Goal: Task Accomplishment & Management: Manage account settings

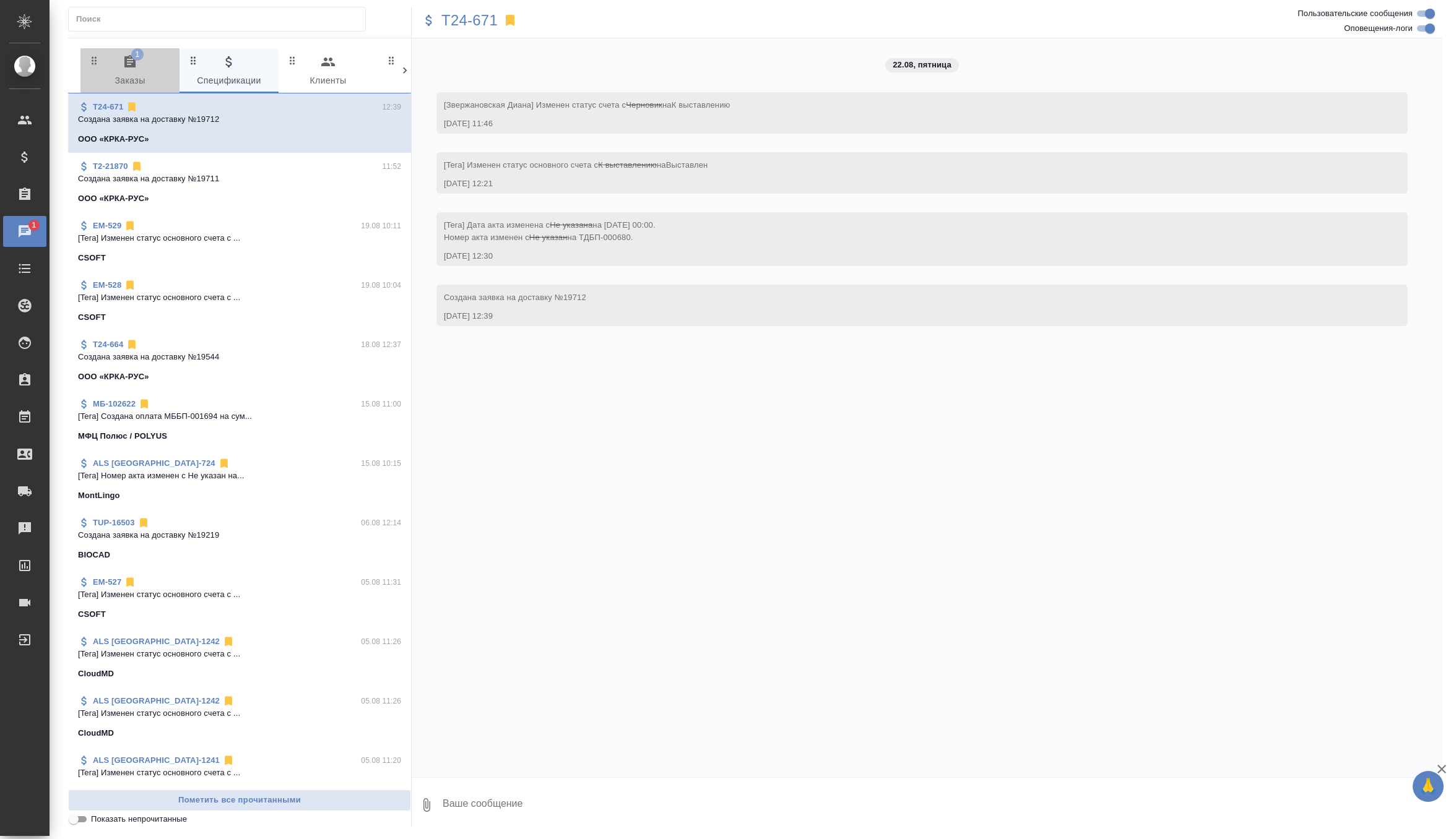
click at [158, 66] on span "1 Заказы" at bounding box center [130, 71] width 84 height 34
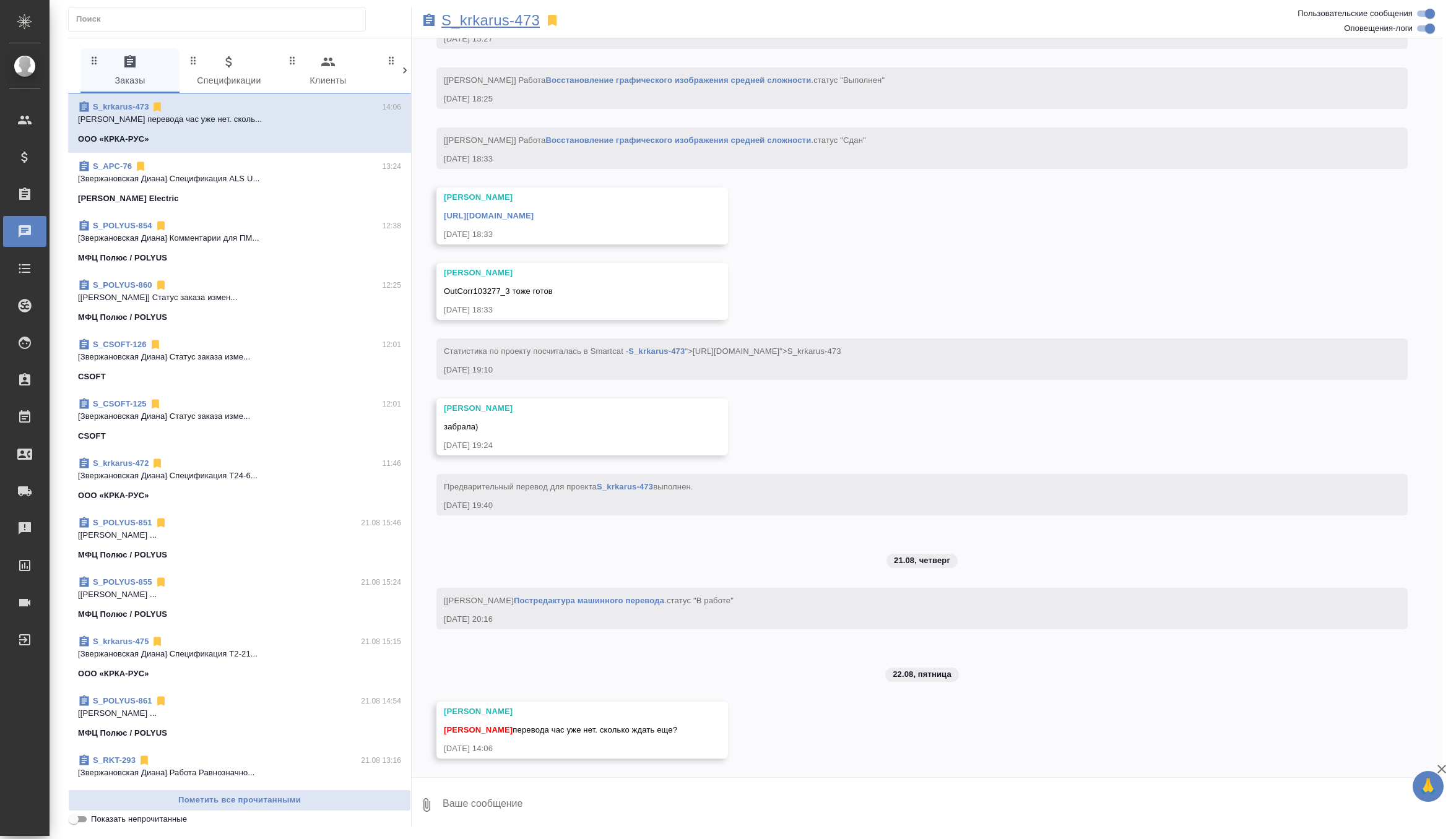
click at [528, 14] on p "S_krkarus-473" at bounding box center [491, 20] width 99 height 13
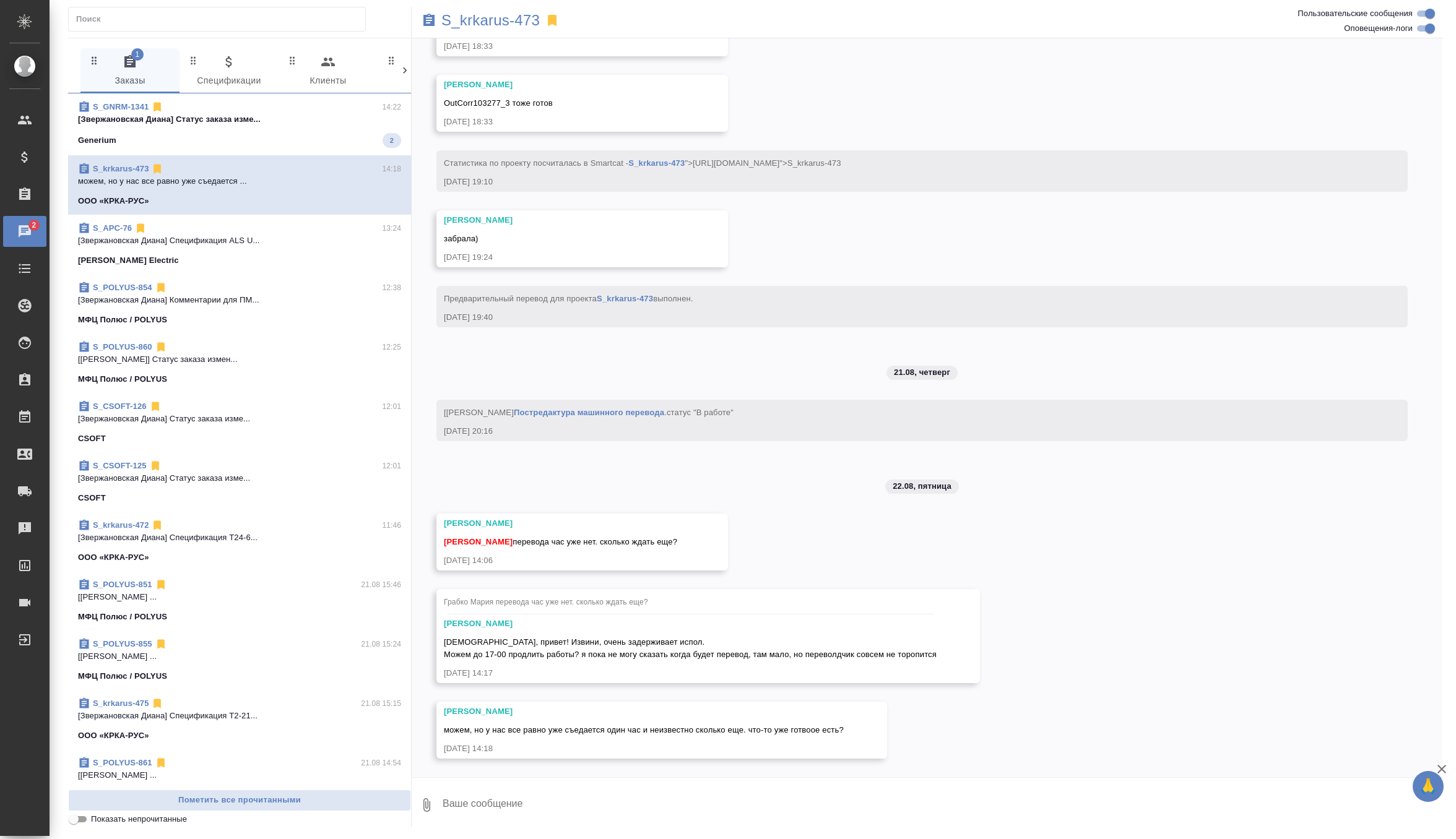
scroll to position [10099, 0]
click at [491, 790] on textarea at bounding box center [942, 805] width 1001 height 42
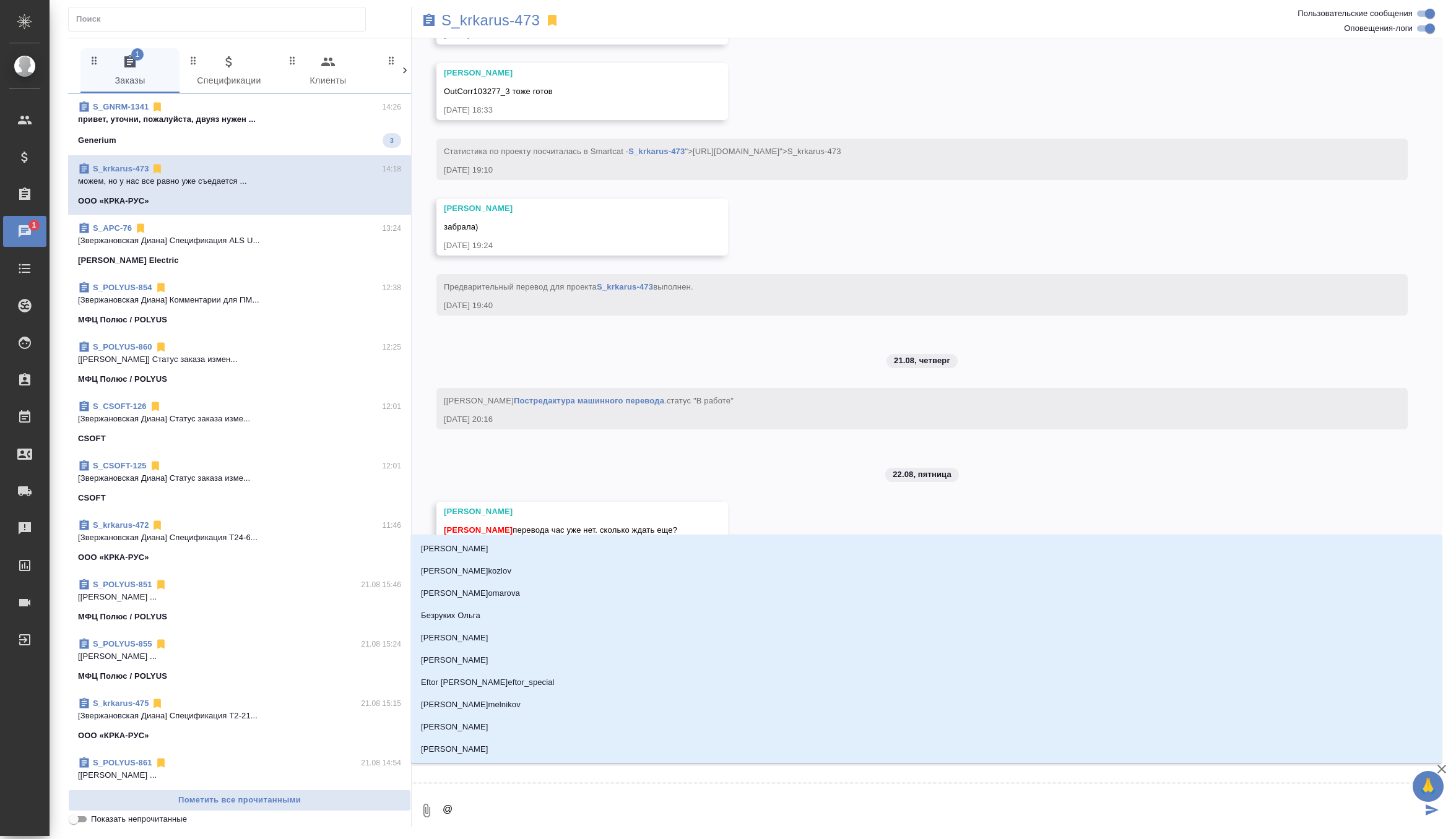
type textarea "@г"
type input "г"
type textarea "@гр"
type input "гр"
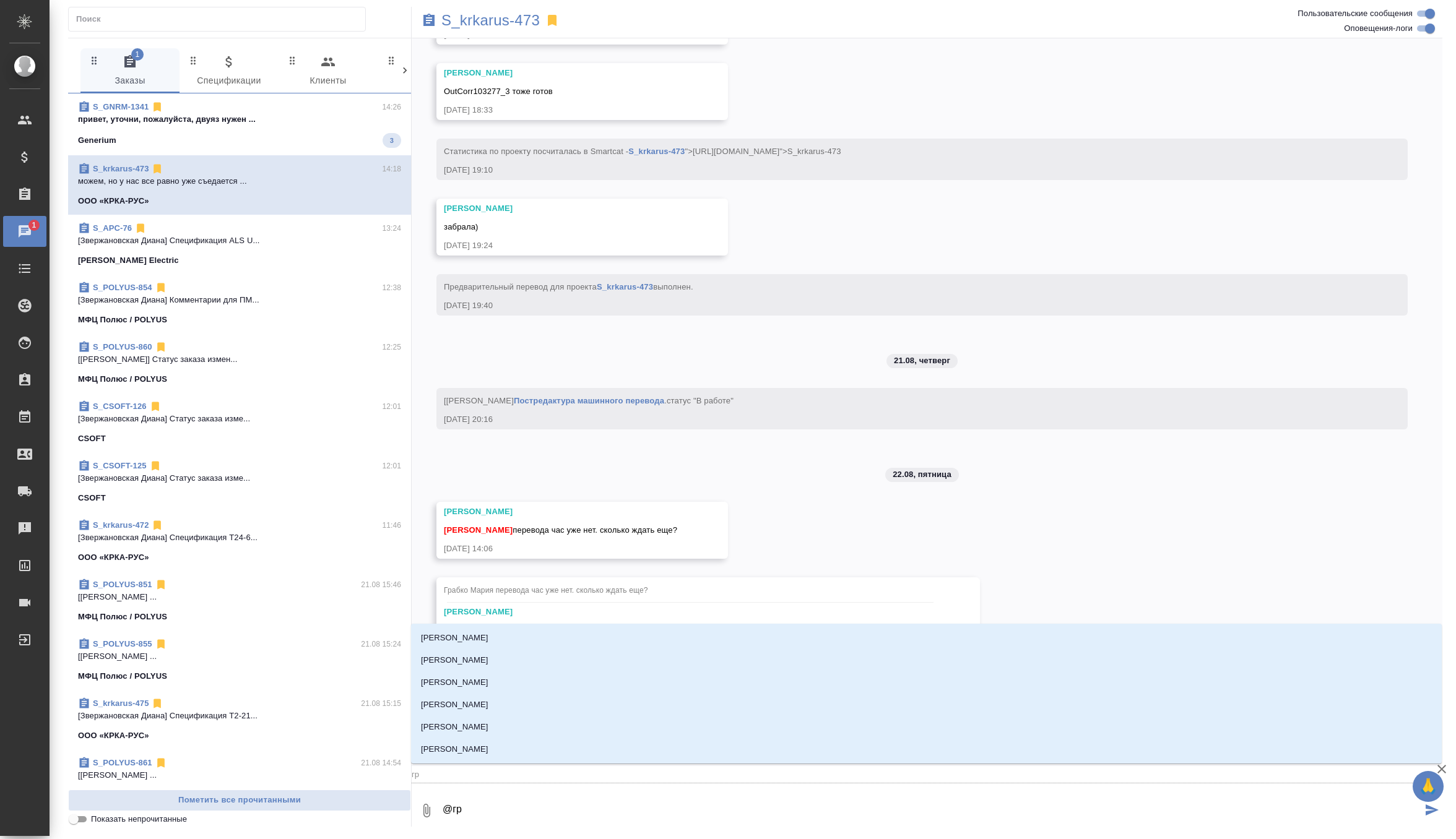
type textarea "@гра"
type input "гра"
type textarea "@граб"
type input "граб"
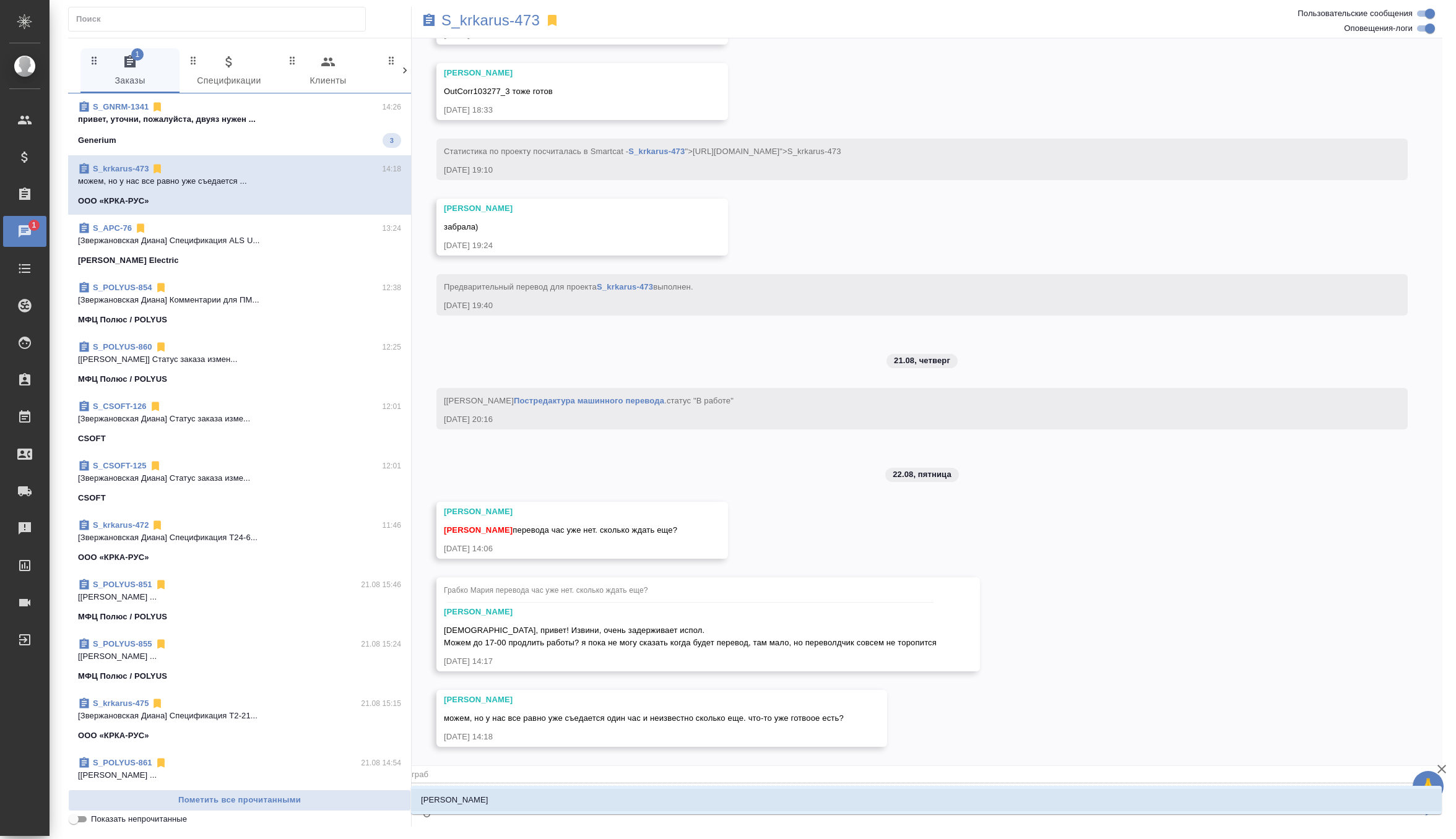
click at [478, 799] on li "Грабко Мария" at bounding box center [926, 800] width 1031 height 23
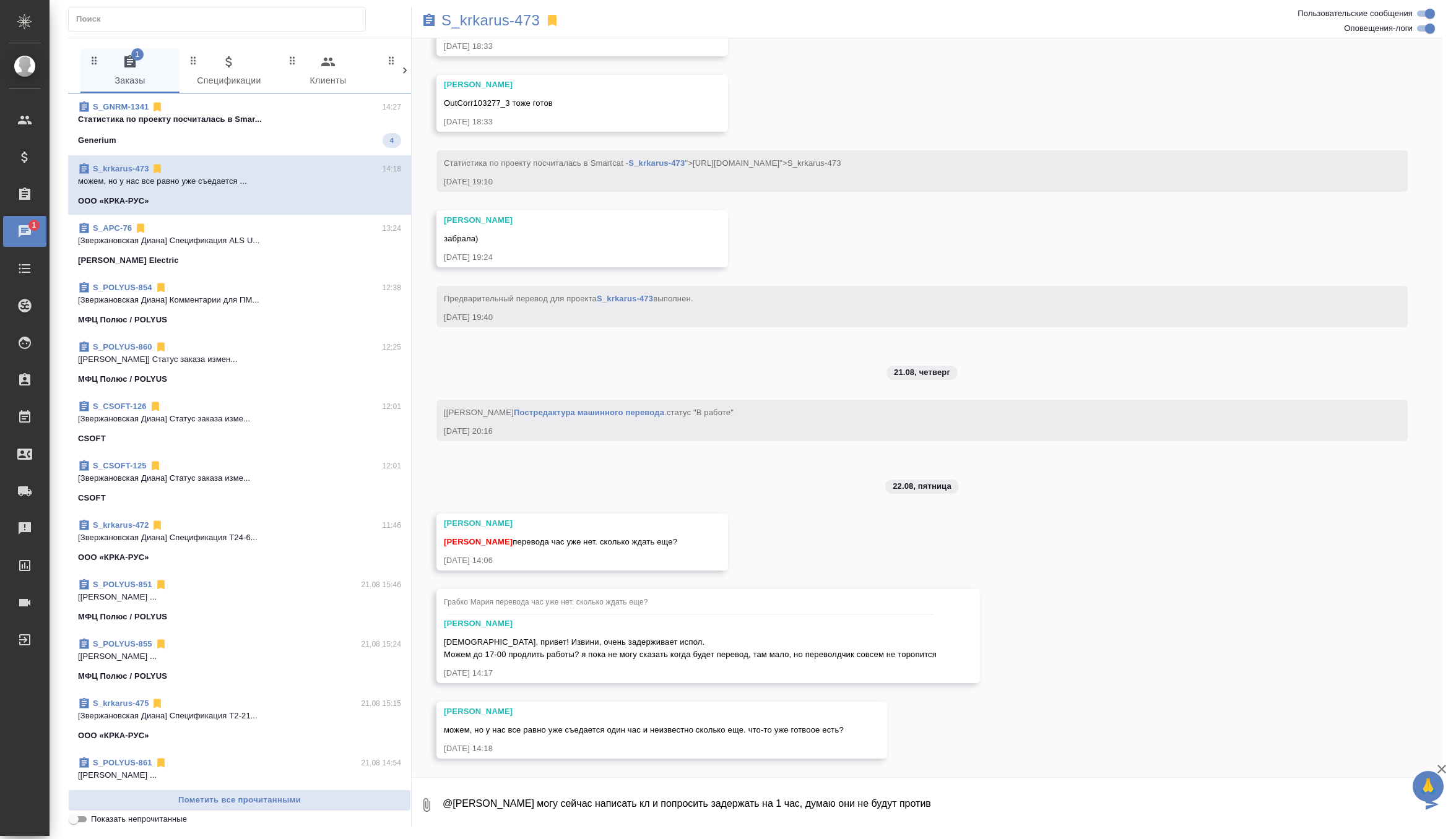
type textarea "@Грабко Мария могу сейчас написать кл и попросить задержать на 1 час, думаю они…"
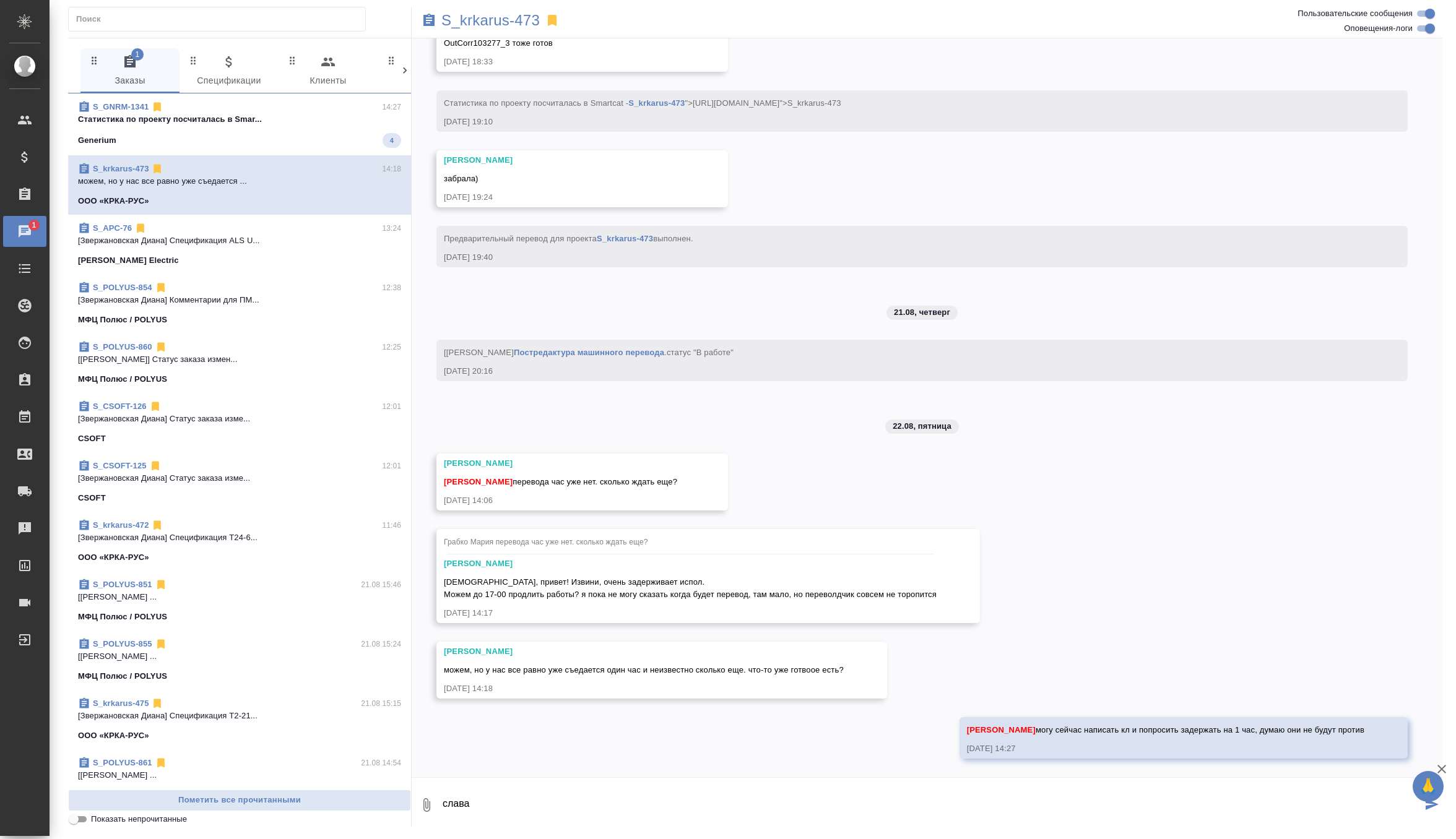
scroll to position [10159, 0]
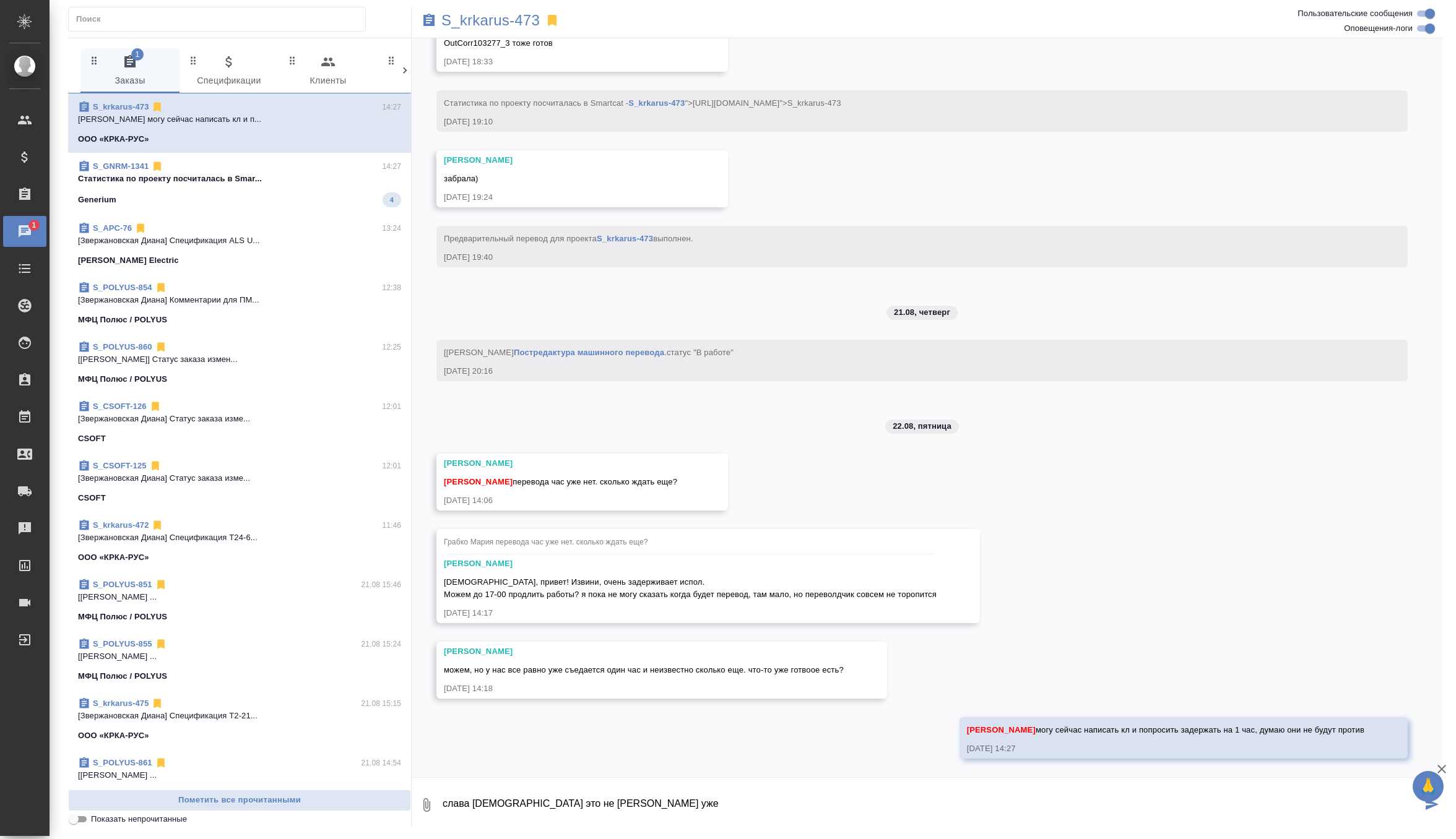
type textarea "слава богу это не Марина Иванова уже"
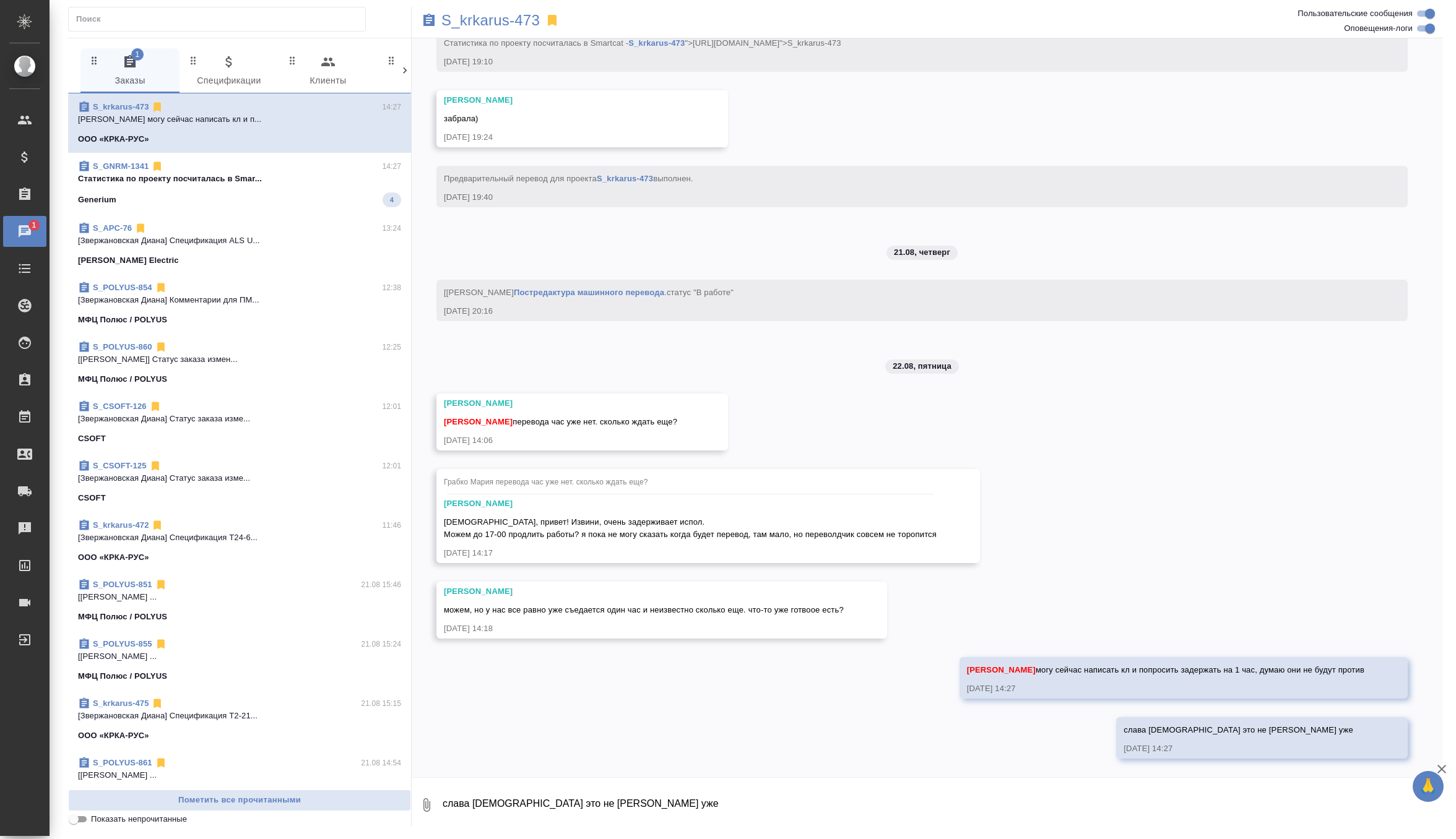
scroll to position [10220, 0]
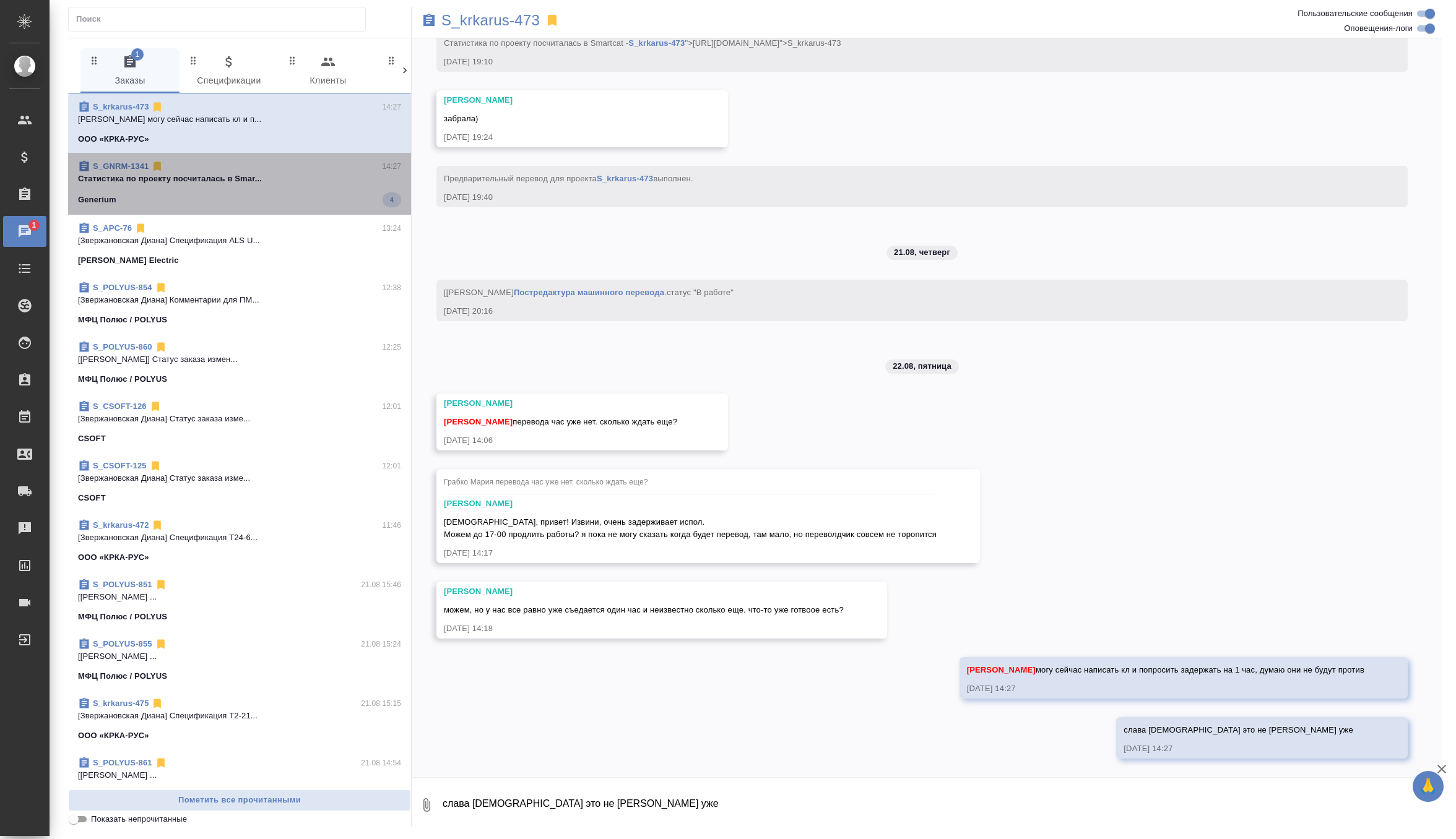
click at [325, 180] on p "Cтатистика по проекту посчиталась в Smar..." at bounding box center [240, 179] width 323 height 13
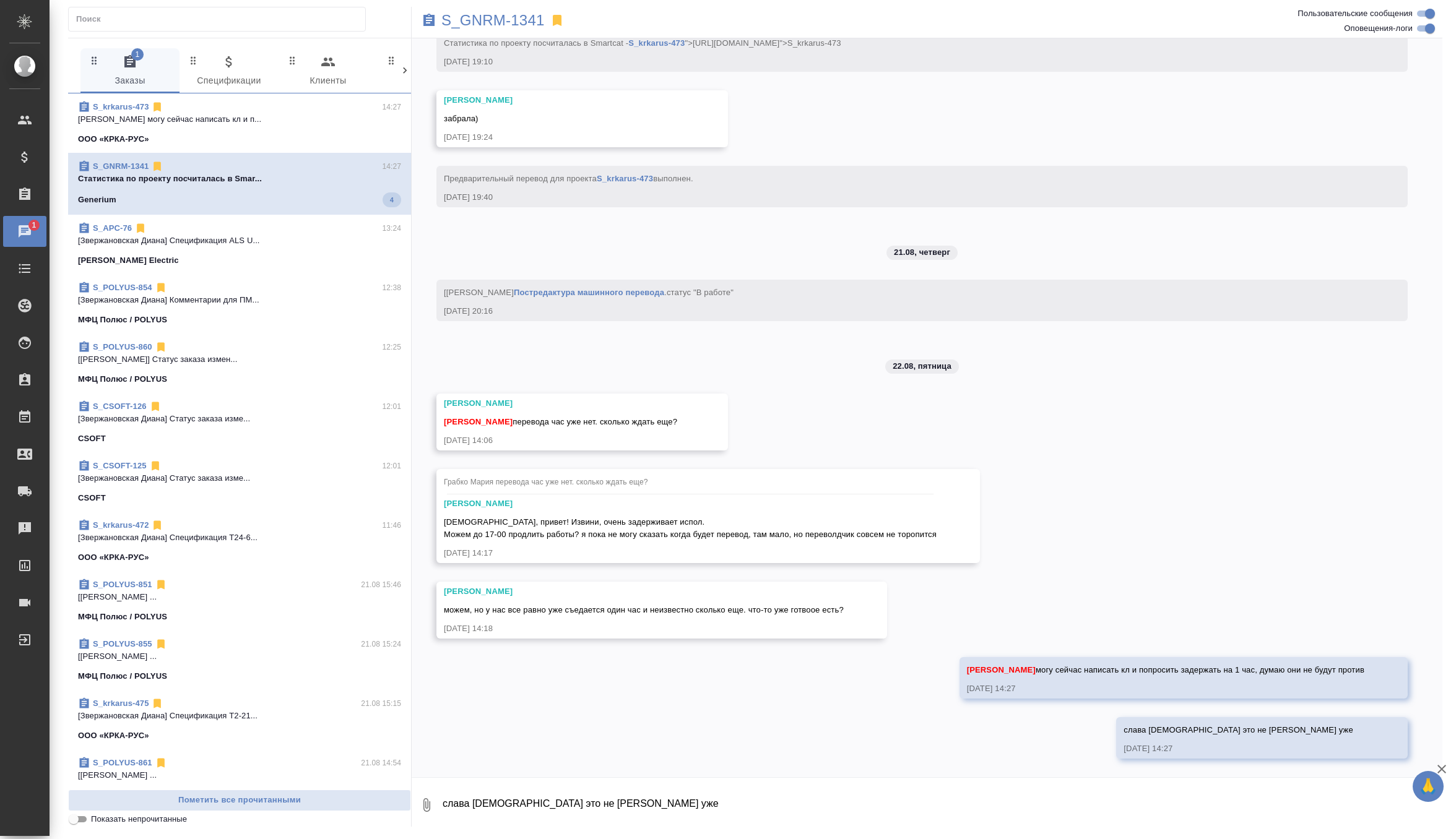
scroll to position [0, 0]
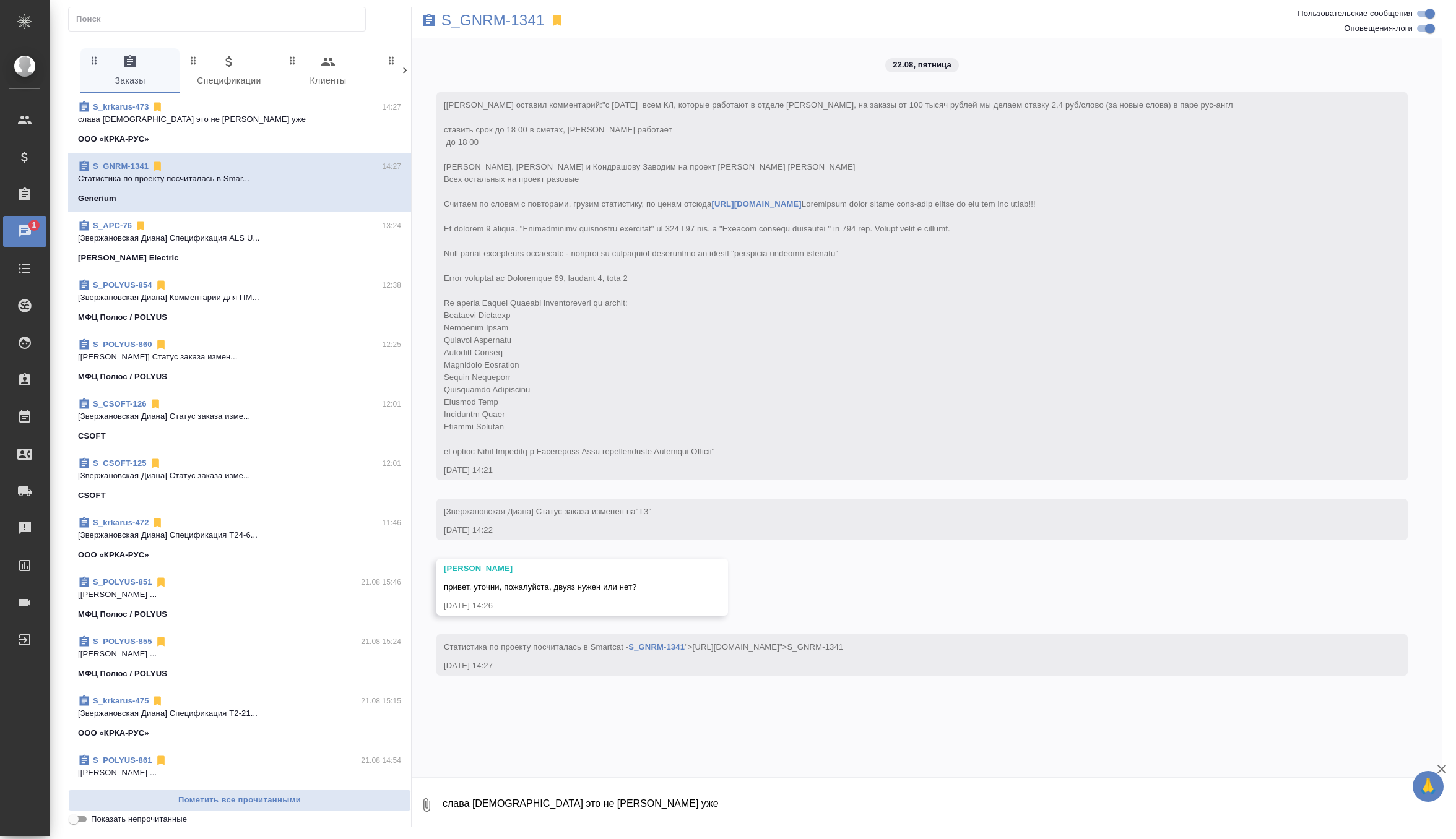
click at [517, 808] on textarea "слава богу это не Марина Иванова уже" at bounding box center [942, 805] width 1001 height 42
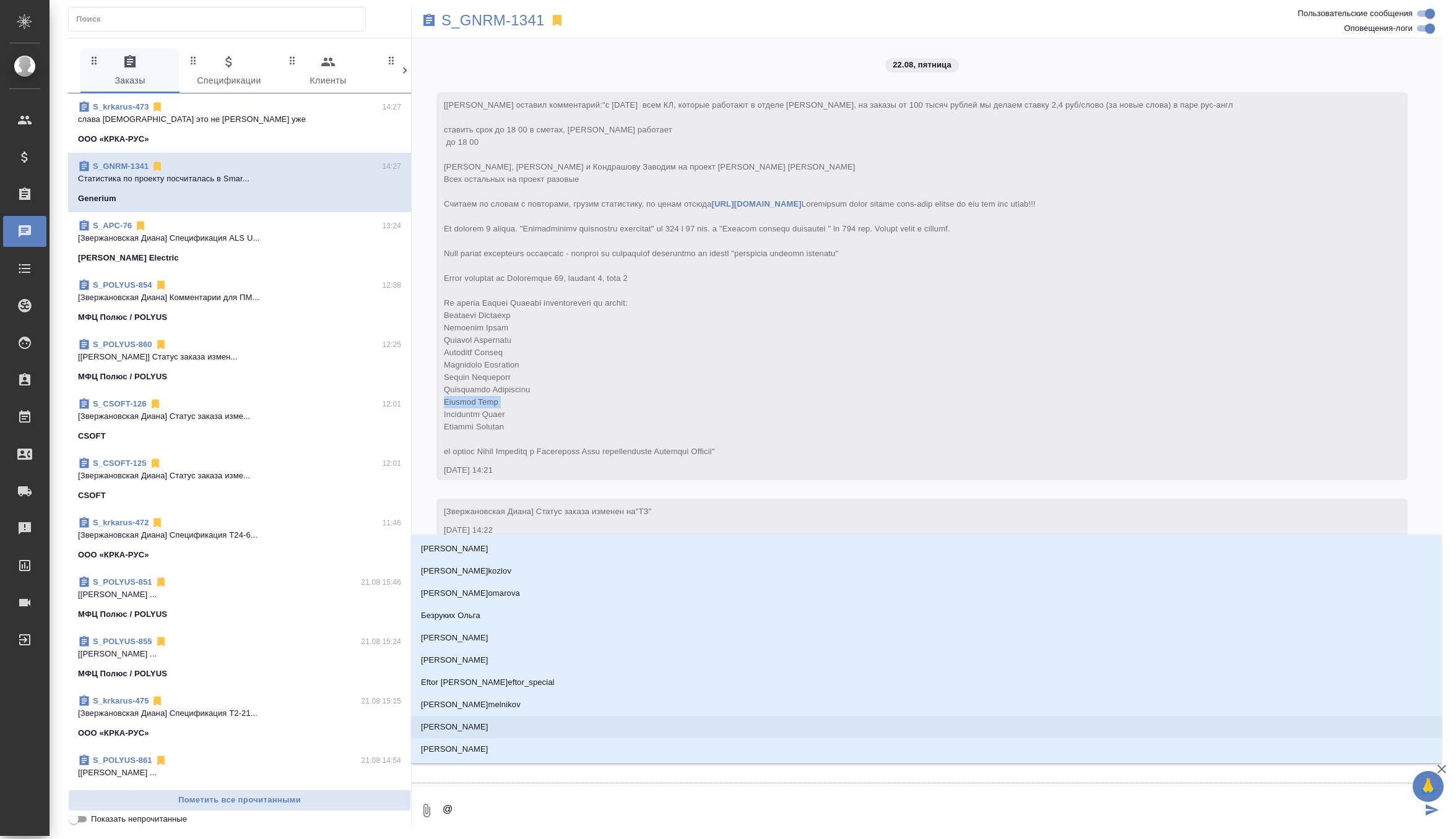
click at [624, 408] on div "[Звержановская Диана] Клиент оставил комментарий: "с 1.04.2025 всем КЛ, которые…" at bounding box center [904, 276] width 921 height 362
click at [595, 493] on div "22.08, пятница [Звержановская Диана] Клиент оставил комментарий: "с 1.04.2025 в…" at bounding box center [926, 401] width 1031 height 727
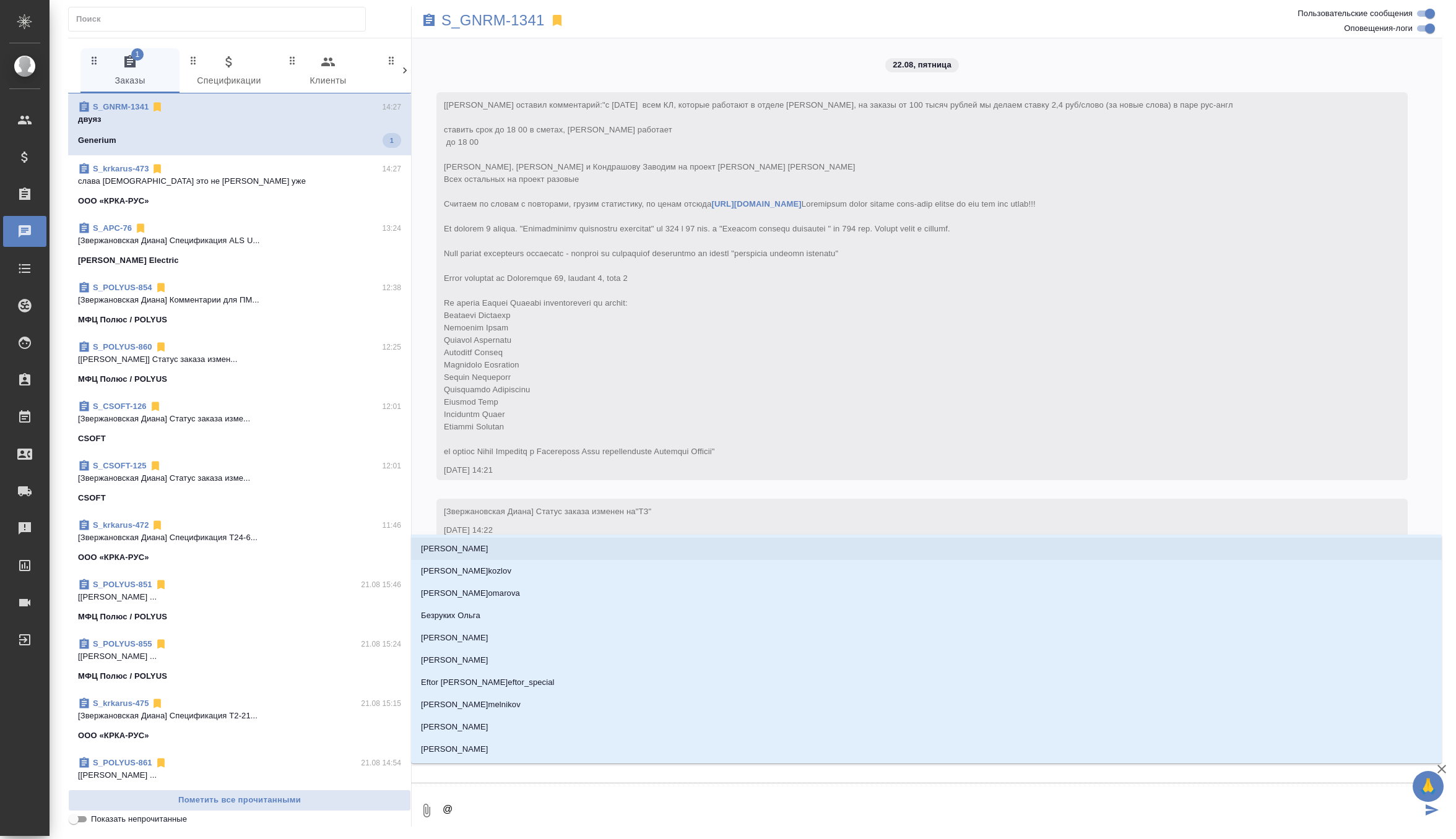
click at [338, 203] on div "ООО «КРКА-РУС»" at bounding box center [240, 201] width 323 height 13
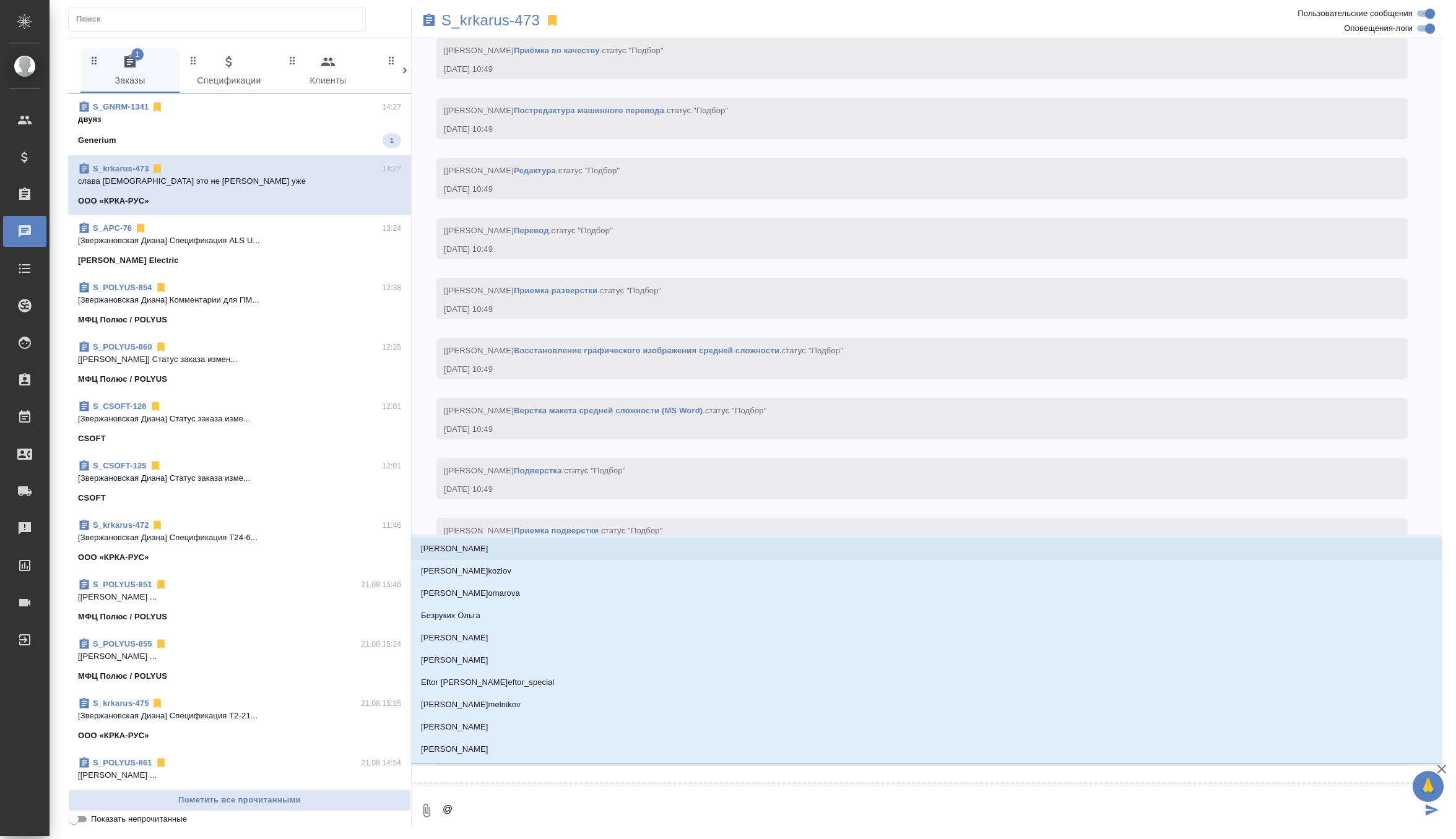
click at [335, 109] on div "S_GNRM-1341 14:27" at bounding box center [240, 107] width 323 height 13
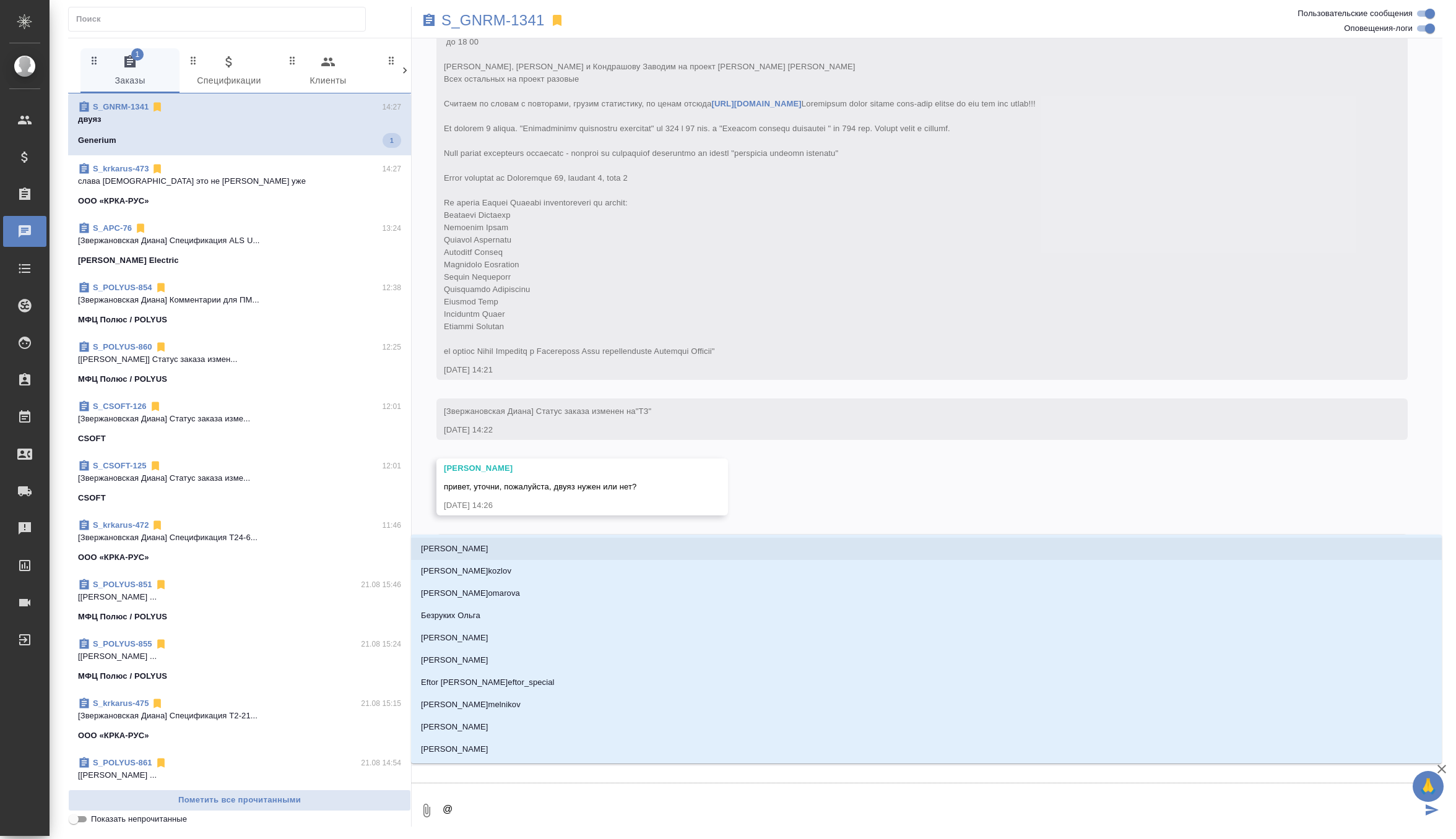
scroll to position [112, 0]
click at [518, 810] on textarea "@" at bounding box center [932, 811] width 981 height 42
type textarea "@п"
type input "п"
type textarea "@пе"
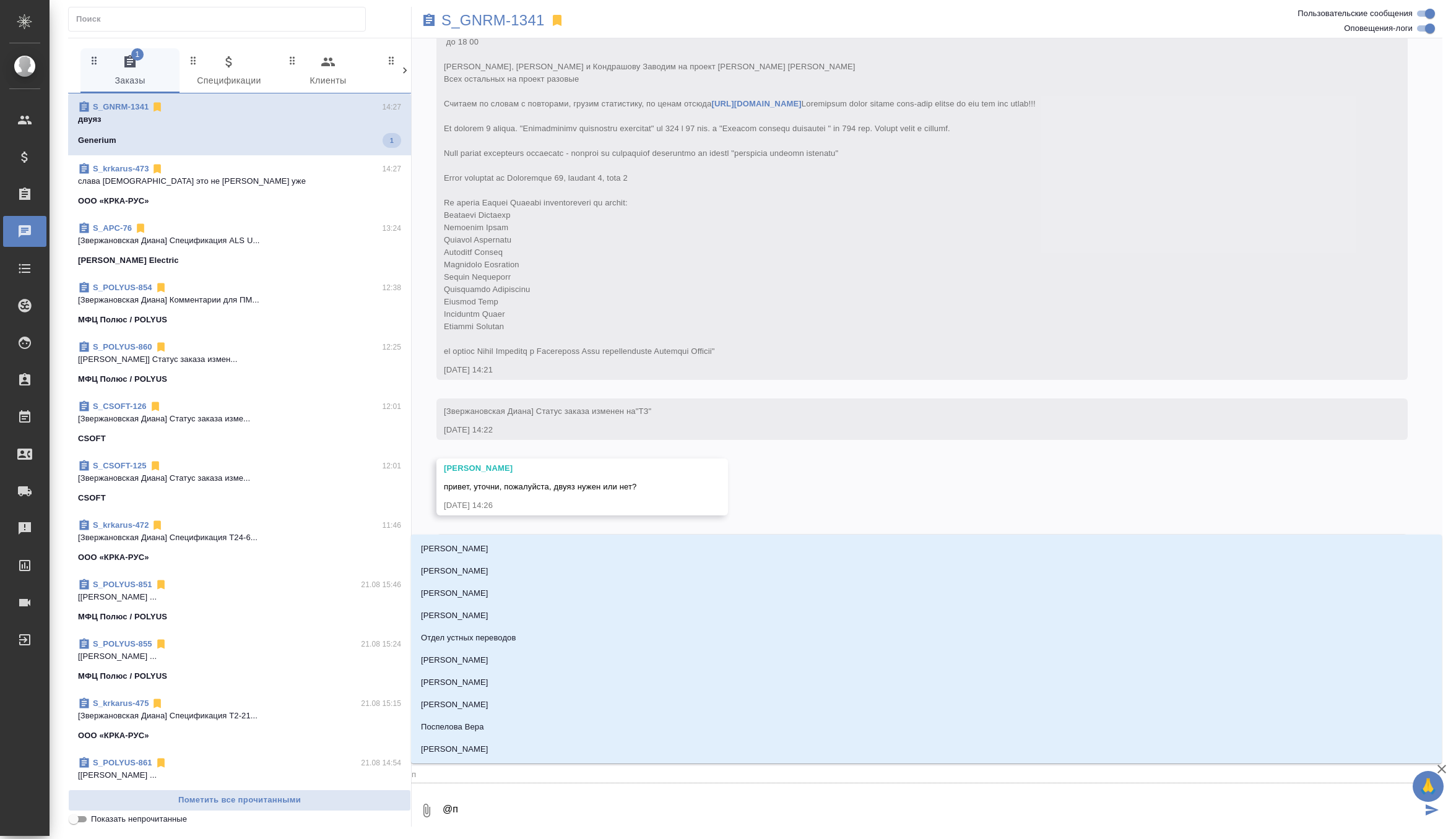
type input "пе"
type textarea "@пет"
type input "пет"
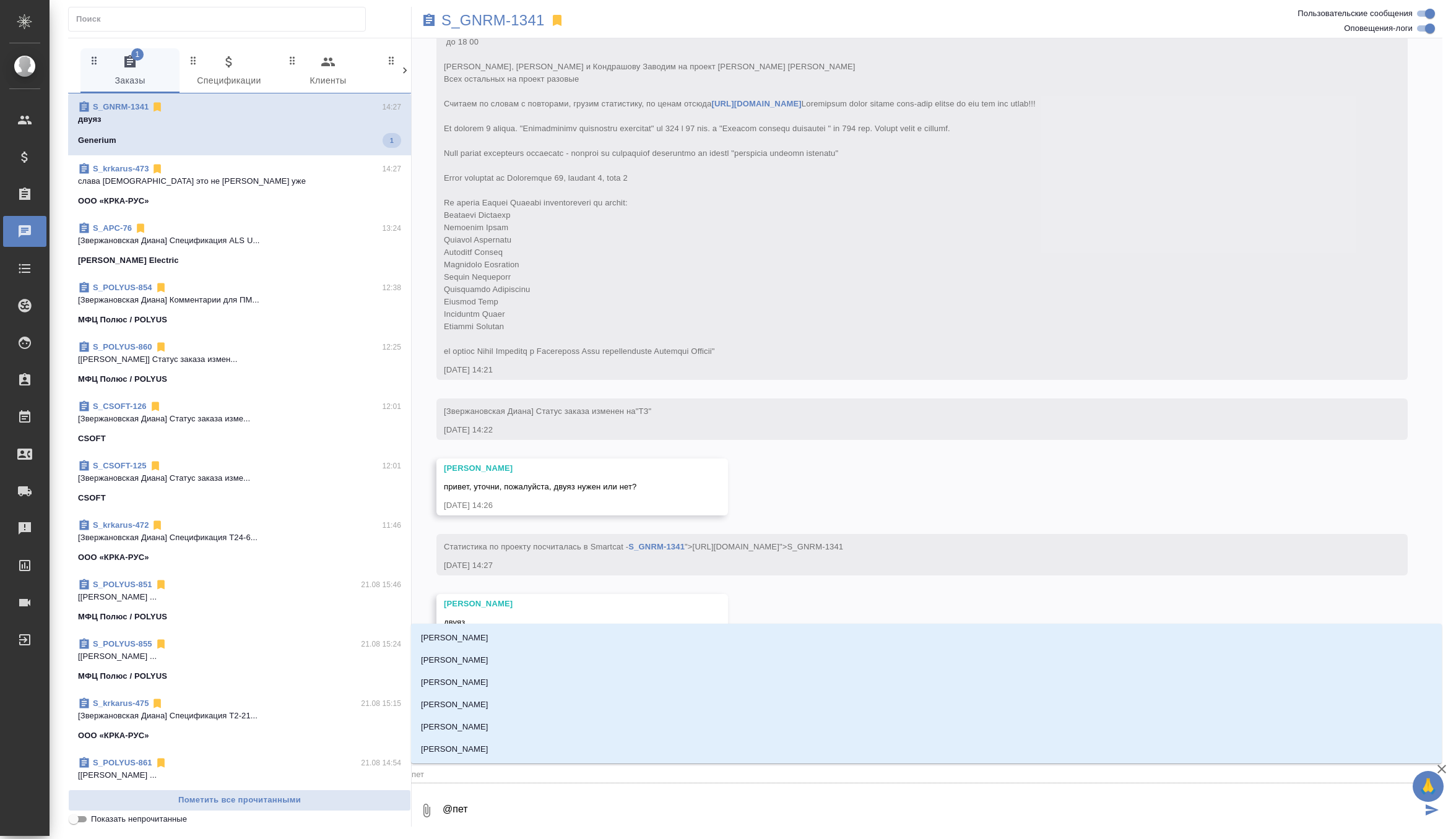
type textarea "@петр"
type input "петр"
type textarea "@петро"
type input "петро"
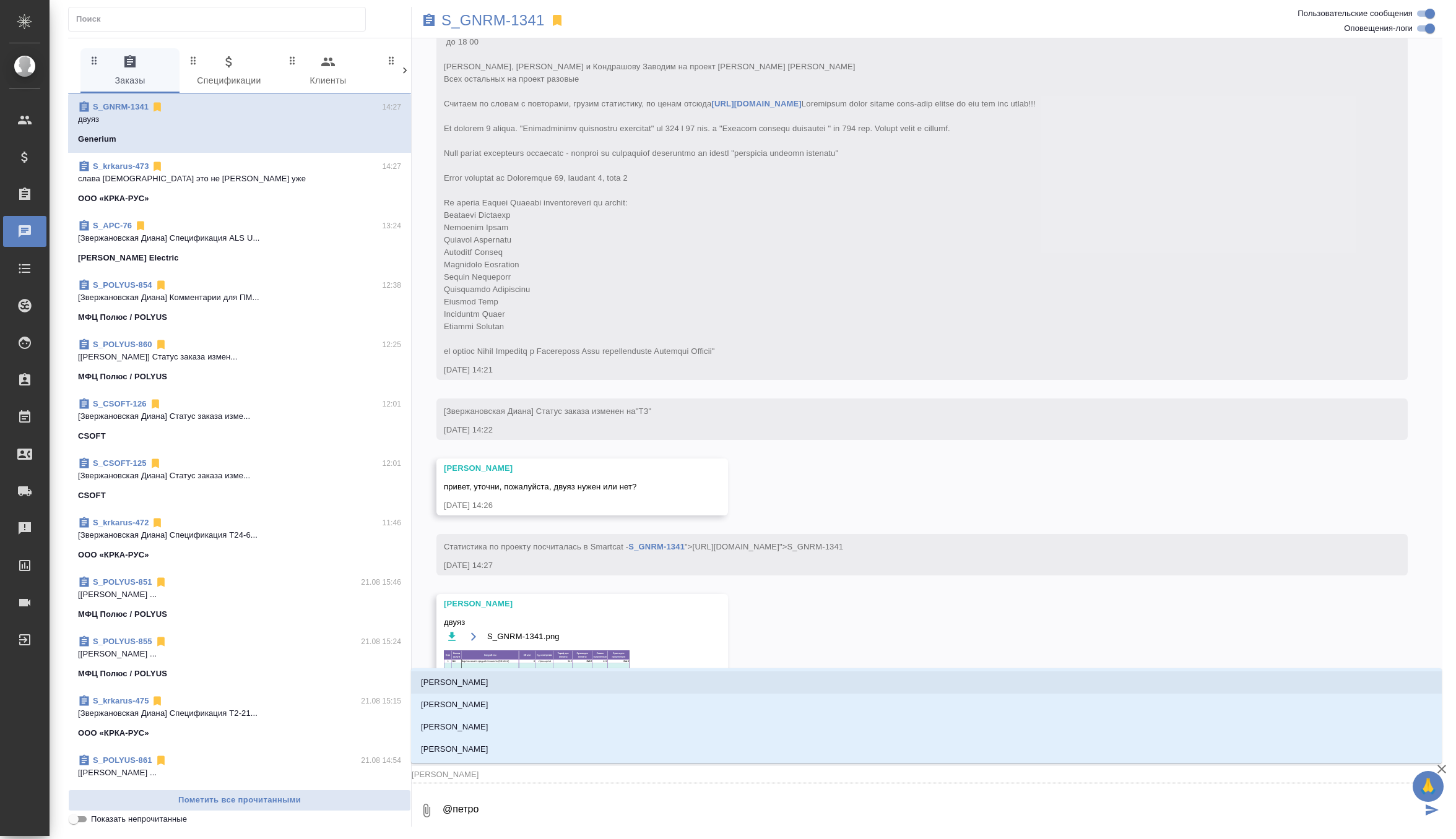
click at [531, 680] on li "Петрова Валерия" at bounding box center [926, 682] width 1031 height 23
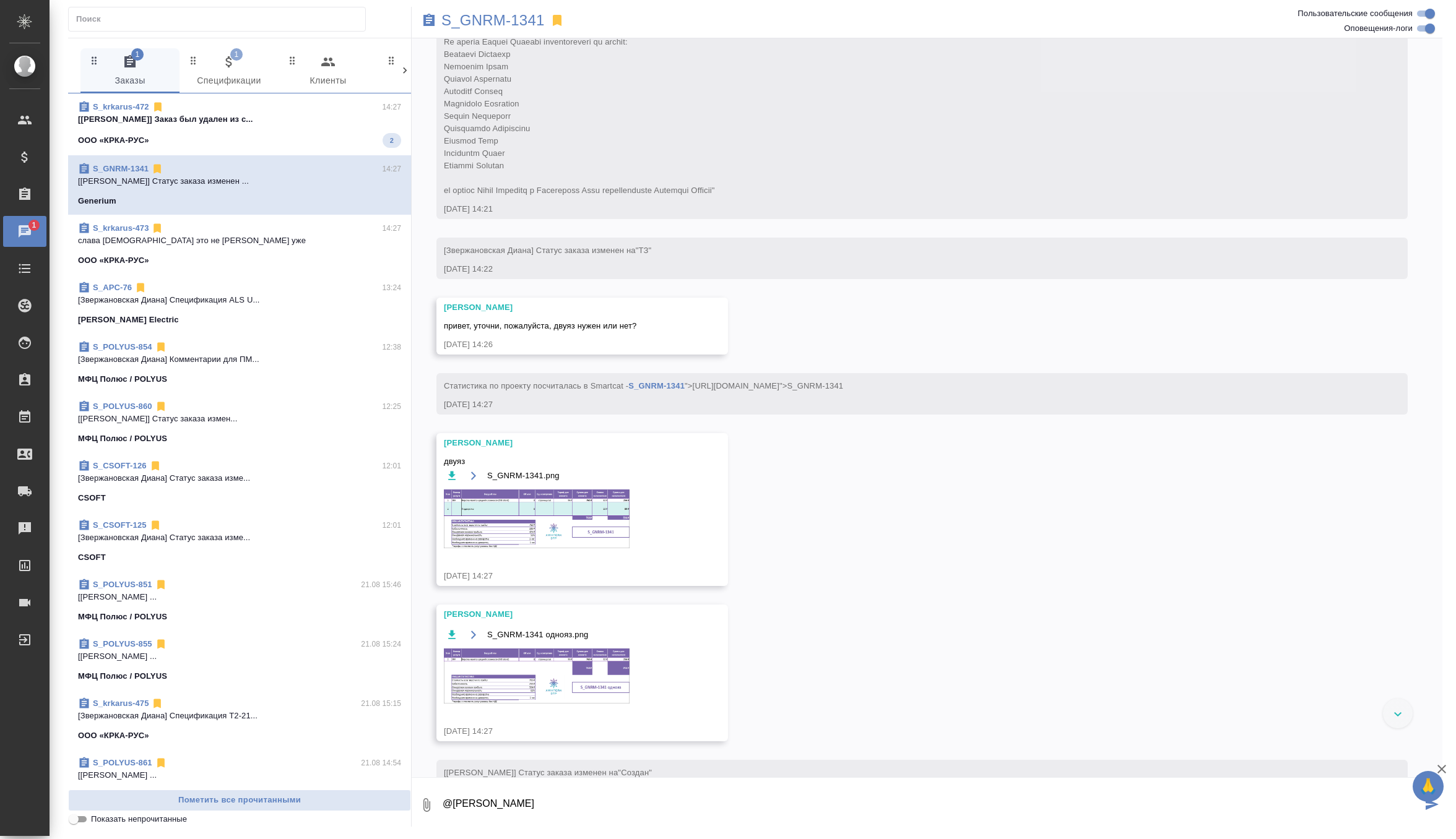
scroll to position [315, 0]
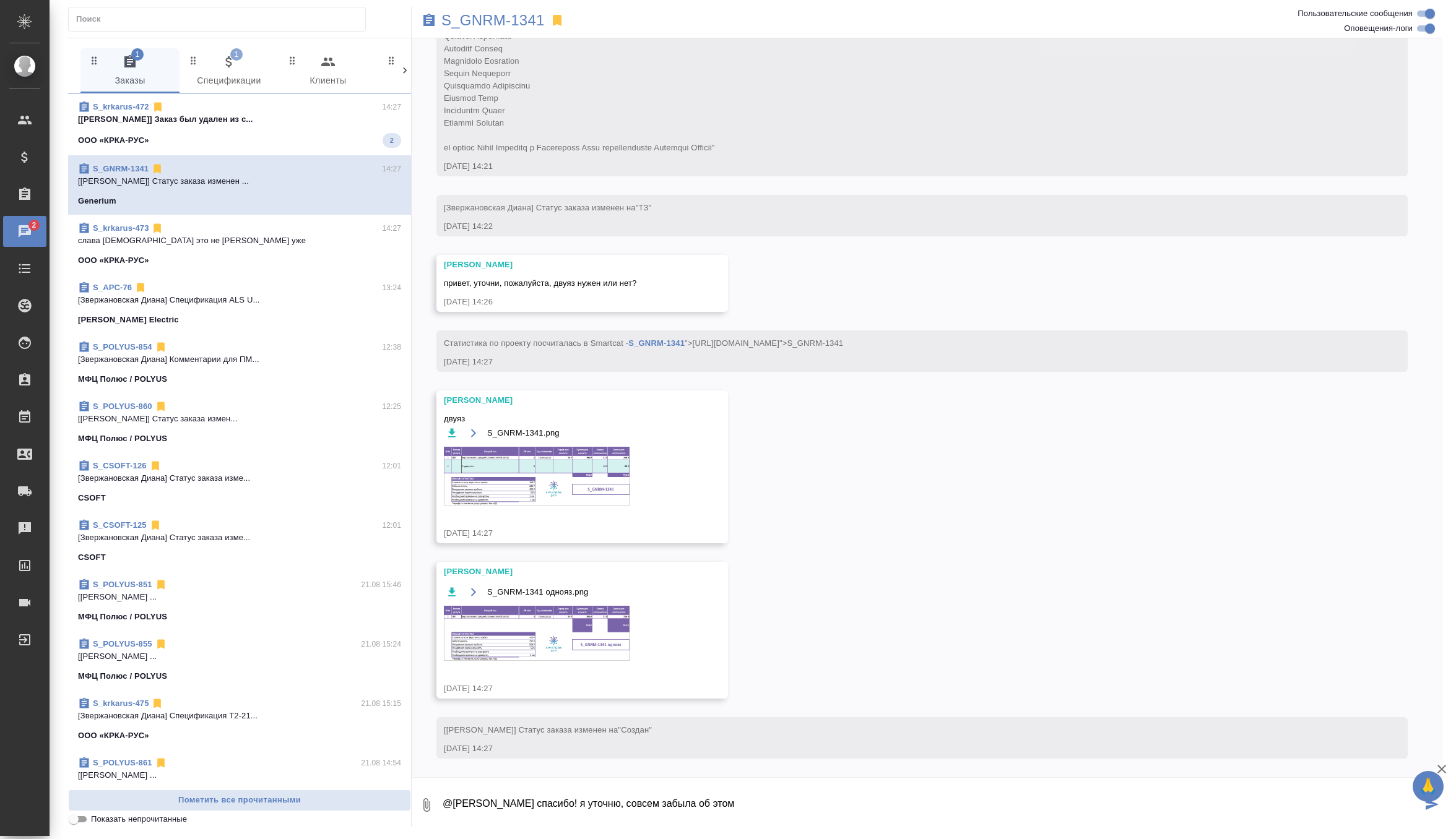
type textarea "@Петрова Валерия спасибо! я уточню, совсем забыла об этом"
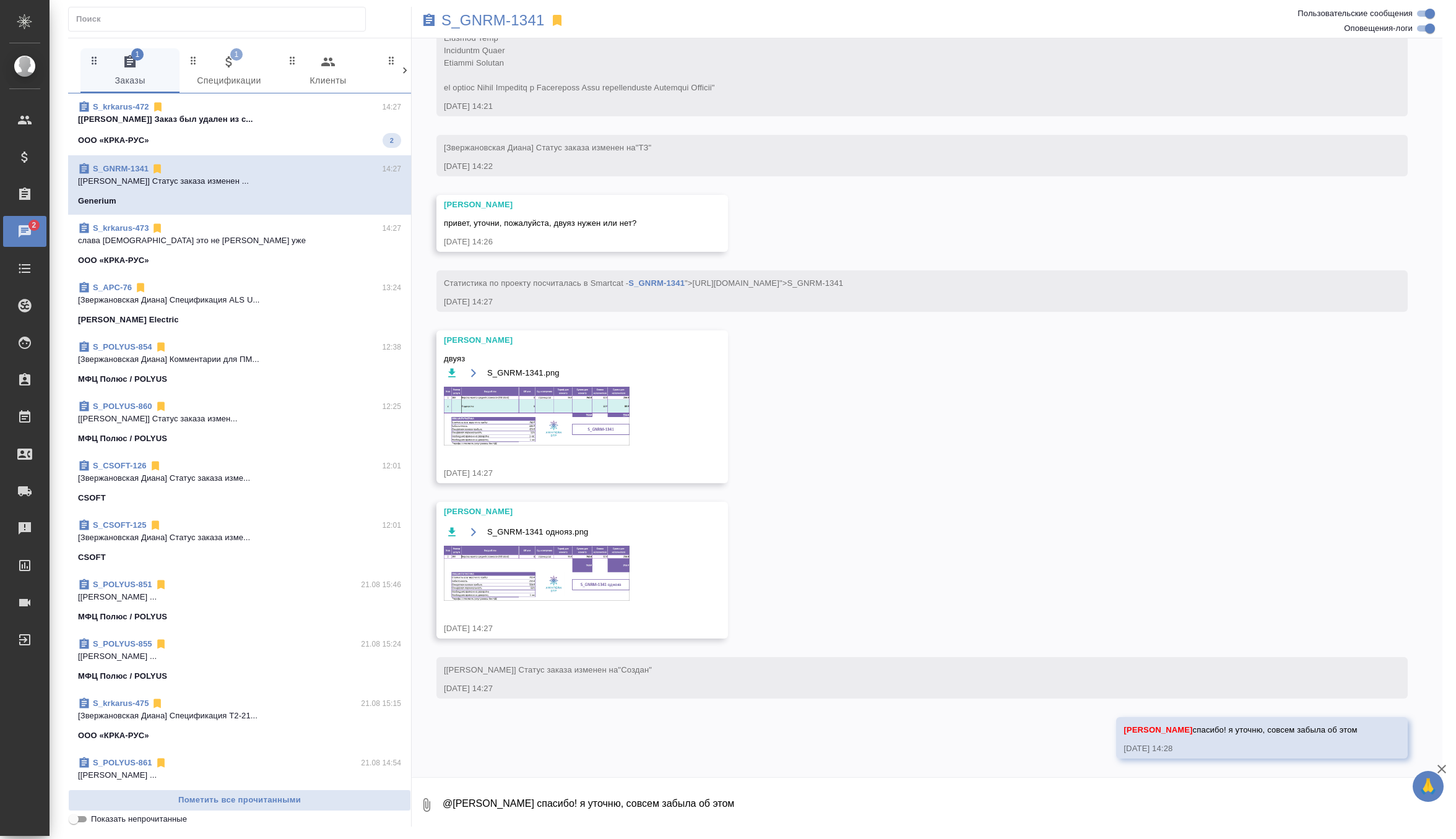
scroll to position [376, 0]
click at [317, 117] on p "Саша, самый большой файл скоро будет, ду..." at bounding box center [240, 120] width 323 height 13
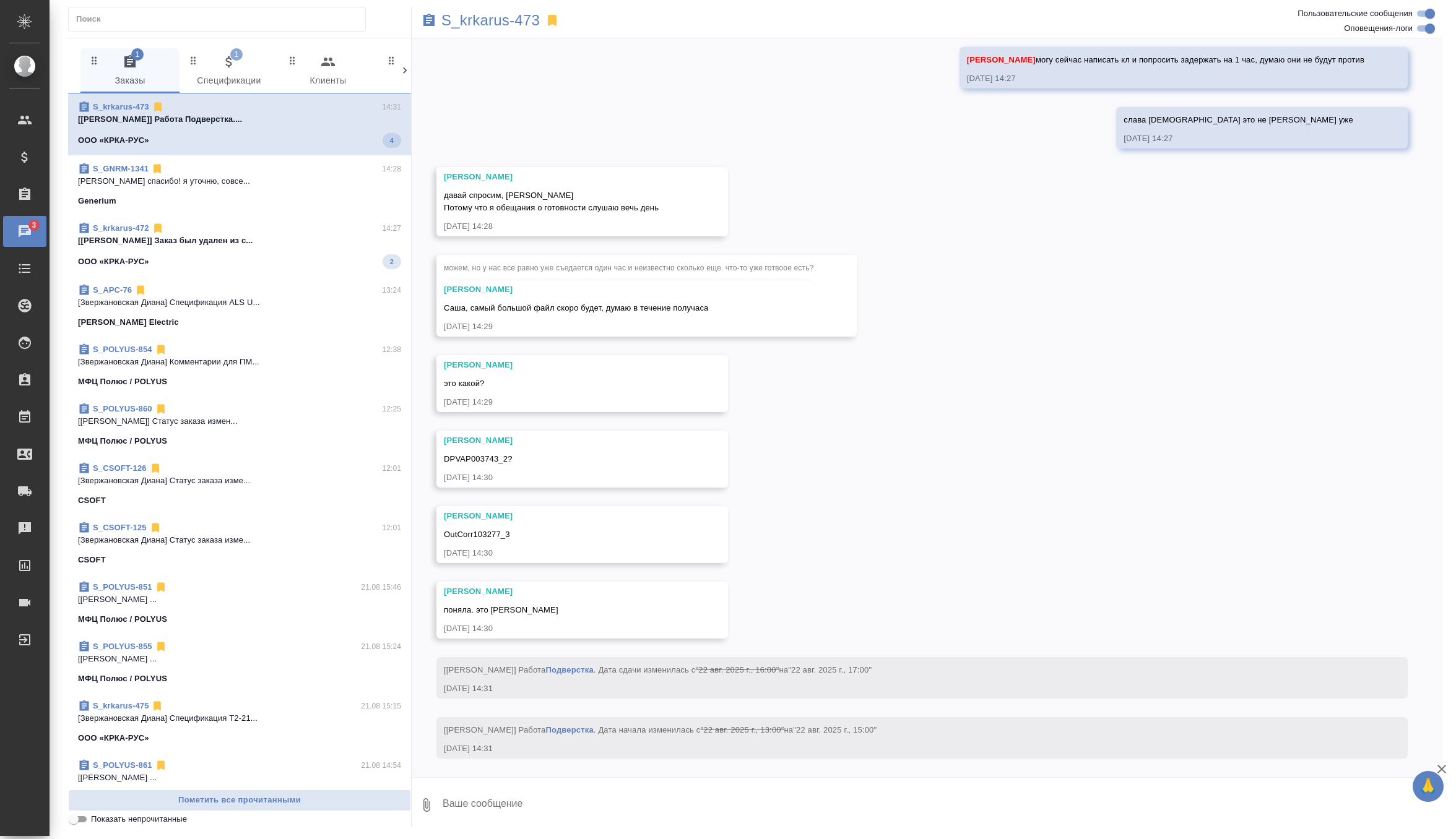
scroll to position [10829, 0]
click at [486, 799] on textarea at bounding box center [942, 805] width 1001 height 42
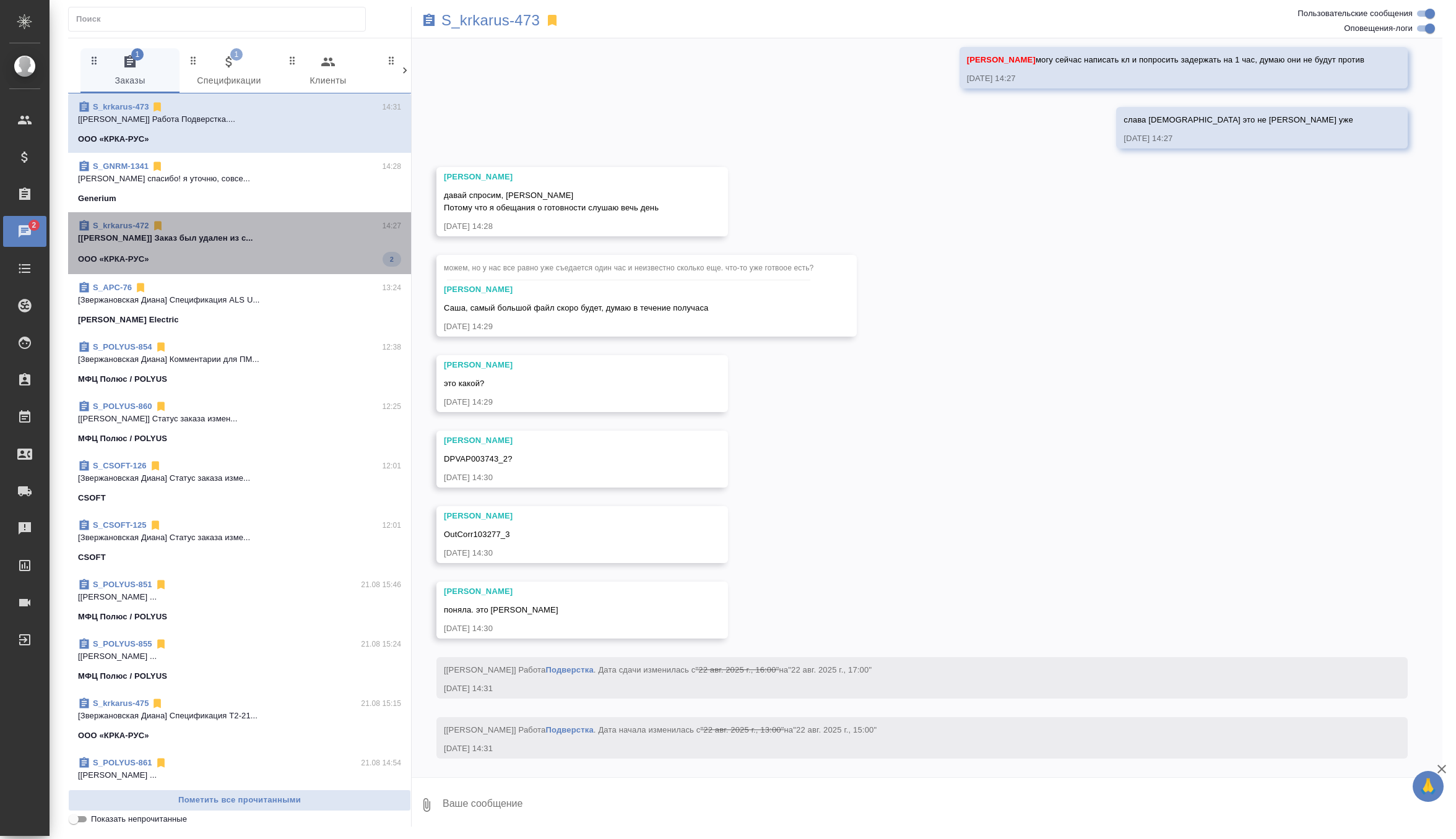
click at [320, 252] on div "ООО «КРКА-РУС» 2" at bounding box center [240, 259] width 323 height 15
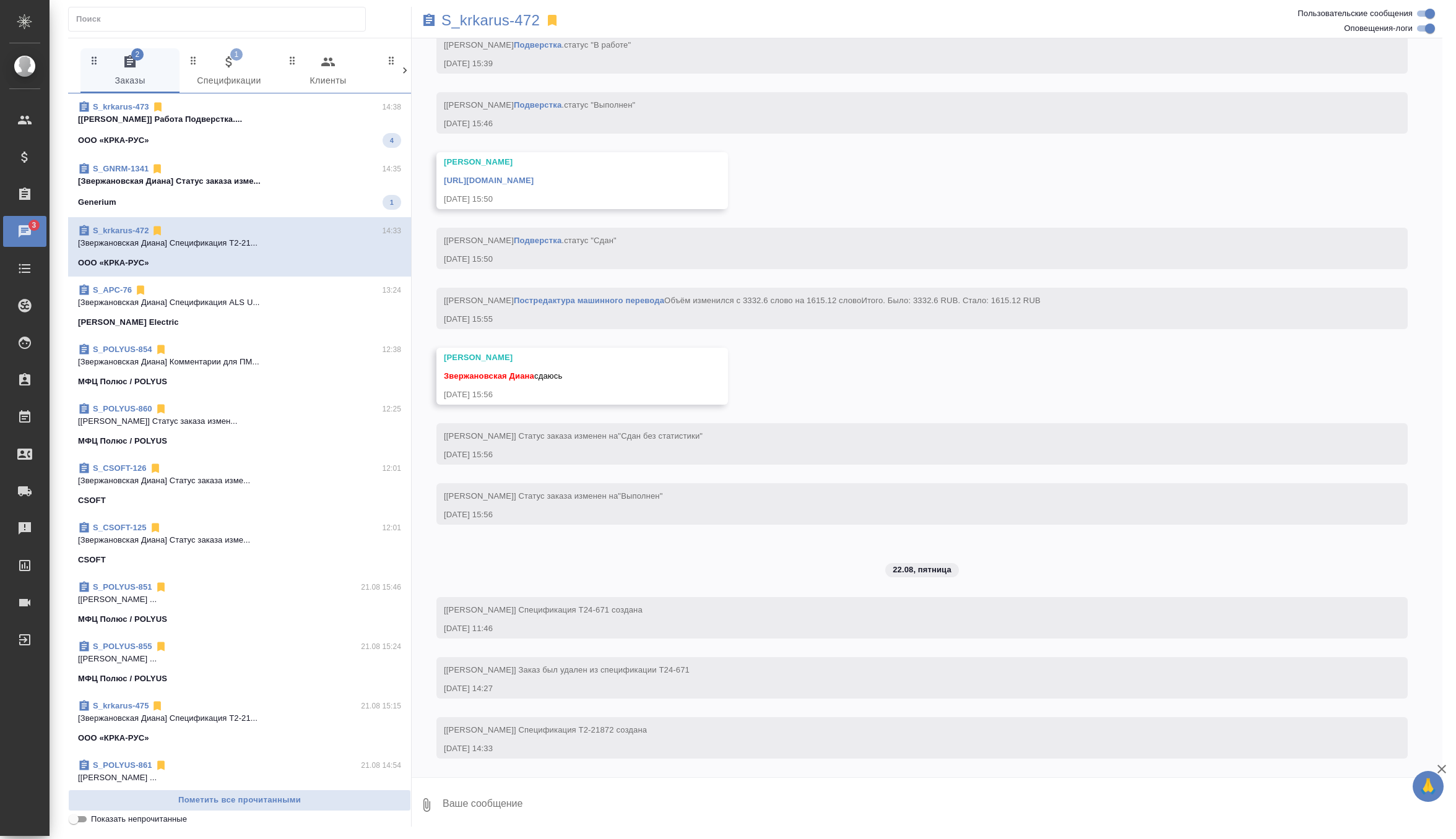
scroll to position [4634, 0]
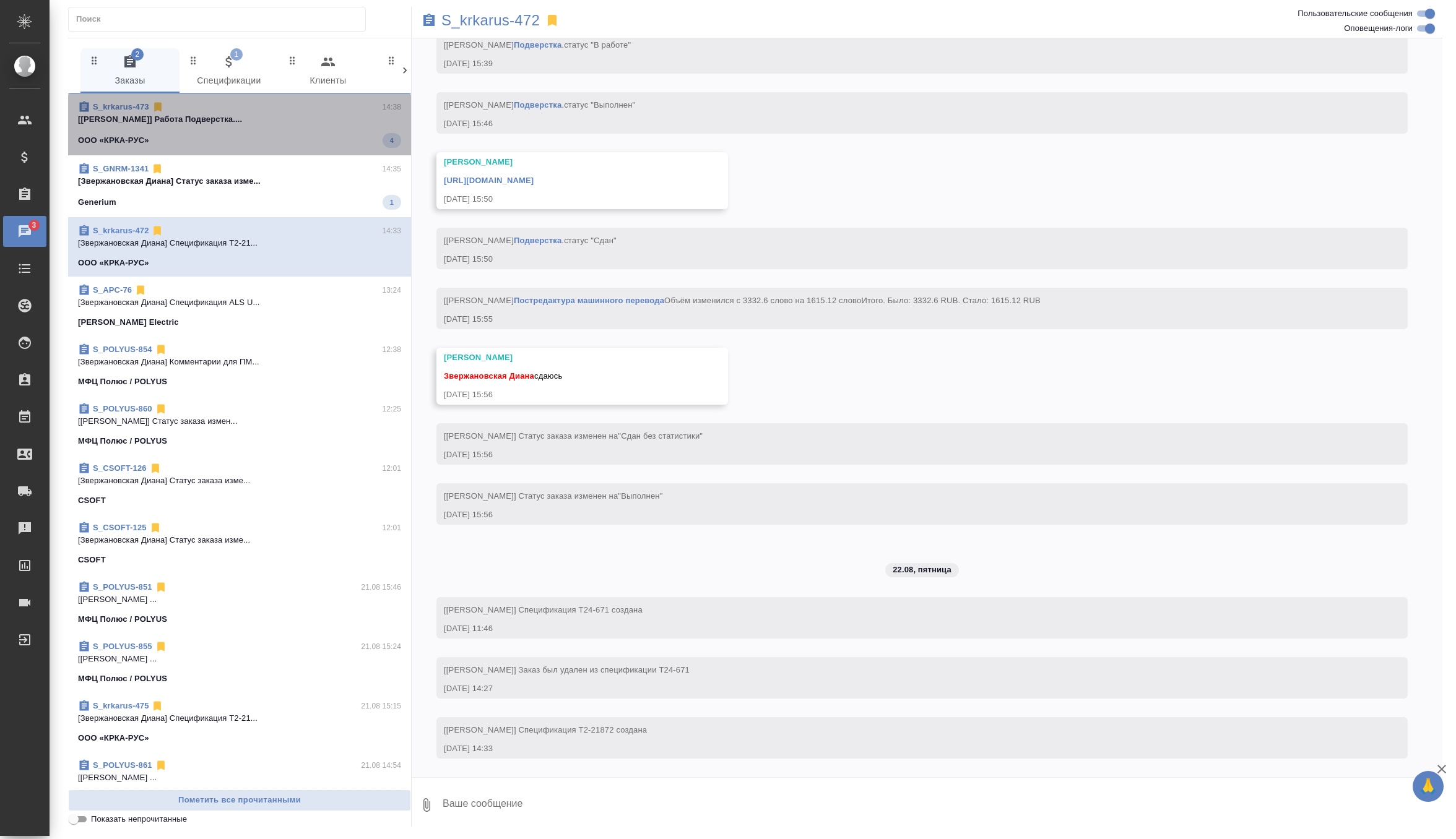
click at [345, 118] on p "[Заборова Александра] Работа Подверстка...." at bounding box center [240, 120] width 323 height 13
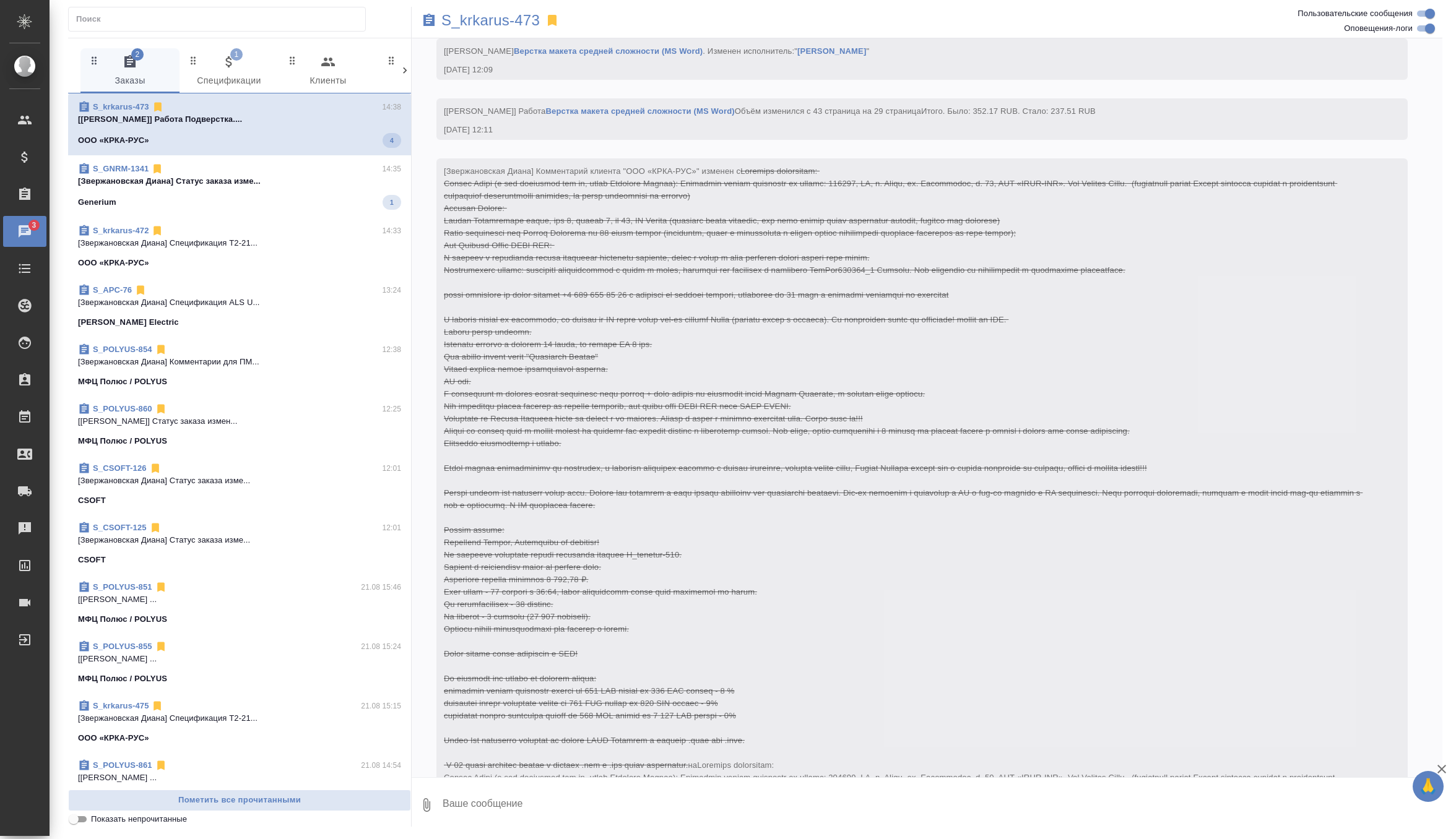
click at [527, 817] on textarea at bounding box center [942, 805] width 1001 height 42
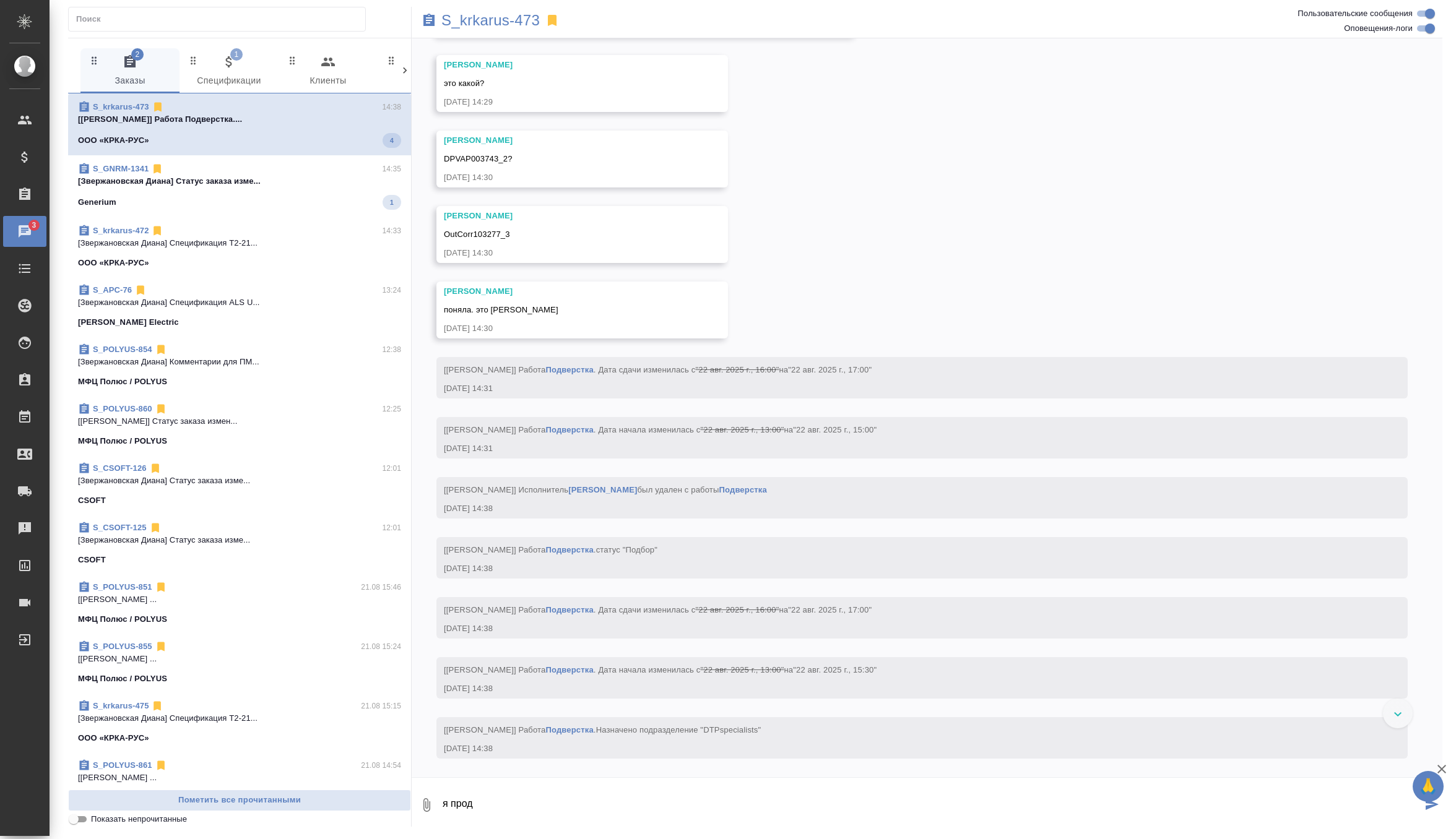
scroll to position [11078, 0]
type textarea "я продлила срок до 18:00"
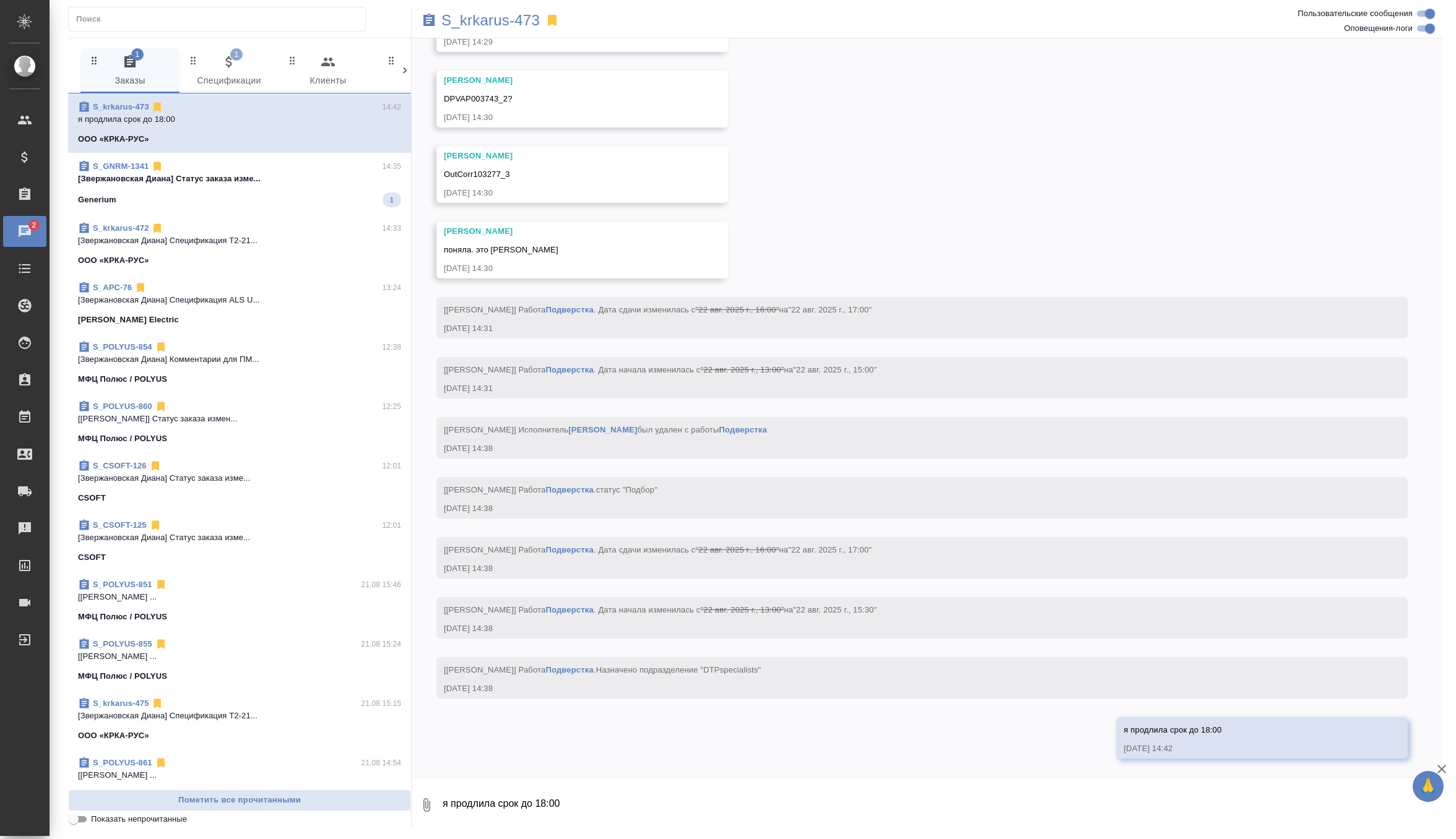
scroll to position [11189, 0]
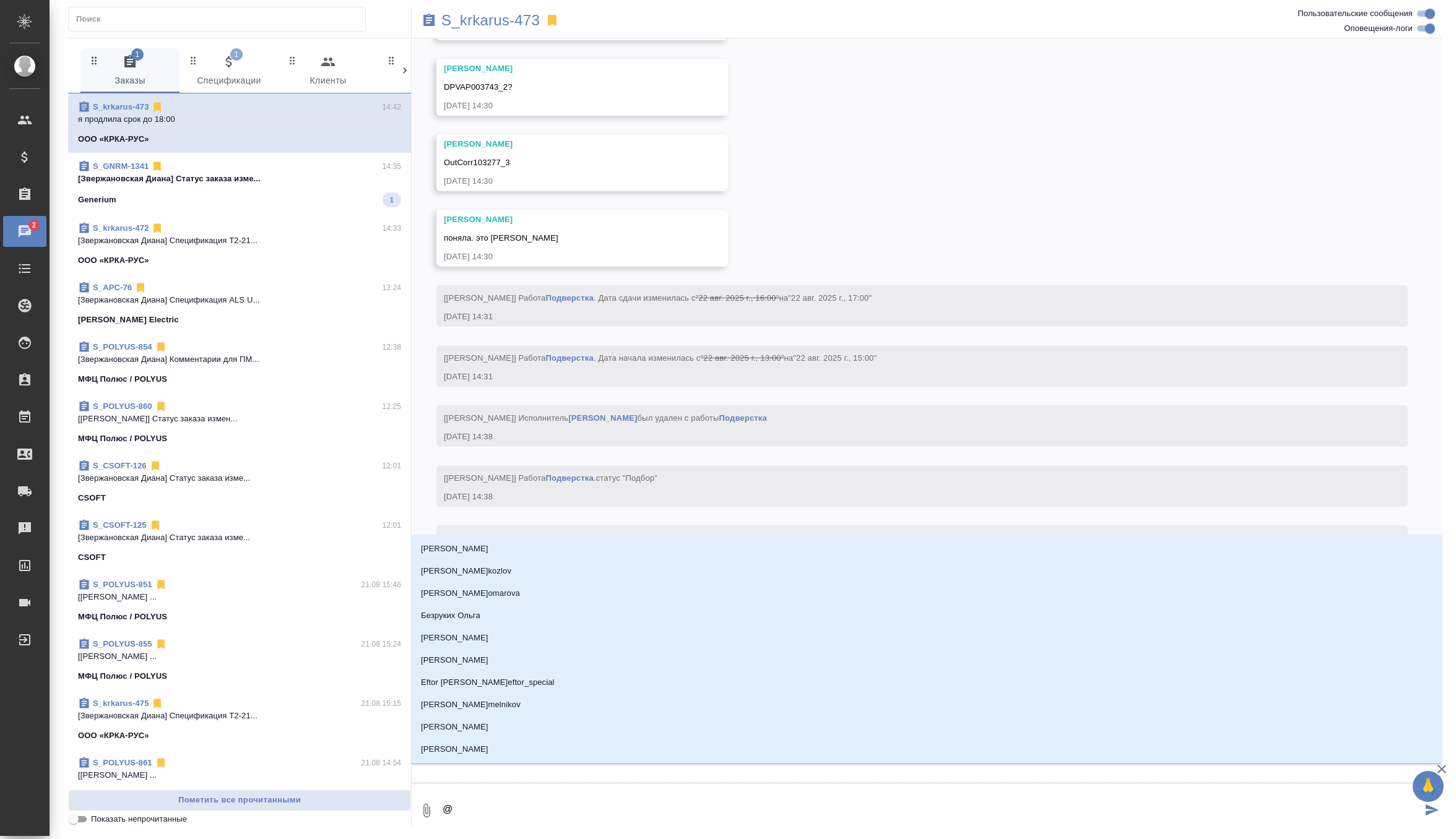
type textarea "@г"
type input "г"
type textarea "@гр"
type input "гр"
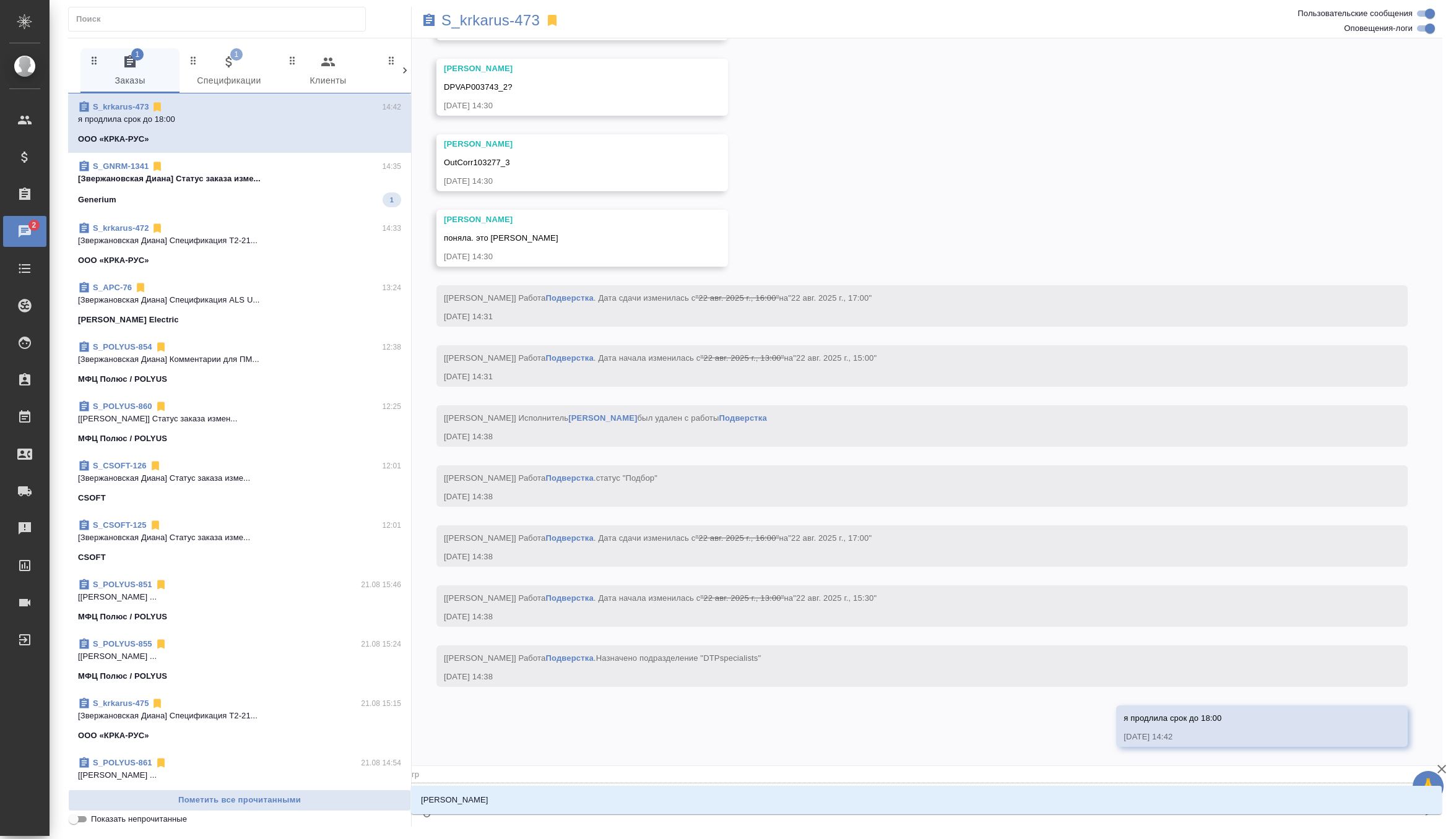
type textarea "@гра"
type input "гра"
type textarea "@граб"
type input "граб"
type textarea "@грабк"
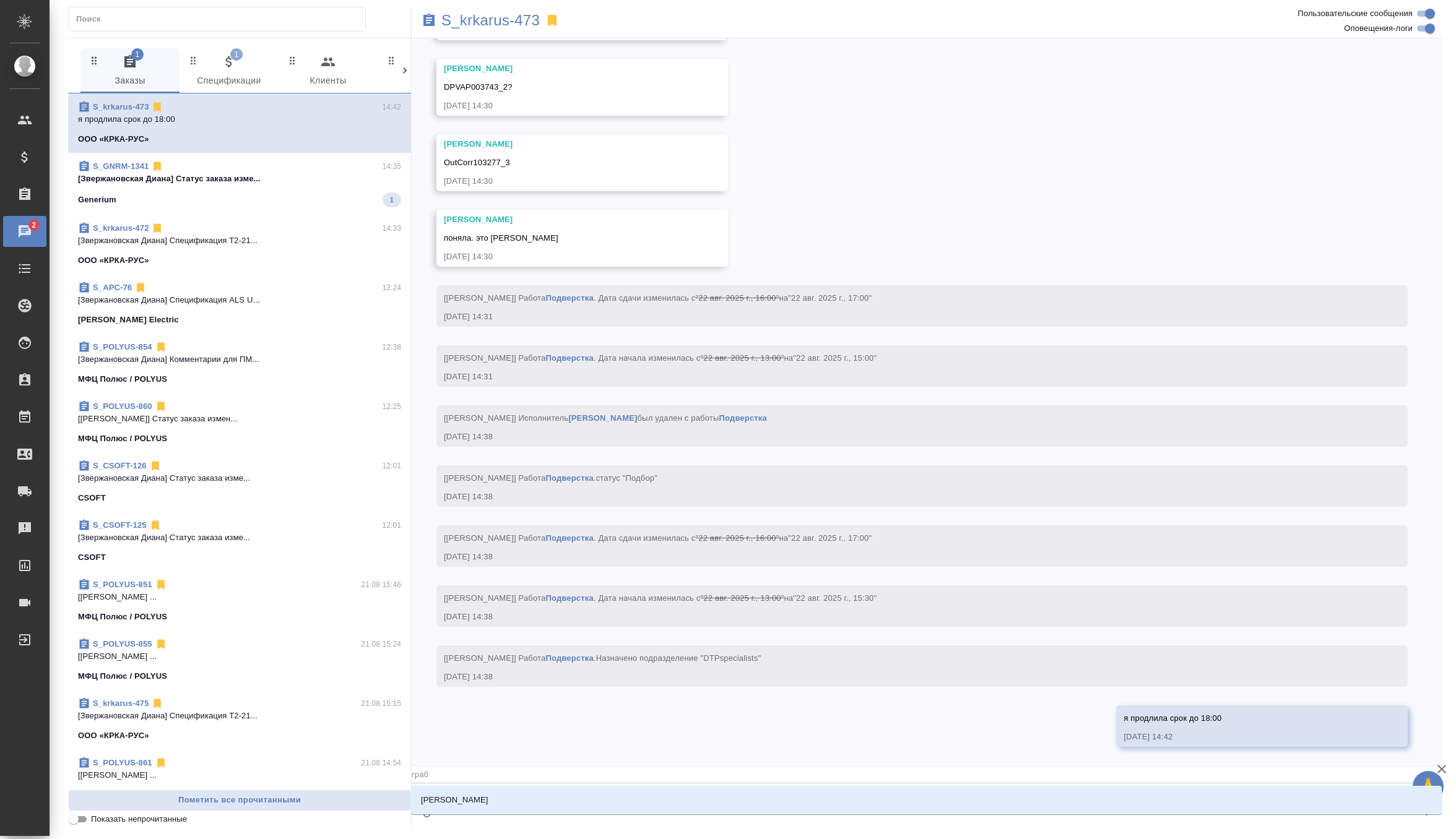
type input "грабк"
type textarea "@грабко"
type input "грабко"
click at [533, 797] on li "Грабко Мария" at bounding box center [926, 800] width 1031 height 23
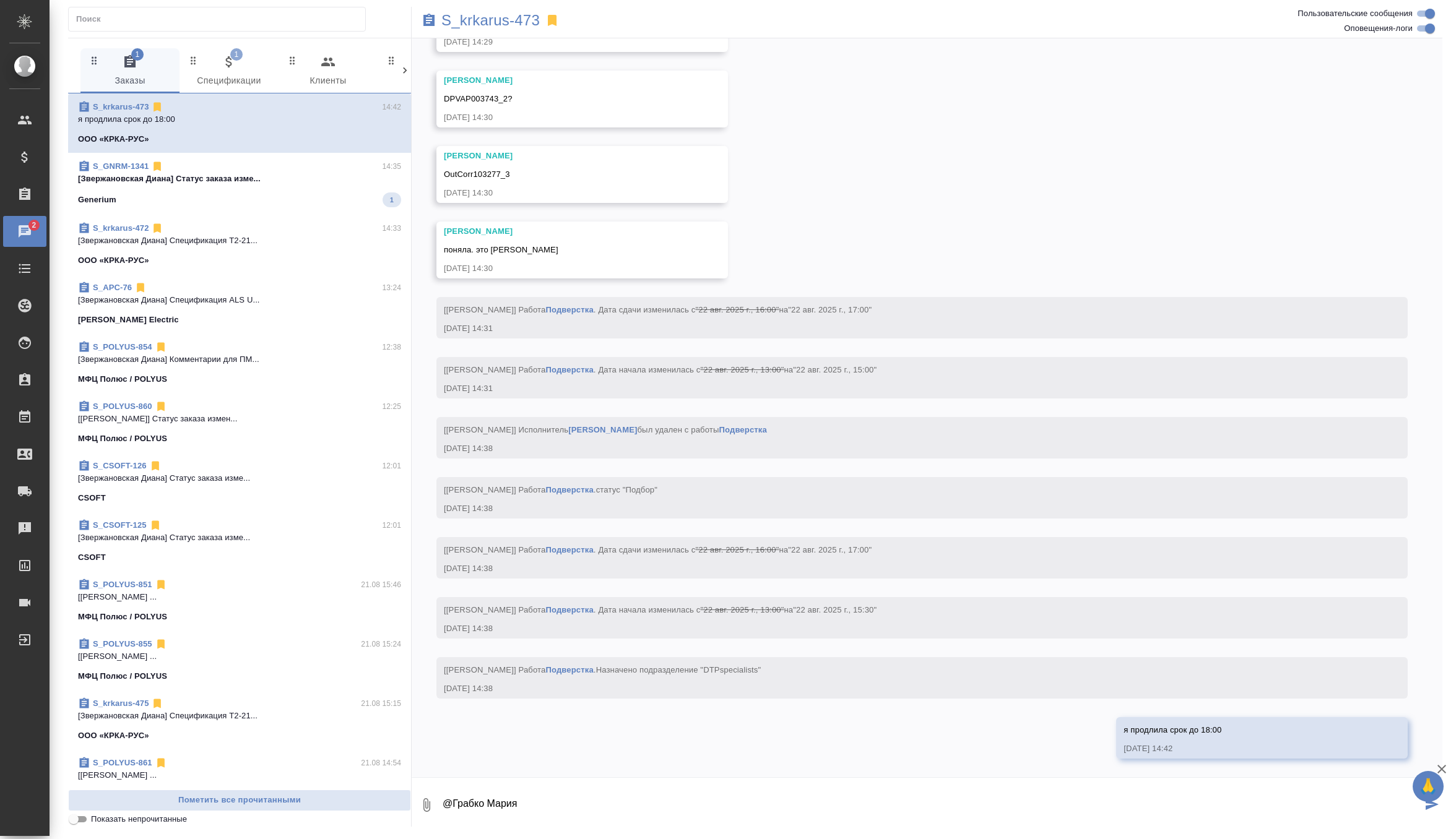
type textarea "@Грабко Мария"
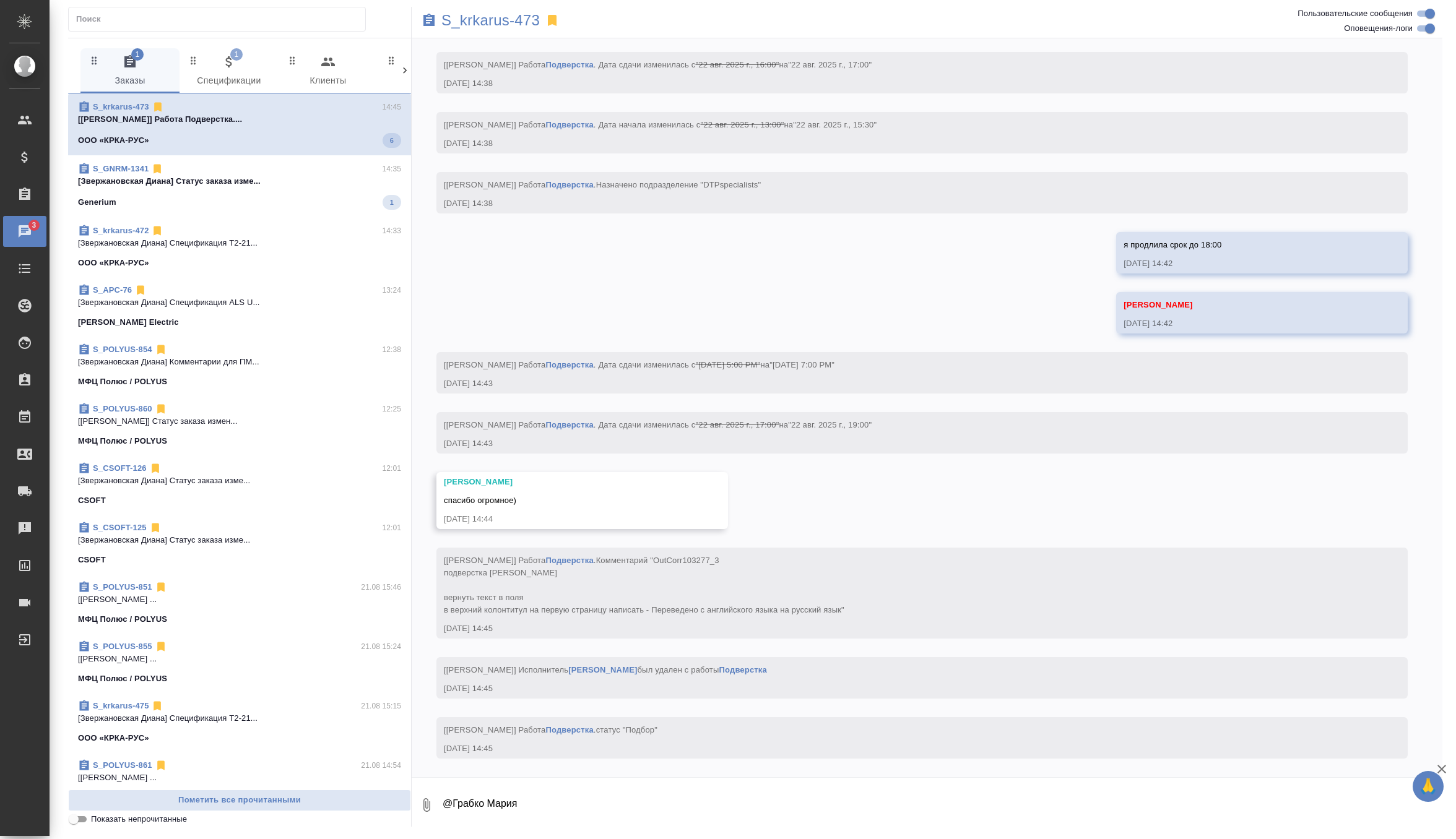
scroll to position [11674, 0]
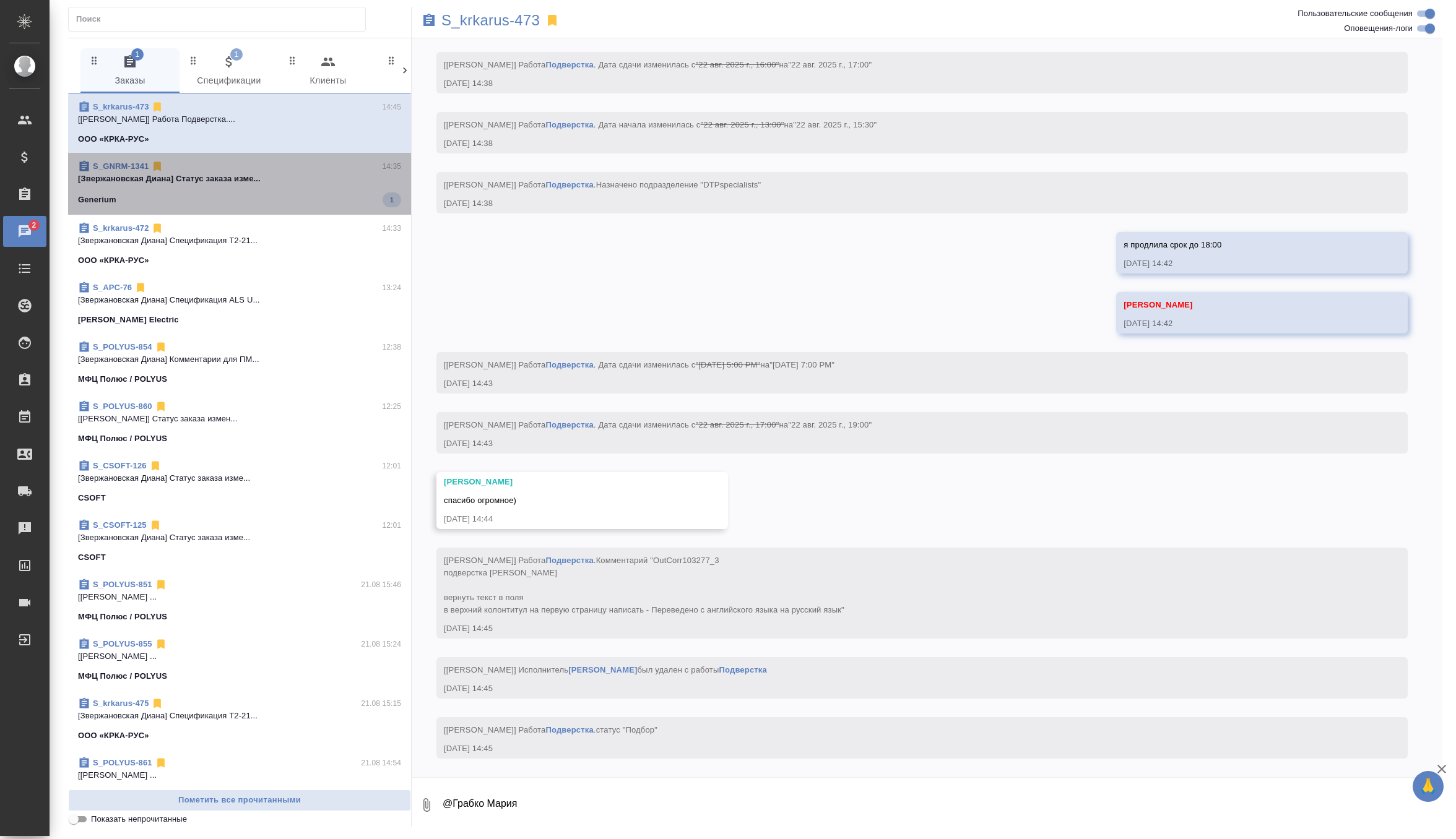
click at [308, 189] on span "S_GNRM-1341 14:35 [Звержановская Диана] Статус заказа изме... Generium 1" at bounding box center [240, 183] width 323 height 47
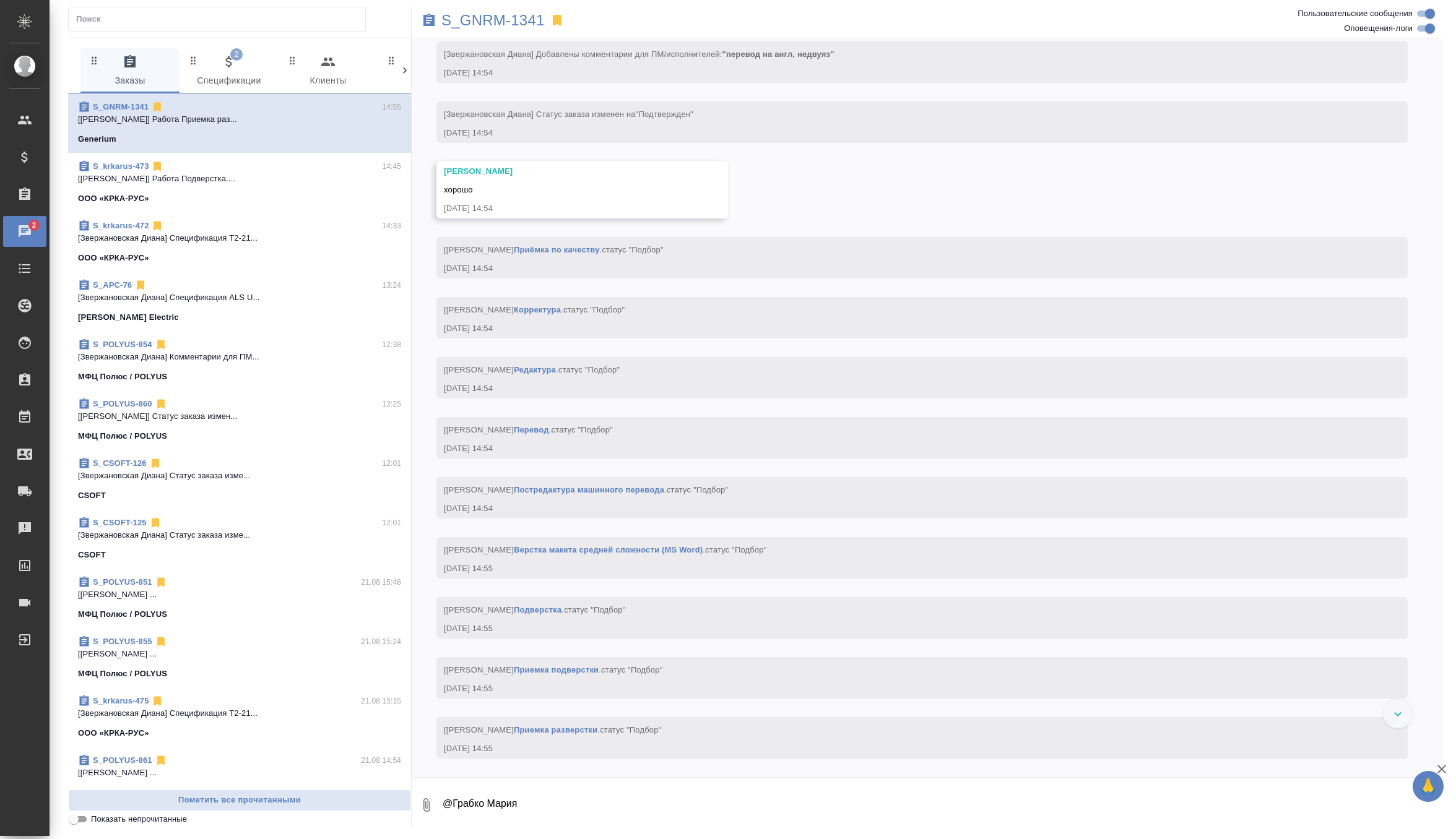
scroll to position [1231, 0]
click at [251, 85] on span "2 Спецификации" at bounding box center [229, 71] width 84 height 34
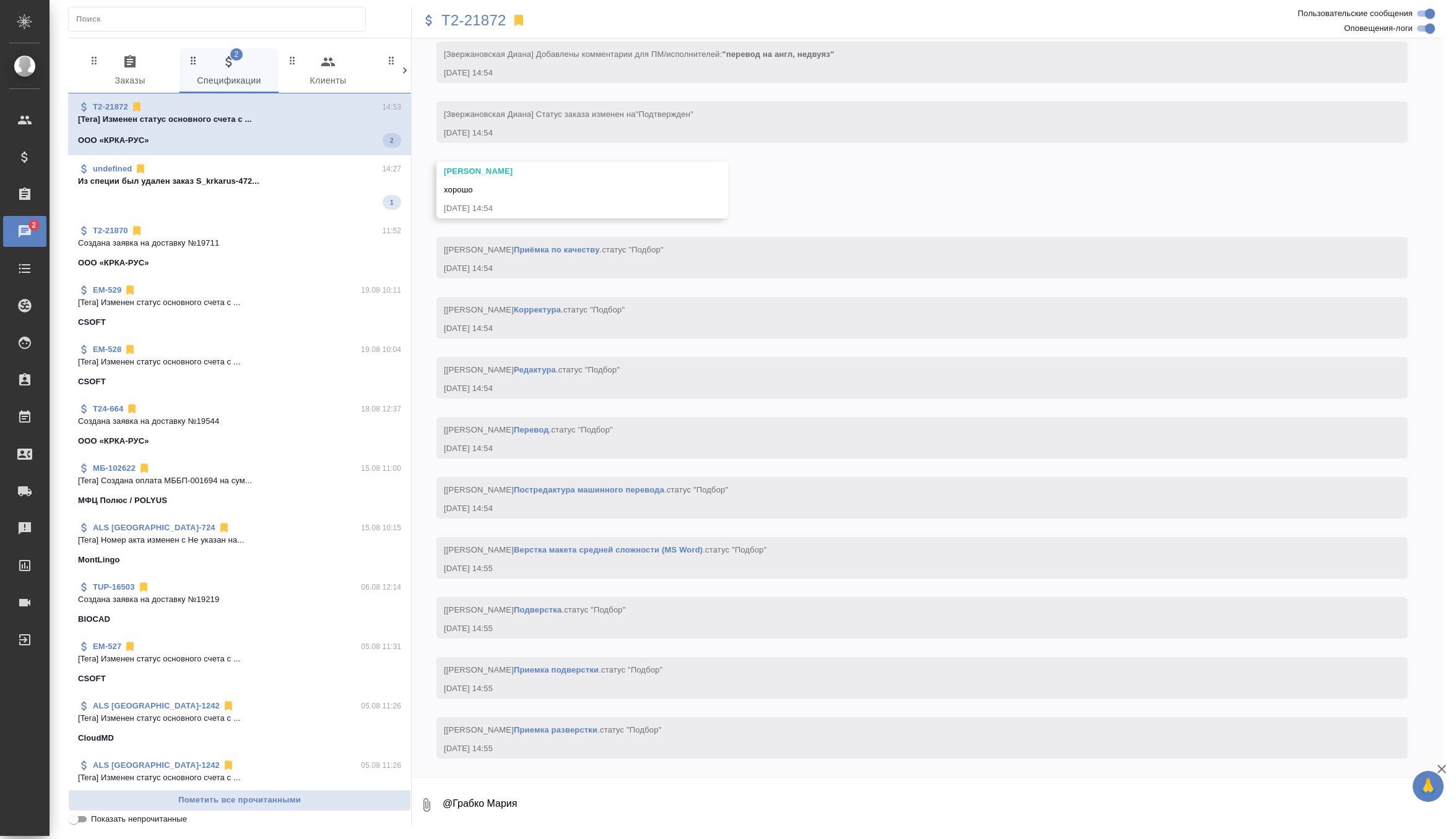
scroll to position [0, 0]
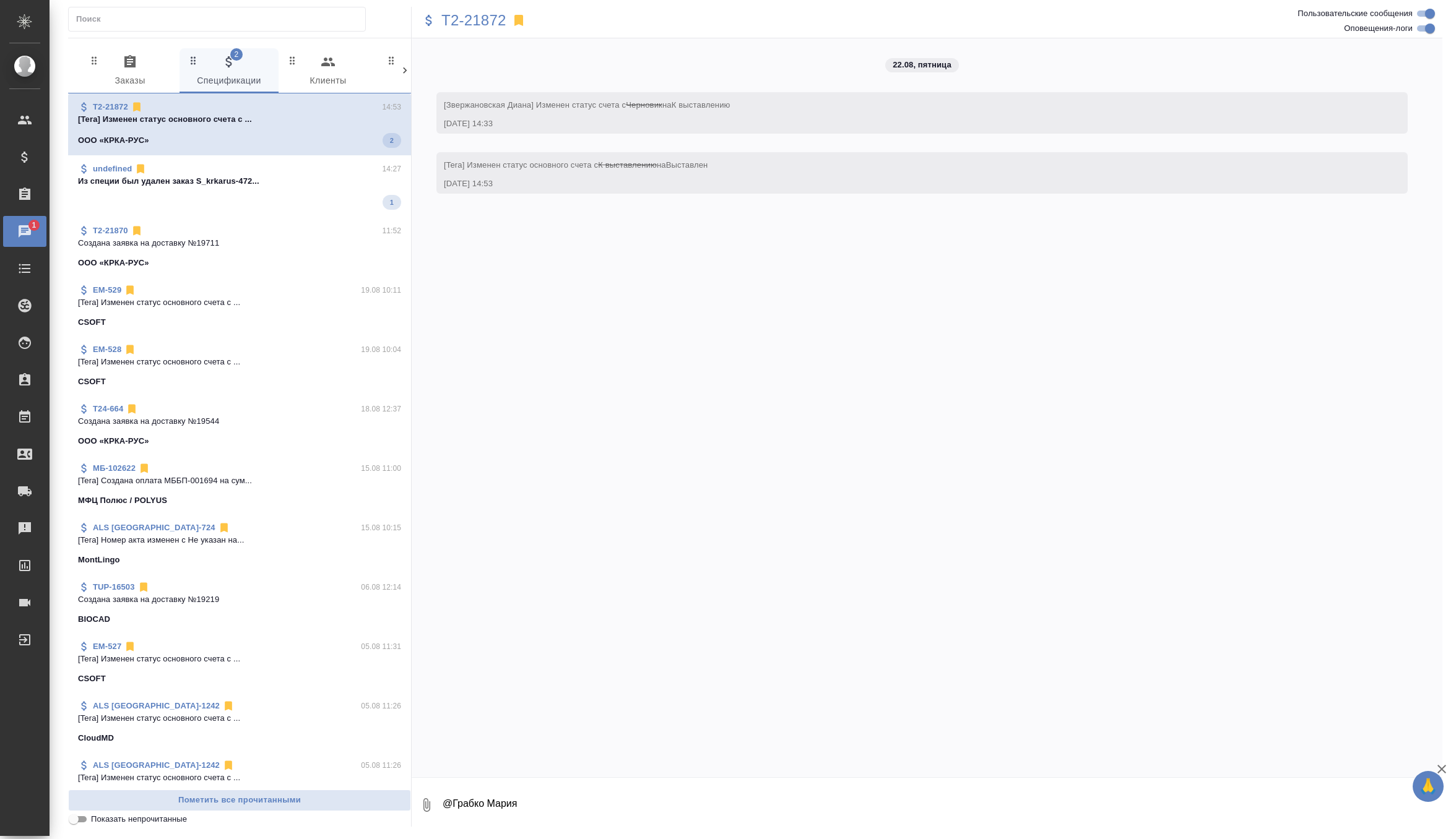
click at [235, 183] on p "Из специи был удален заказ S_krkarus-472..." at bounding box center [240, 181] width 323 height 13
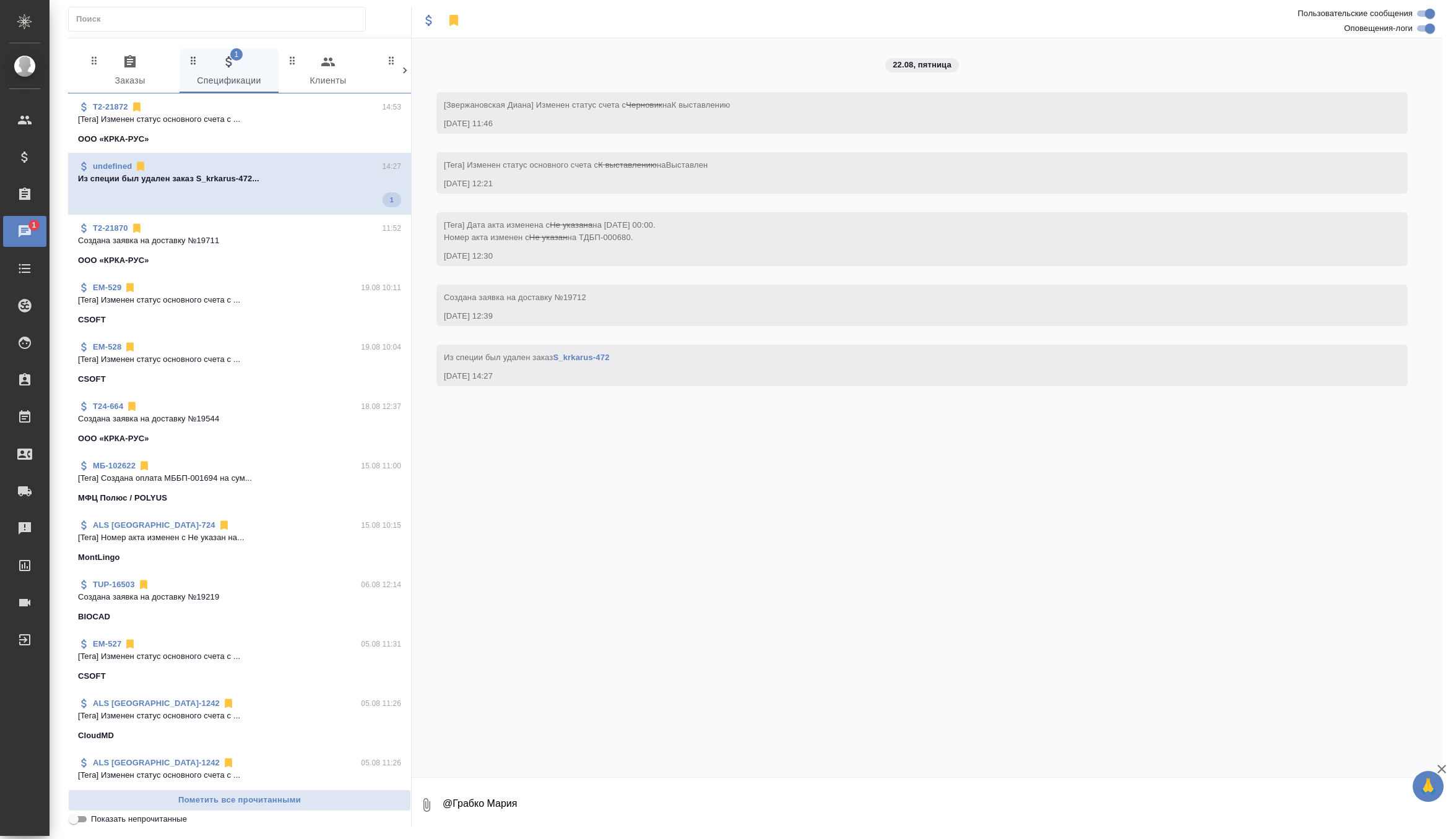
click at [138, 117] on p "[Tera] Изменен статус основного счета с ..." at bounding box center [240, 120] width 323 height 13
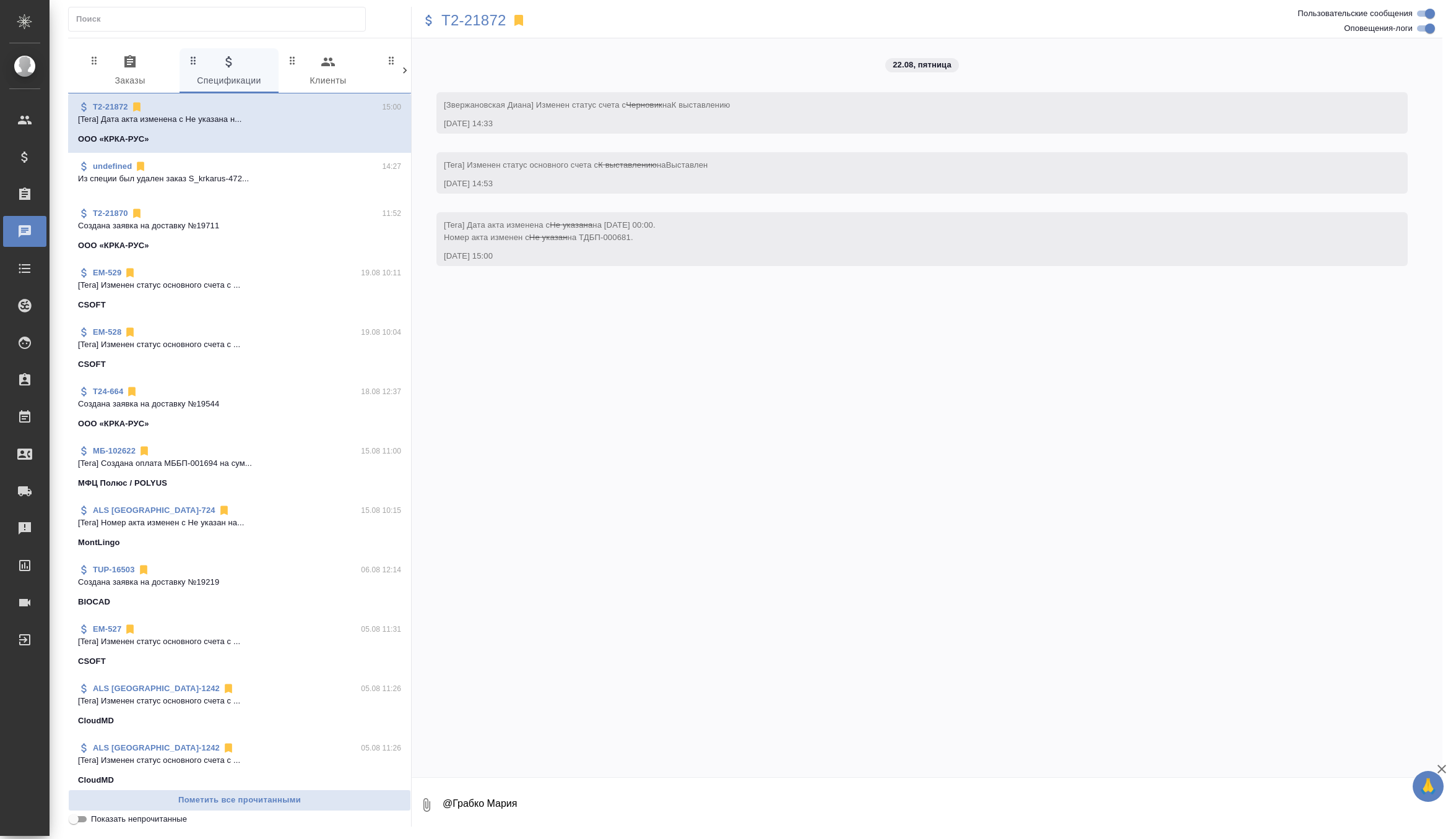
click at [162, 80] on span "0 Заказы" at bounding box center [130, 71] width 84 height 34
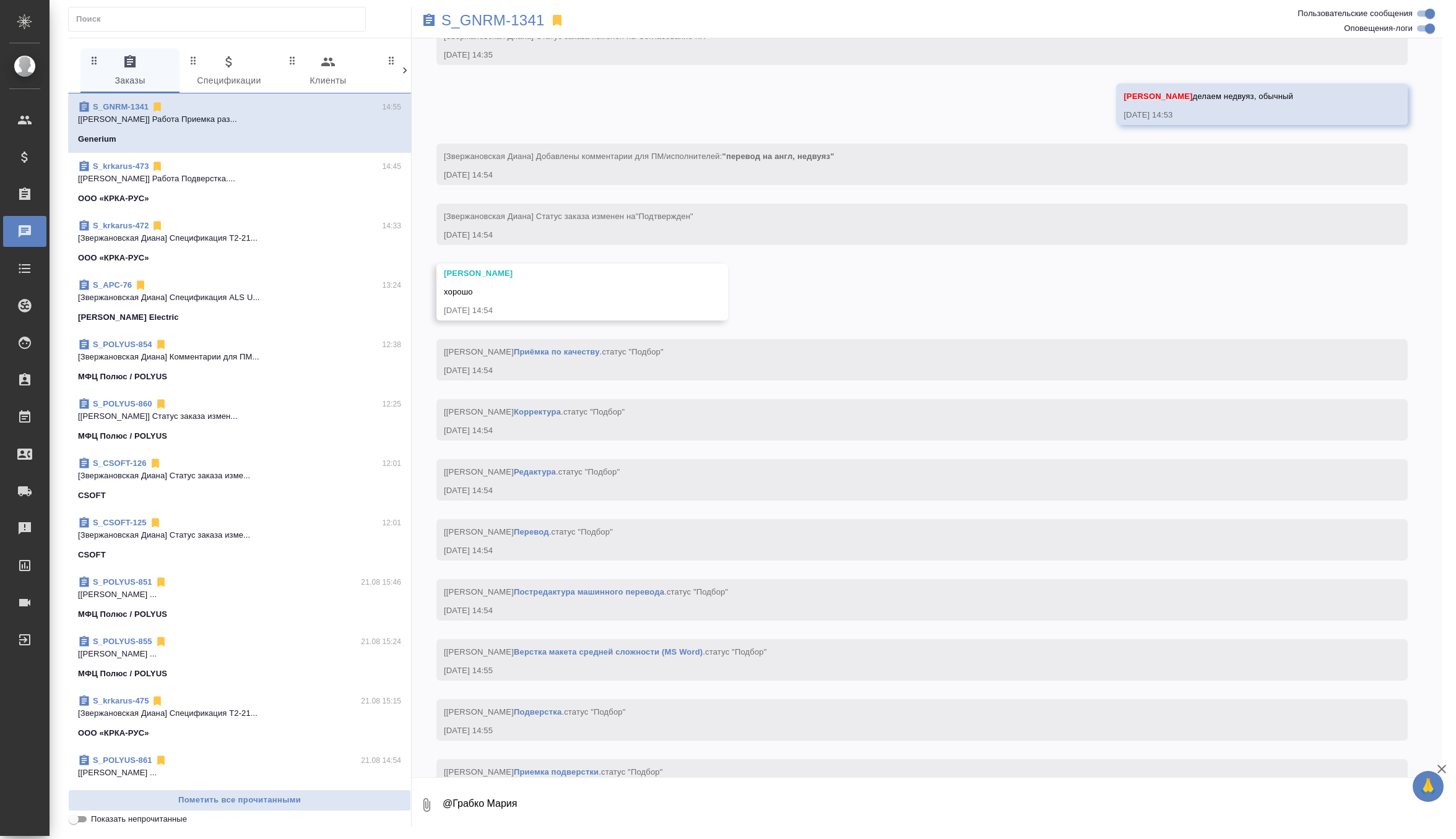
scroll to position [1231, 0]
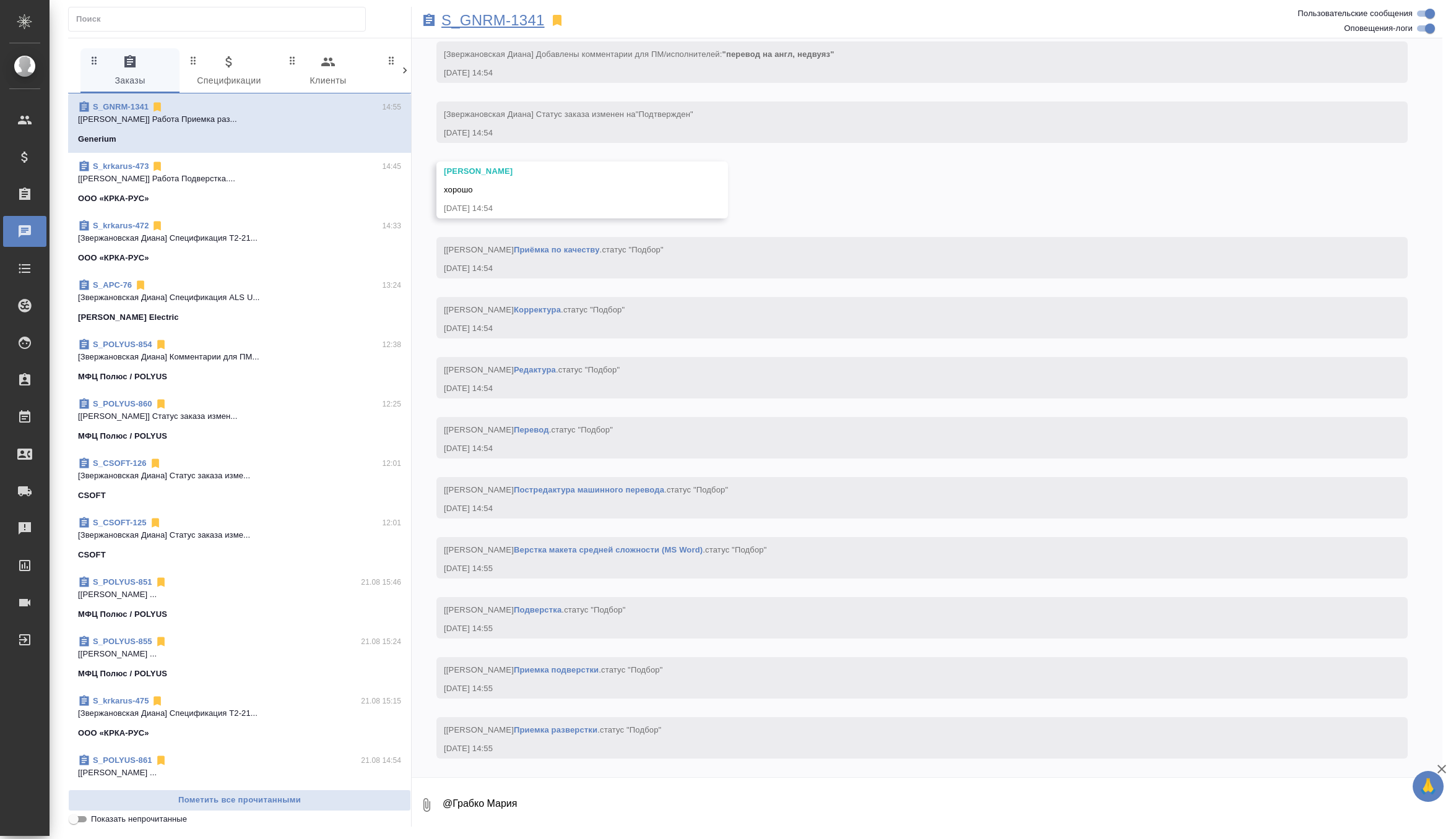
click at [497, 18] on p "S_GNRM-1341" at bounding box center [493, 20] width 104 height 13
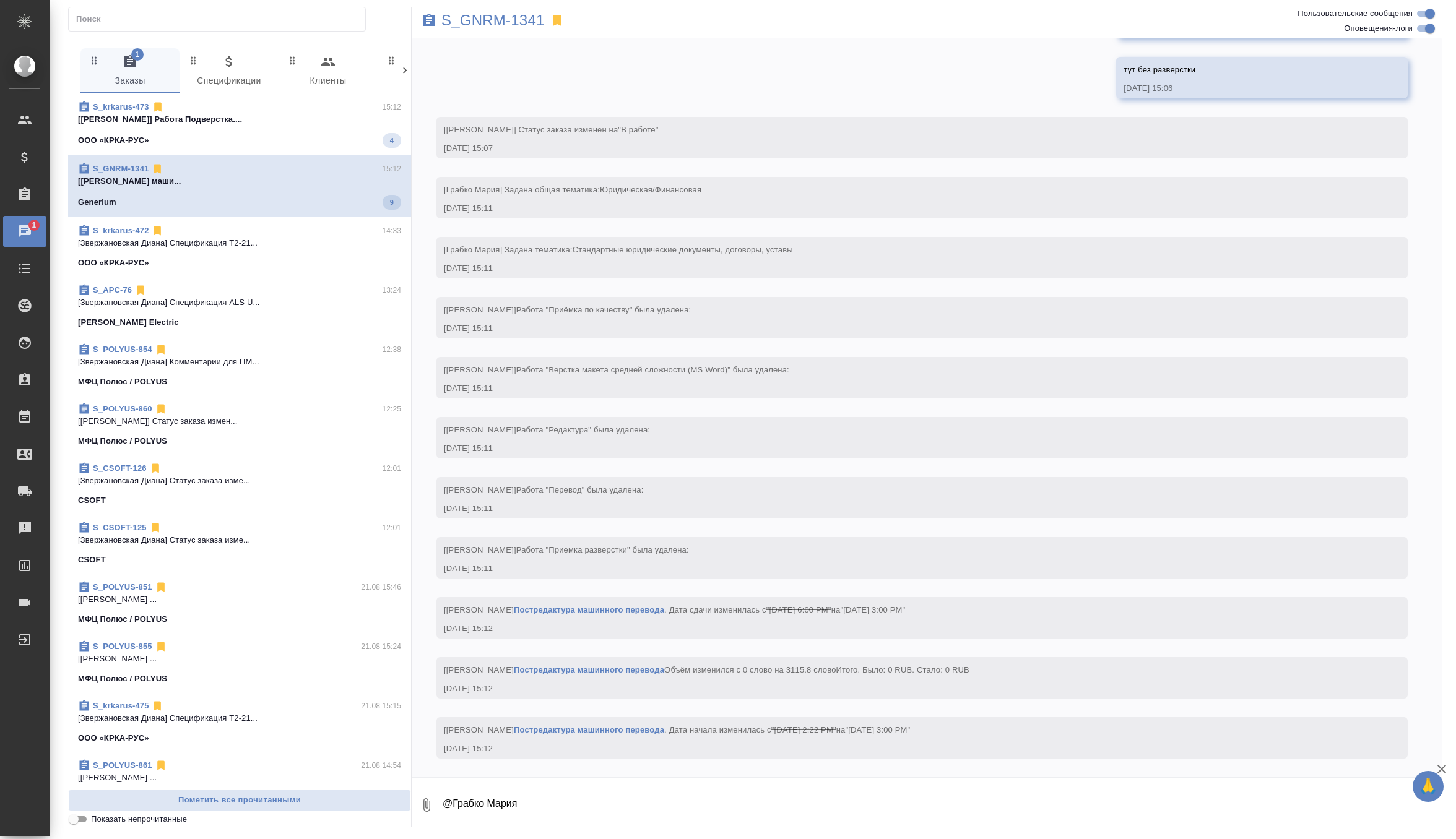
scroll to position [2023, 0]
click at [290, 128] on span "S_krkarus-473 15:12 [Заборова Александра] Работа Подверстка.... ООО «КРКА-РУС» 4" at bounding box center [240, 124] width 323 height 47
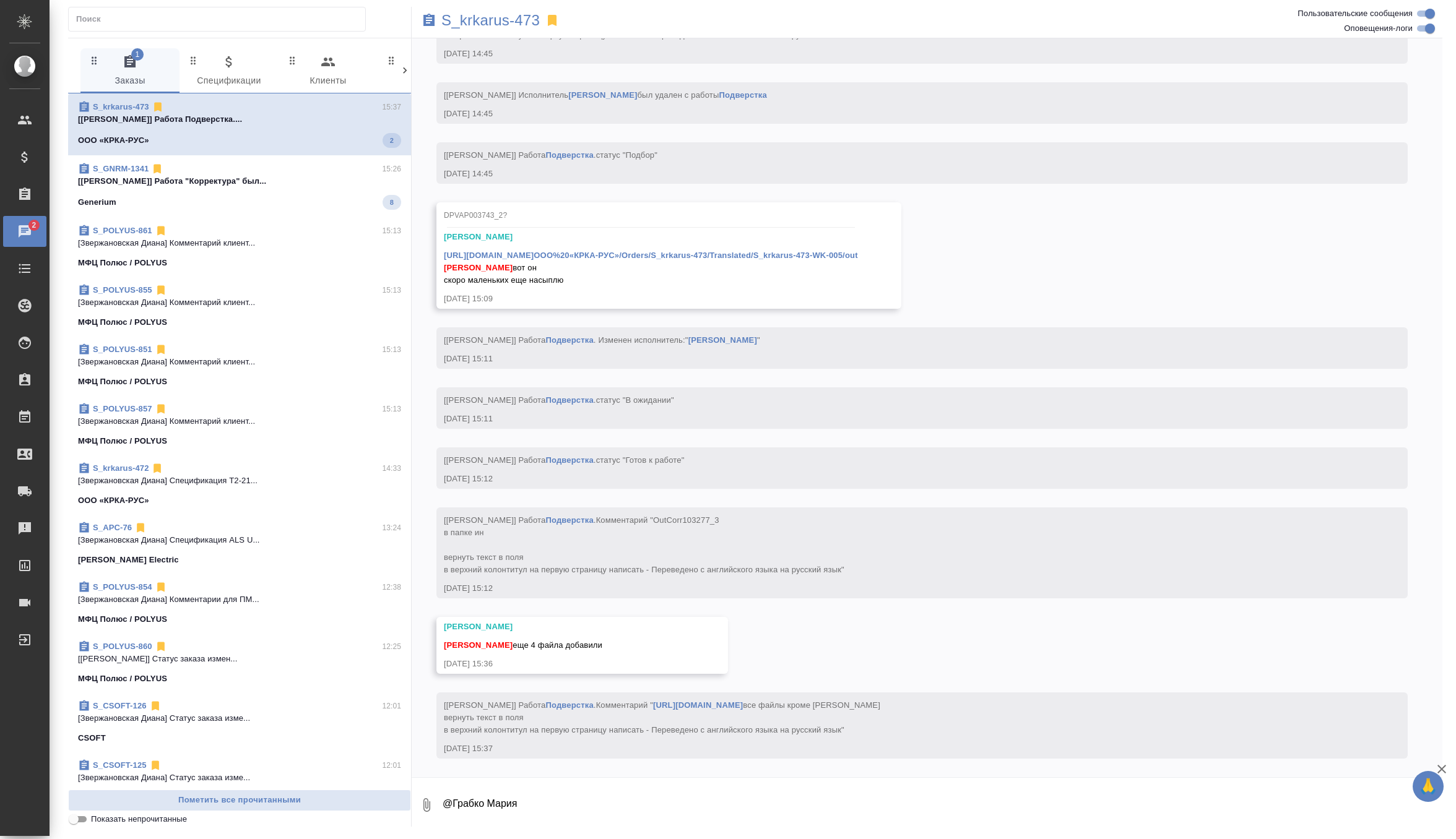
scroll to position [12273, 0]
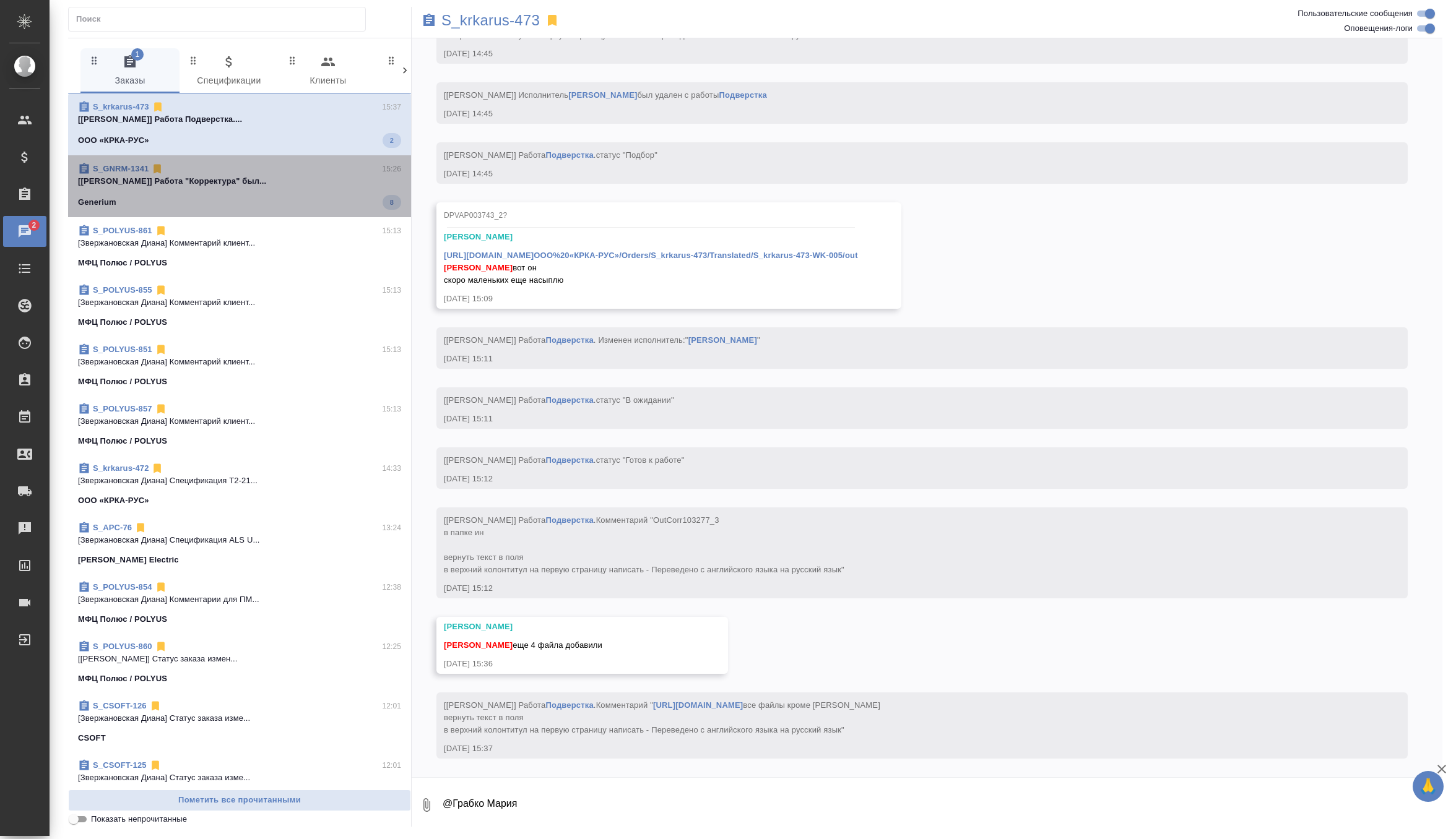
click at [291, 192] on span "S_GNRM-1341 15:26 [Грабко Мария] Работа "Корректура" был... Generium 8" at bounding box center [240, 186] width 323 height 47
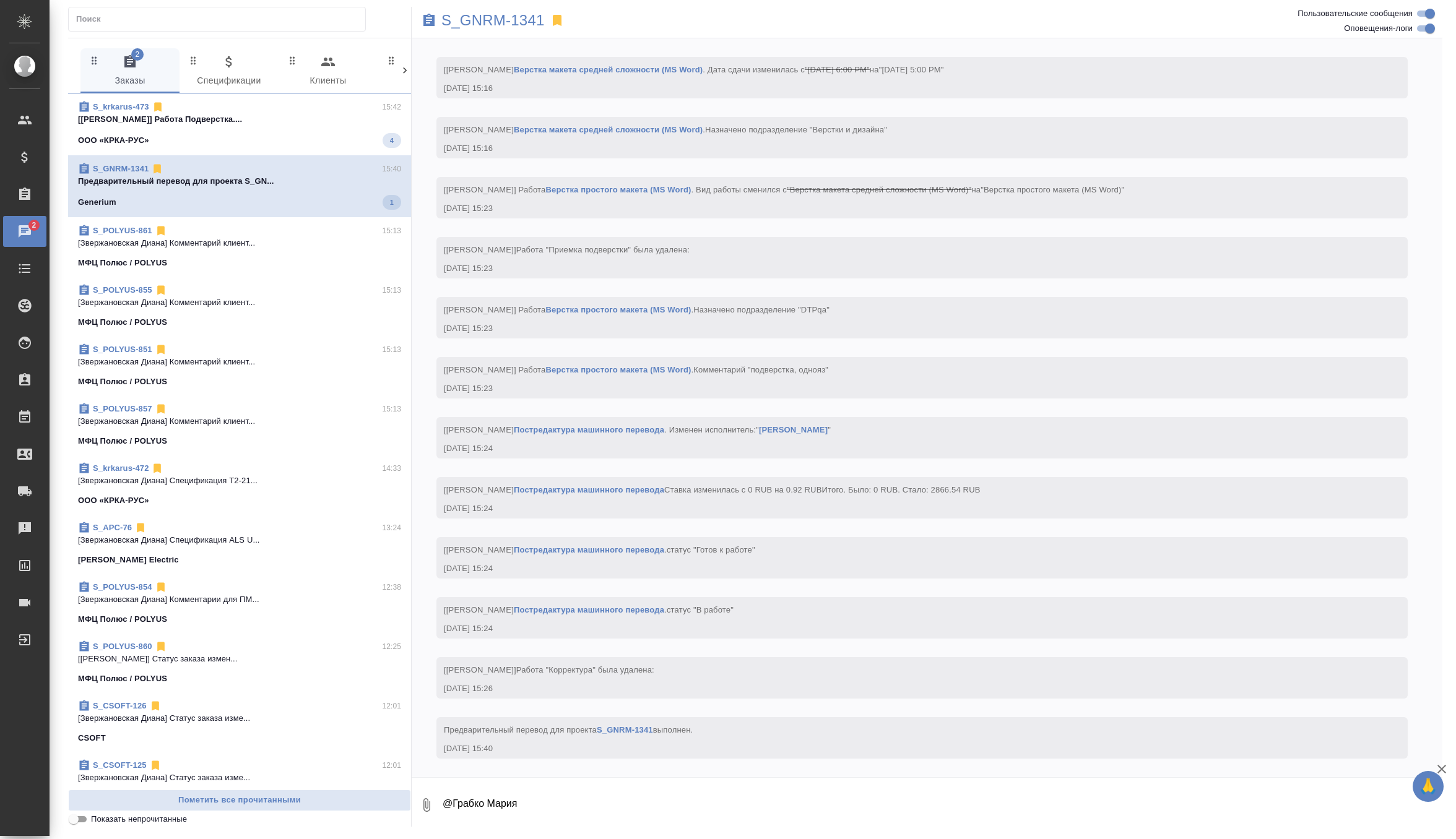
scroll to position [2949, 0]
click at [316, 120] on p "[Заборова Александра] Работа Подверстка...." at bounding box center [240, 120] width 323 height 13
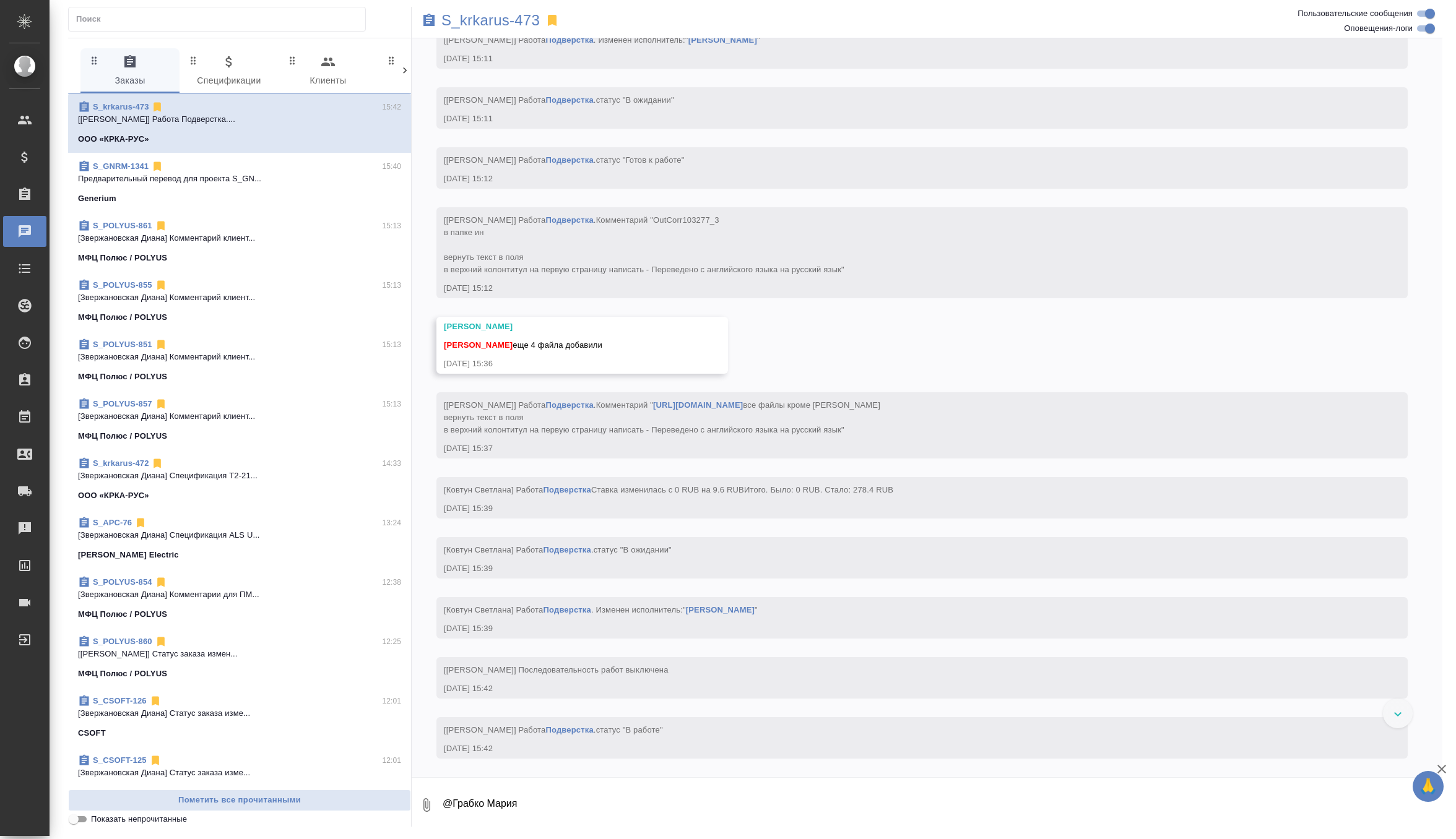
scroll to position [12586, 0]
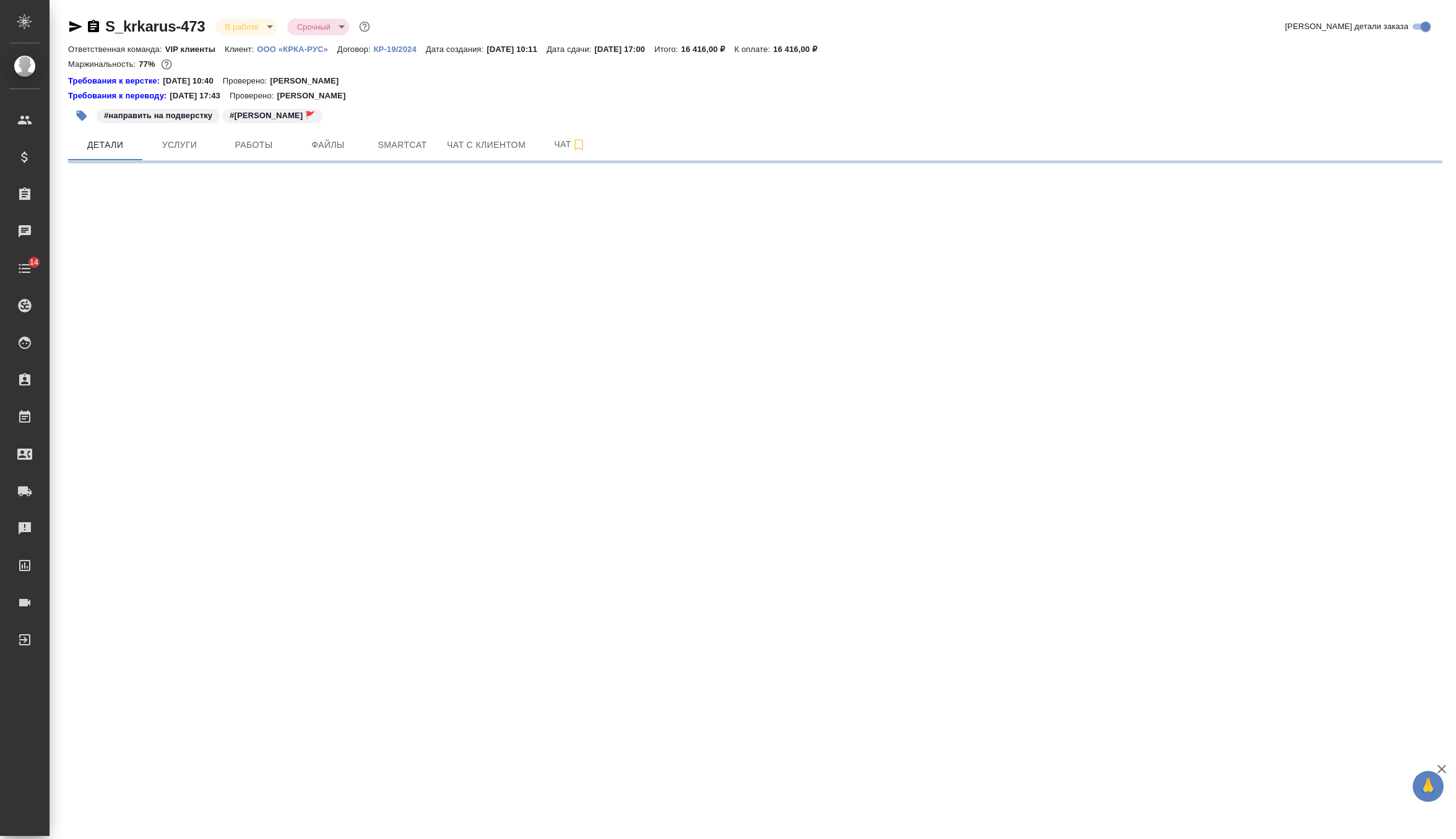
select select "RU"
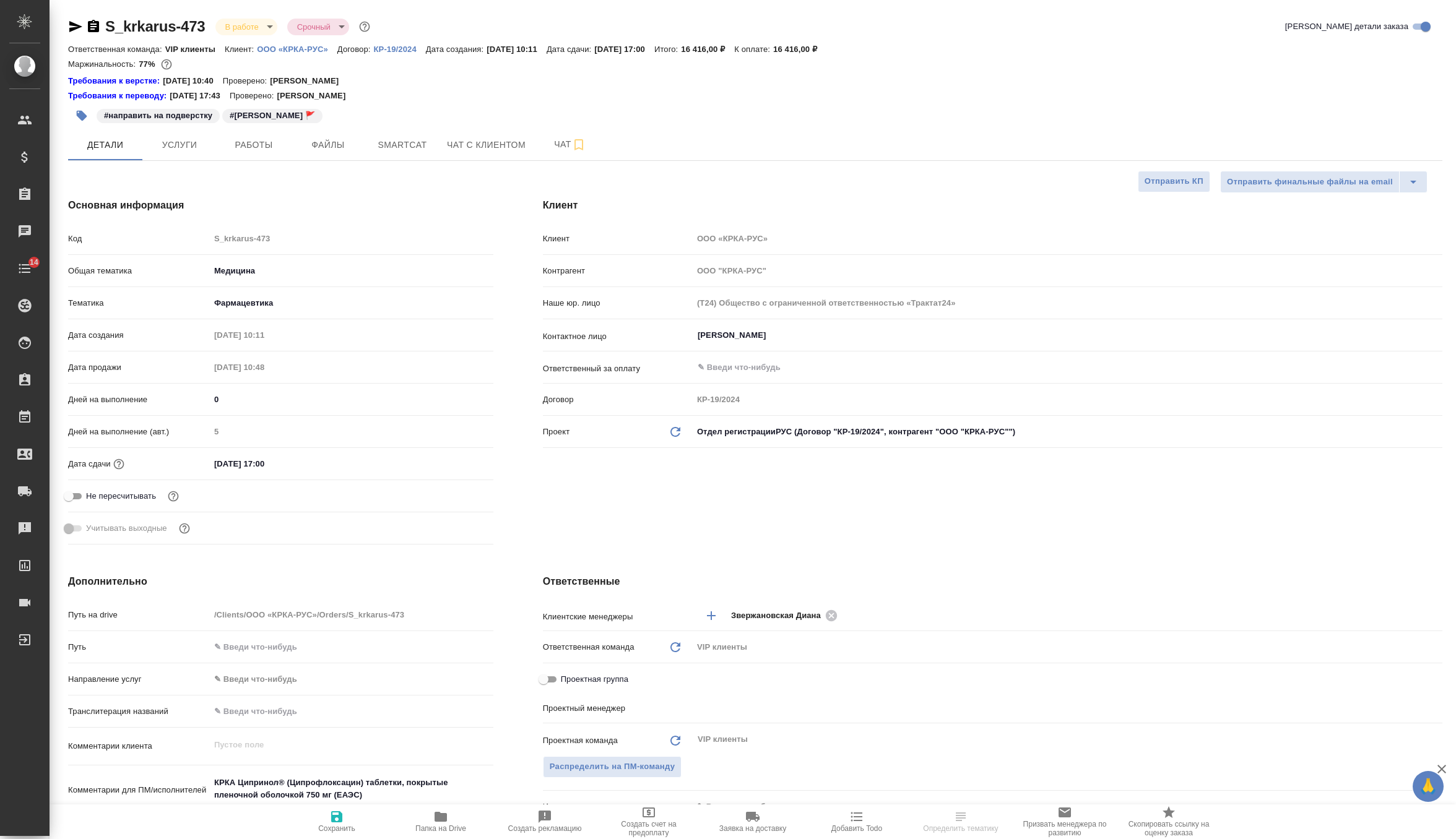
type input "[PERSON_NAME]"
type input "Каирова Бэлла"
type textarea "x"
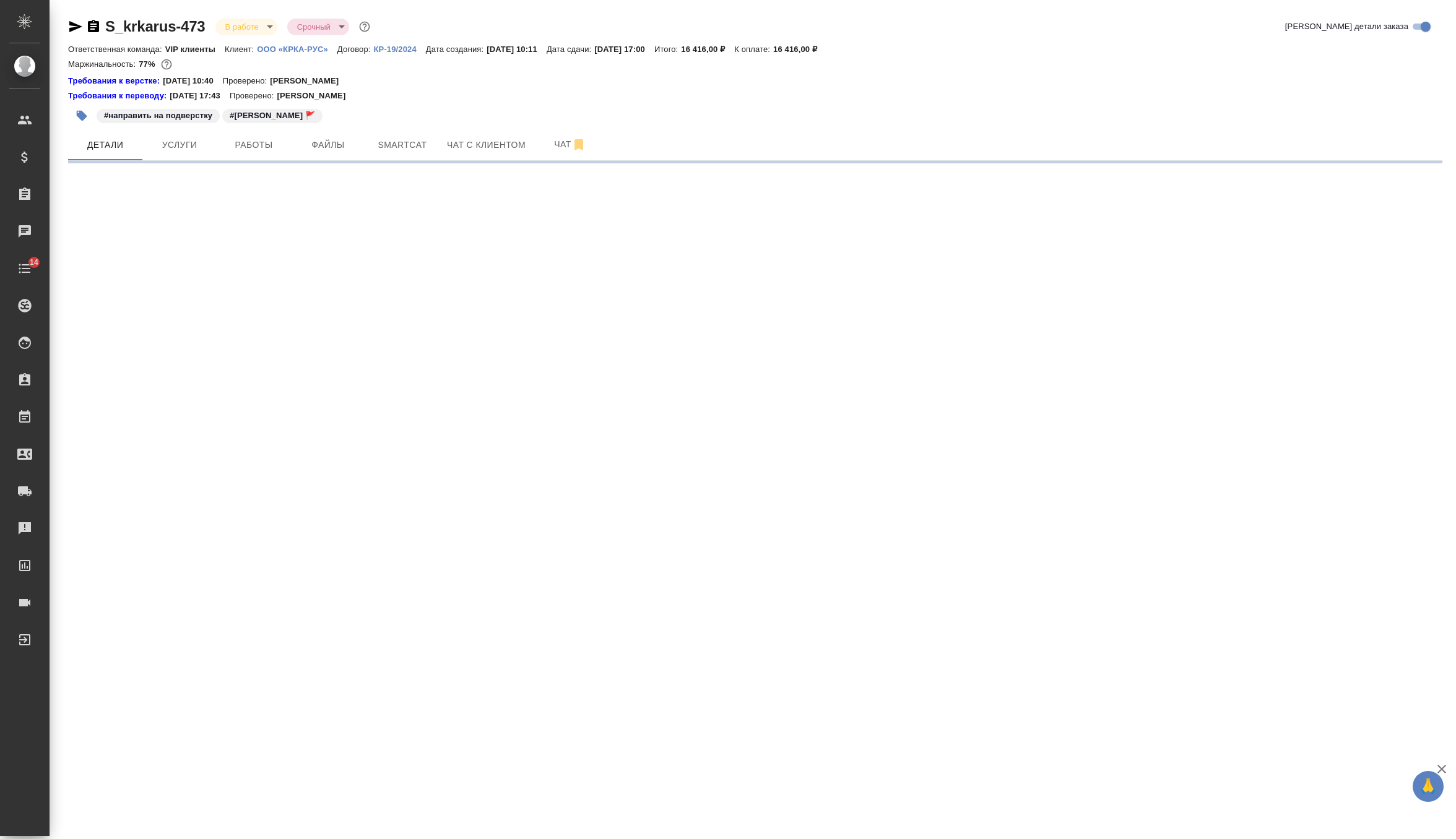
select select "RU"
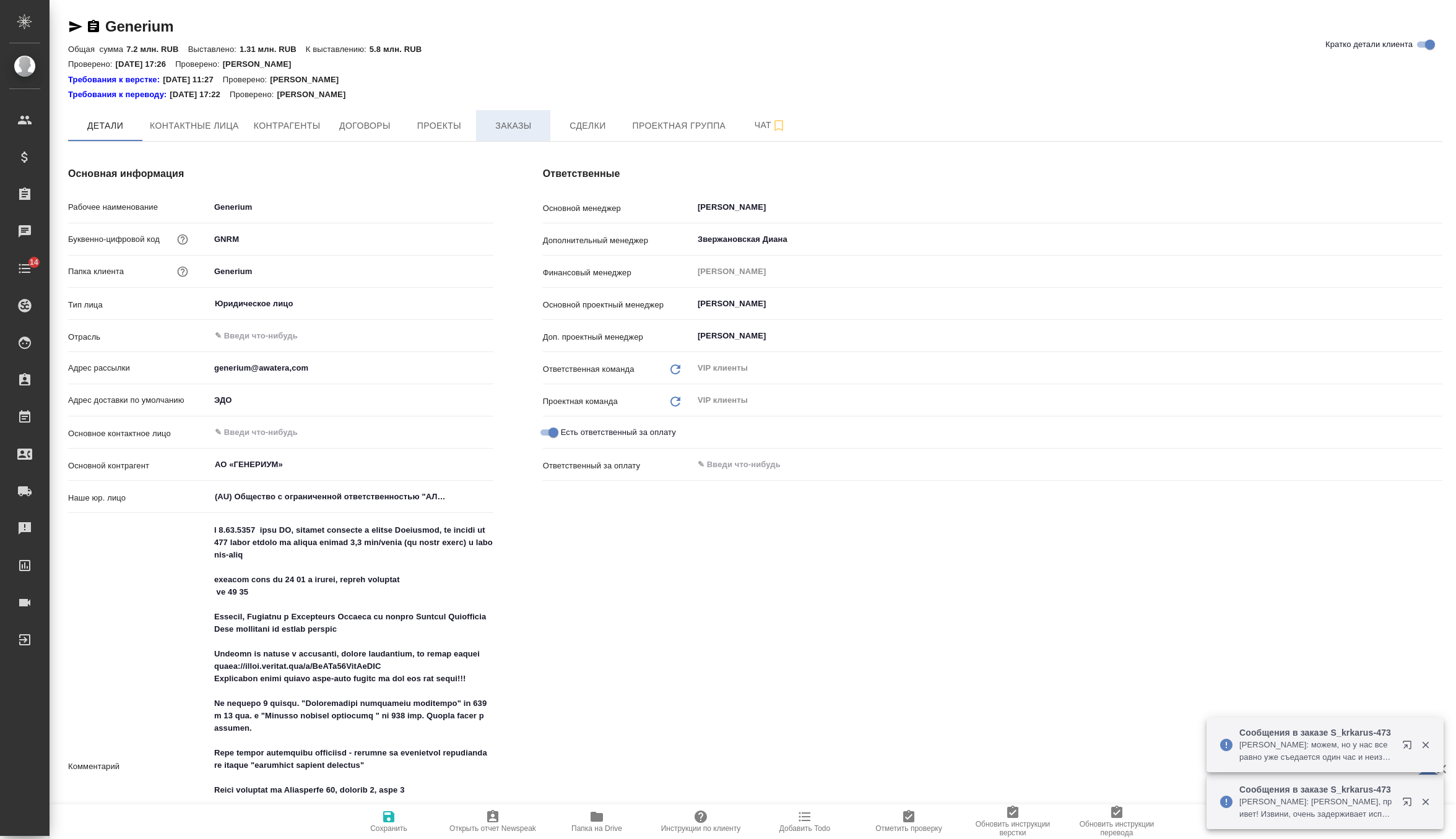
click at [511, 133] on span "Заказы" at bounding box center [513, 126] width 59 height 16
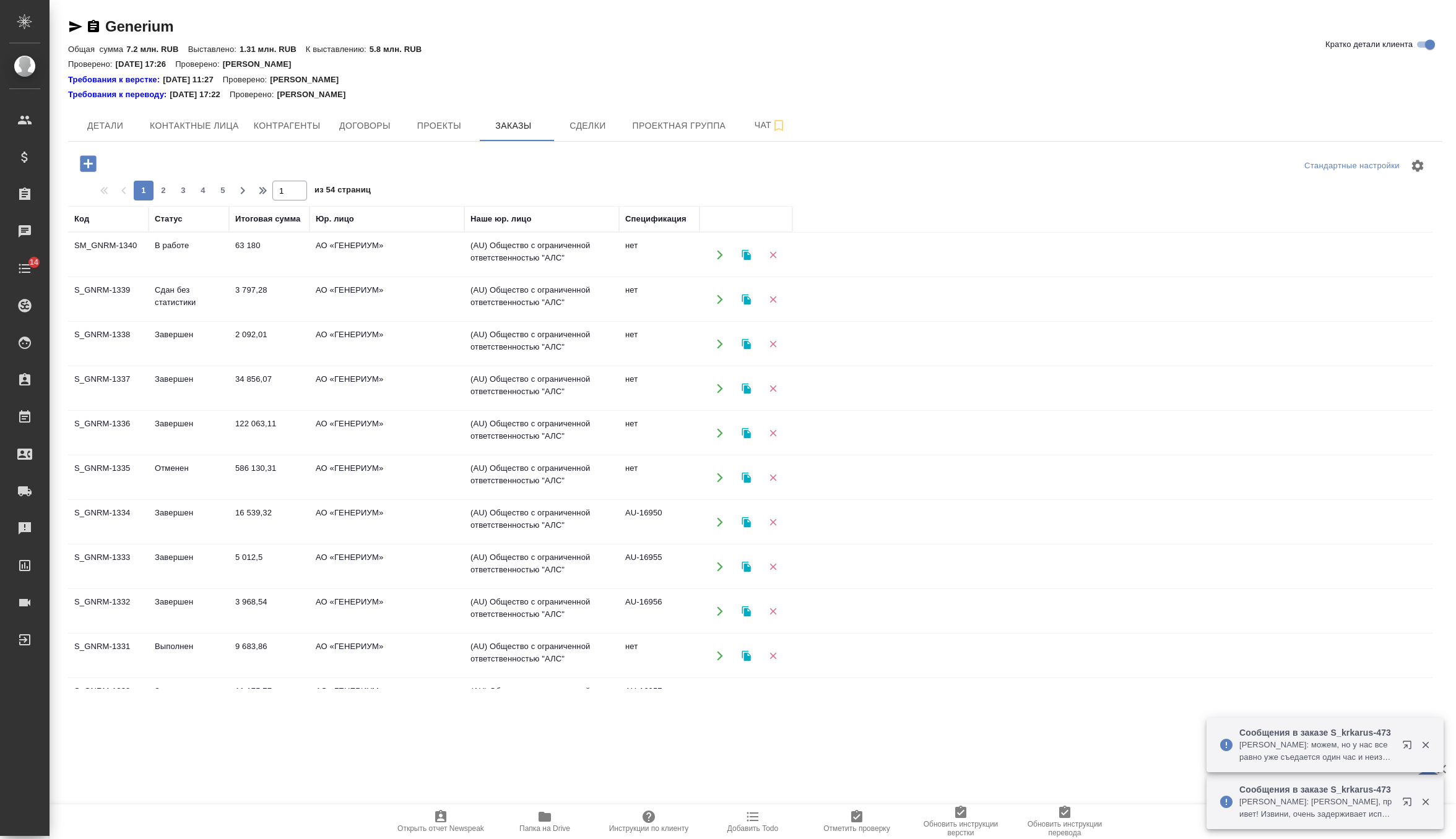
click at [92, 162] on icon "button" at bounding box center [87, 163] width 16 height 16
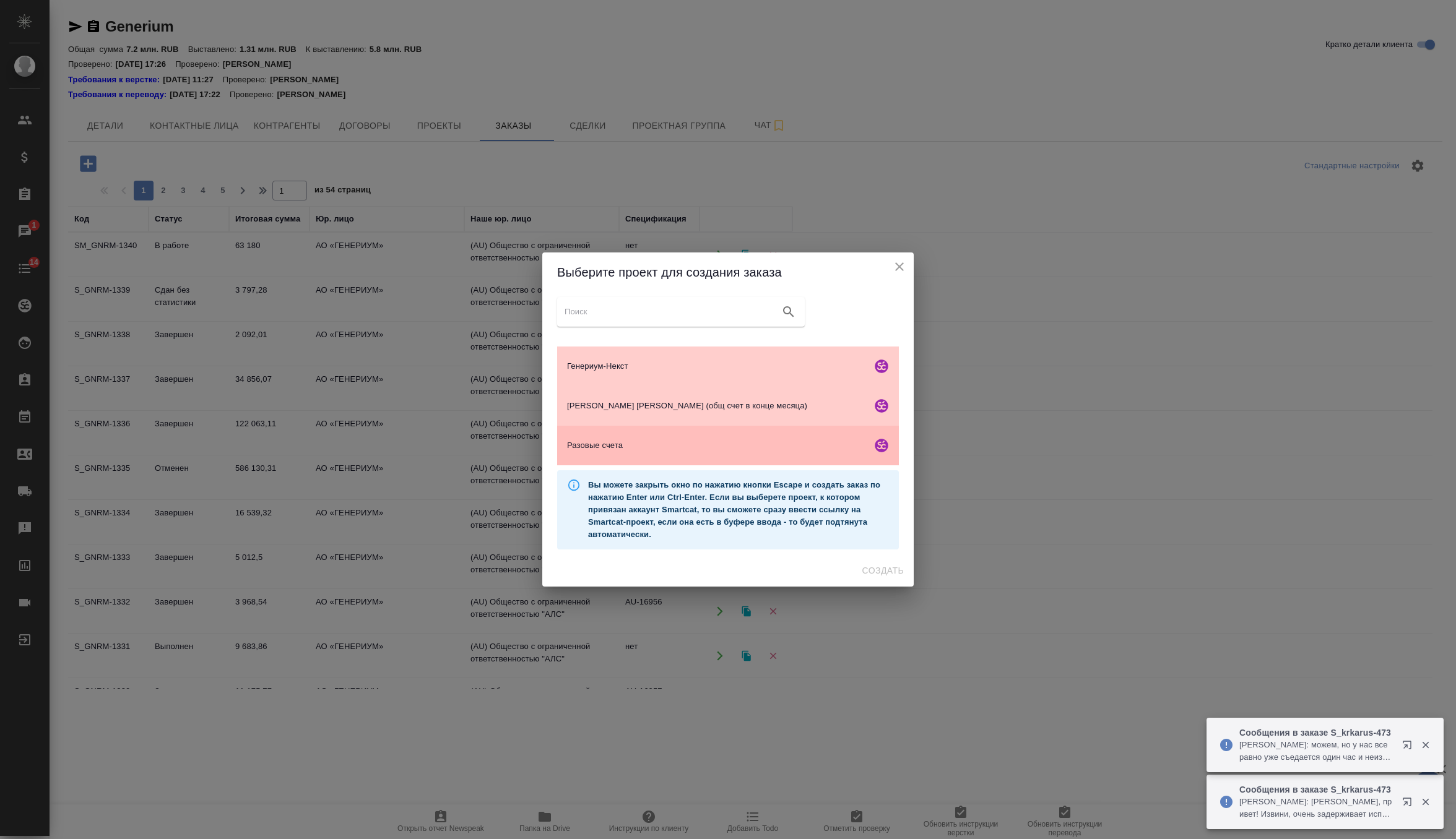
click at [617, 444] on span "Разовые счета" at bounding box center [717, 446] width 300 height 13
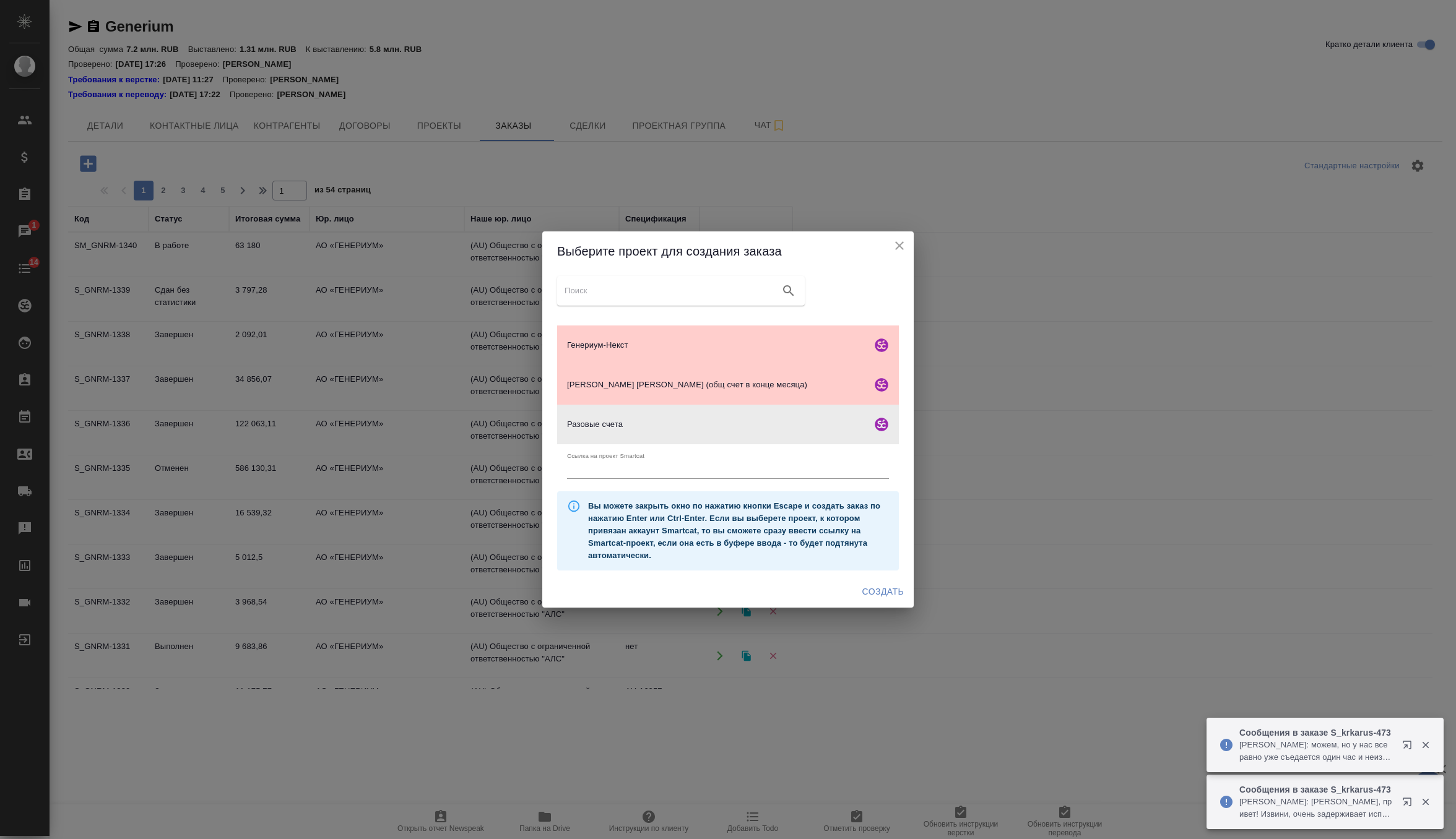
click at [899, 600] on button "Создать" at bounding box center [882, 592] width 51 height 23
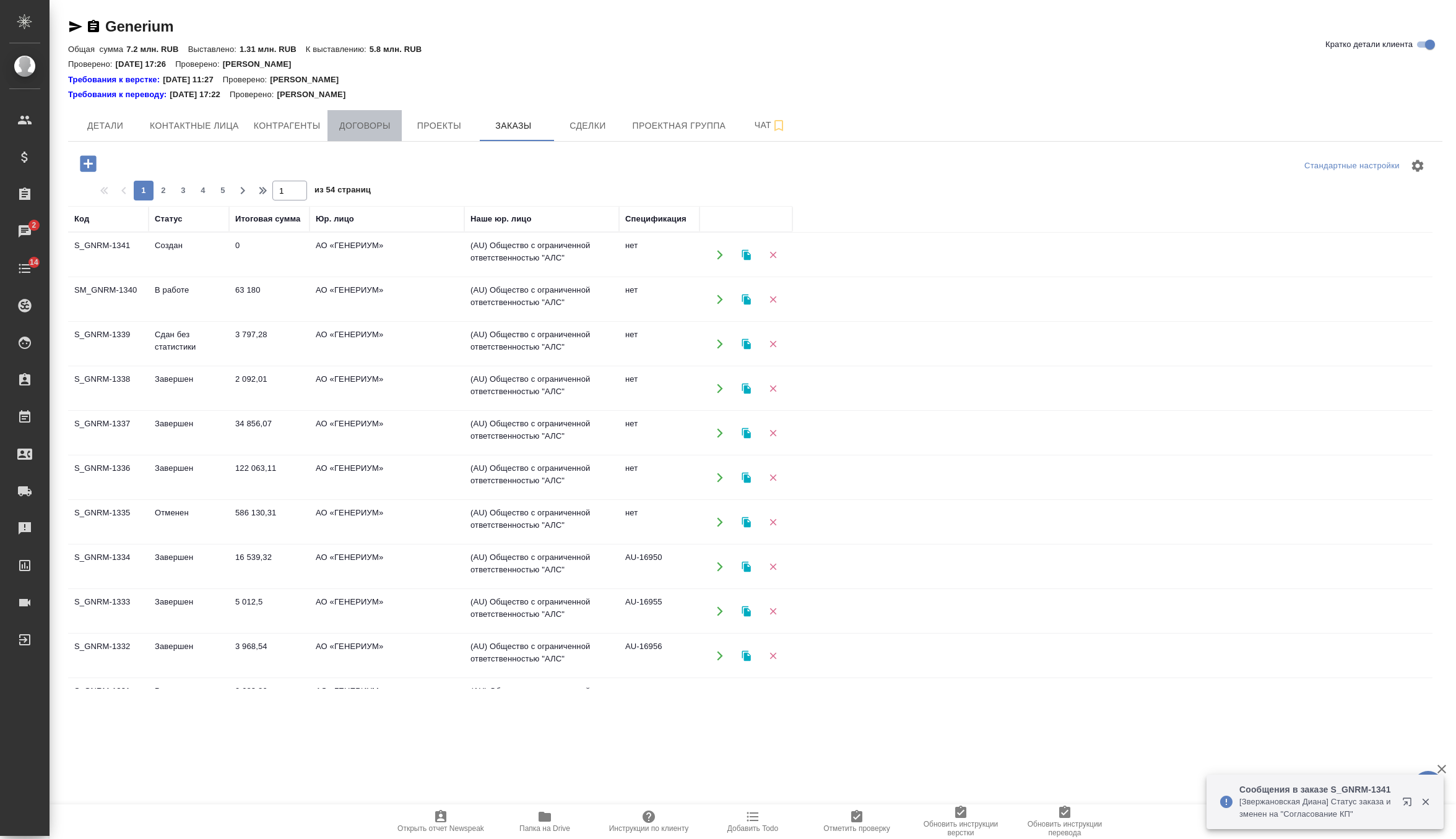
click at [377, 132] on span "Договоры" at bounding box center [365, 126] width 59 height 16
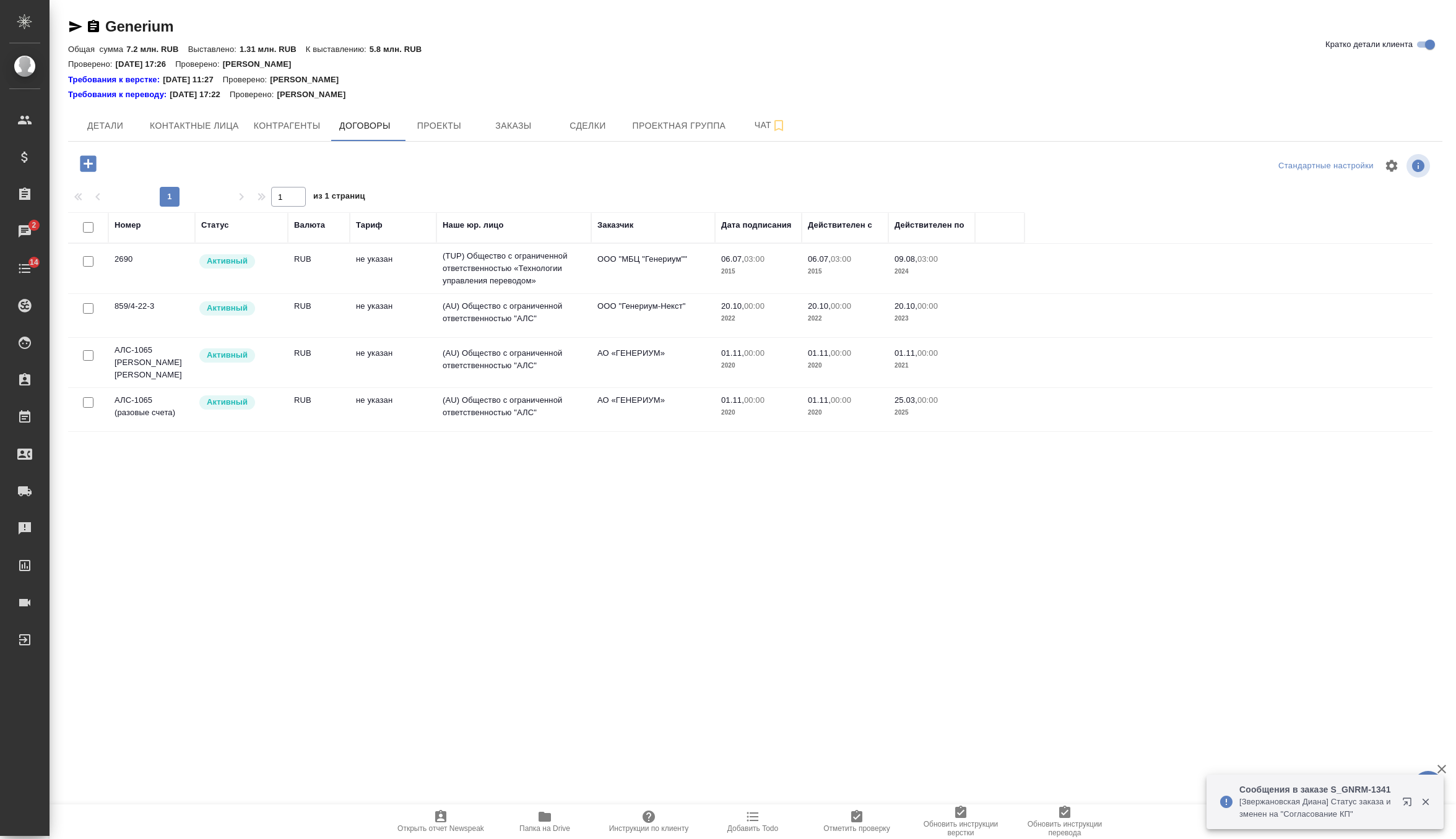
click at [387, 290] on td "не указан" at bounding box center [393, 268] width 87 height 43
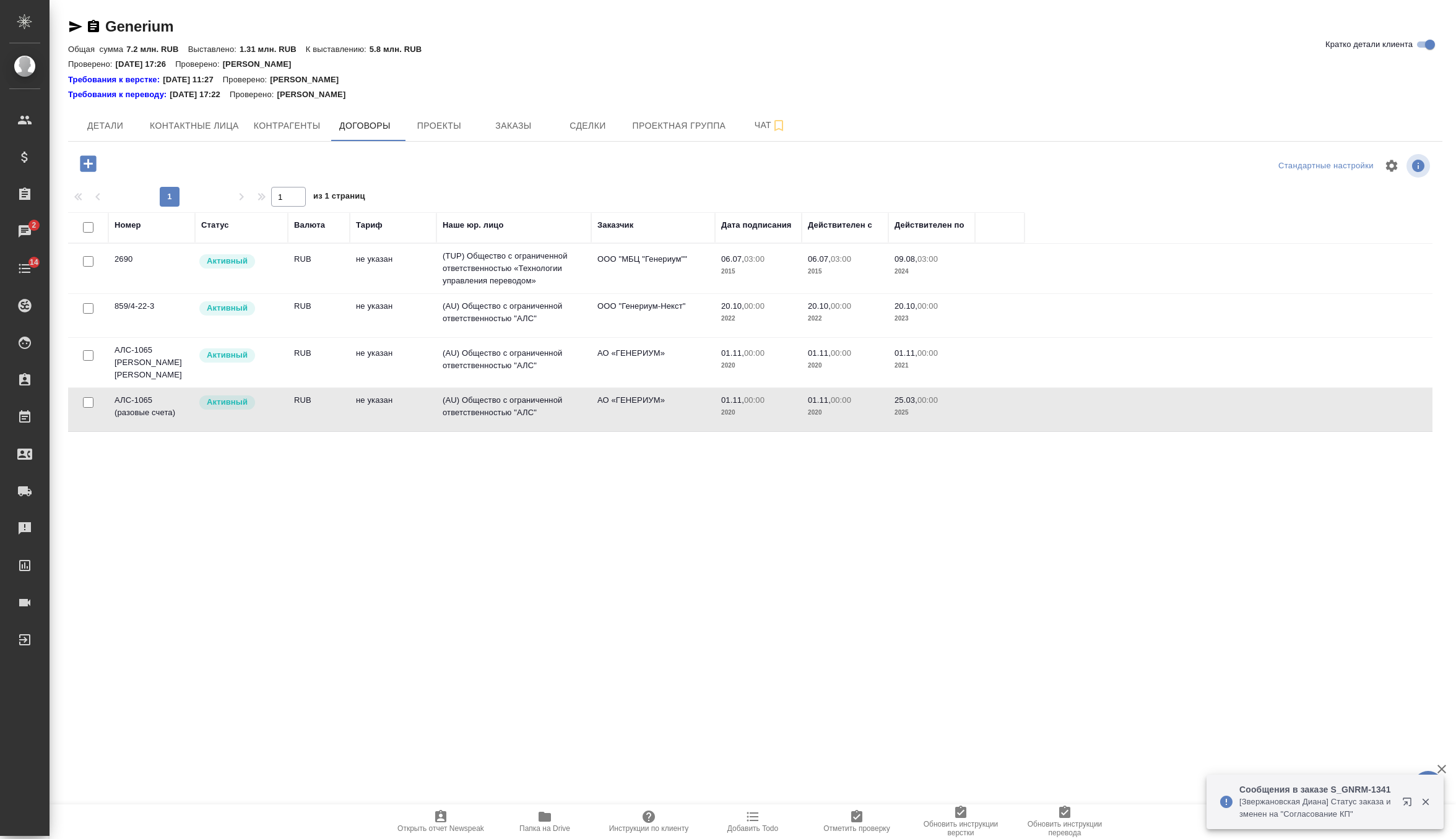
click at [387, 290] on td "не указан" at bounding box center [393, 268] width 87 height 43
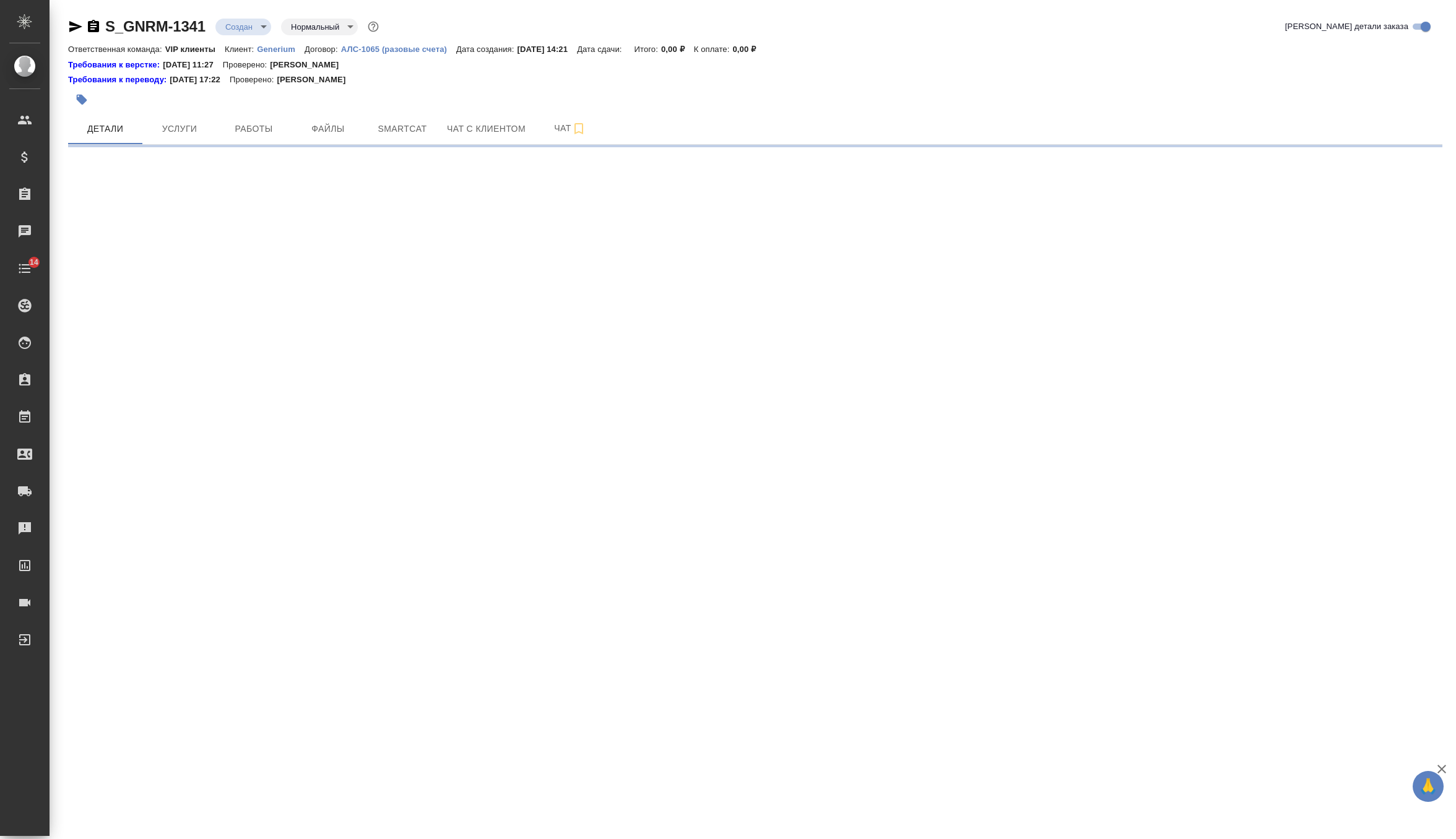
select select "RU"
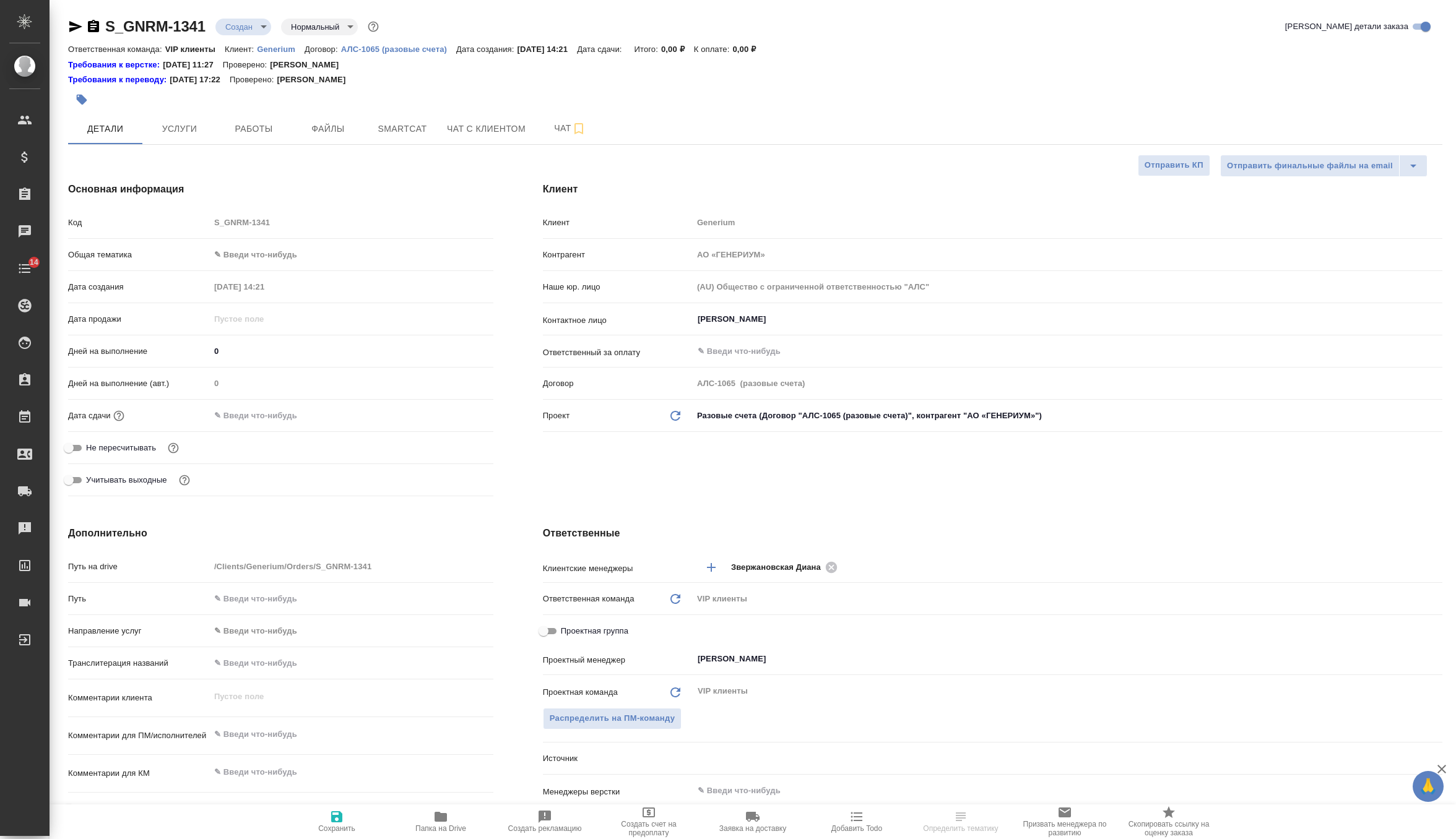
type textarea "x"
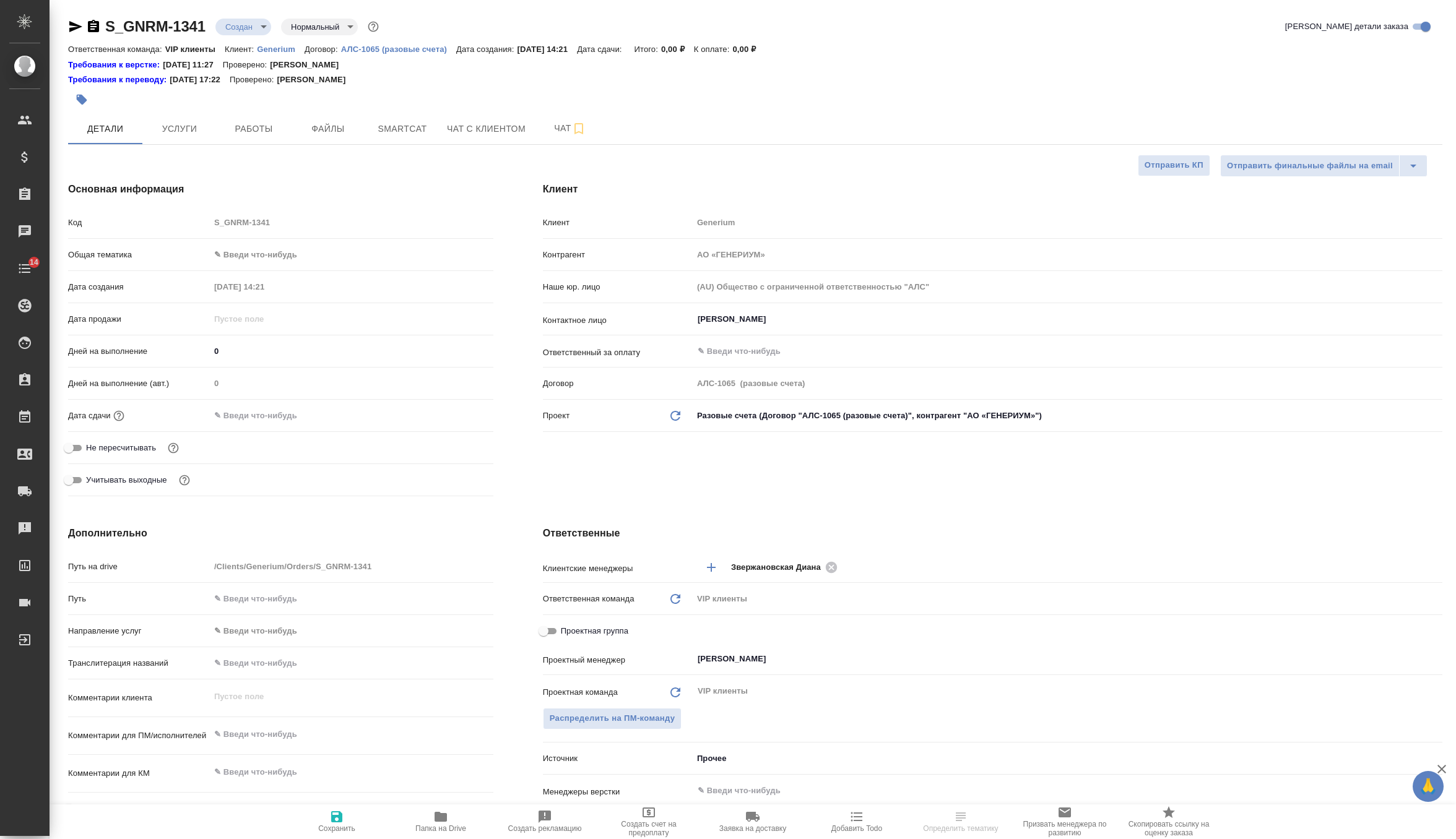
type textarea "x"
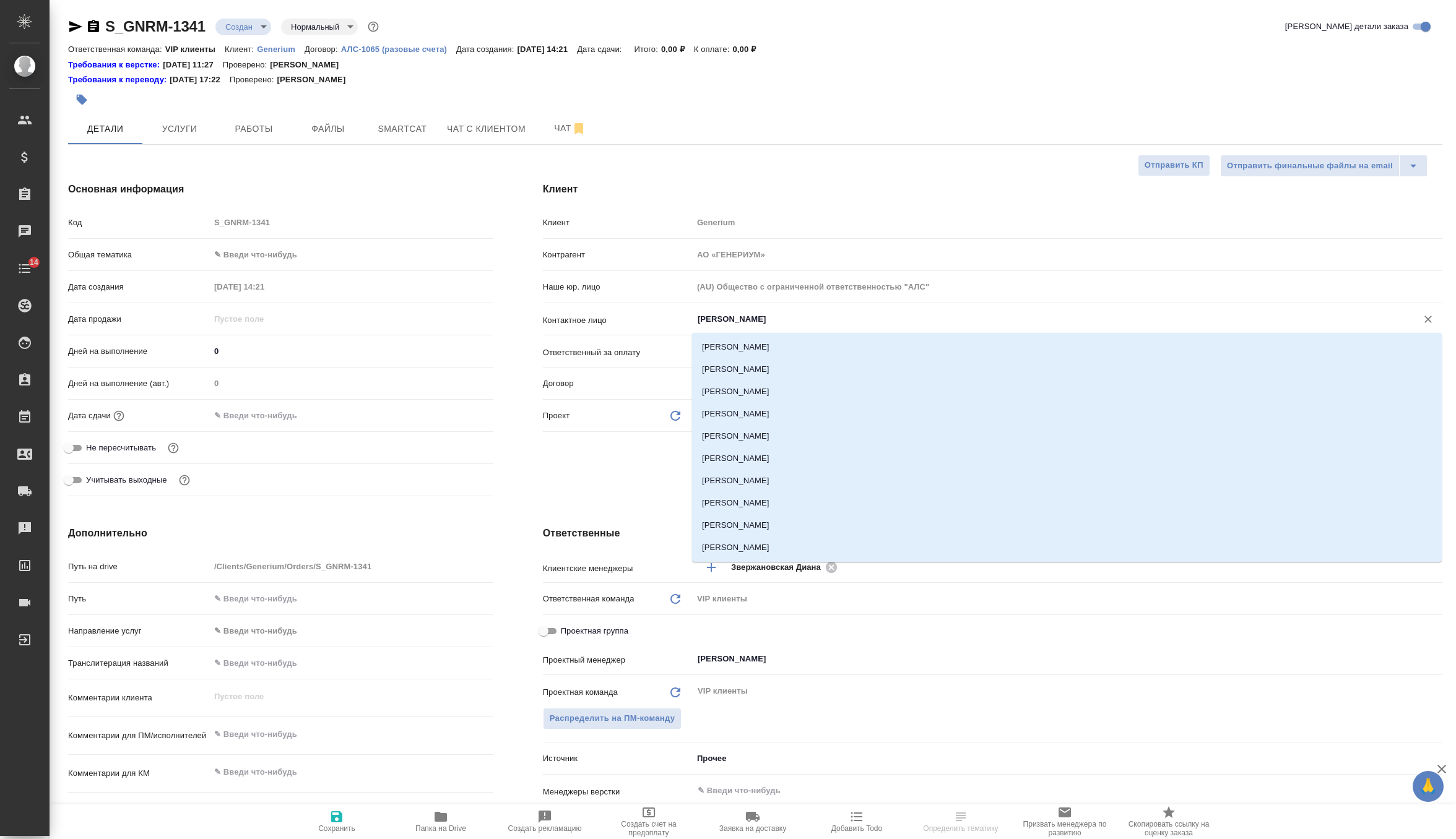
click at [759, 319] on input "Михалева Ирина" at bounding box center [1046, 319] width 700 height 15
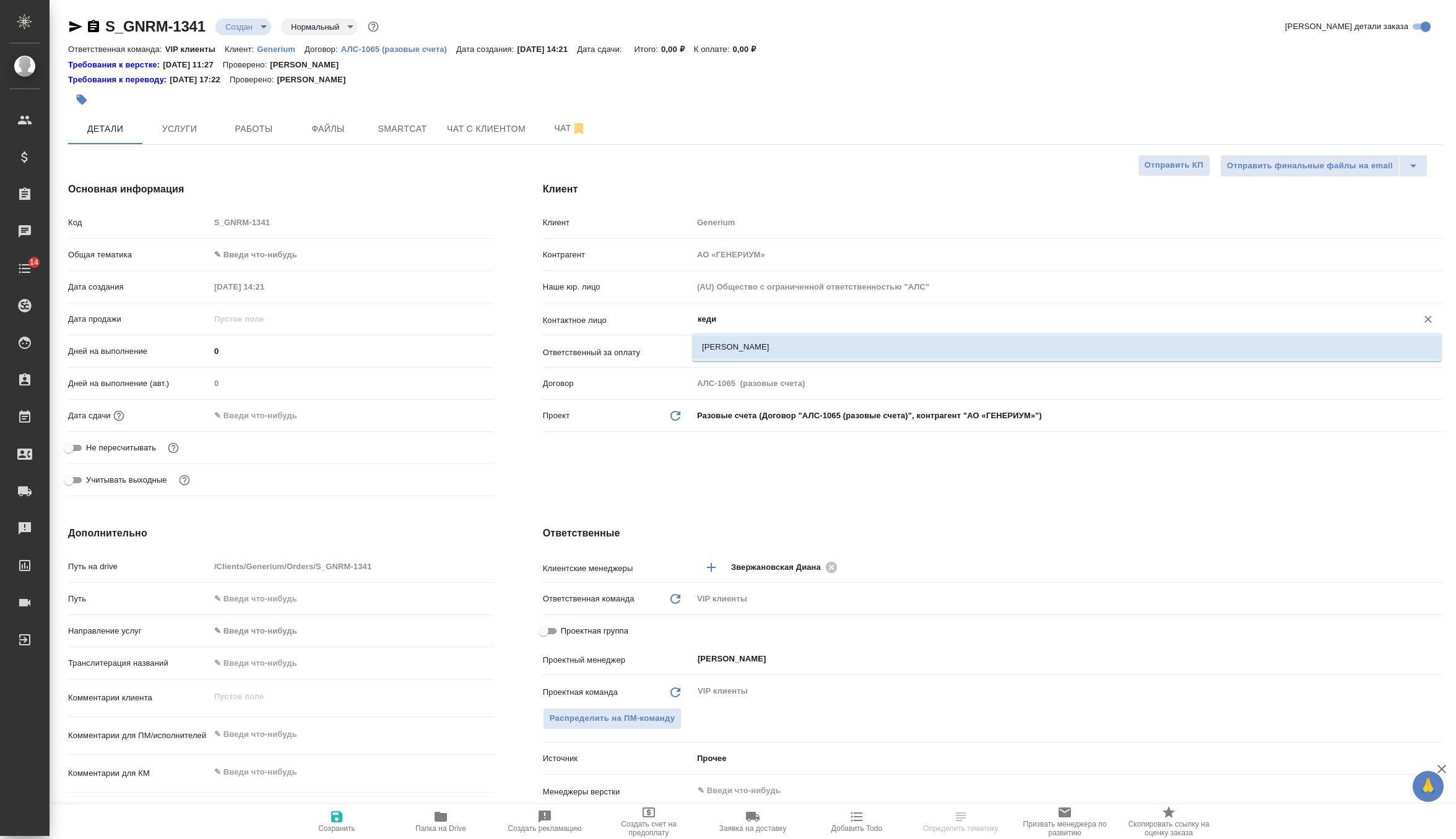
click at [765, 353] on li "Кедия Кристина" at bounding box center [1067, 347] width 750 height 23
type input "Кедия Кристина"
type textarea "x"
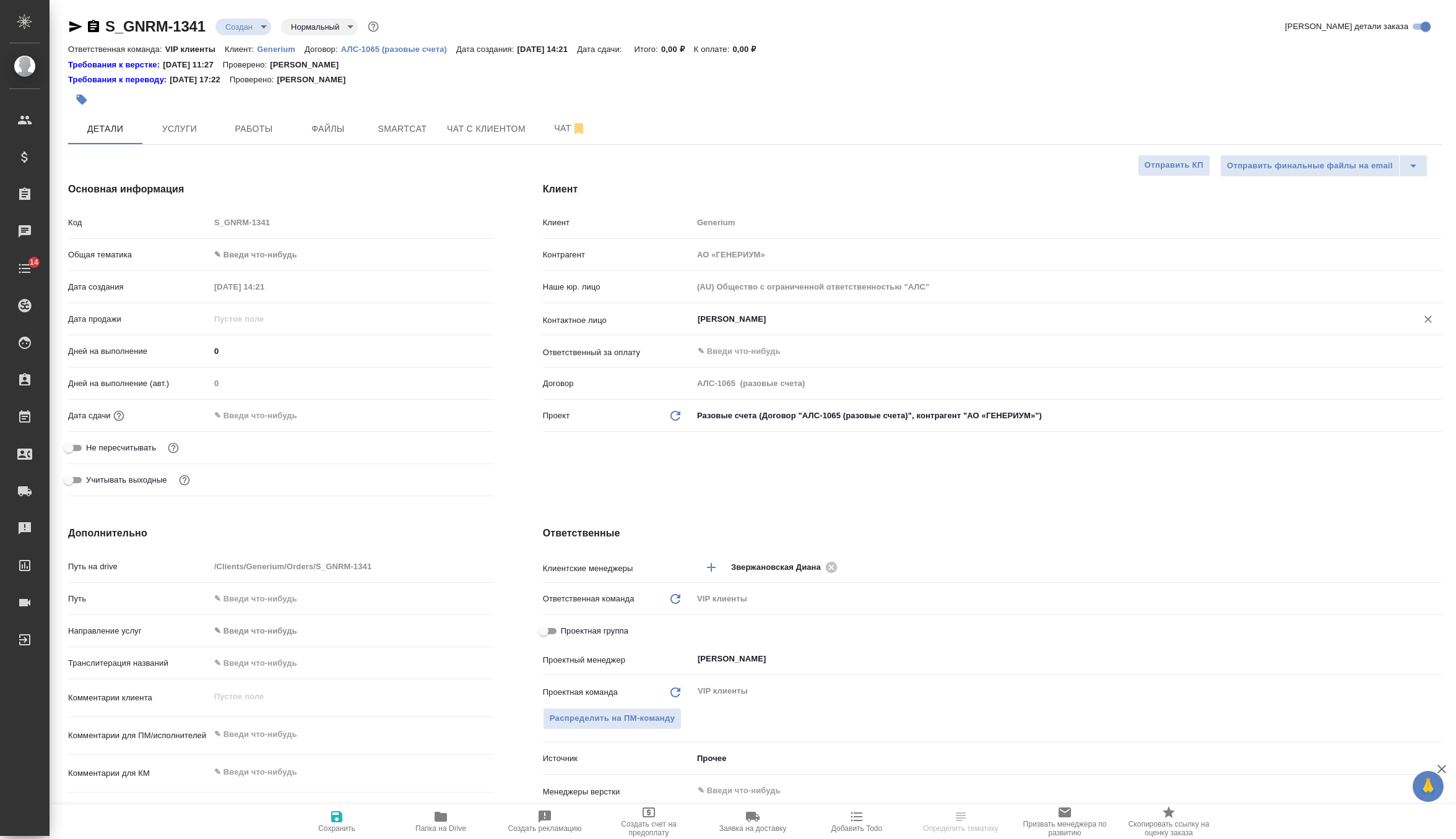
type input "Кедия Кристина"
click at [328, 814] on span "Сохранить" at bounding box center [336, 821] width 89 height 23
type textarea "x"
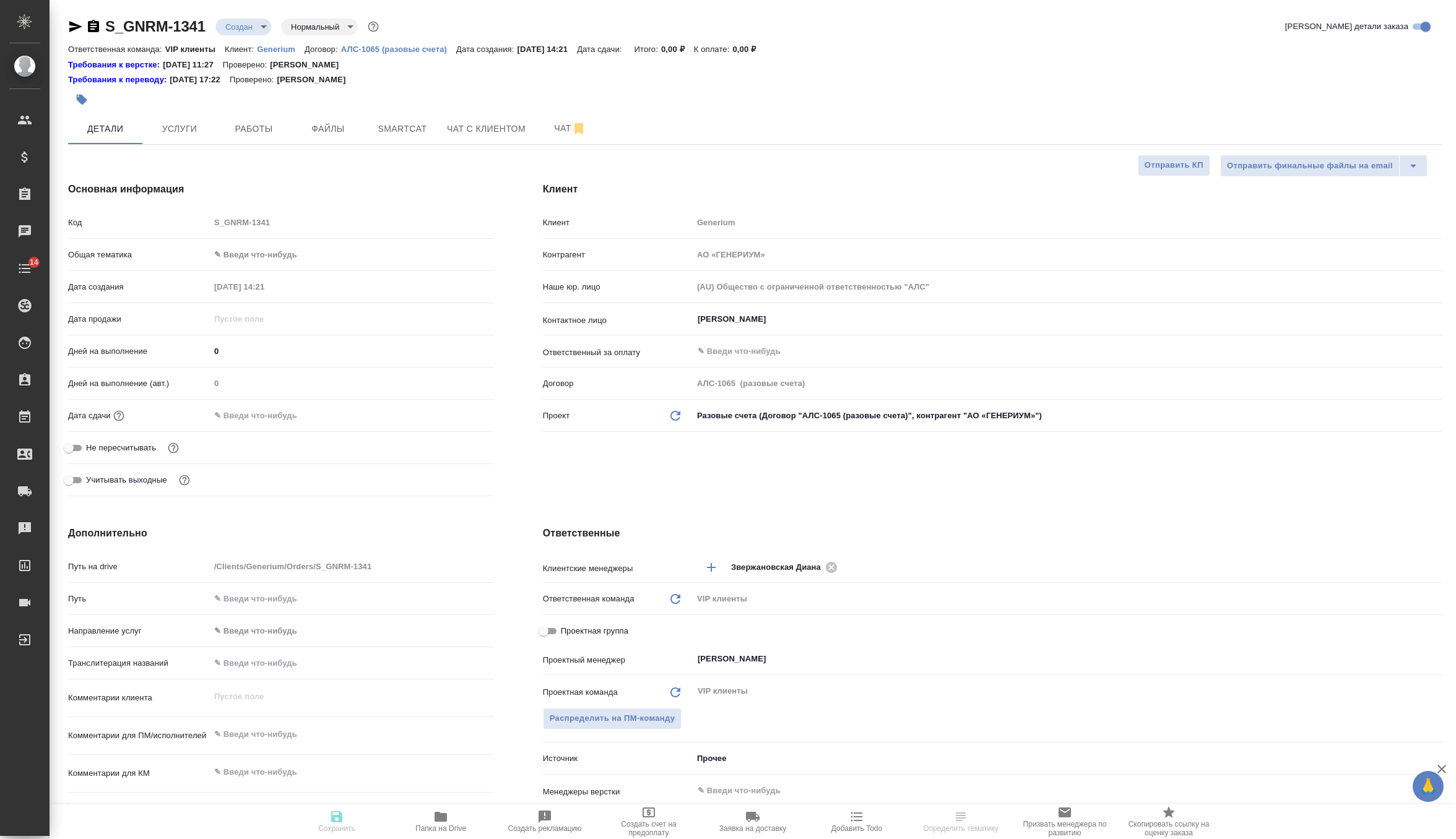
type textarea "x"
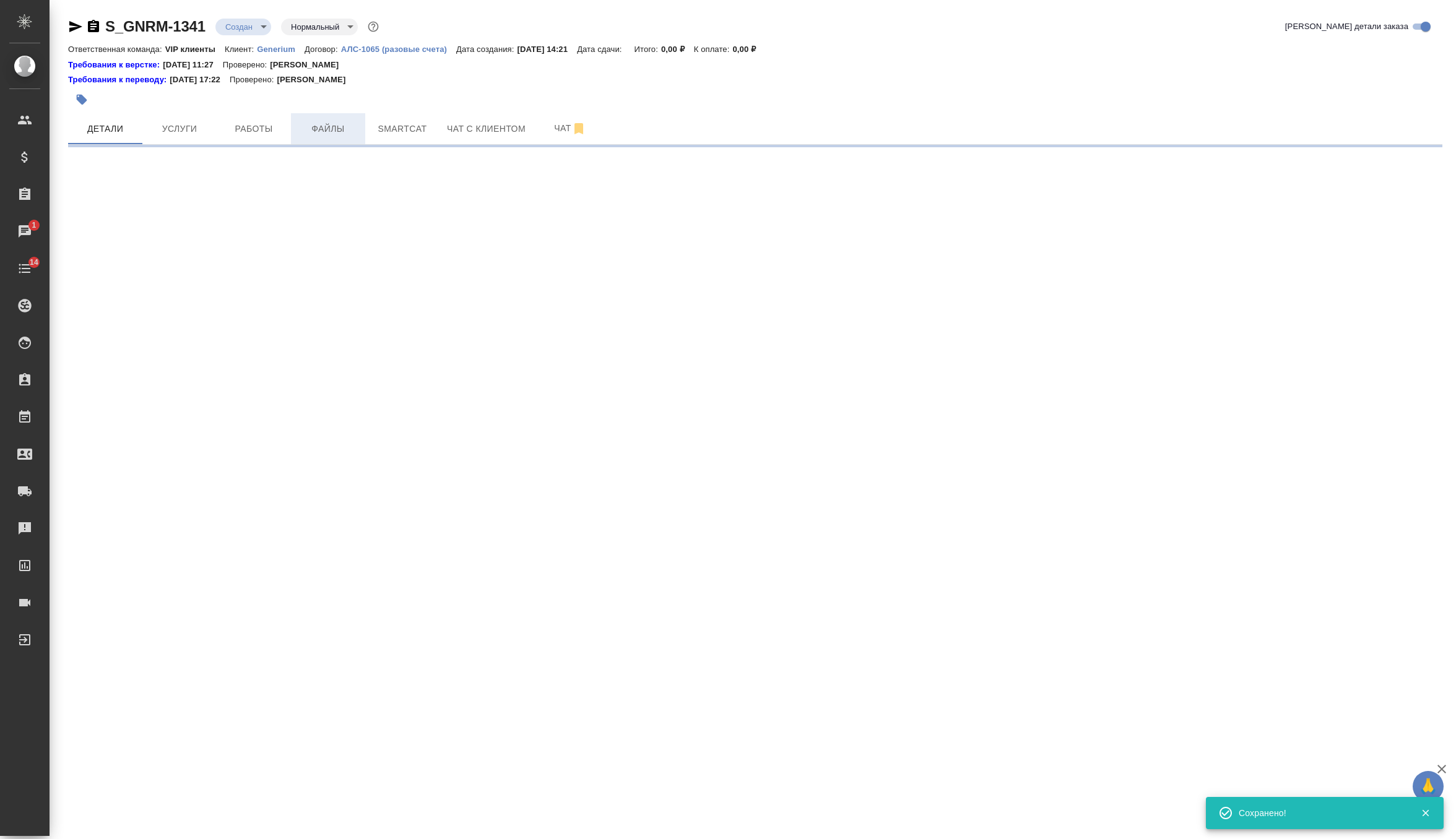
select select "RU"
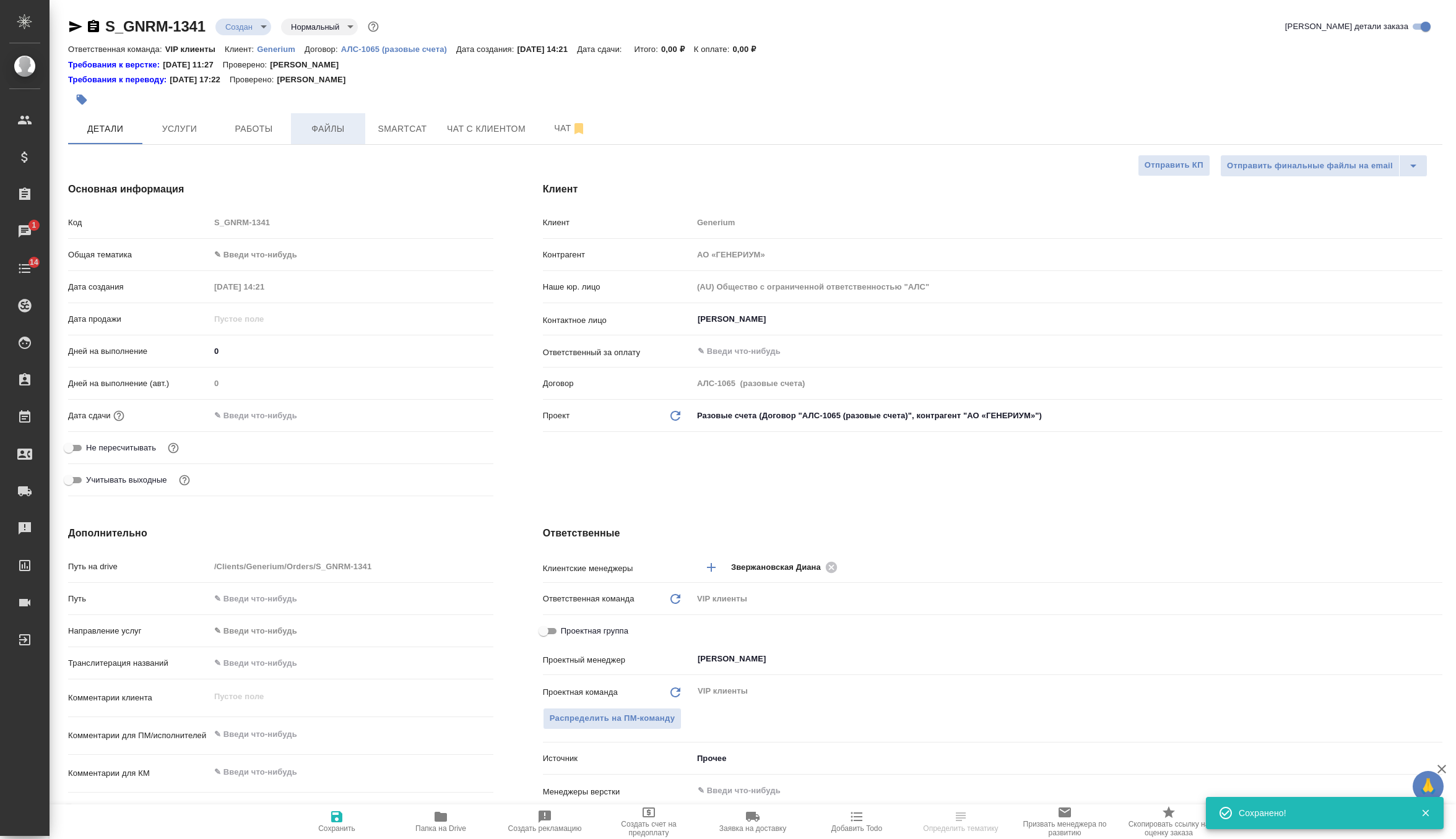
type textarea "x"
click at [317, 130] on span "Файлы" at bounding box center [328, 129] width 59 height 16
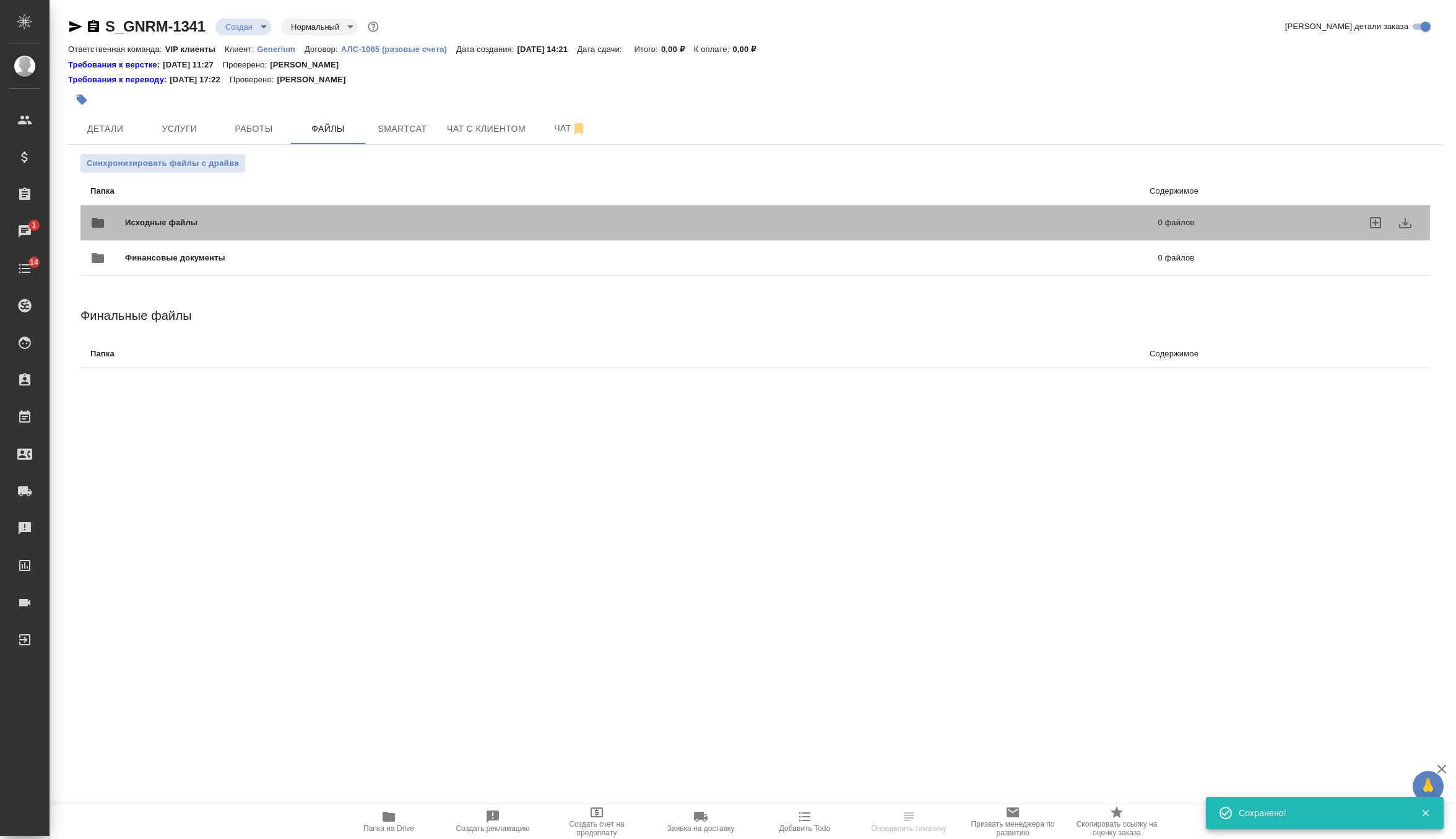
click at [157, 208] on div "Исходные файлы 0 файлов" at bounding box center [642, 223] width 1103 height 30
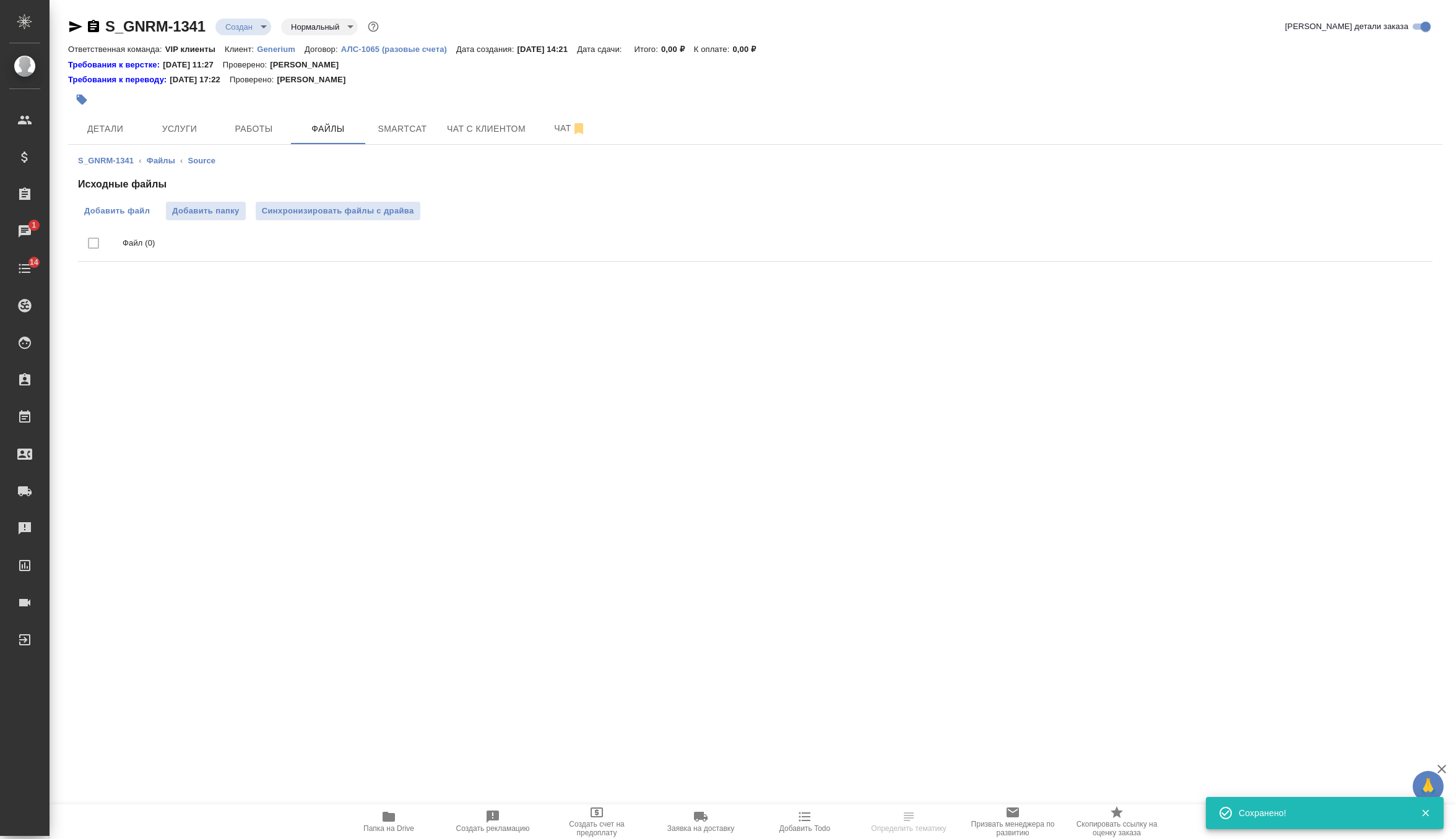
click at [116, 207] on span "Добавить файл" at bounding box center [116, 211] width 66 height 13
click at [0, 0] on input "Добавить файл" at bounding box center [0, 0] width 0 height 0
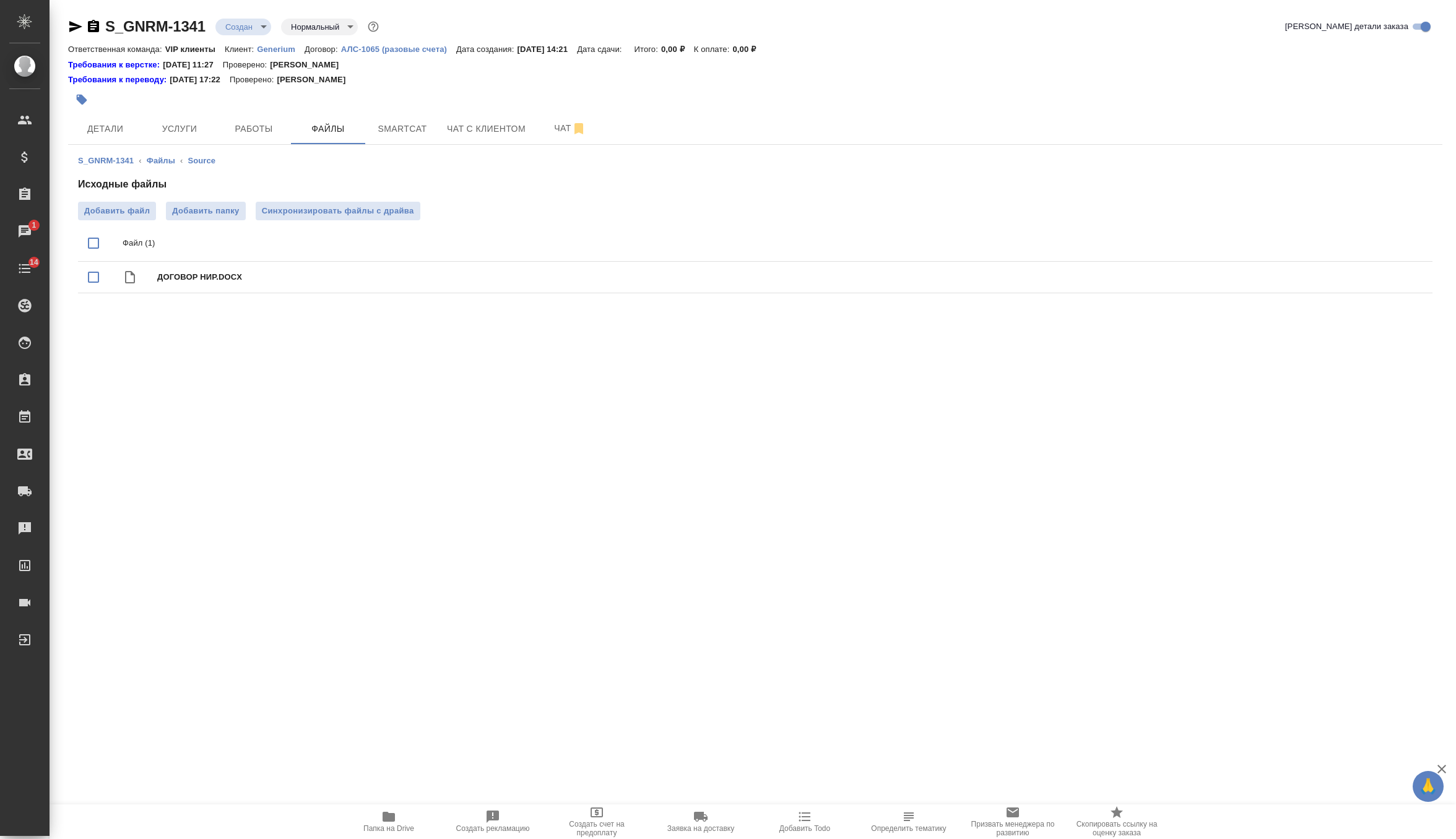
click at [368, 221] on ul "Файл (1) ДОГОВОР НИР.DOCX" at bounding box center [756, 259] width 1354 height 78
click at [358, 209] on span "Синхронизировать файлы с драйва" at bounding box center [338, 211] width 152 height 13
click at [245, 26] on body "🙏 .cls-1 fill:#fff; AWATERA Zverzhanovskaya Diana Клиенты Спецификации Заказы 1…" at bounding box center [728, 420] width 1456 height 839
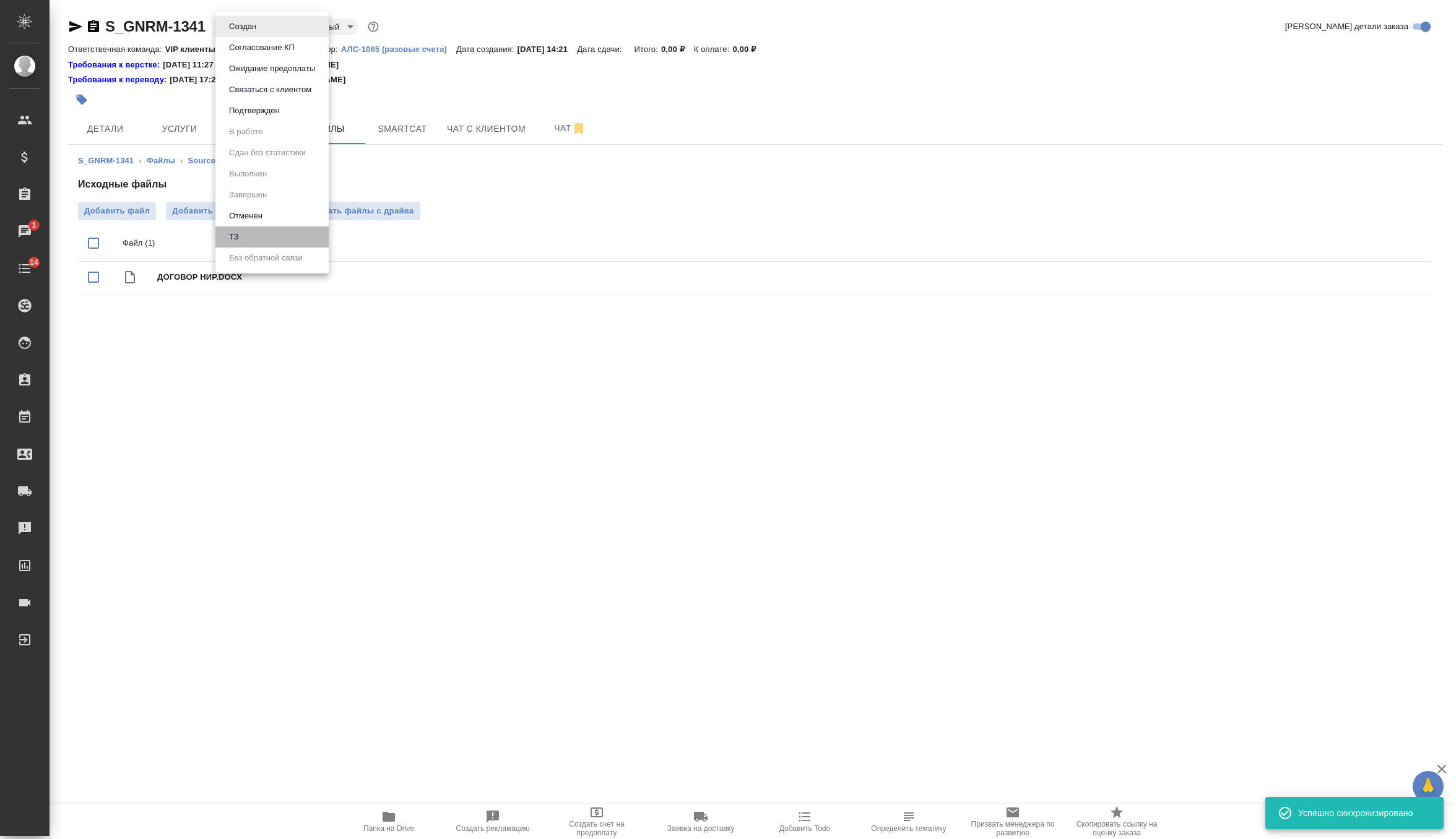
click at [257, 235] on li "ТЗ" at bounding box center [272, 237] width 114 height 21
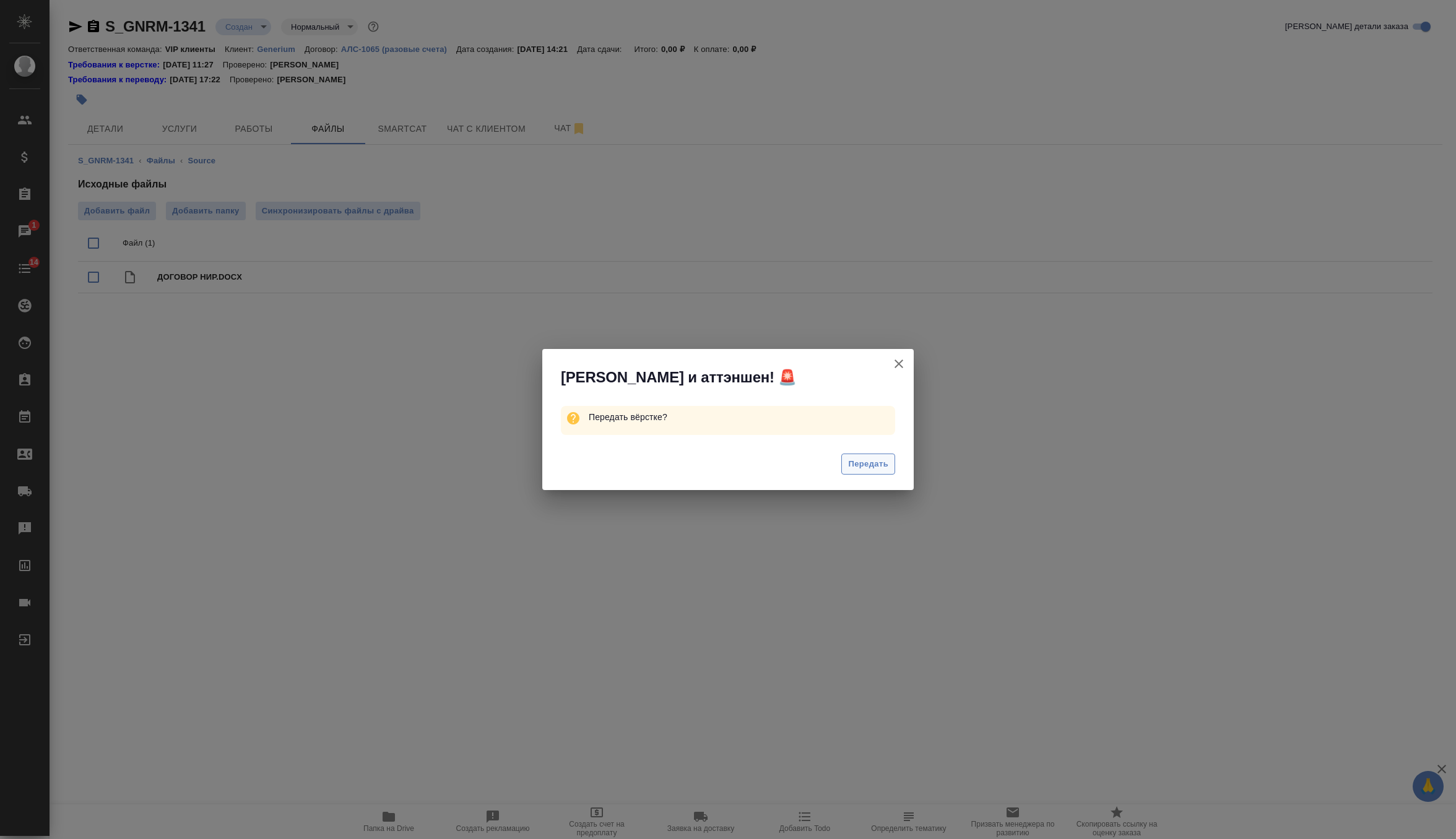
click at [878, 470] on span "Передать" at bounding box center [868, 464] width 40 height 14
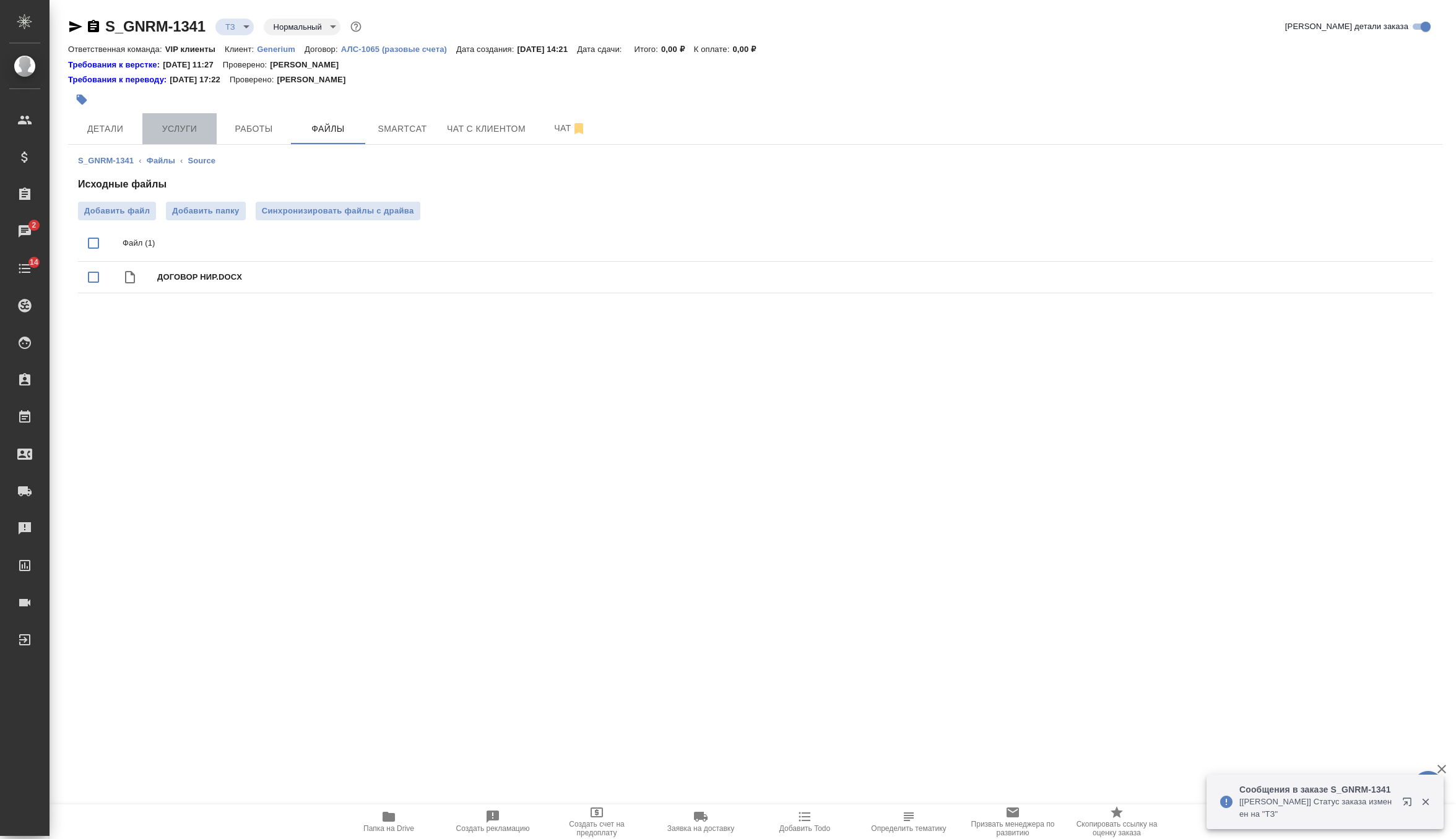
click at [200, 127] on span "Услуги" at bounding box center [179, 129] width 59 height 16
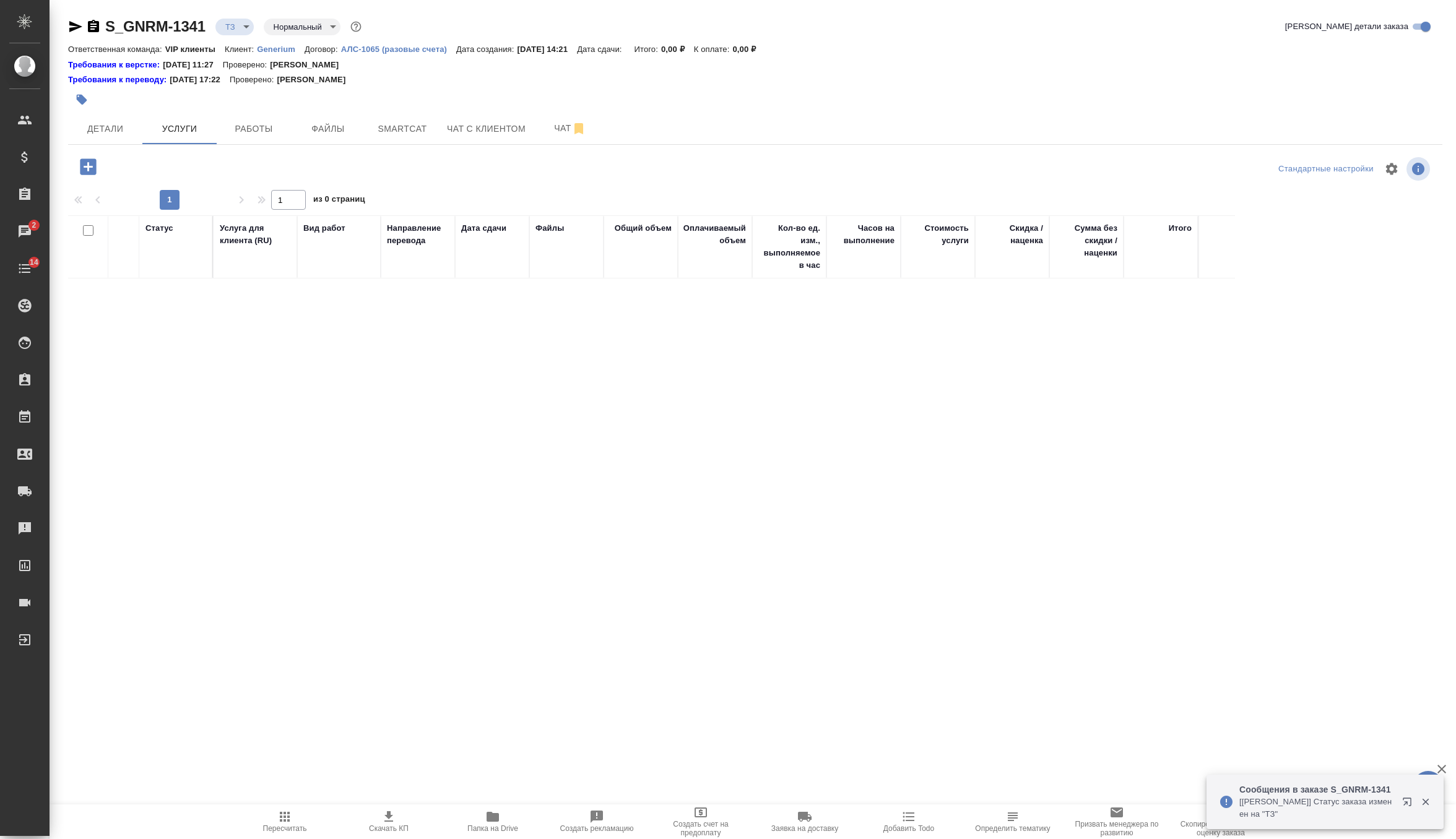
click at [91, 169] on icon "button" at bounding box center [87, 166] width 16 height 16
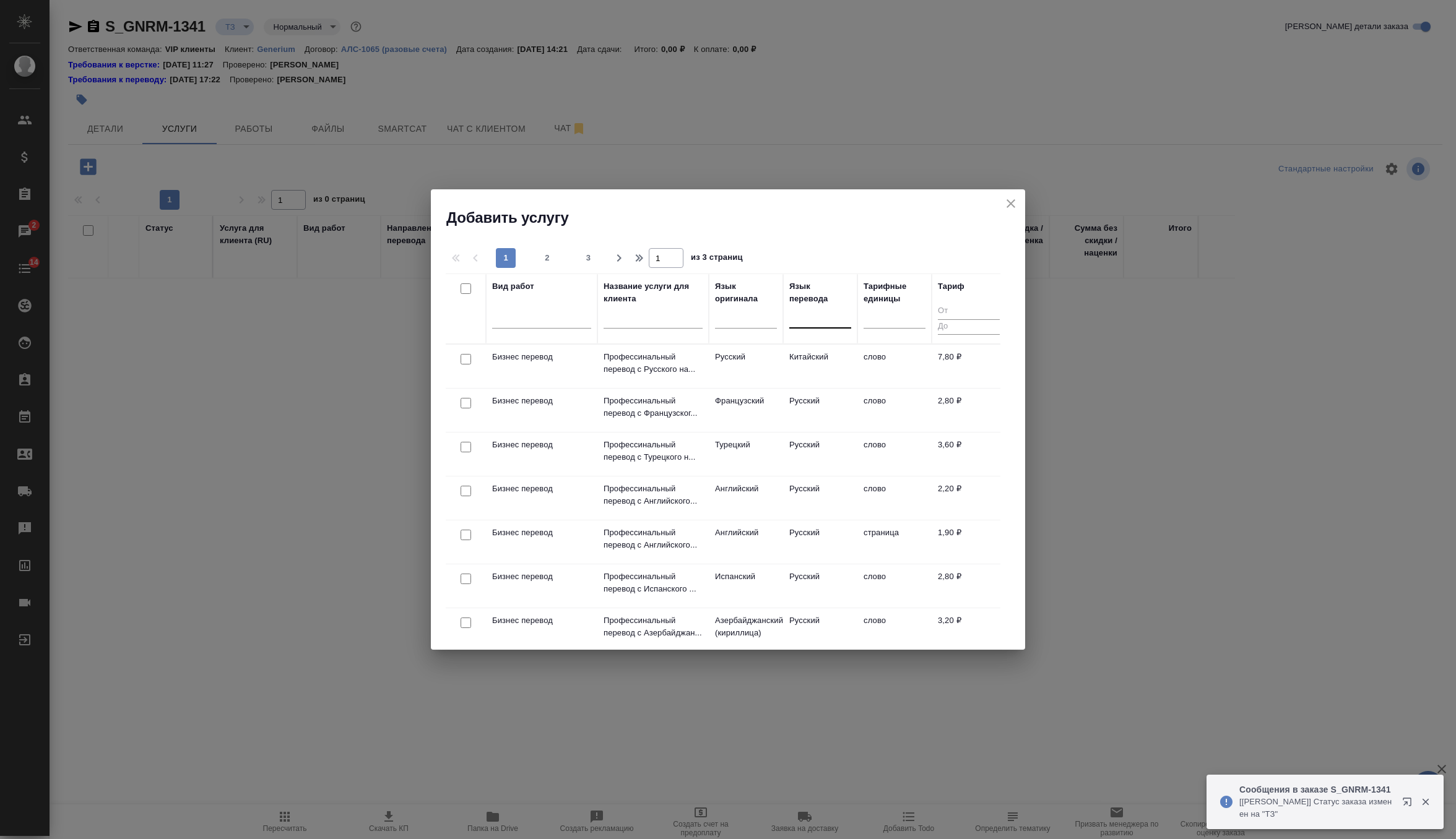
click at [820, 321] on div at bounding box center [820, 315] width 62 height 18
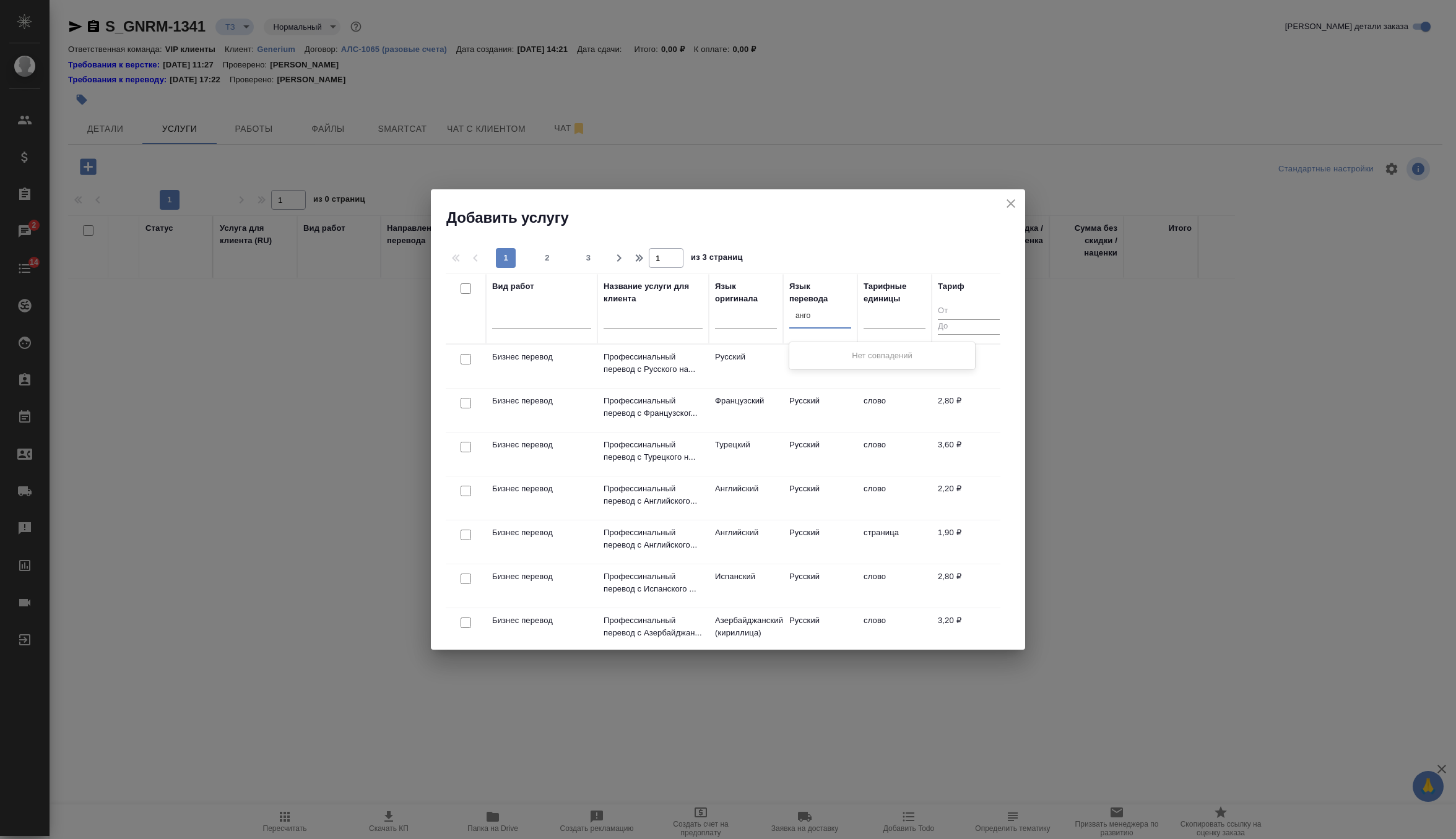
type input "анг"
click at [812, 347] on div "Английский" at bounding box center [882, 356] width 186 height 23
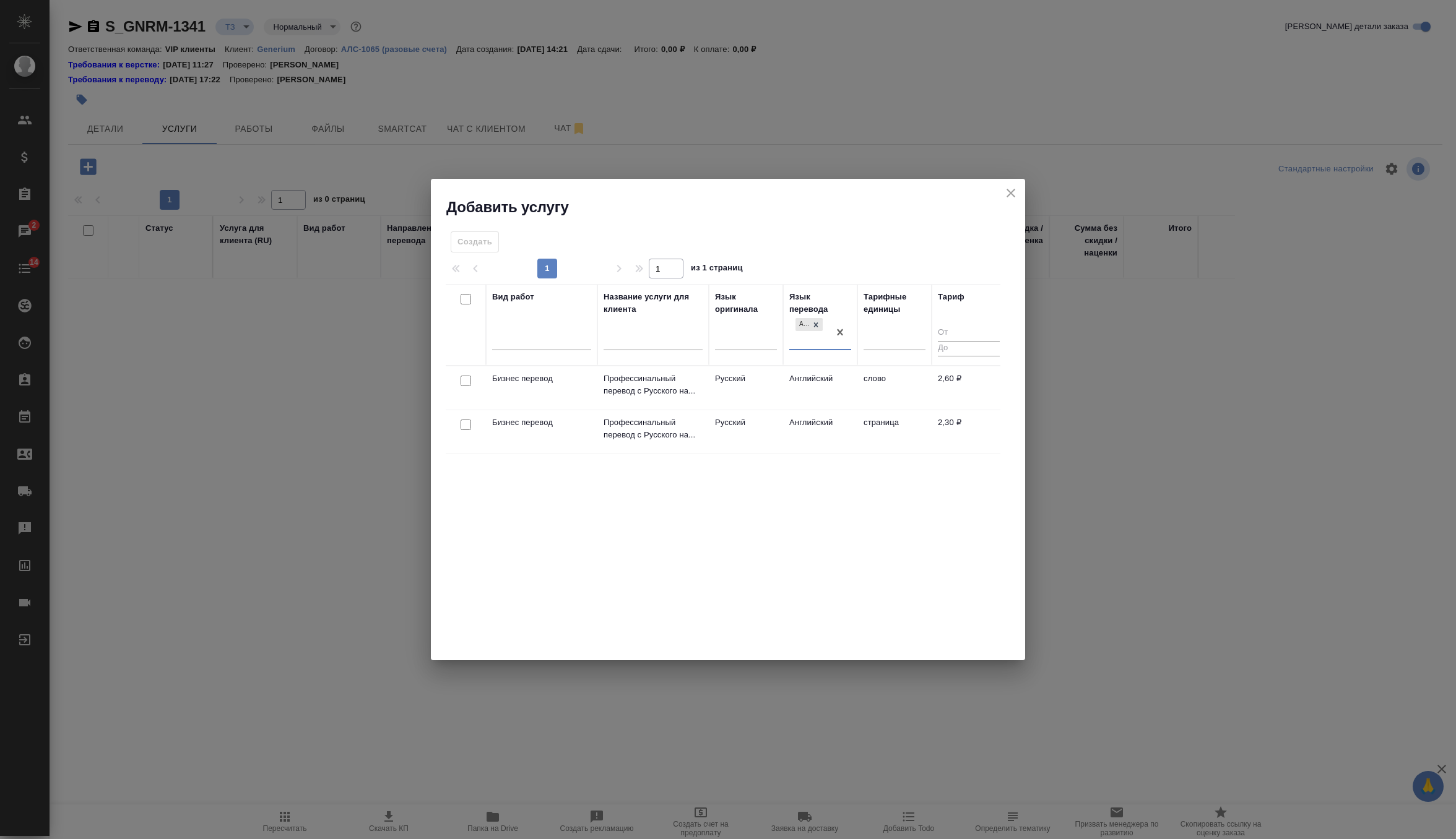
click at [467, 377] on input "checkbox" at bounding box center [466, 381] width 11 height 11
checkbox input "true"
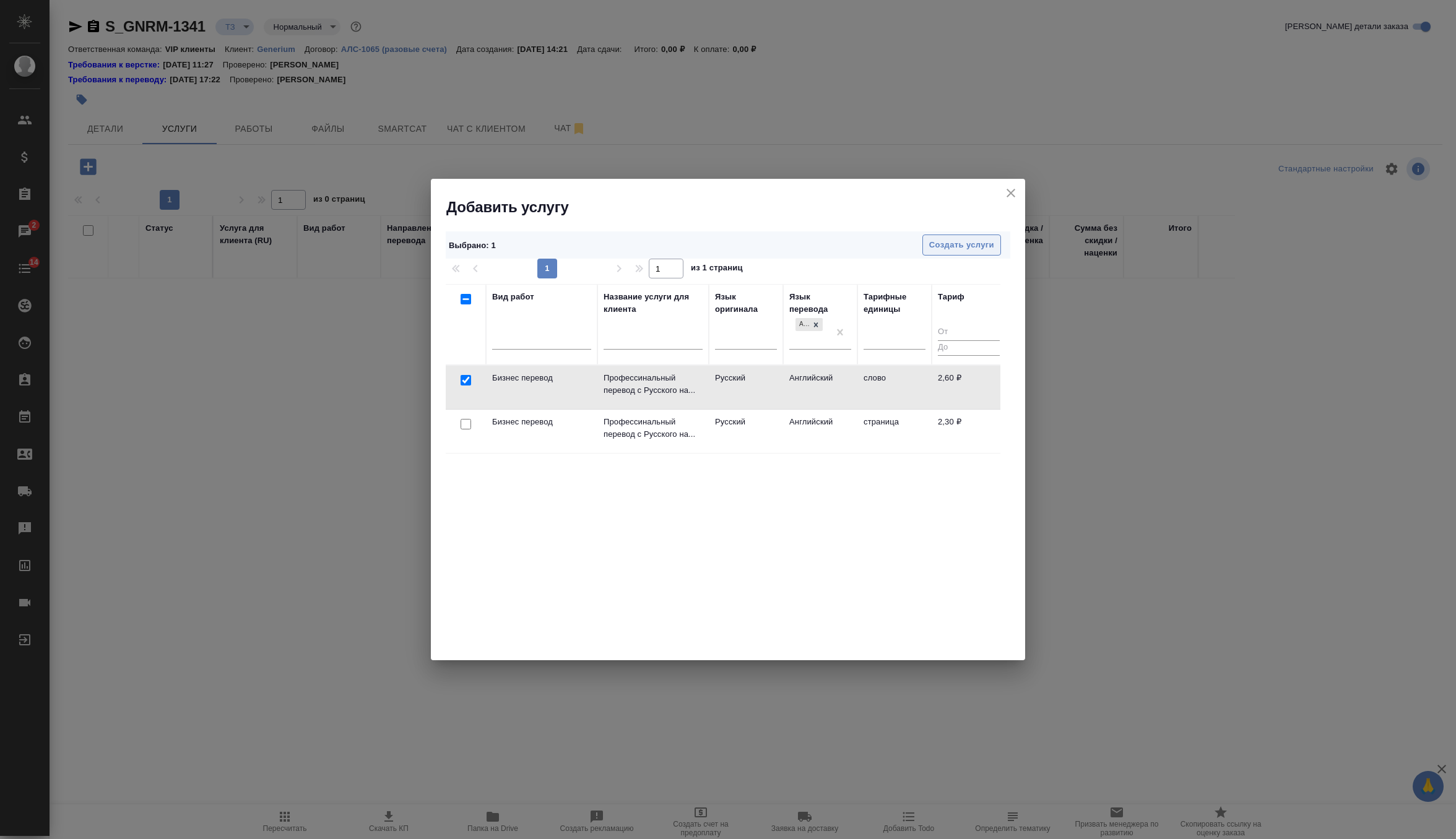
click at [951, 245] on span "Создать услуги" at bounding box center [961, 245] width 65 height 14
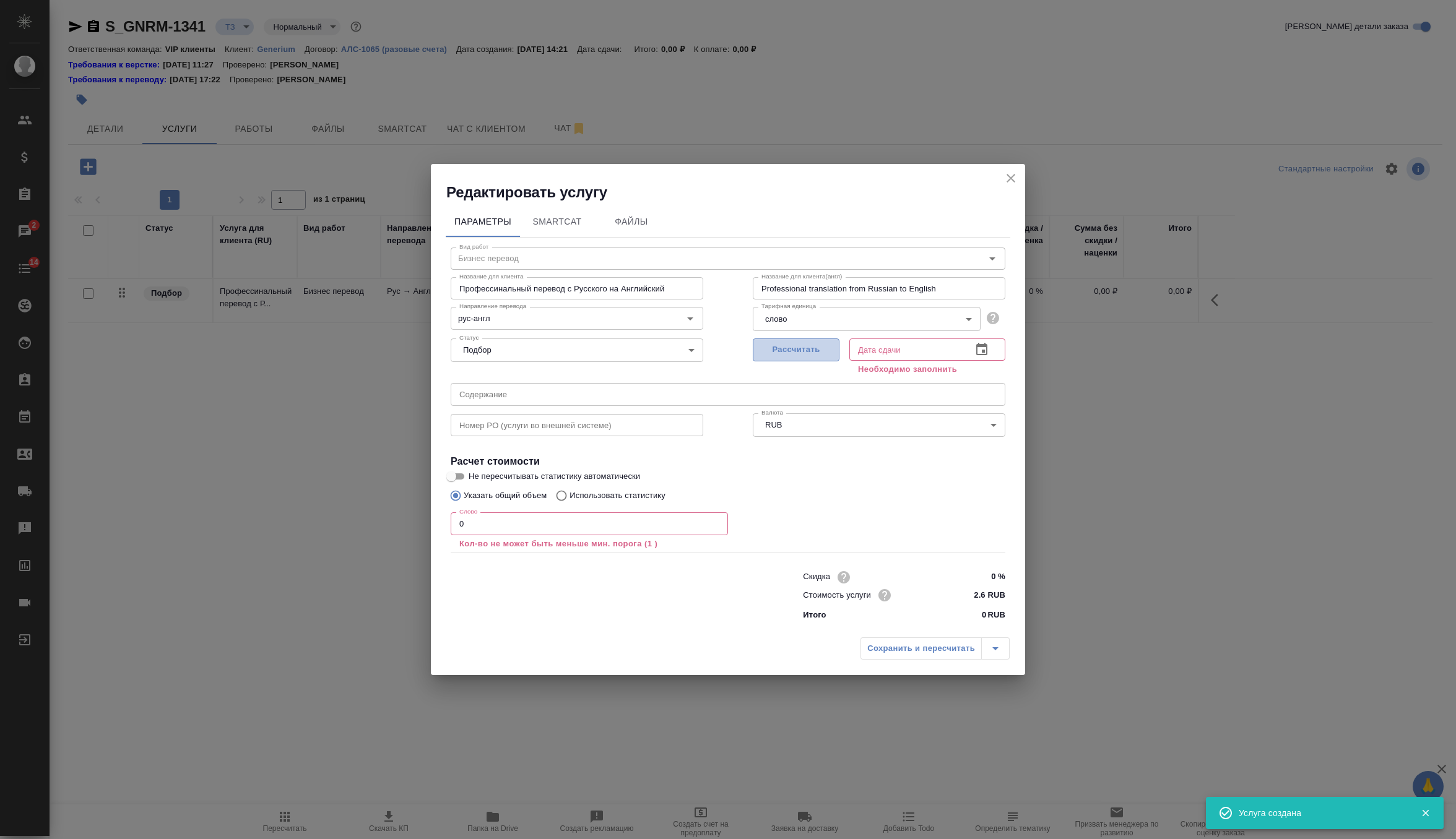
click at [765, 350] on span "Рассчитать" at bounding box center [796, 350] width 73 height 14
type input "22.08.2025 14:22"
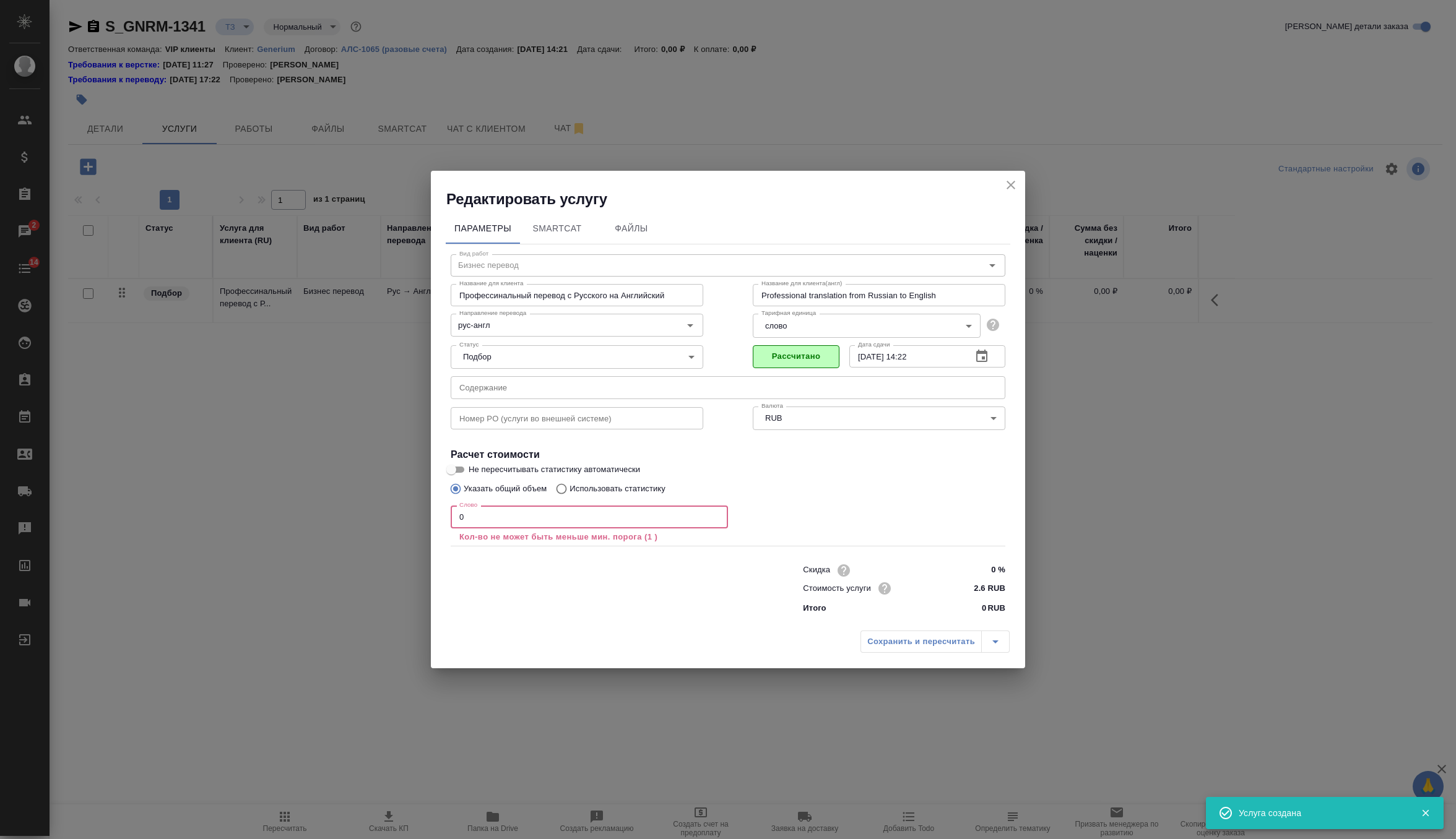
click at [502, 527] on div "Слово 0 Слово Кол-во не может быть меньше мин. порога (1 )" at bounding box center [589, 524] width 277 height 37
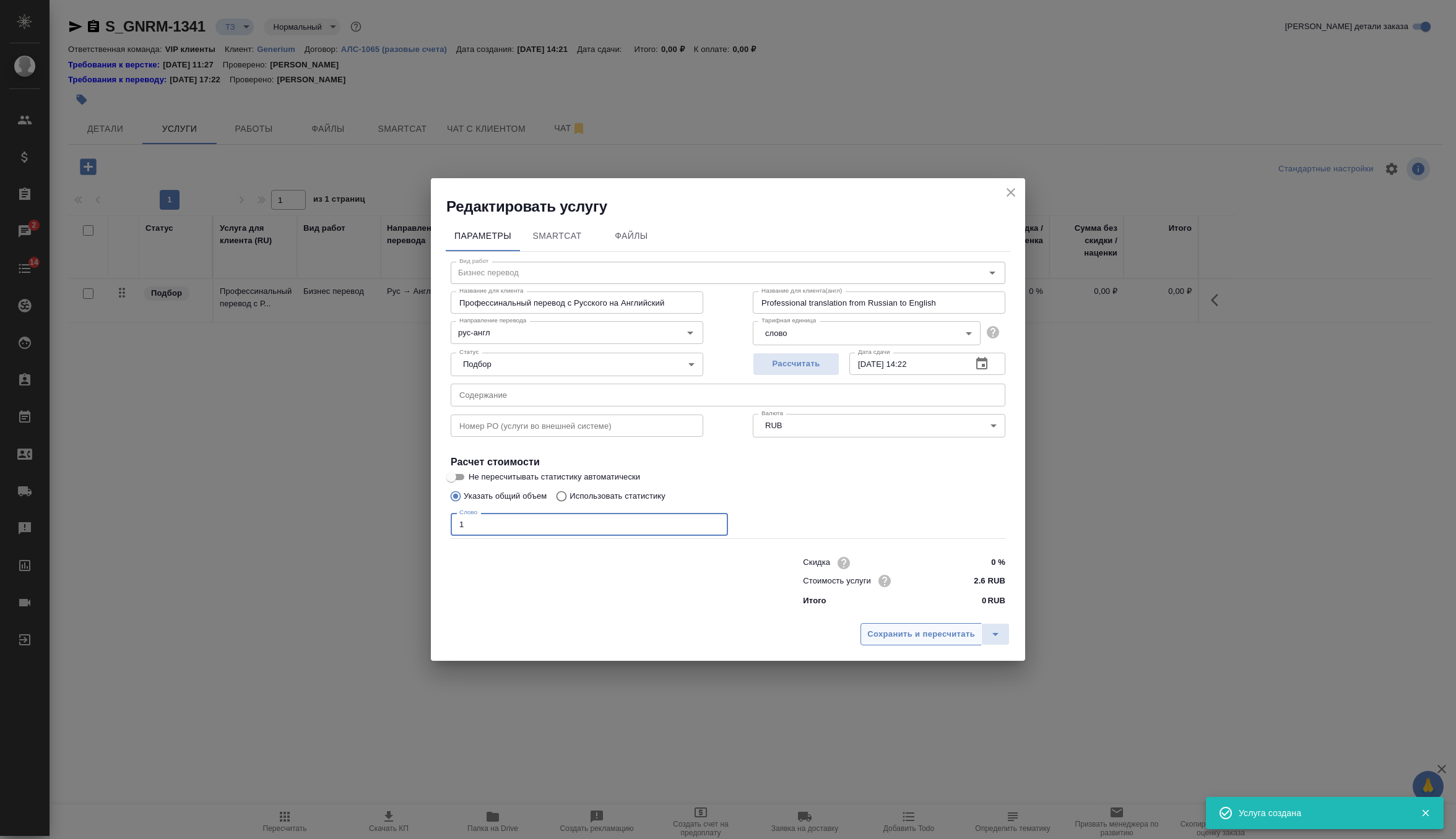
type input "1"
click at [950, 641] on button "Сохранить и пересчитать" at bounding box center [921, 635] width 121 height 23
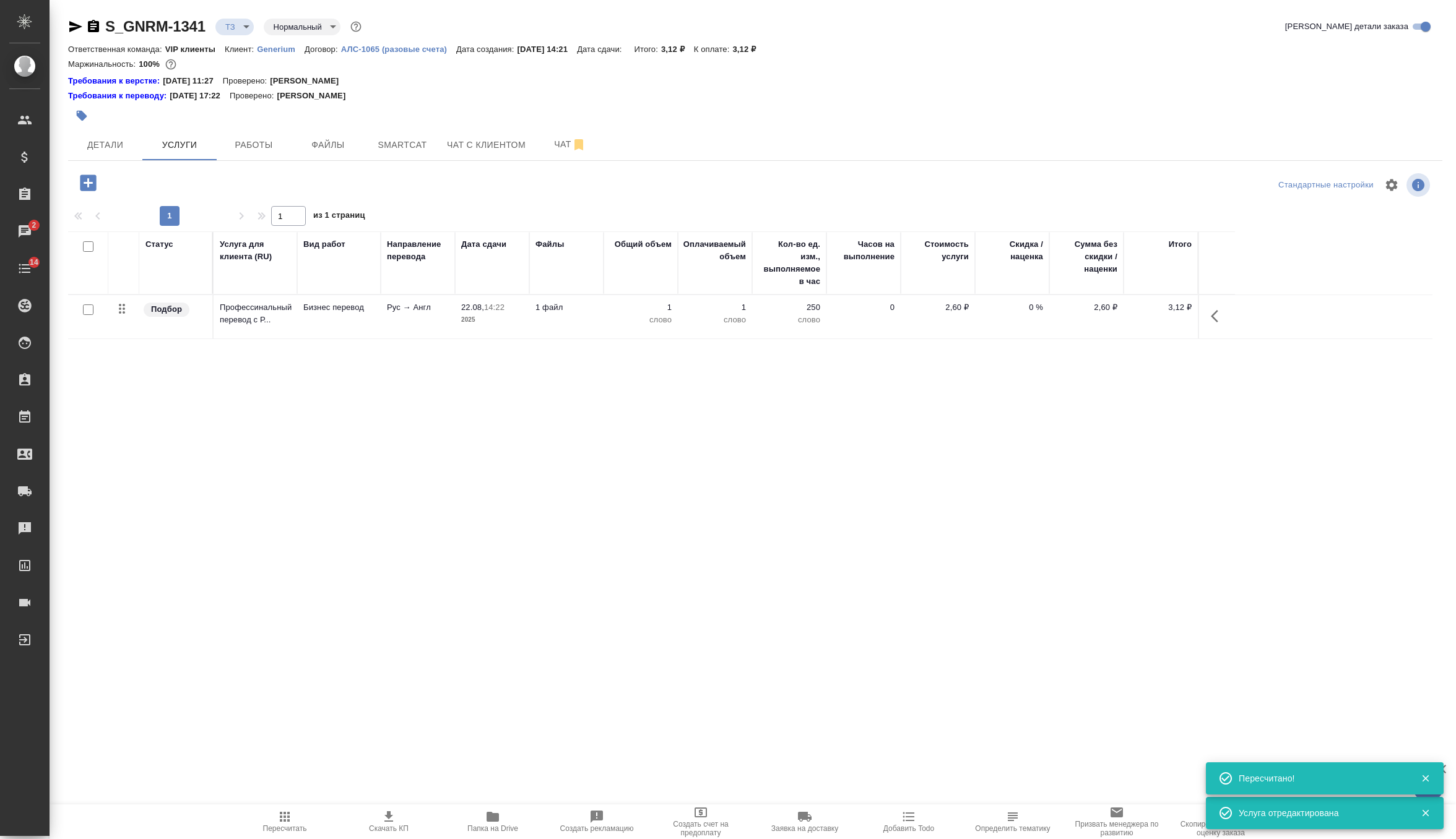
click at [90, 305] on input "checkbox" at bounding box center [88, 310] width 11 height 11
checkbox input "true"
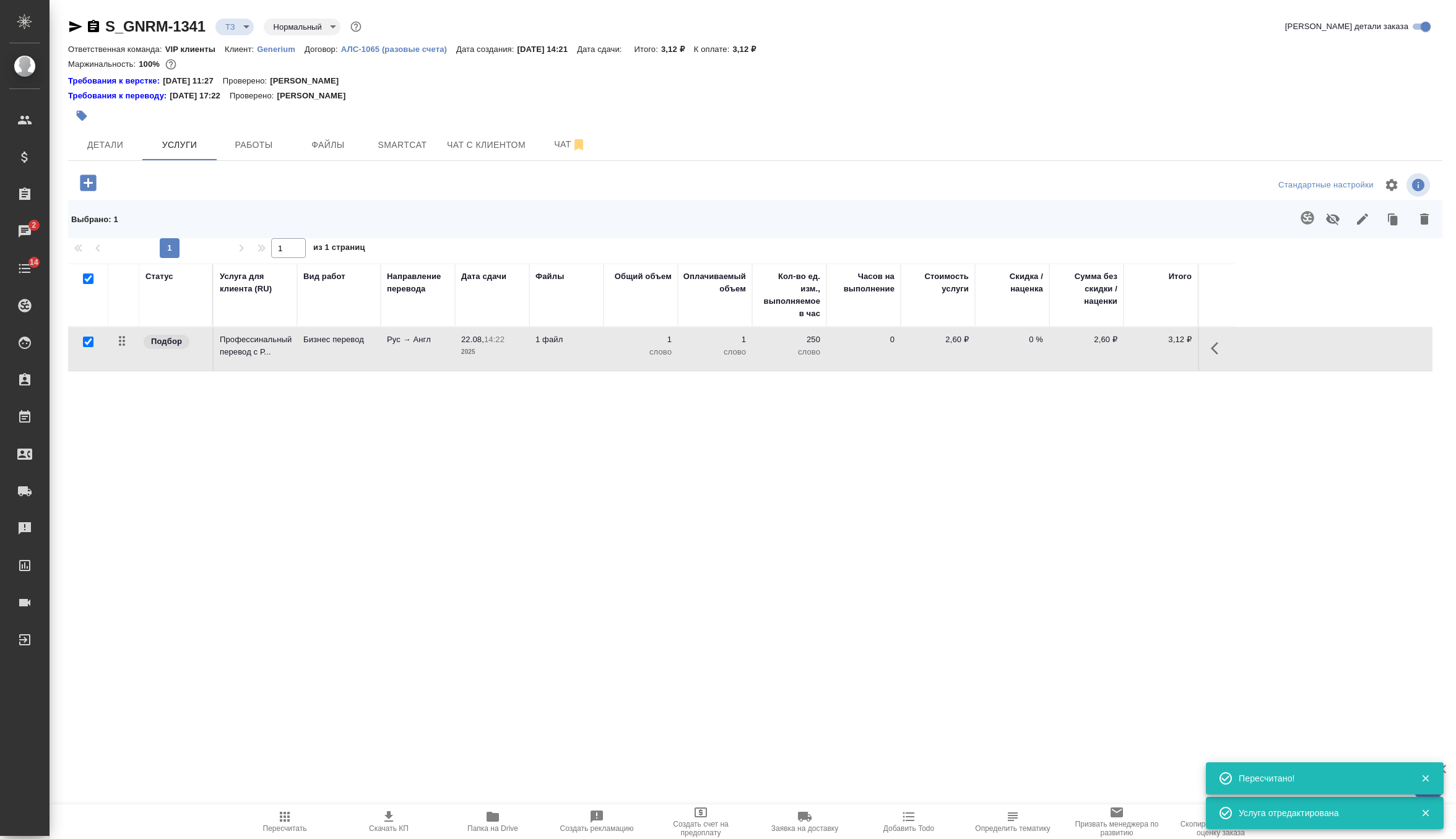
click at [1311, 218] on icon "button" at bounding box center [1306, 217] width 13 height 13
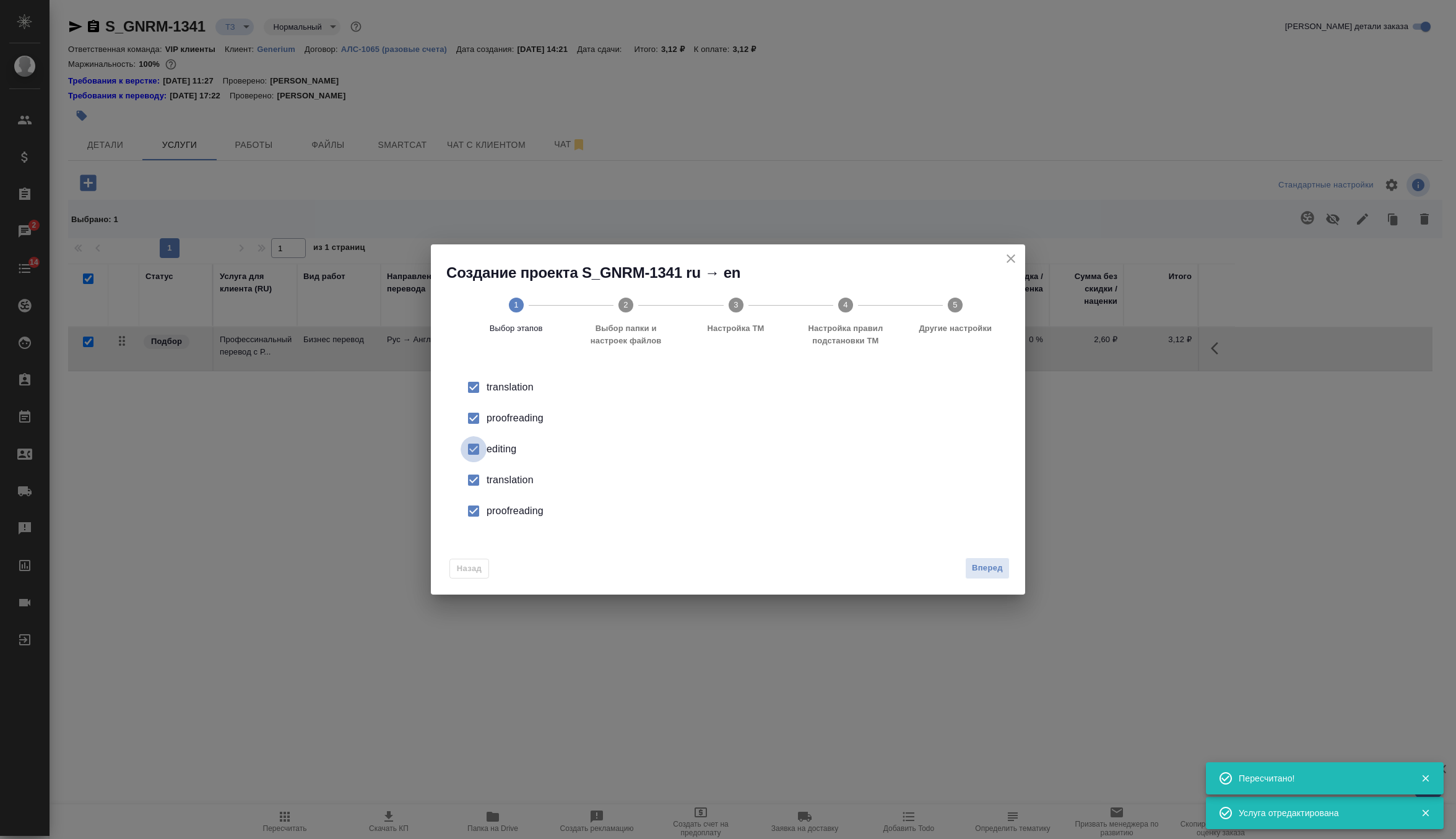
click at [483, 449] on input "checkbox" at bounding box center [473, 449] width 26 height 26
click at [489, 395] on div "translation" at bounding box center [741, 387] width 509 height 15
click at [502, 426] on div "proofreading" at bounding box center [741, 418] width 509 height 15
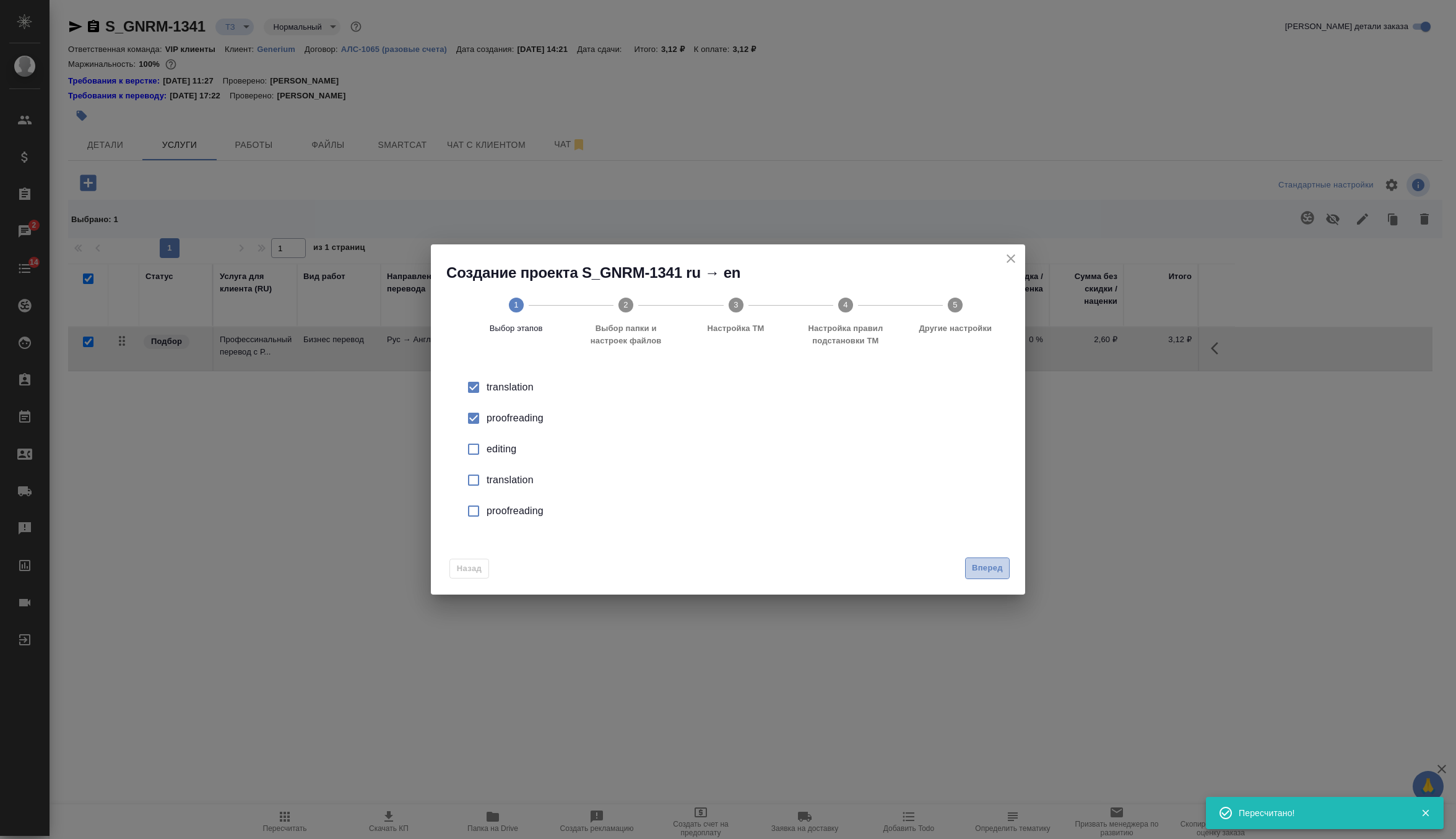
click at [976, 565] on span "Вперед" at bounding box center [988, 568] width 31 height 14
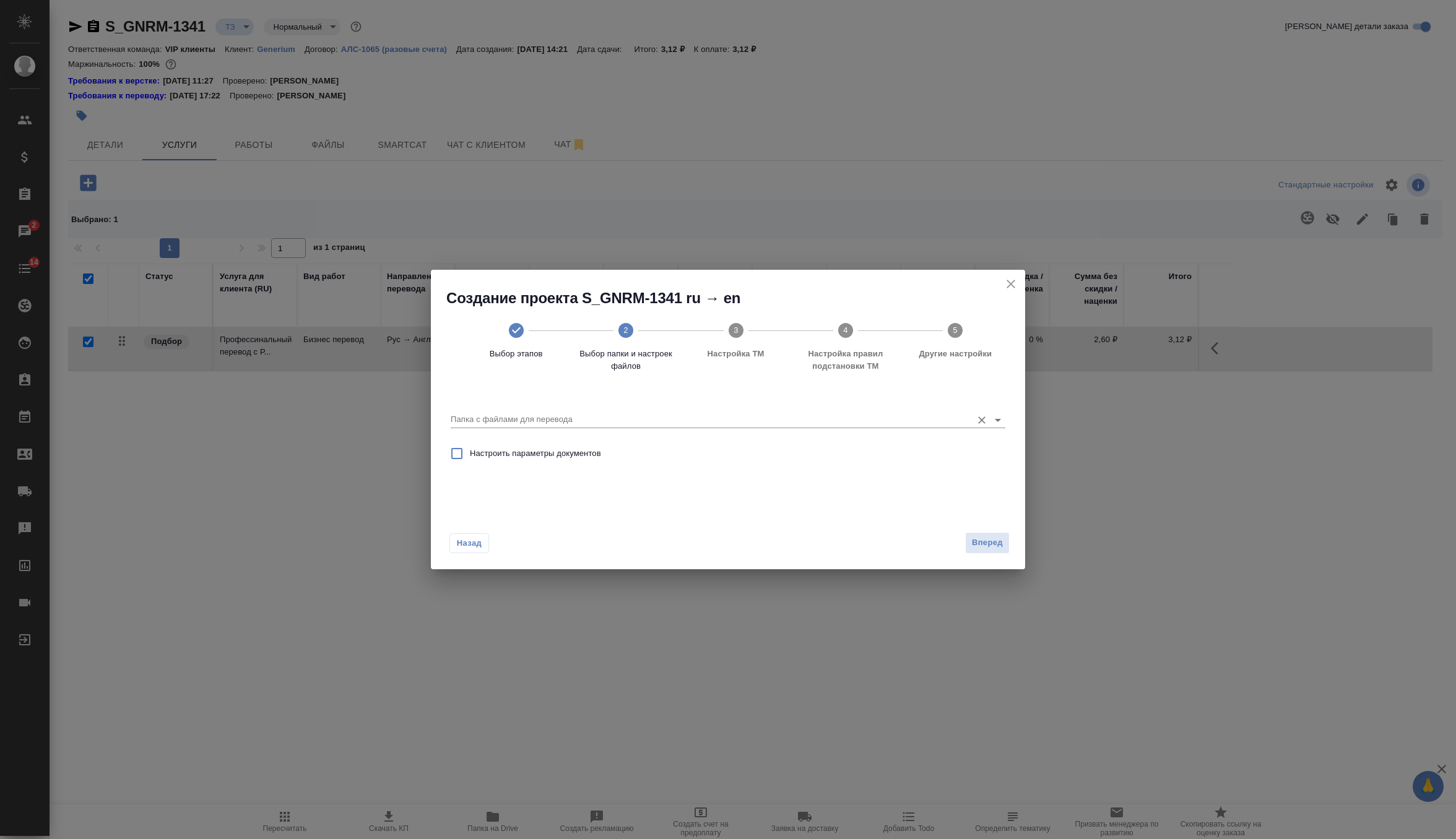
click at [862, 411] on div "Папка с файлами для перевода" at bounding box center [728, 415] width 554 height 25
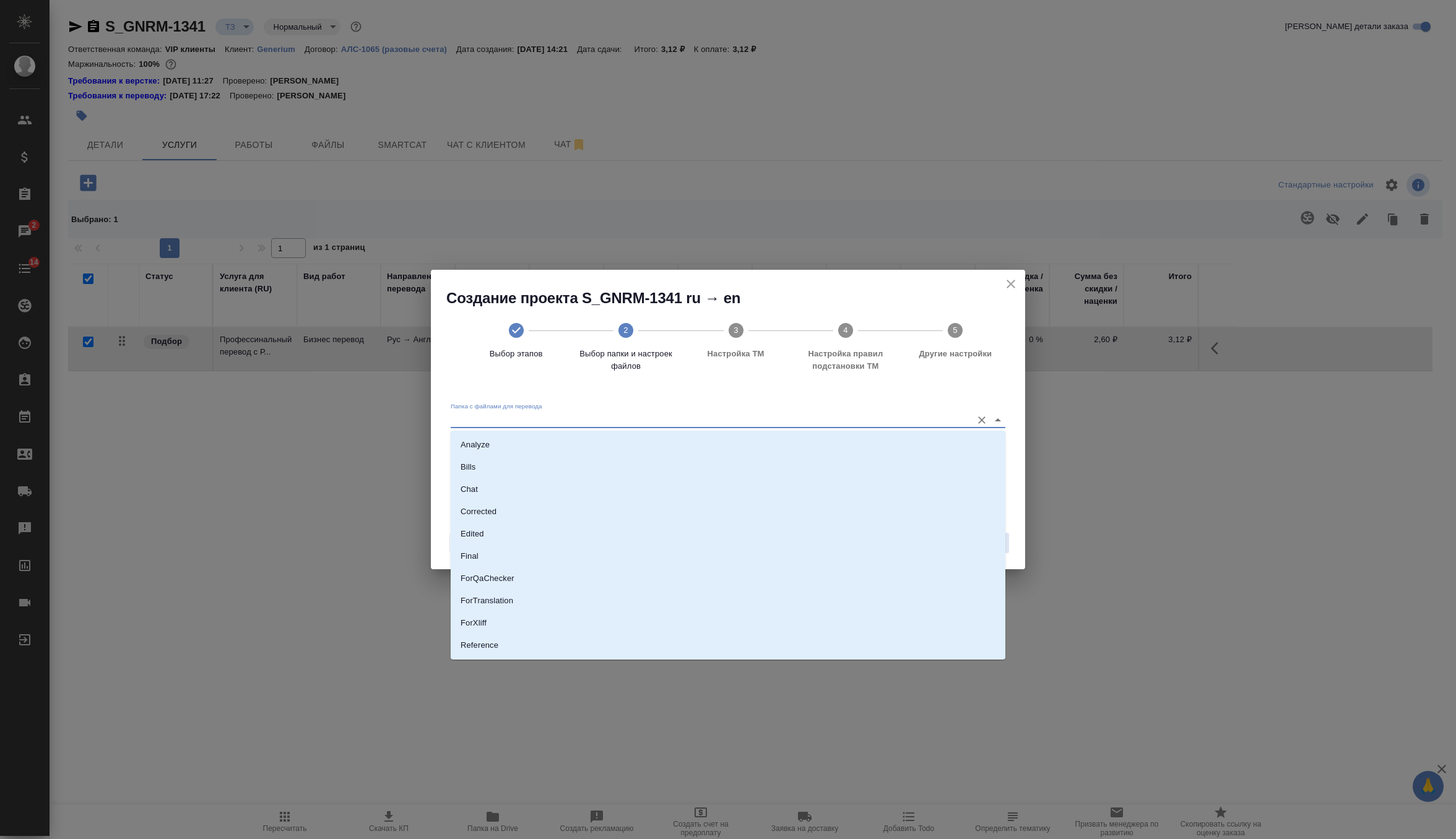
click at [695, 412] on input "Папка с файлами для перевода" at bounding box center [708, 419] width 515 height 15
click at [509, 604] on li "Source" at bounding box center [728, 604] width 554 height 23
type input "Source"
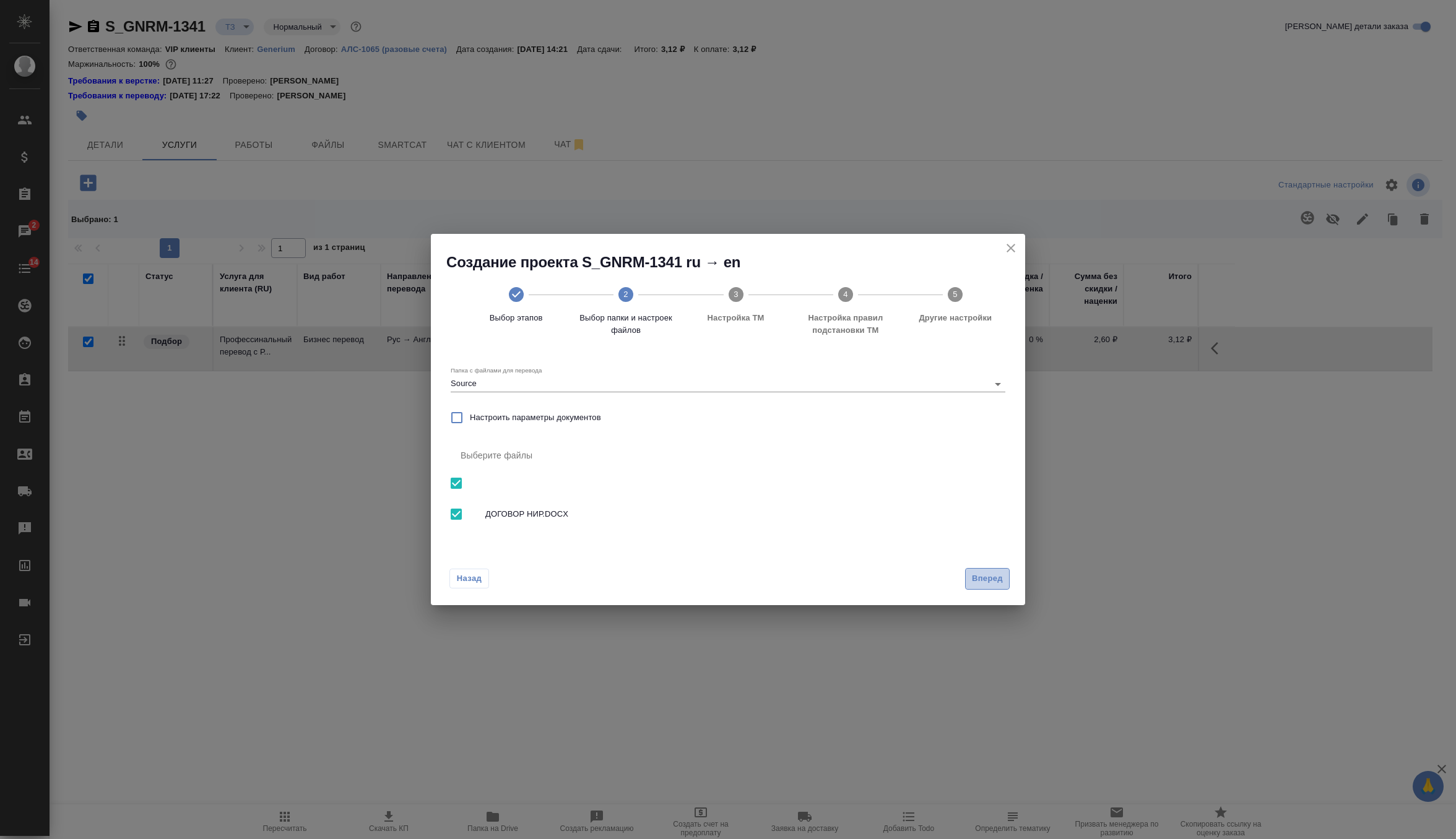
click at [995, 582] on span "Вперед" at bounding box center [988, 579] width 31 height 14
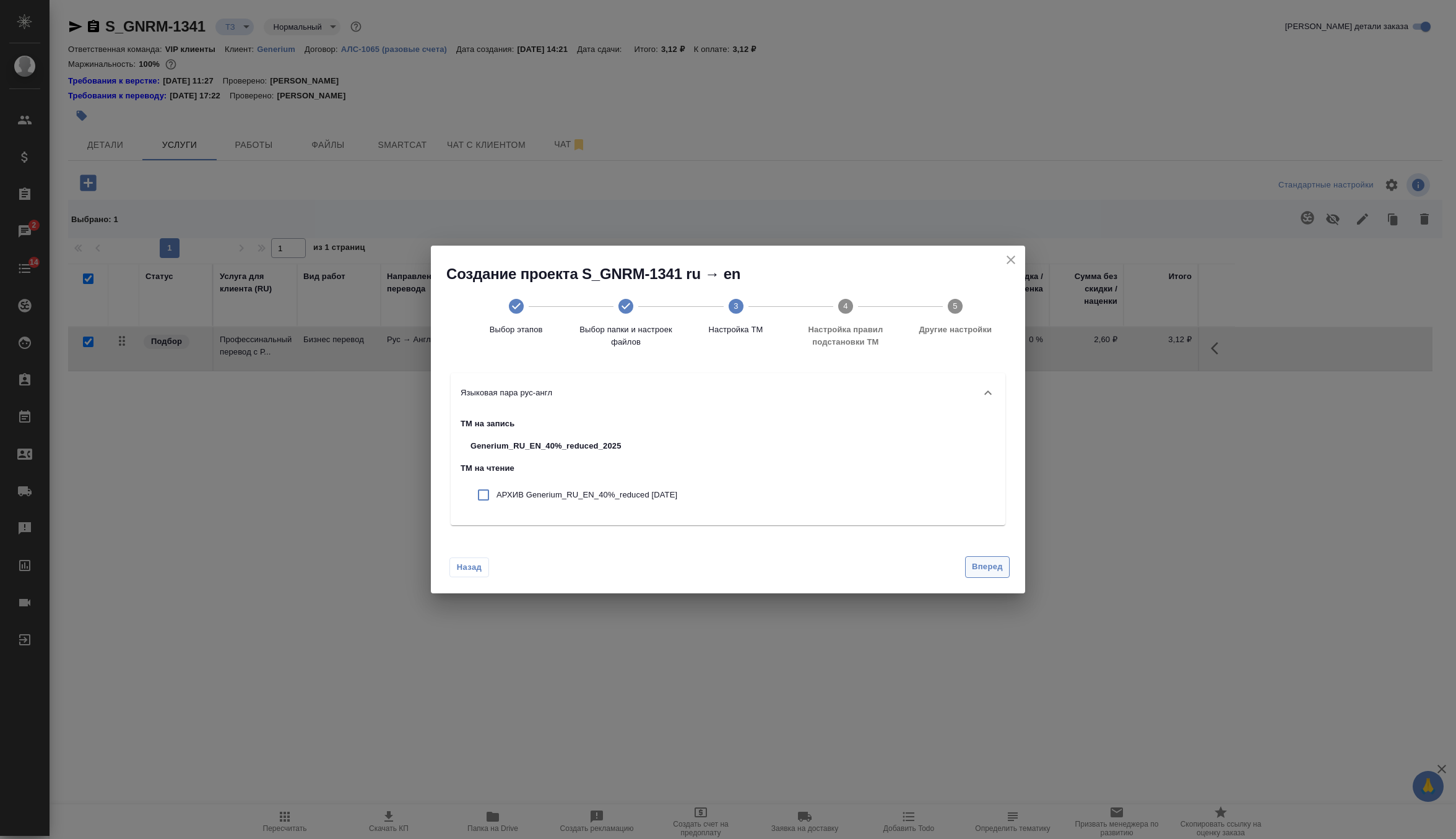
click at [988, 572] on span "Вперед" at bounding box center [988, 567] width 31 height 14
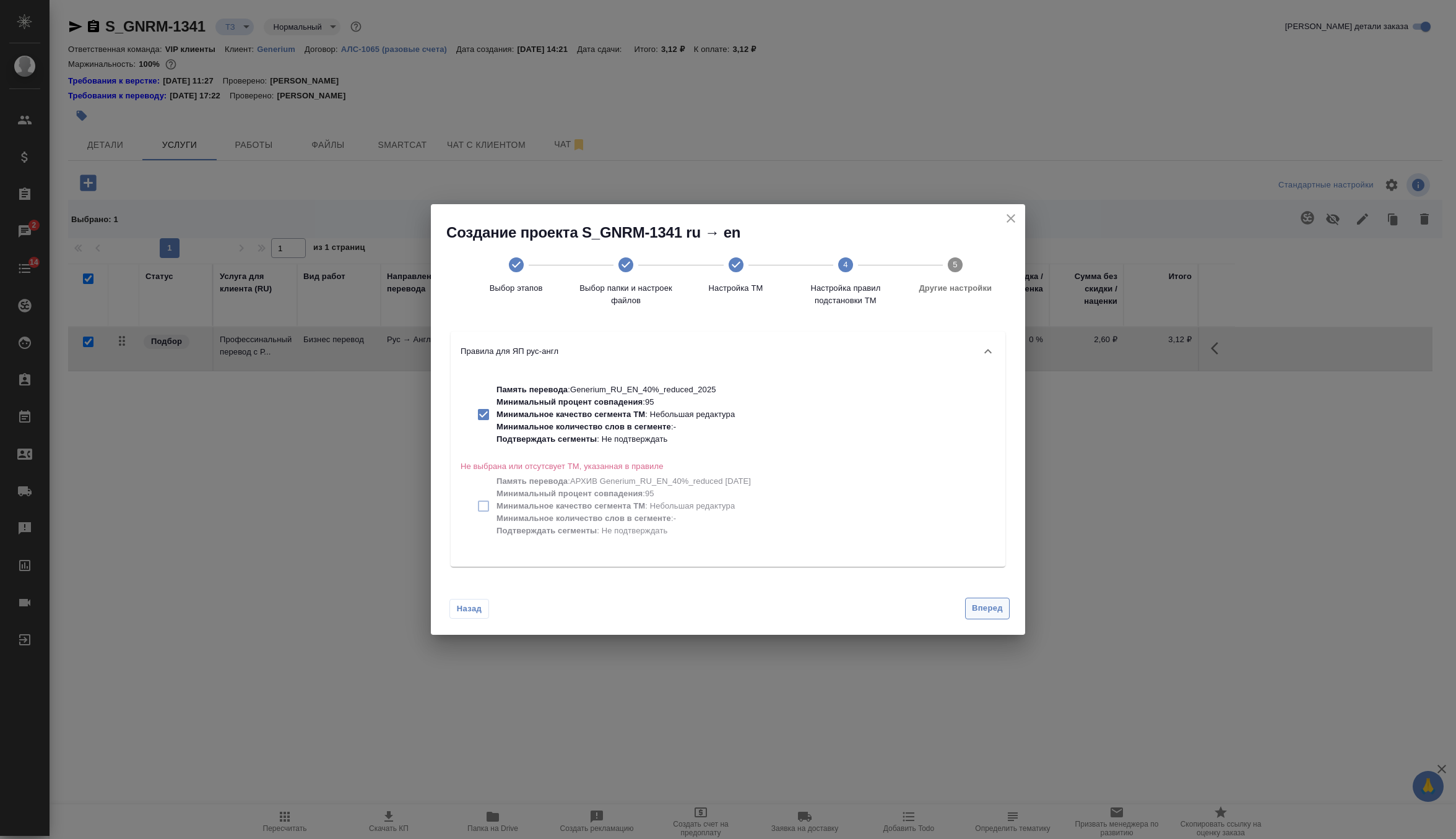
click at [994, 611] on span "Вперед" at bounding box center [988, 608] width 31 height 14
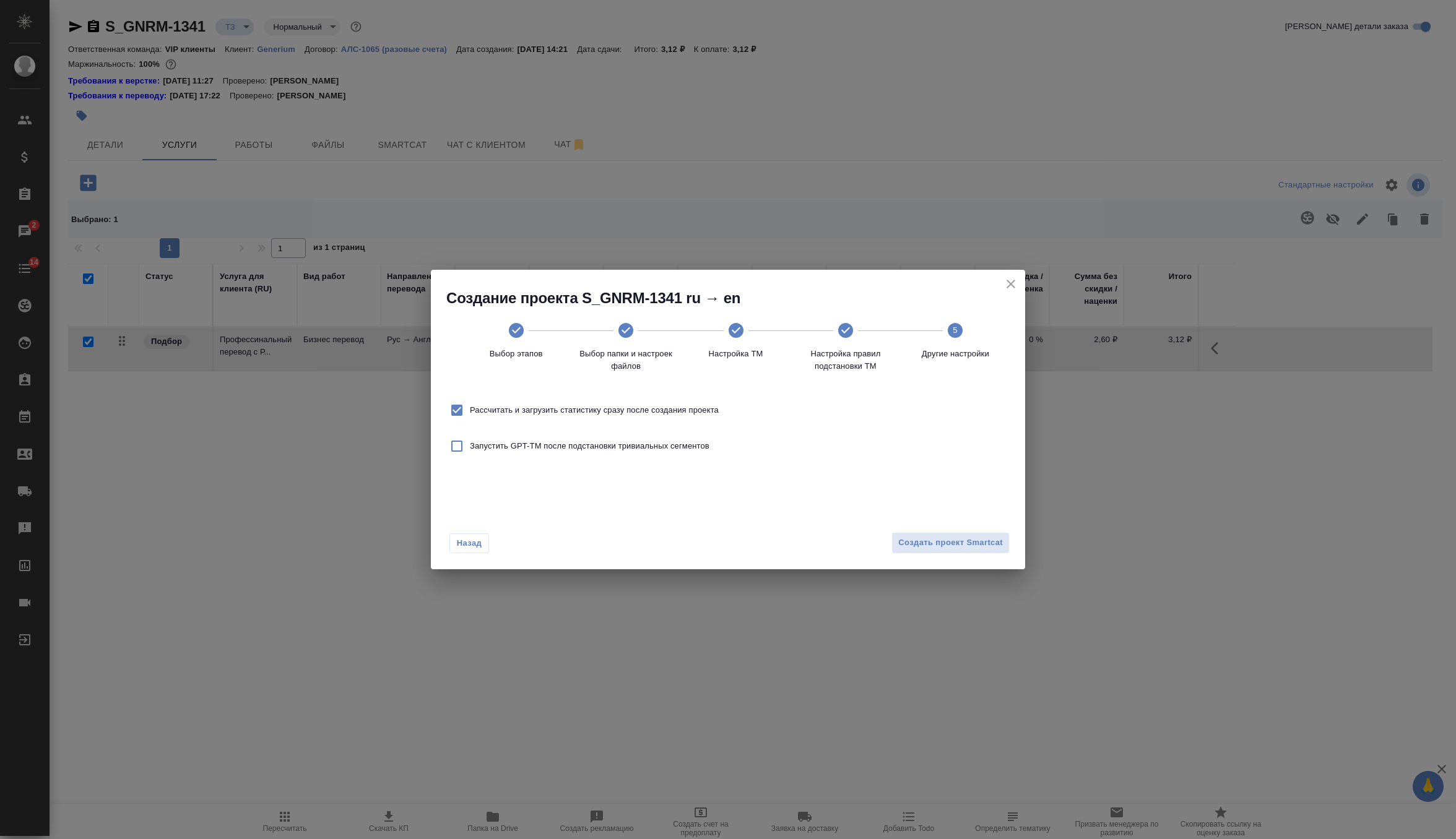
click at [699, 415] on span "Рассчитать и загрузить статистику сразу после создания проекта" at bounding box center [594, 410] width 249 height 13
click at [470, 415] on input "Рассчитать и загрузить статистику сразу после создания проекта" at bounding box center [456, 410] width 26 height 26
checkbox input "false"
click at [907, 548] on span "Создать проект Smartcat" at bounding box center [950, 543] width 104 height 14
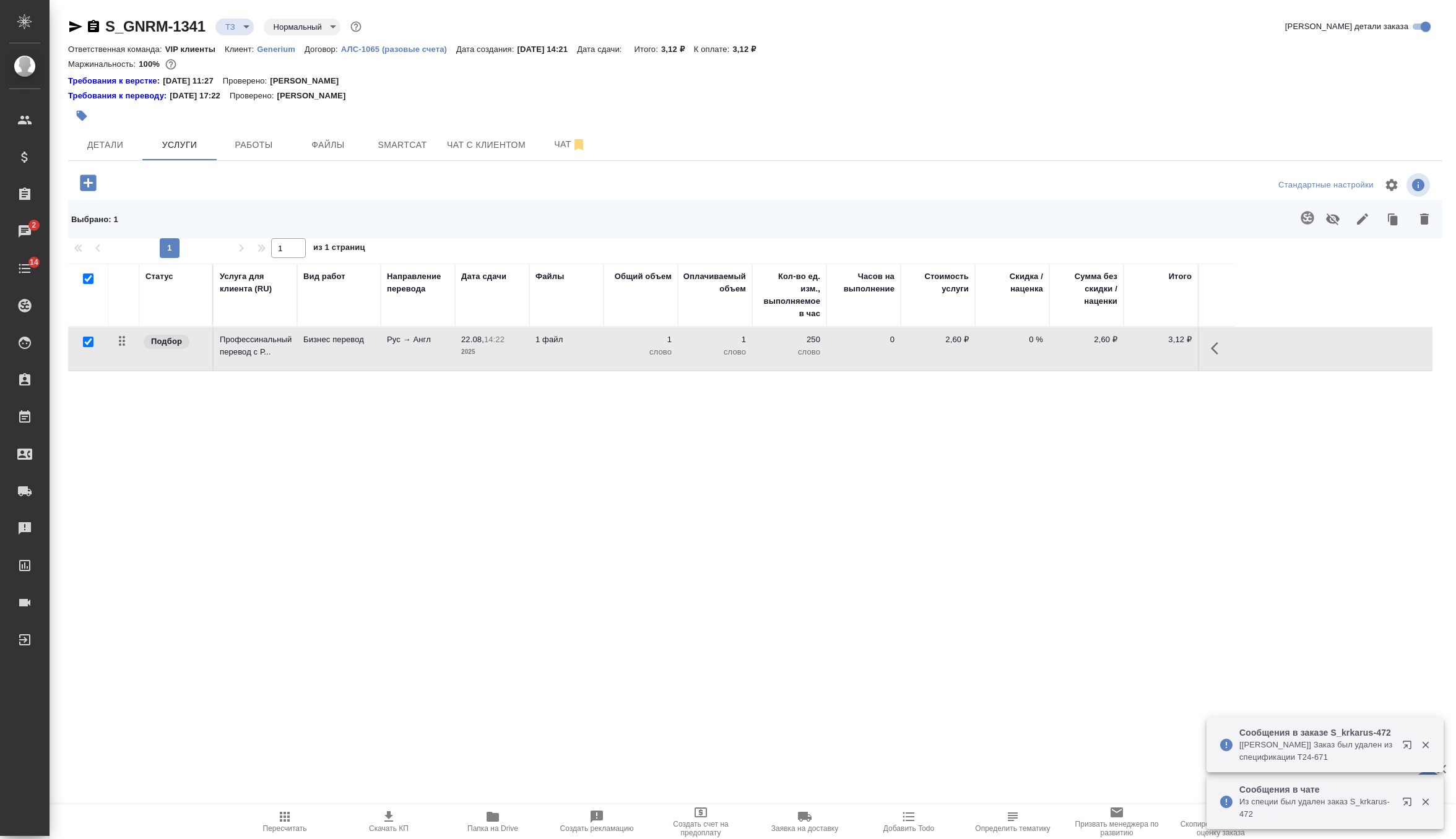
click at [515, 348] on p "2025" at bounding box center [492, 352] width 62 height 13
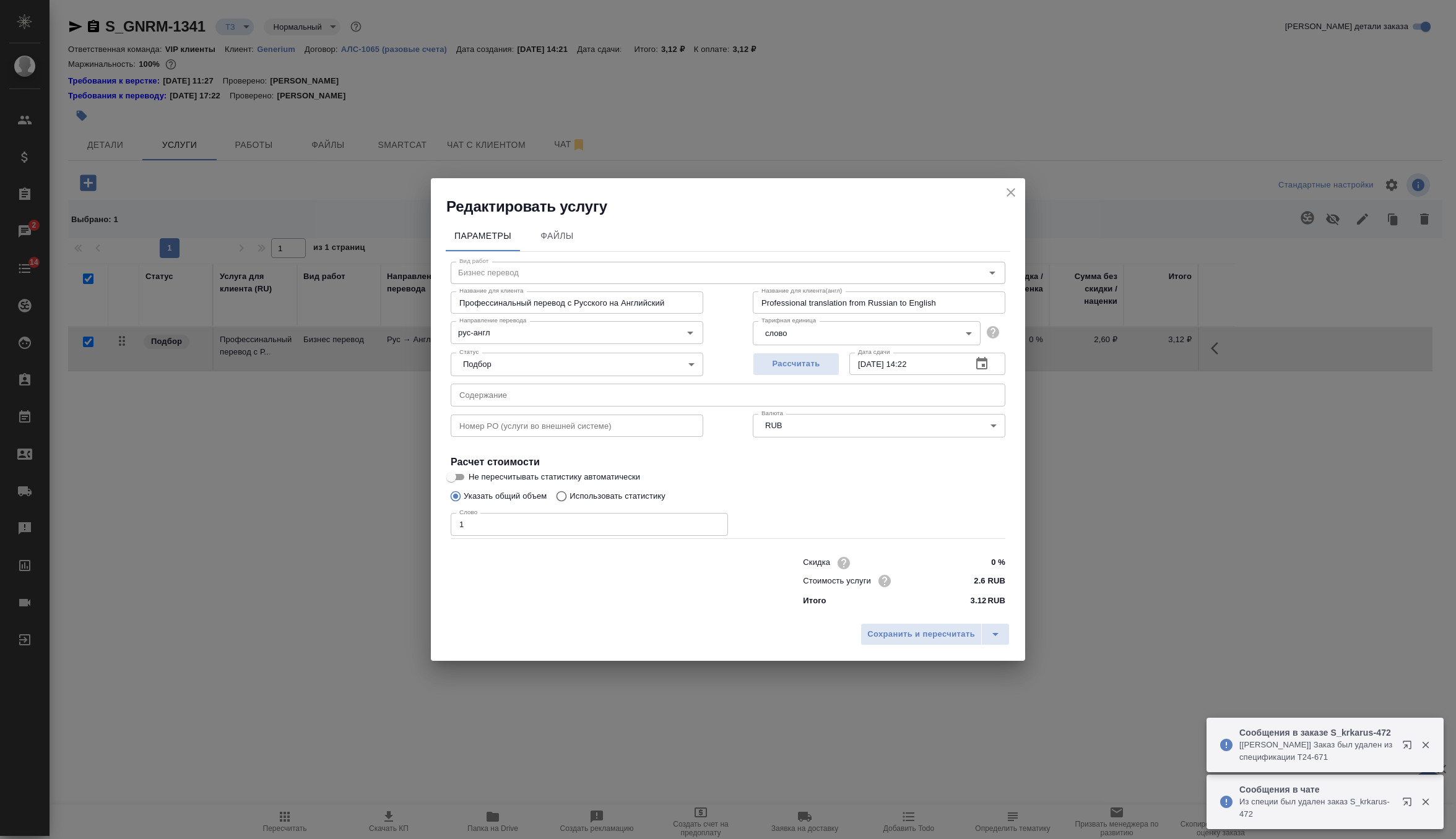
click at [535, 474] on span "Не пересчитывать статистику автоматически" at bounding box center [554, 477] width 171 height 13
click at [473, 474] on input "Не пересчитывать статистику автоматически" at bounding box center [451, 477] width 44 height 15
checkbox input "true"
click at [605, 494] on p "Использовать статистику" at bounding box center [617, 496] width 96 height 13
click at [569, 494] on input "Использовать статистику" at bounding box center [559, 496] width 20 height 23
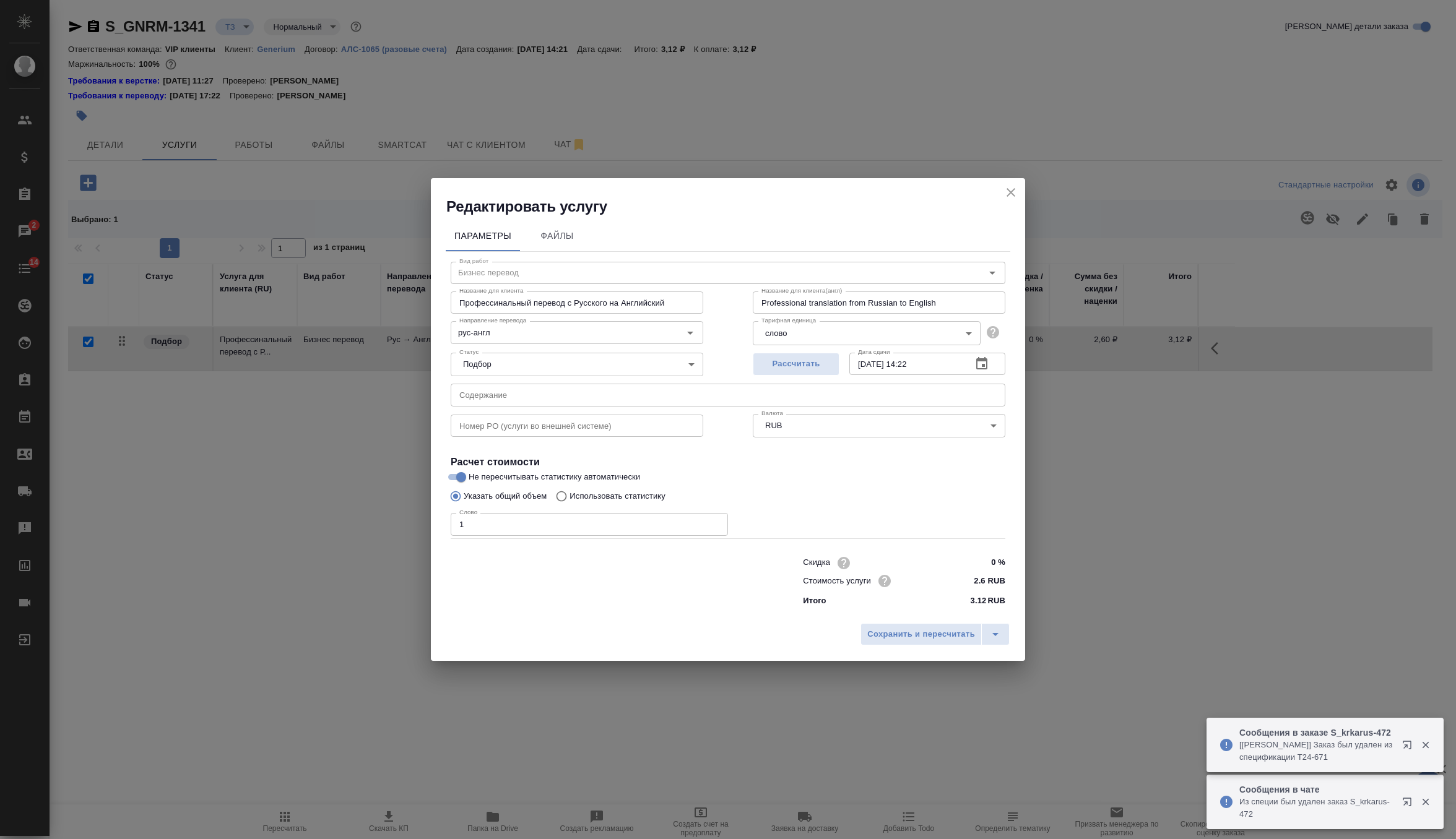
radio input "true"
radio input "false"
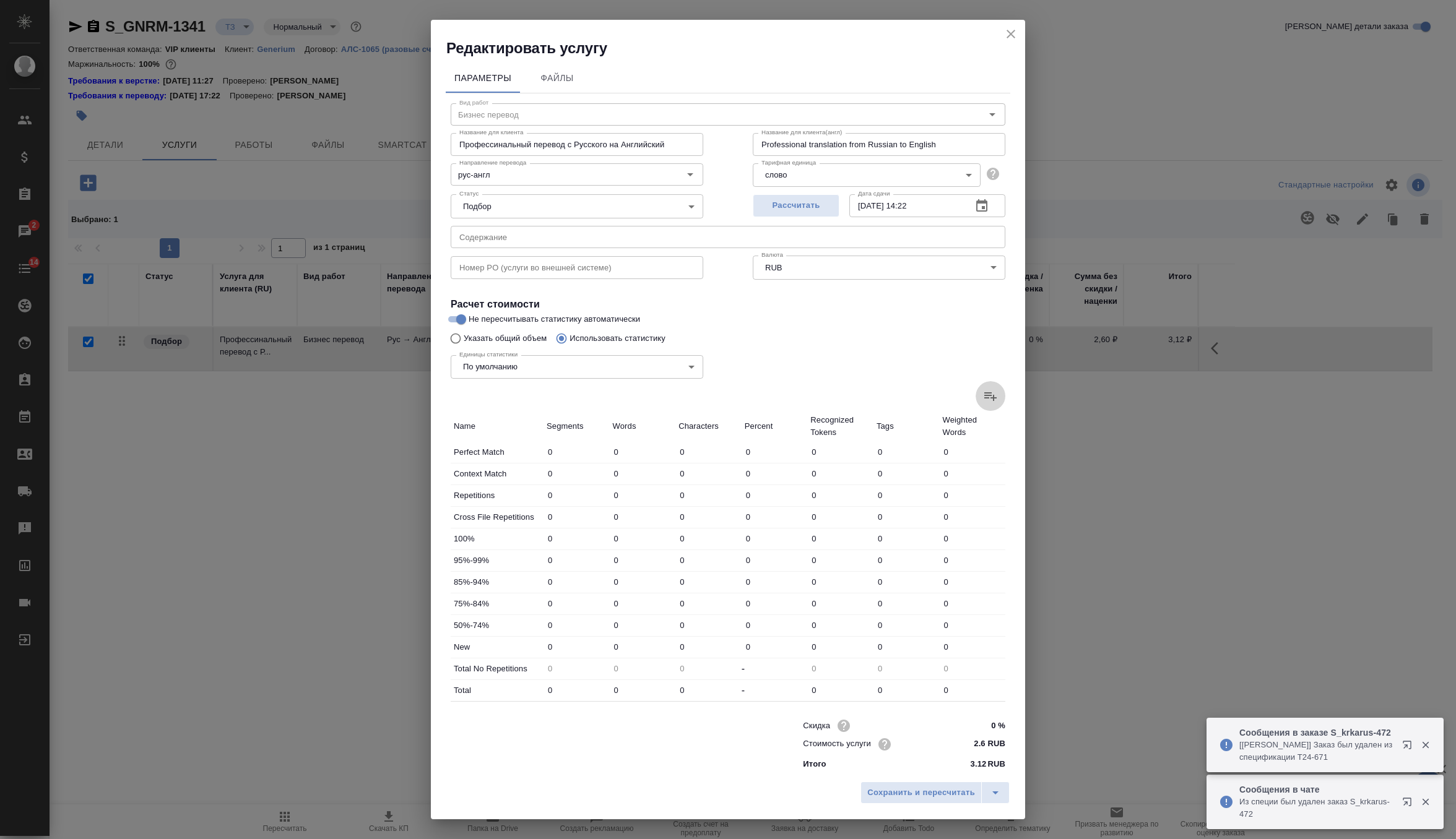
click at [999, 394] on label at bounding box center [990, 396] width 30 height 30
click at [0, 0] on input "file" at bounding box center [0, 0] width 0 height 0
type input "8"
type input "22"
type input "187"
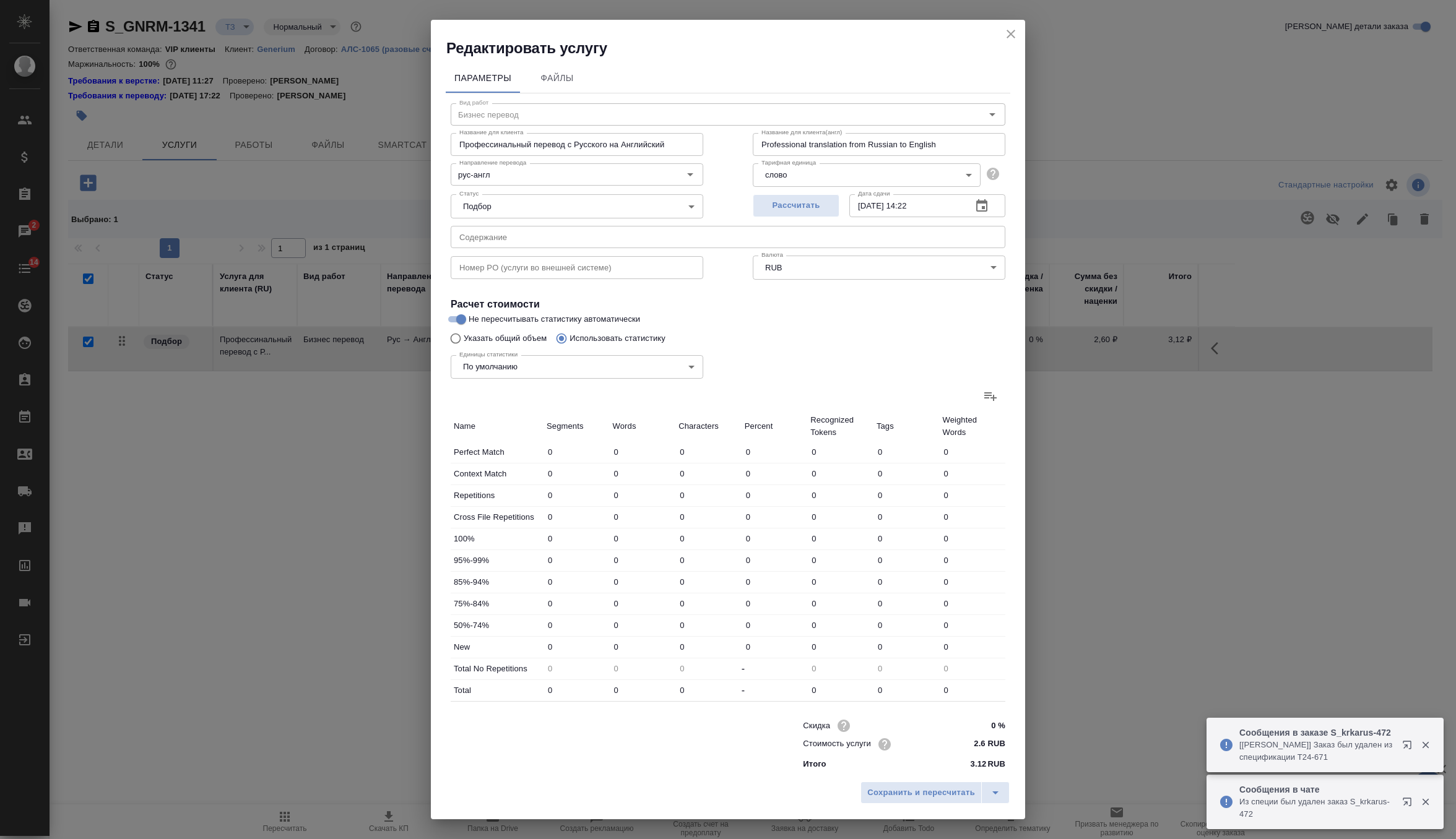
type input "4"
type input "13"
type input "86"
type input "5"
type input "64"
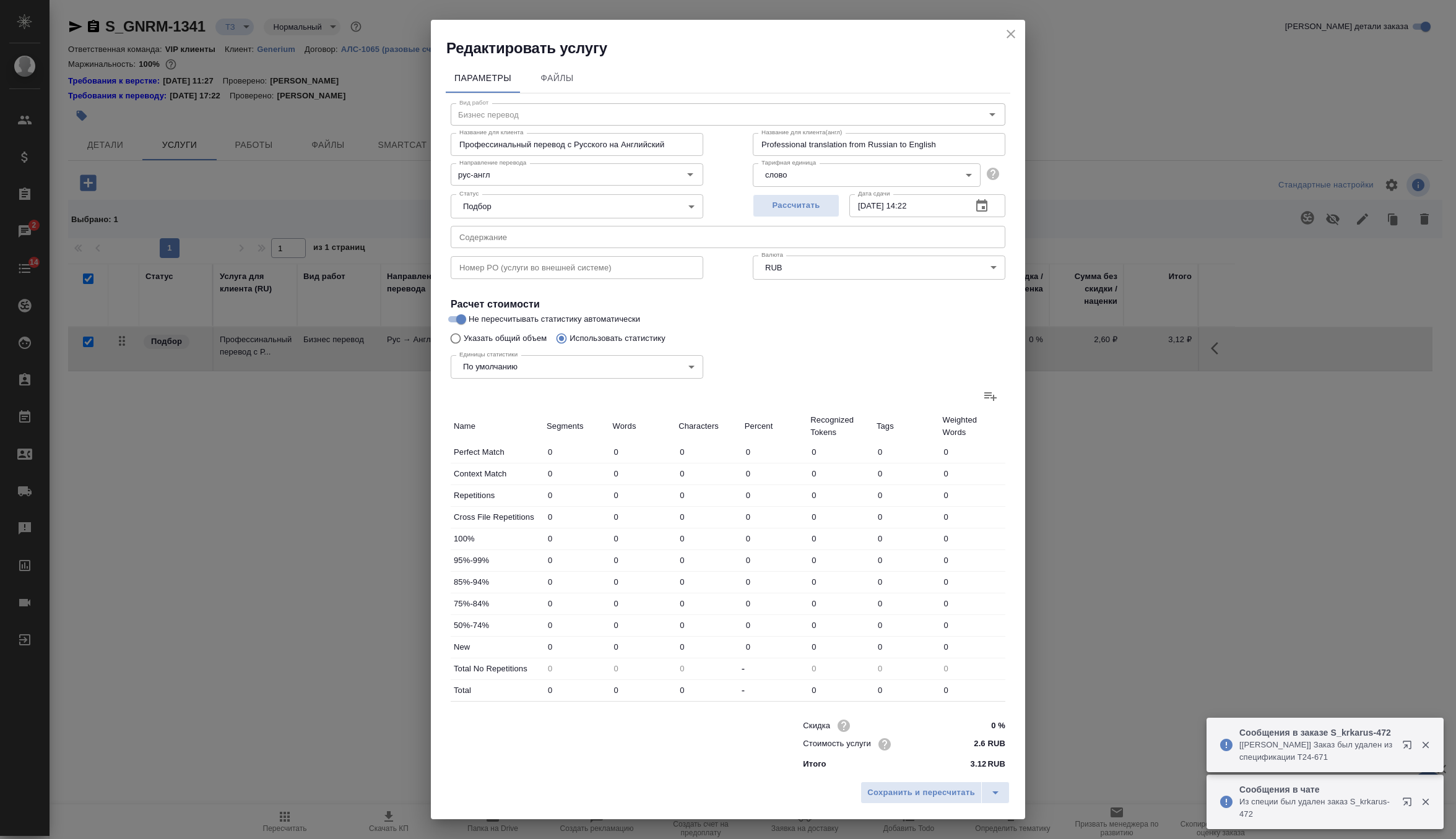
type input "532"
type input "7"
type input "58"
type input "422"
type input "150"
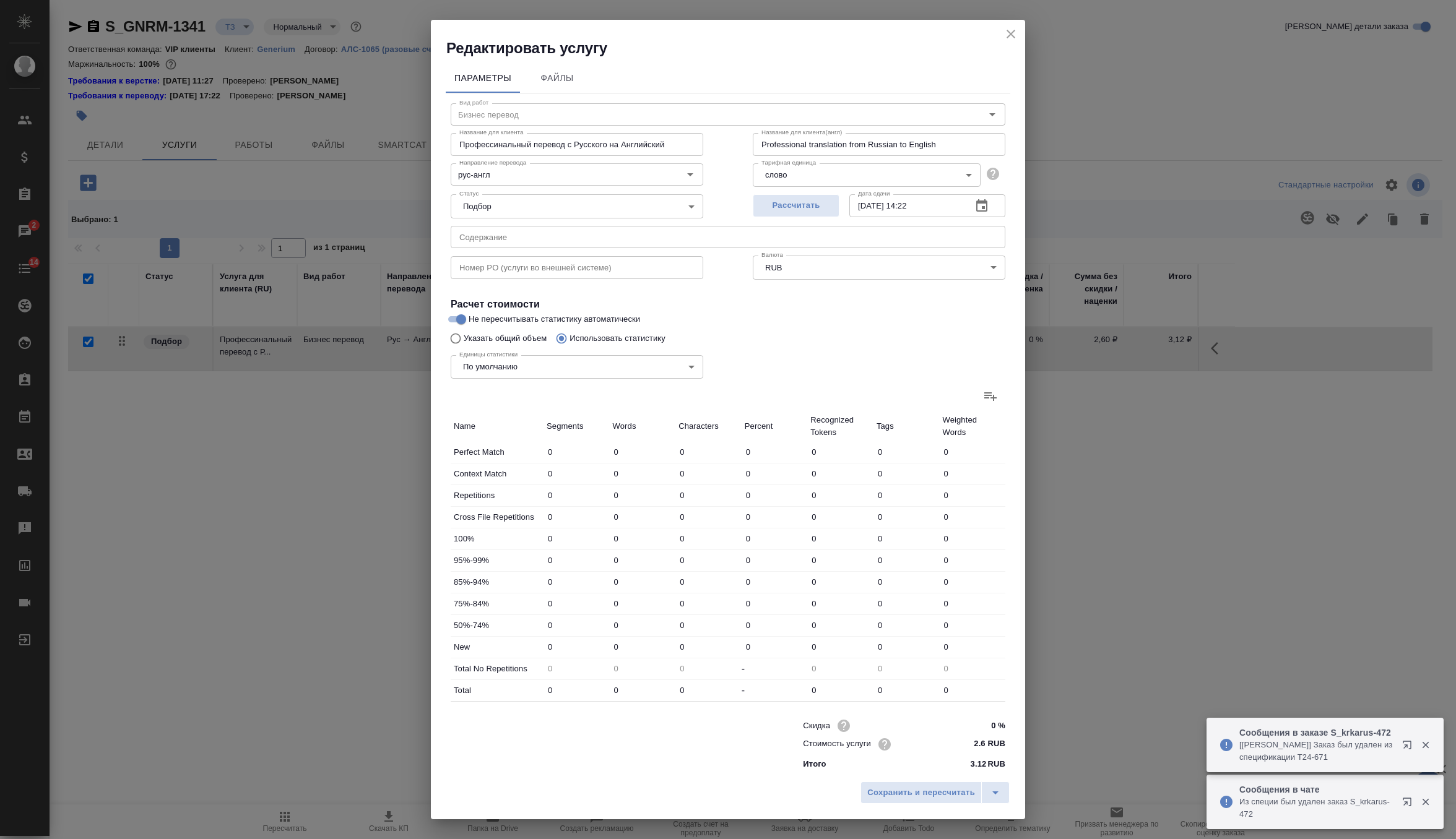
type input "3358"
type input "27082"
type input "172"
type input "3513"
type input "28308"
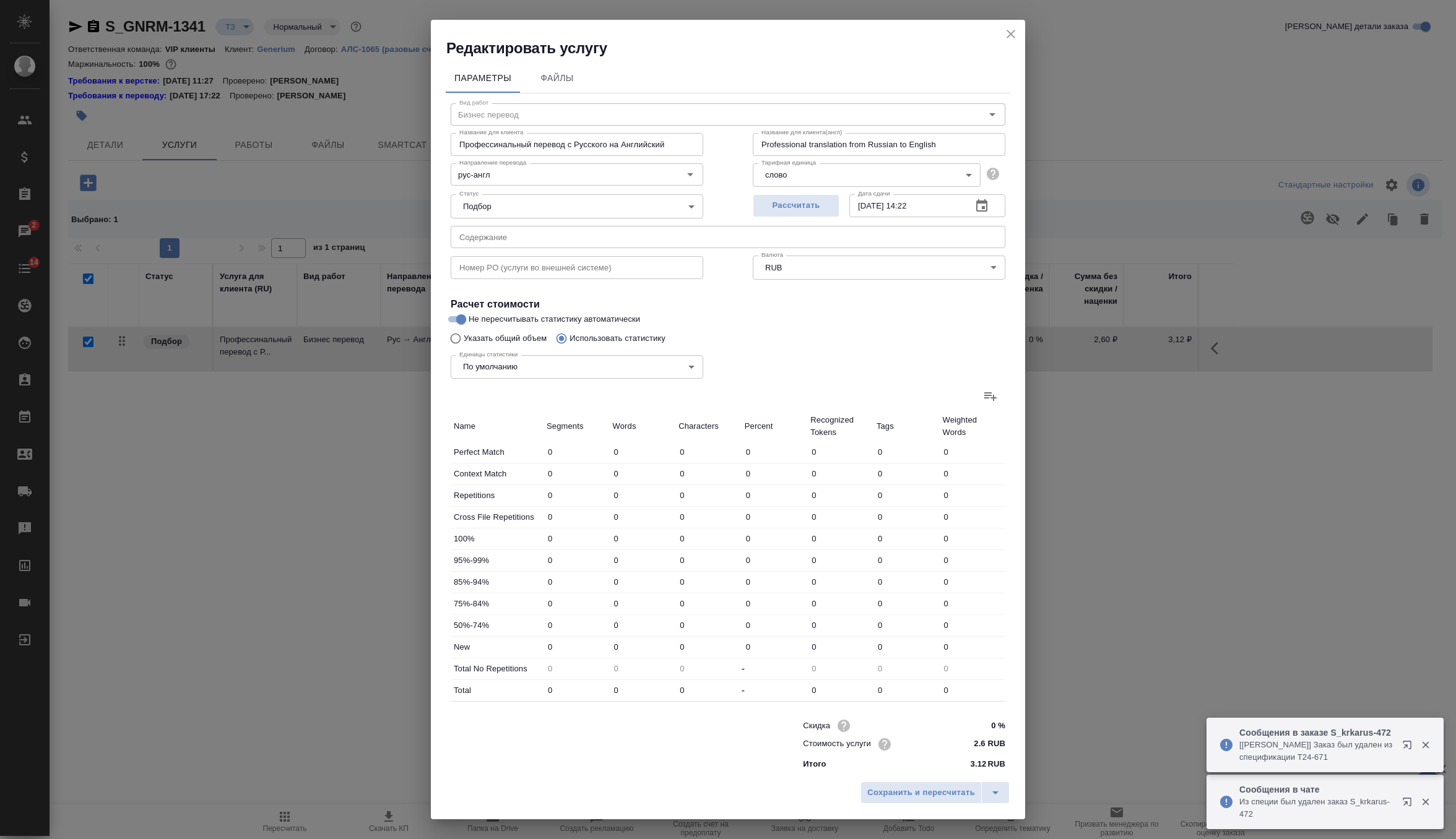
type input "172"
type input "3513"
type input "28308"
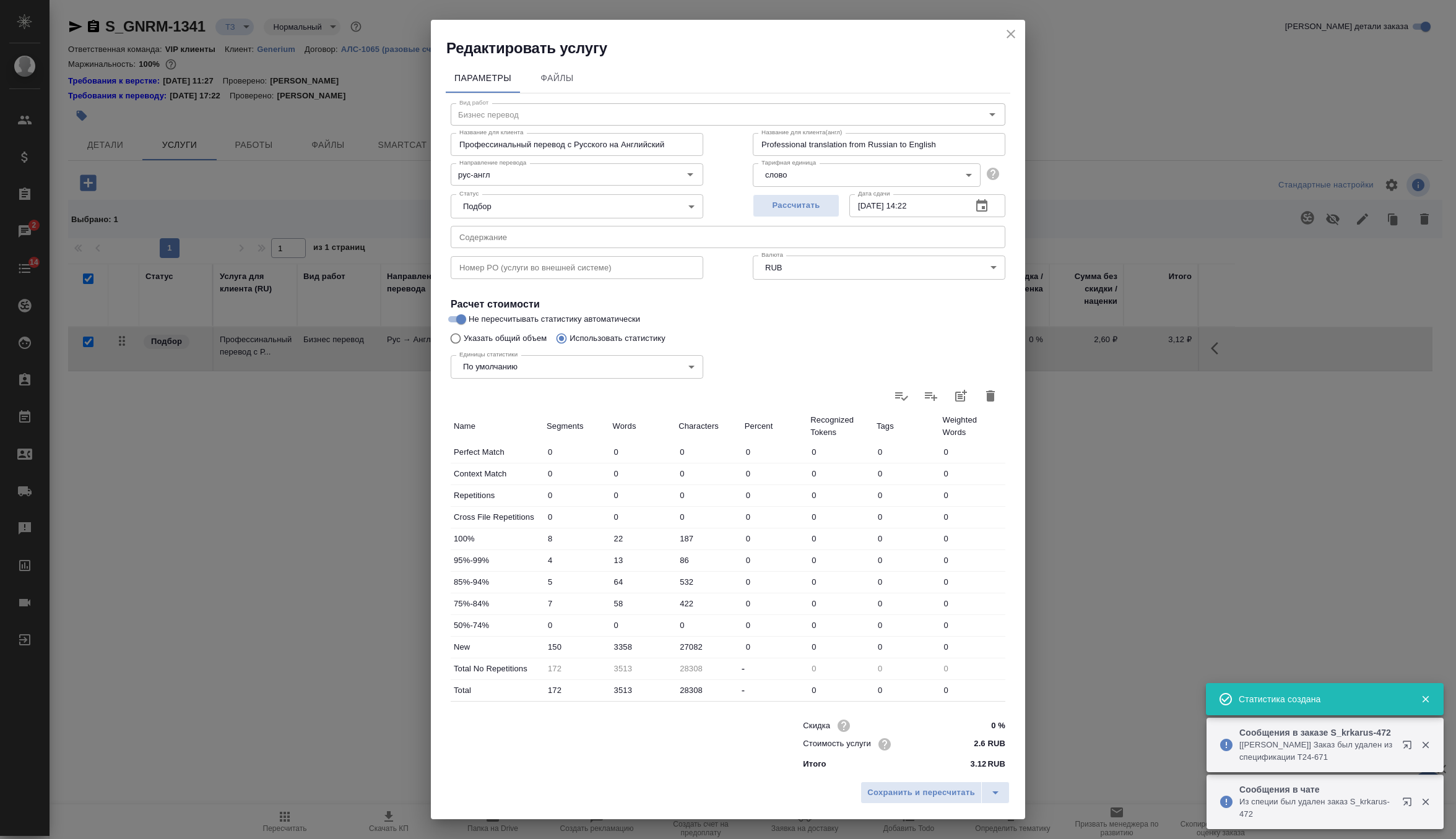
scroll to position [3, 0]
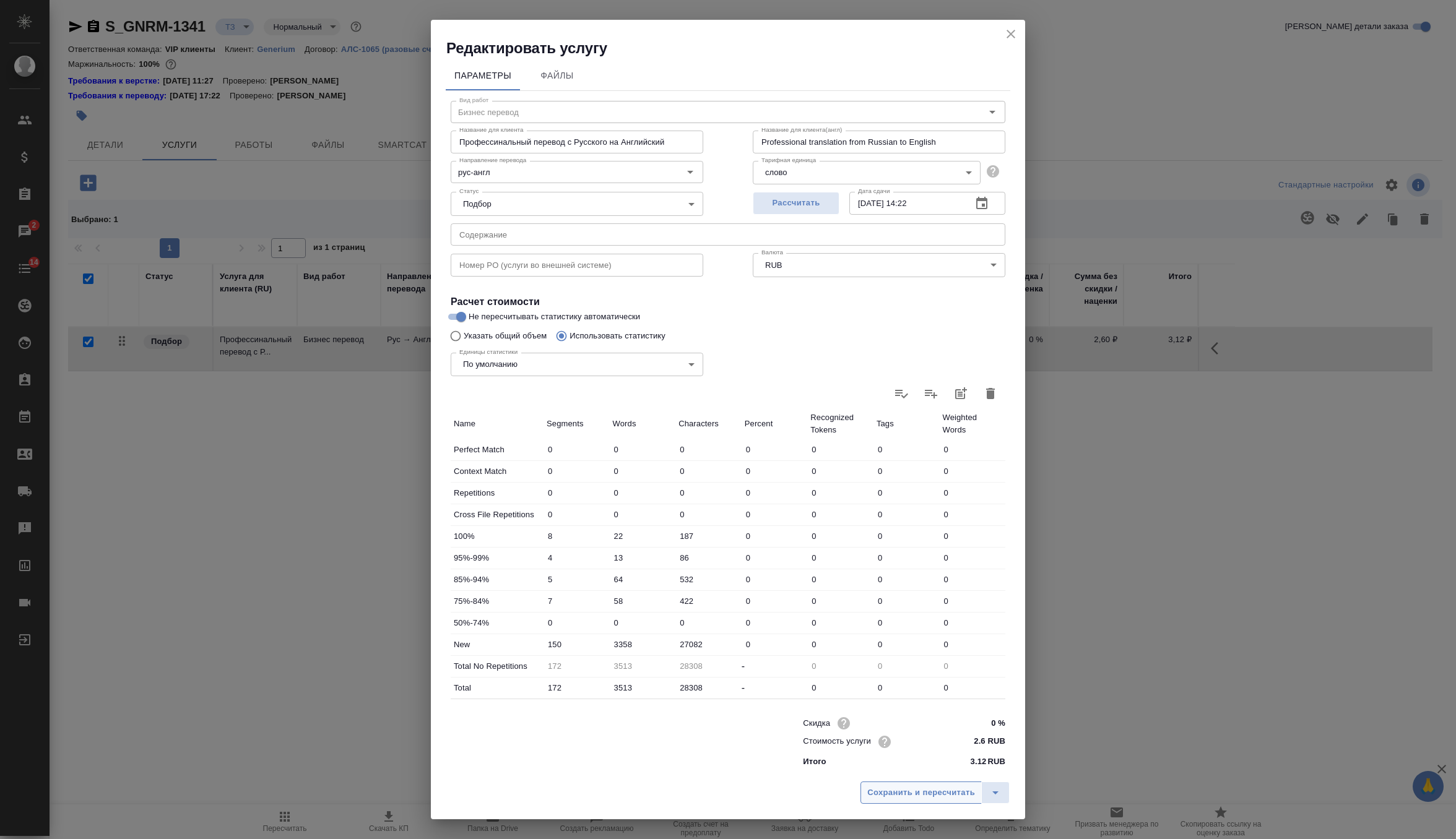
click at [933, 790] on span "Сохранить и пересчитать" at bounding box center [921, 792] width 108 height 14
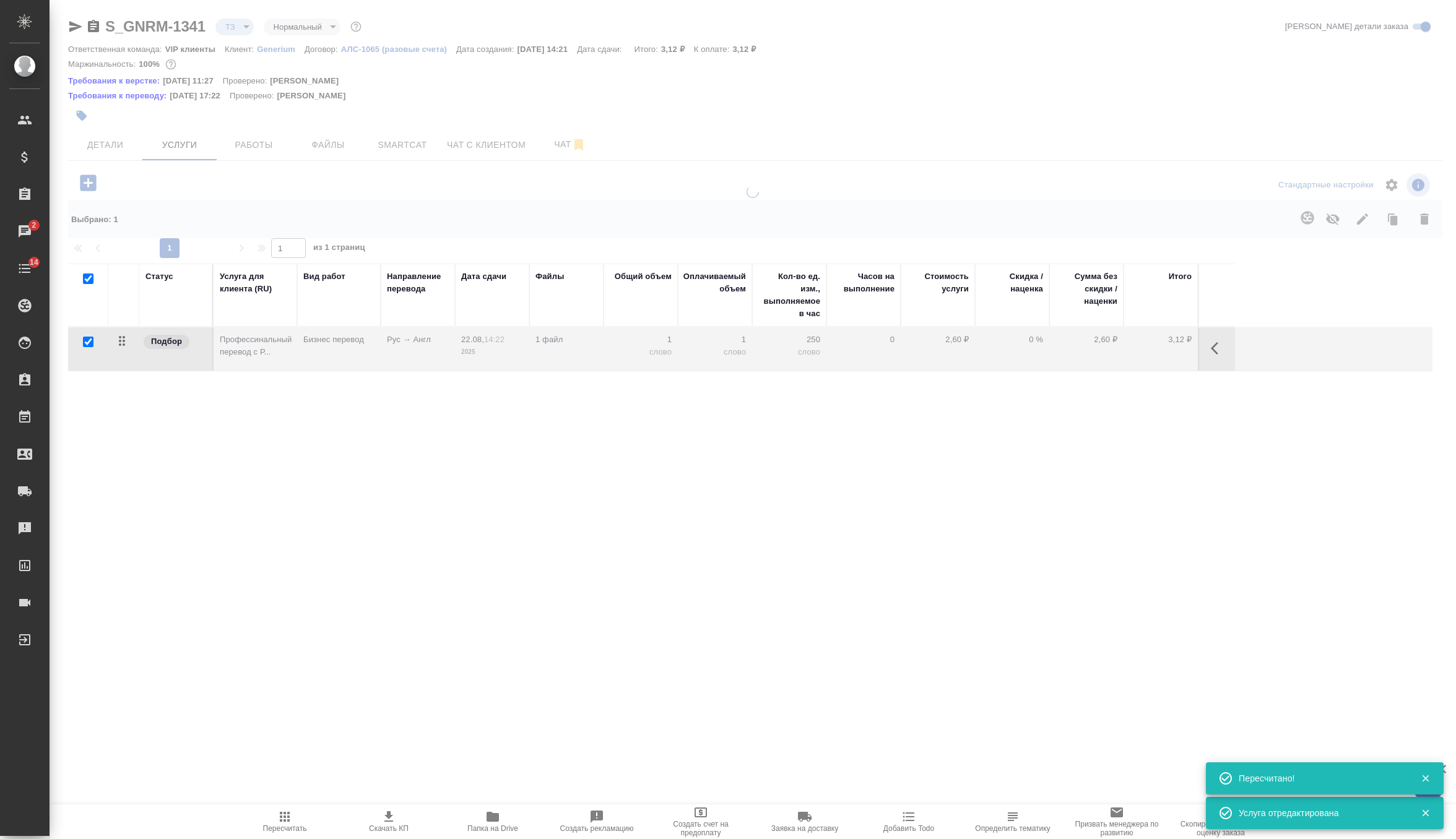
type input "new"
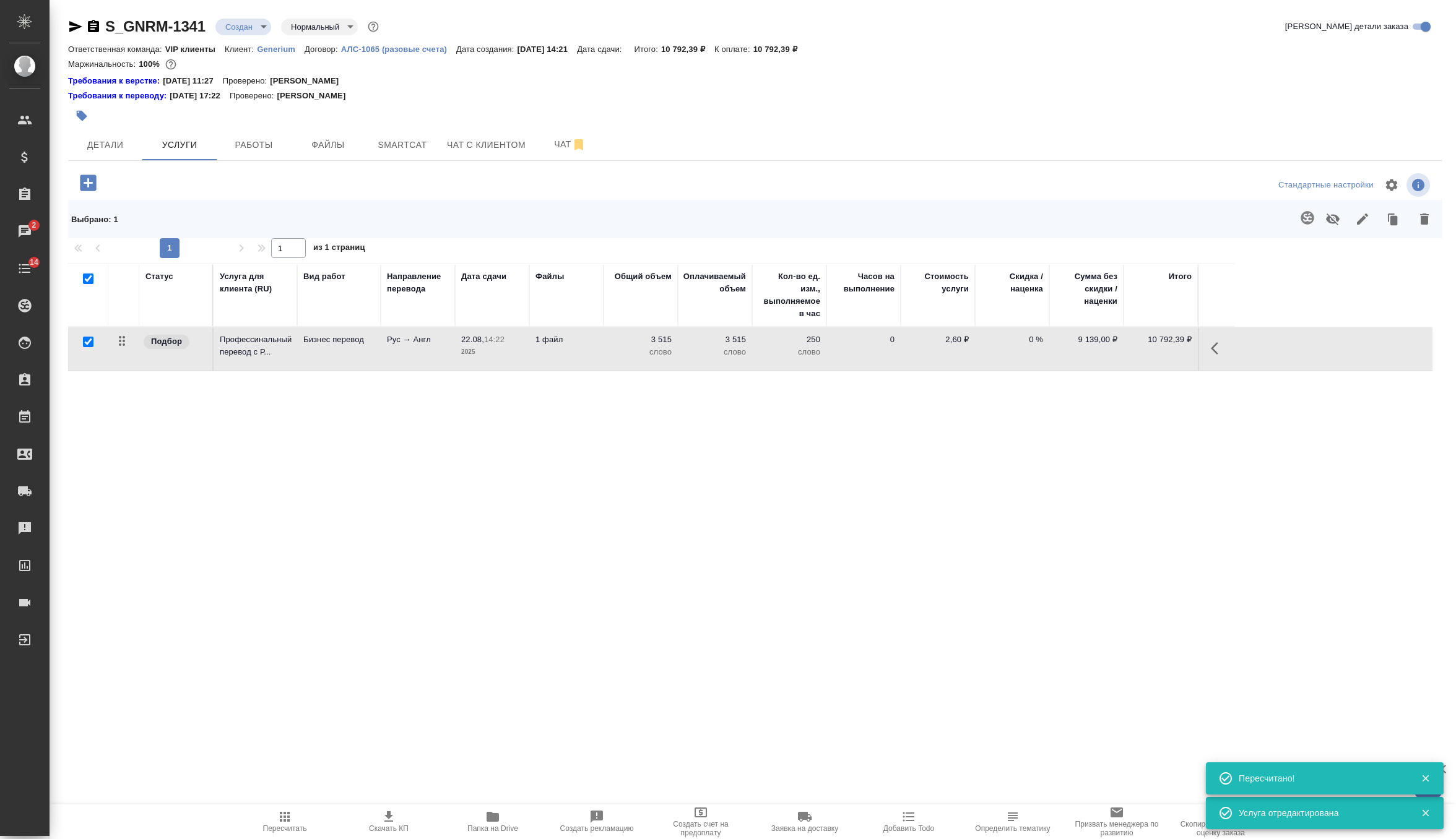
click at [90, 24] on icon "button" at bounding box center [94, 26] width 11 height 13
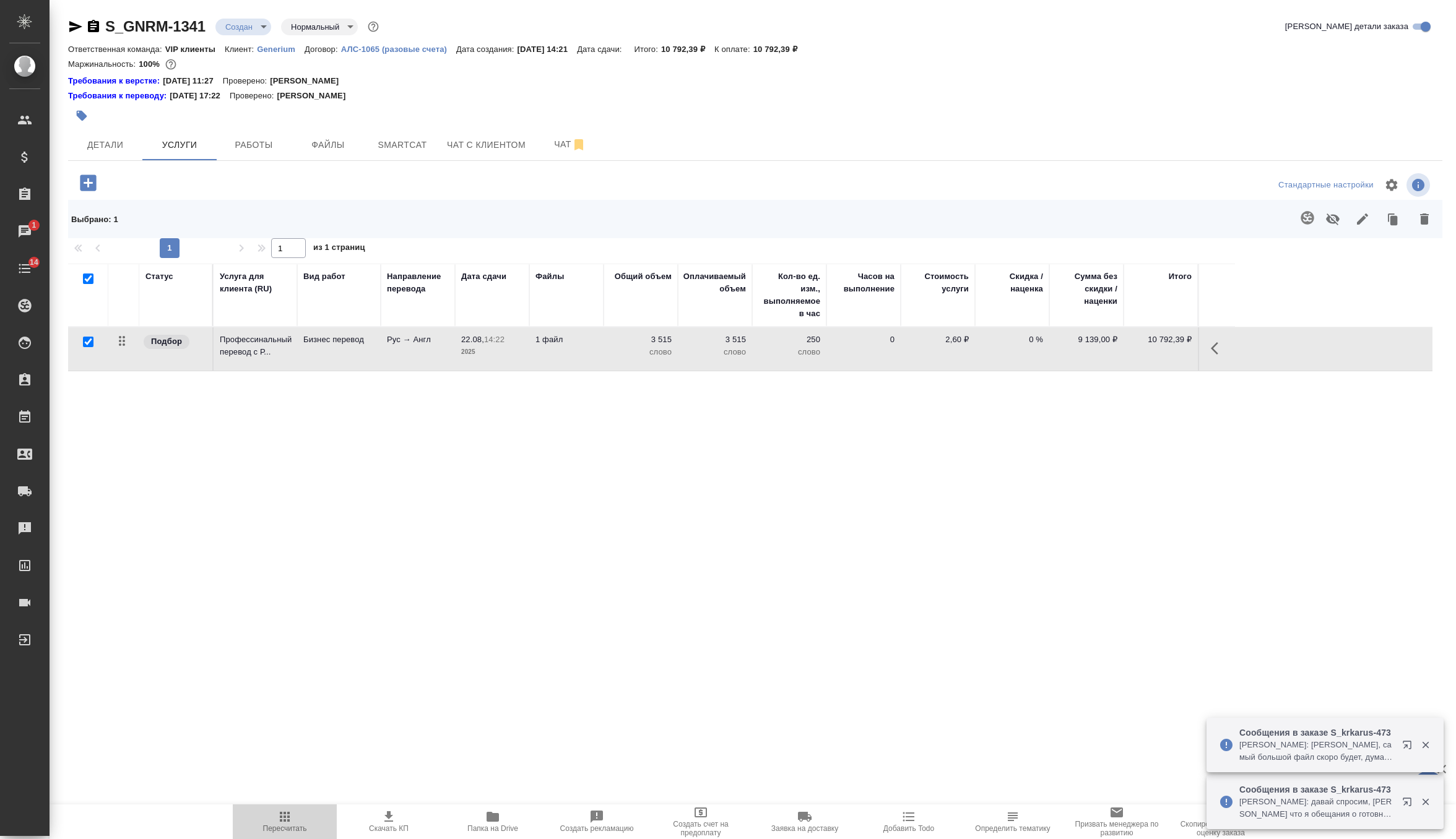
click at [282, 813] on icon "button" at bounding box center [284, 816] width 15 height 15
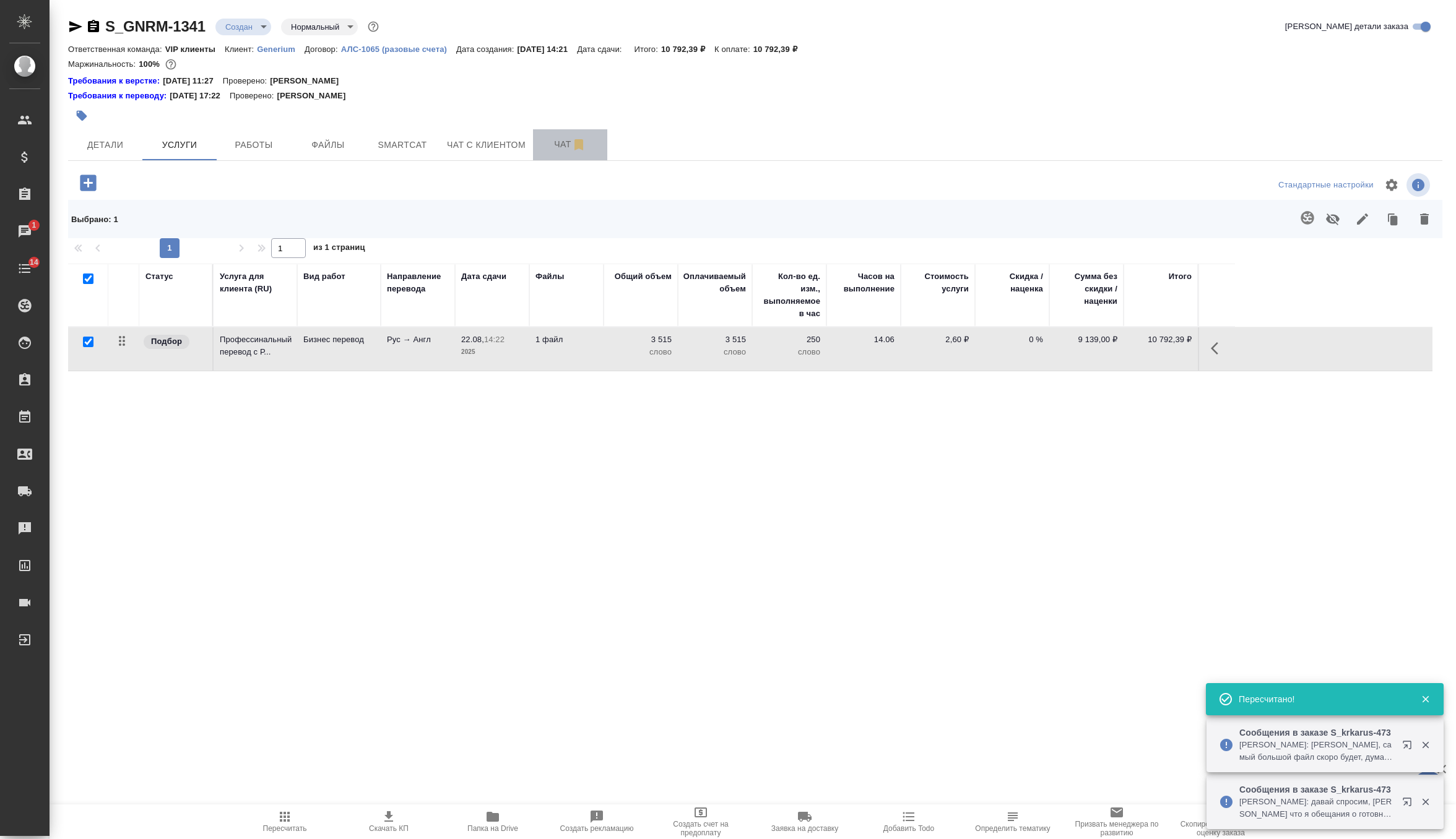
click at [559, 144] on span "Чат" at bounding box center [570, 145] width 59 height 16
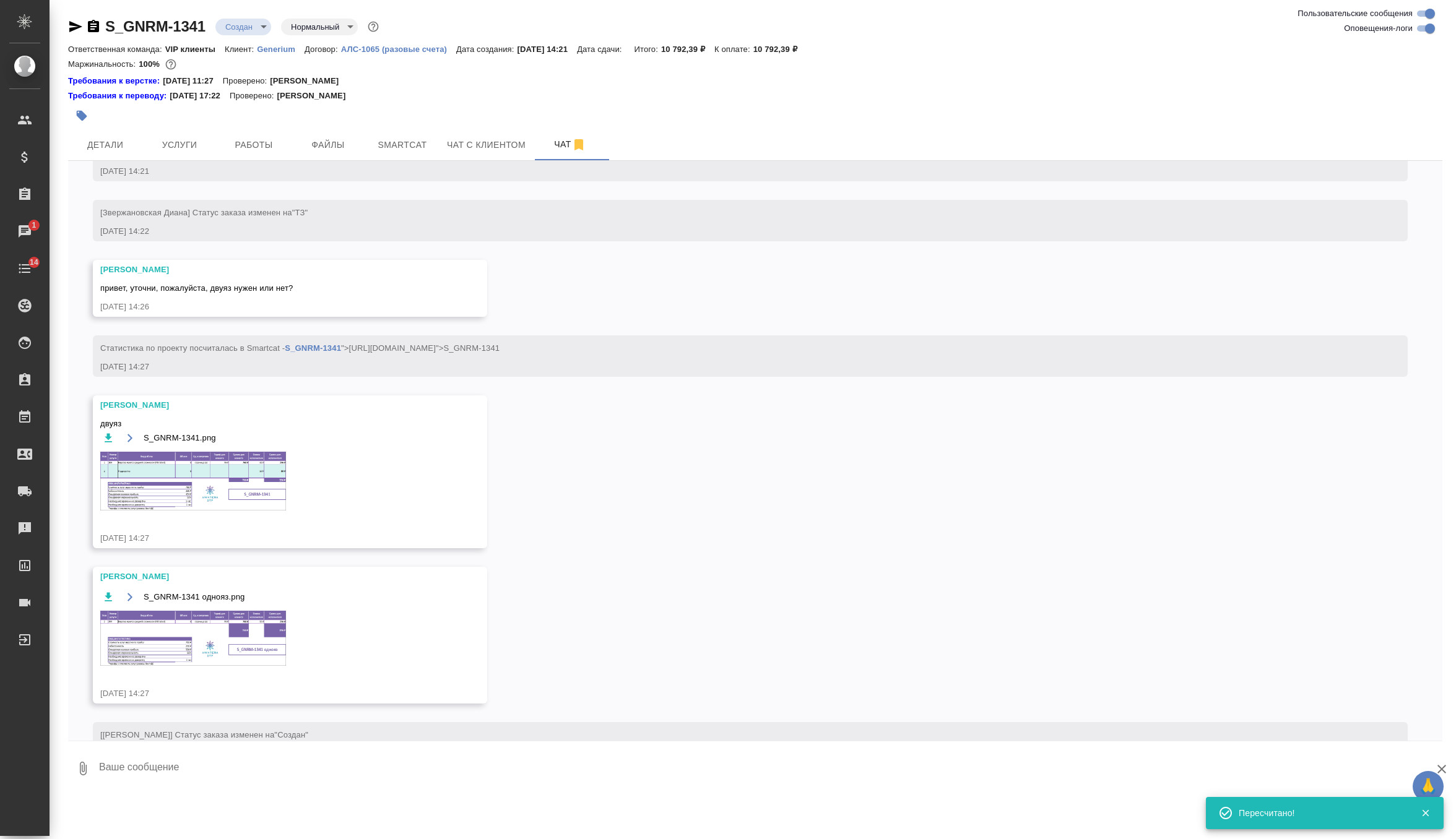
scroll to position [503, 0]
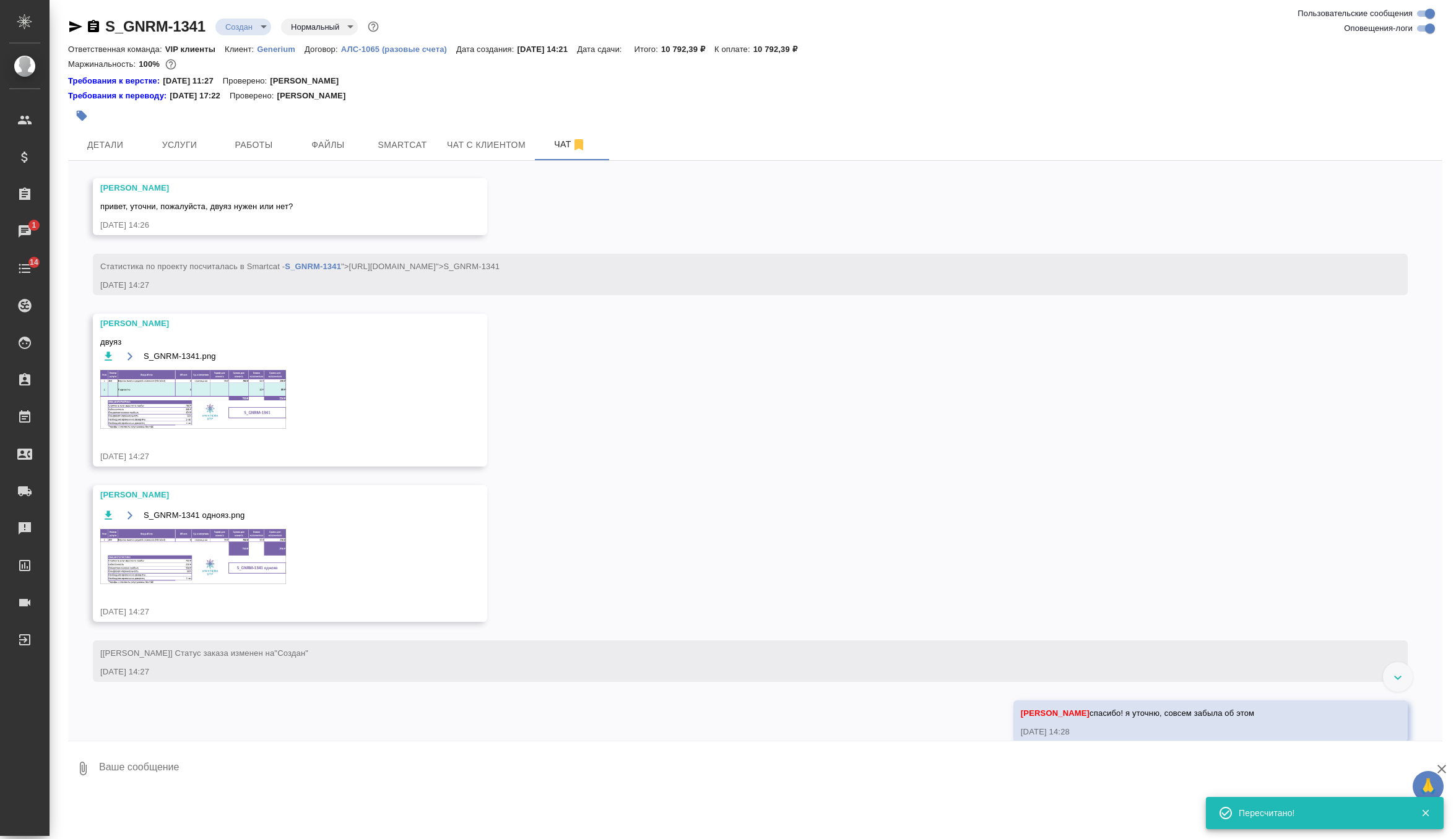
click at [248, 554] on img at bounding box center [193, 556] width 186 height 55
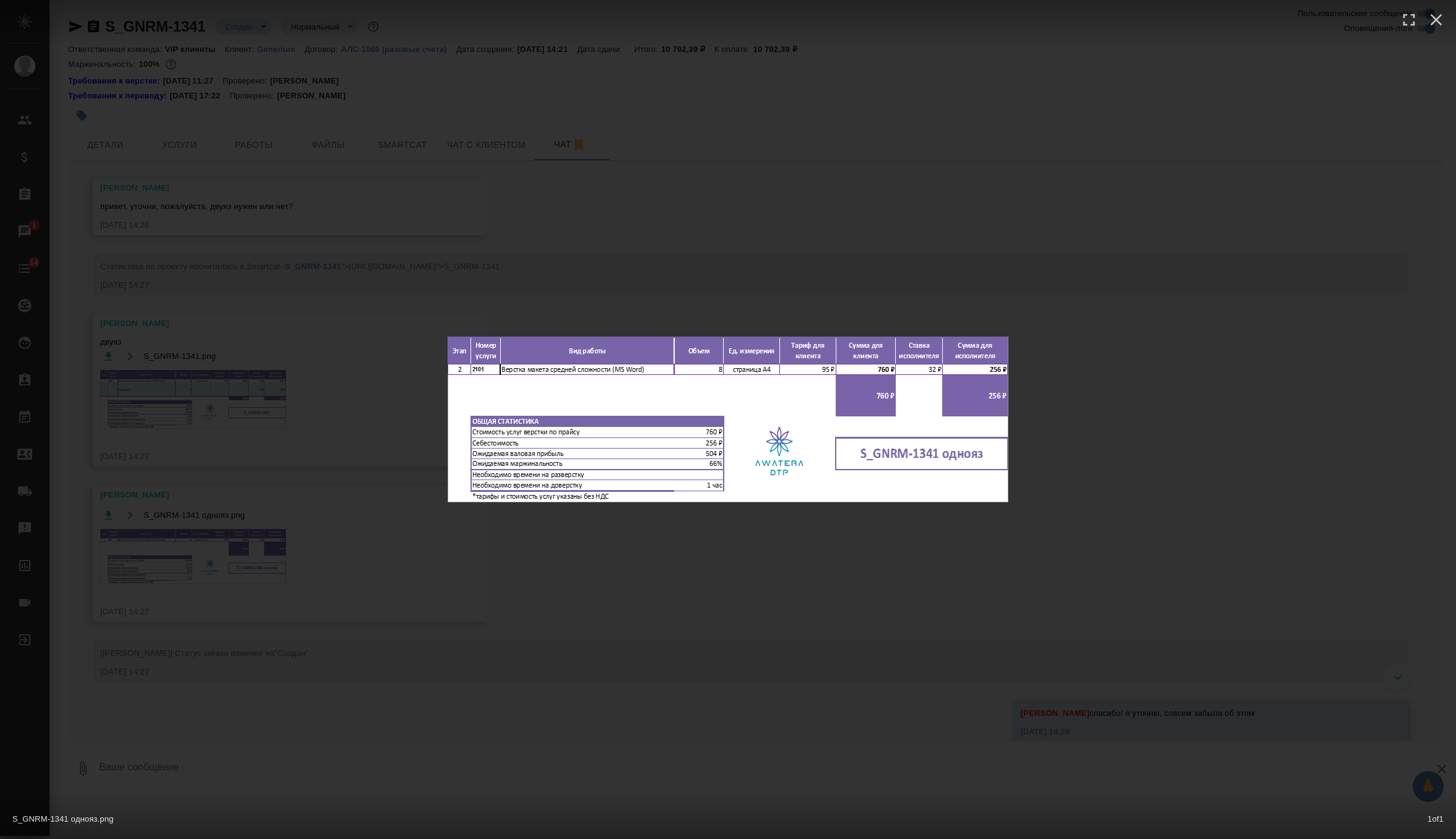
click at [747, 260] on div "S_GNRM-1341 однояз.png 1 of 1" at bounding box center [728, 420] width 1456 height 839
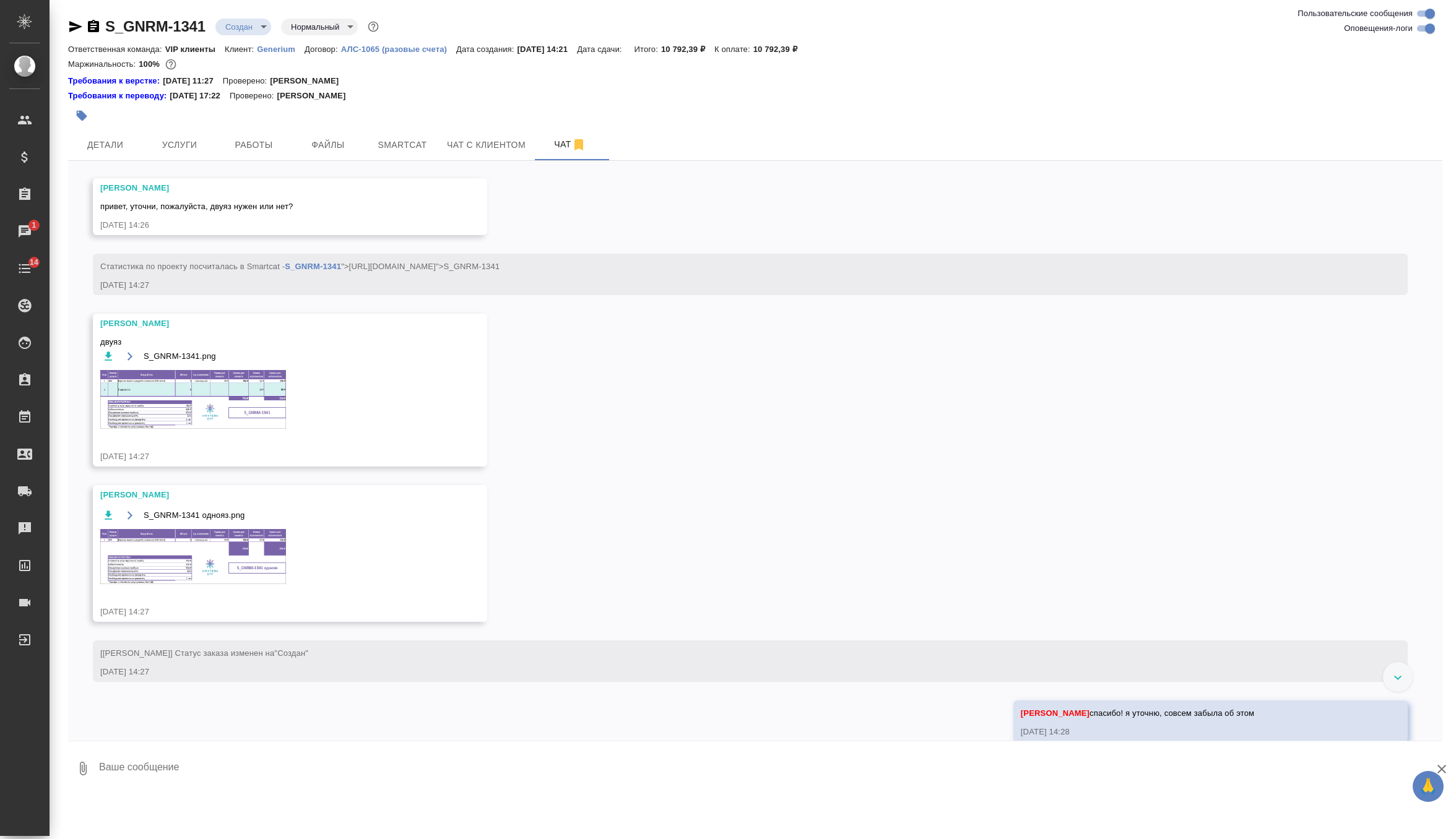
click at [220, 415] on img at bounding box center [193, 399] width 186 height 59
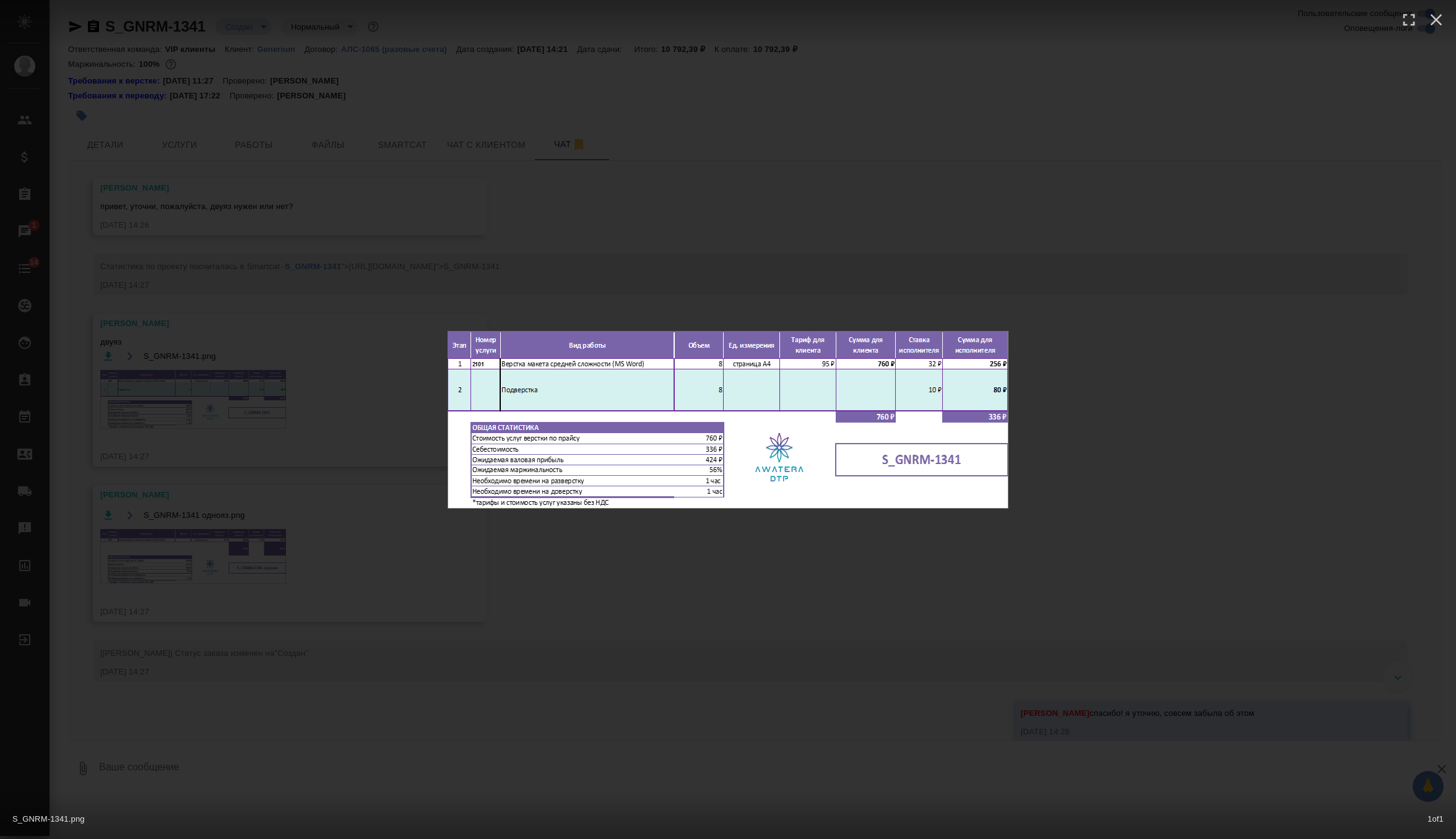
click at [770, 197] on div "S_GNRM-1341.png 1 of 1" at bounding box center [728, 420] width 1456 height 839
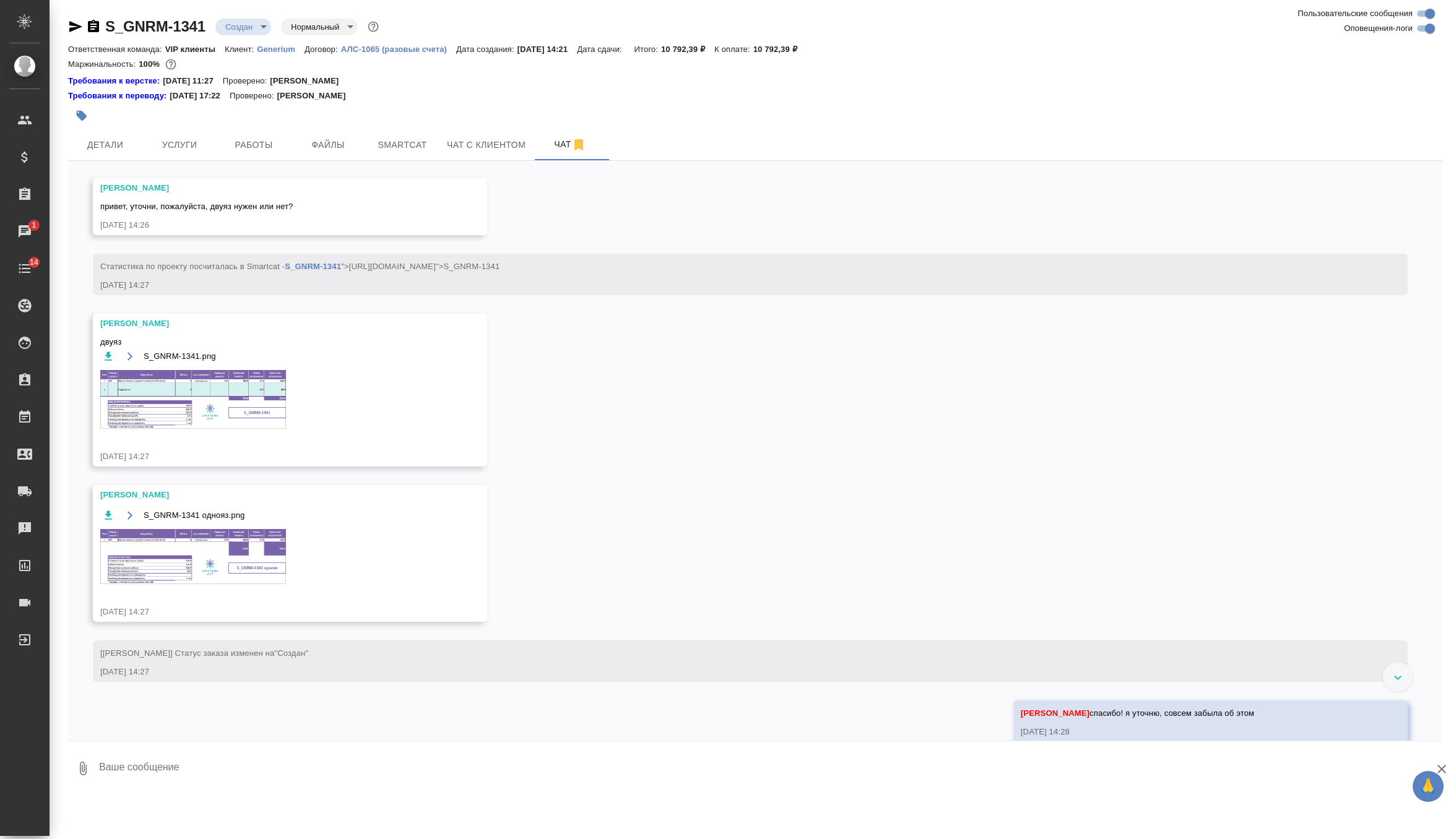
click at [203, 562] on img at bounding box center [193, 556] width 186 height 55
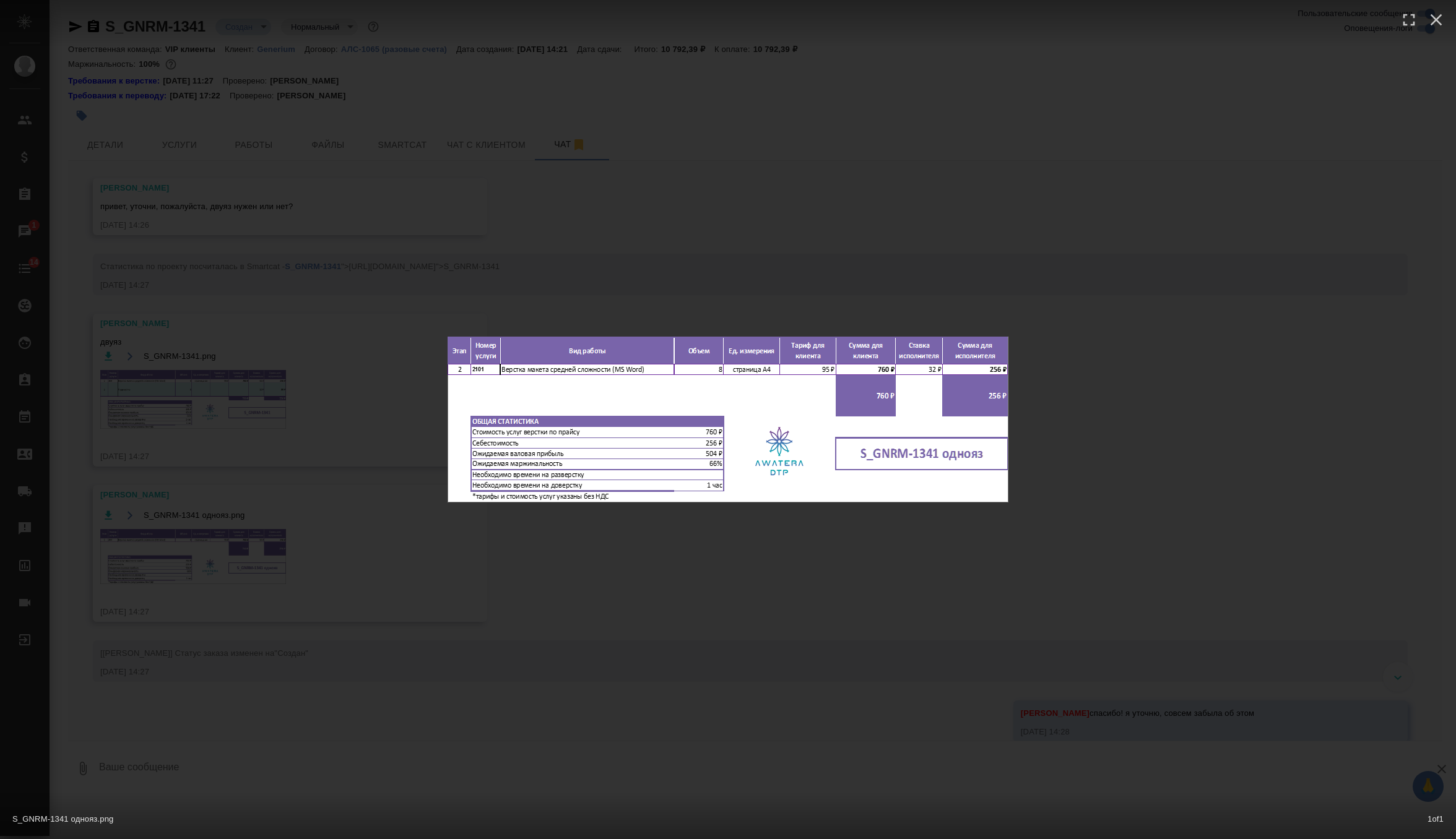
click at [697, 228] on div "S_GNRM-1341 однояз.png 1 of 1" at bounding box center [728, 420] width 1456 height 839
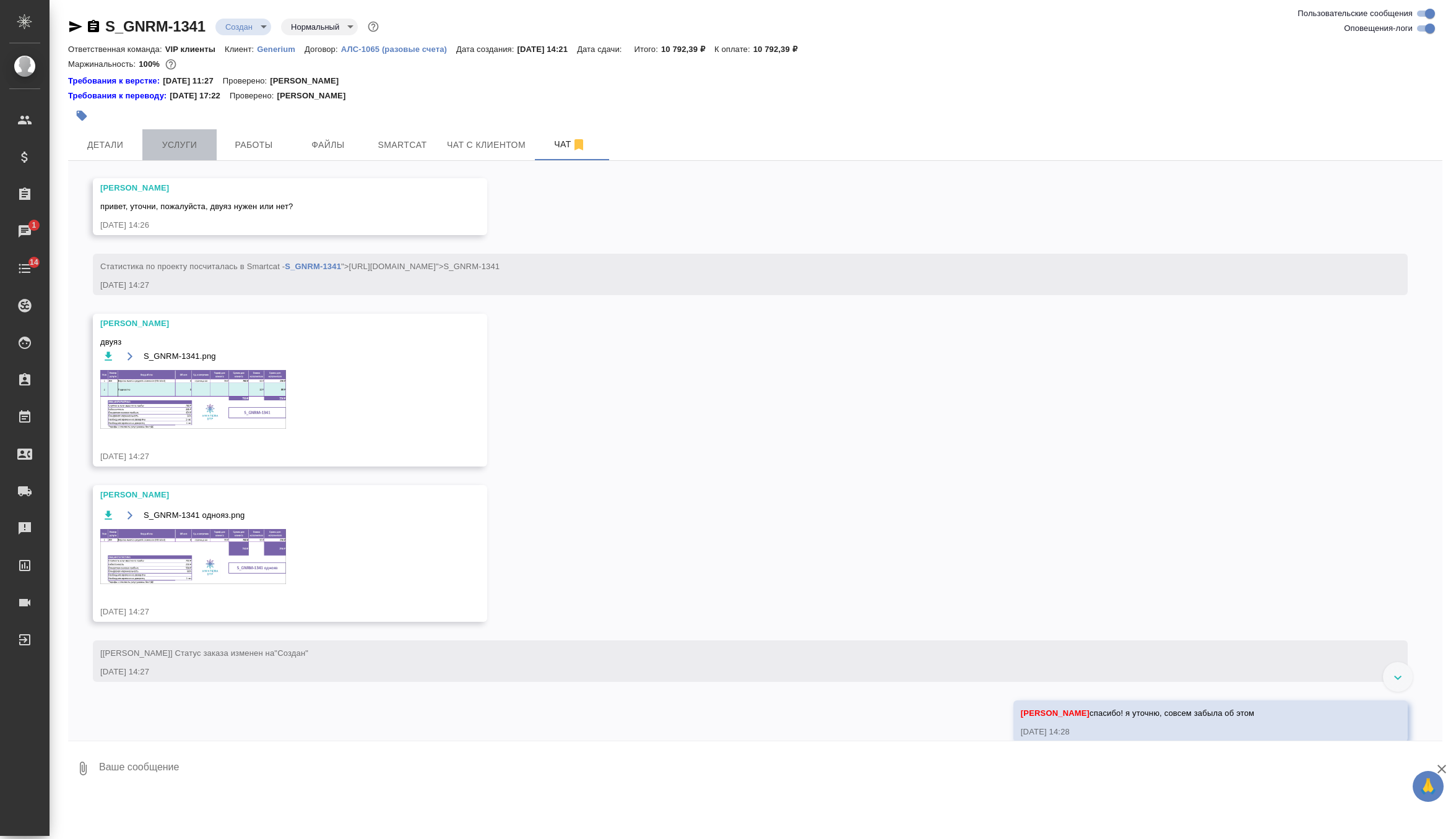
click at [182, 141] on span "Услуги" at bounding box center [179, 145] width 59 height 16
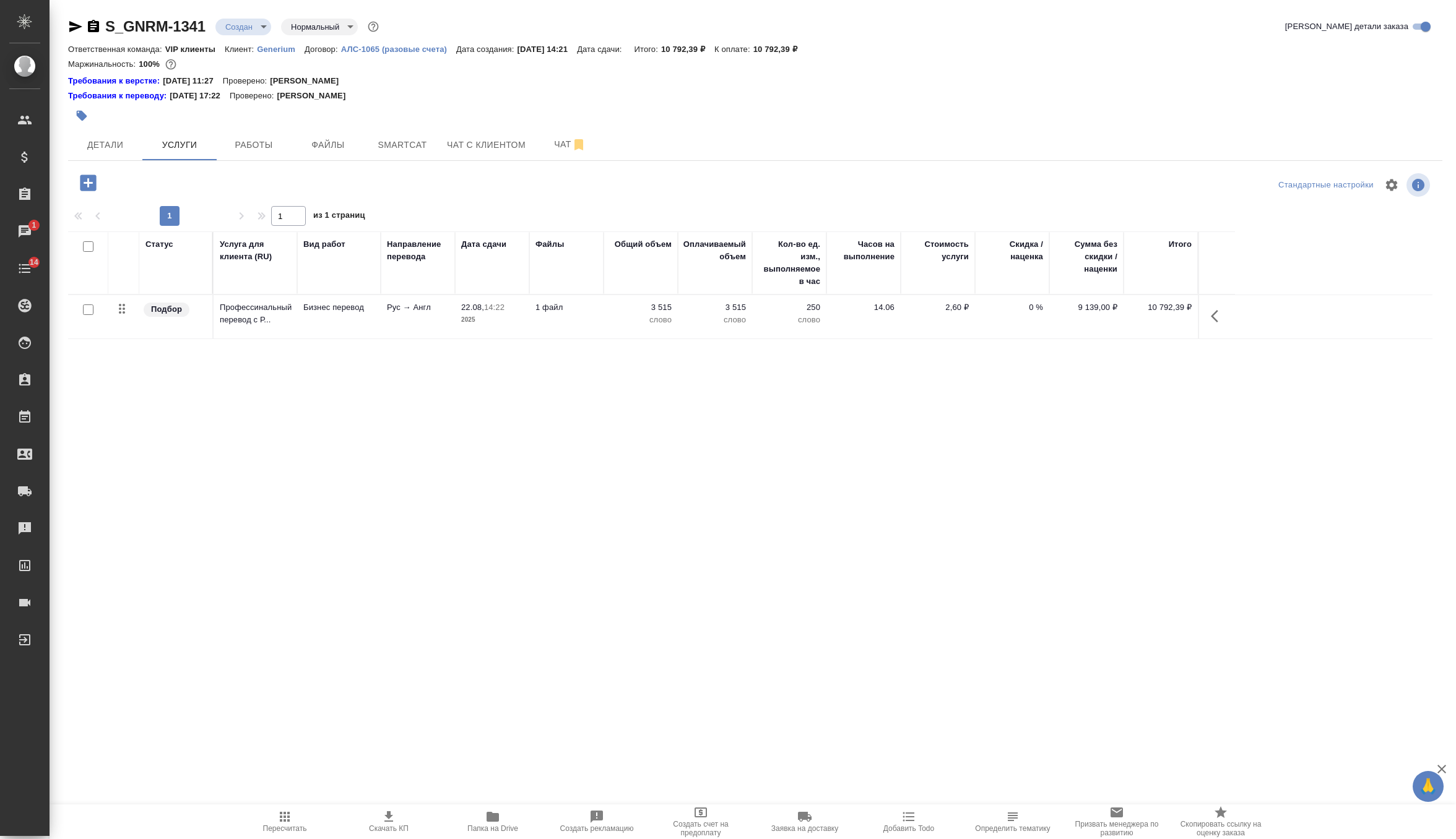
click at [88, 189] on icon "button" at bounding box center [87, 182] width 16 height 16
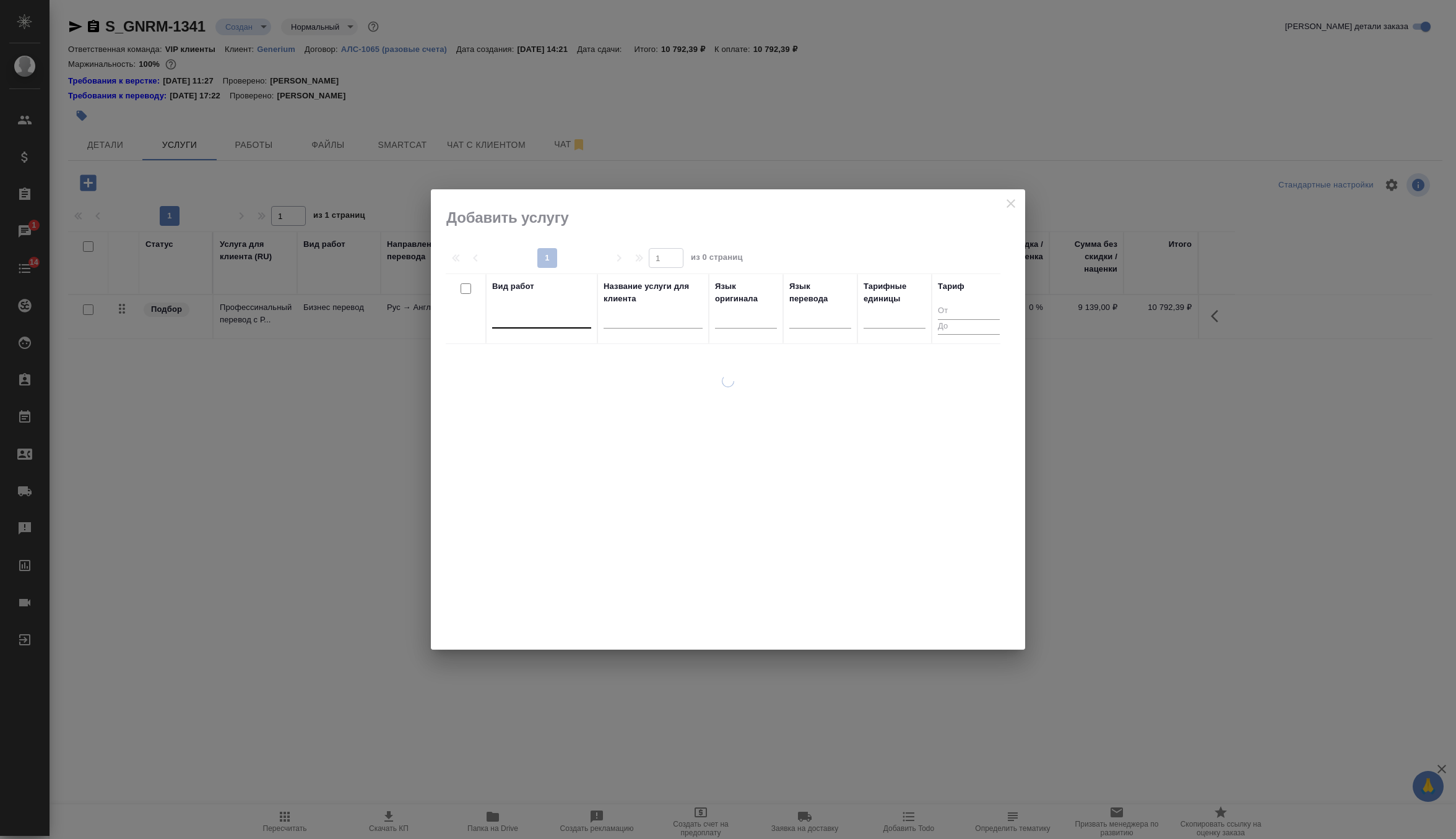
click at [550, 316] on div at bounding box center [542, 315] width 99 height 18
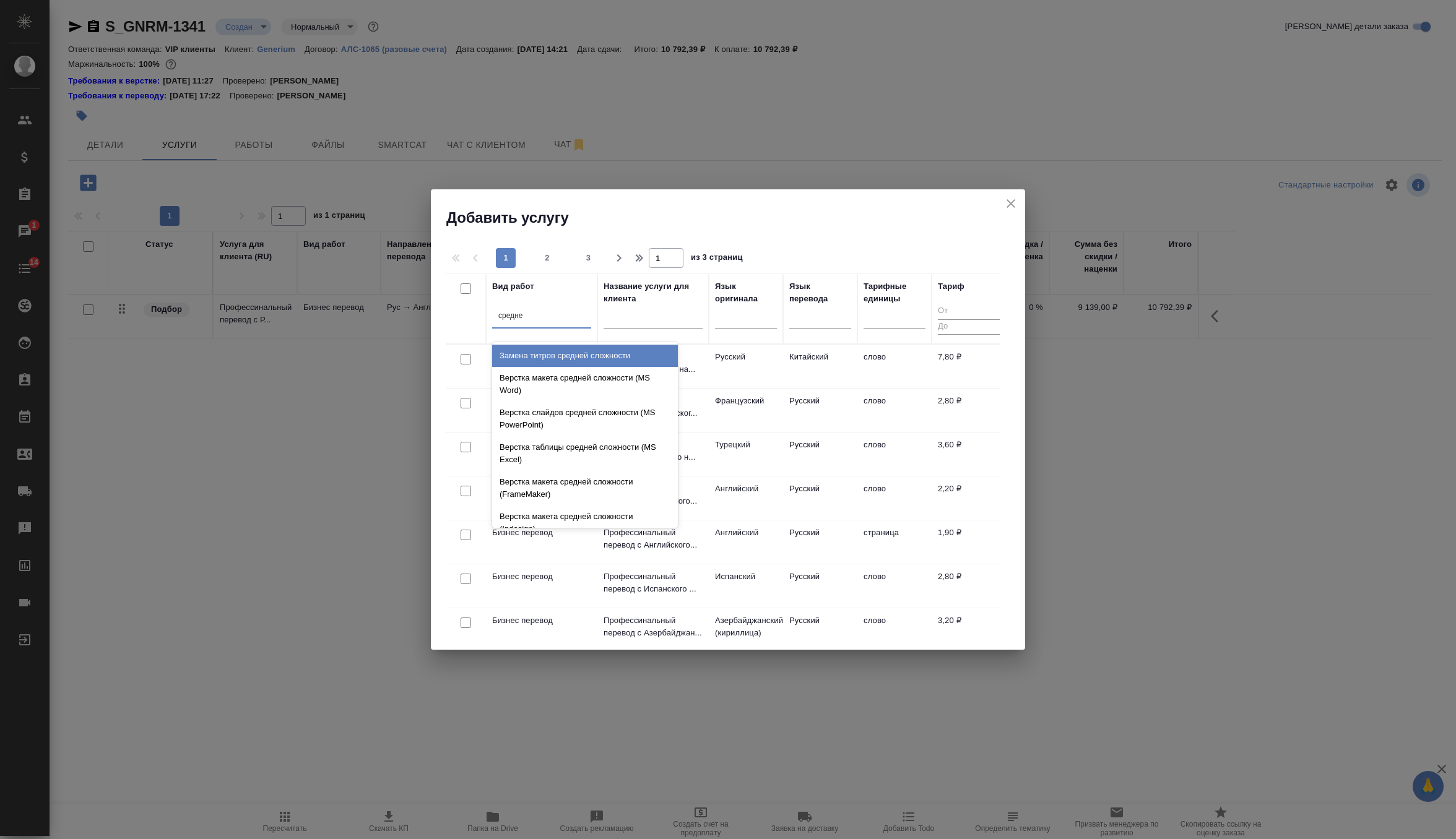
type input "средней"
click at [558, 380] on div "Верстка макета средней сложности (MS Word)" at bounding box center [585, 384] width 186 height 35
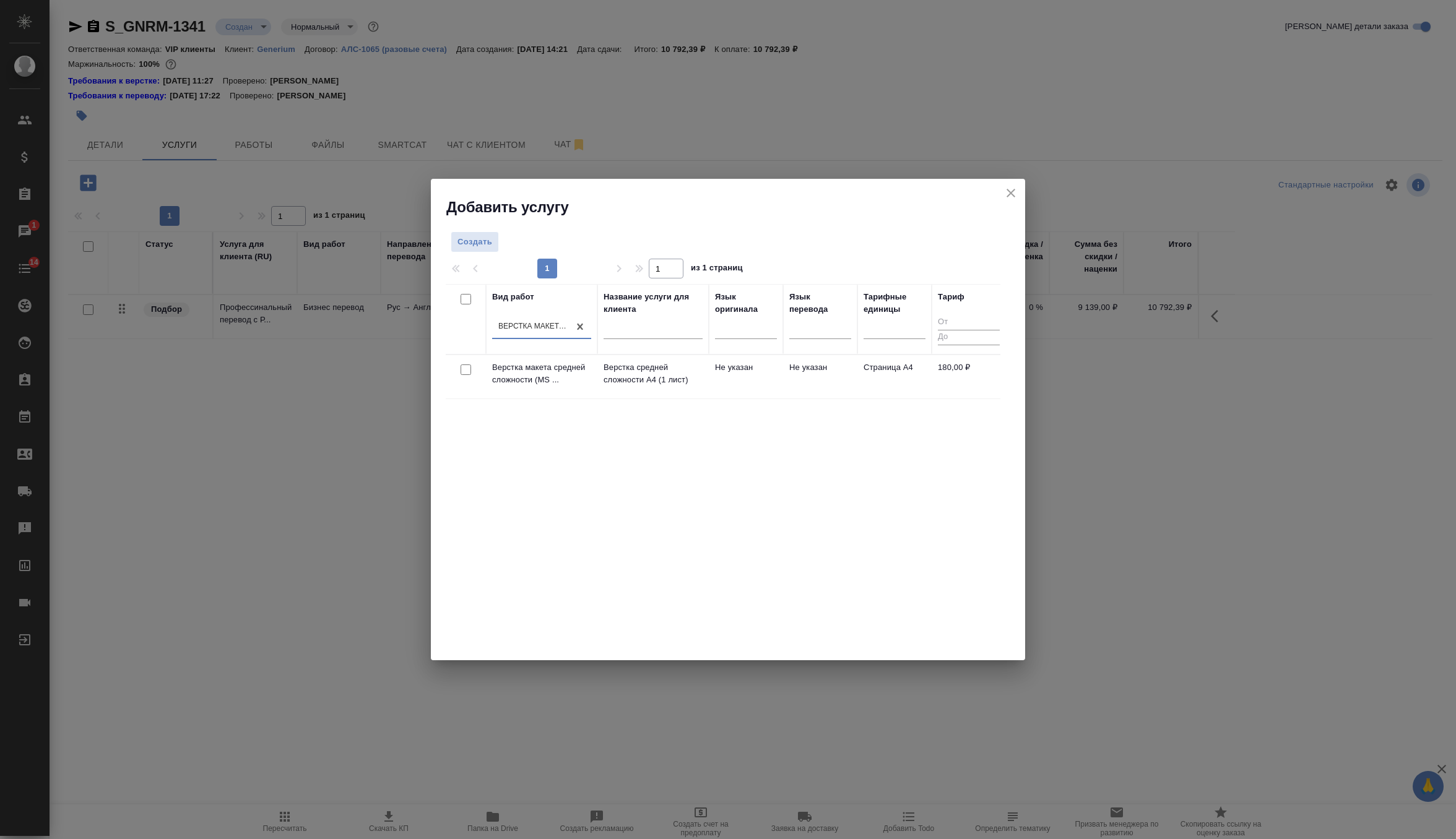
click at [468, 369] on input "checkbox" at bounding box center [466, 369] width 11 height 11
checkbox input "true"
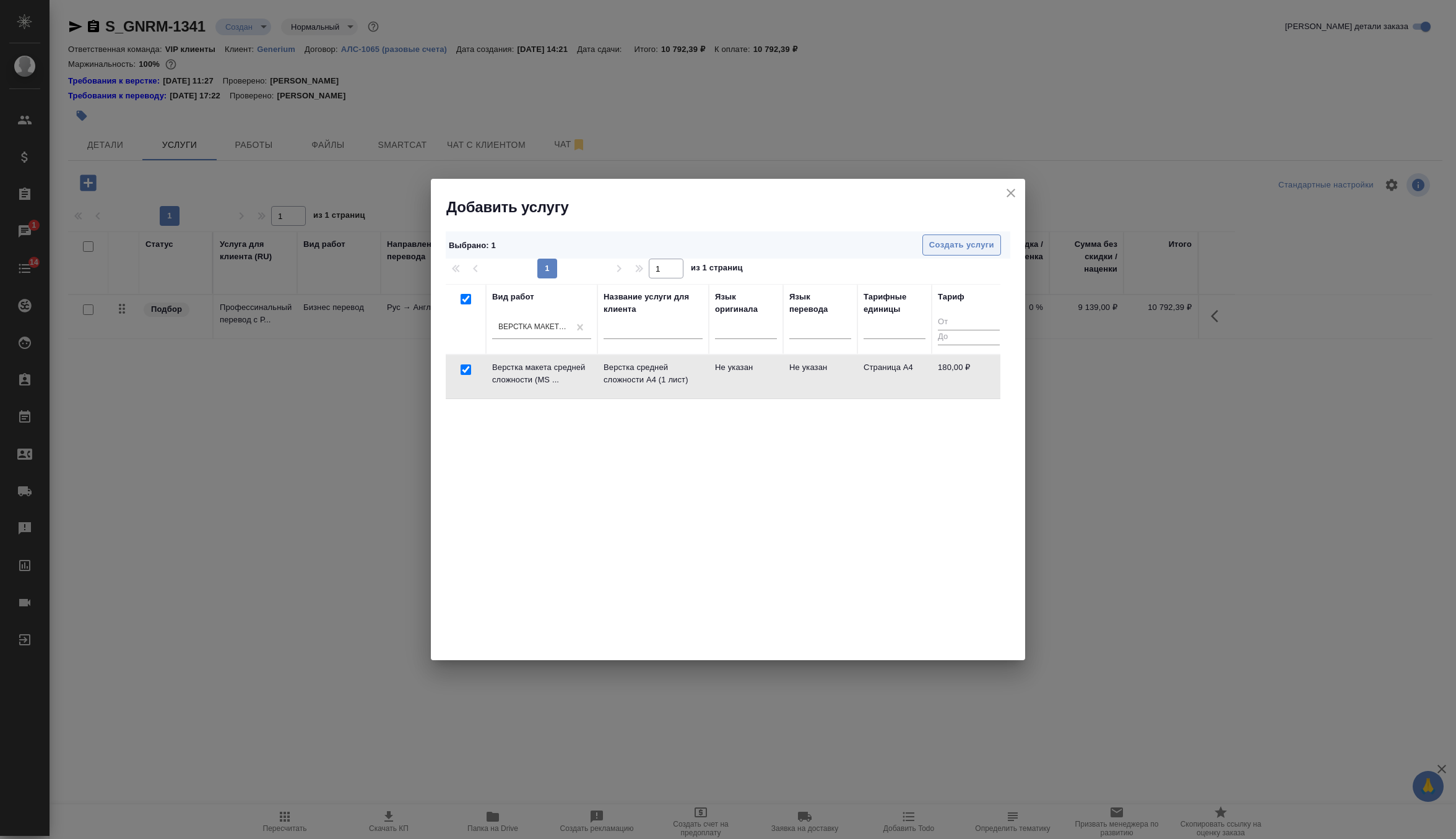
click at [959, 250] on span "Создать услуги" at bounding box center [961, 245] width 65 height 14
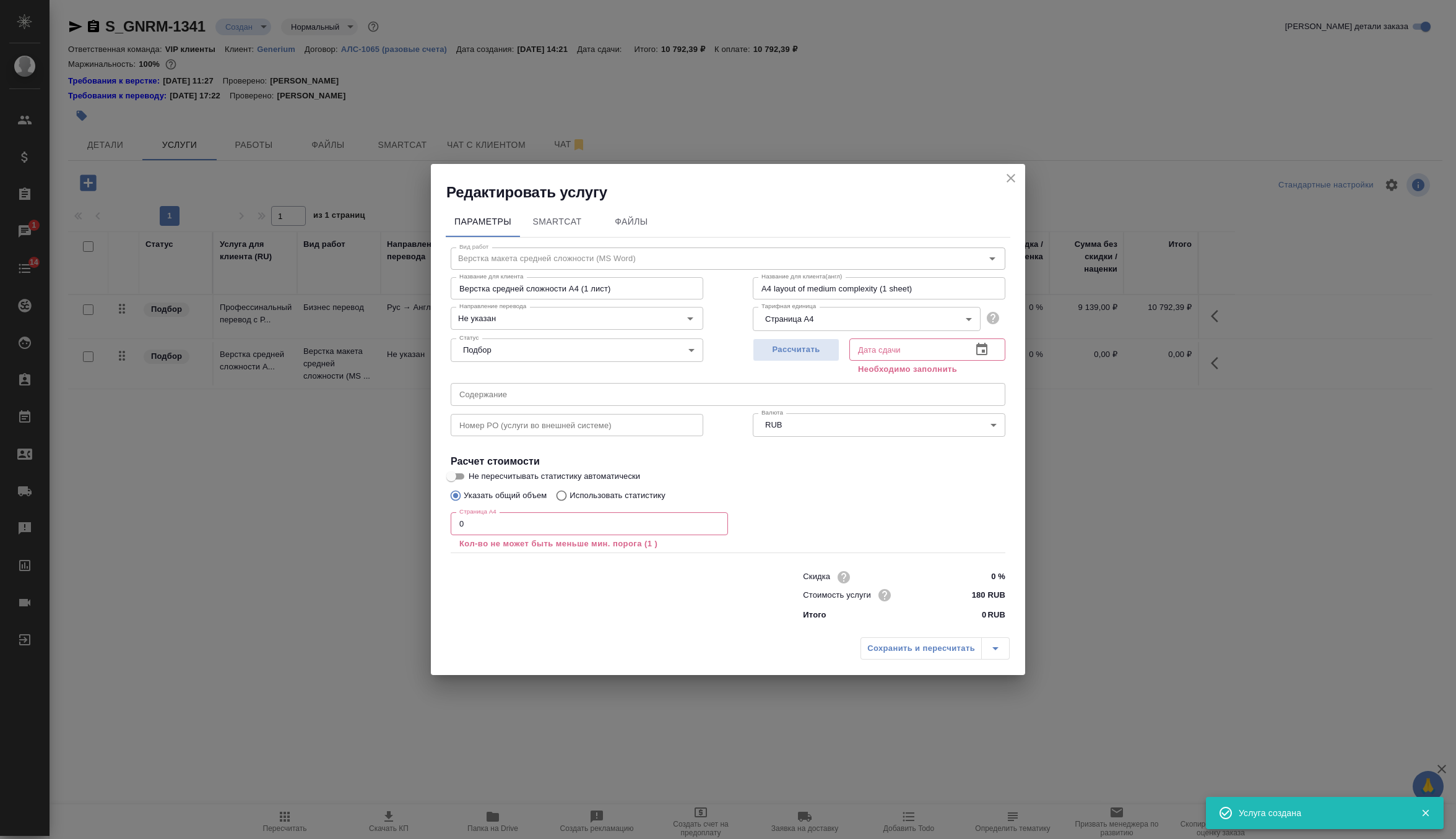
click at [545, 518] on input "0" at bounding box center [589, 523] width 277 height 23
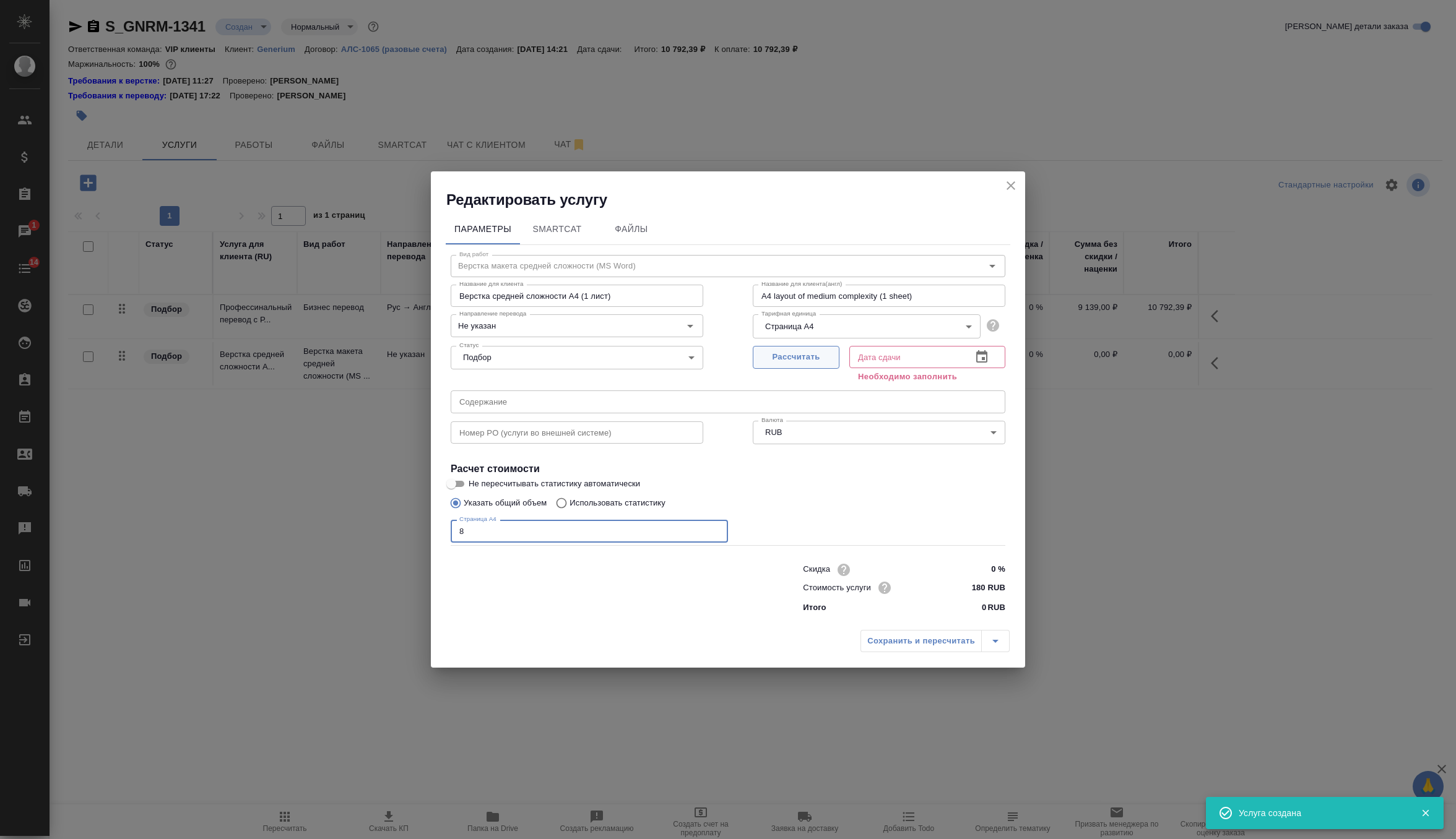
type input "8"
click at [797, 355] on span "Рассчитать" at bounding box center [796, 357] width 73 height 14
type input "22.08.2025 15:14"
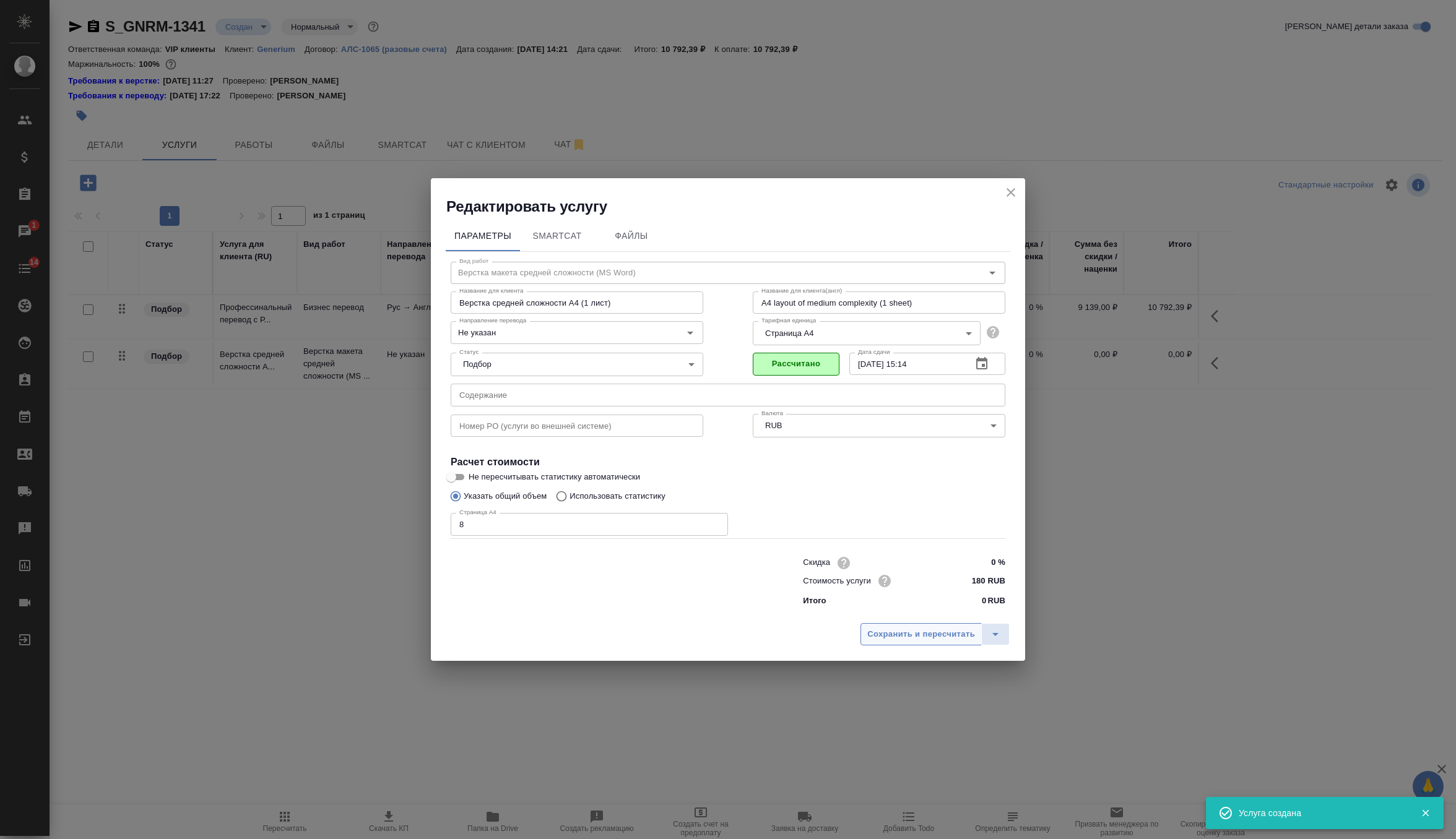
click at [916, 635] on span "Сохранить и пересчитать" at bounding box center [921, 635] width 108 height 14
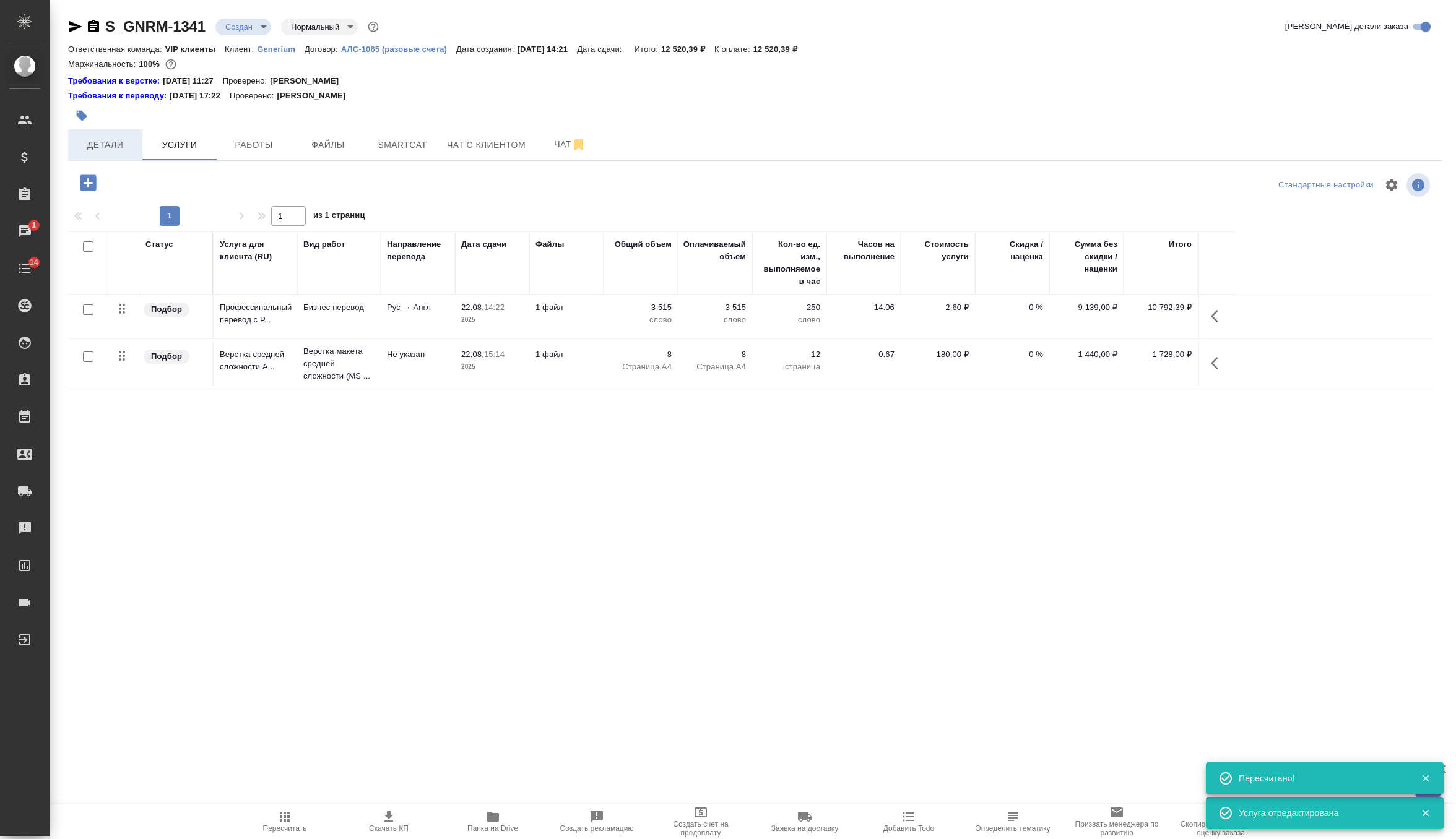
click at [109, 138] on span "Детали" at bounding box center [105, 145] width 59 height 16
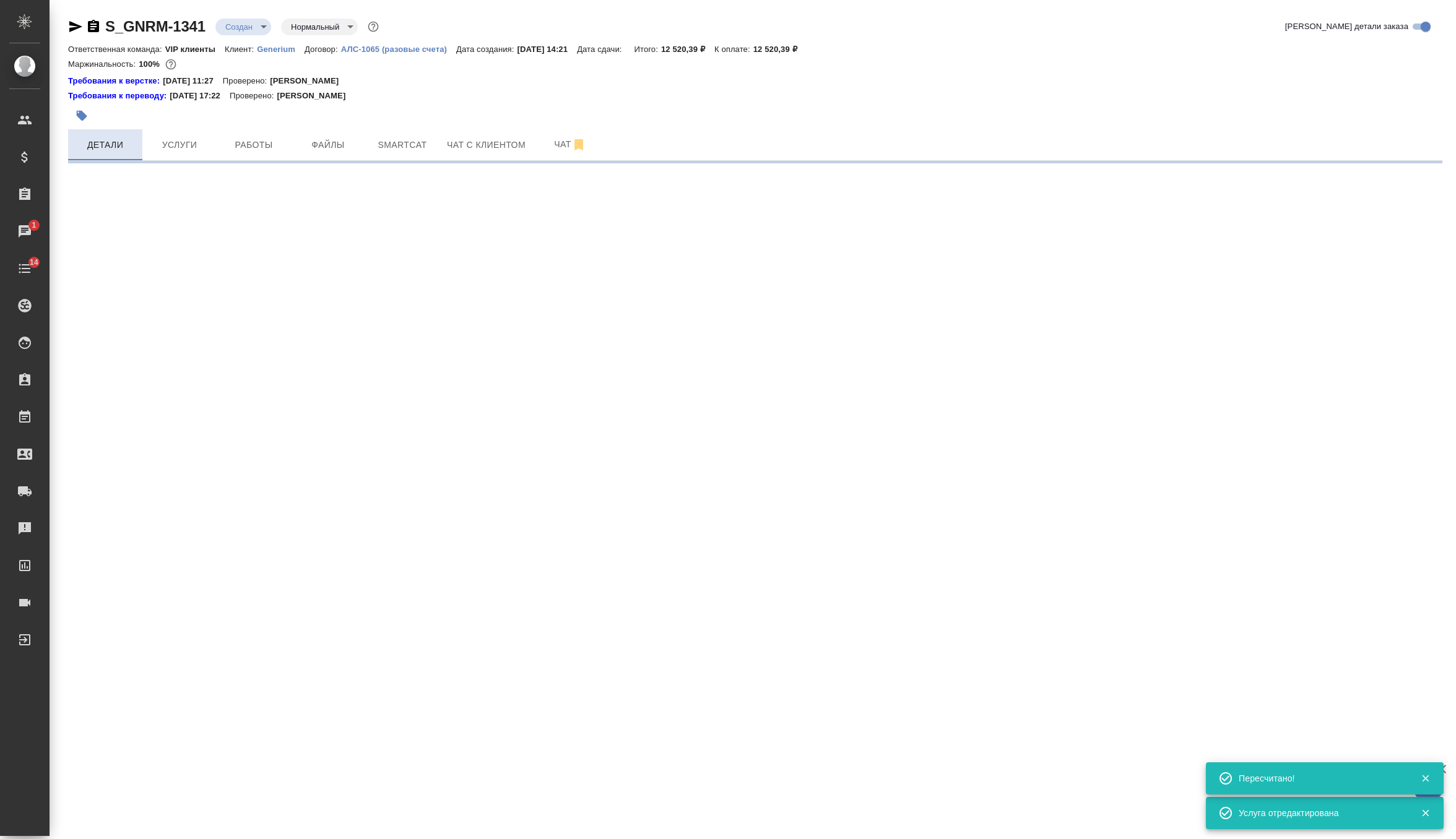
select select "RU"
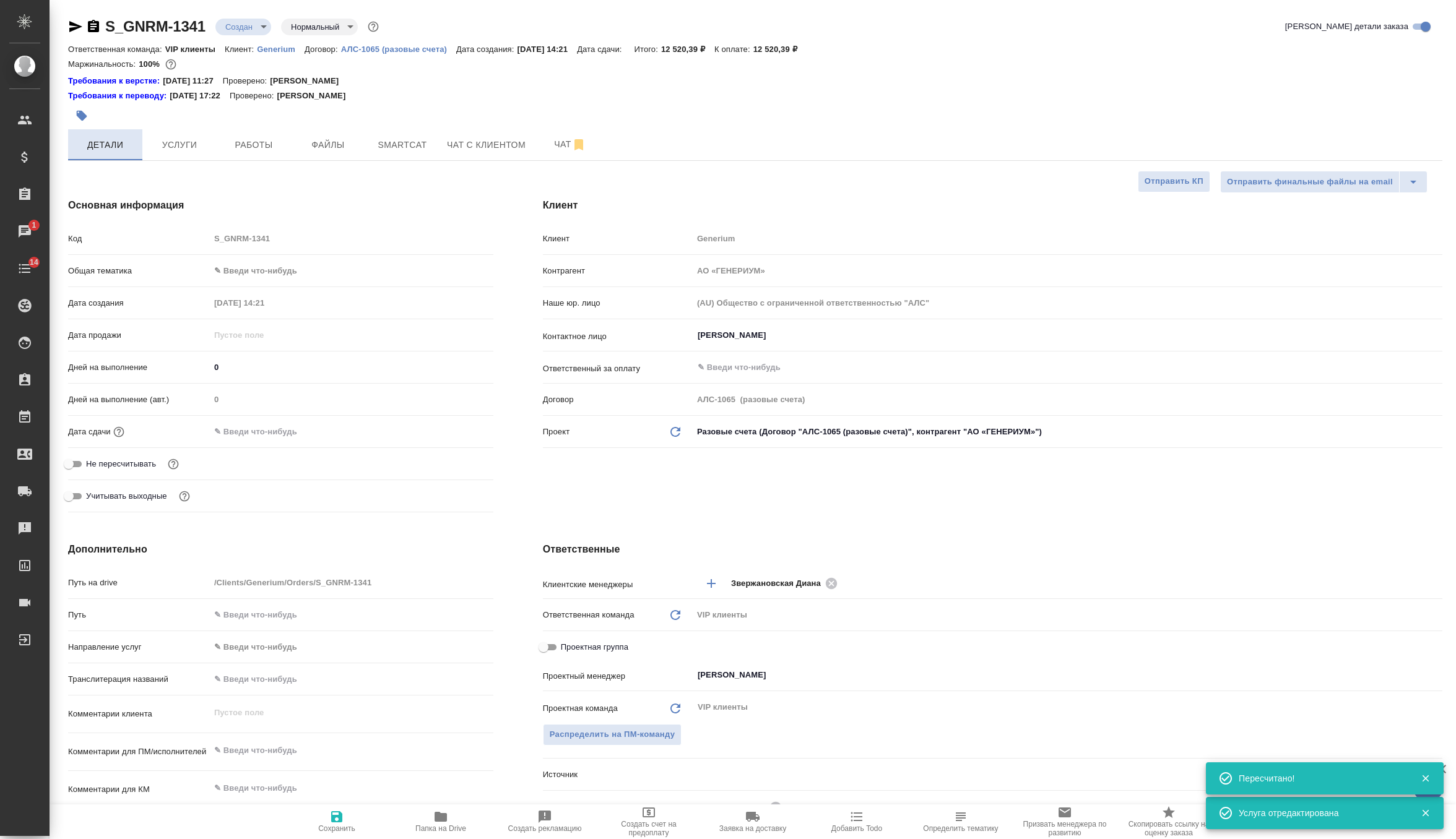
type textarea "x"
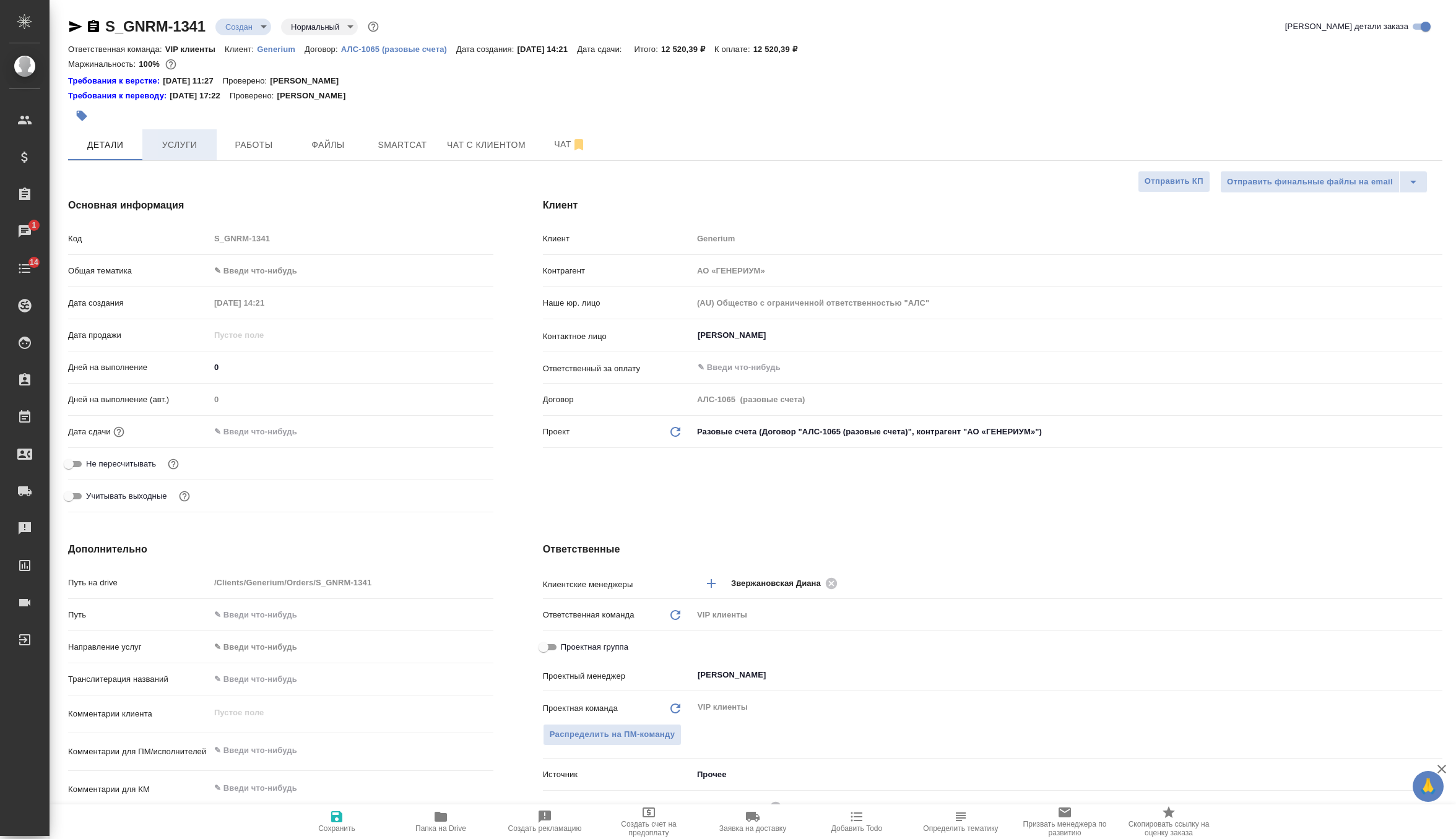
click at [178, 150] on span "Услуги" at bounding box center [179, 145] width 59 height 16
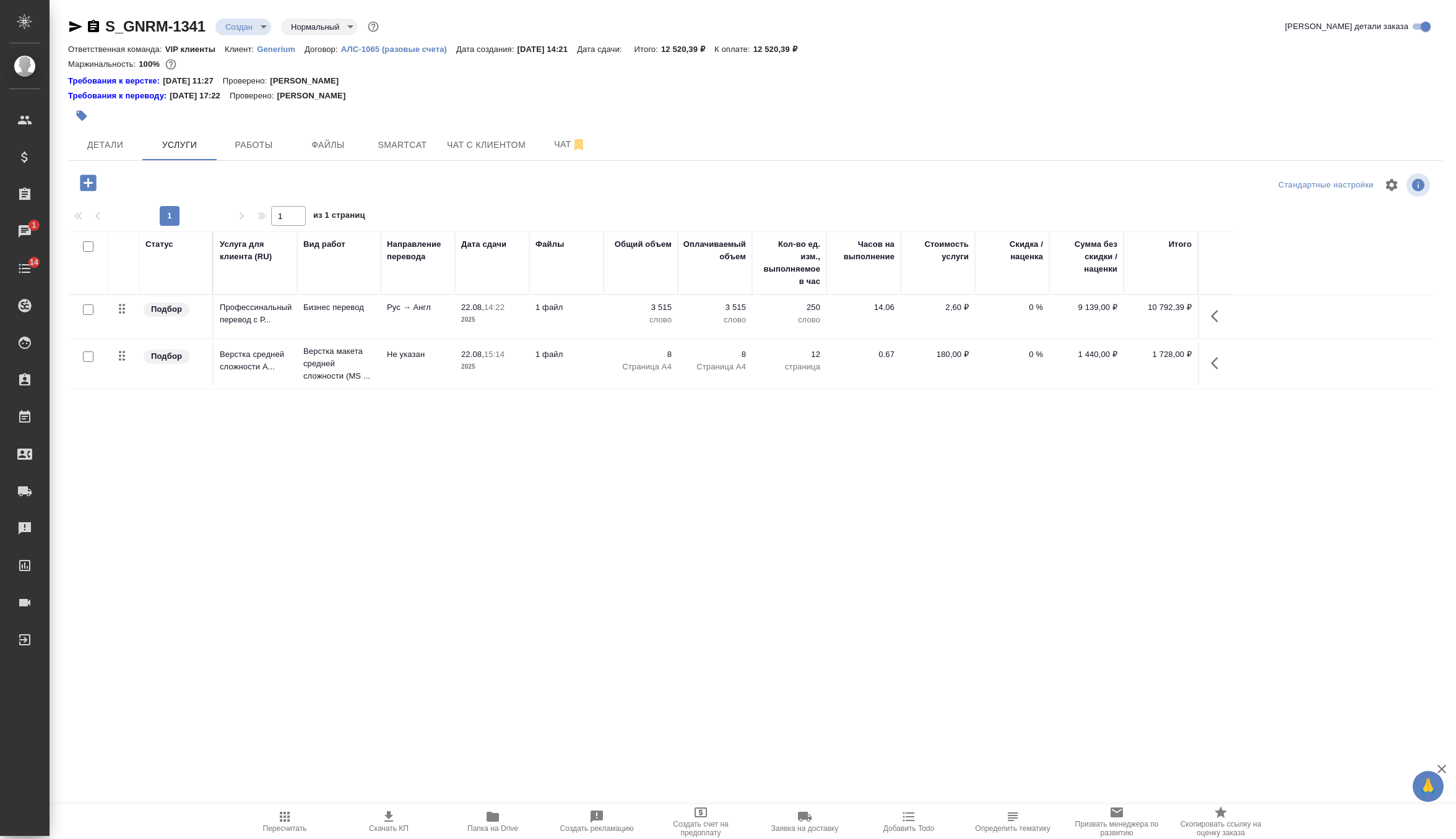
click at [282, 820] on icon "button" at bounding box center [284, 816] width 15 height 15
click at [95, 145] on span "Детали" at bounding box center [105, 145] width 59 height 16
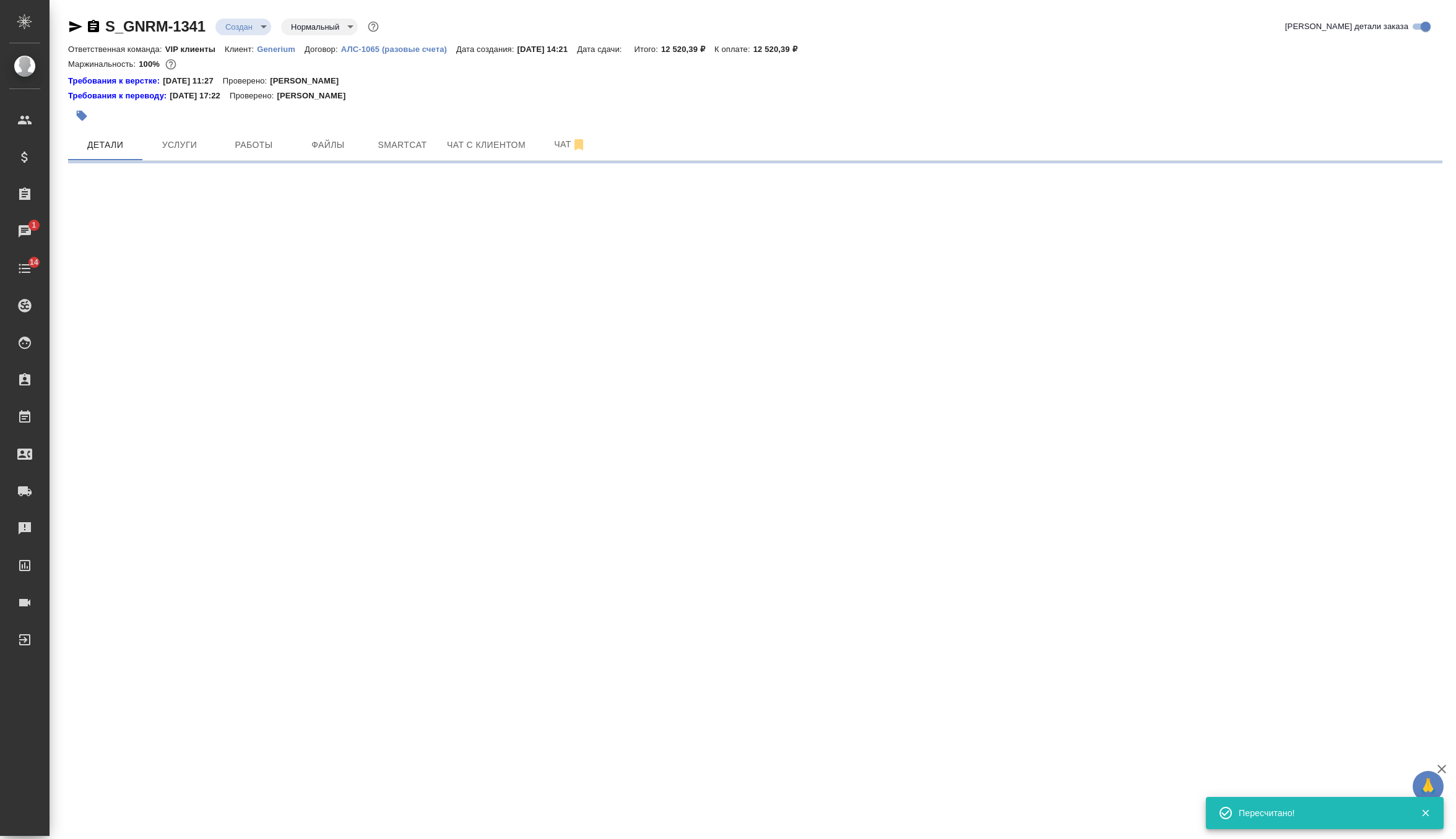
select select "RU"
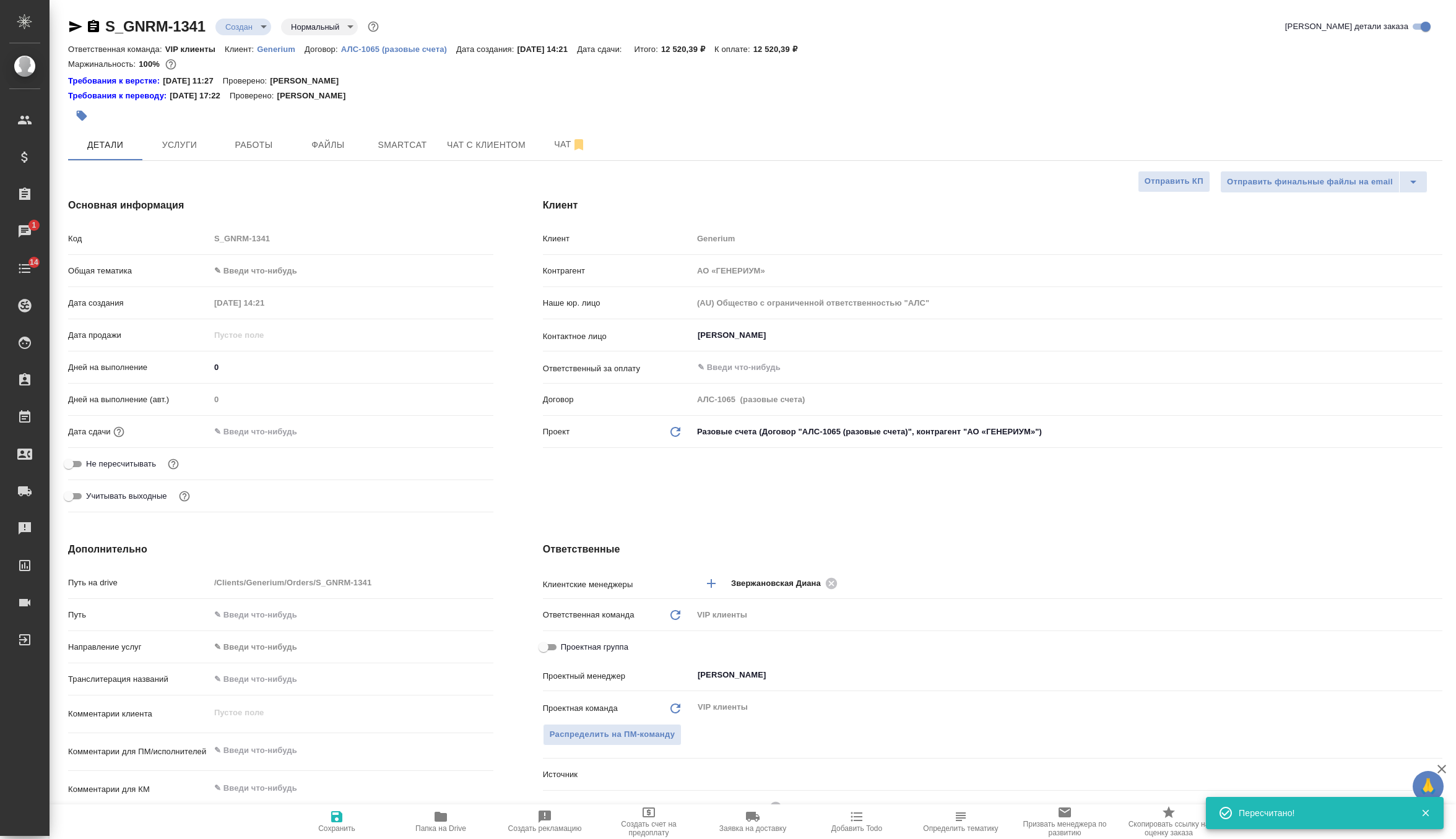
type textarea "x"
click at [332, 813] on icon "button" at bounding box center [336, 816] width 11 height 11
type textarea "x"
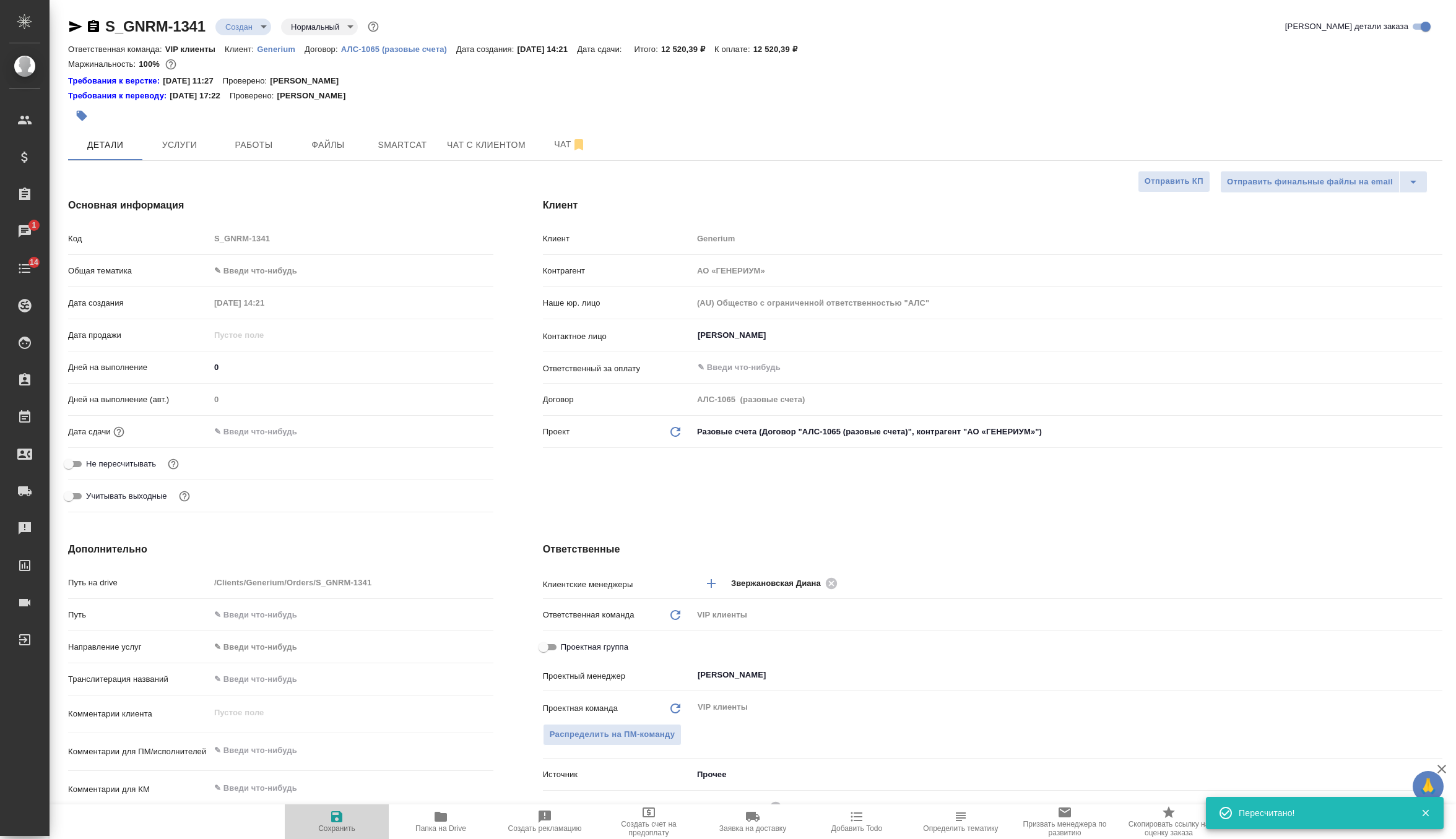
type textarea "x"
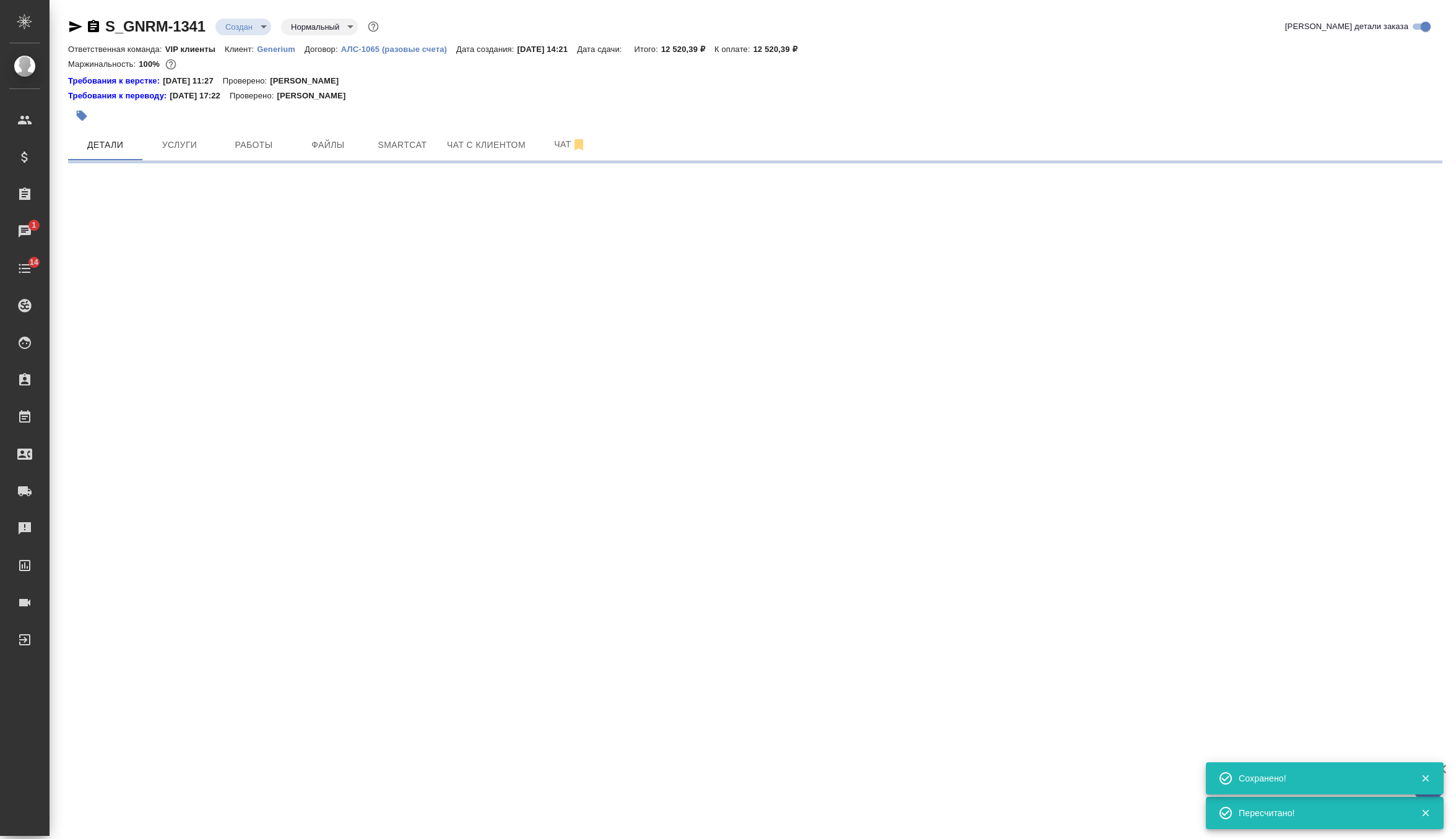
select select "RU"
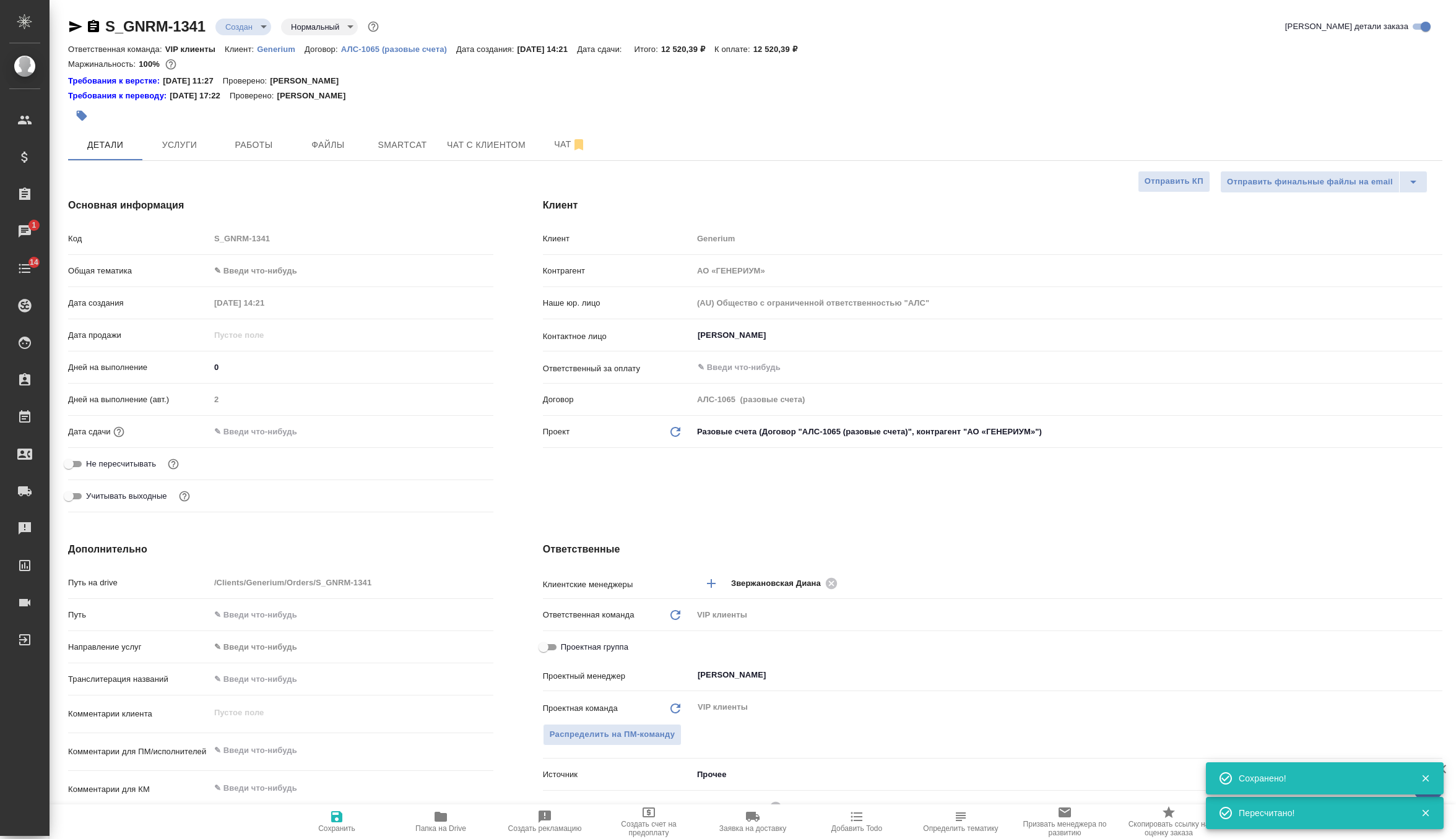
type textarea "x"
click at [273, 422] on input "text" at bounding box center [265, 431] width 109 height 18
click at [452, 429] on icon "button" at bounding box center [458, 431] width 11 height 13
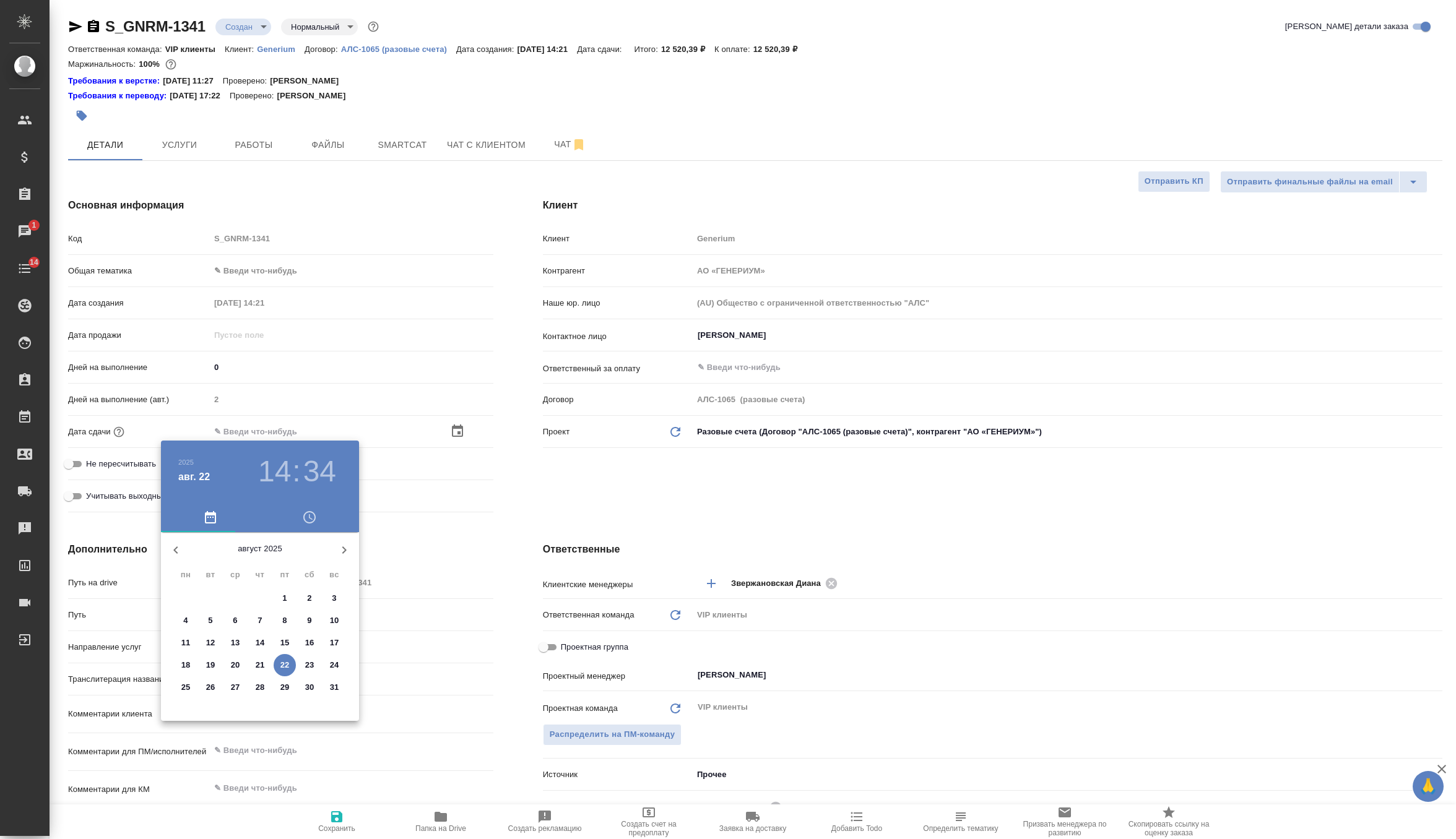
click at [636, 509] on div at bounding box center [728, 420] width 1456 height 839
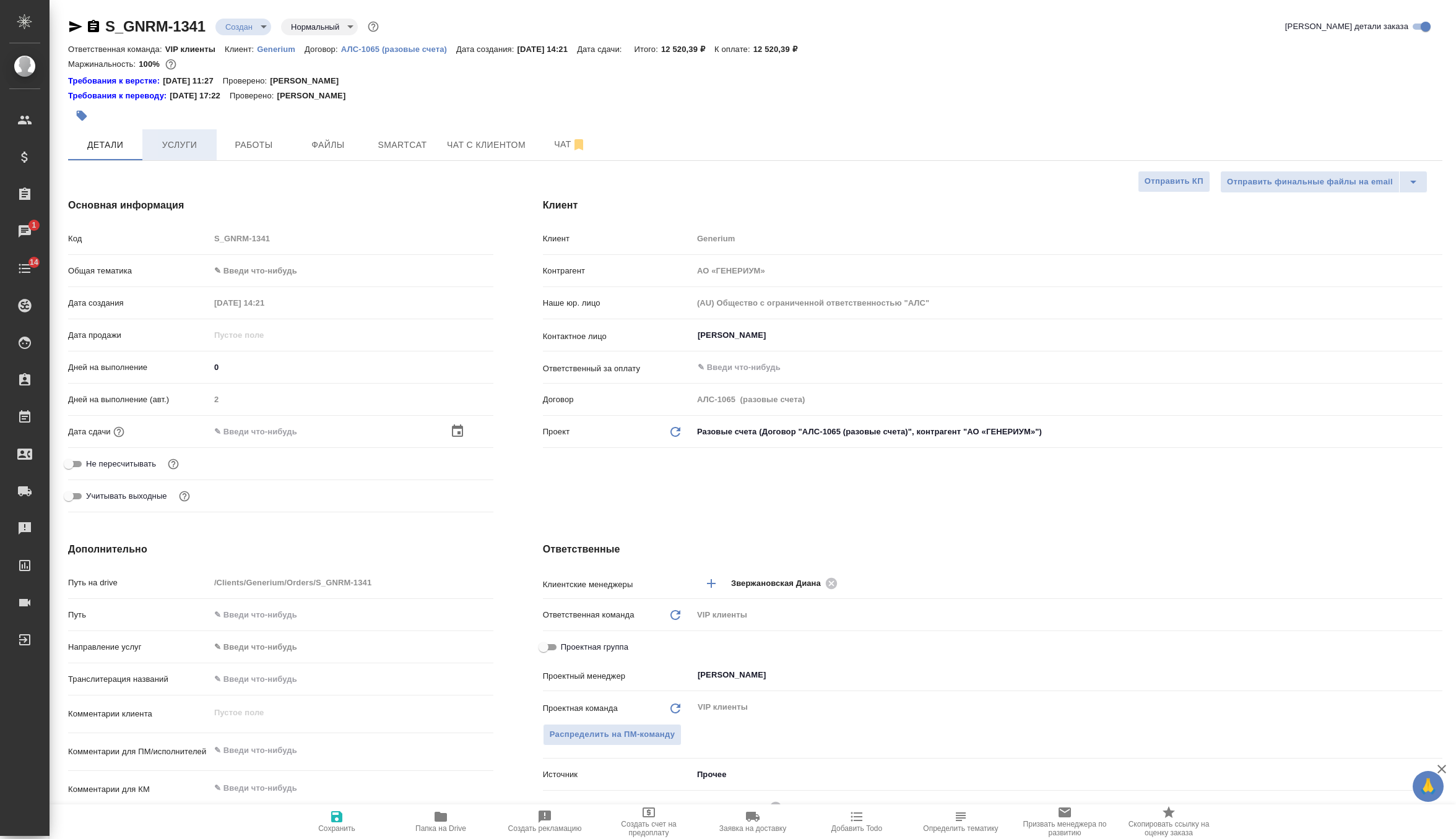
click at [175, 133] on button "Услуги" at bounding box center [179, 145] width 74 height 31
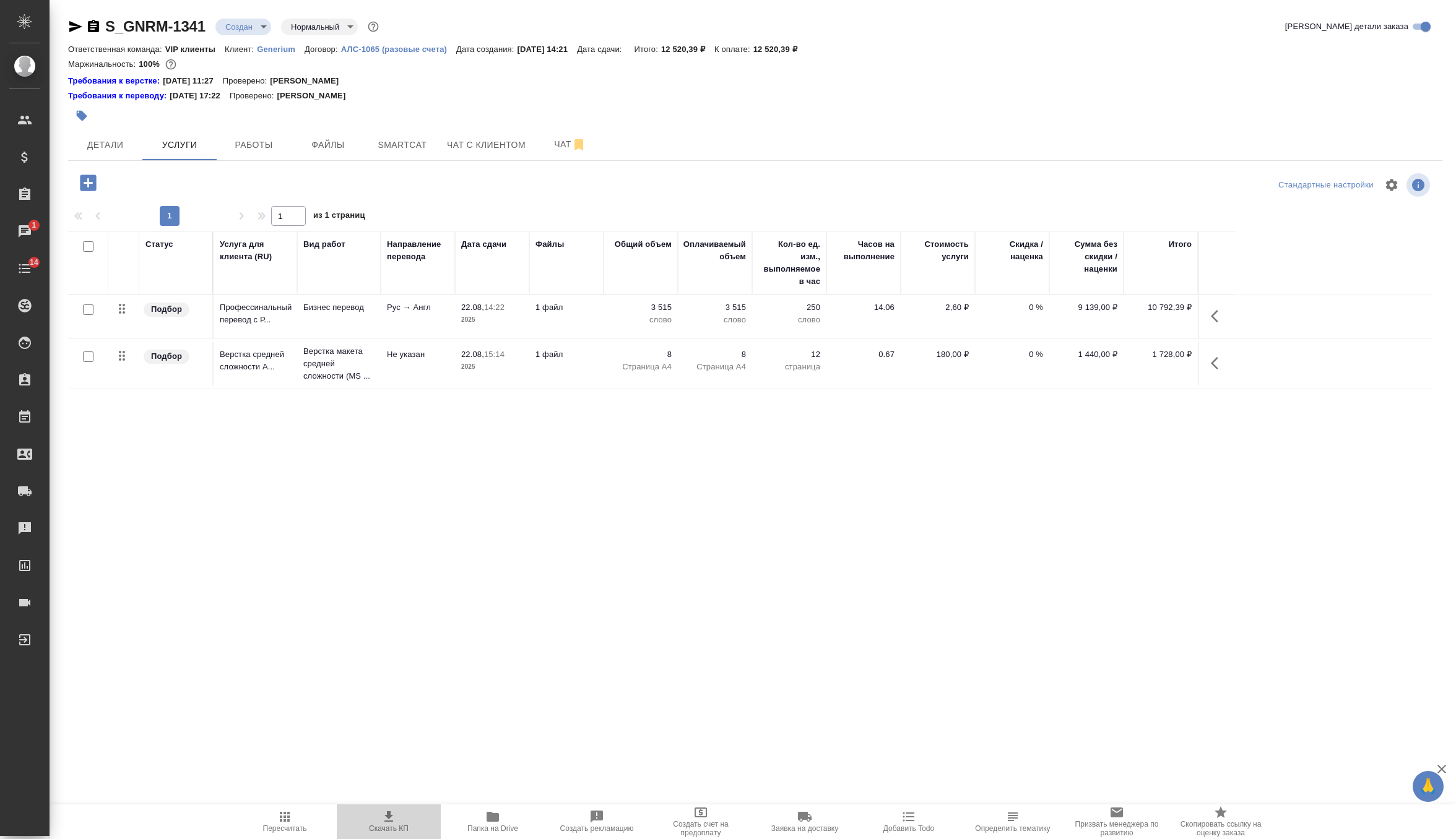
click at [386, 809] on button "Скачать КП" at bounding box center [388, 821] width 104 height 35
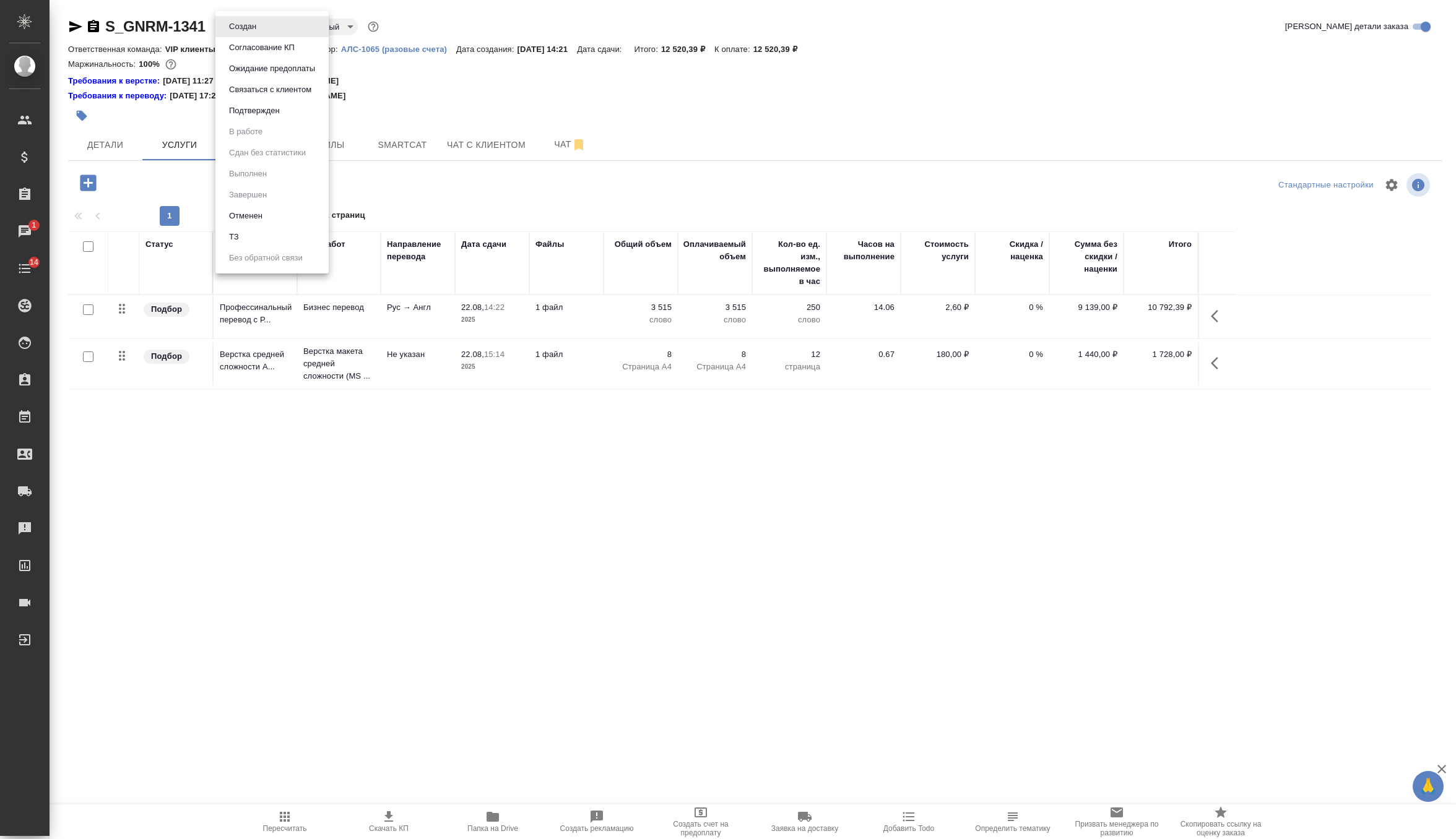
click at [253, 23] on body "🙏 .cls-1 fill:#fff; AWATERA Zverzhanovskaya Diana Клиенты Спецификации Заказы 1…" at bounding box center [728, 420] width 1456 height 839
click at [260, 33] on button "Согласование КП" at bounding box center [242, 26] width 35 height 13
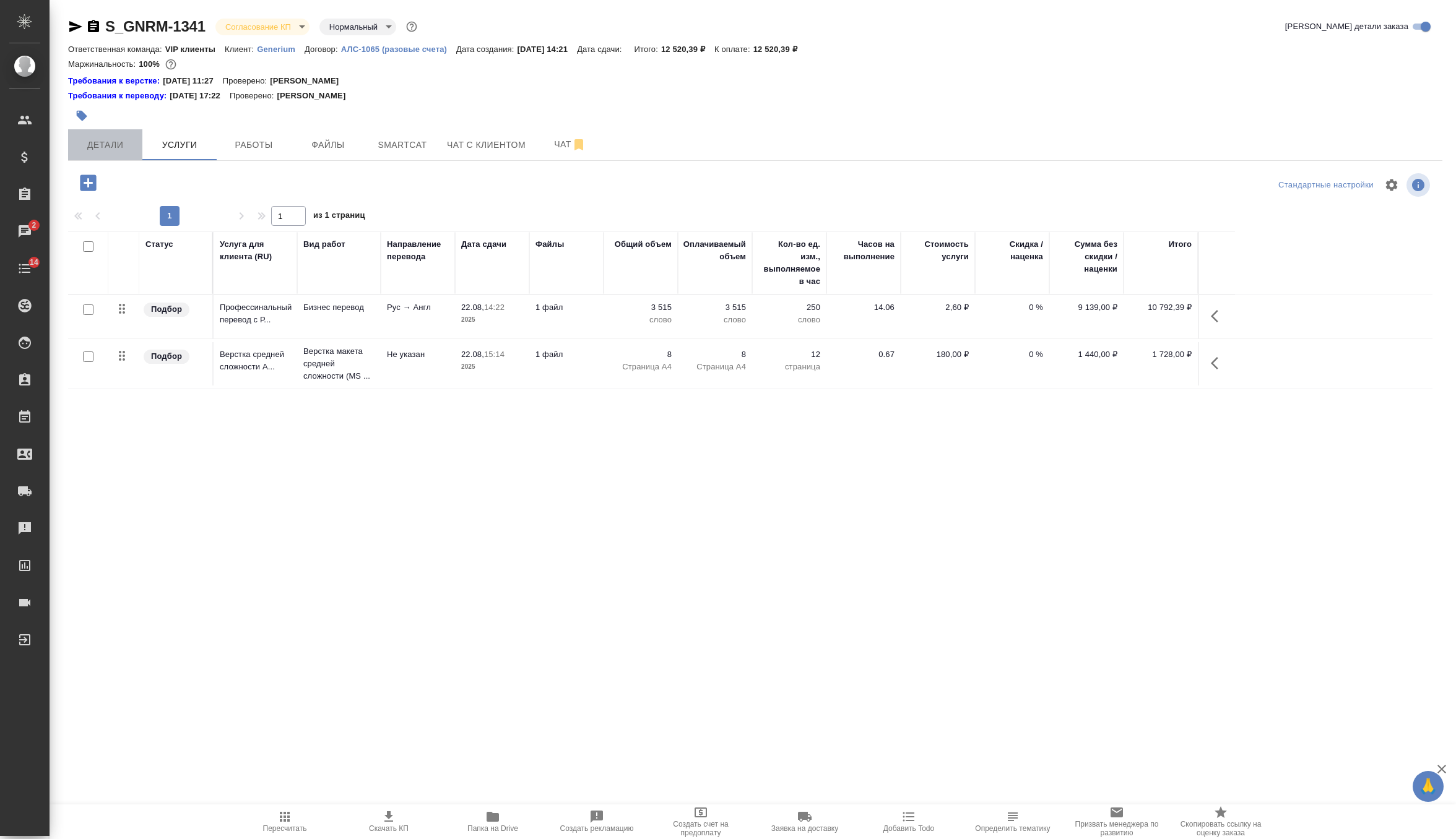
click at [111, 149] on span "Детали" at bounding box center [105, 145] width 59 height 16
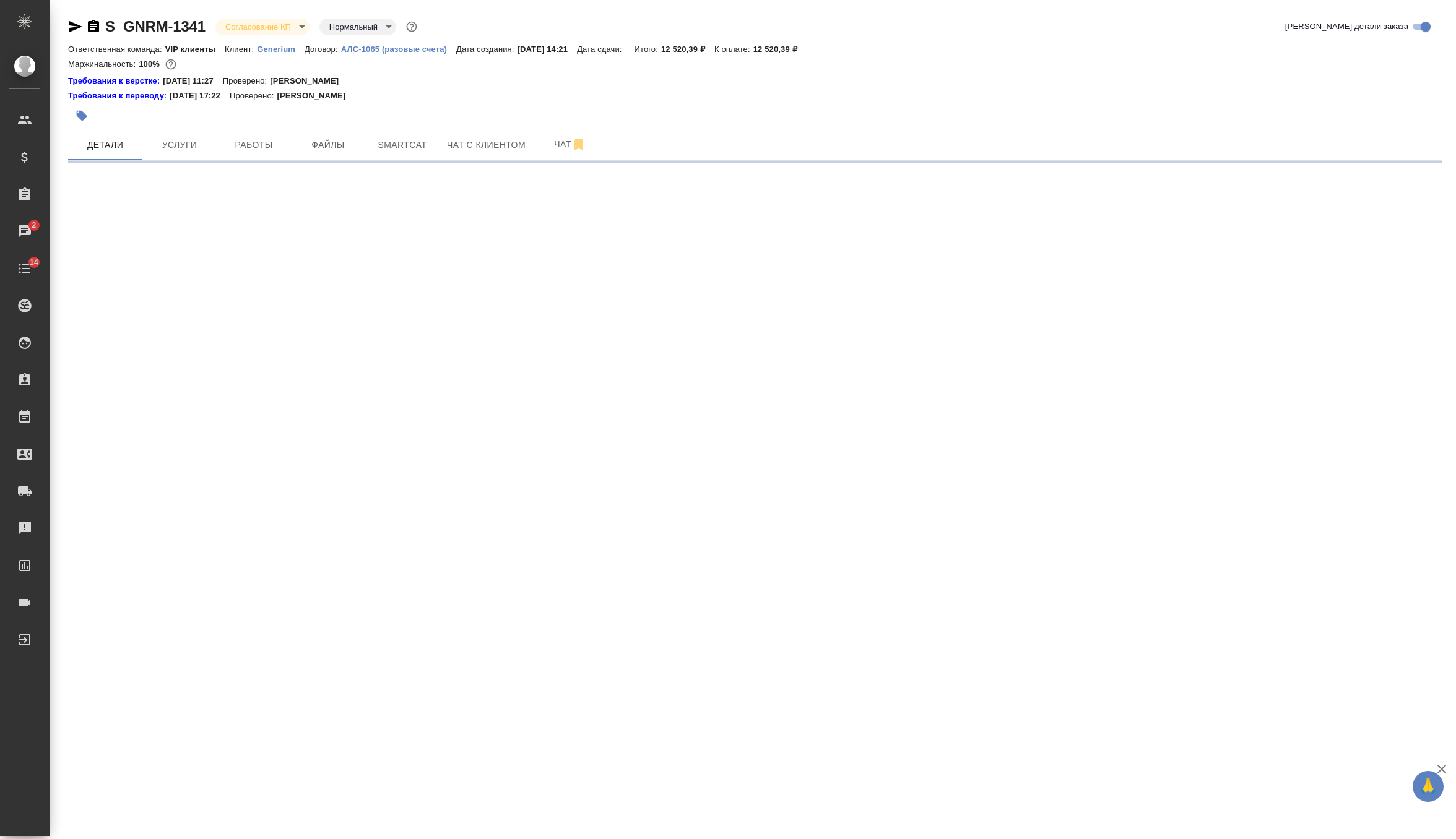
select select "RU"
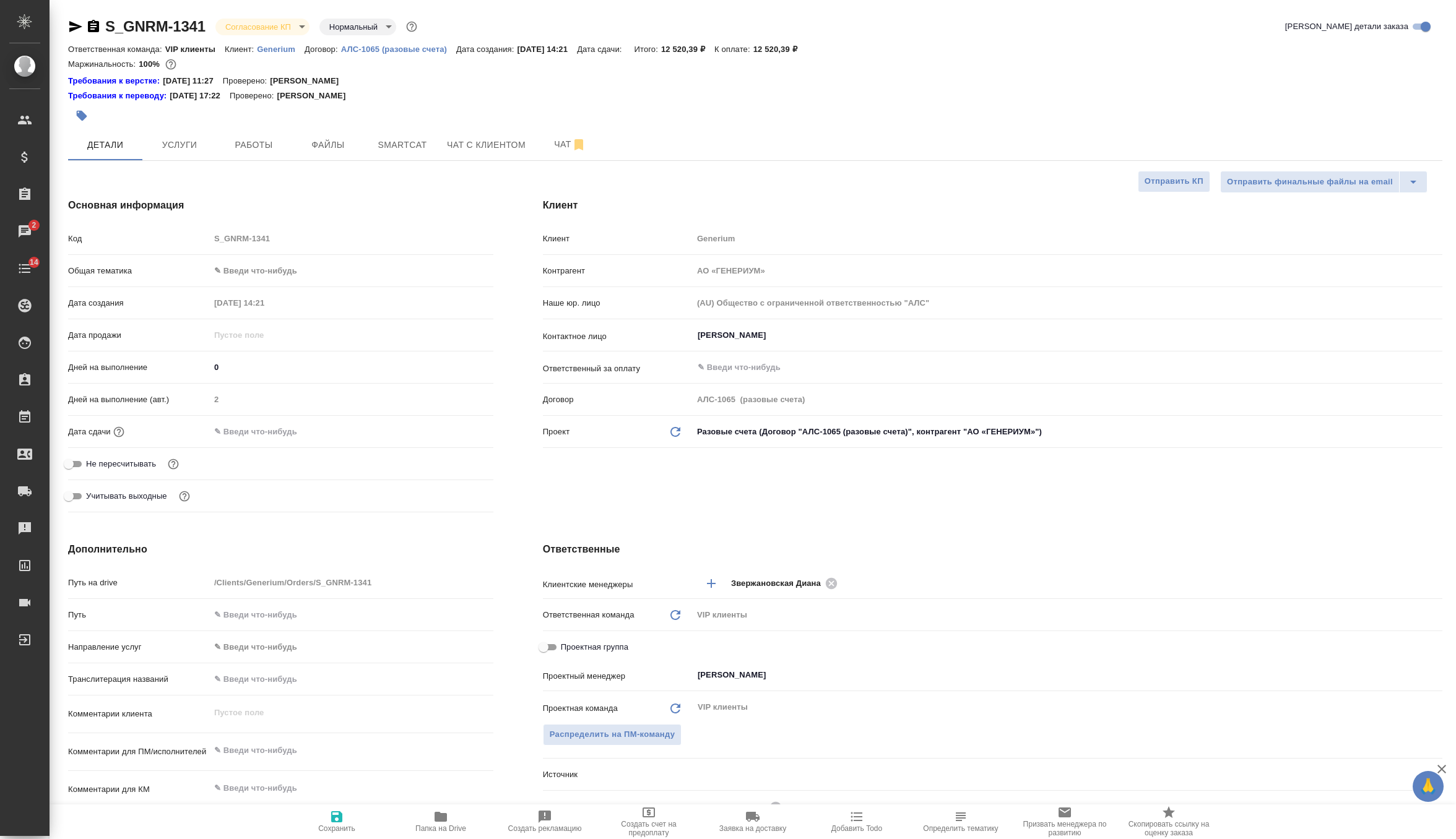
type textarea "x"
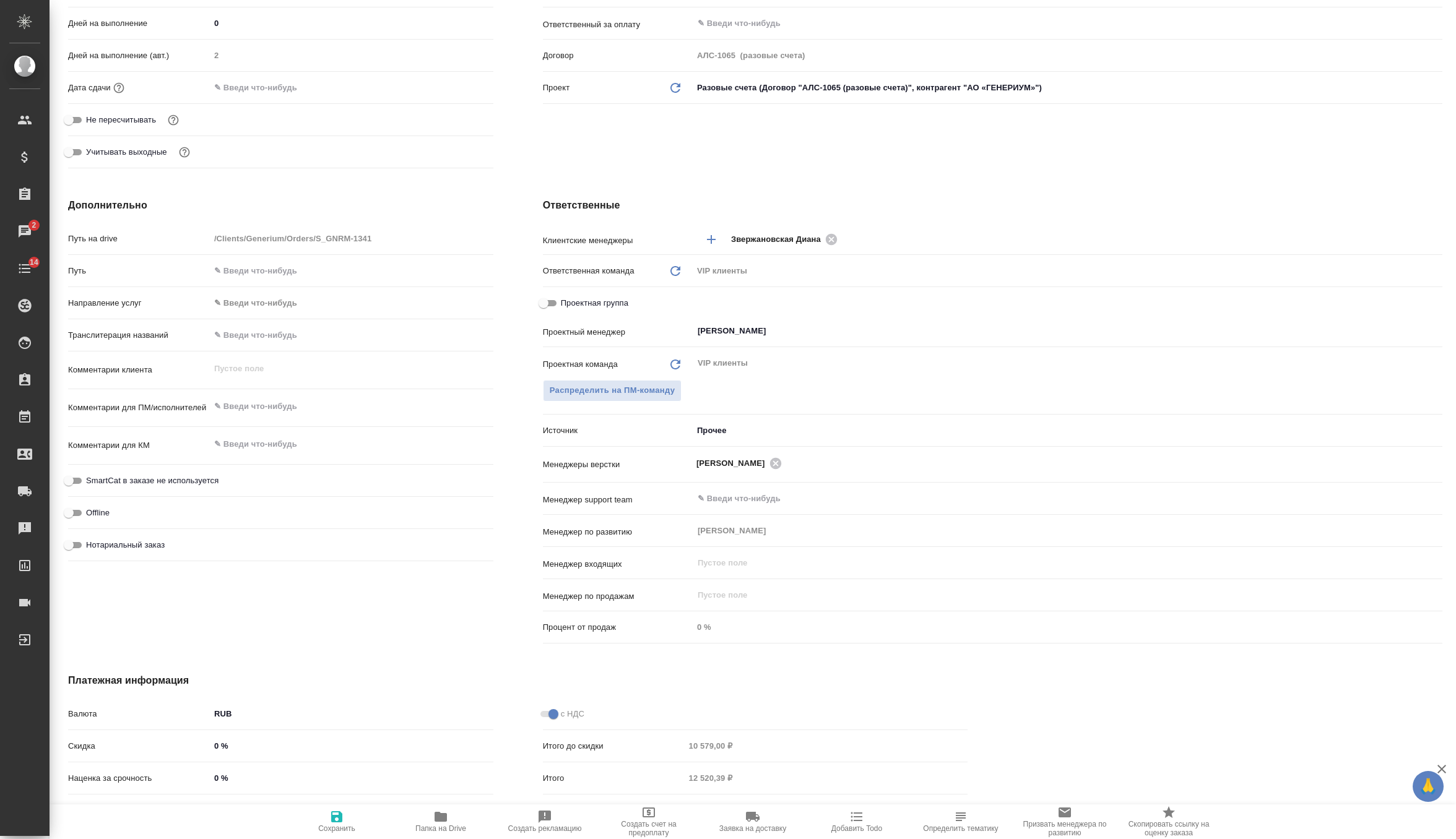
scroll to position [431, 0]
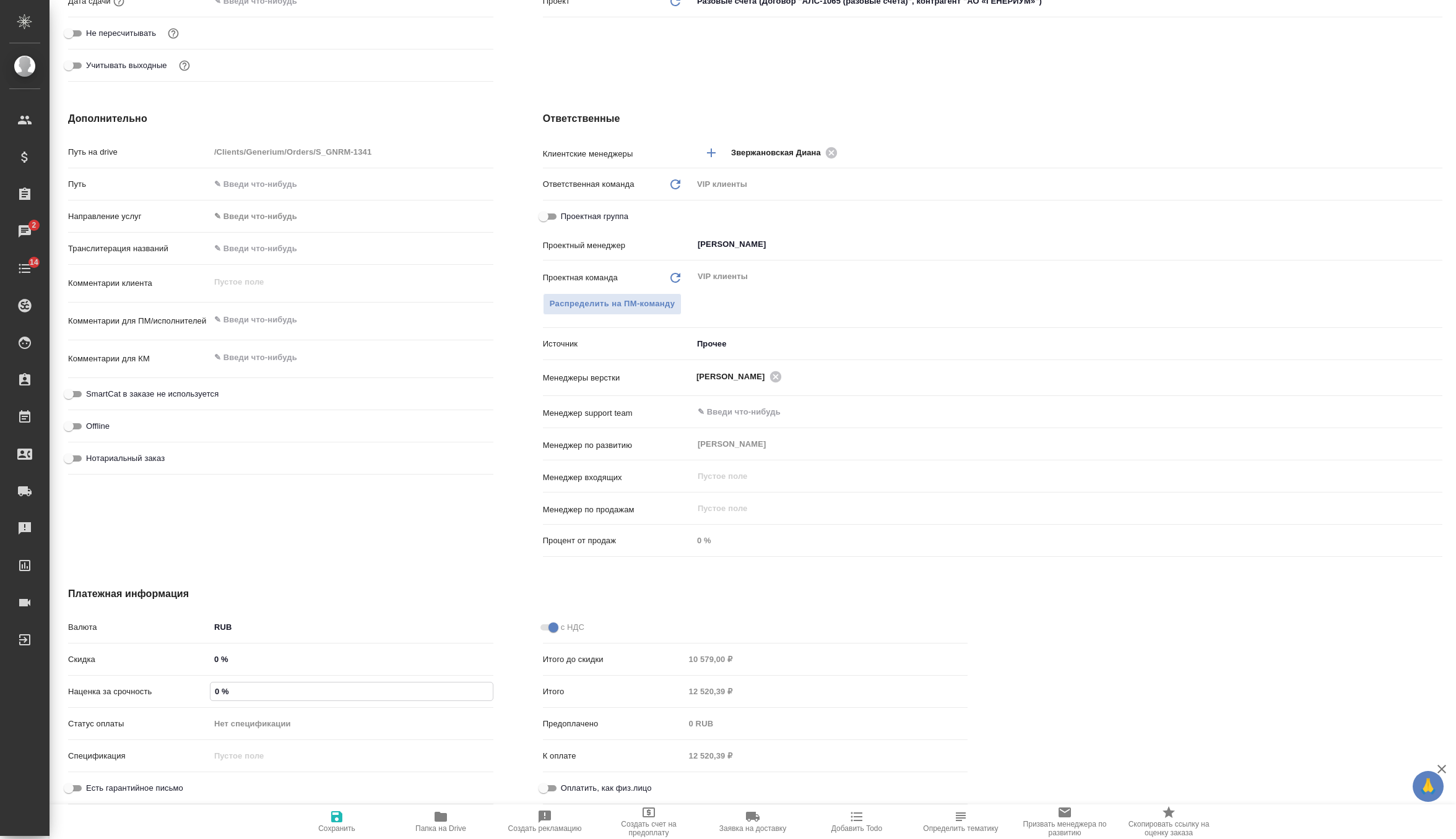
click at [248, 697] on input "0 %" at bounding box center [351, 691] width 282 height 18
type textarea "x"
type input "3 %"
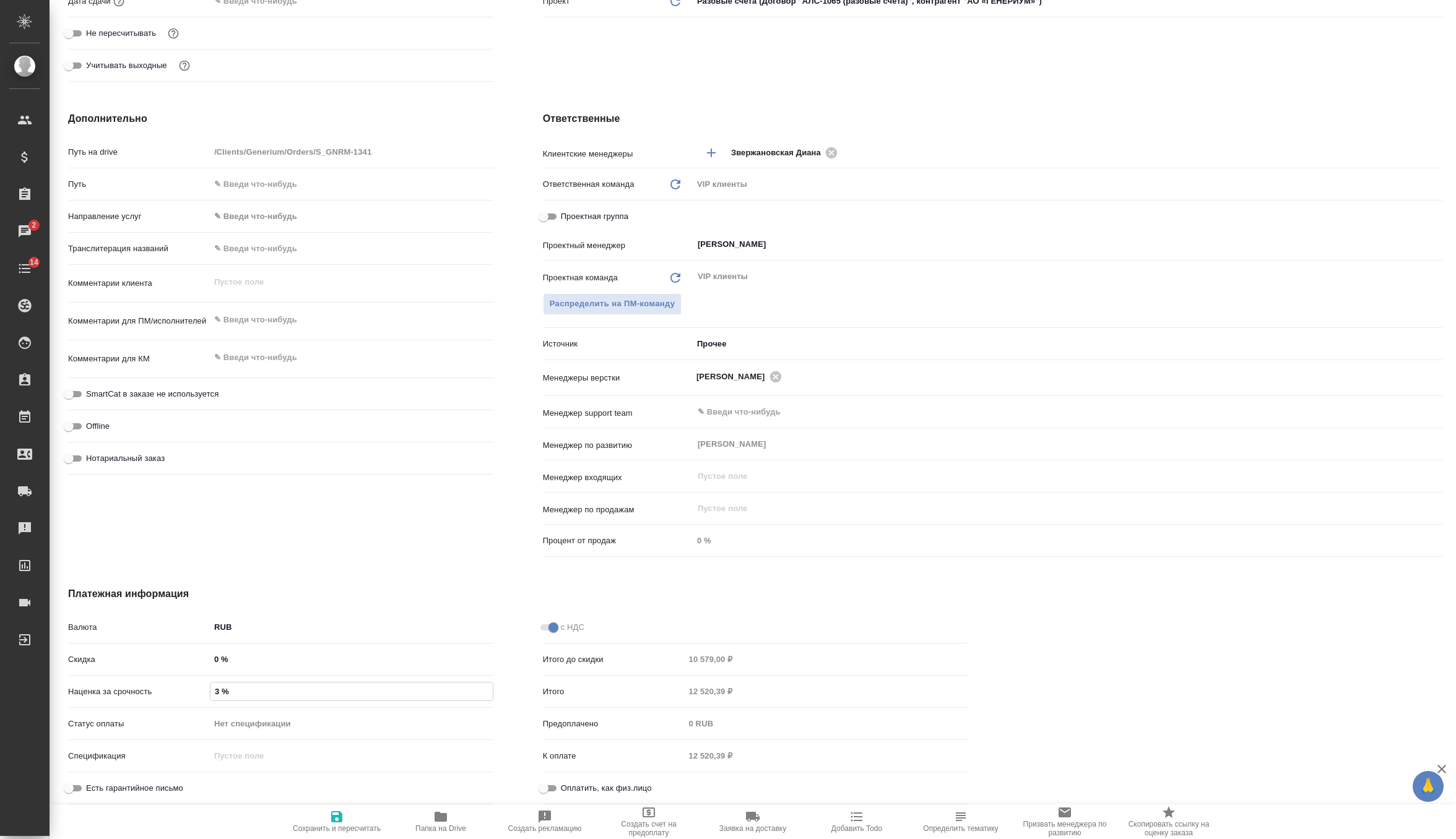
type textarea "x"
type input "30 %"
type textarea "x"
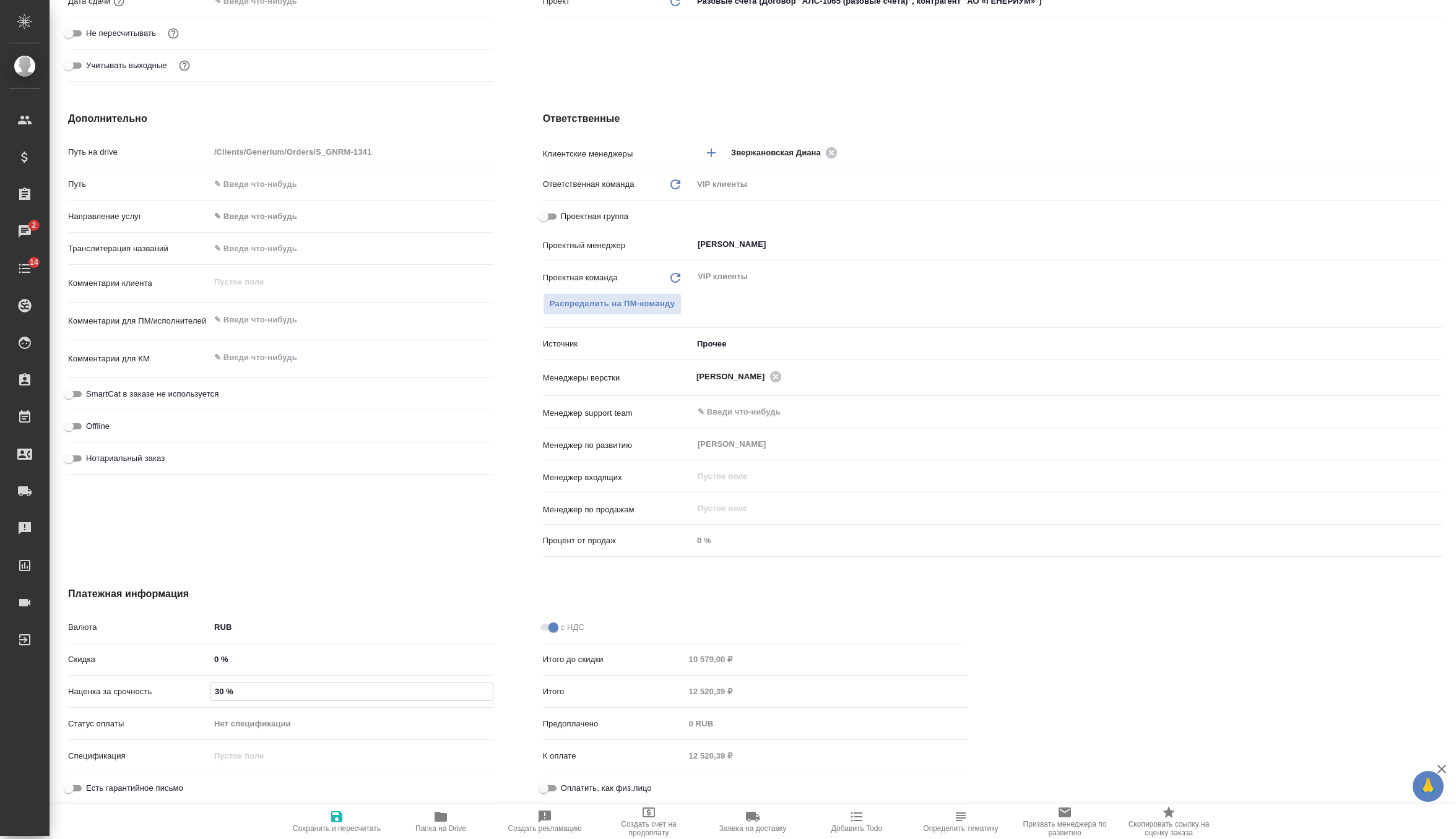
type textarea "x"
type input "30 %"
click at [346, 810] on span "Сохранить и пересчитать" at bounding box center [336, 821] width 89 height 23
type textarea "x"
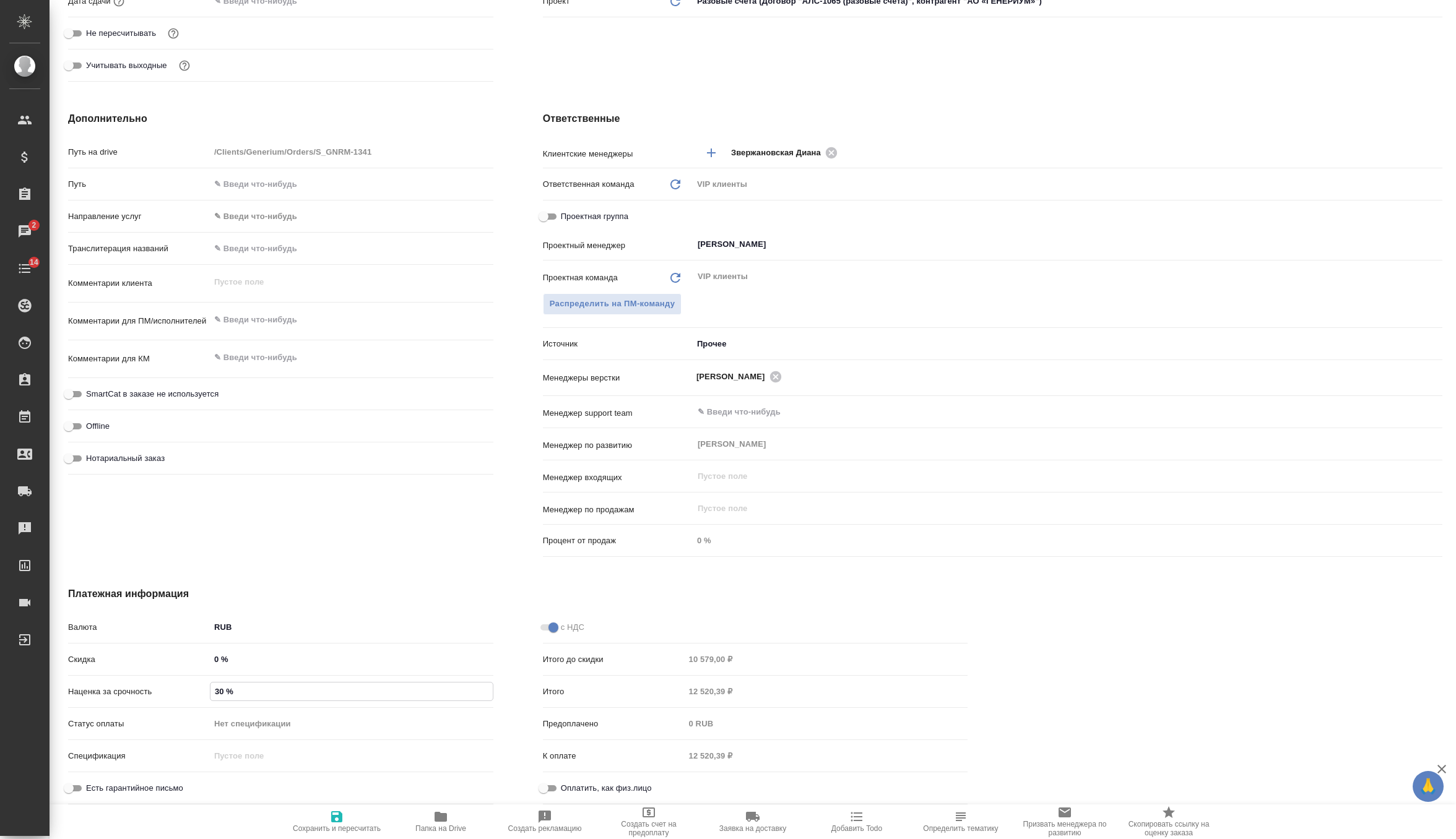
type textarea "x"
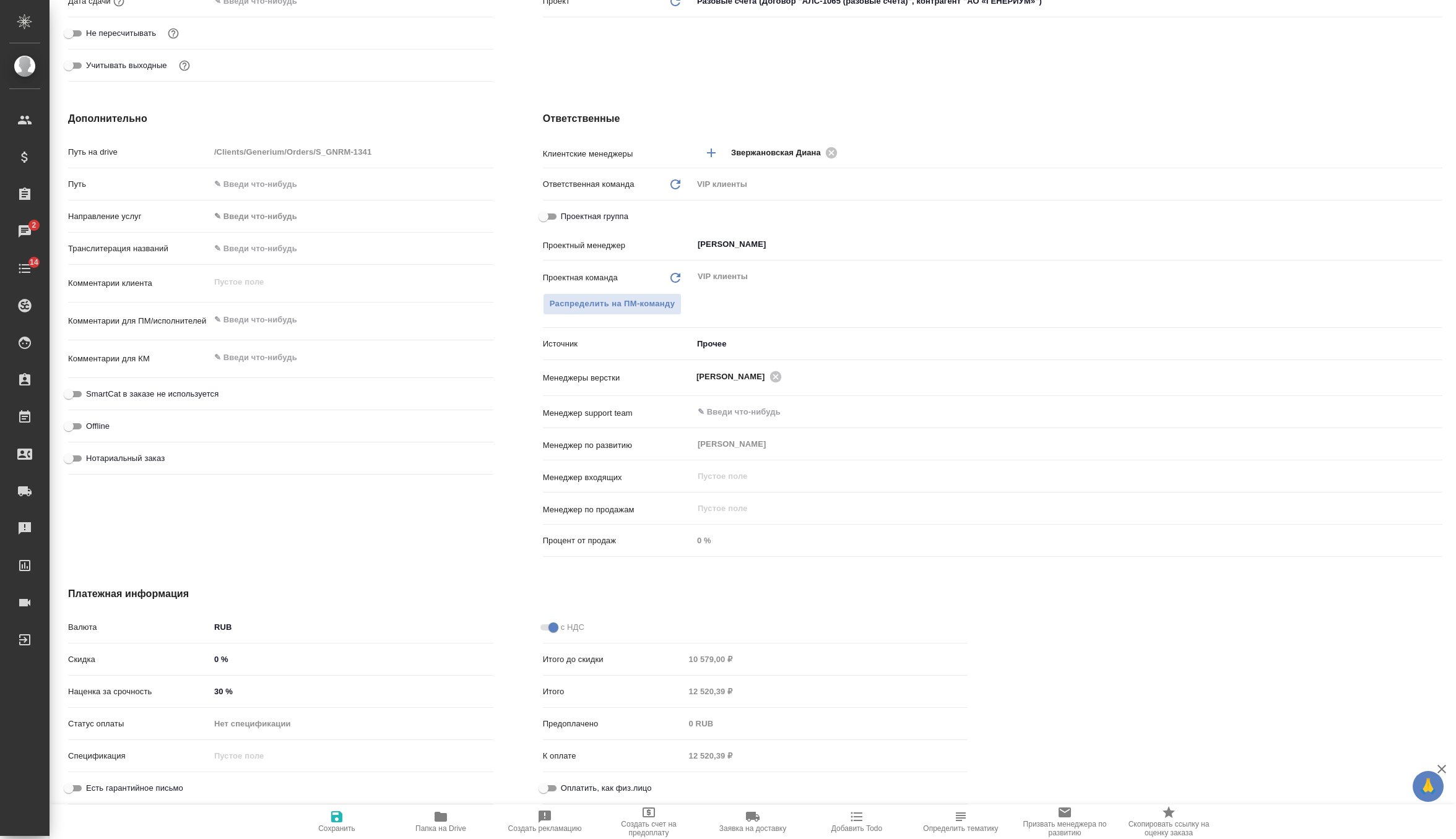
type textarea "x"
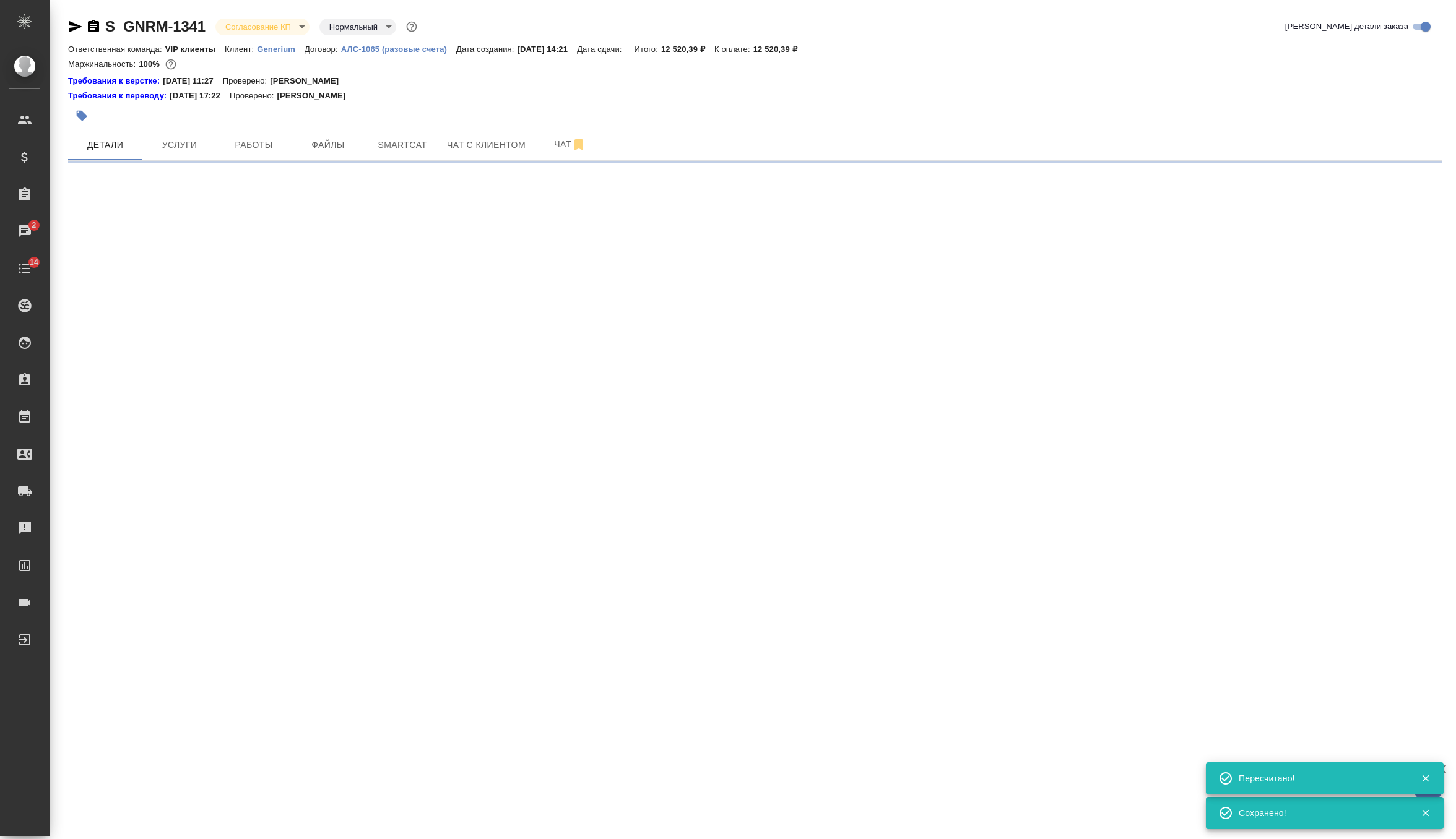
scroll to position [0, 0]
select select "RU"
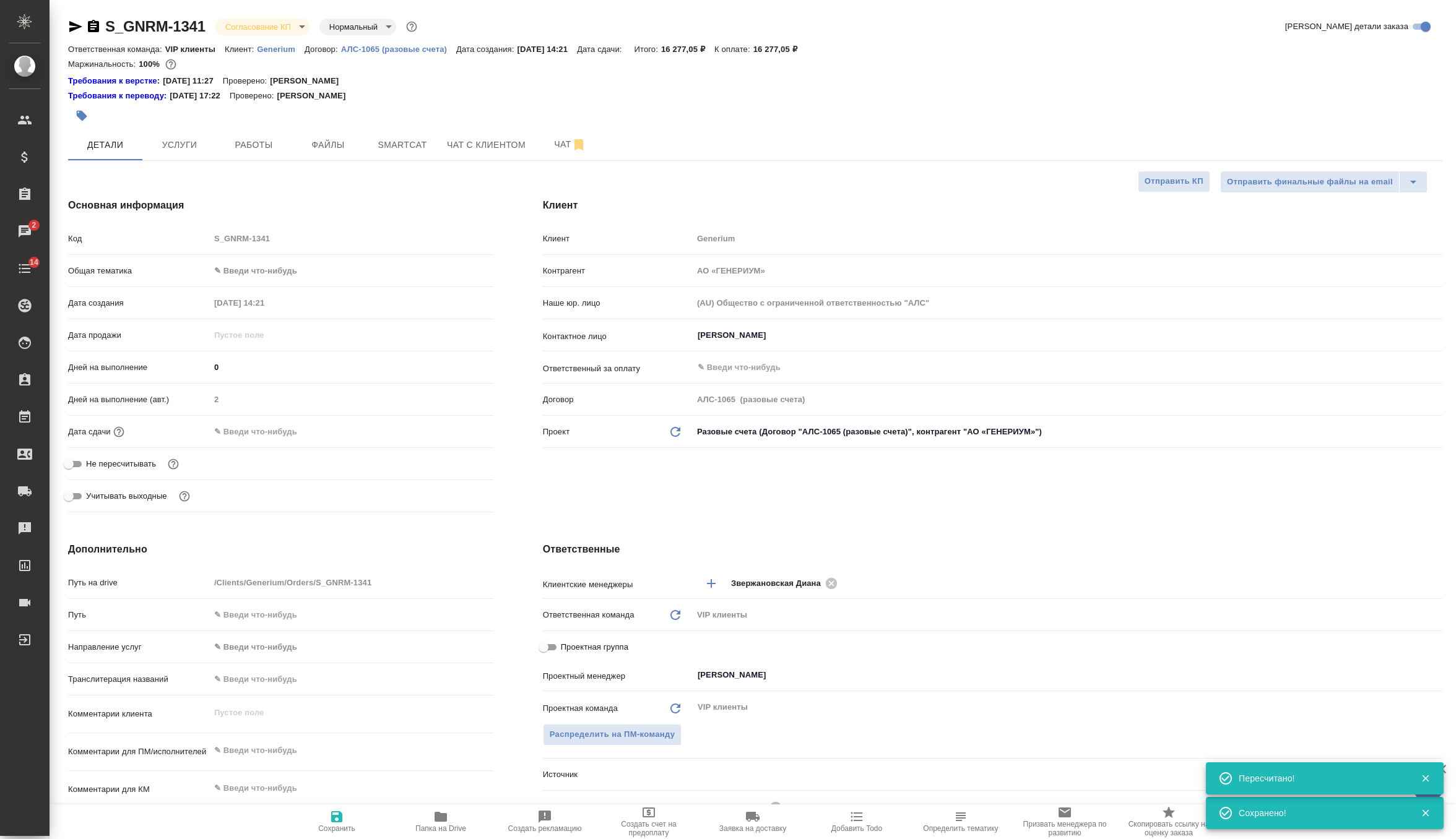
type textarea "x"
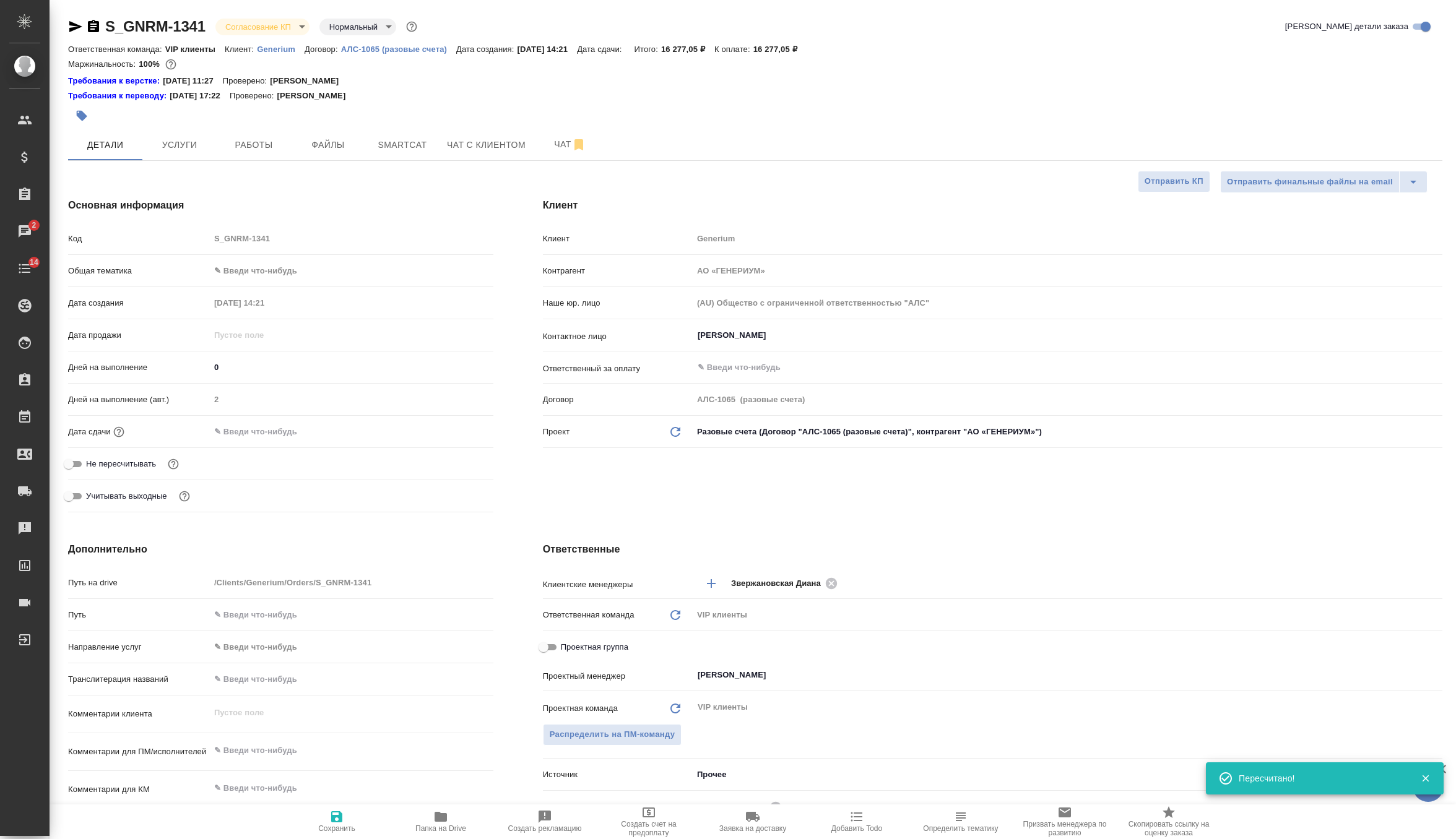
type textarea "x"
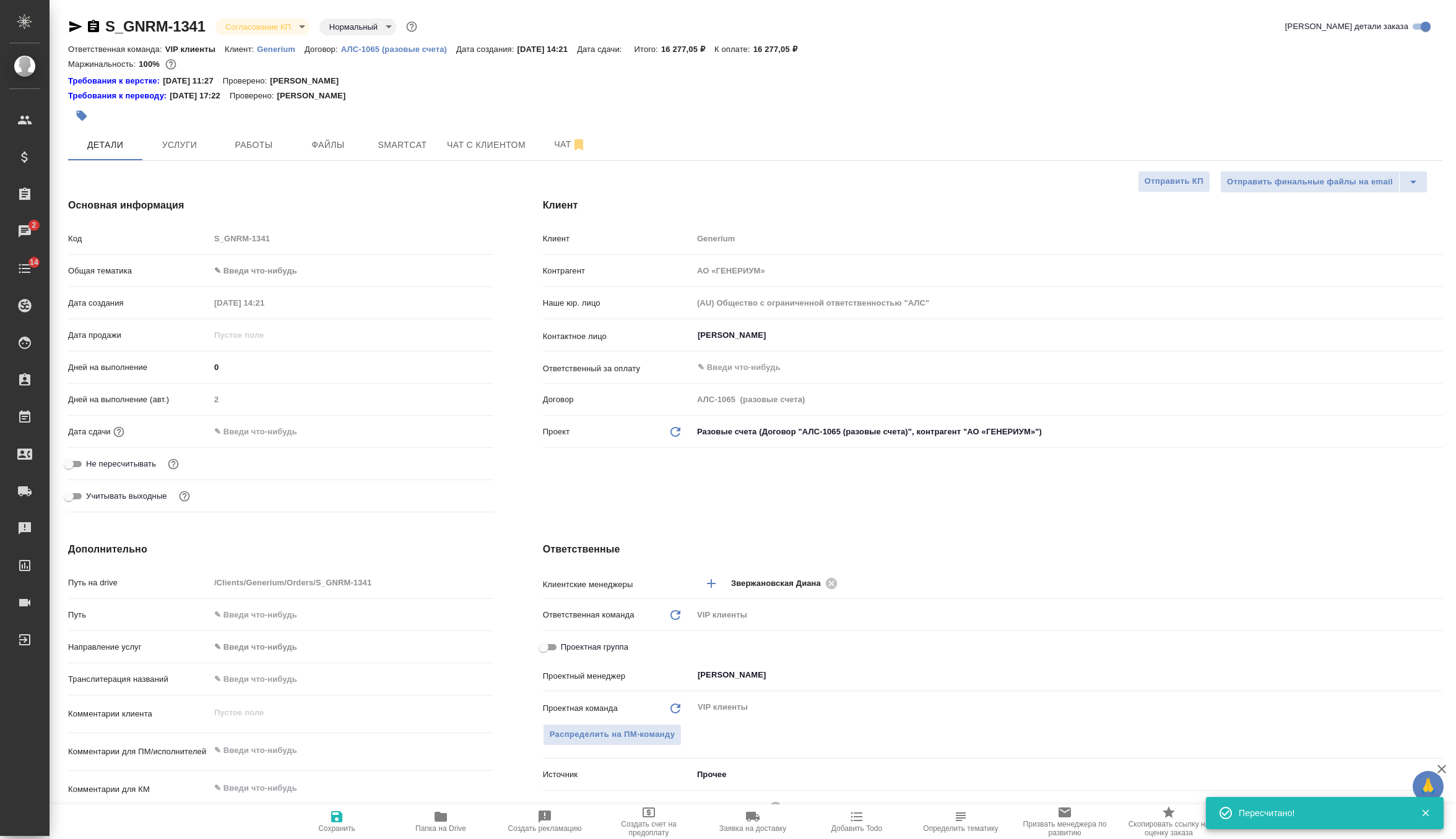
type textarea "x"
click at [190, 145] on span "Услуги" at bounding box center [179, 145] width 59 height 16
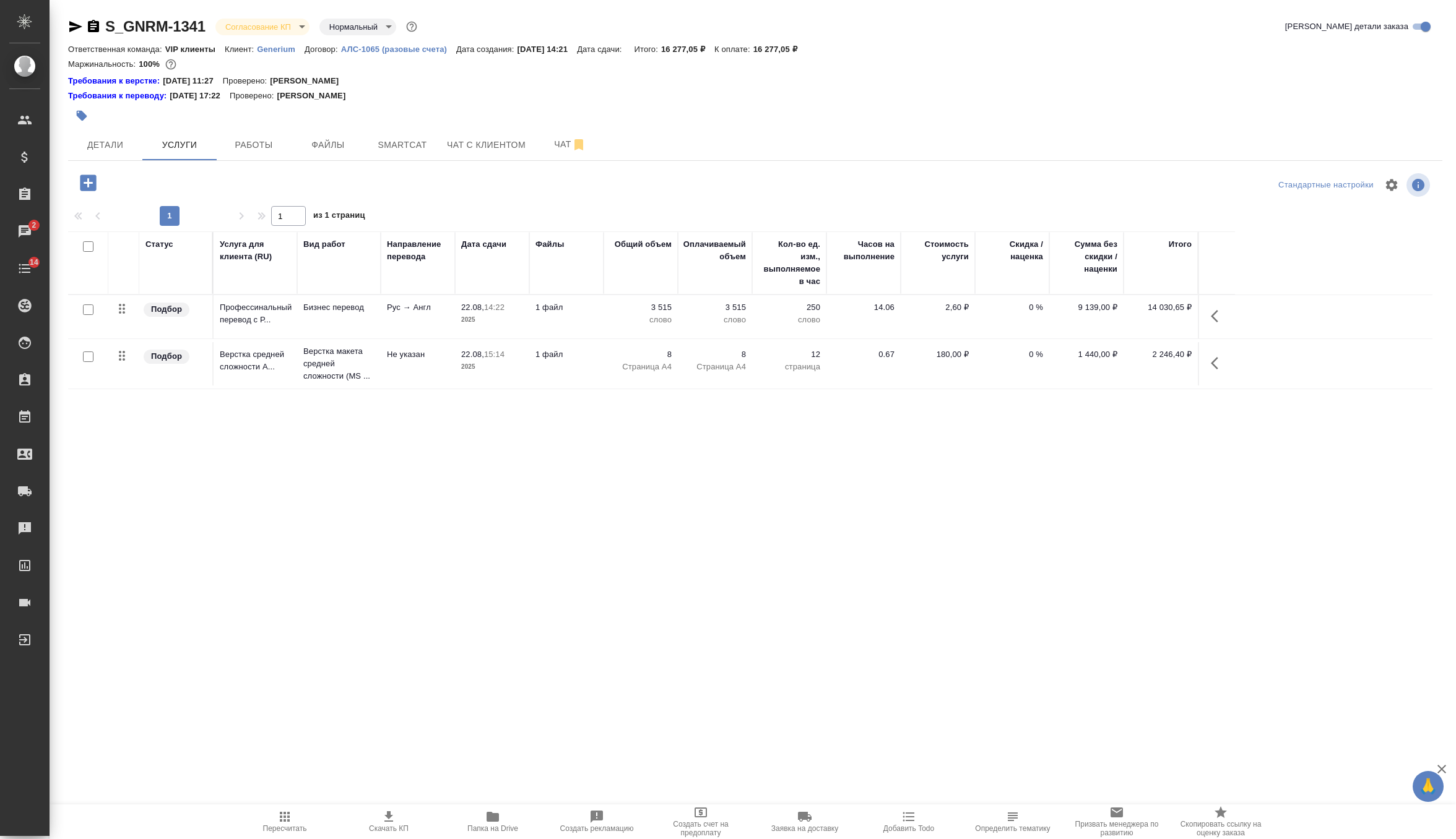
click at [385, 815] on icon "button" at bounding box center [389, 816] width 8 height 11
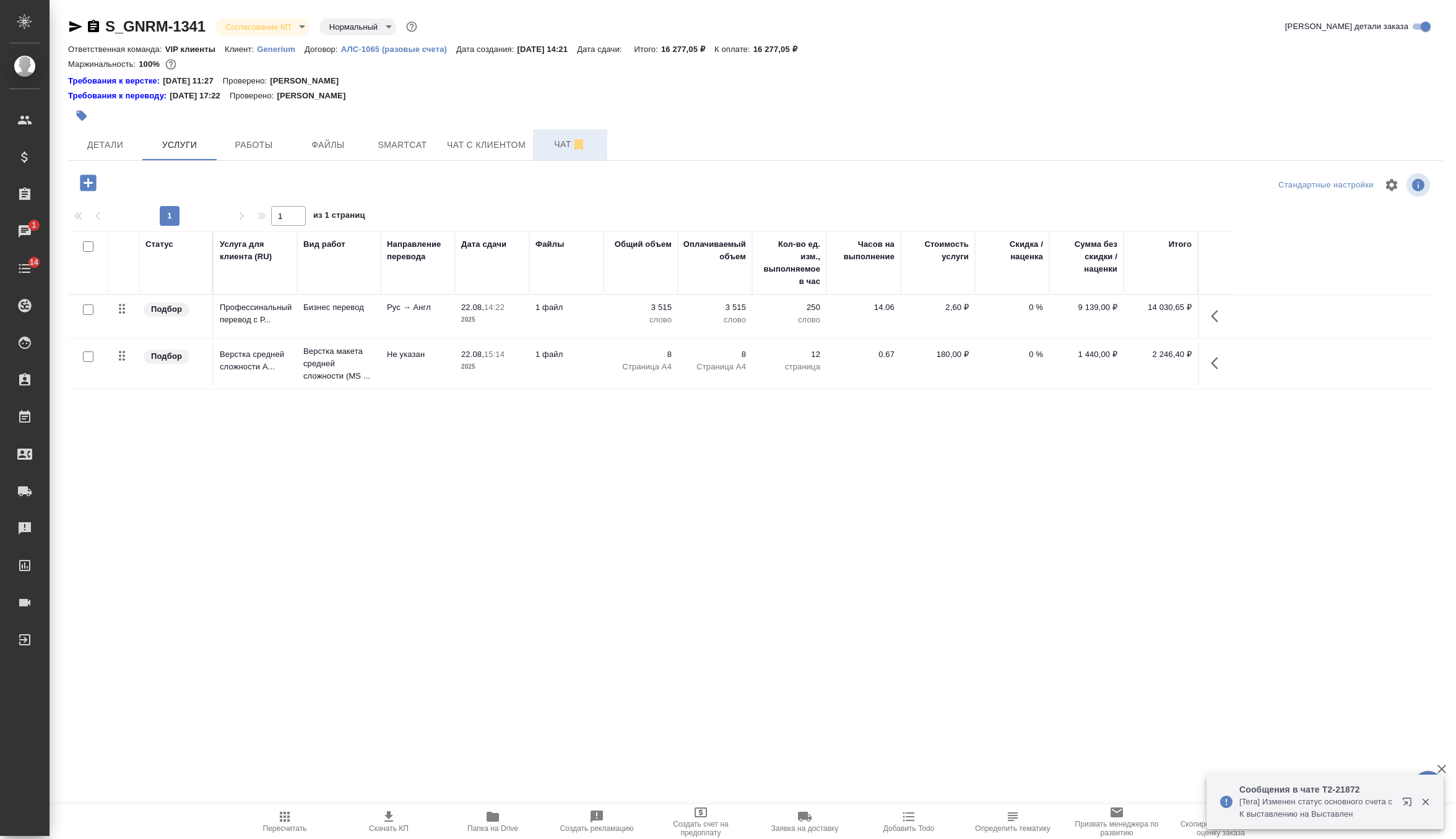
click at [560, 139] on span "Чат" at bounding box center [570, 145] width 59 height 16
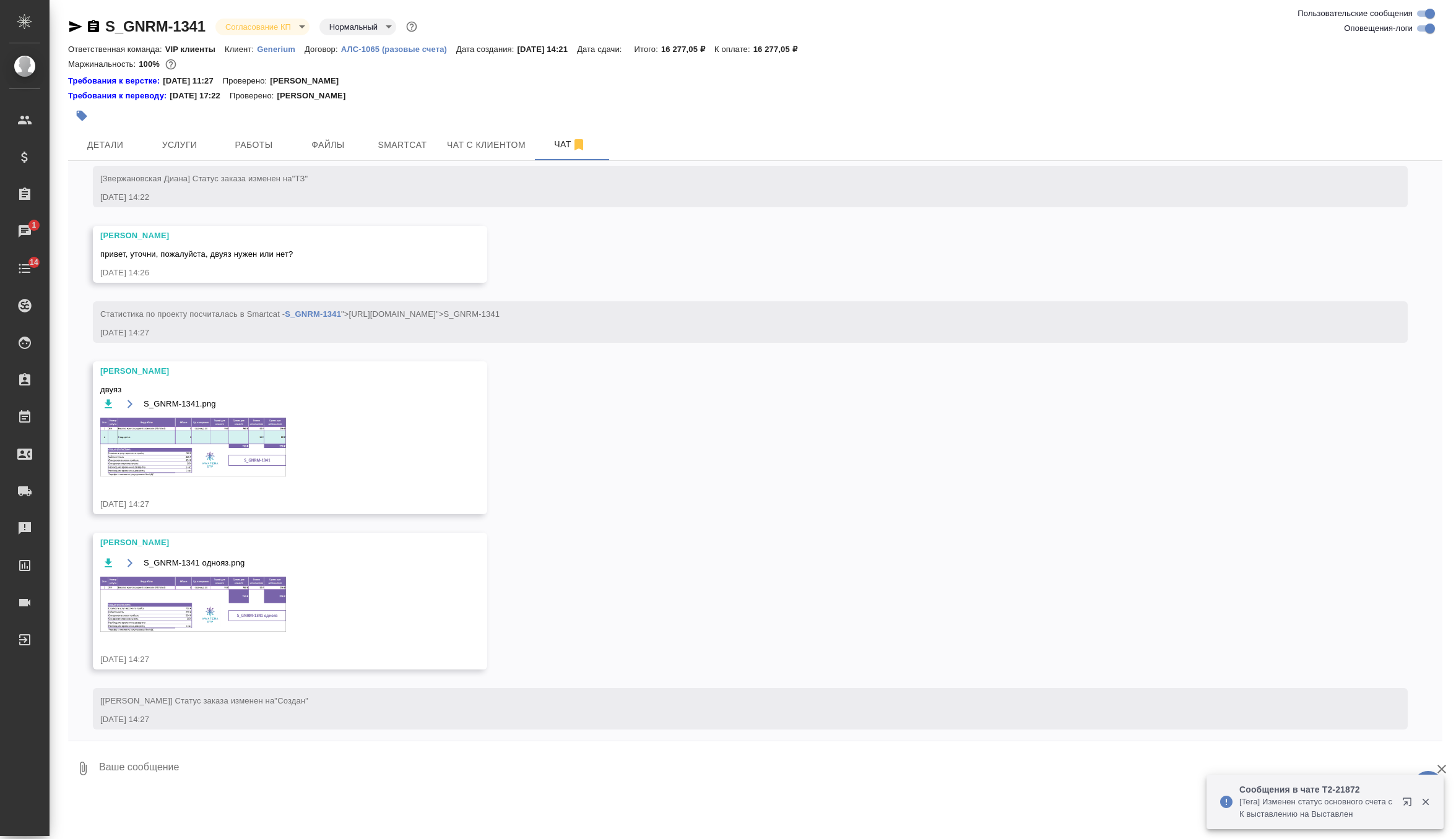
scroll to position [481, 0]
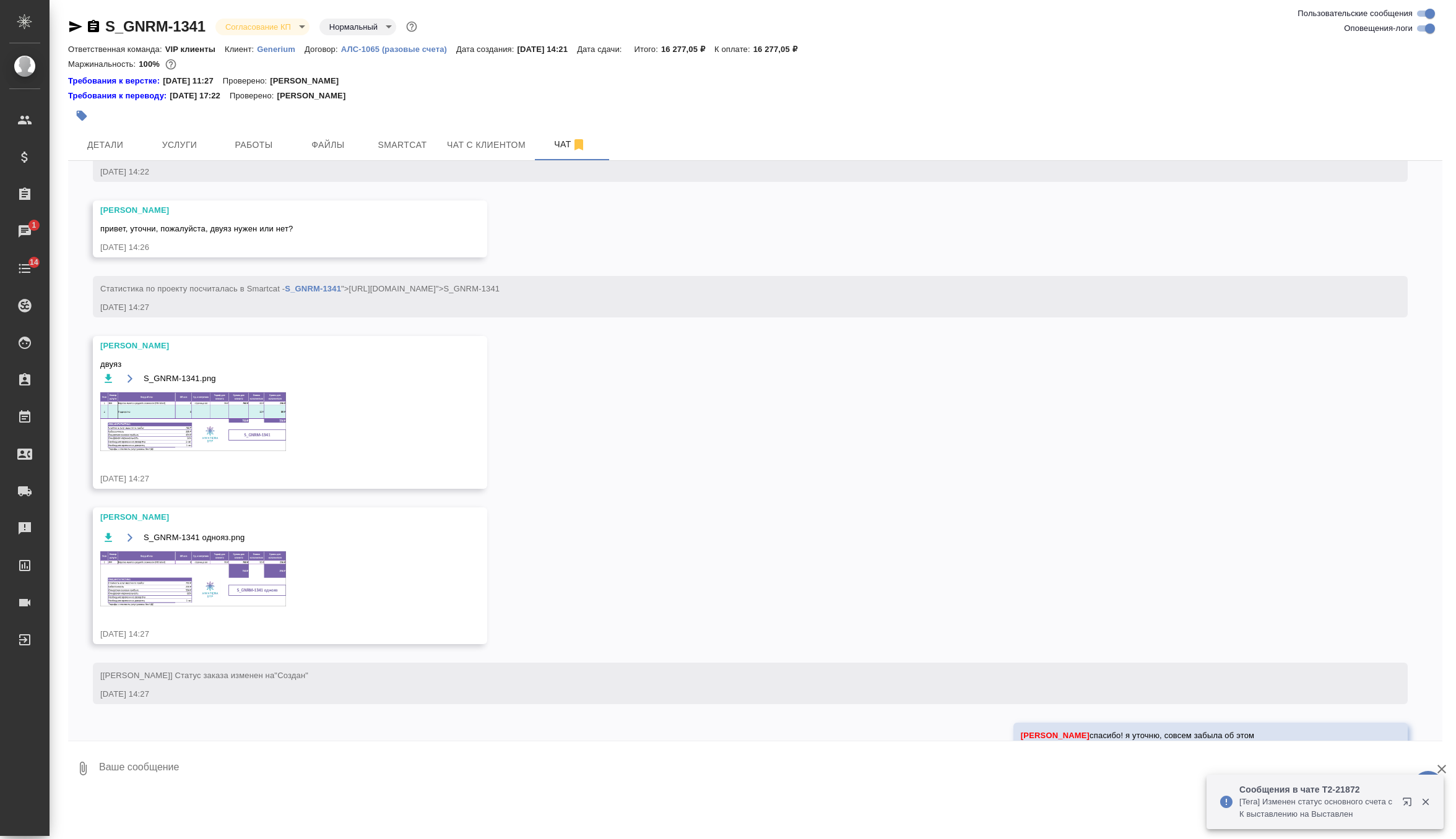
click at [279, 765] on textarea at bounding box center [770, 768] width 1345 height 42
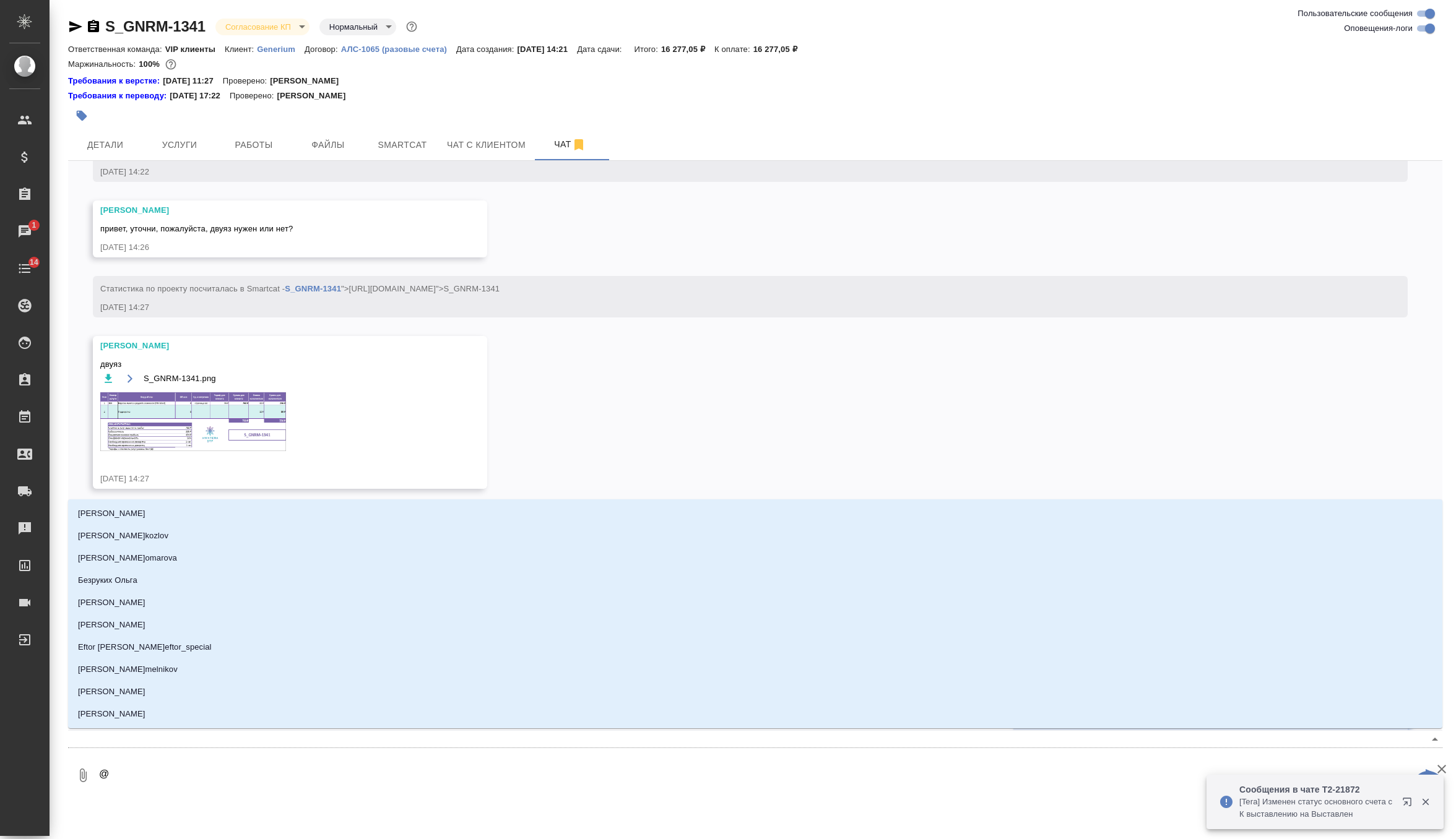
type textarea "@п"
type input "п"
type textarea "@пе"
type input "пе"
type textarea "@пет"
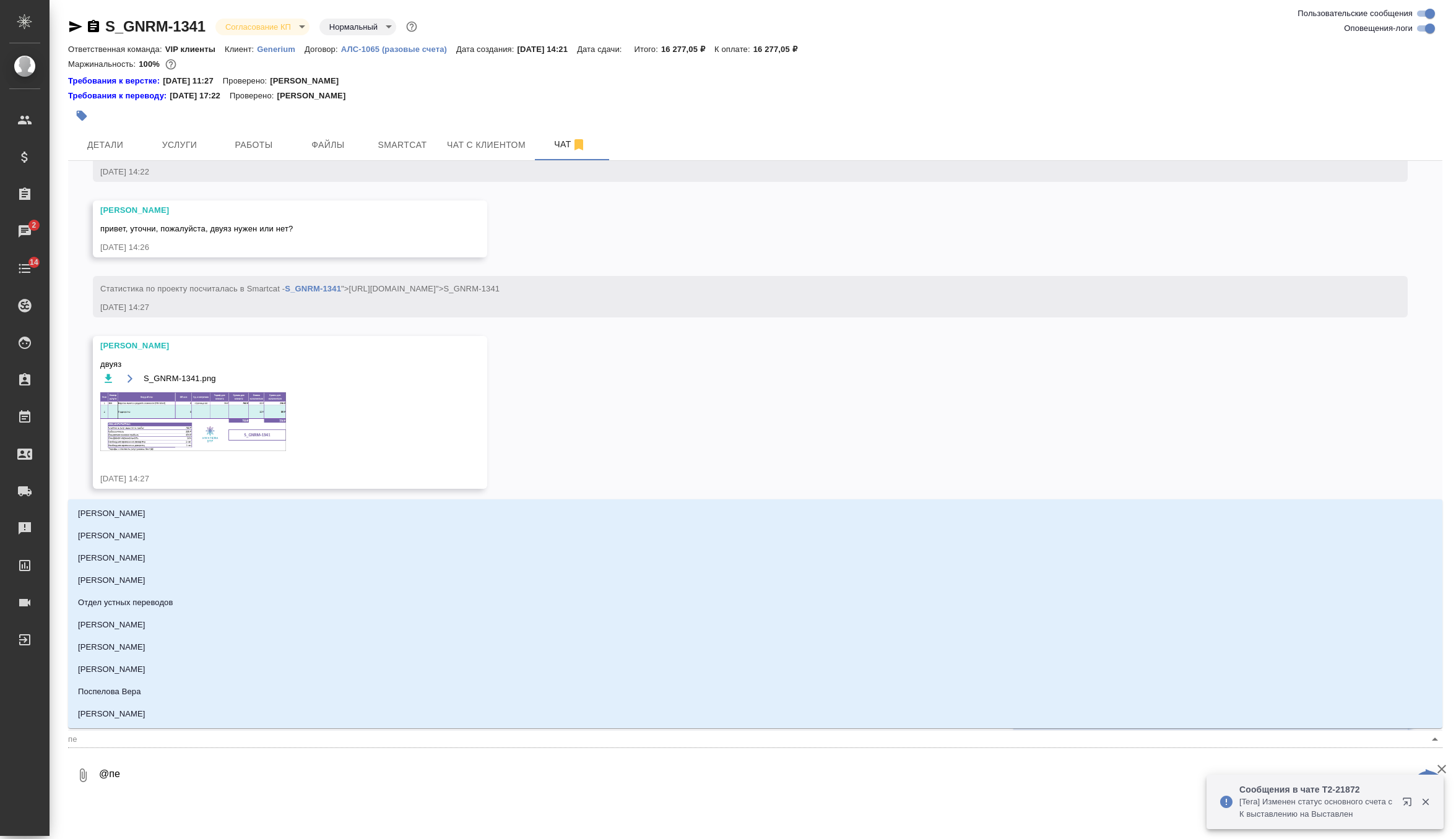
type input "пет"
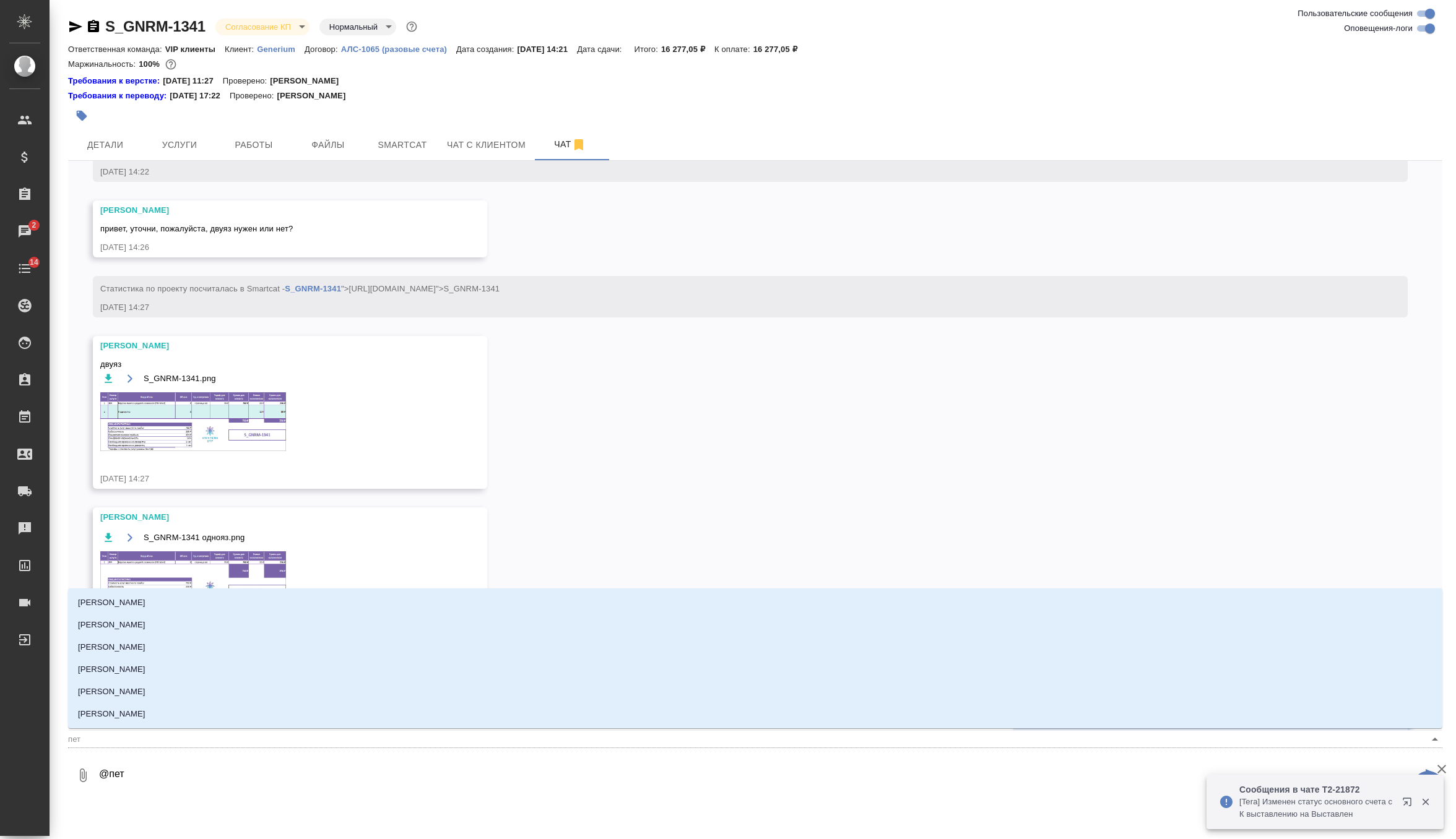
type textarea "@петр"
type input "петр"
type textarea "@петро"
type input "петро"
type textarea "@петров"
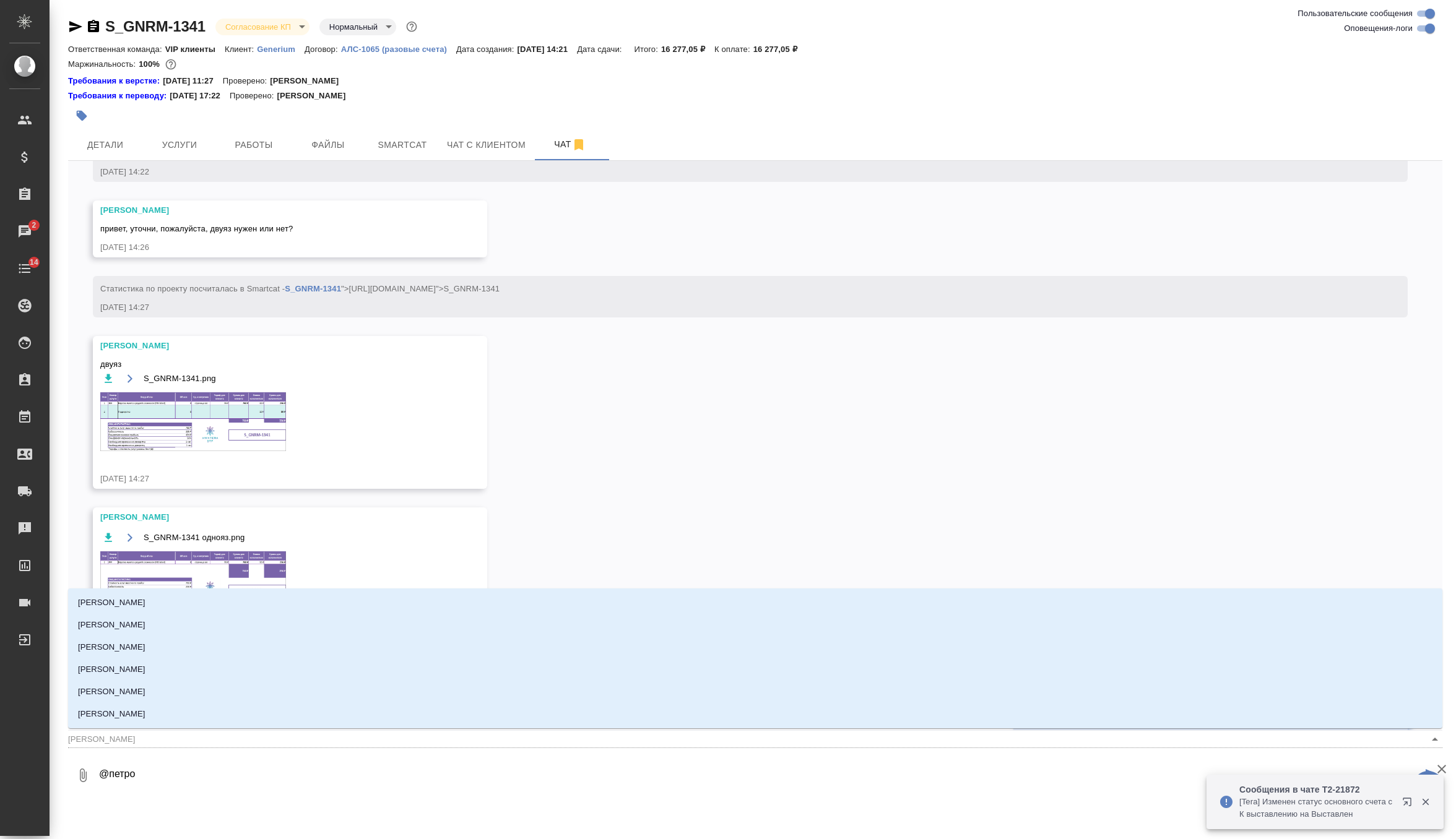
type input "петров"
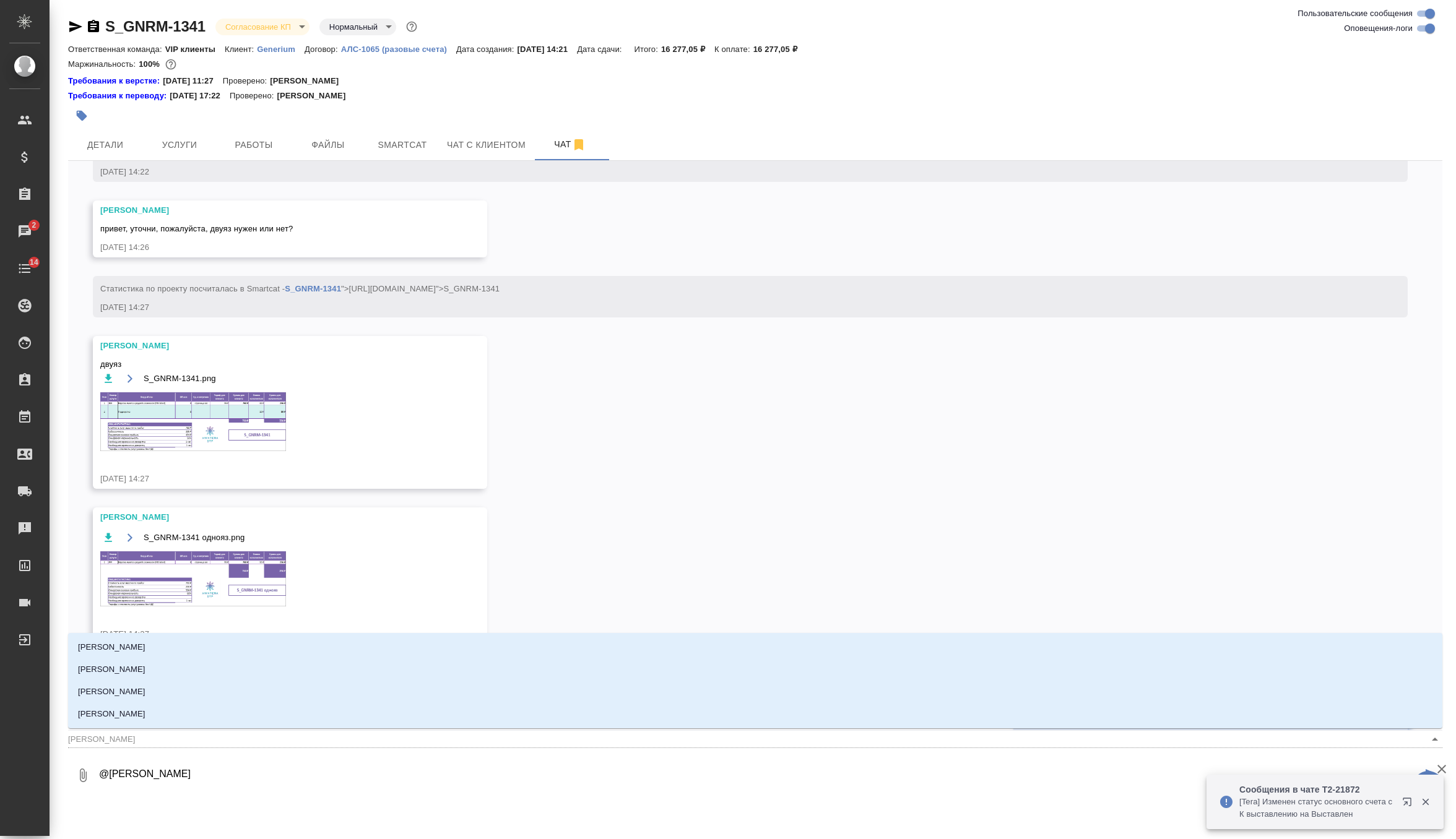
type textarea "@петрова"
type input "петрова"
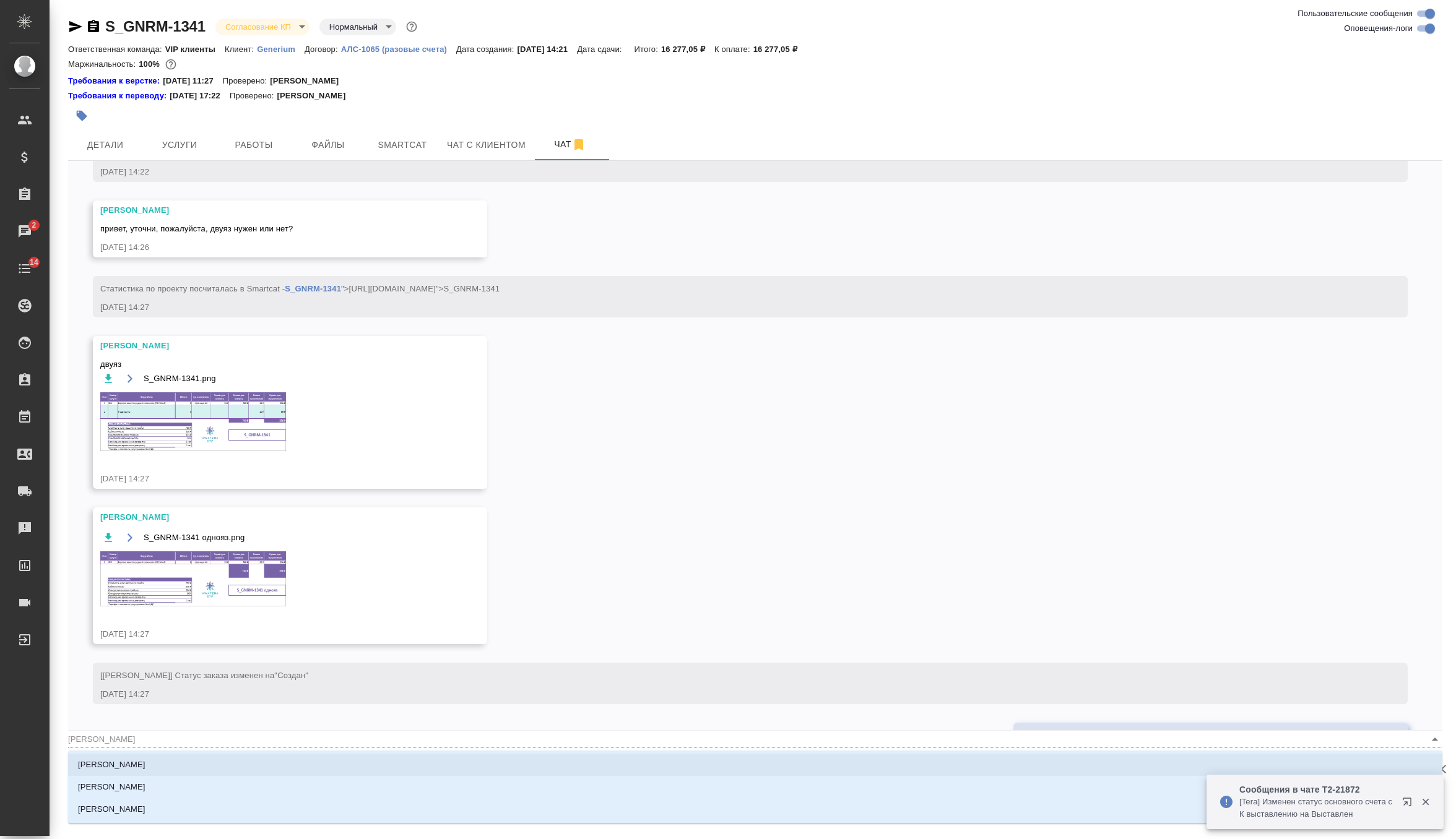
click at [230, 767] on li "Петрова Валерия" at bounding box center [756, 765] width 1374 height 23
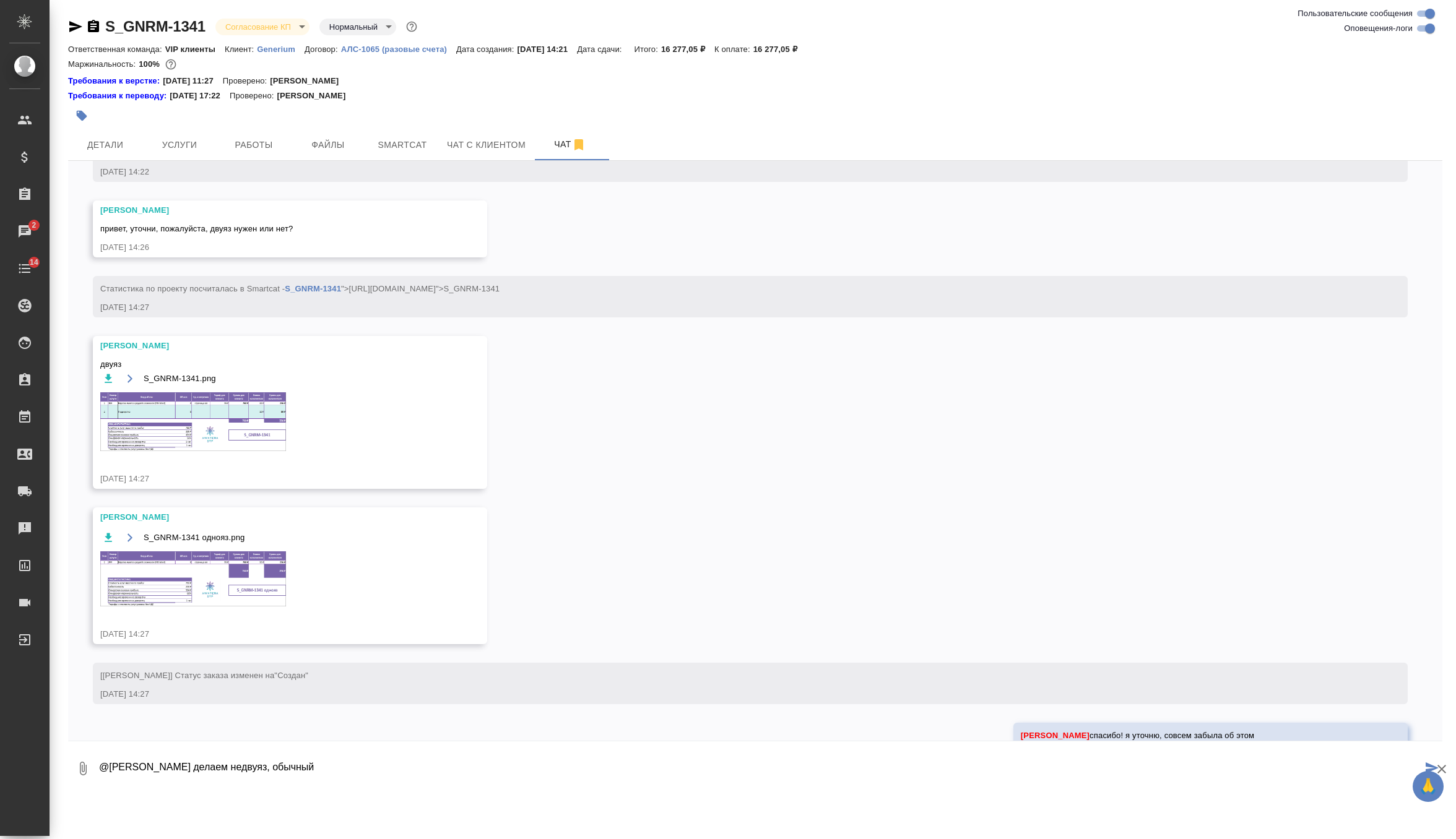
type textarea "@Петрова Валерия делаем недвуяз, обычный"
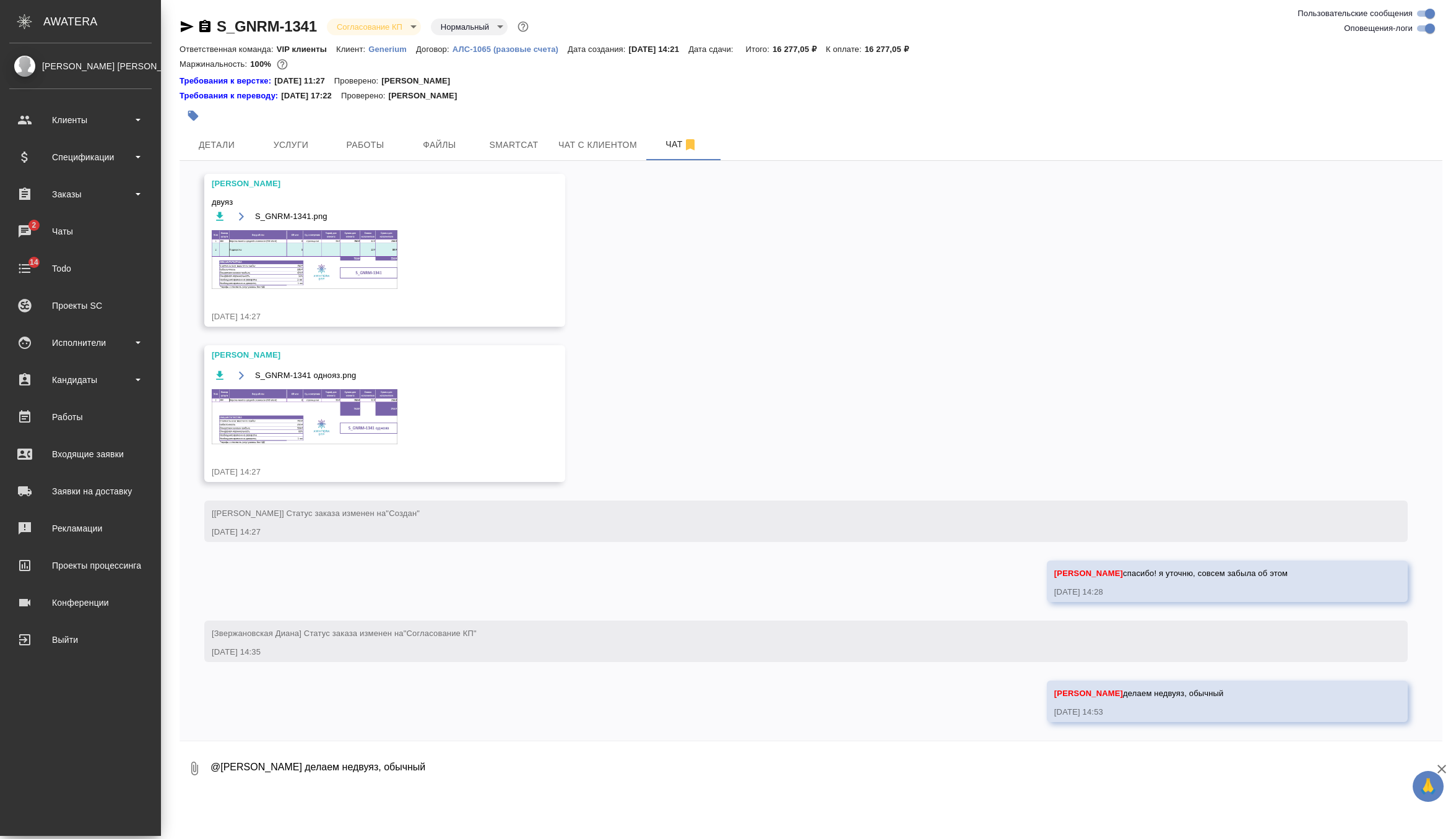
scroll to position [655, 0]
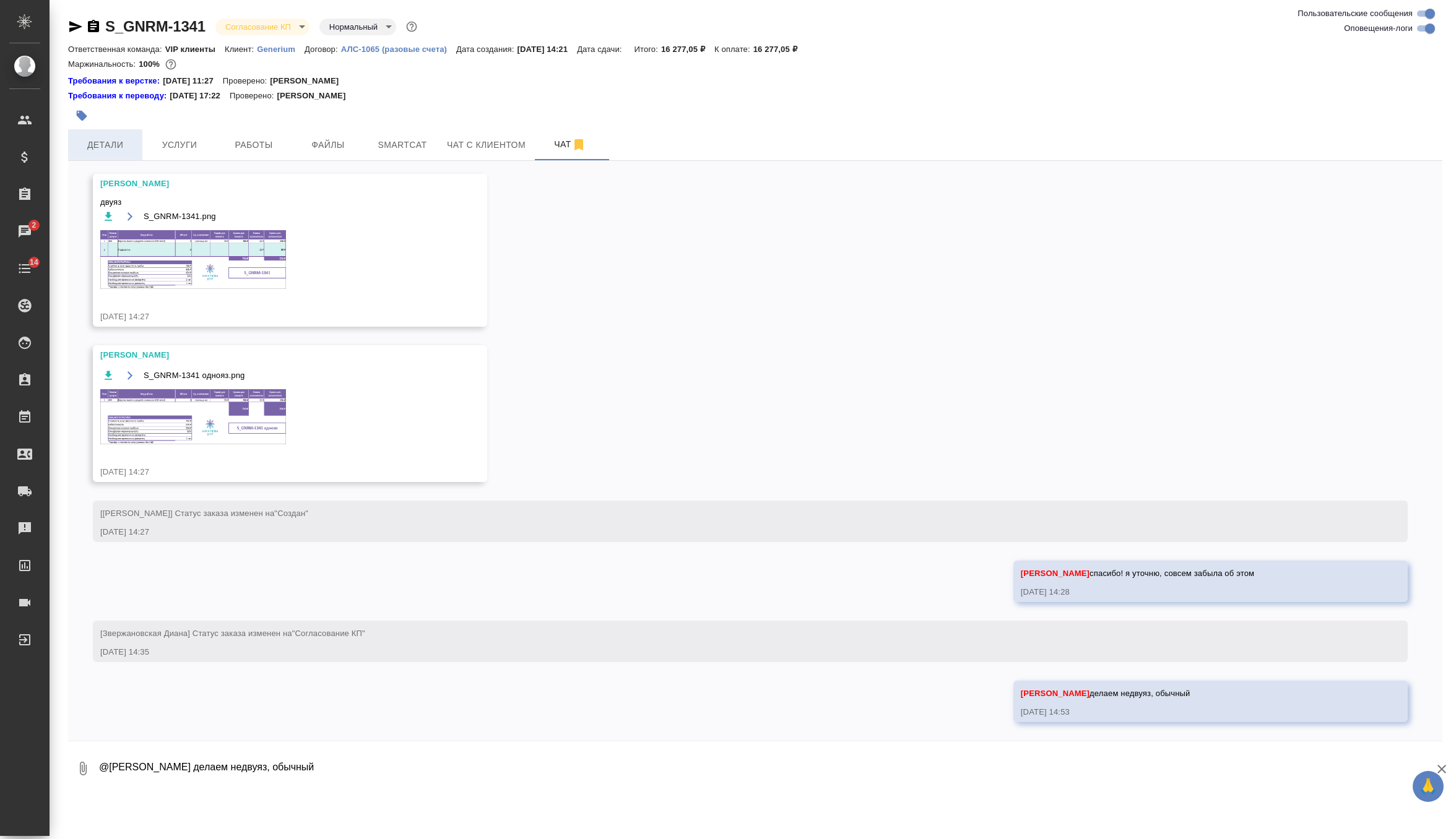
click at [114, 140] on span "Детали" at bounding box center [105, 145] width 59 height 16
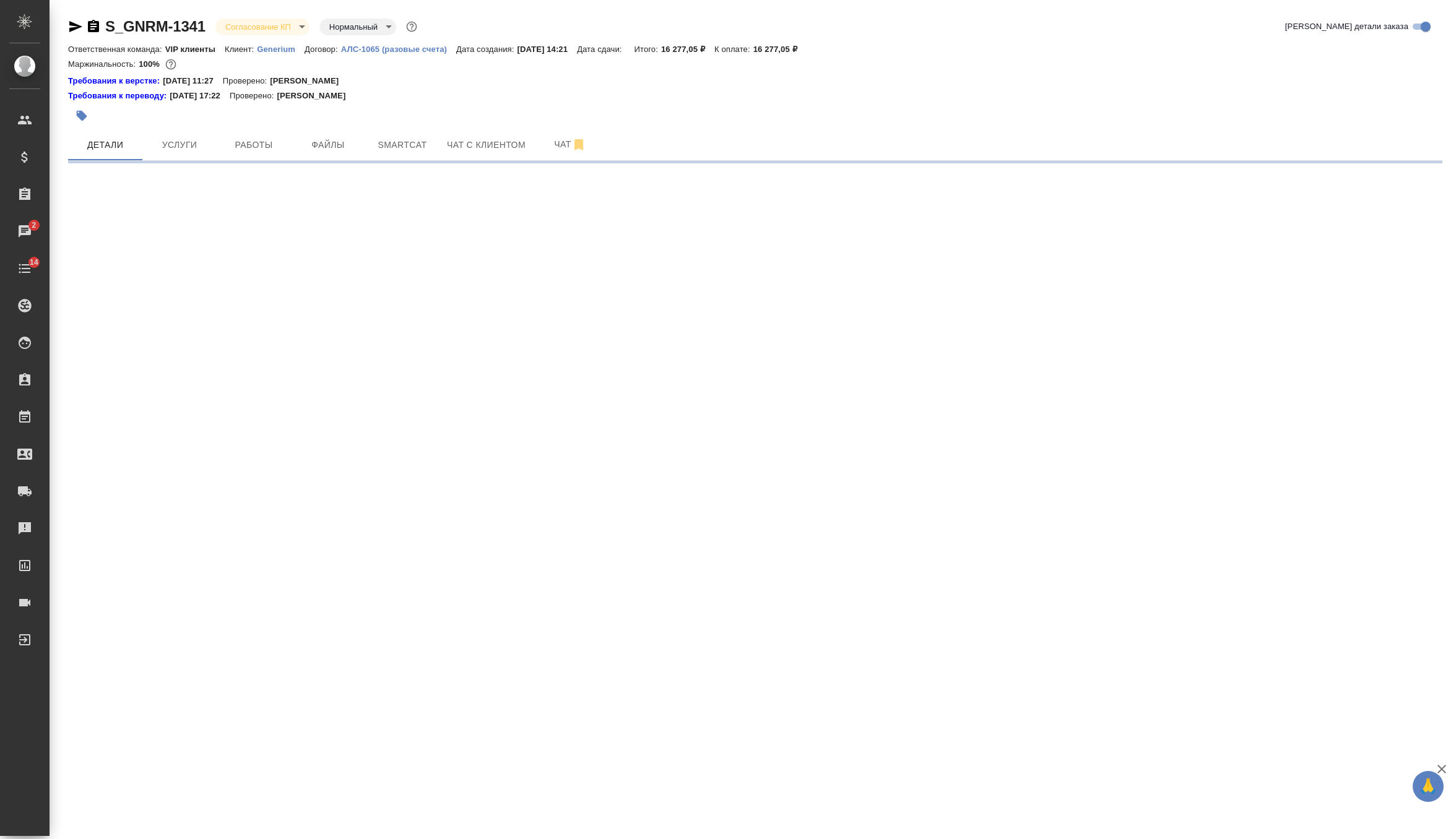
select select "RU"
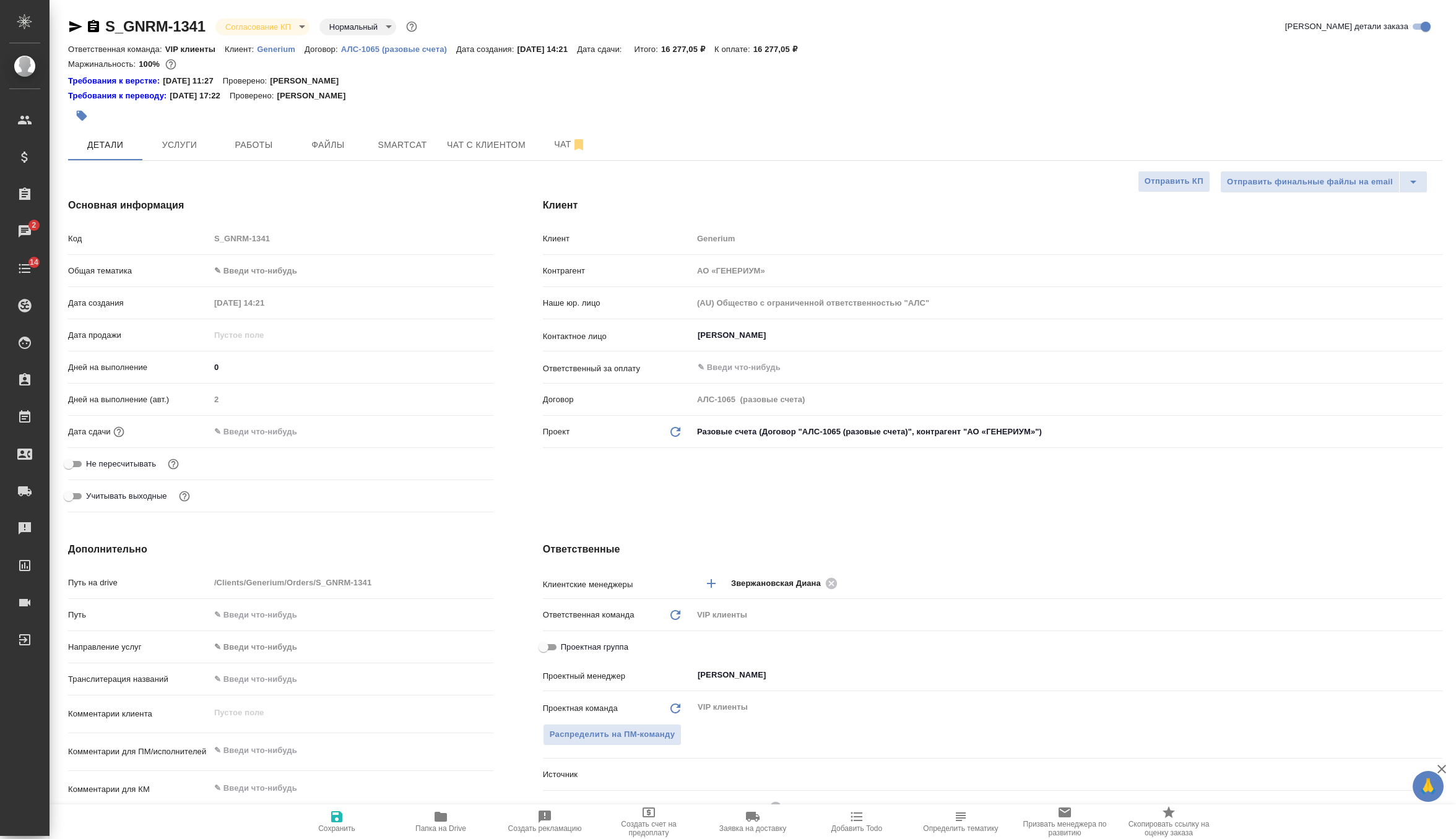
type textarea "x"
click at [293, 17] on div "S_GNRM-1341 Согласование КП kpNegotiation Нормальный normal" at bounding box center [244, 27] width 351 height 20
click at [293, 26] on body "🙏 .cls-1 fill:#fff; AWATERA Zverzhanovskaya Diana Клиенты Спецификации Заказы 2…" at bounding box center [728, 420] width 1456 height 839
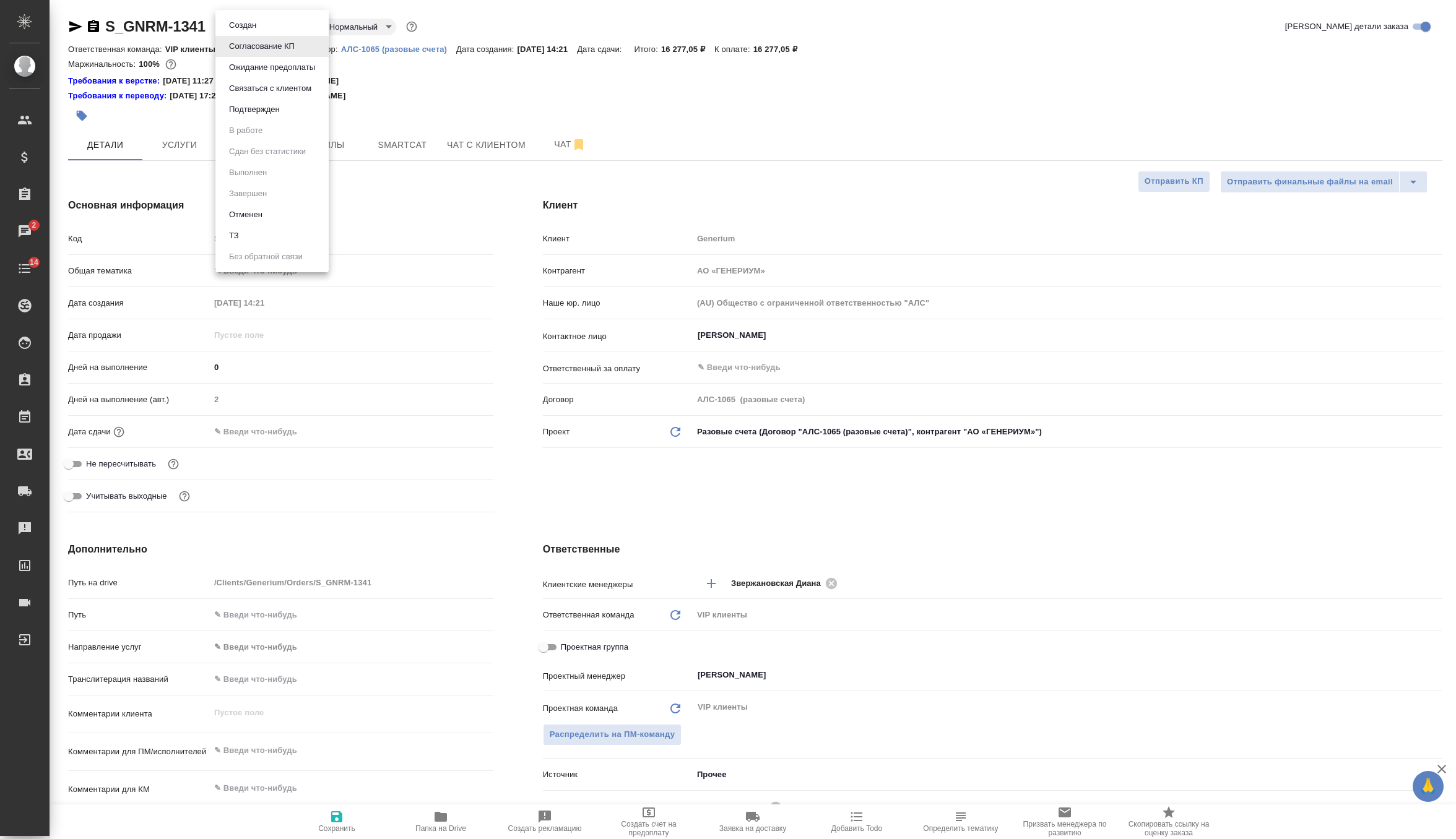
click at [281, 470] on div at bounding box center [728, 420] width 1456 height 839
click at [274, 436] on input "text" at bounding box center [264, 431] width 109 height 18
click at [456, 431] on icon "button" at bounding box center [457, 431] width 15 height 15
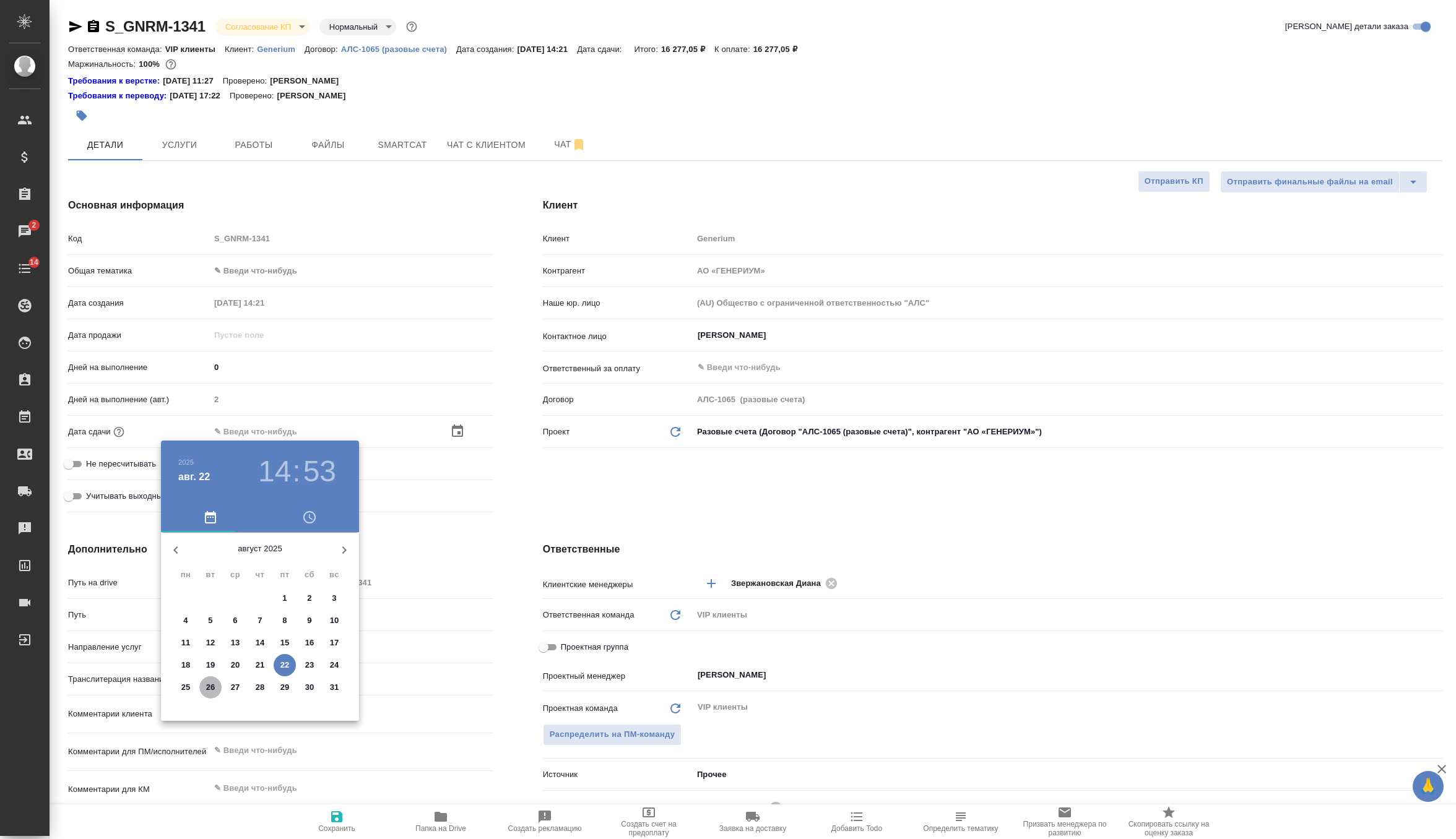
click at [211, 691] on p "26" at bounding box center [210, 687] width 9 height 13
type input "26.08.2025 14:53"
type textarea "x"
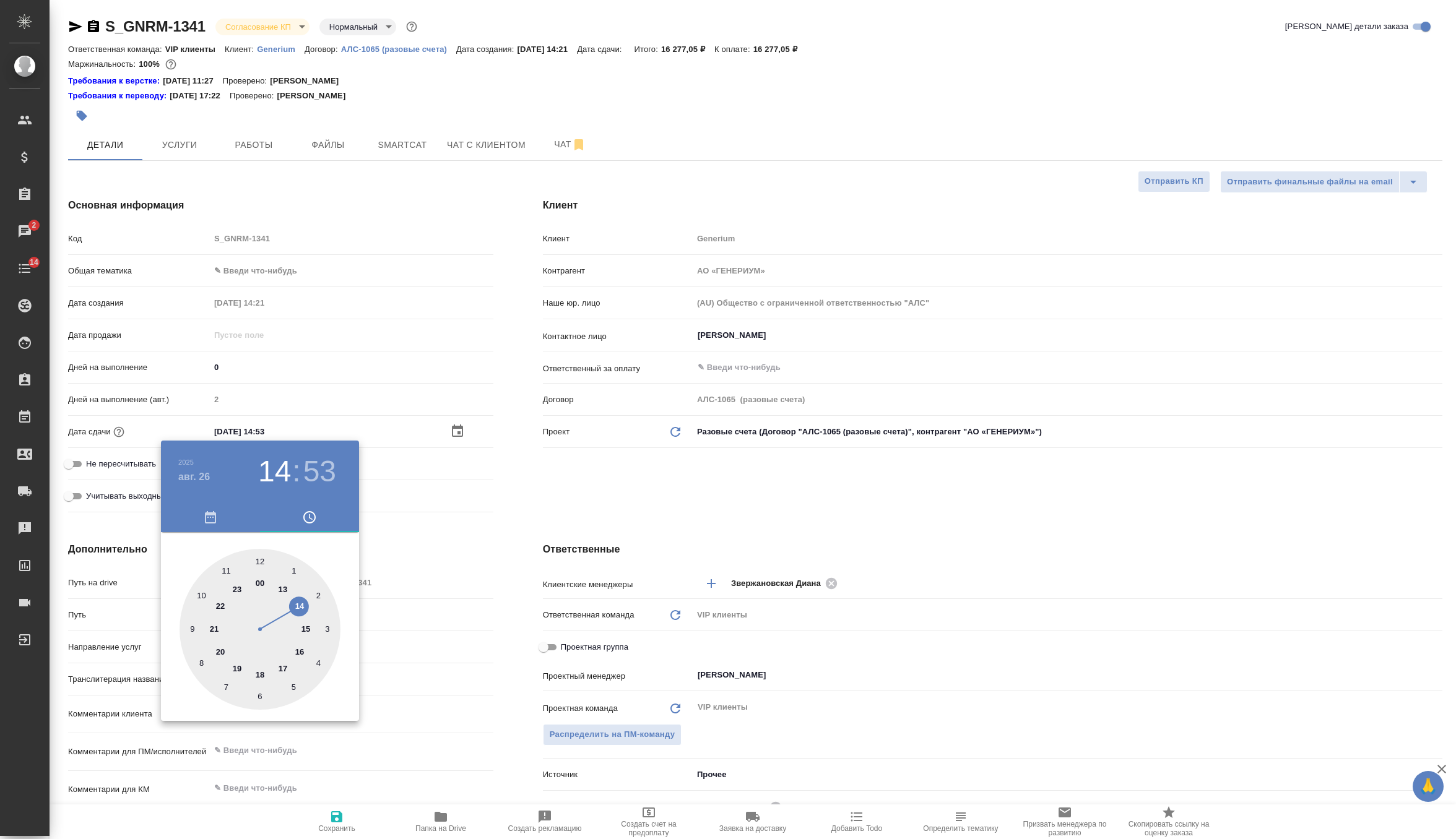
type textarea "x"
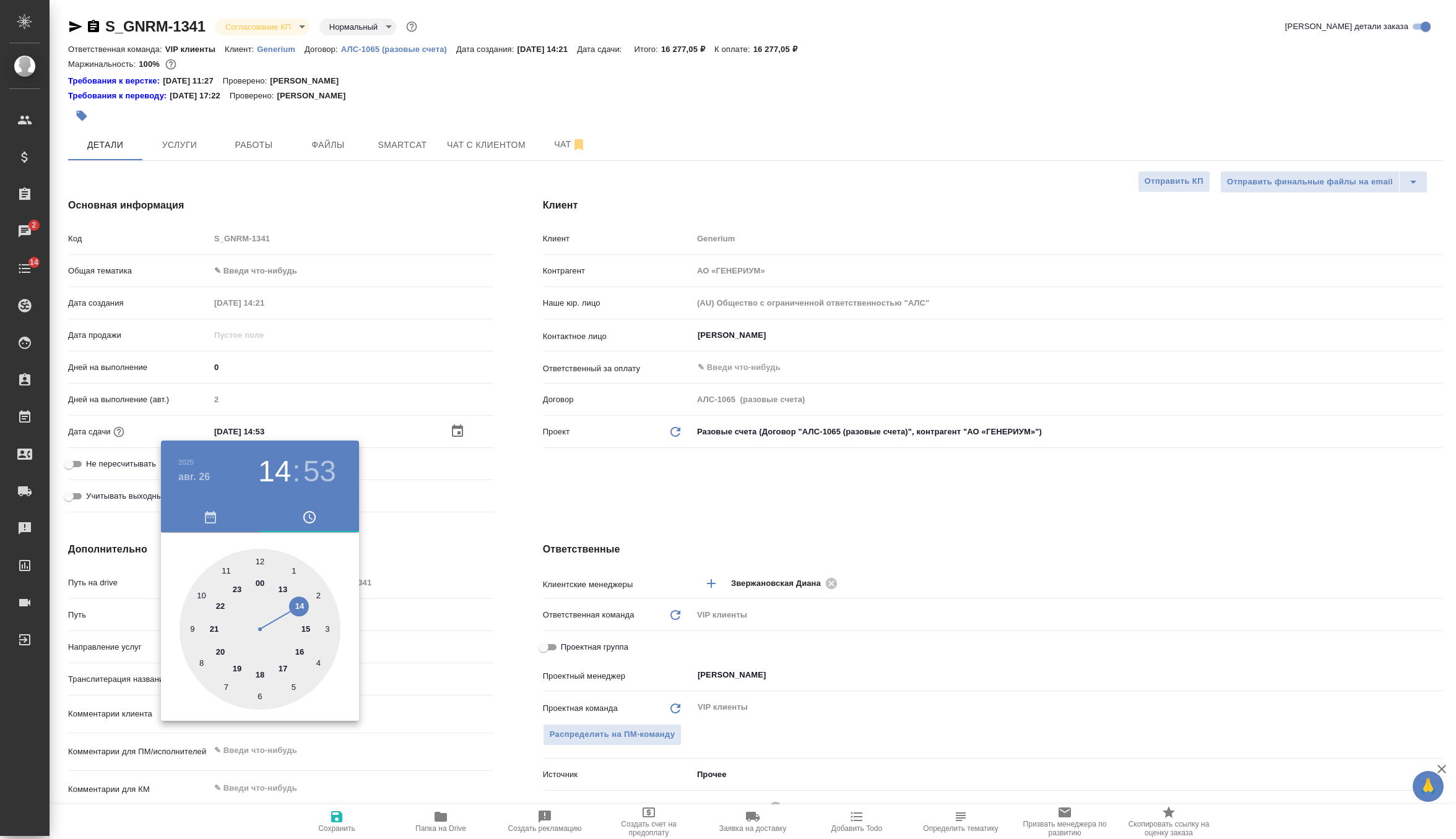
type textarea "x"
click at [194, 480] on h4 "авг. 26" at bounding box center [194, 477] width 32 height 15
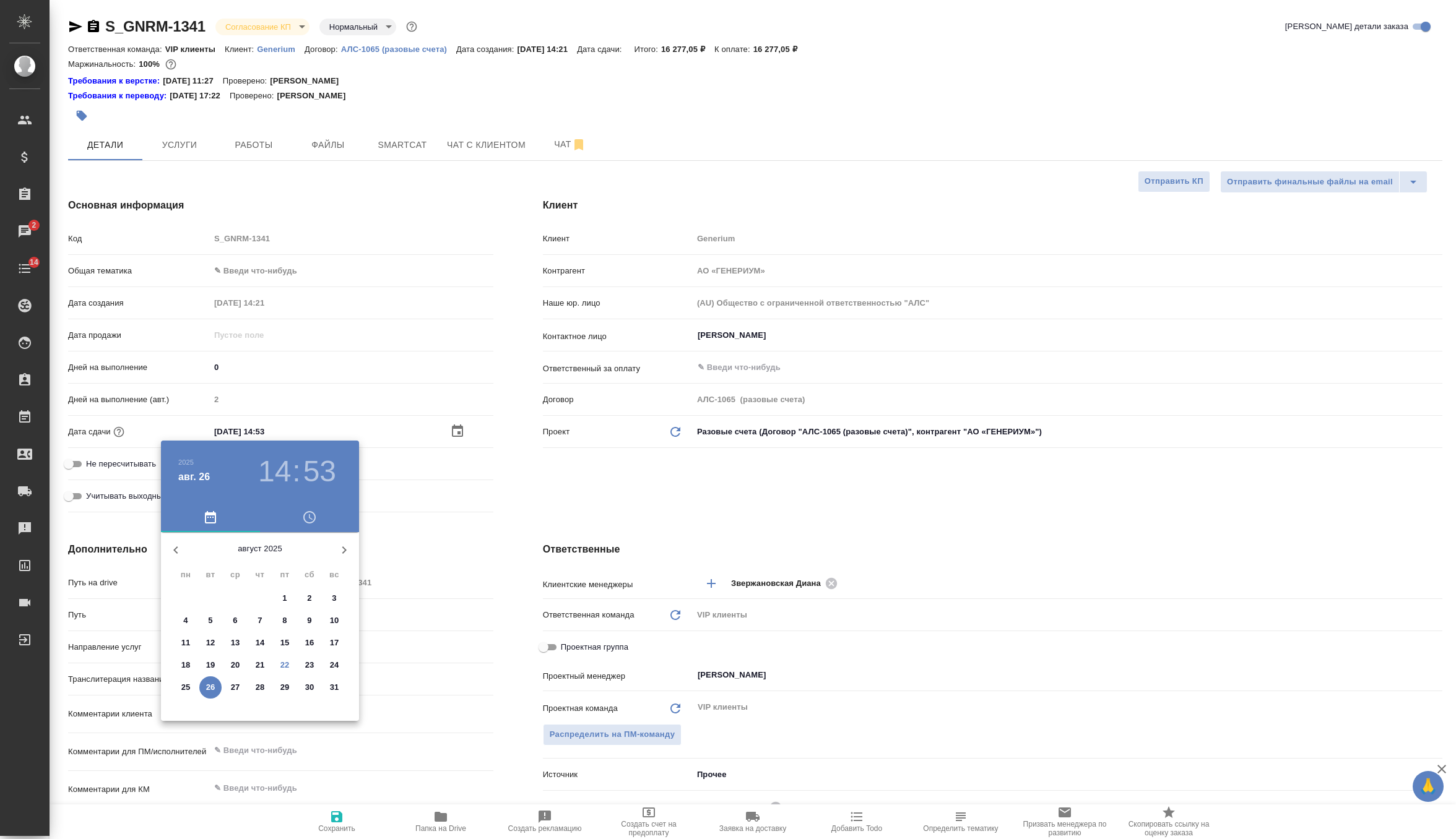
click at [329, 466] on h3 "53" at bounding box center [320, 471] width 33 height 35
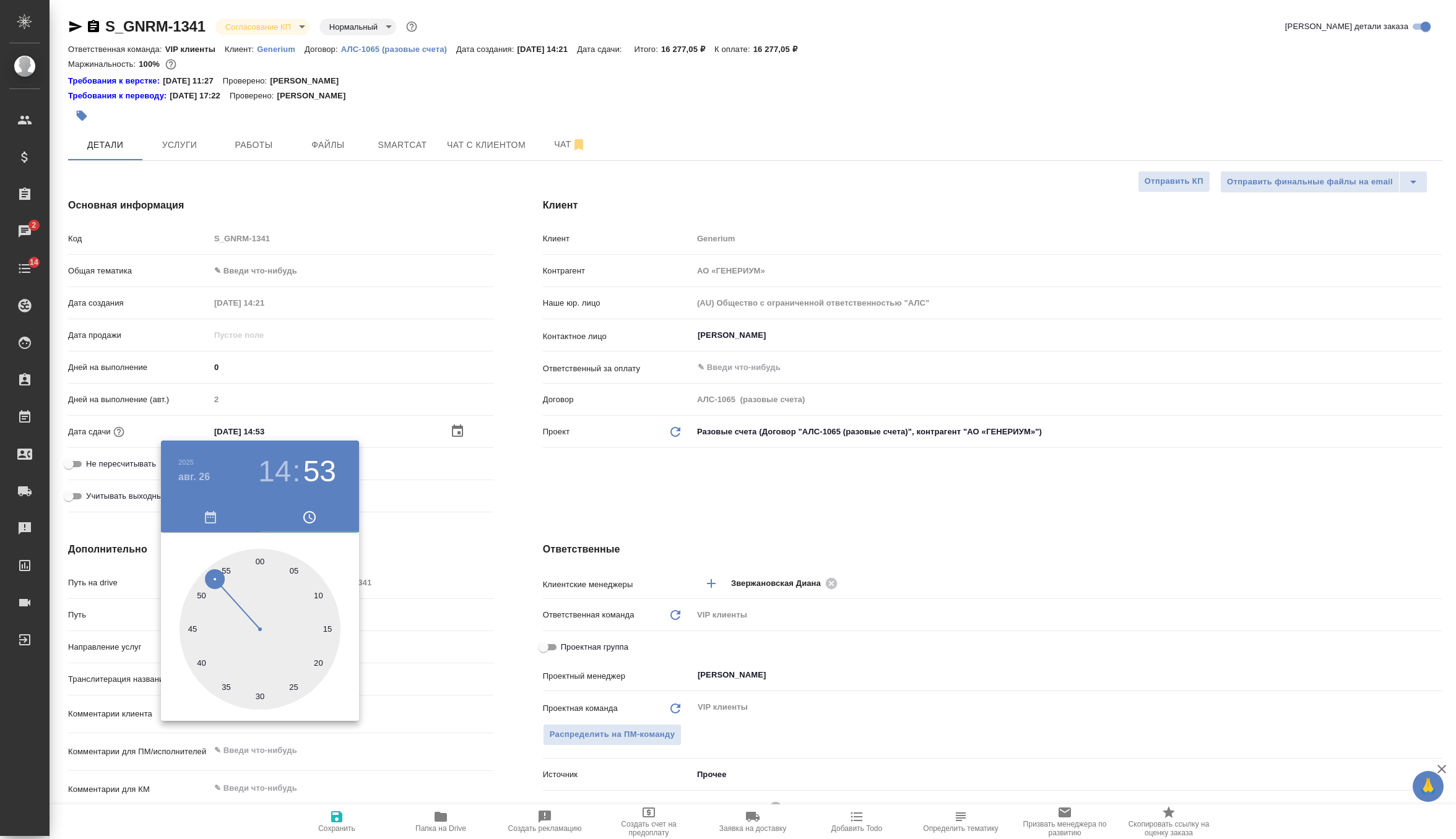
click at [260, 558] on div at bounding box center [260, 629] width 161 height 161
type input "26.08.2025 14:00"
type textarea "x"
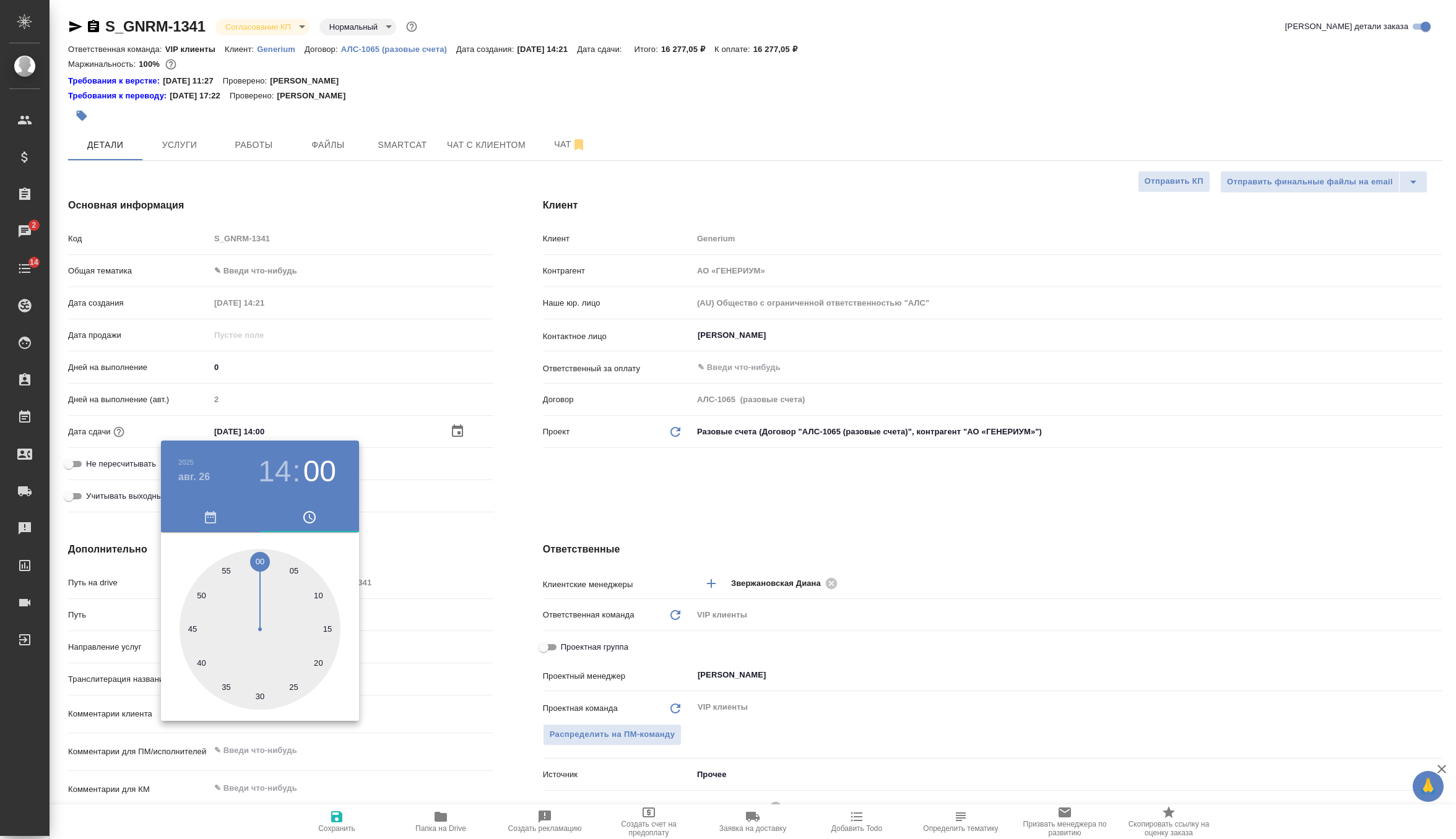
click at [279, 472] on h3 "14" at bounding box center [274, 471] width 33 height 35
click at [196, 482] on h4 "авг. 26" at bounding box center [194, 477] width 32 height 15
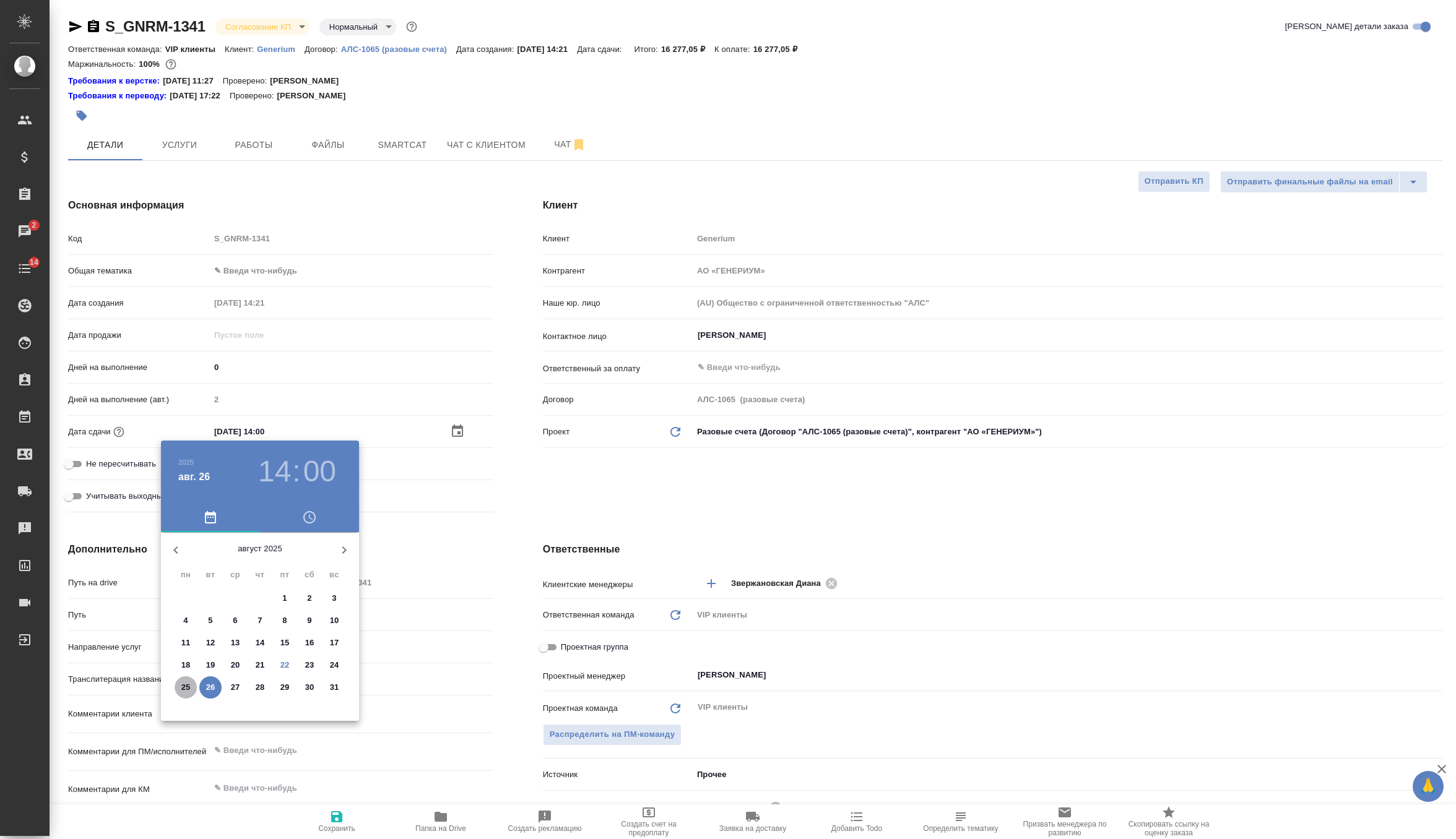
click at [184, 688] on p "25" at bounding box center [186, 687] width 9 height 13
type input "25.08.2025 14:00"
type textarea "x"
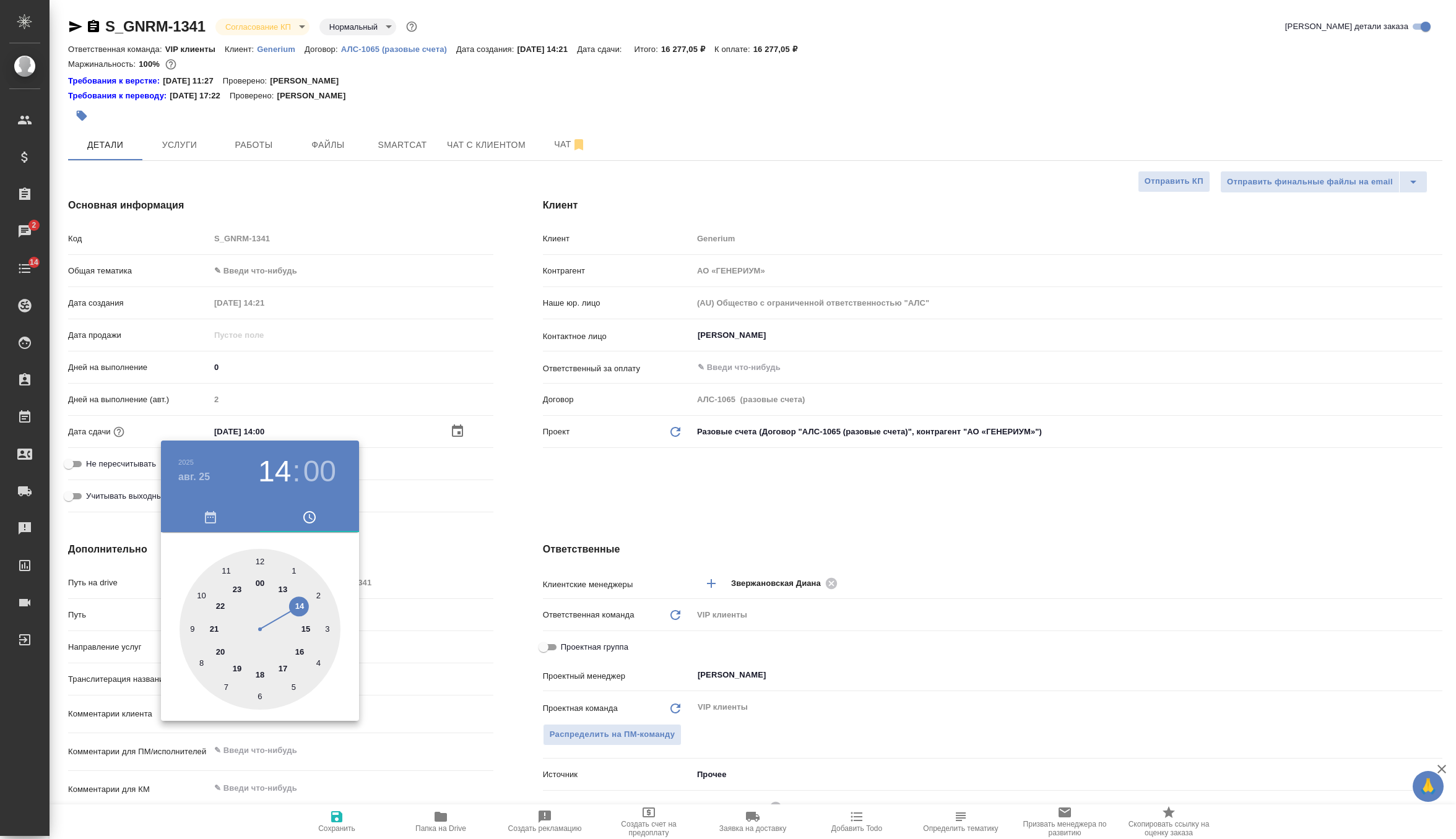
click at [260, 671] on div at bounding box center [260, 629] width 161 height 161
type input "25.08.2025 18:00"
type textarea "x"
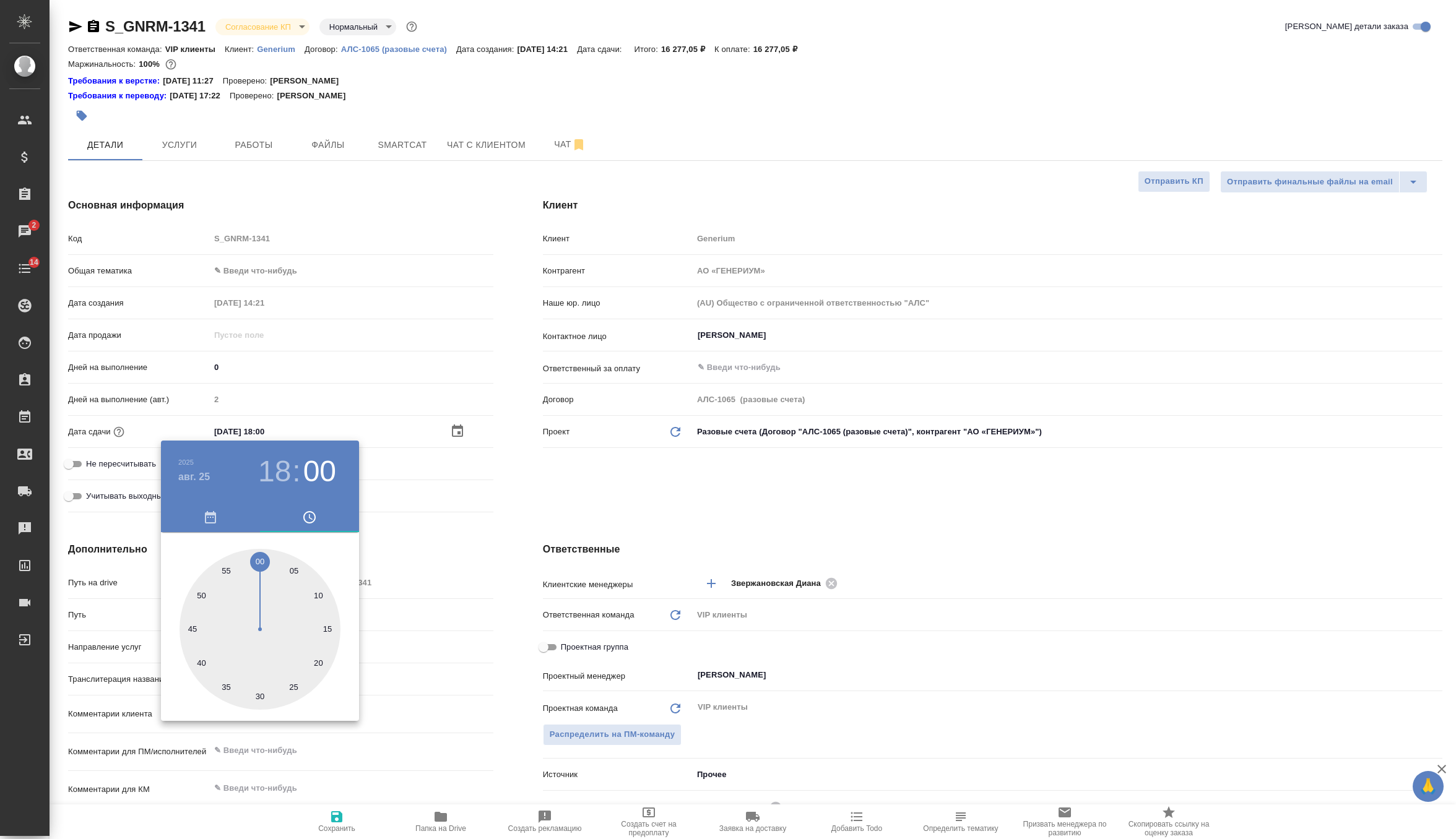
click at [659, 501] on div at bounding box center [728, 420] width 1456 height 839
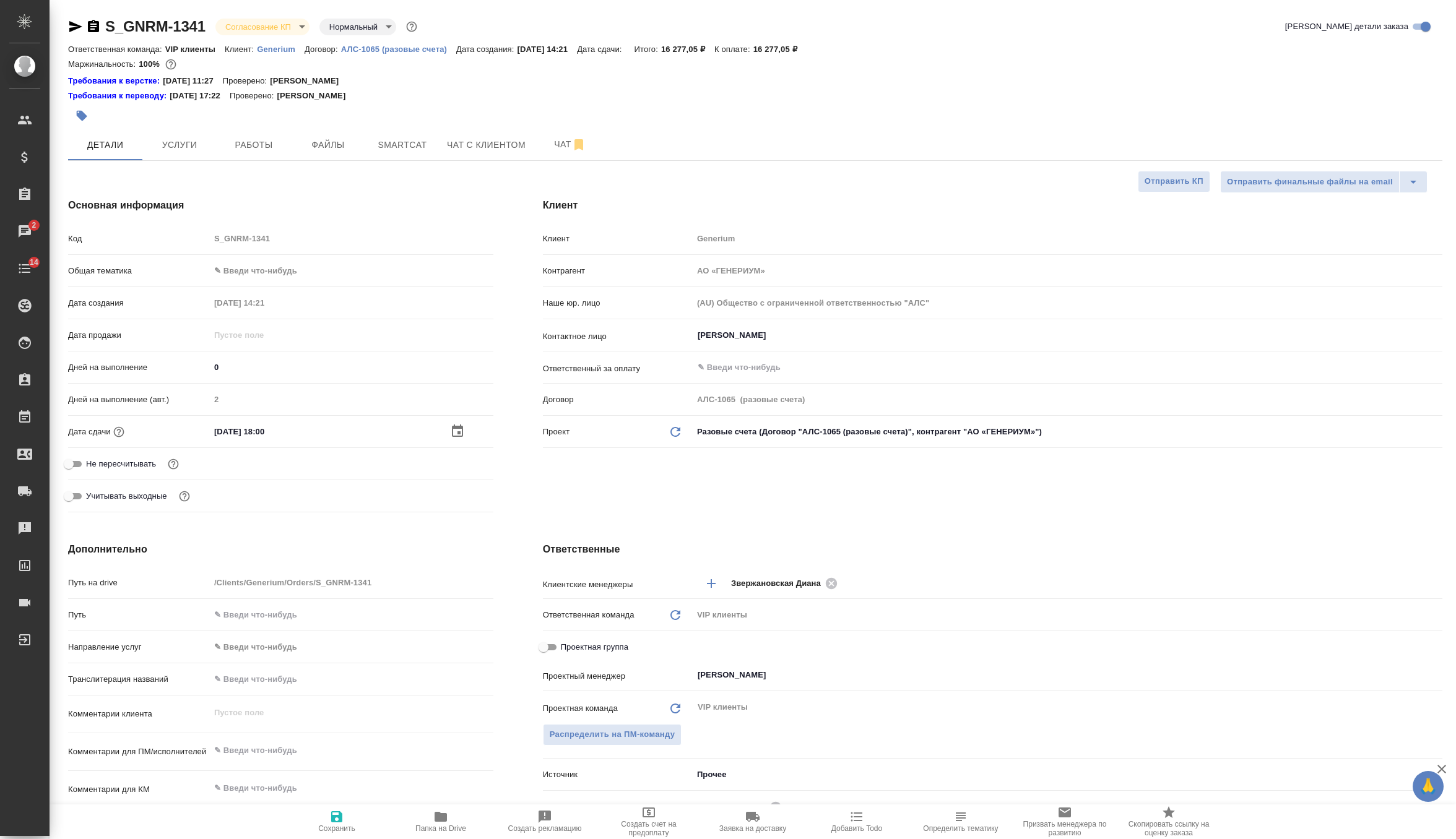
click at [335, 820] on icon "button" at bounding box center [336, 816] width 11 height 11
type textarea "x"
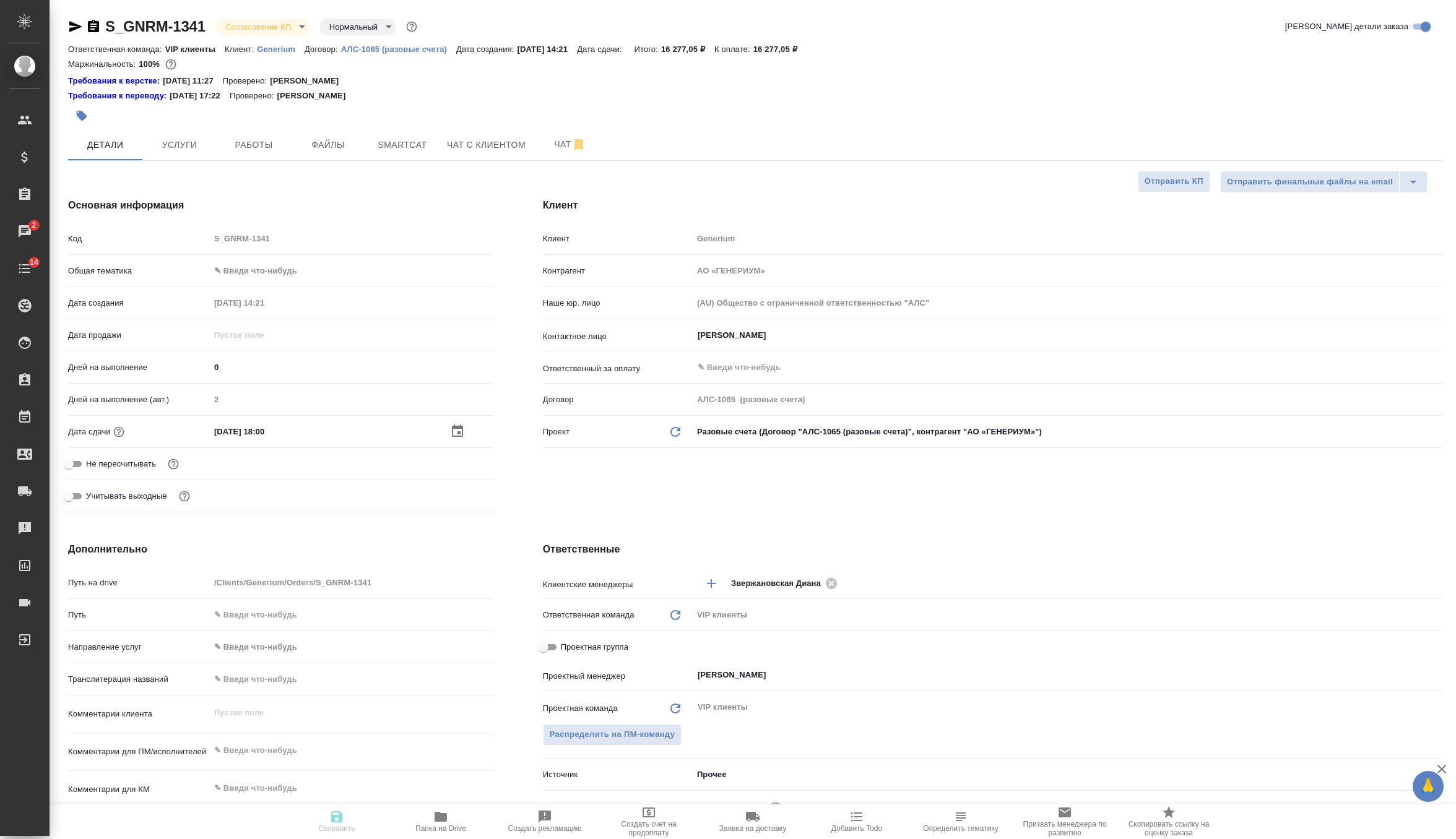
type textarea "x"
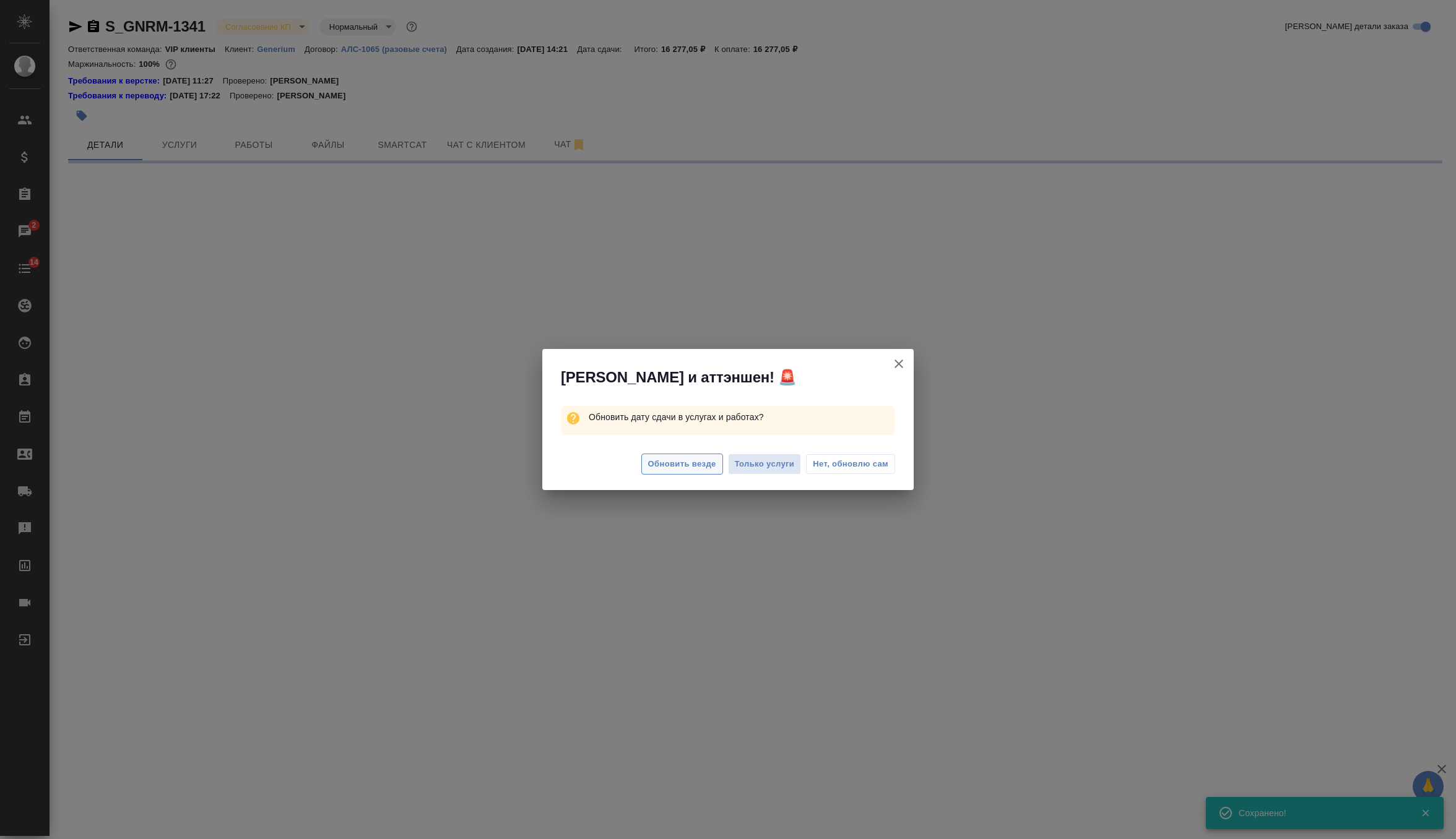
select select "RU"
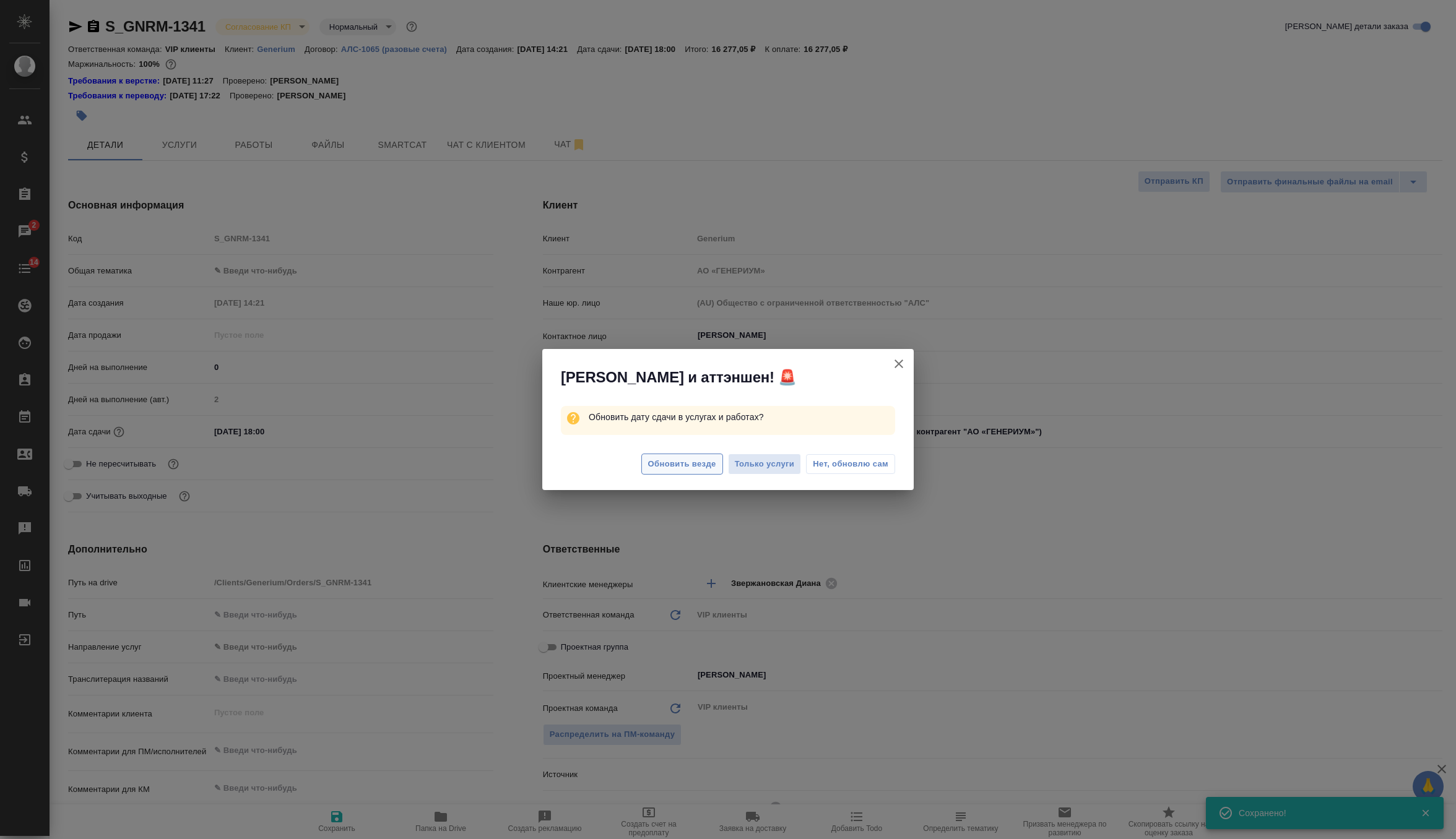
type textarea "x"
click at [700, 469] on span "Обновить везде" at bounding box center [682, 464] width 68 height 14
type textarea "x"
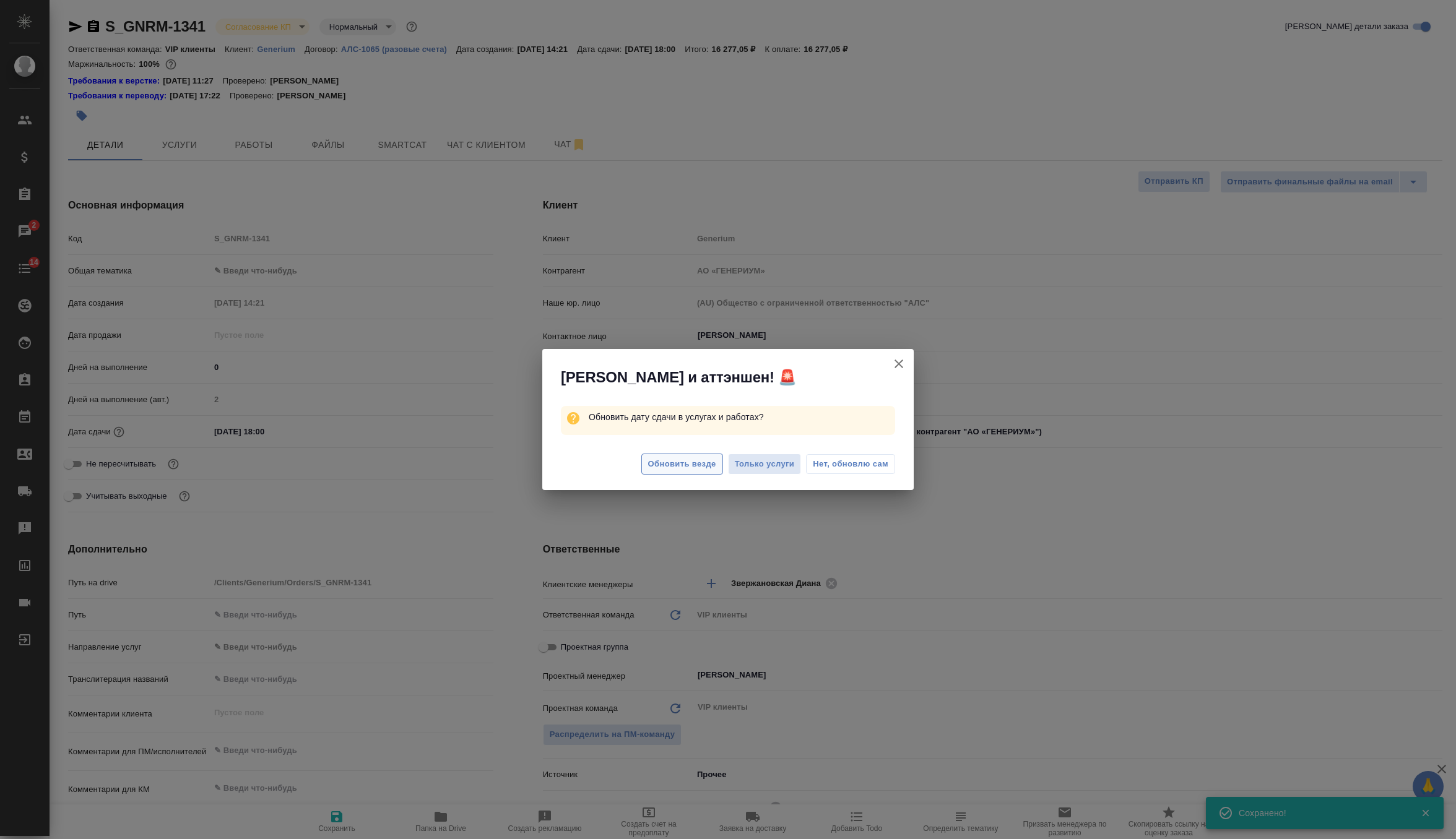
type textarea "x"
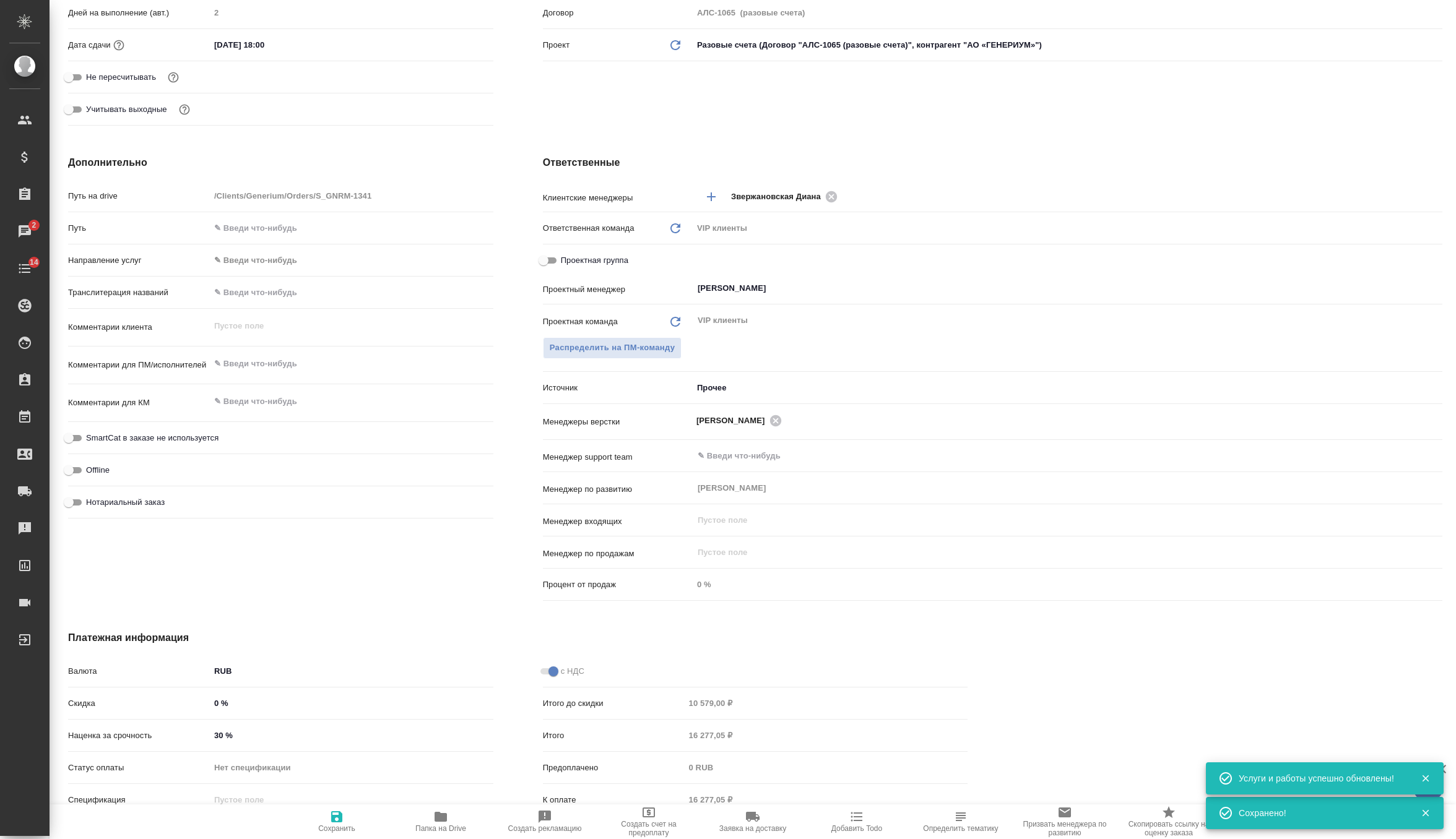
scroll to position [431, 0]
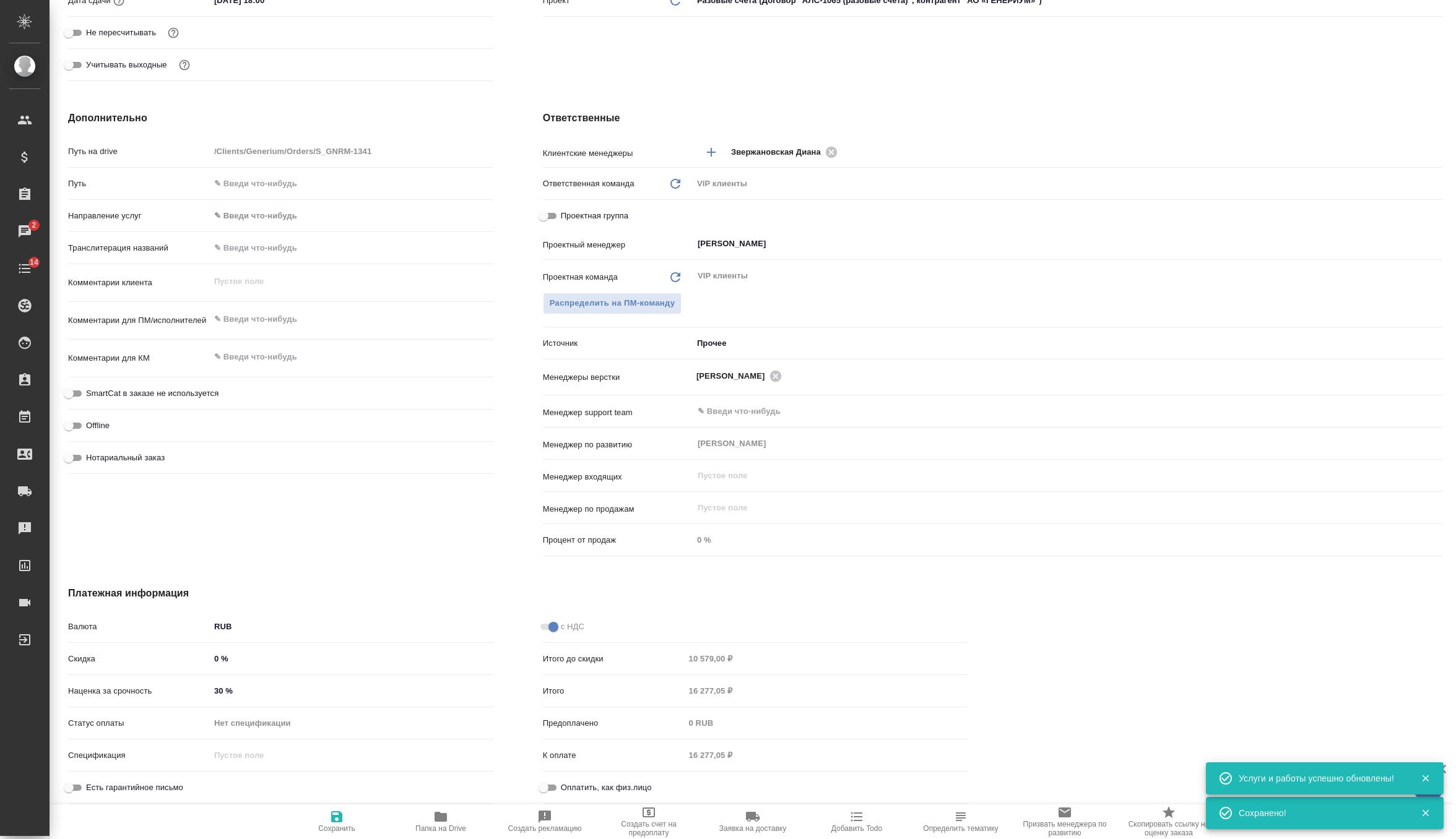
click at [267, 685] on input "30 %" at bounding box center [351, 690] width 284 height 18
type input "3 %"
type textarea "x"
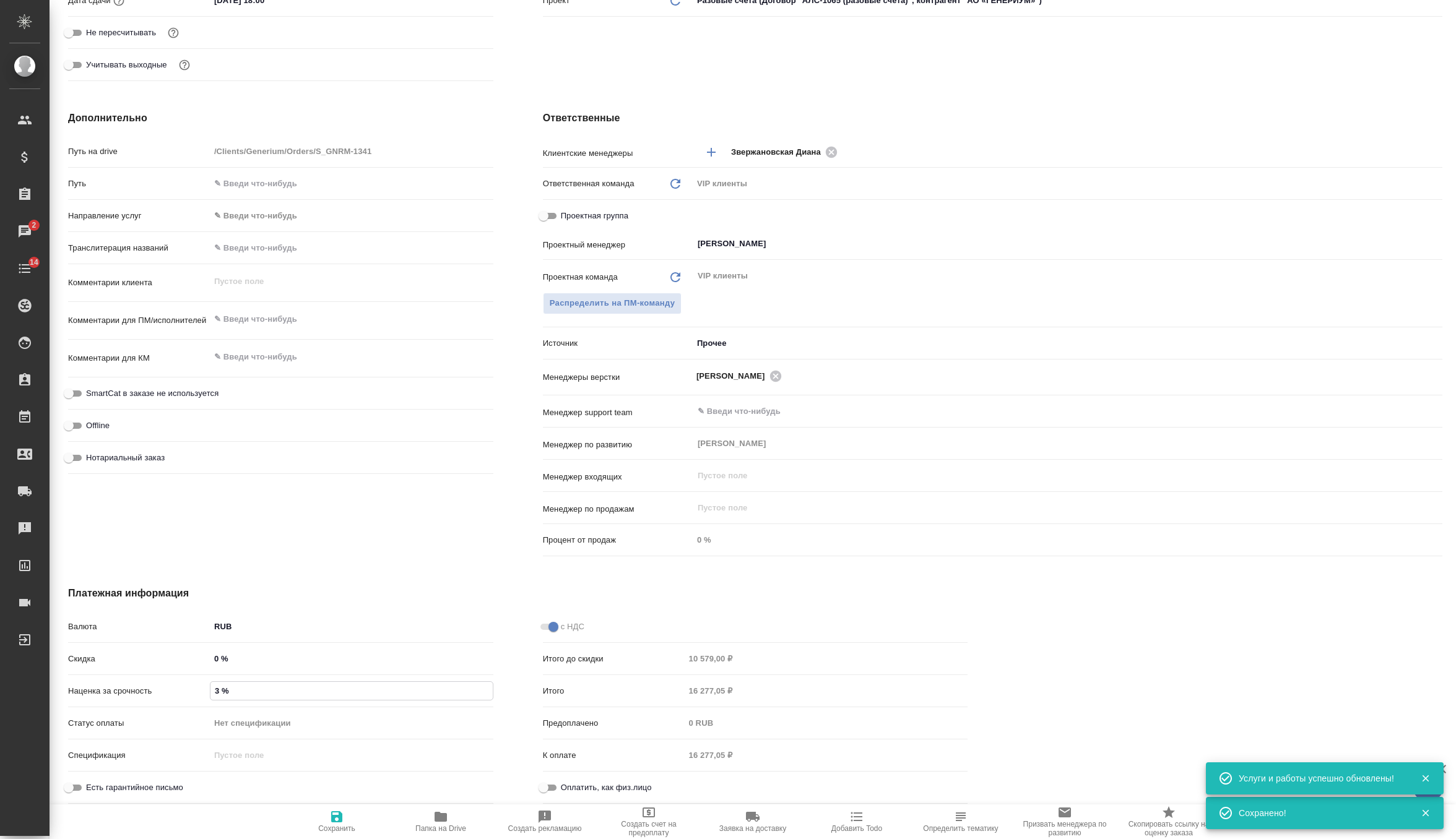
type textarea "x"
type input "0 %"
type textarea "x"
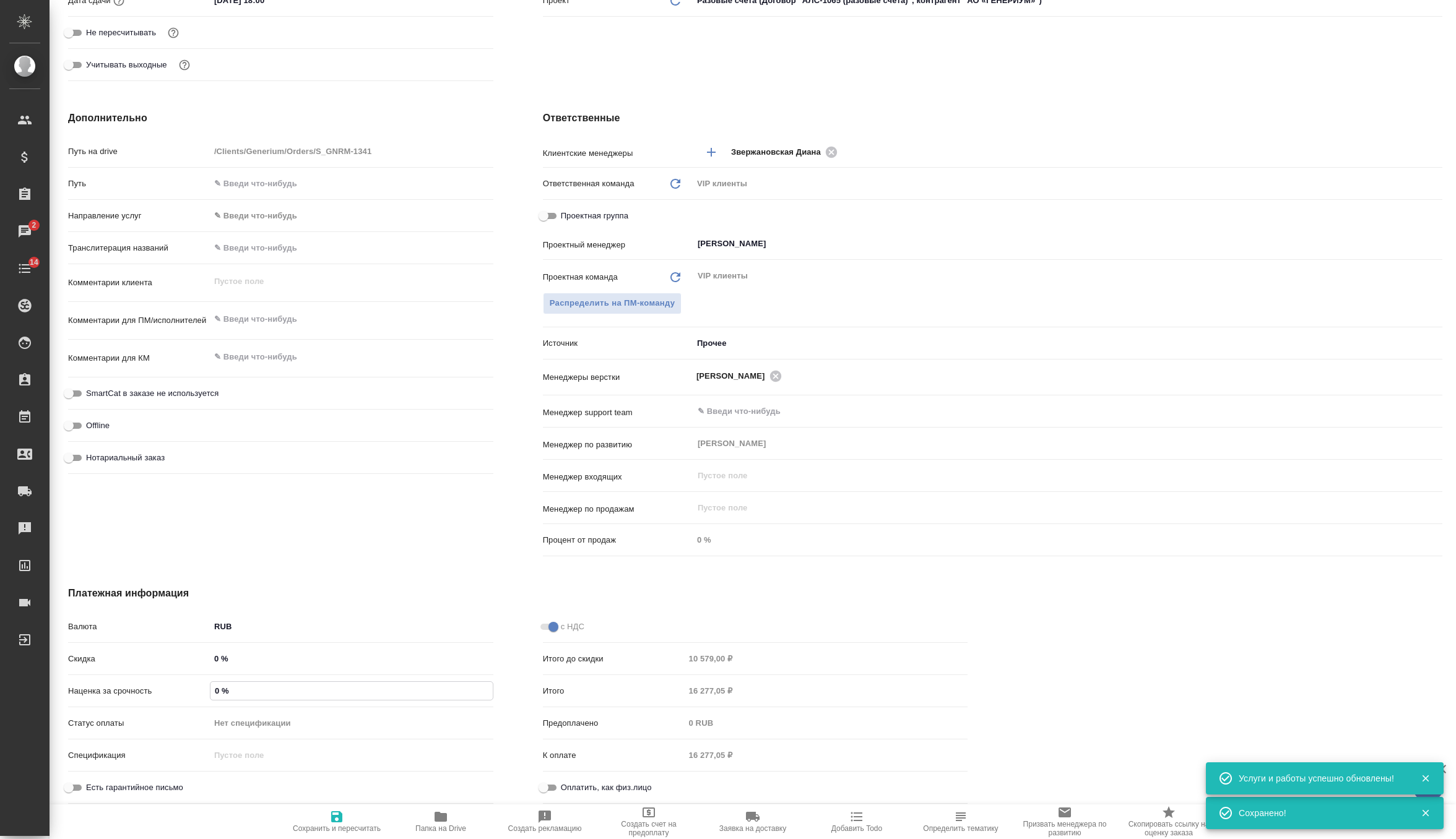
type textarea "x"
type input "0 %"
click at [329, 824] on span "Сохранить и пересчитать" at bounding box center [336, 828] width 88 height 8
type textarea "x"
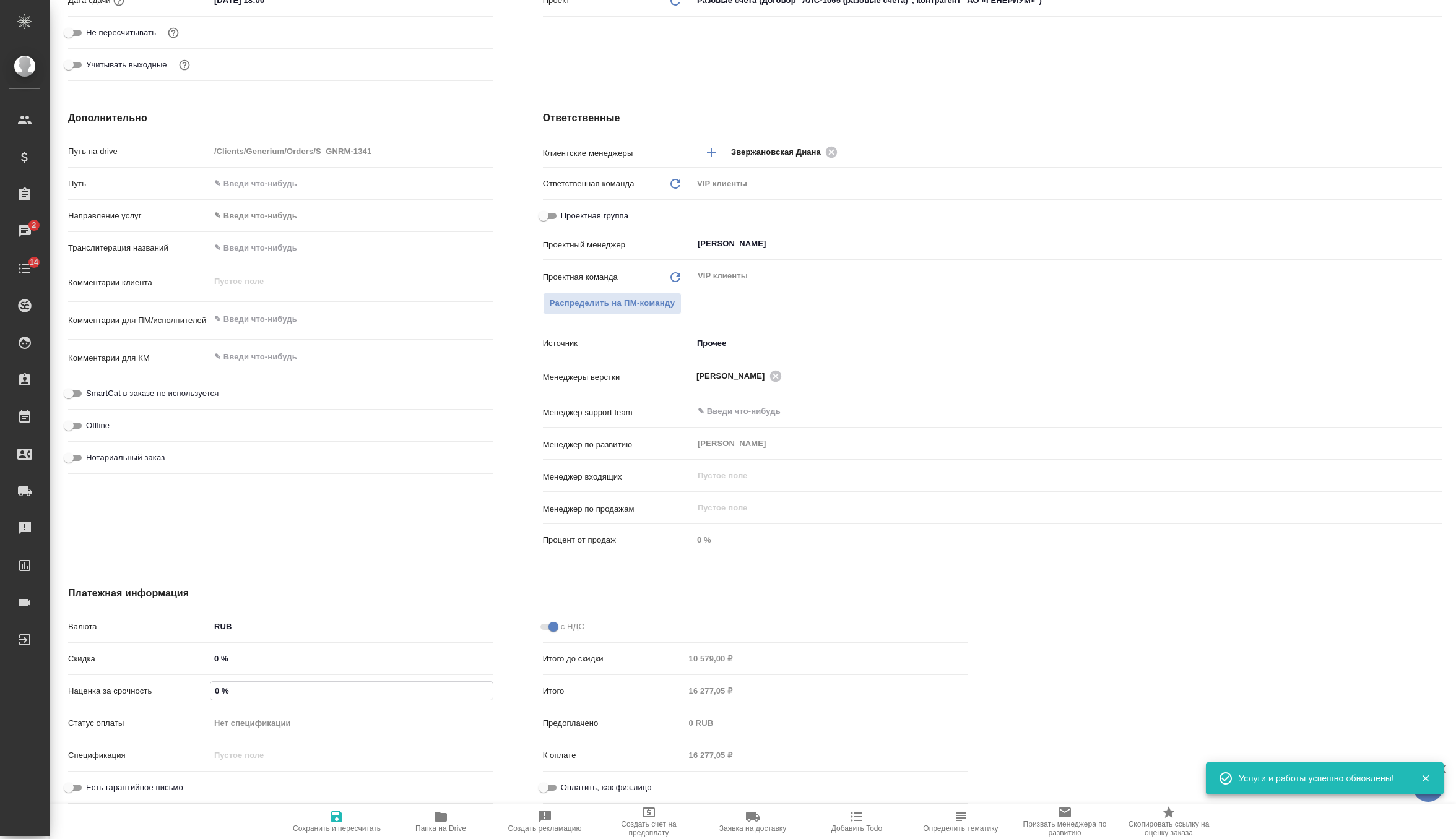
type textarea "x"
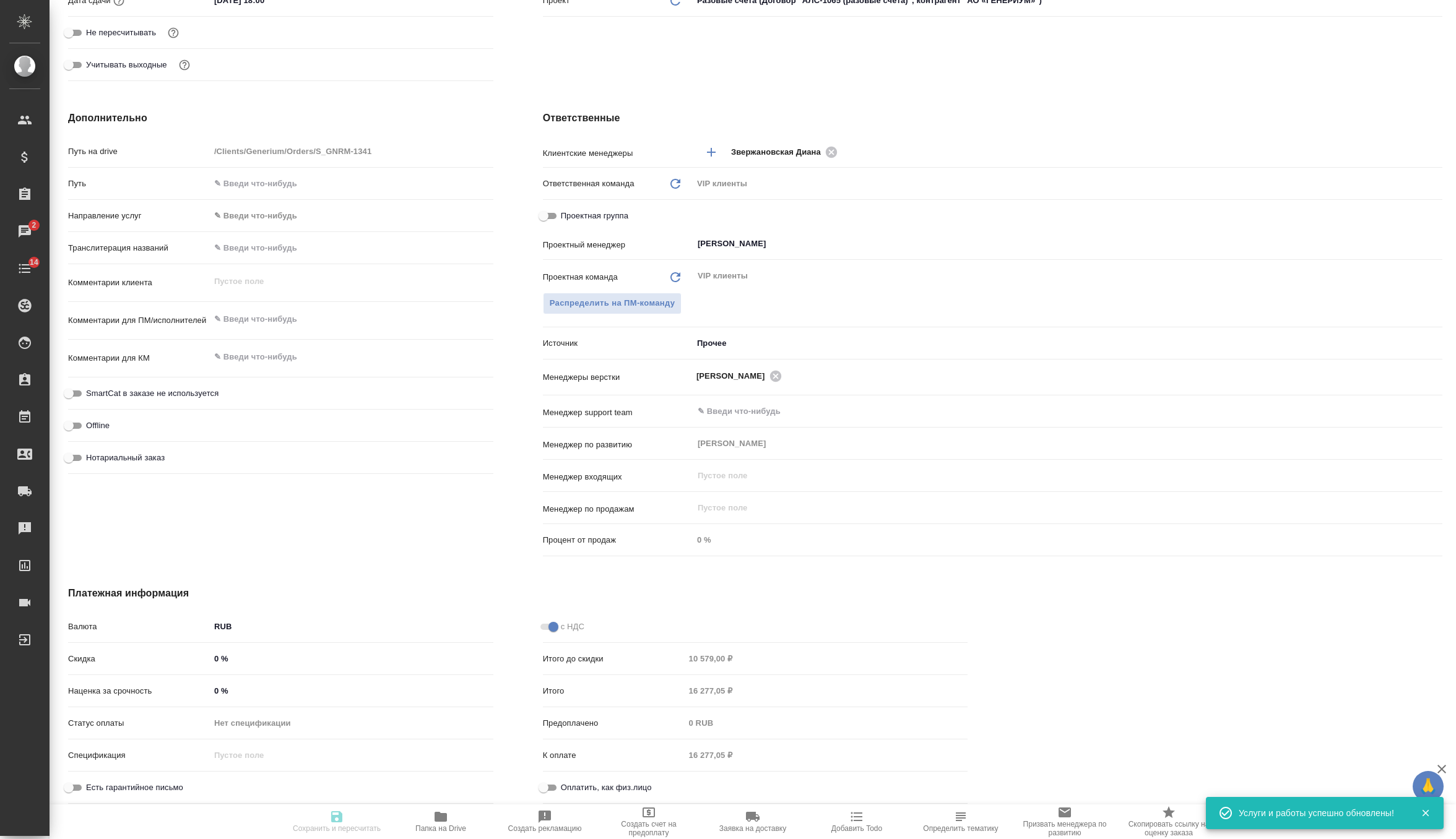
type textarea "x"
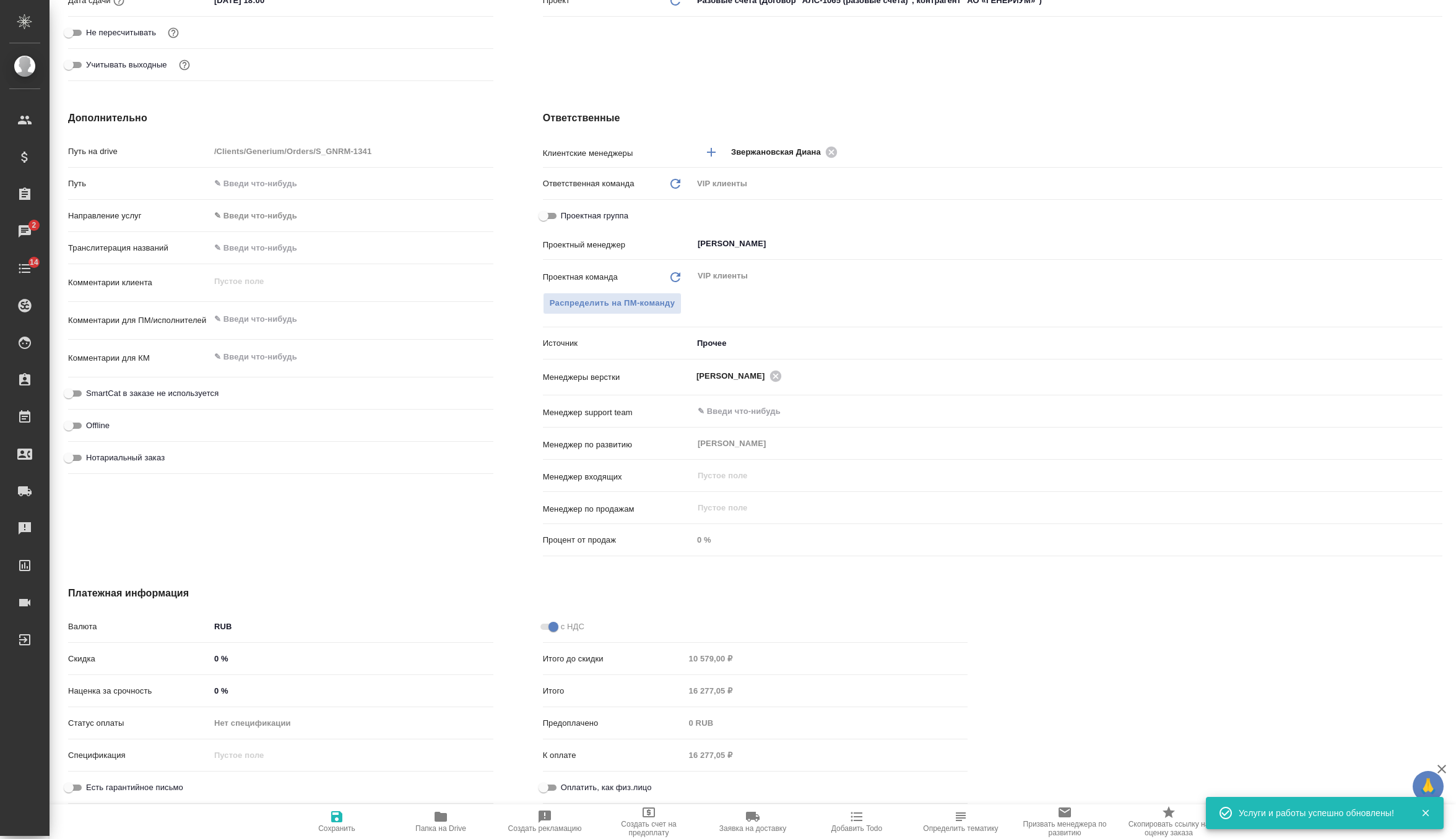
type textarea "x"
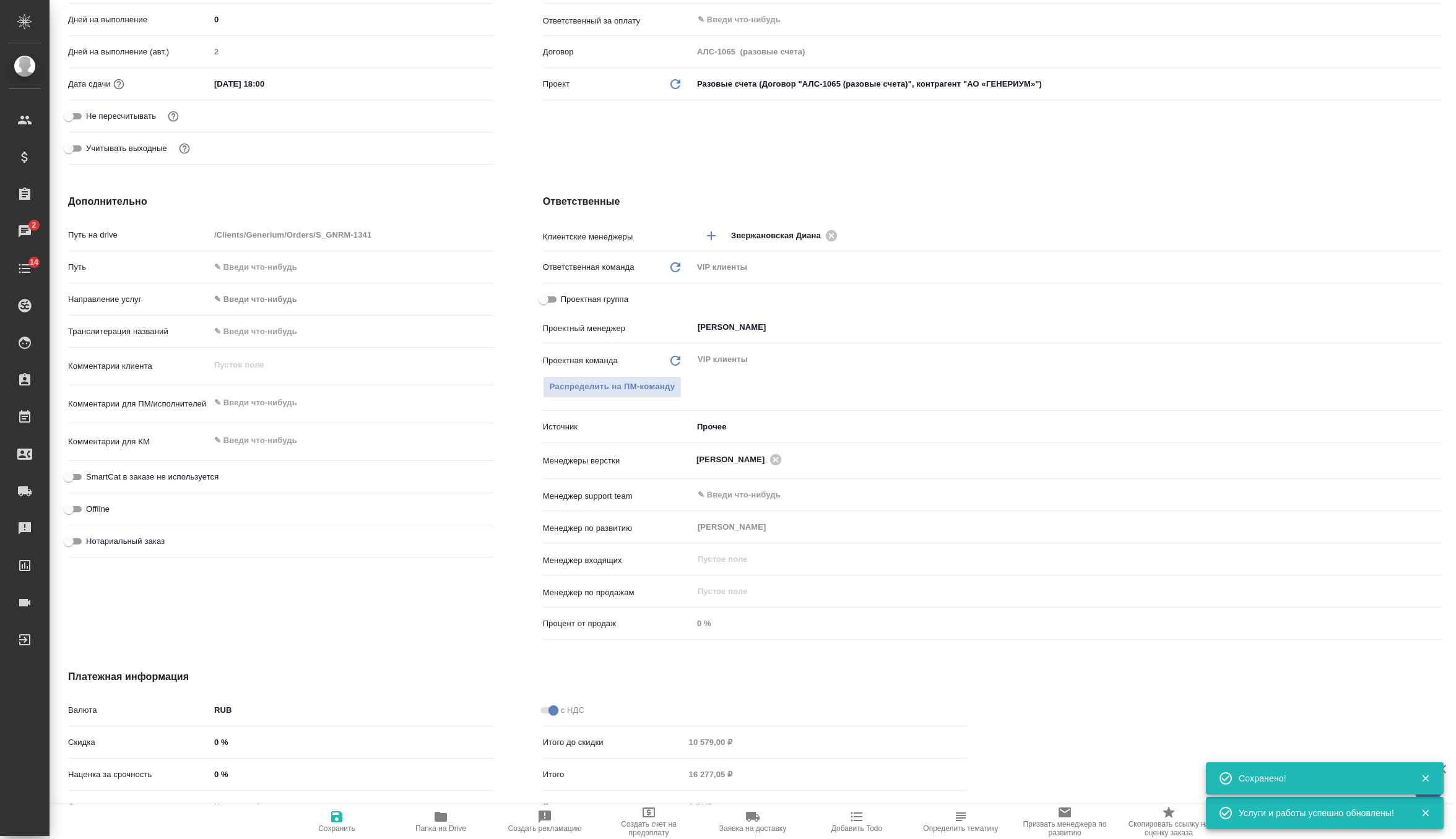
scroll to position [0, 0]
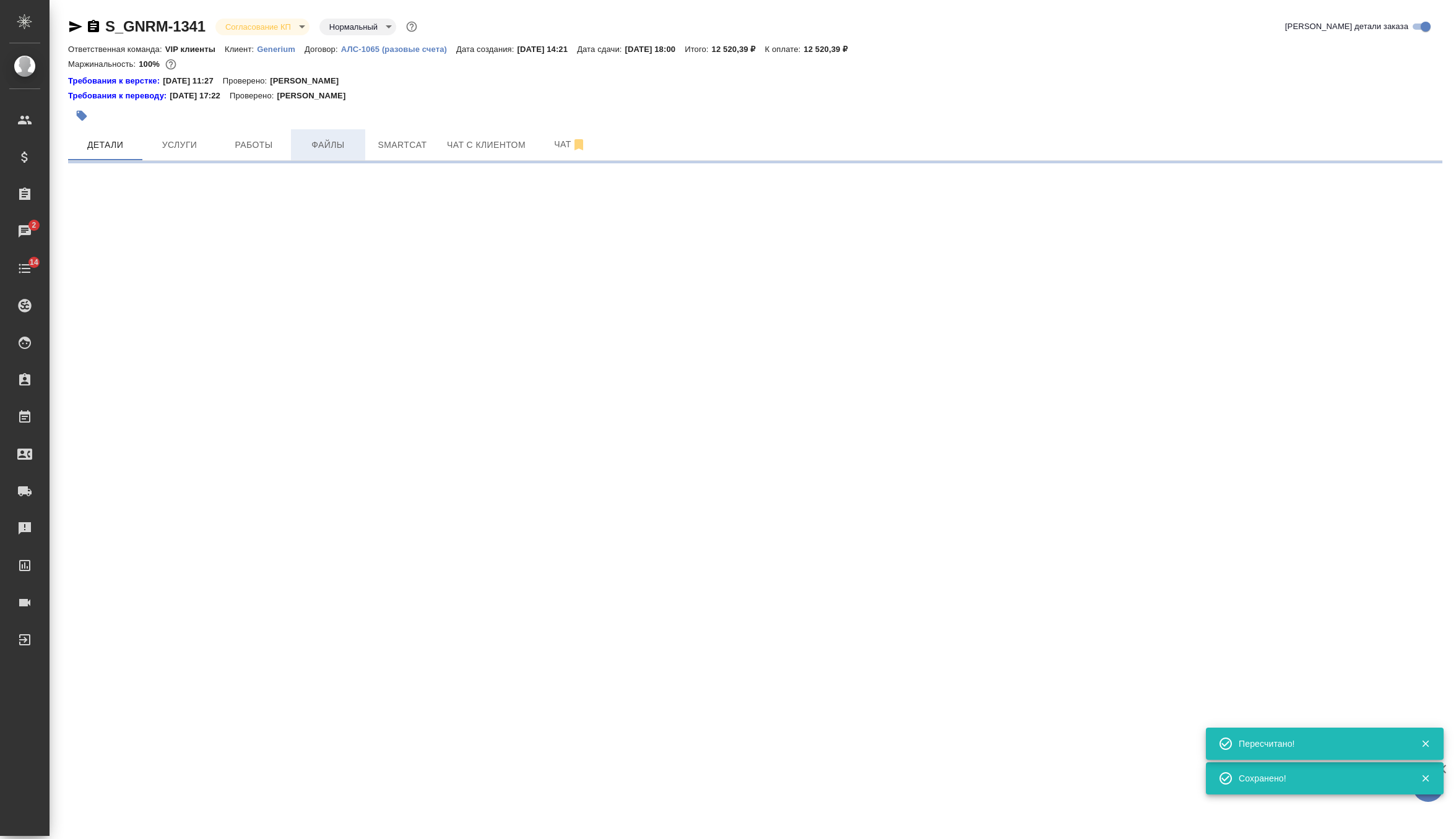
select select "RU"
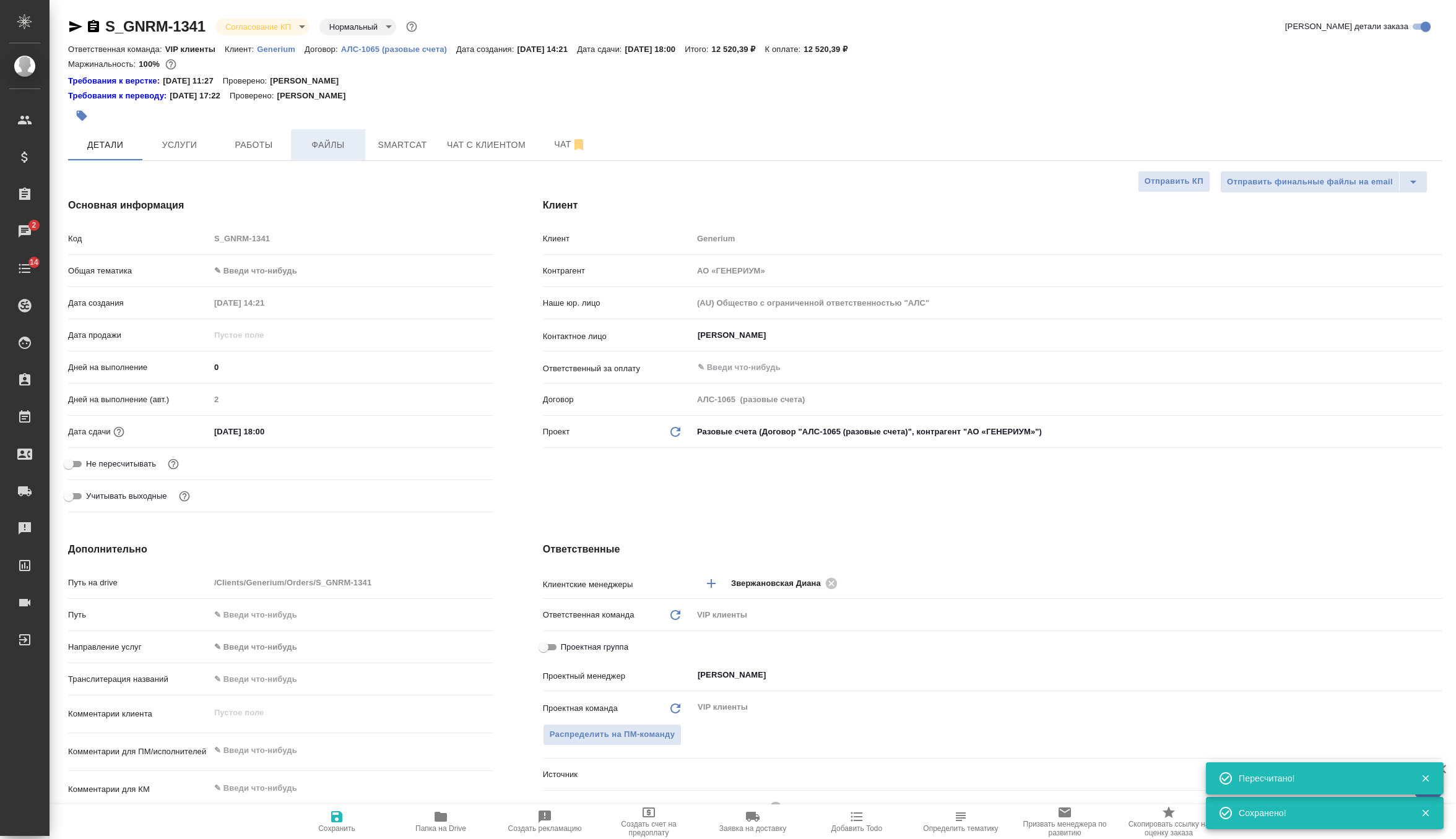
type textarea "x"
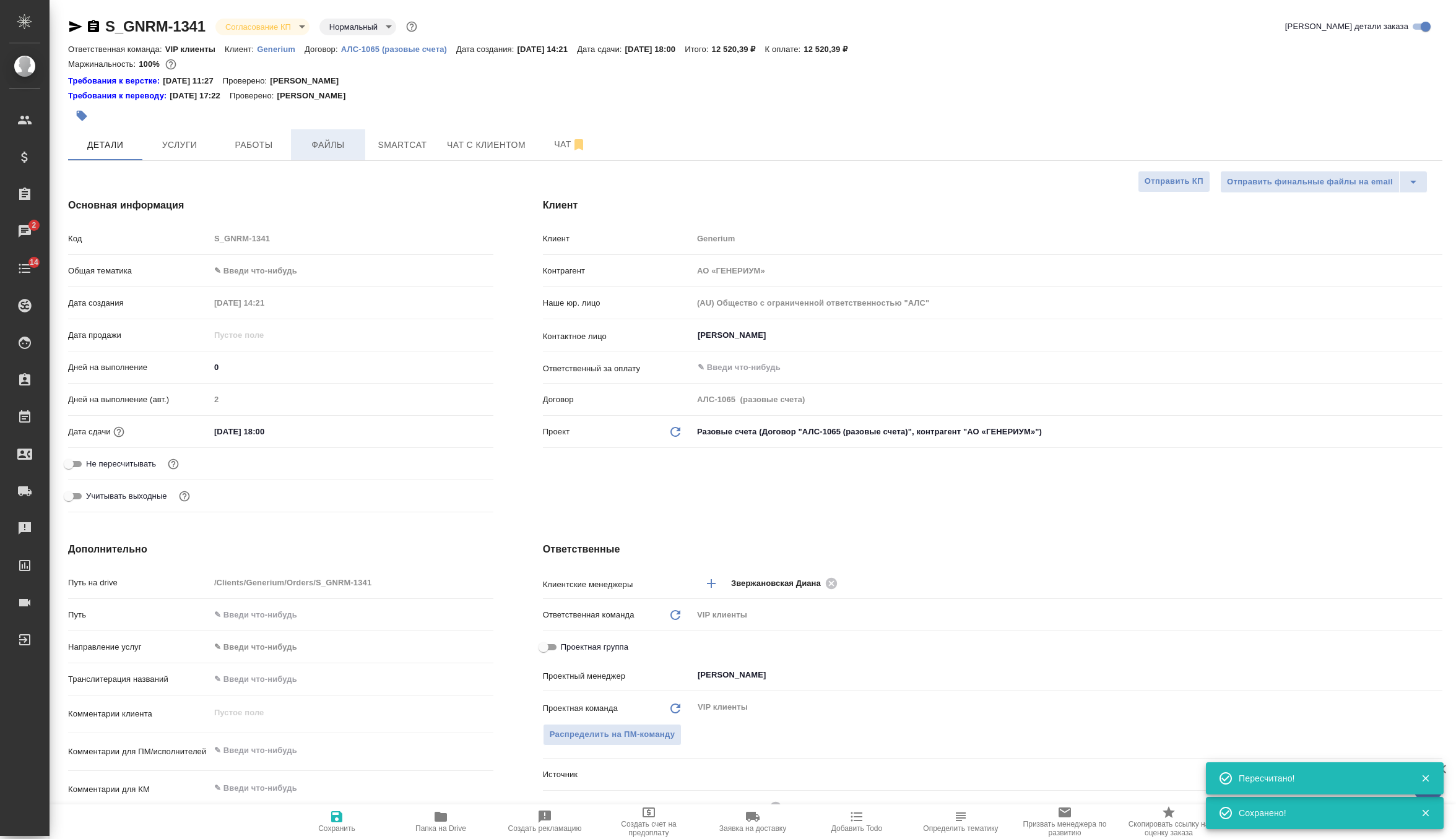
type textarea "x"
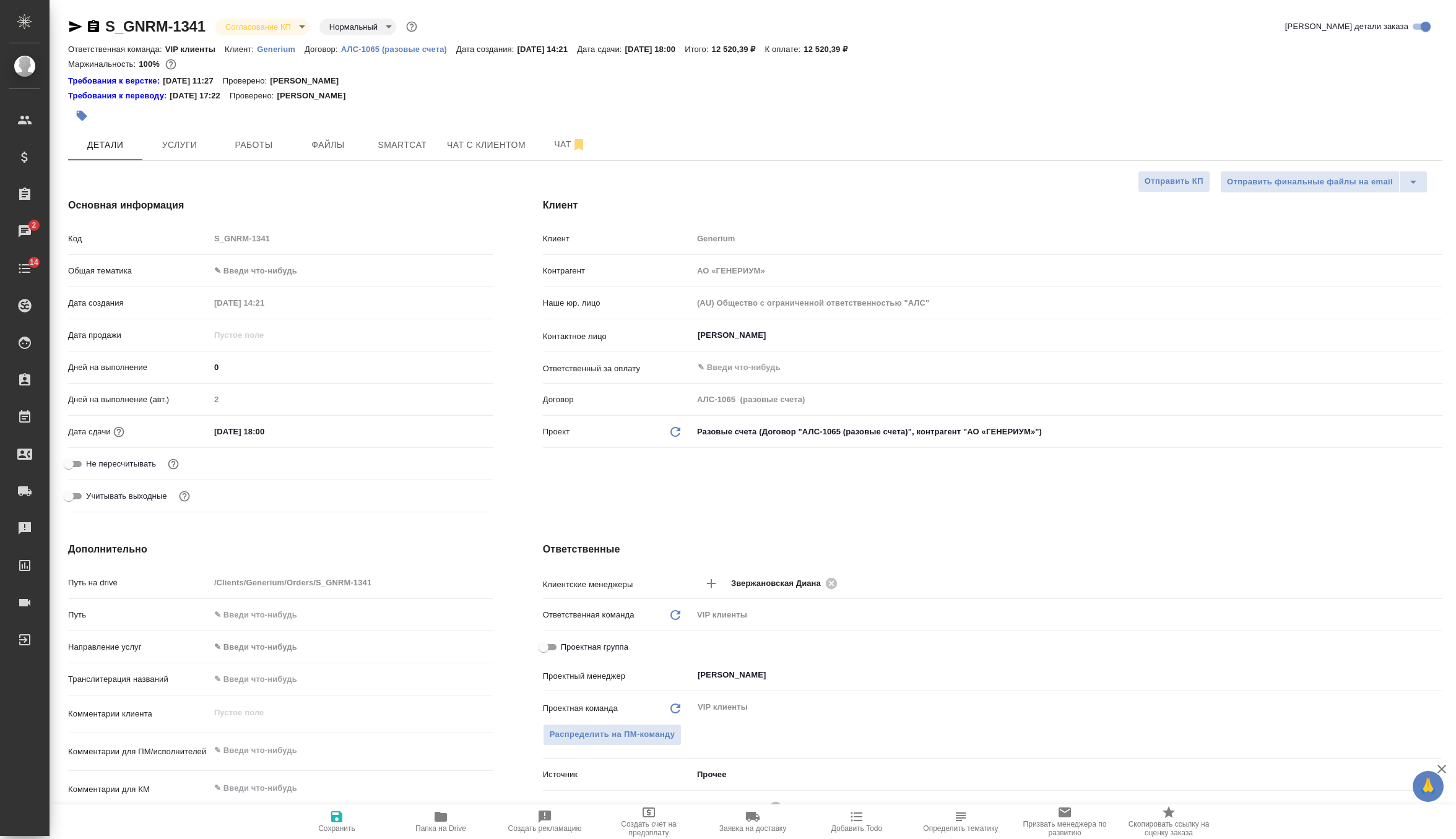
scroll to position [104, 0]
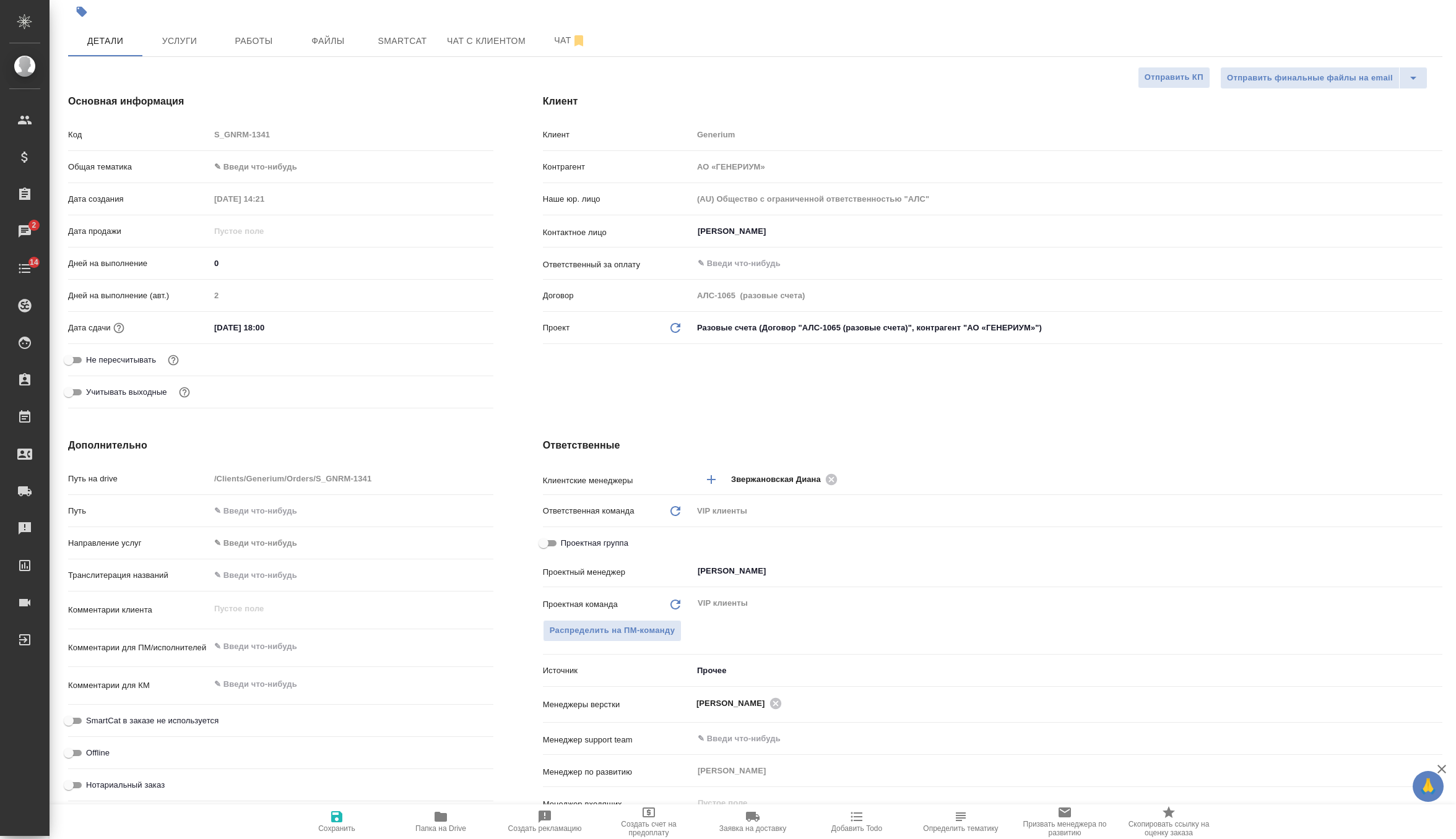
click at [287, 656] on textarea at bounding box center [351, 647] width 284 height 21
click at [350, 812] on span "Сохранить" at bounding box center [336, 821] width 89 height 23
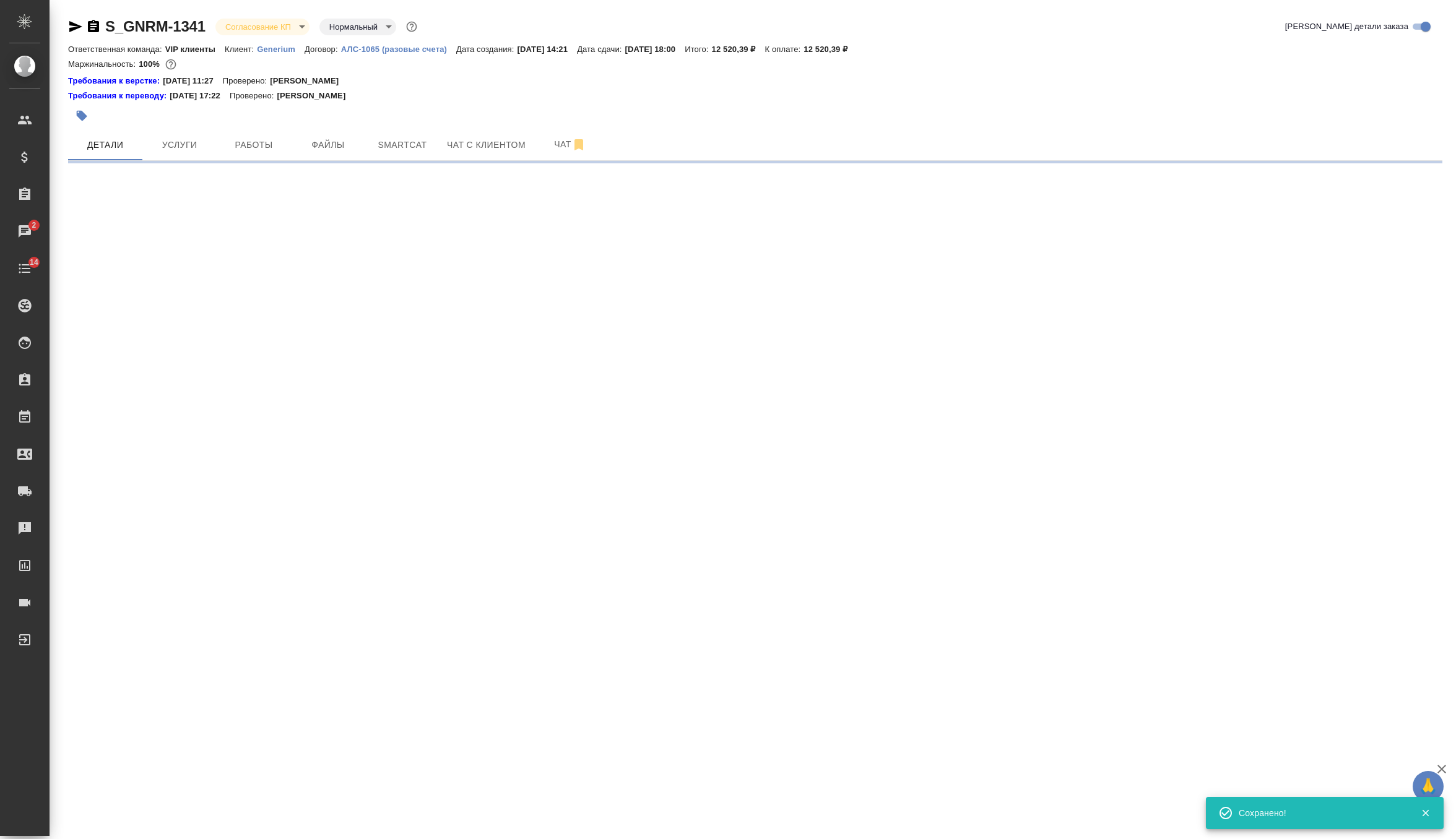
scroll to position [0, 0]
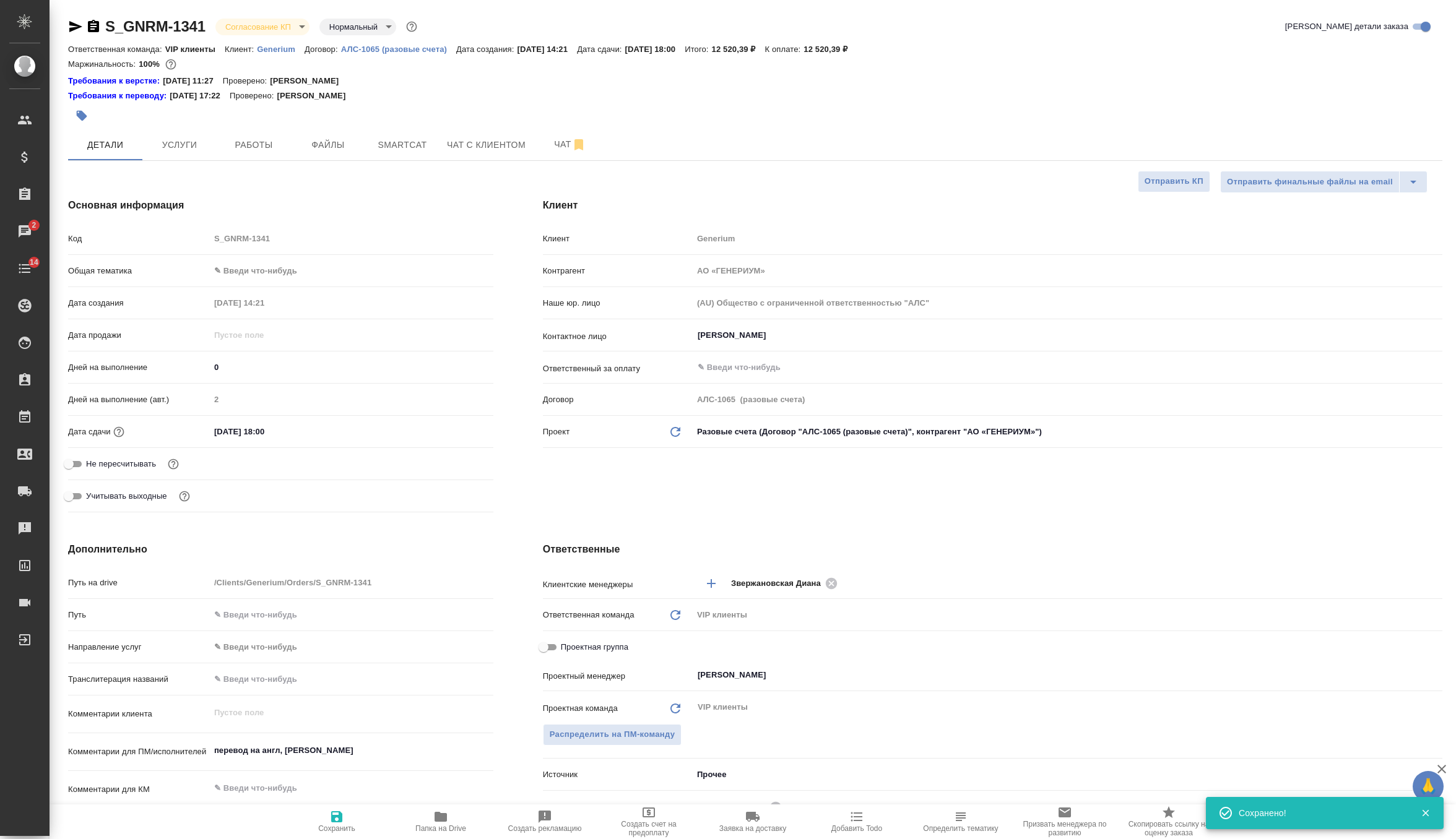
click at [293, 28] on body "🙏 .cls-1 fill:#fff; AWATERA Zverzhanovskaya Diana Клиенты Спецификации Заказы 2…" at bounding box center [728, 420] width 1456 height 839
click at [284, 116] on li "Подтвержден" at bounding box center [272, 109] width 114 height 21
click at [332, 823] on icon "button" at bounding box center [336, 816] width 15 height 15
click at [550, 144] on span "Чат" at bounding box center [570, 145] width 59 height 16
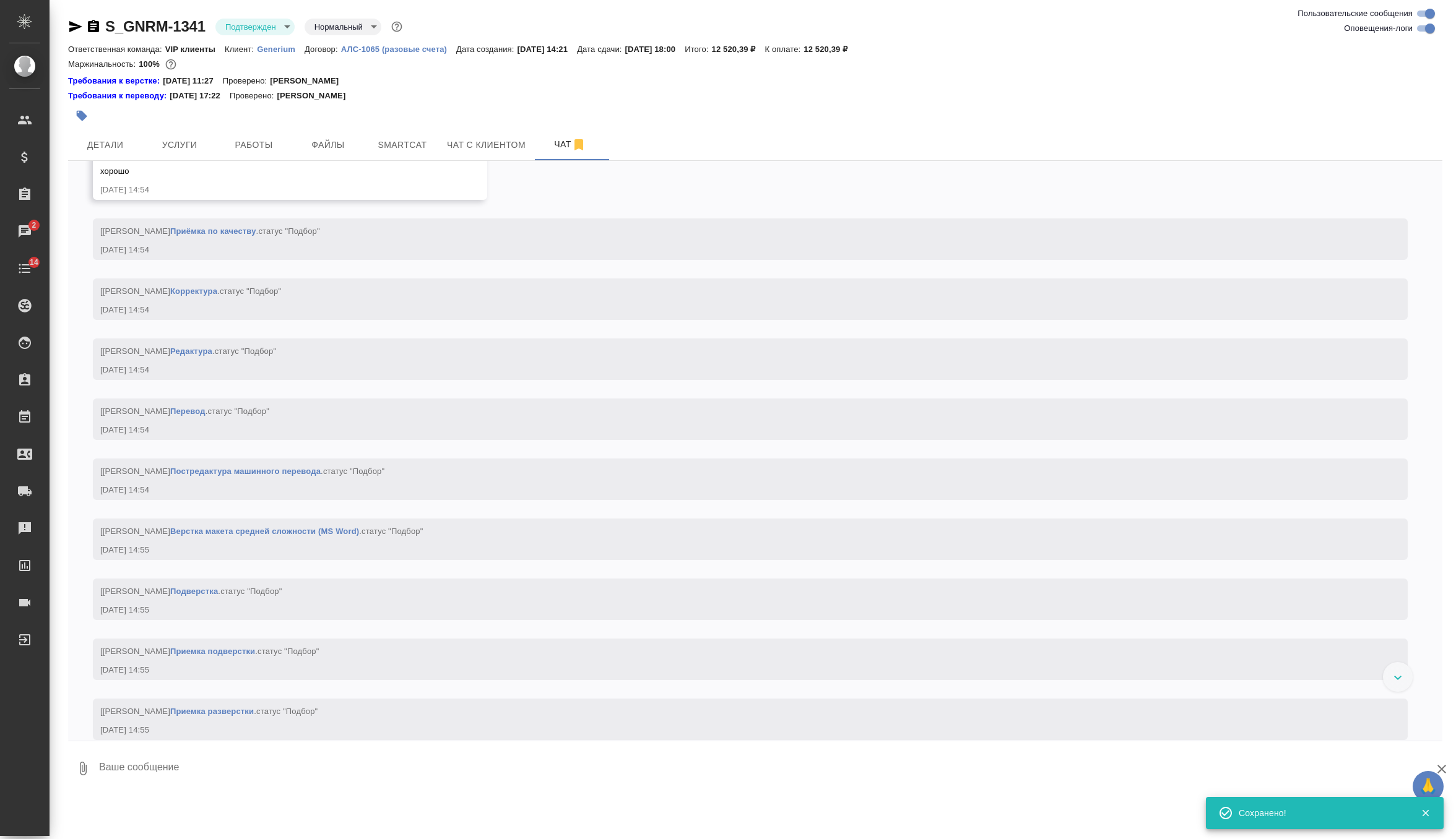
scroll to position [1383, 0]
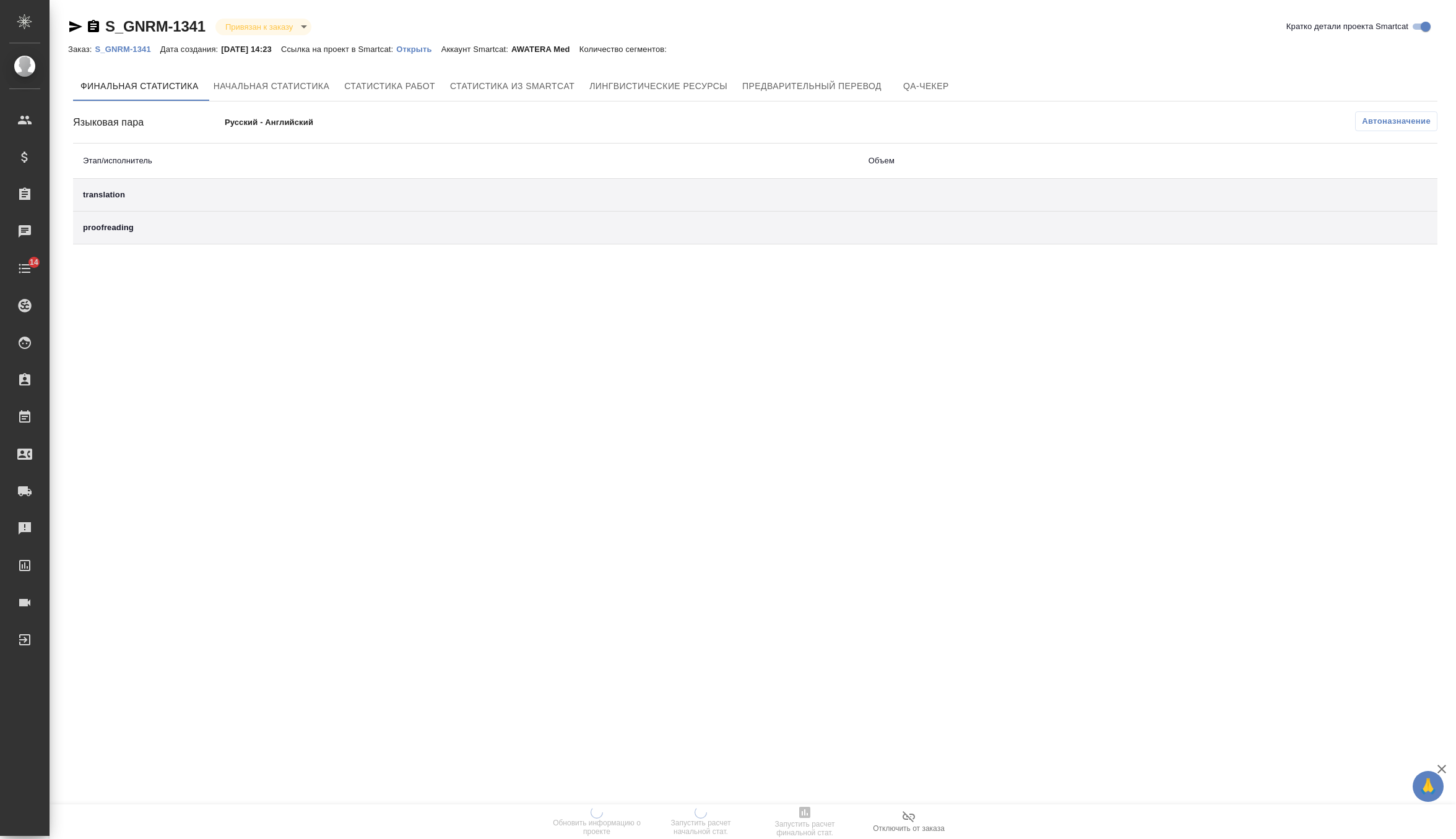
click at [434, 42] on div "Заказ: S_GNRM-1341 Дата создания: [DATE] 14:23 Ссылка на проект в Smartcat: Отк…" at bounding box center [374, 49] width 611 height 15
click at [434, 51] on p "Открыть" at bounding box center [418, 49] width 44 height 9
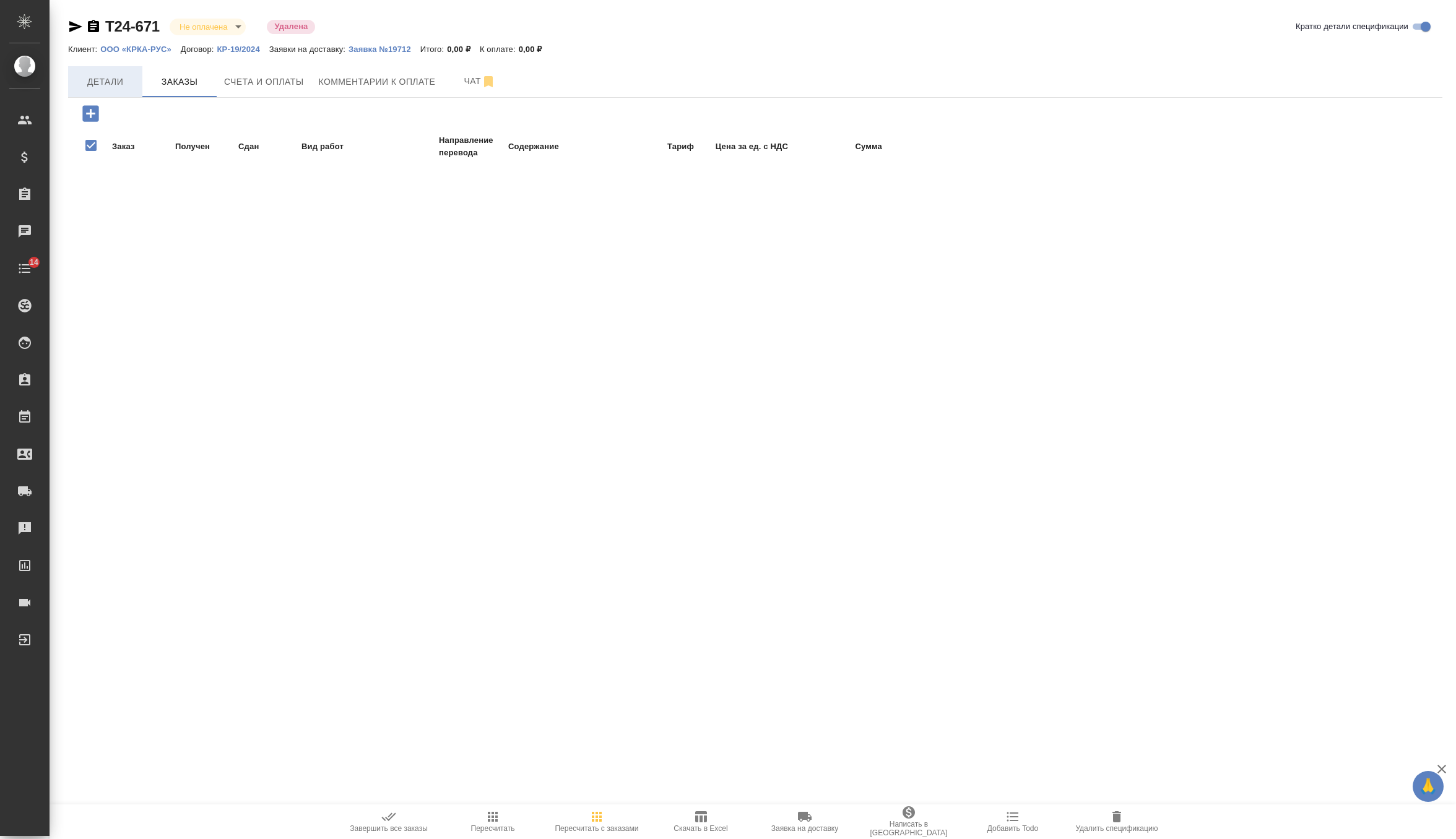
click at [101, 84] on span "Детали" at bounding box center [105, 82] width 59 height 16
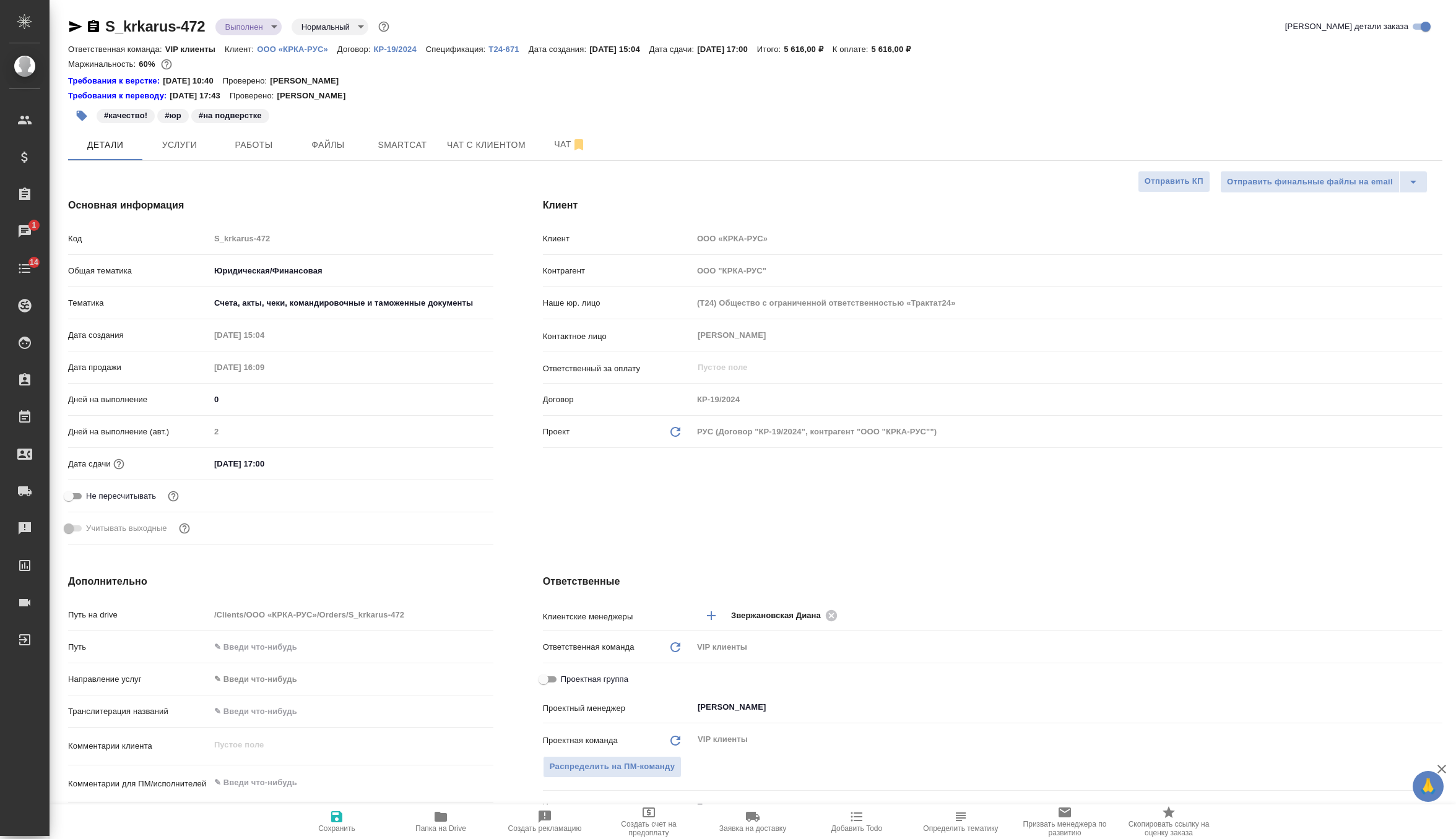
select select "RU"
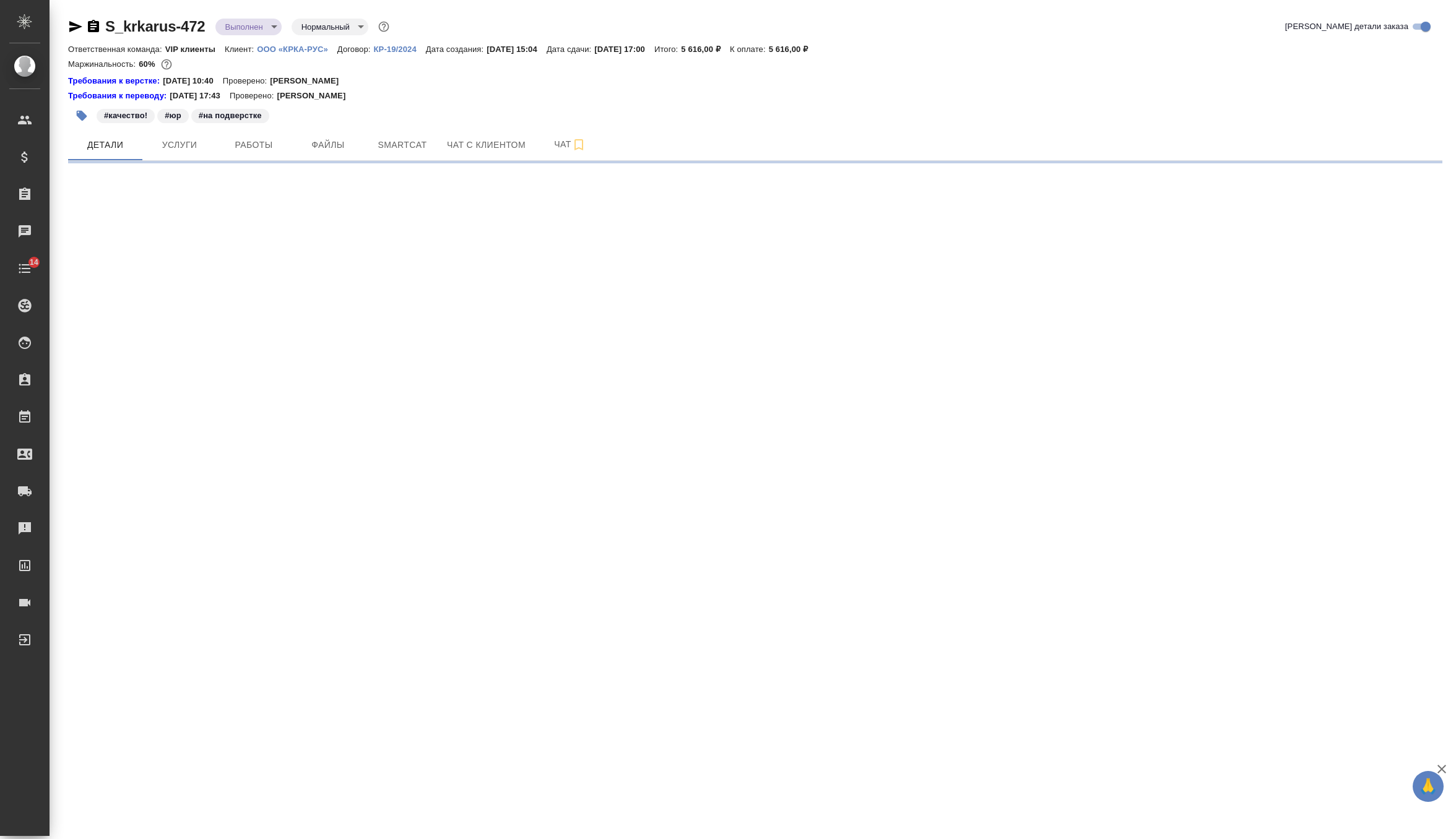
select select "RU"
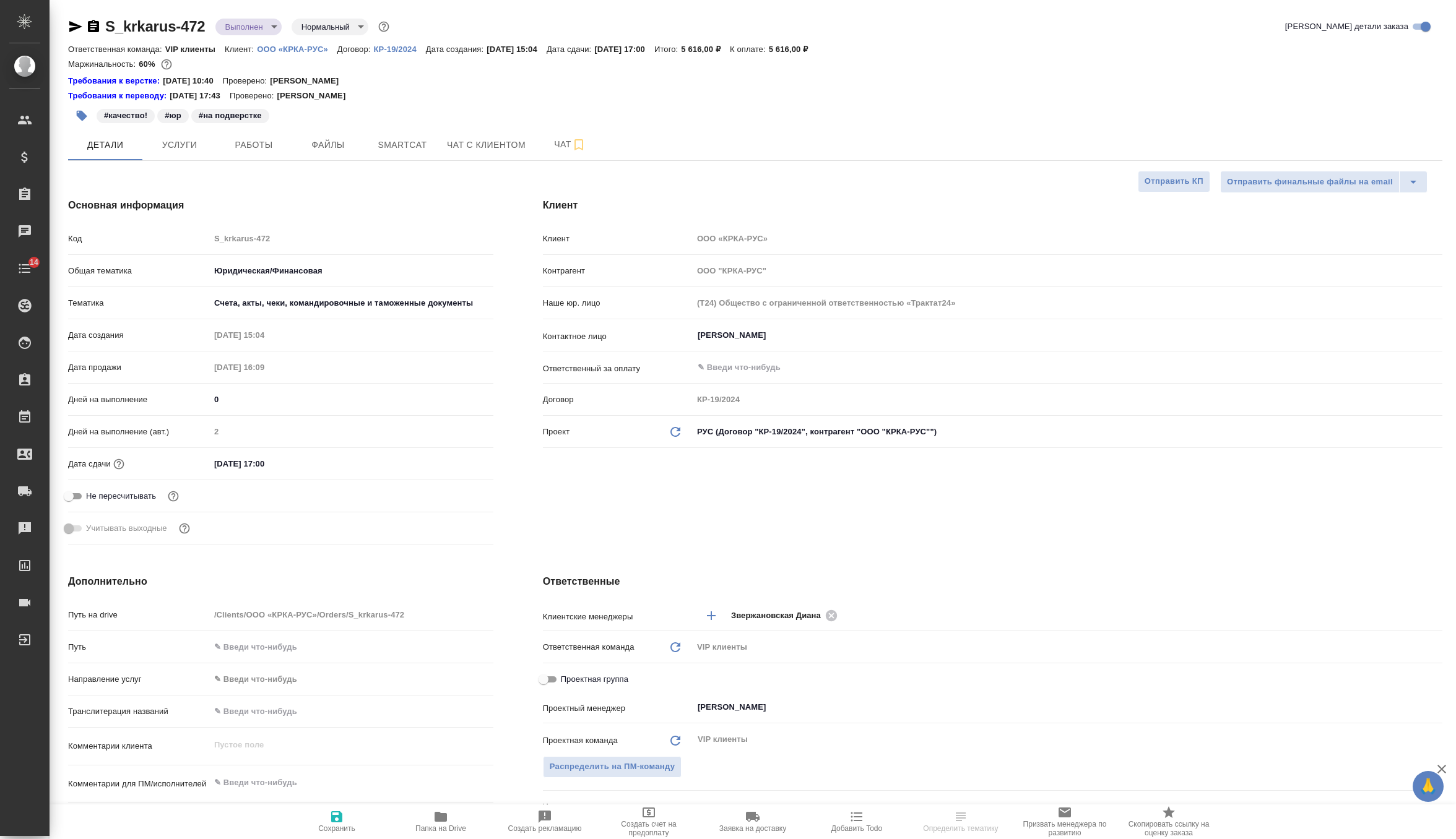
type textarea "x"
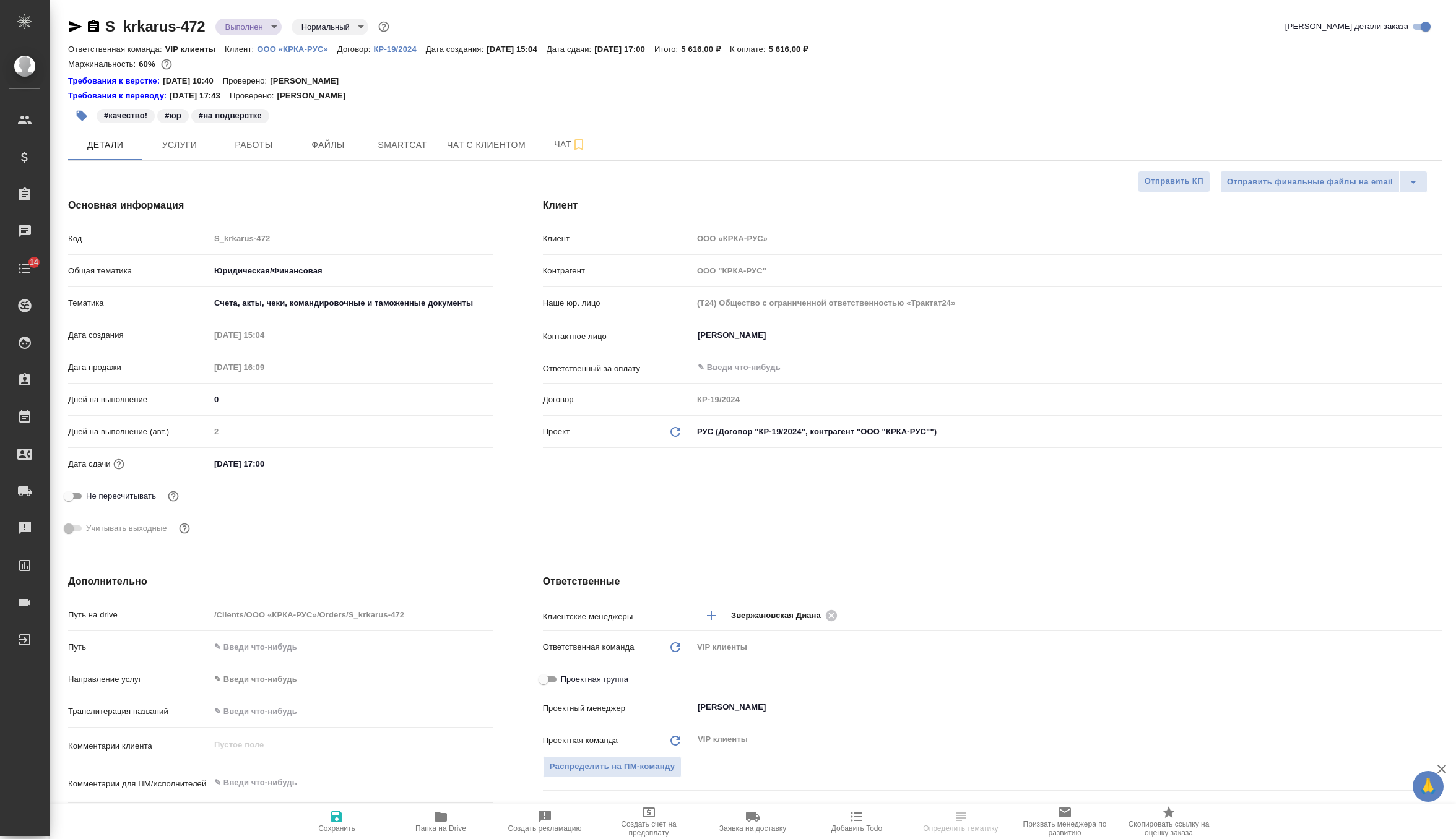
type textarea "x"
click at [799, 432] on body "🙏 .cls-1 fill:#fff; AWATERA Zverzhanovskaya Diana Клиенты Спецификации Заказы 1…" at bounding box center [728, 420] width 1456 height 839
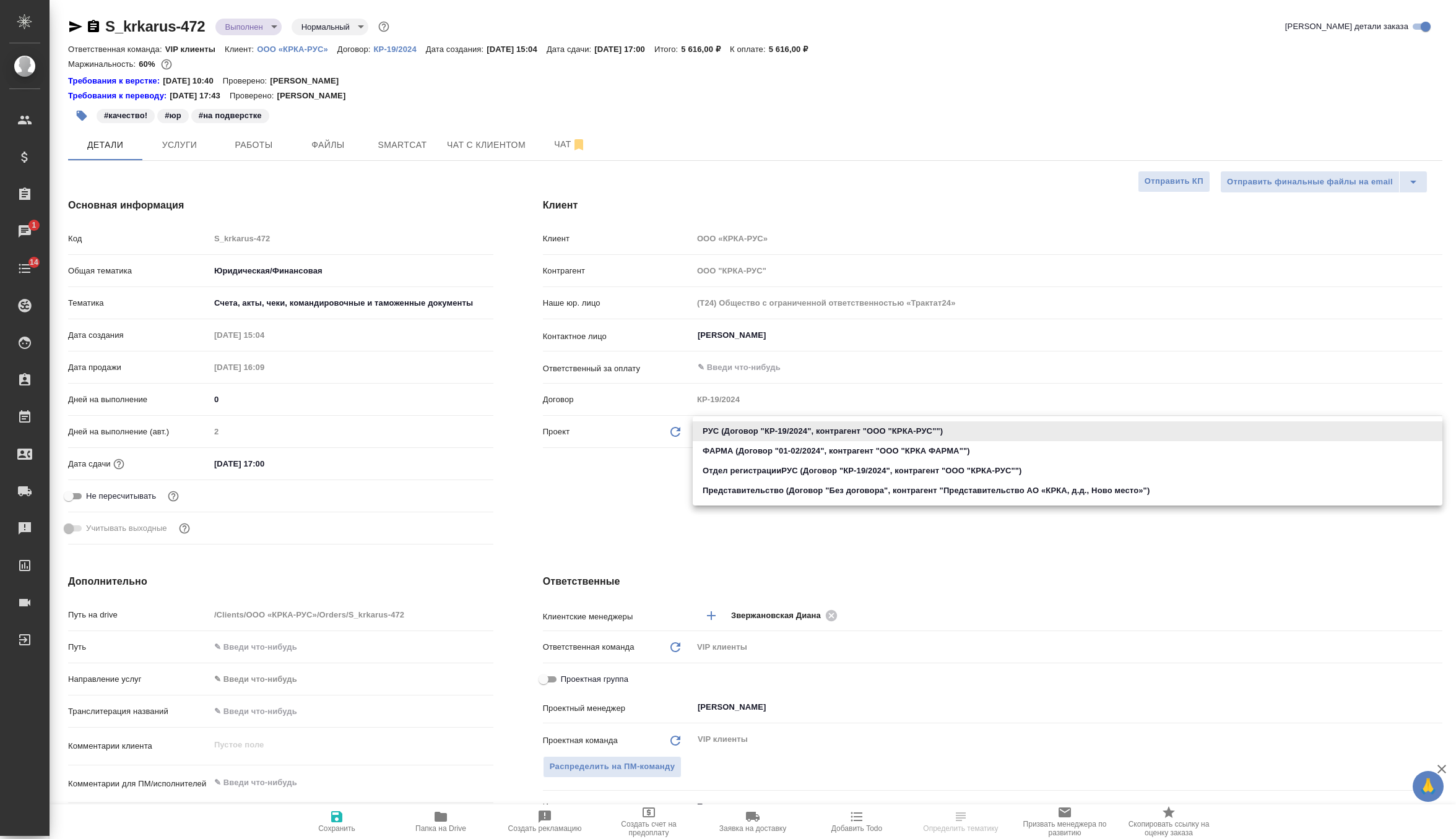
click at [800, 453] on li "ФАРМА (Договор "01-02/2024", контрагент "ООО "КРКА ФАРМА"")" at bounding box center [1067, 451] width 750 height 20
type input "65ccbddd27f9f4fcd688edbf"
type textarea "x"
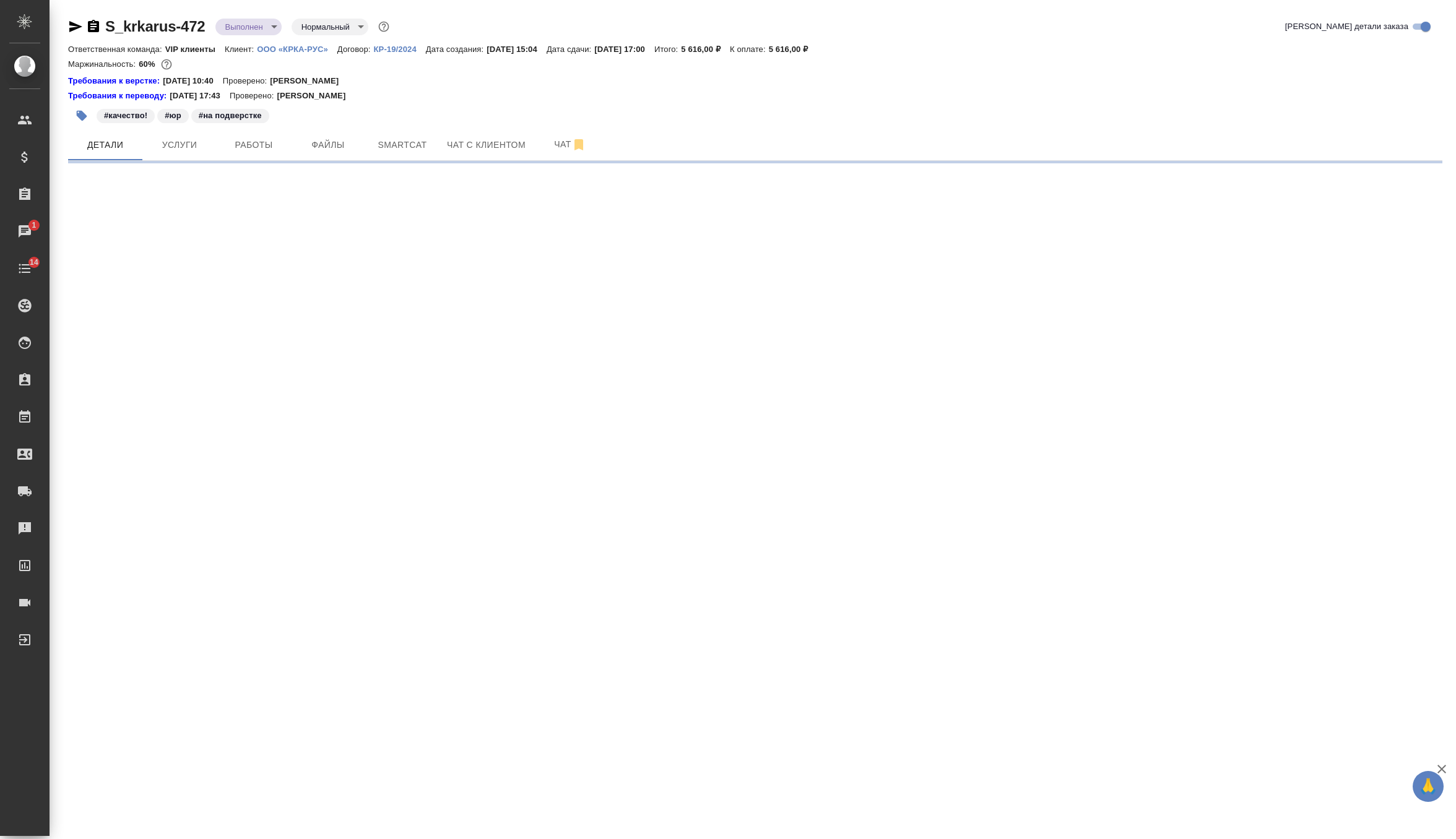
select select "RU"
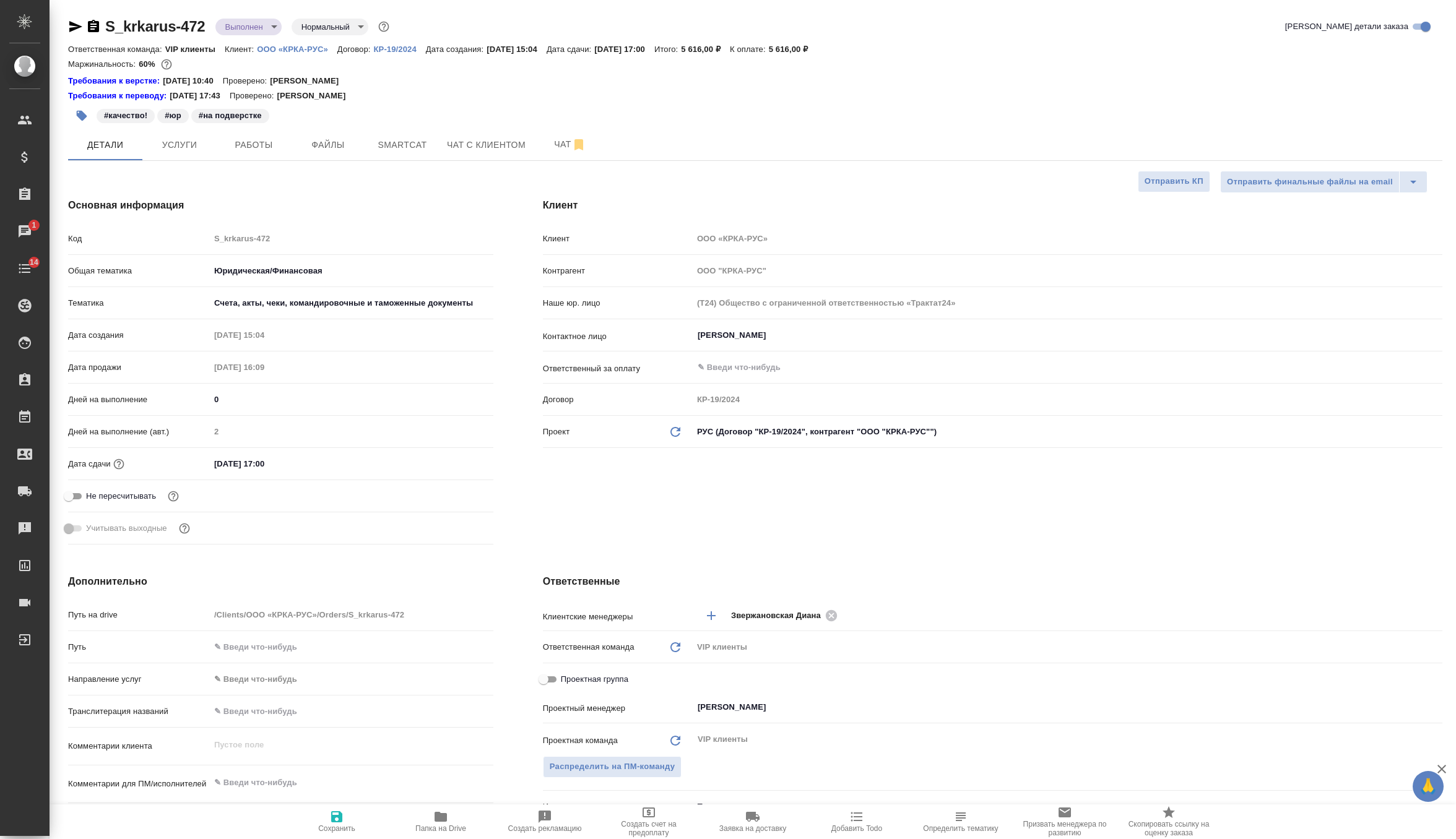
type textarea "x"
click at [803, 426] on body "🙏 .cls-1 fill:#fff; AWATERA Zverzhanovskaya Diana Клиенты Спецификации Заказы 1…" at bounding box center [728, 420] width 1456 height 839
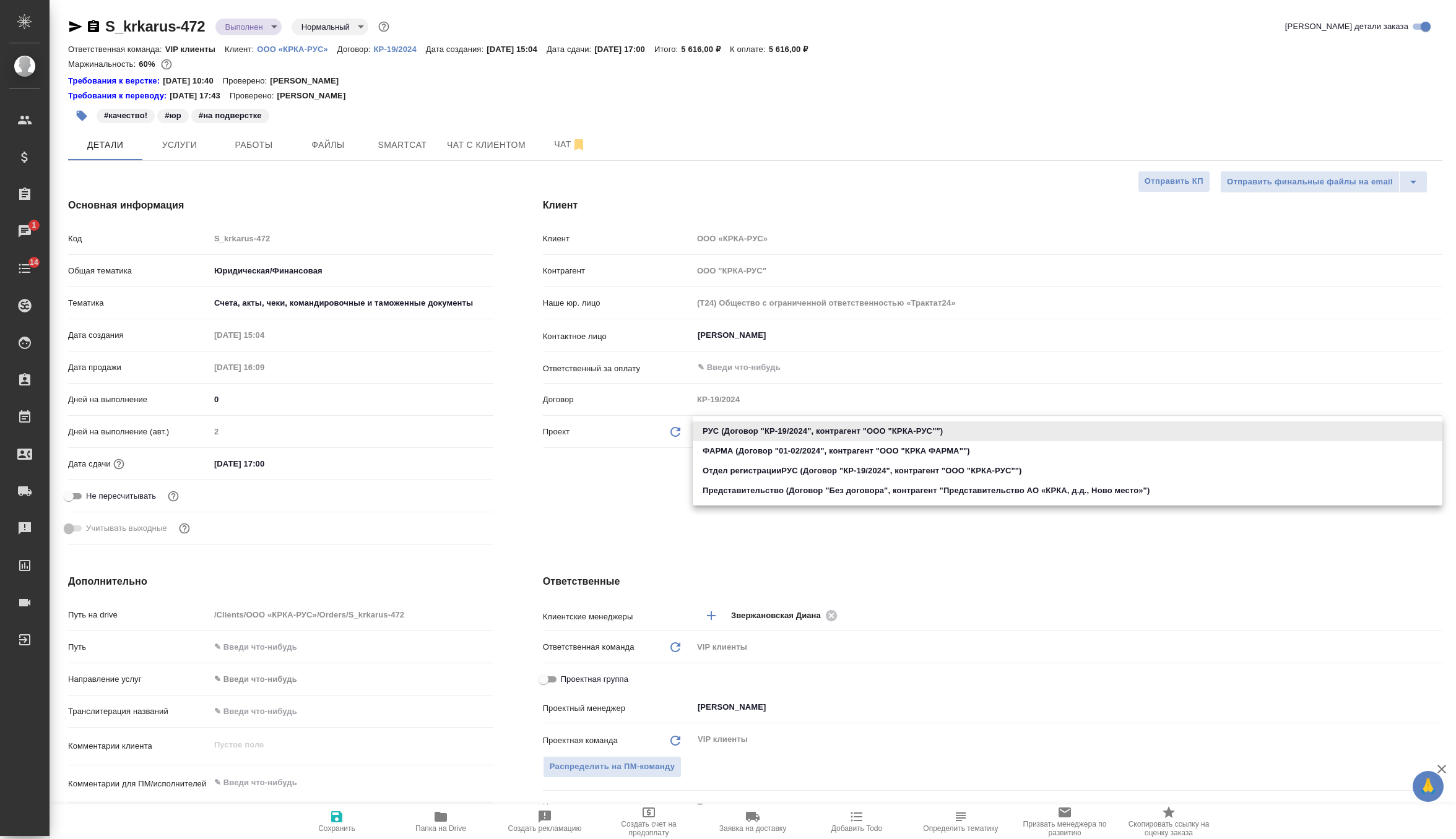
click at [776, 453] on li "ФАРМА (Договор "01-02/2024", контрагент "ООО "КРКА ФАРМА"")" at bounding box center [1067, 451] width 750 height 20
type input "65ccbddd27f9f4fcd688edbf"
type textarea "x"
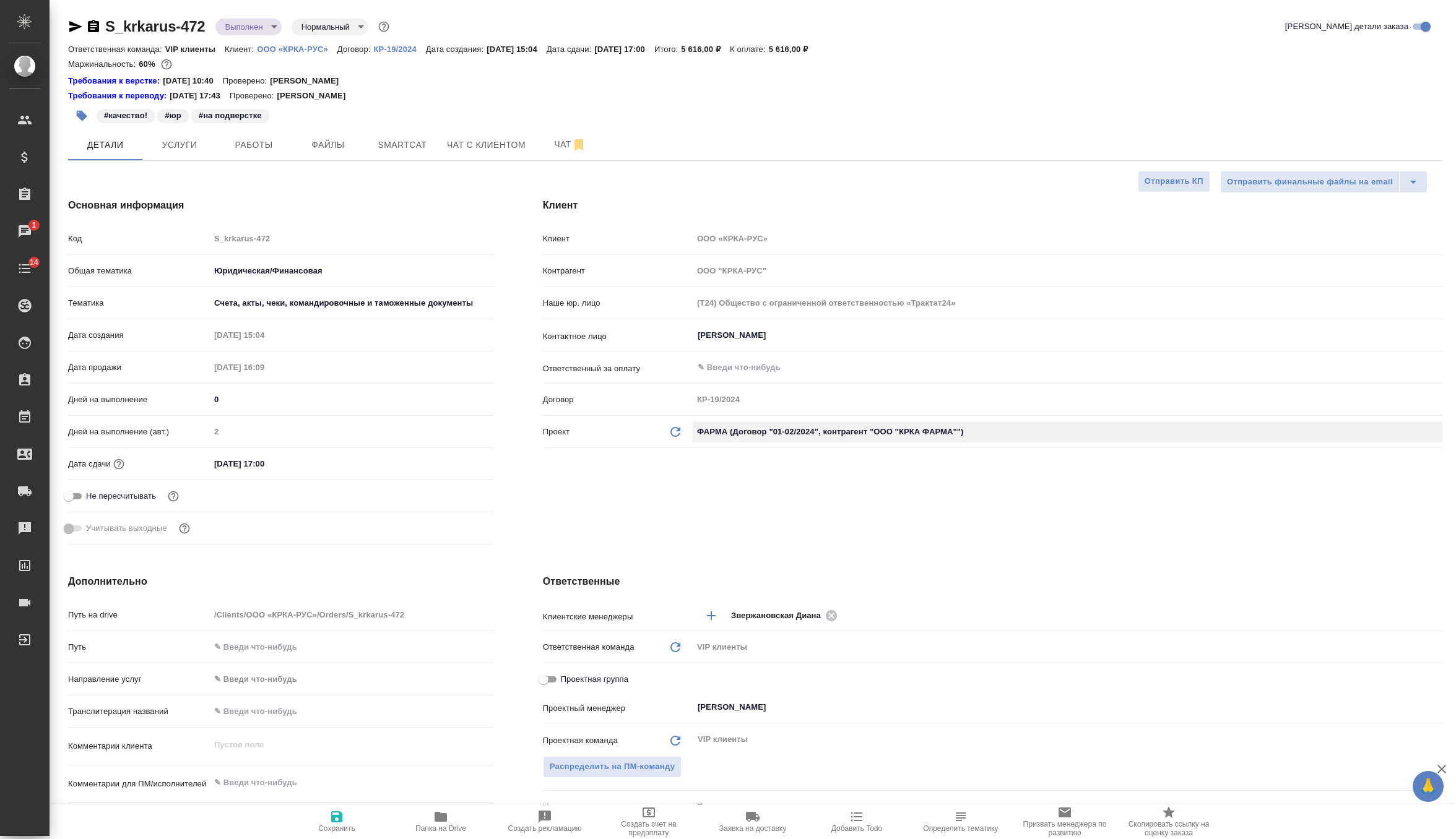
type input "ООО "КРКА ФАРМА""
type input "(Т2) ООО "Трактат24""
type input "01-02/2024"
type textarea "x"
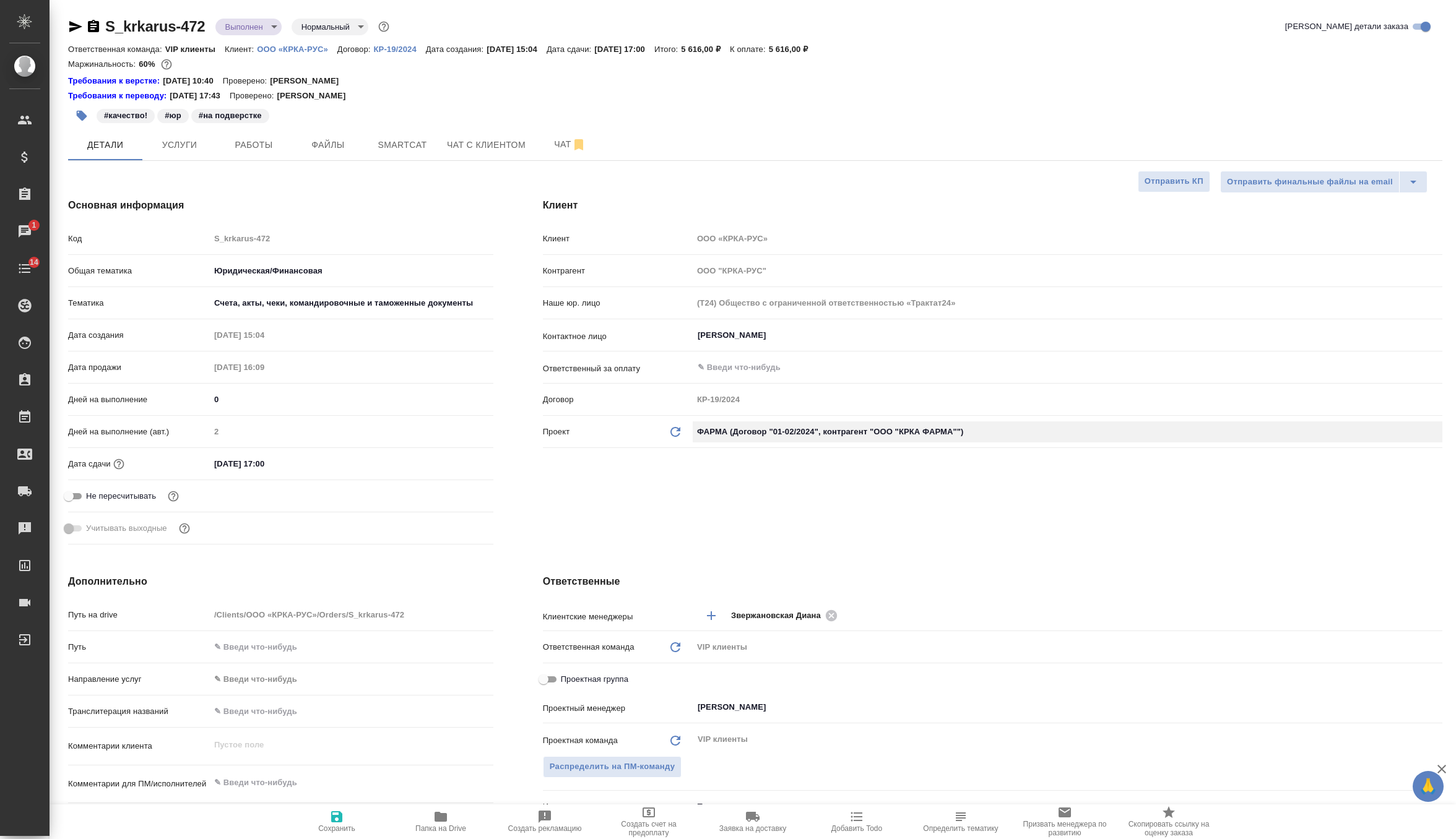
type textarea "x"
click at [329, 826] on span "Сохранить" at bounding box center [336, 828] width 37 height 8
type textarea "x"
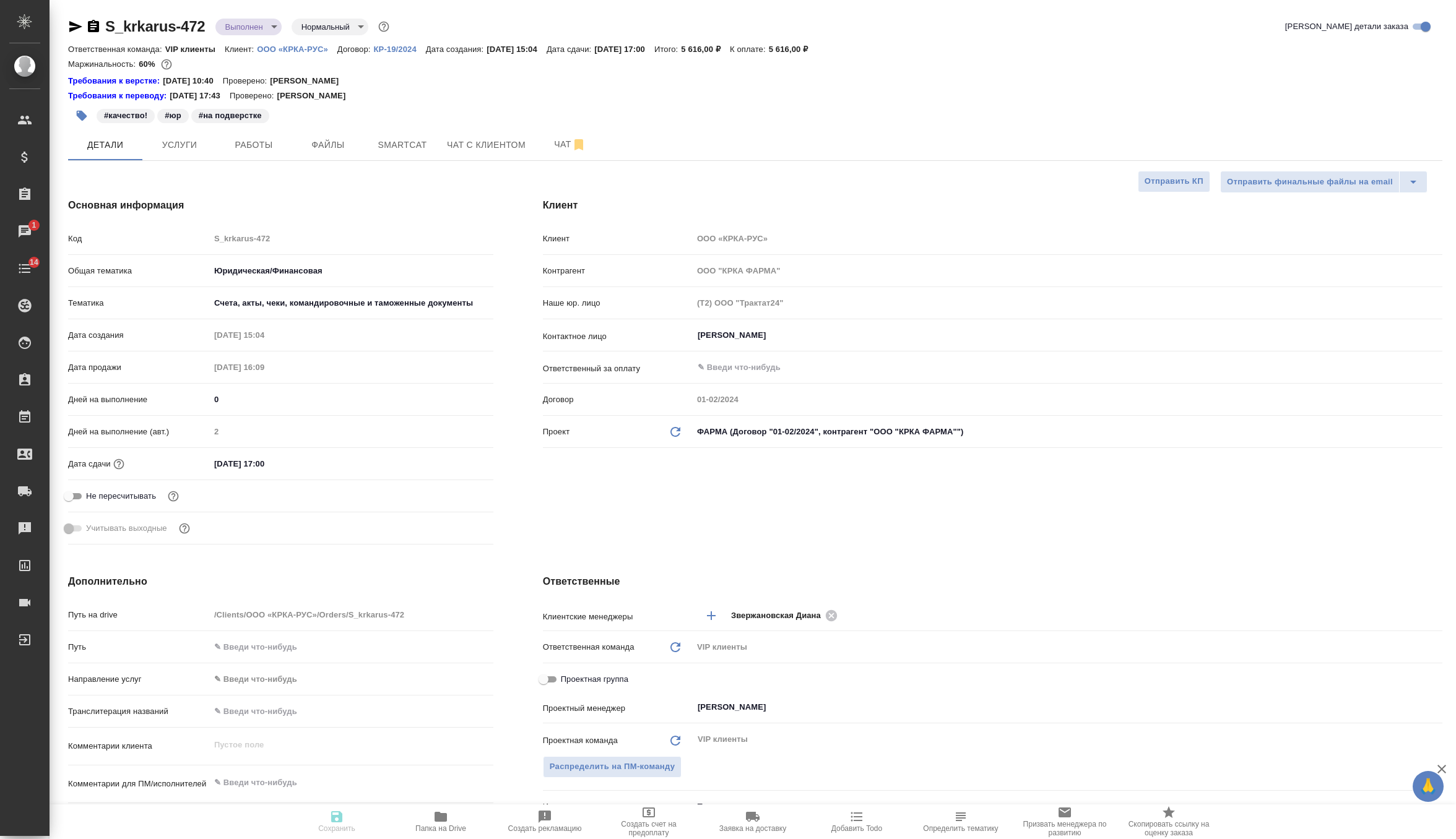
type textarea "x"
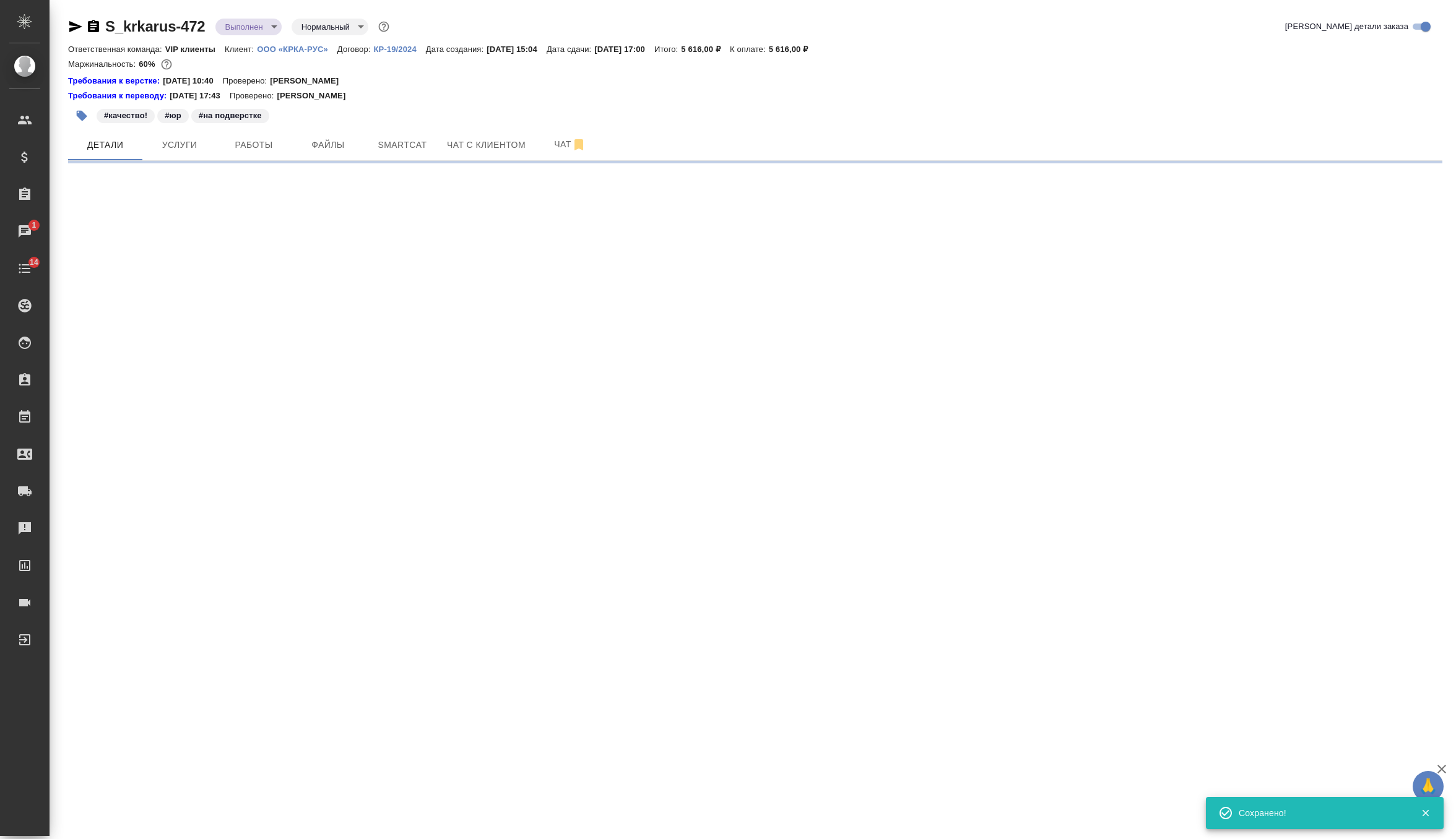
select select "RU"
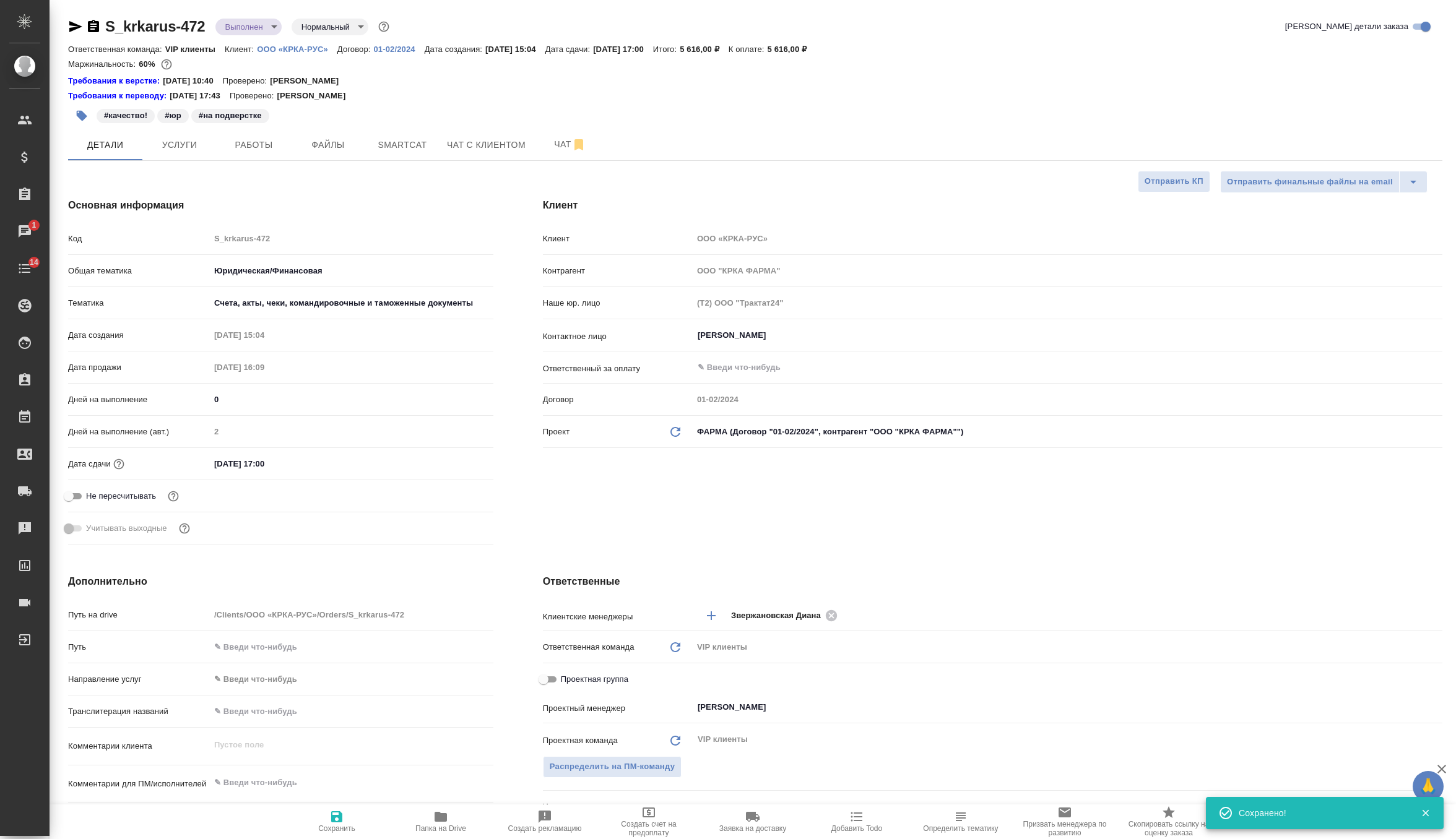
type textarea "x"
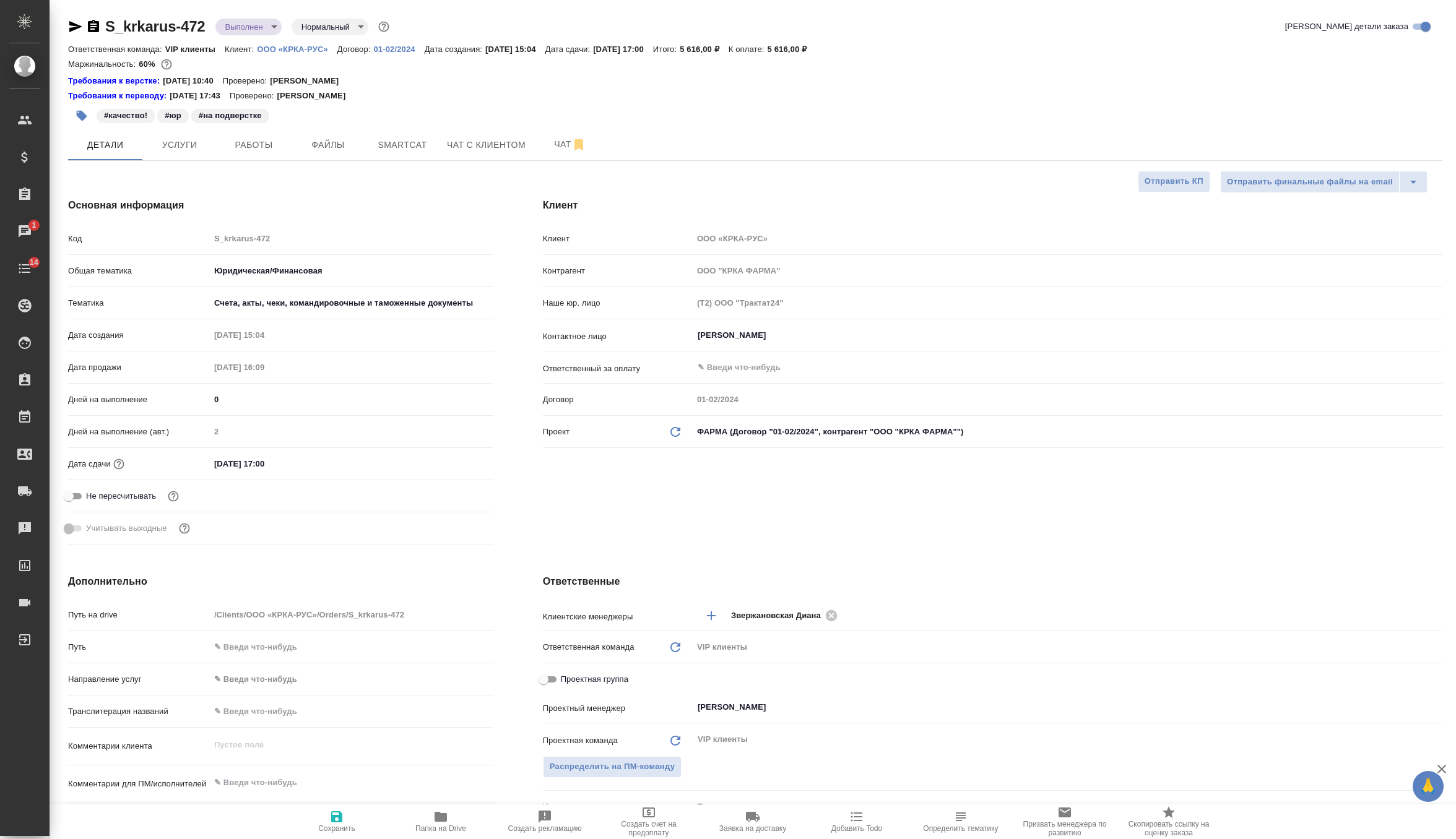
type textarea "x"
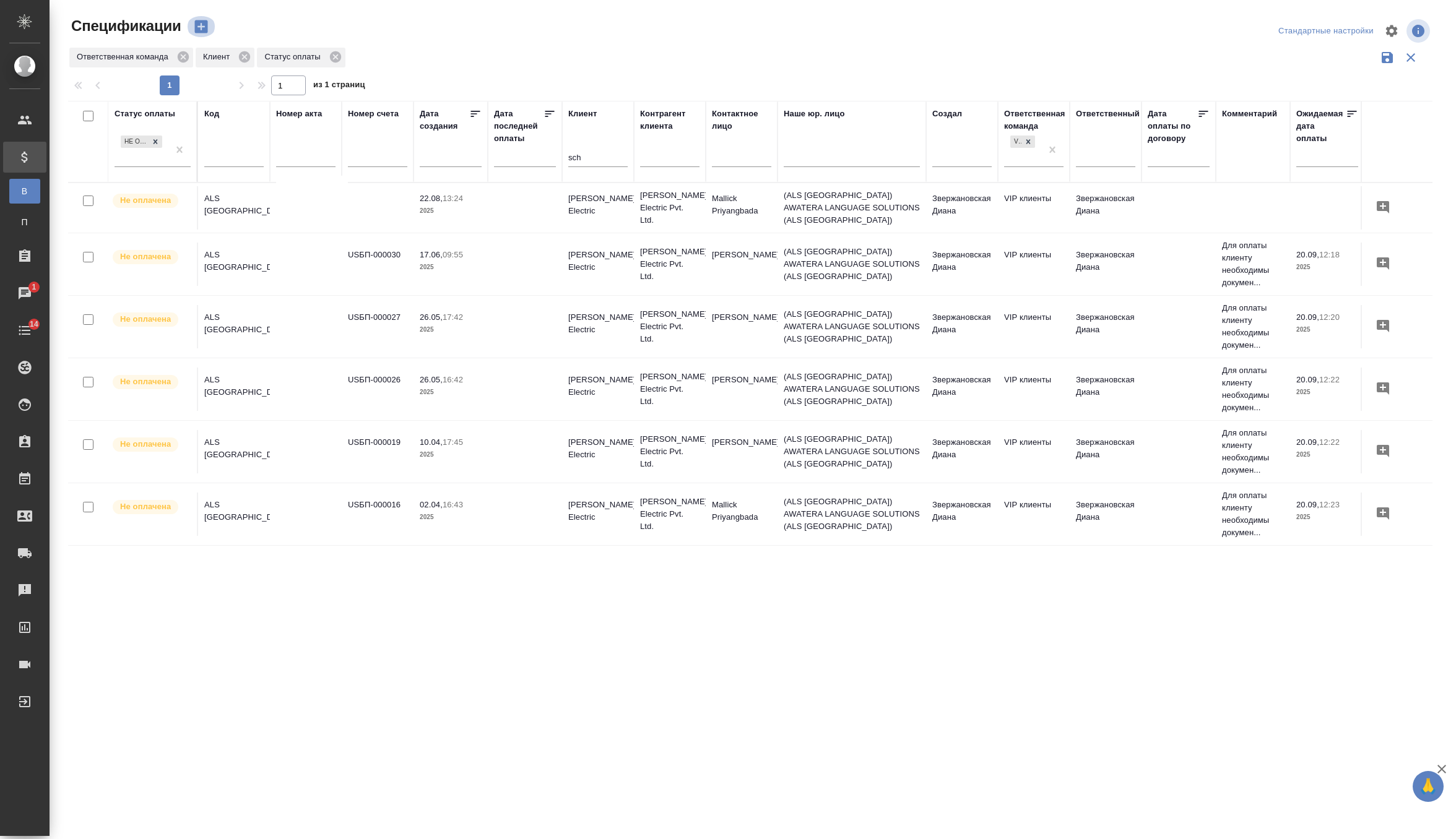
click at [201, 23] on icon "button" at bounding box center [201, 27] width 13 height 13
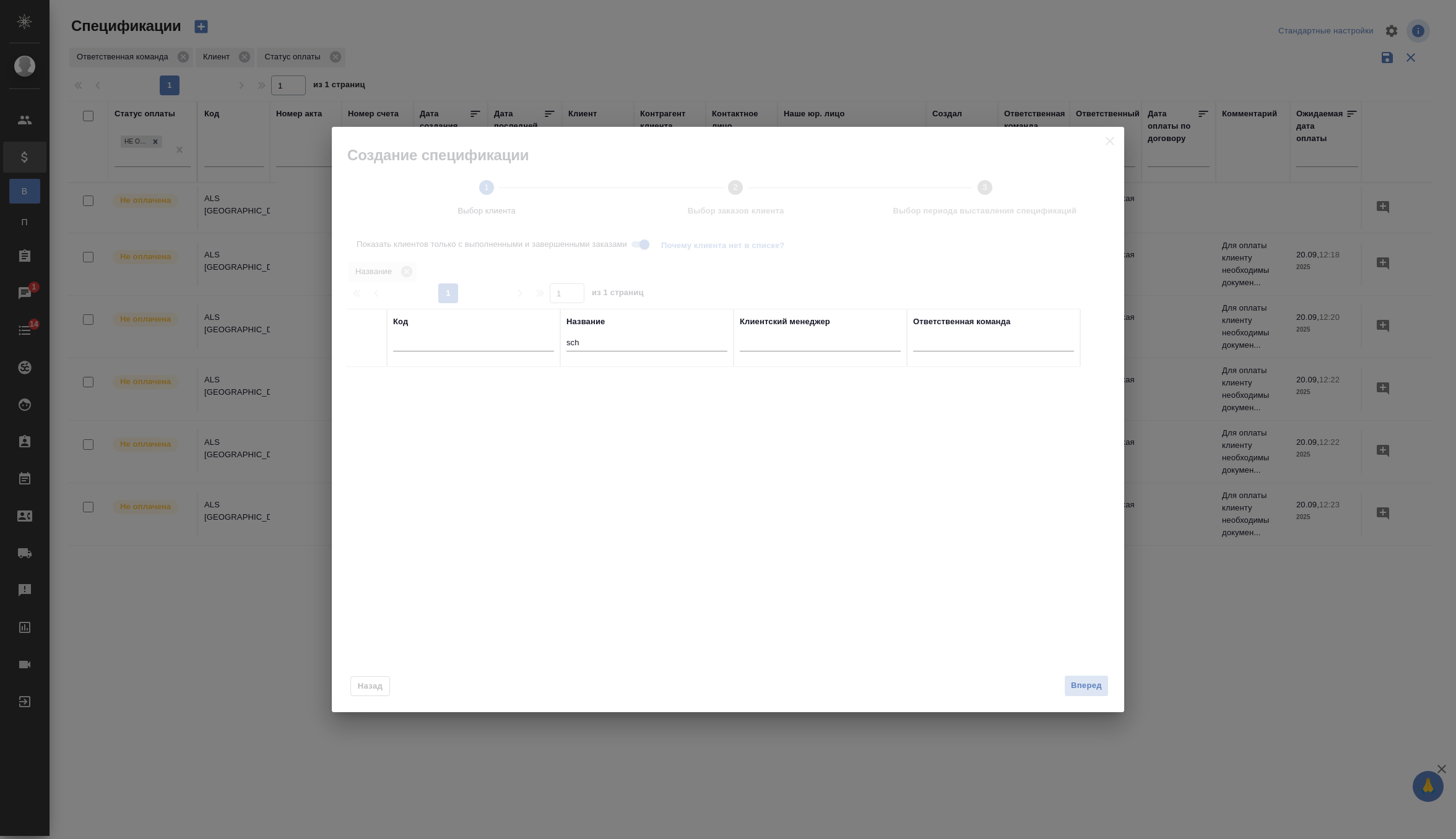
scroll to position [59, 242]
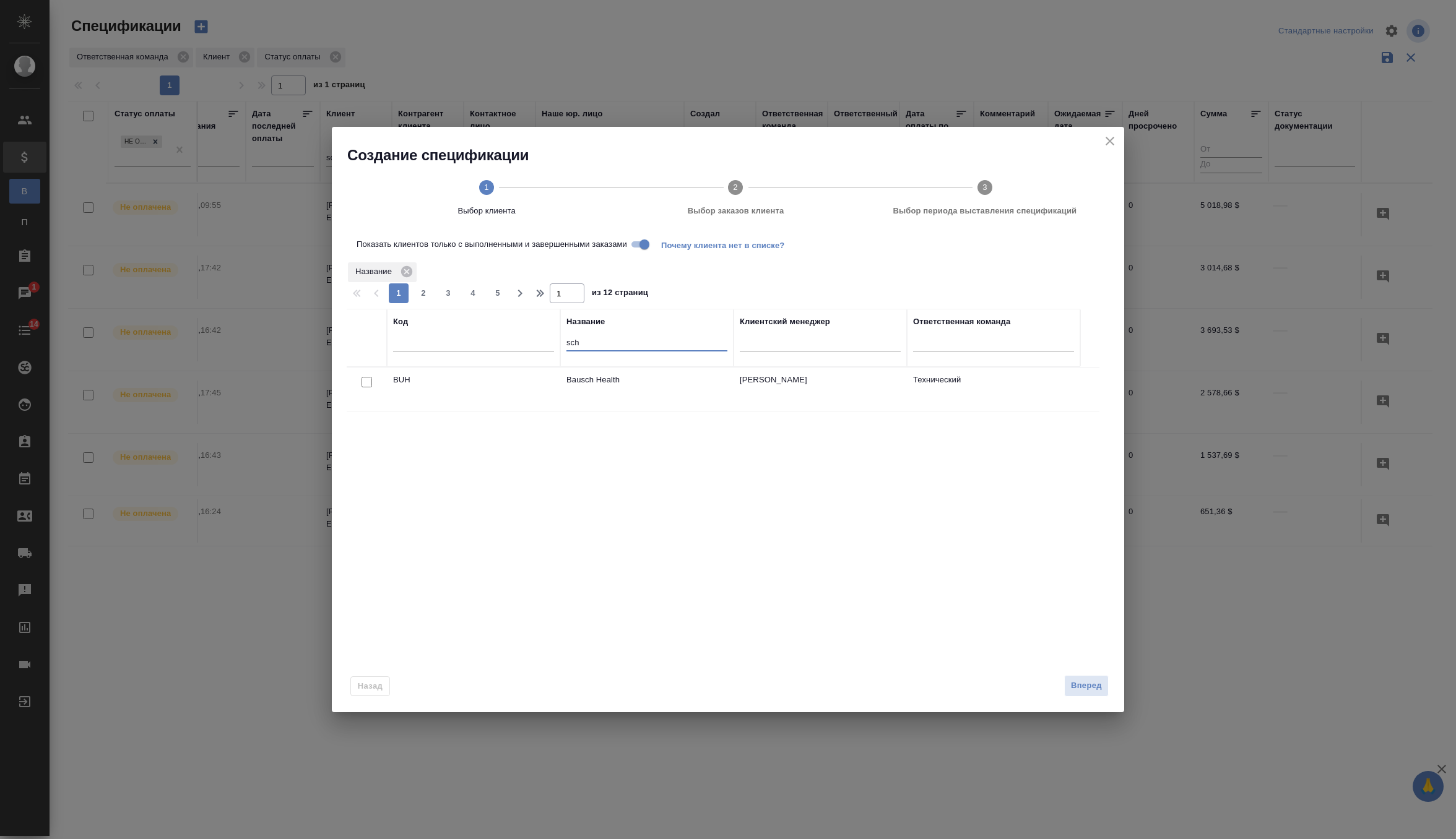
drag, startPoint x: 617, startPoint y: 350, endPoint x: 482, endPoint y: 335, distance: 135.8
click at [482, 335] on tr "Код Название sch Клиентский менеджер Ответственная команда" at bounding box center [713, 338] width 734 height 58
type input "крка"
click at [365, 376] on input "checkbox" at bounding box center [366, 381] width 11 height 11
checkbox input "true"
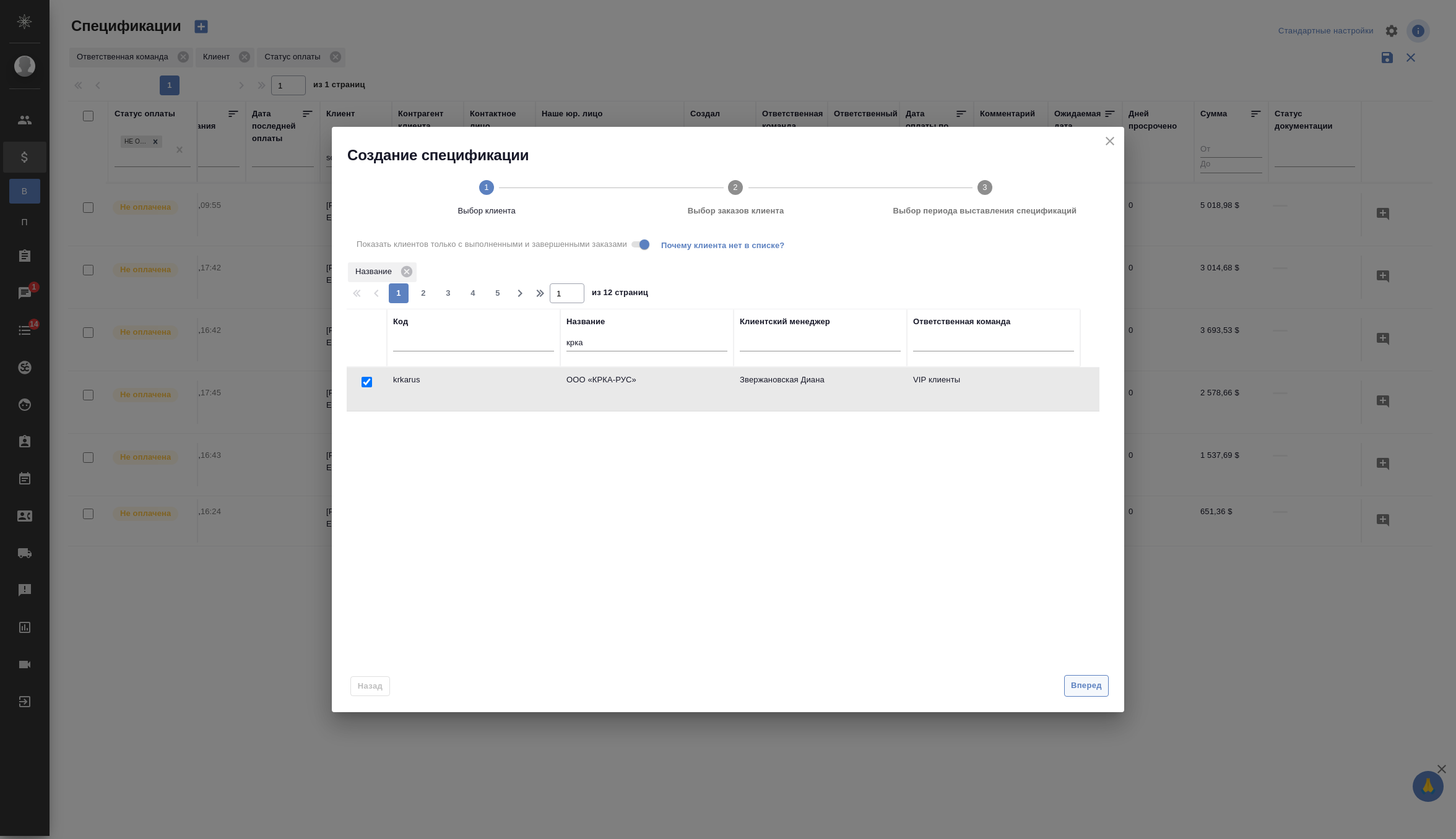
click at [1080, 684] on span "Вперед" at bounding box center [1086, 686] width 31 height 14
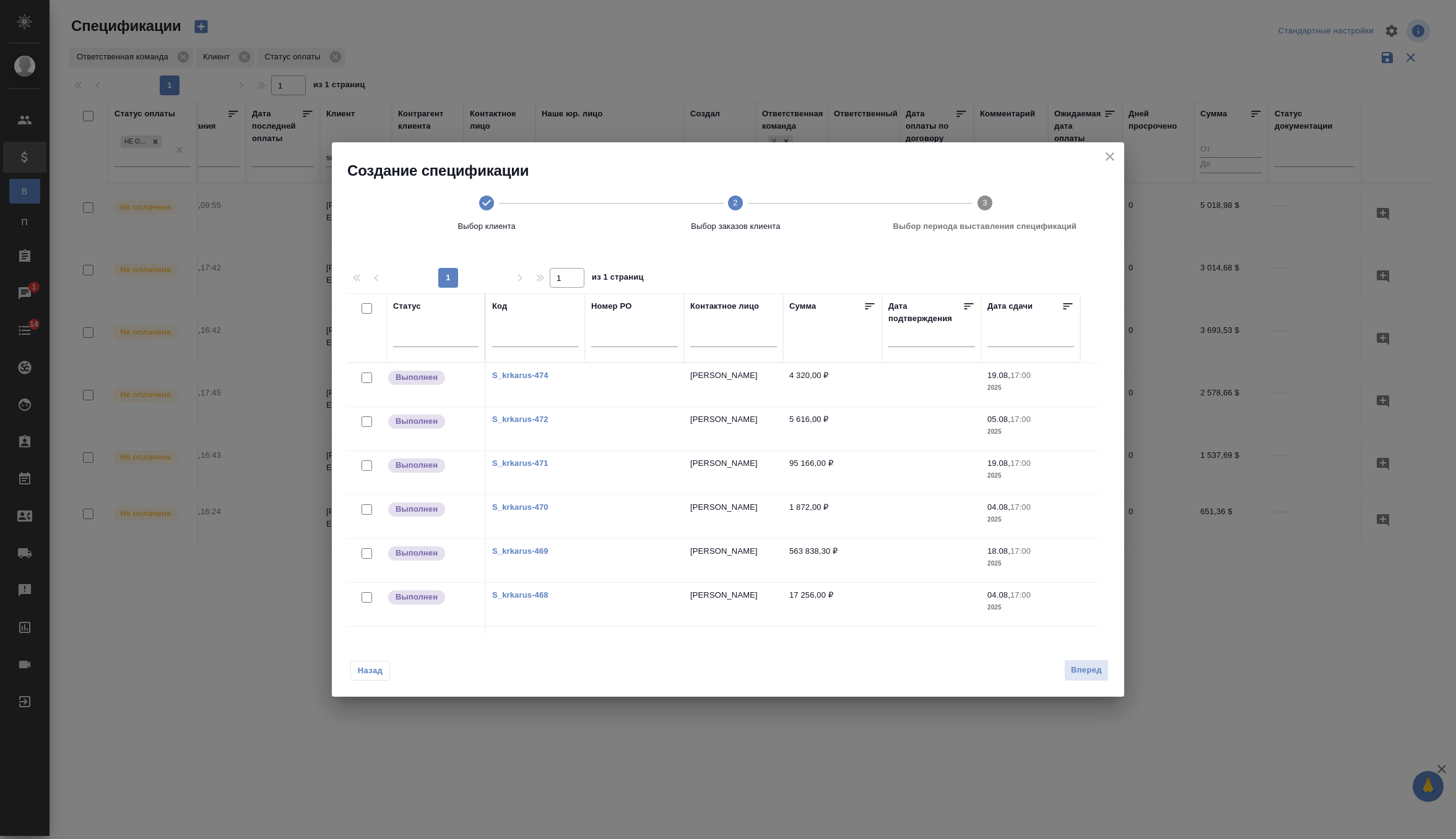
click at [364, 418] on input "checkbox" at bounding box center [366, 421] width 11 height 11
checkbox input "true"
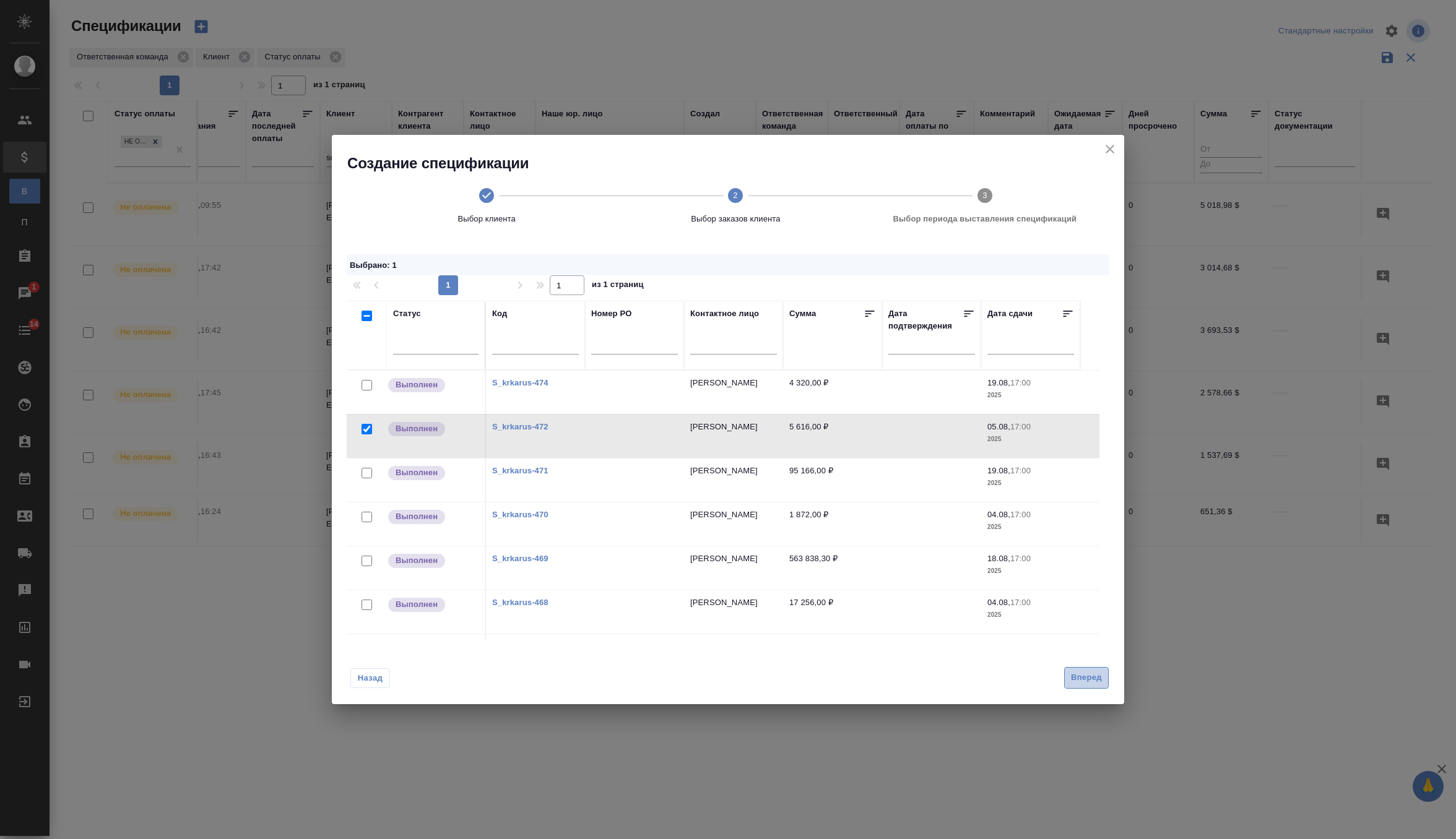
click at [1093, 675] on span "Вперед" at bounding box center [1086, 678] width 31 height 14
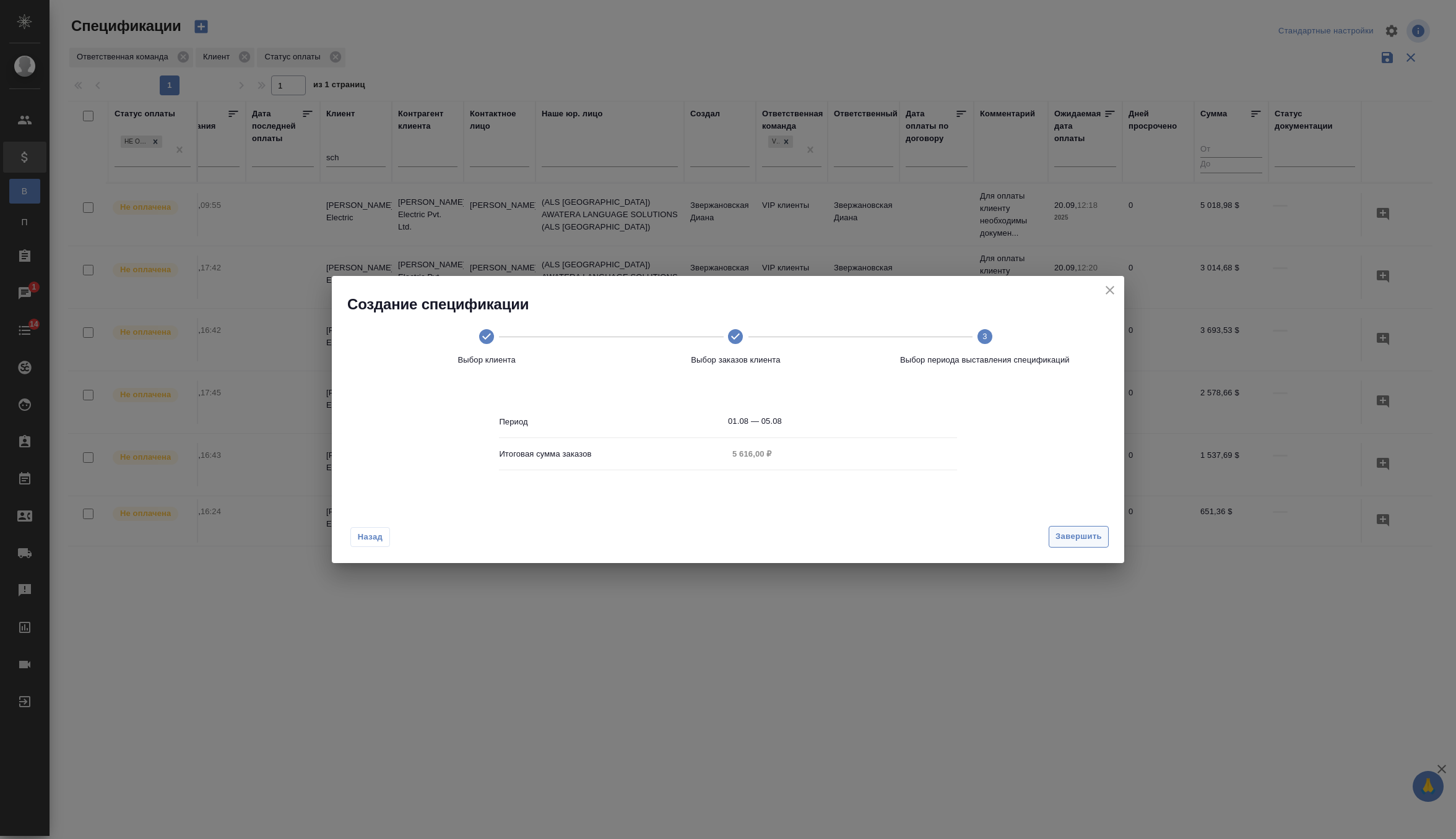
click at [1065, 542] on span "Завершить" at bounding box center [1079, 537] width 47 height 14
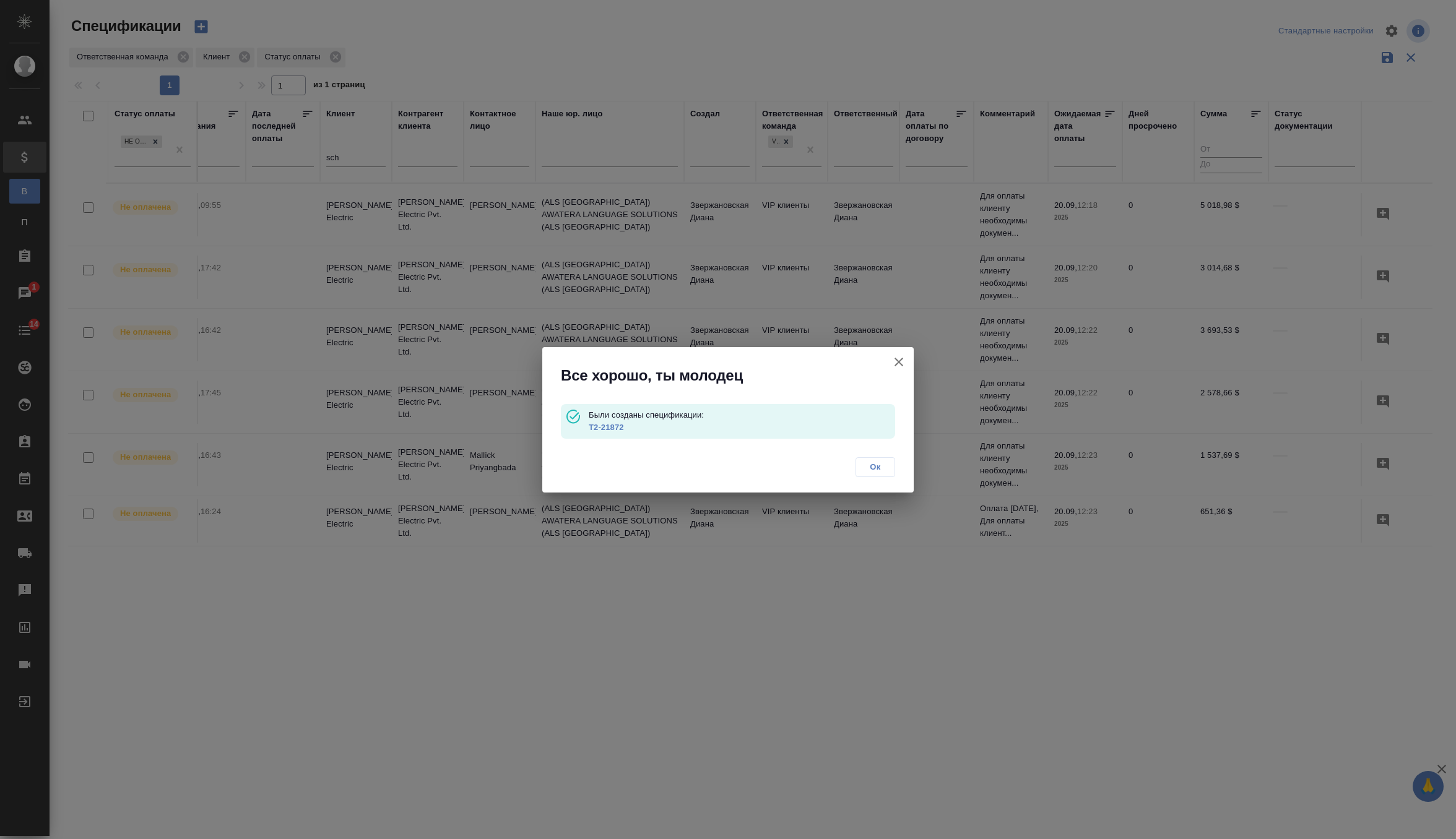
click at [605, 428] on link "Т2-21872" at bounding box center [606, 427] width 35 height 9
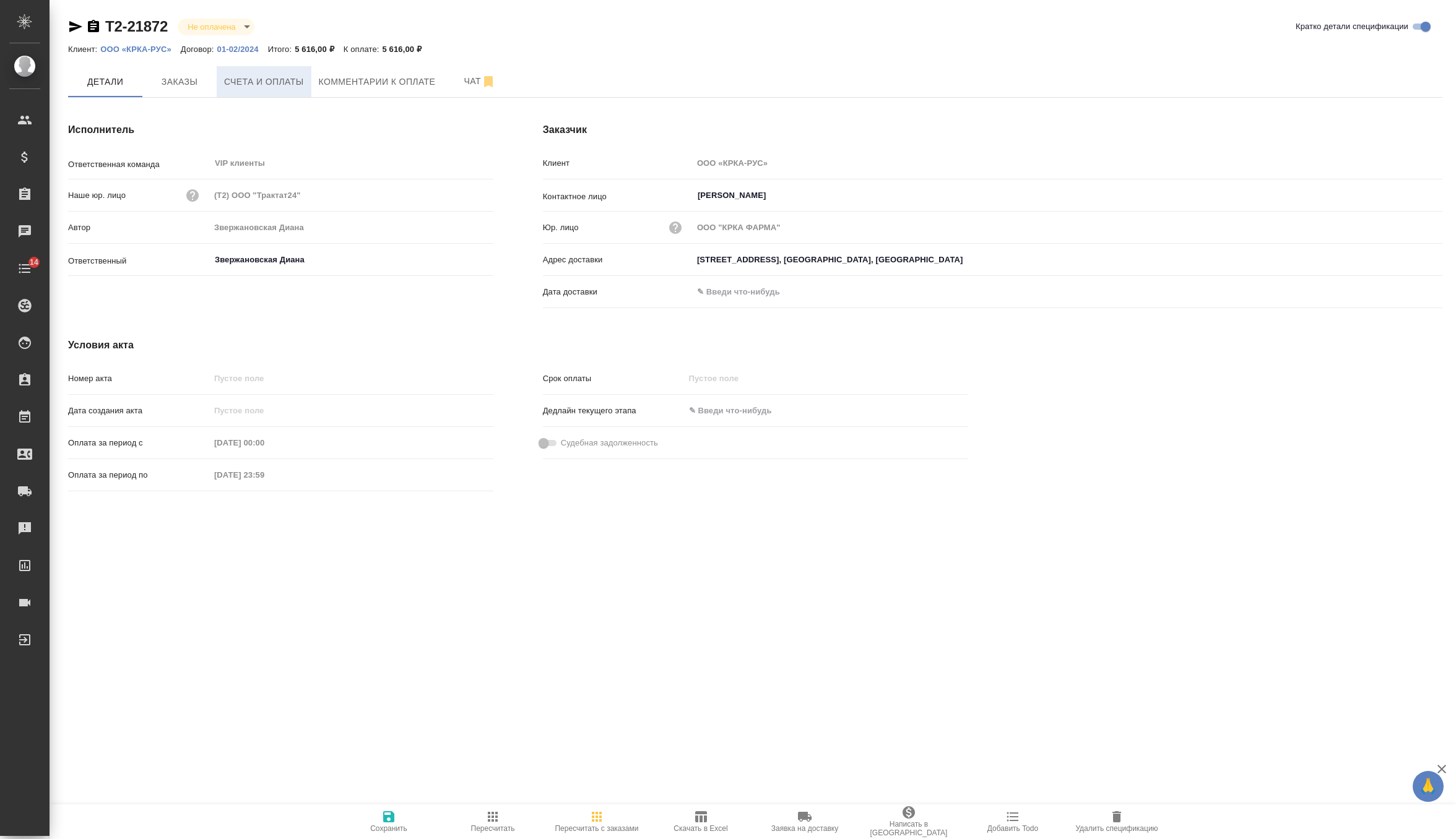
click at [271, 82] on span "Счета и оплаты" at bounding box center [264, 82] width 80 height 16
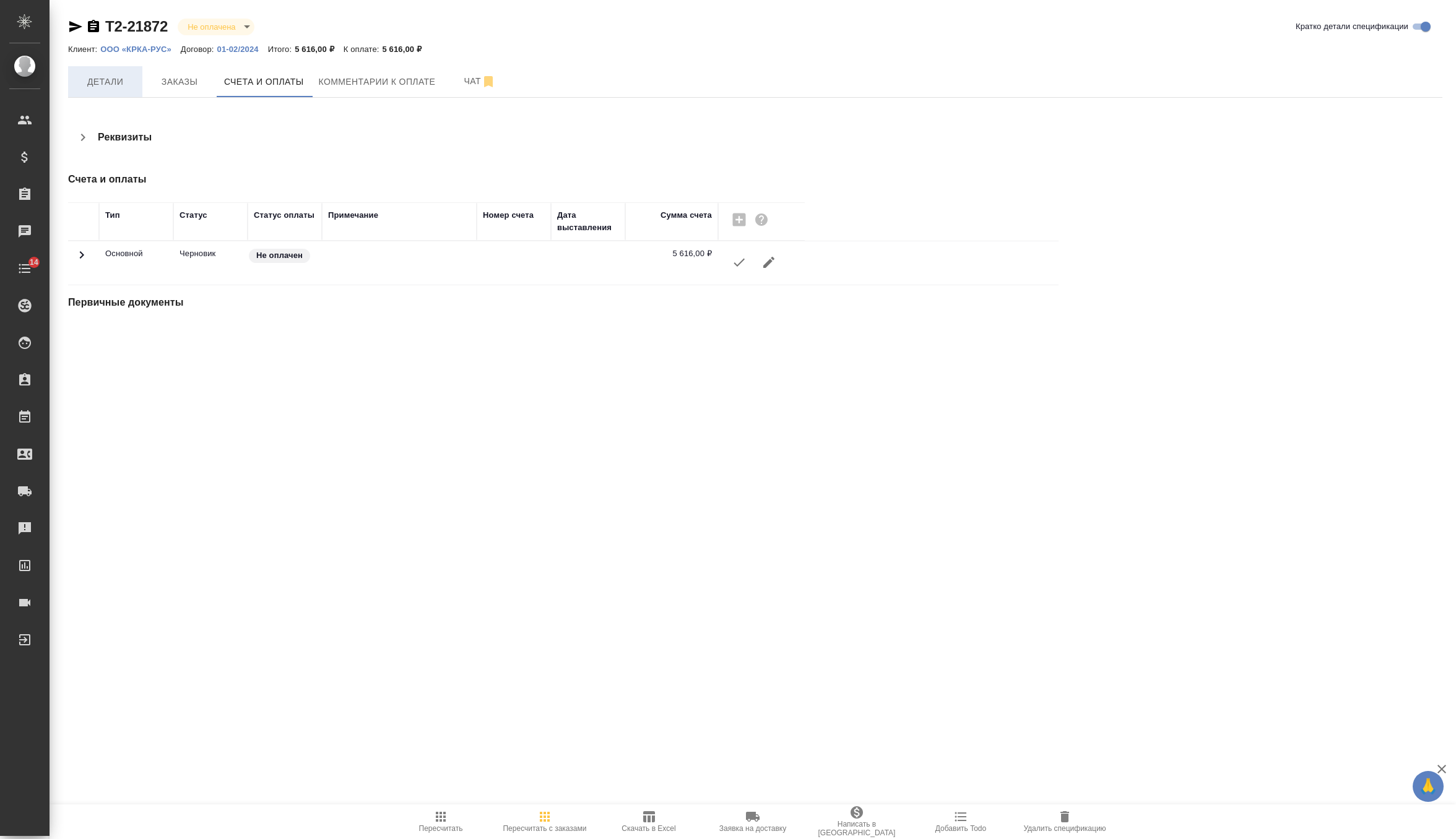
click at [83, 89] on button "Детали" at bounding box center [105, 82] width 74 height 31
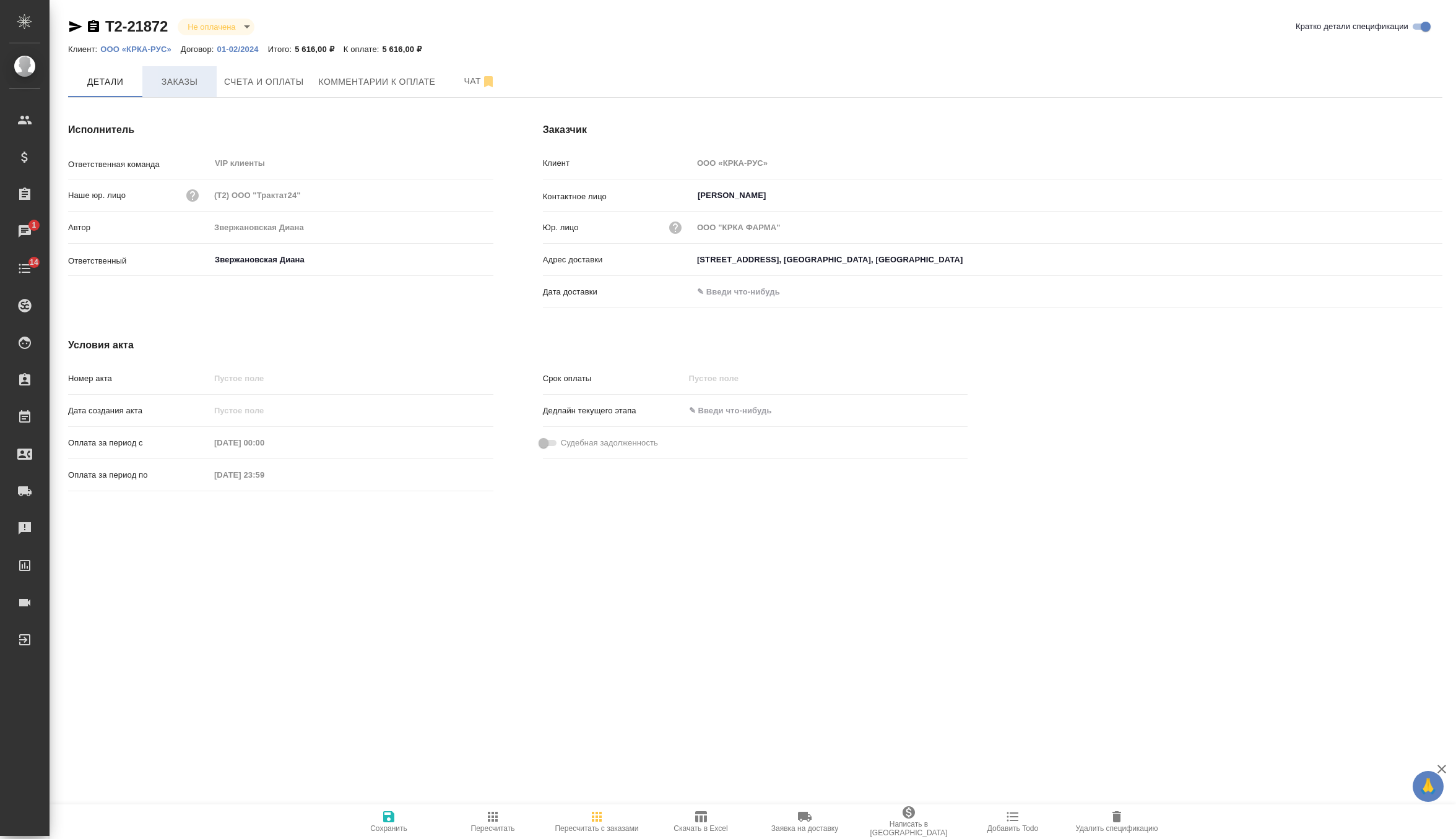
click at [184, 83] on span "Заказы" at bounding box center [179, 82] width 59 height 16
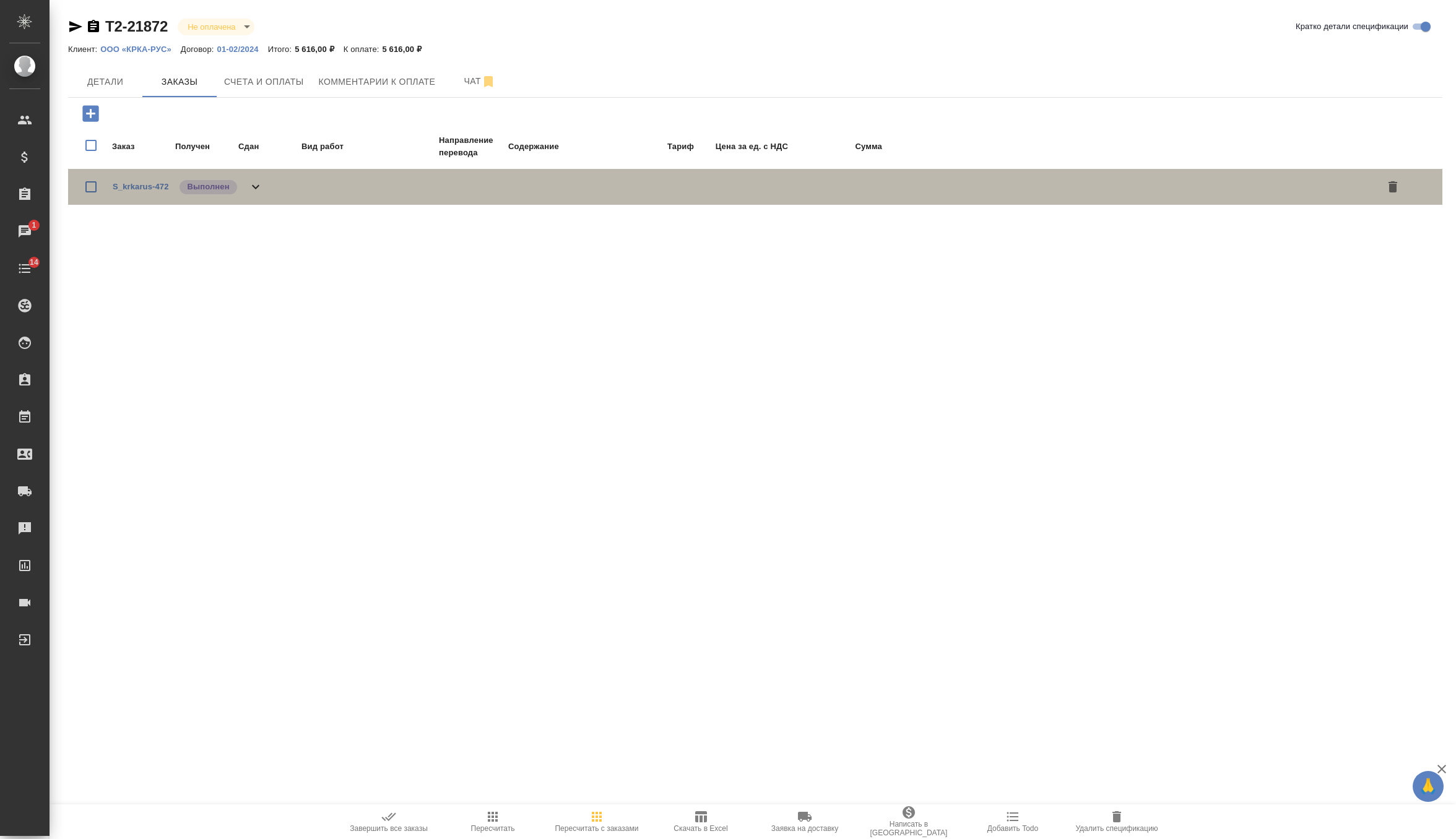
click at [265, 190] on div "S_krkarus-472 Выполнен" at bounding box center [756, 187] width 1374 height 36
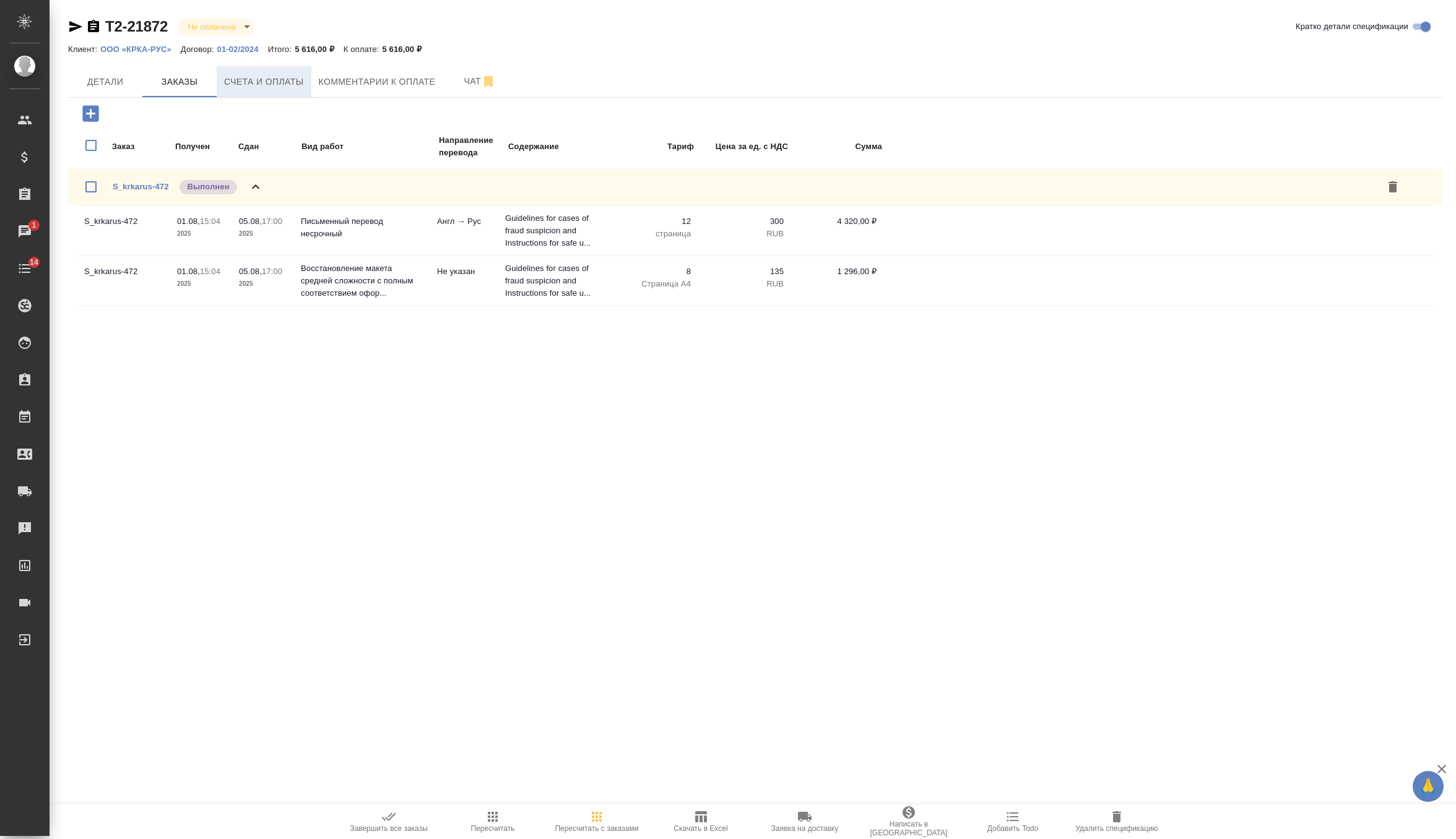
click at [281, 80] on span "Счета и оплаты" at bounding box center [264, 82] width 80 height 16
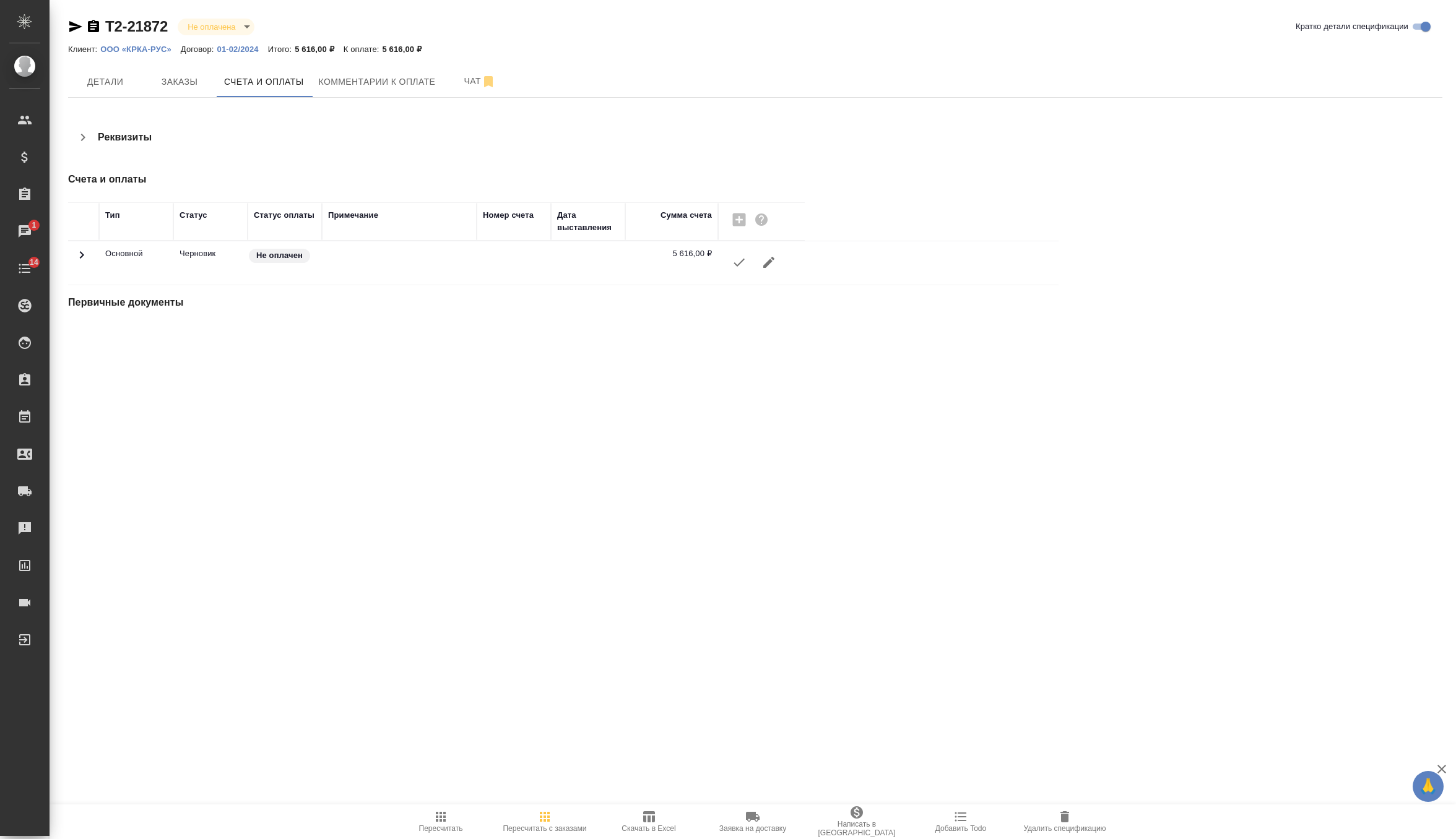
click at [739, 262] on icon "button" at bounding box center [739, 262] width 11 height 8
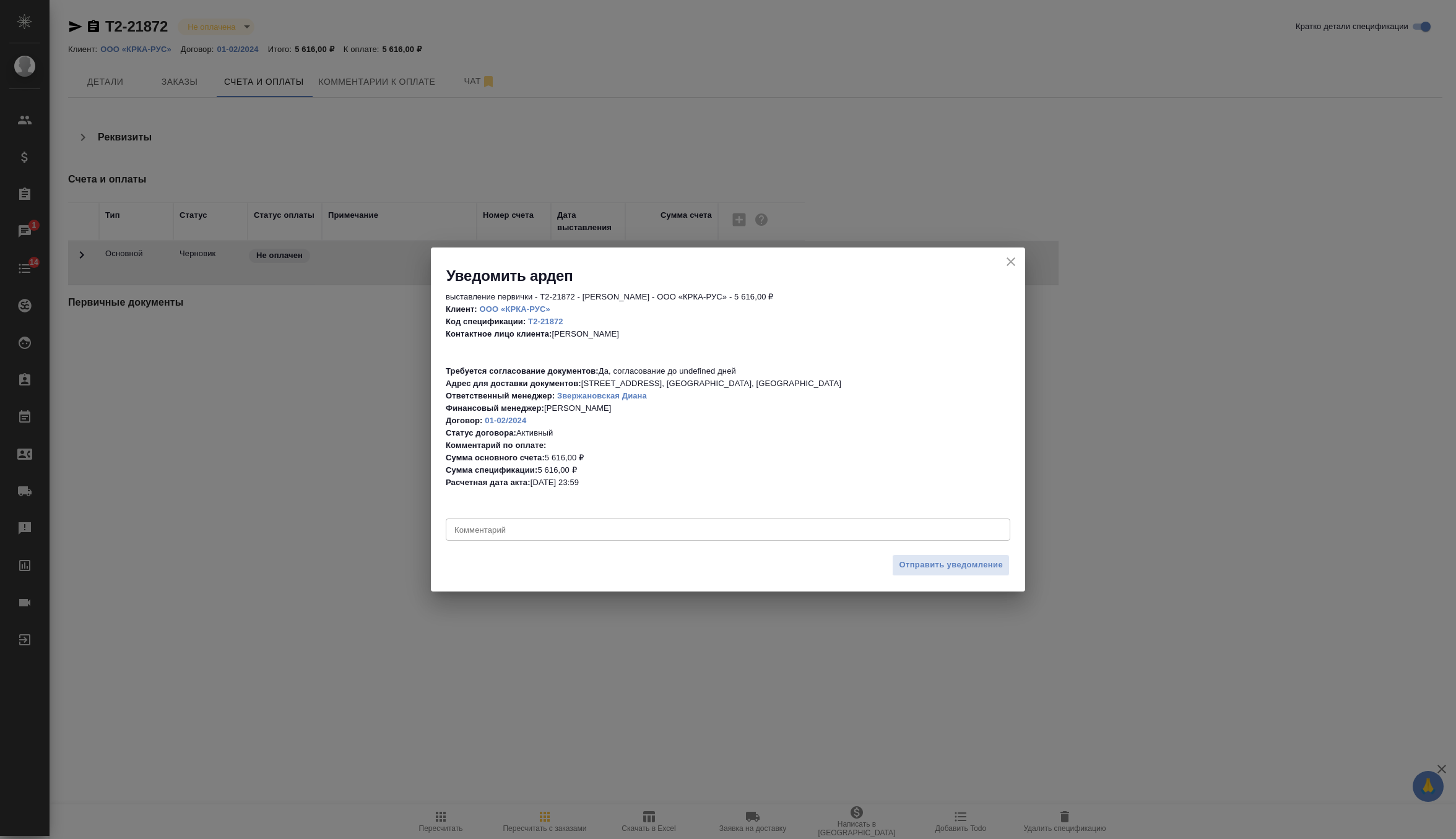
click at [609, 537] on div "x Комментарий" at bounding box center [728, 529] width 564 height 23
type textarea "перевыставила на Фарму, датируем 22.08"
click at [949, 563] on span "Отправить уведомление" at bounding box center [950, 565] width 104 height 14
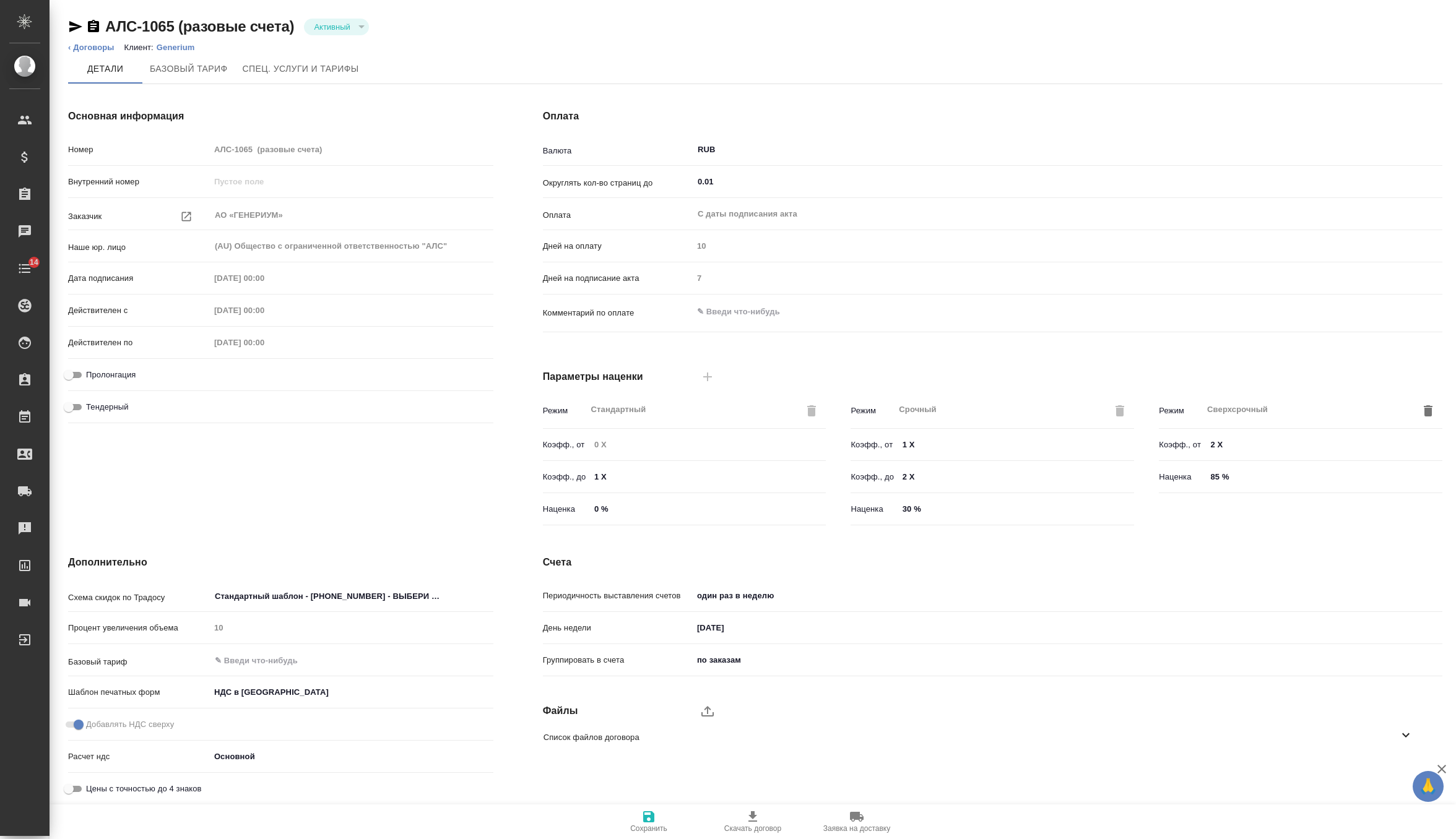
scroll to position [2, 0]
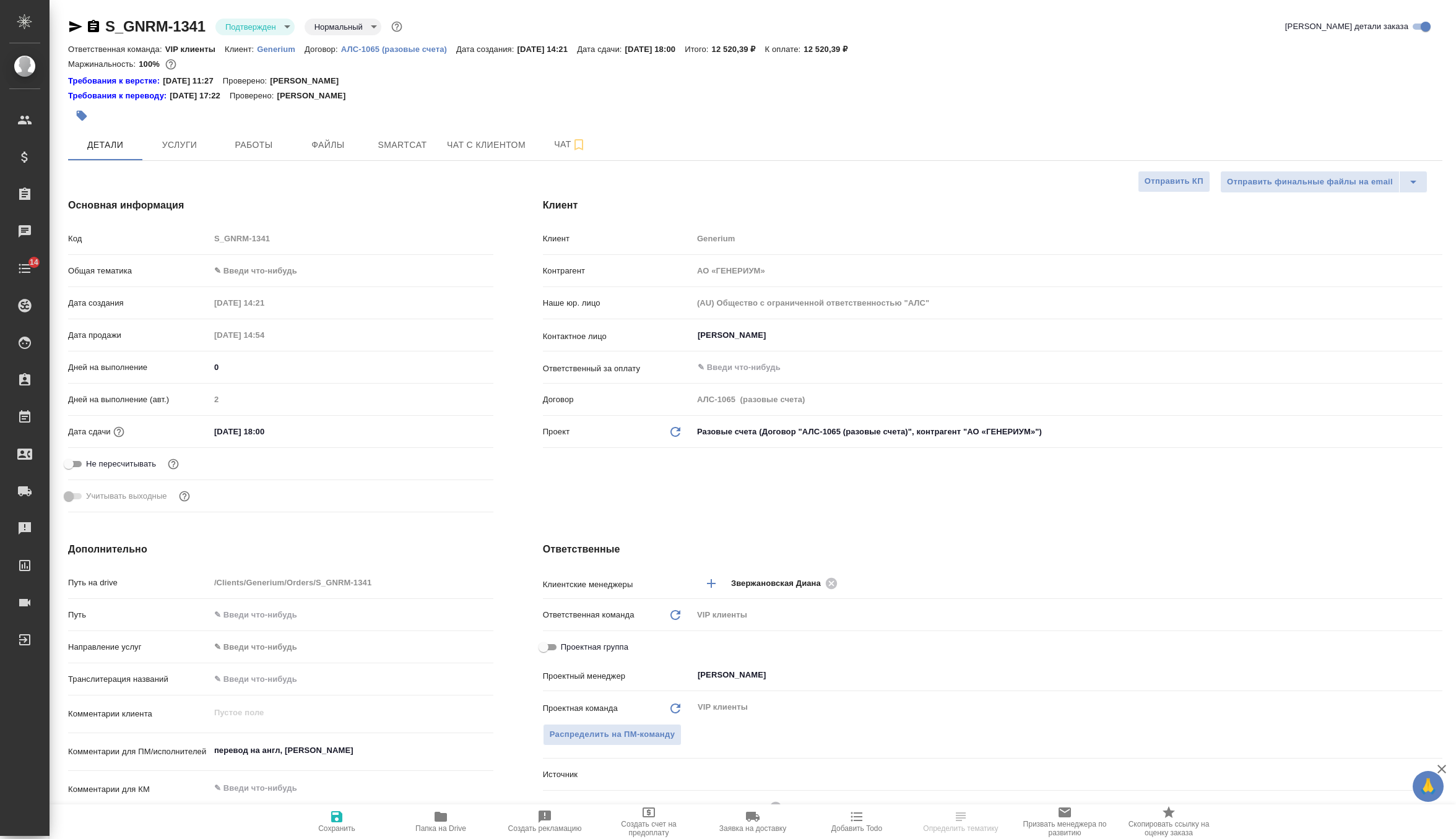
select select "RU"
click at [559, 151] on span "Чат" at bounding box center [570, 145] width 59 height 16
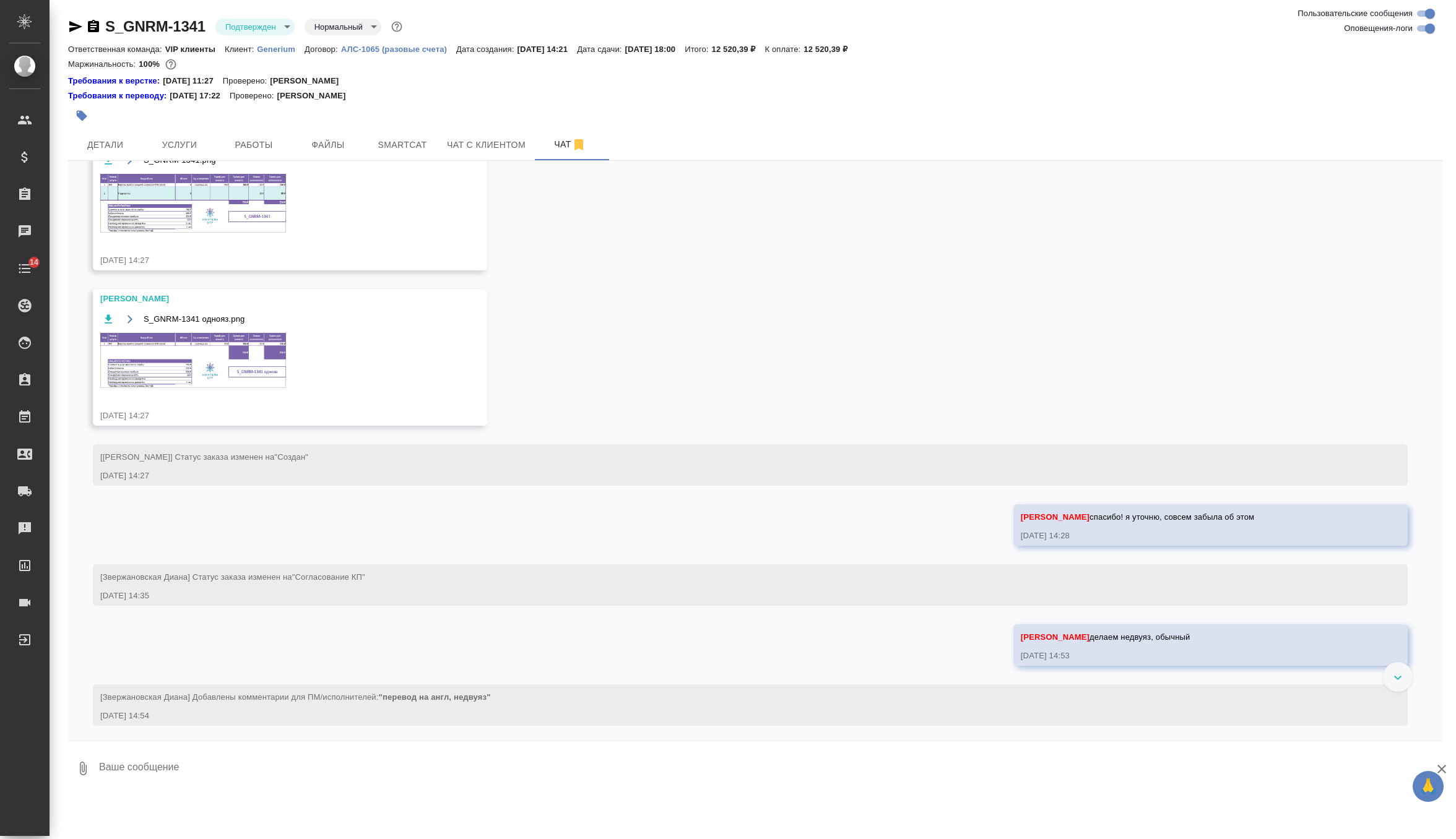
scroll to position [613, 0]
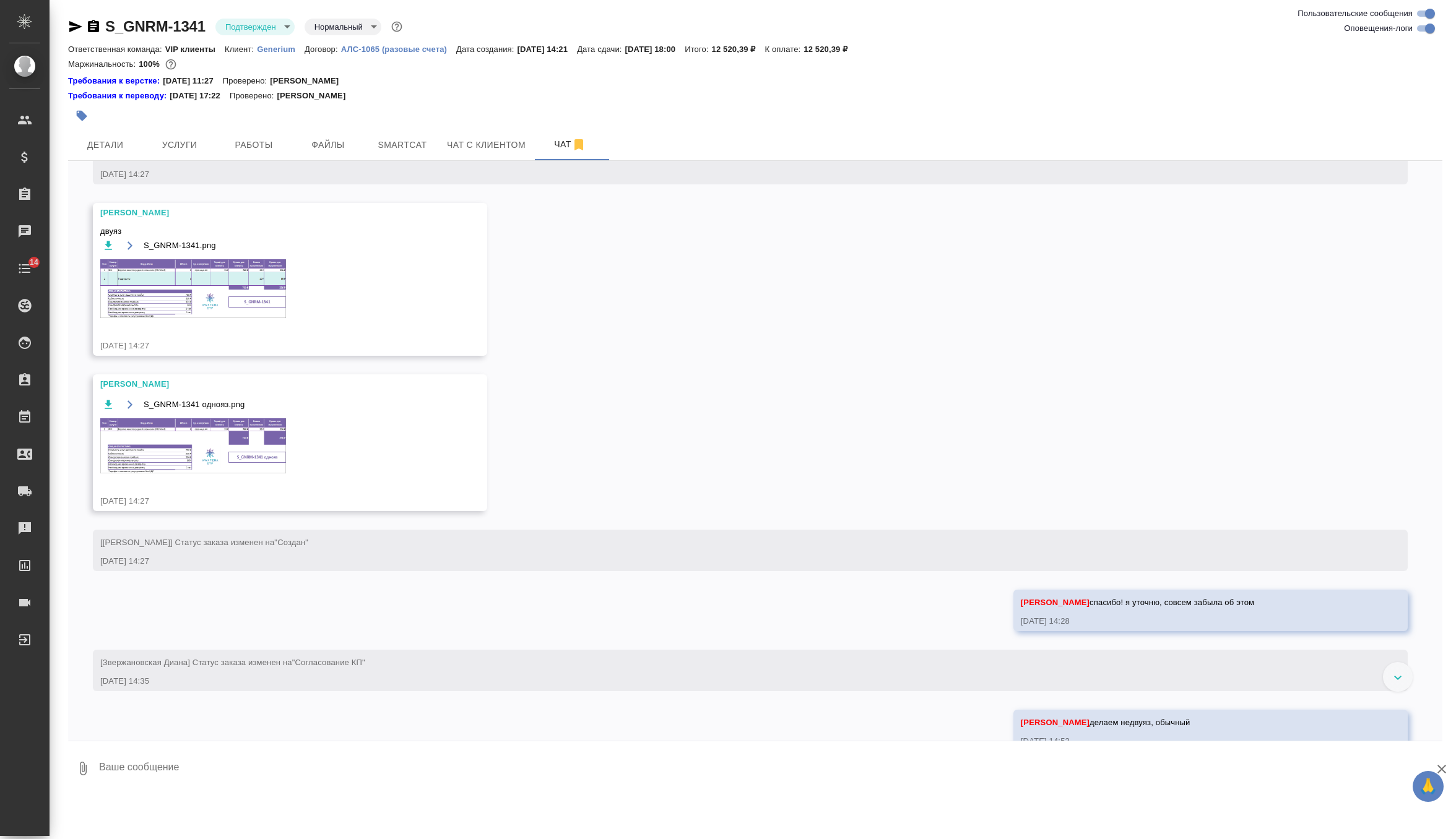
click at [243, 460] on img at bounding box center [193, 446] width 186 height 55
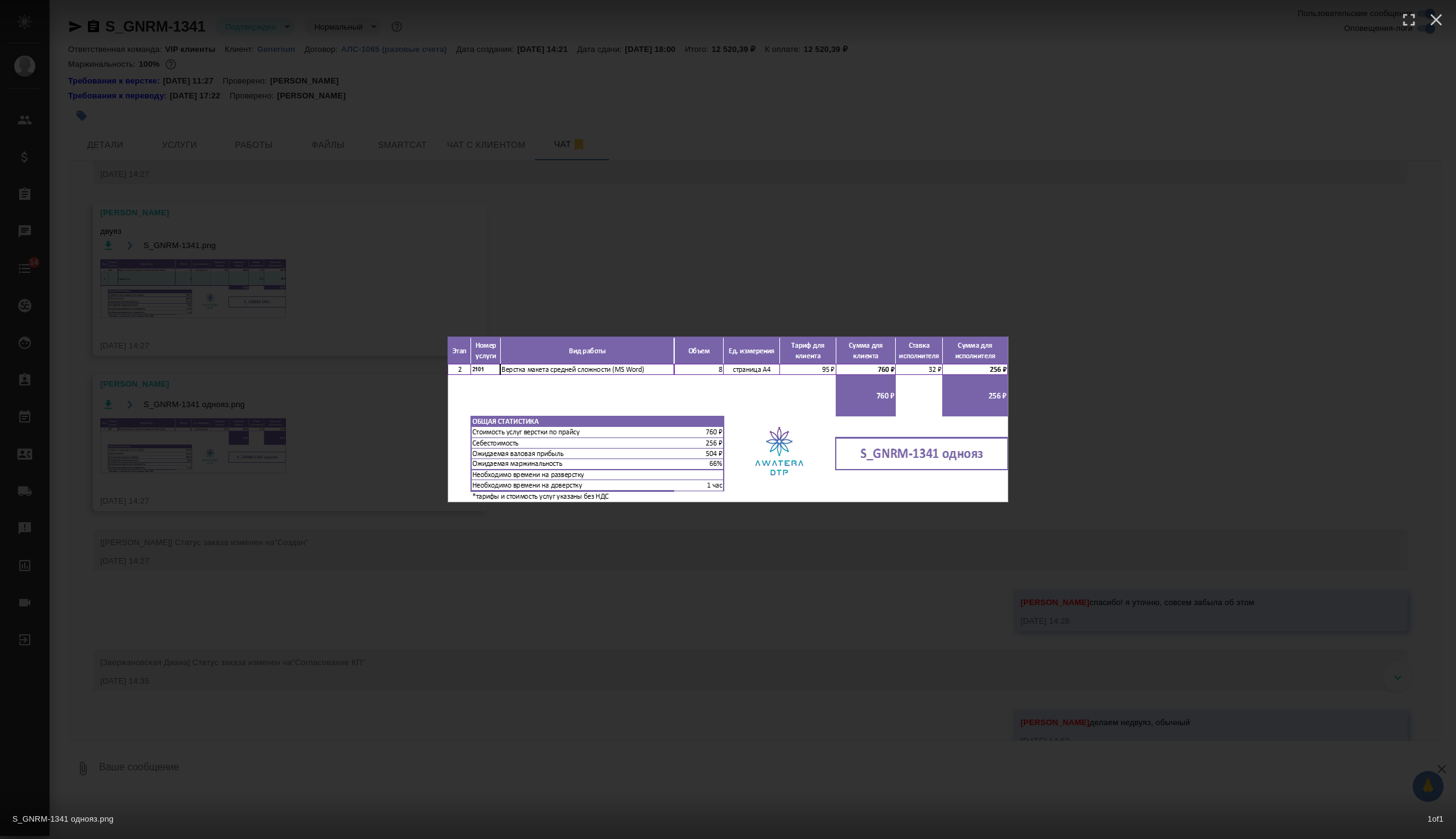
click at [653, 245] on div "S_GNRM-1341 однояз.png 1 of 1" at bounding box center [728, 420] width 1456 height 839
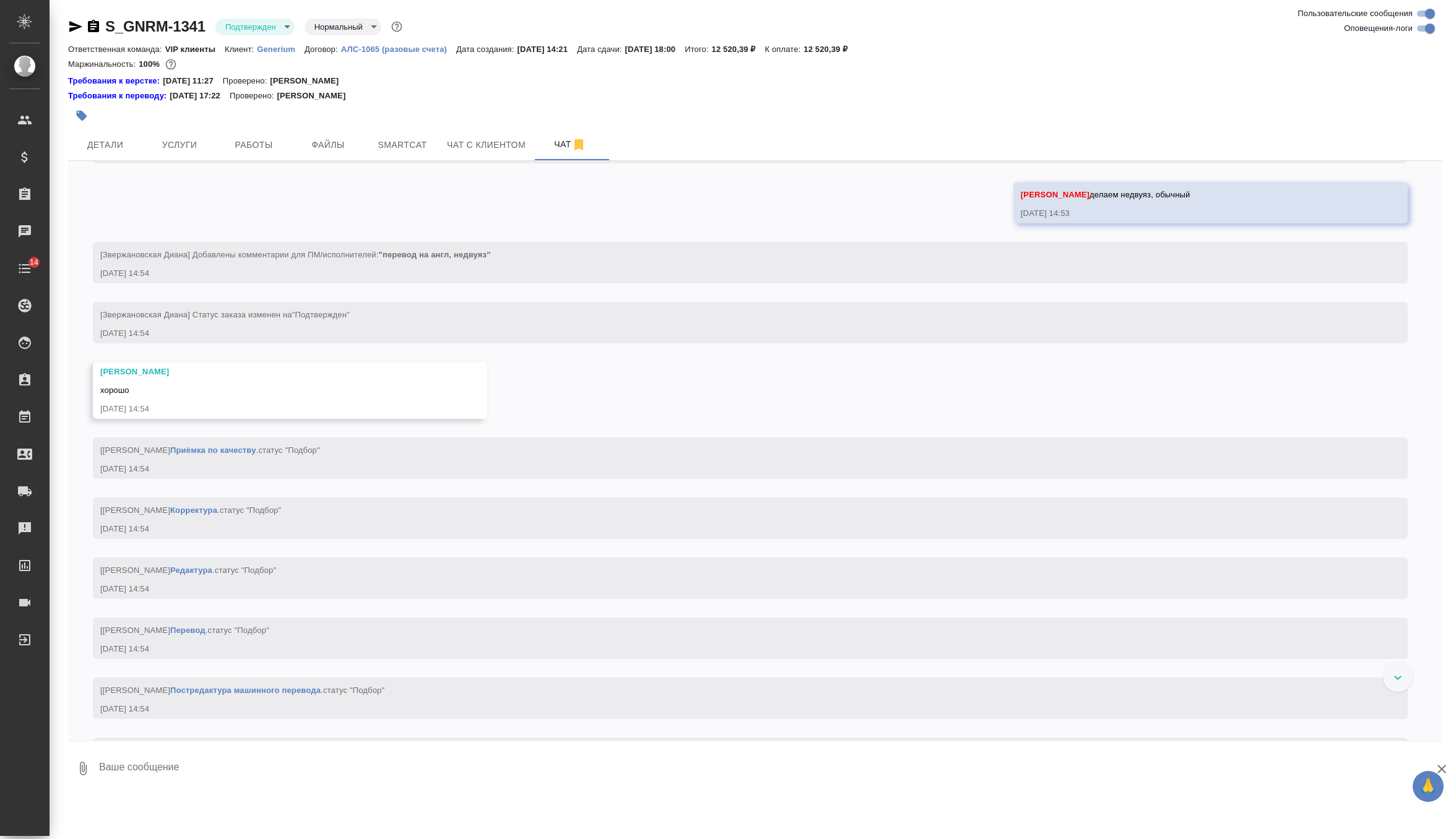
scroll to position [1390, 0]
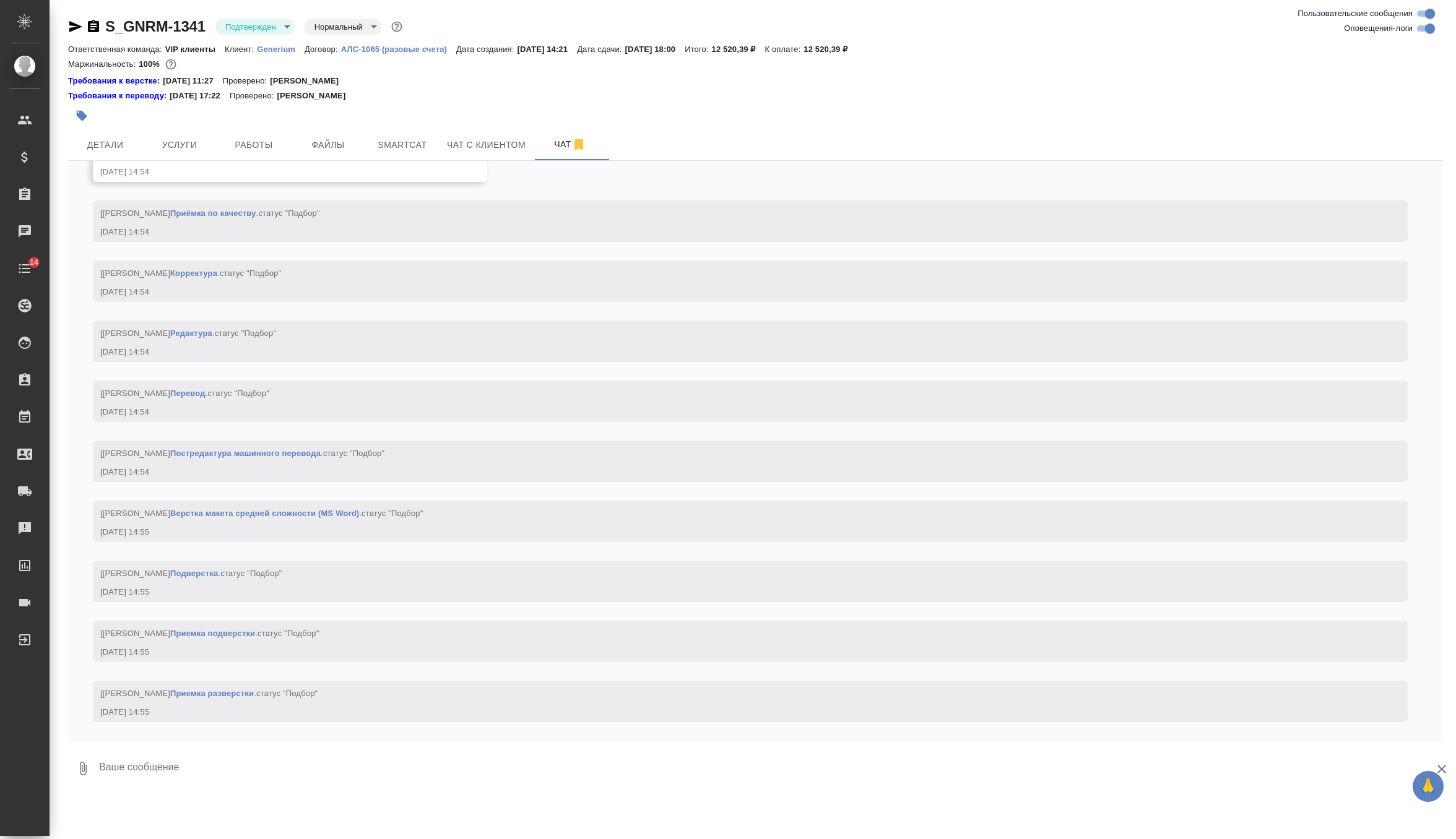
click at [245, 771] on textarea at bounding box center [770, 768] width 1345 height 42
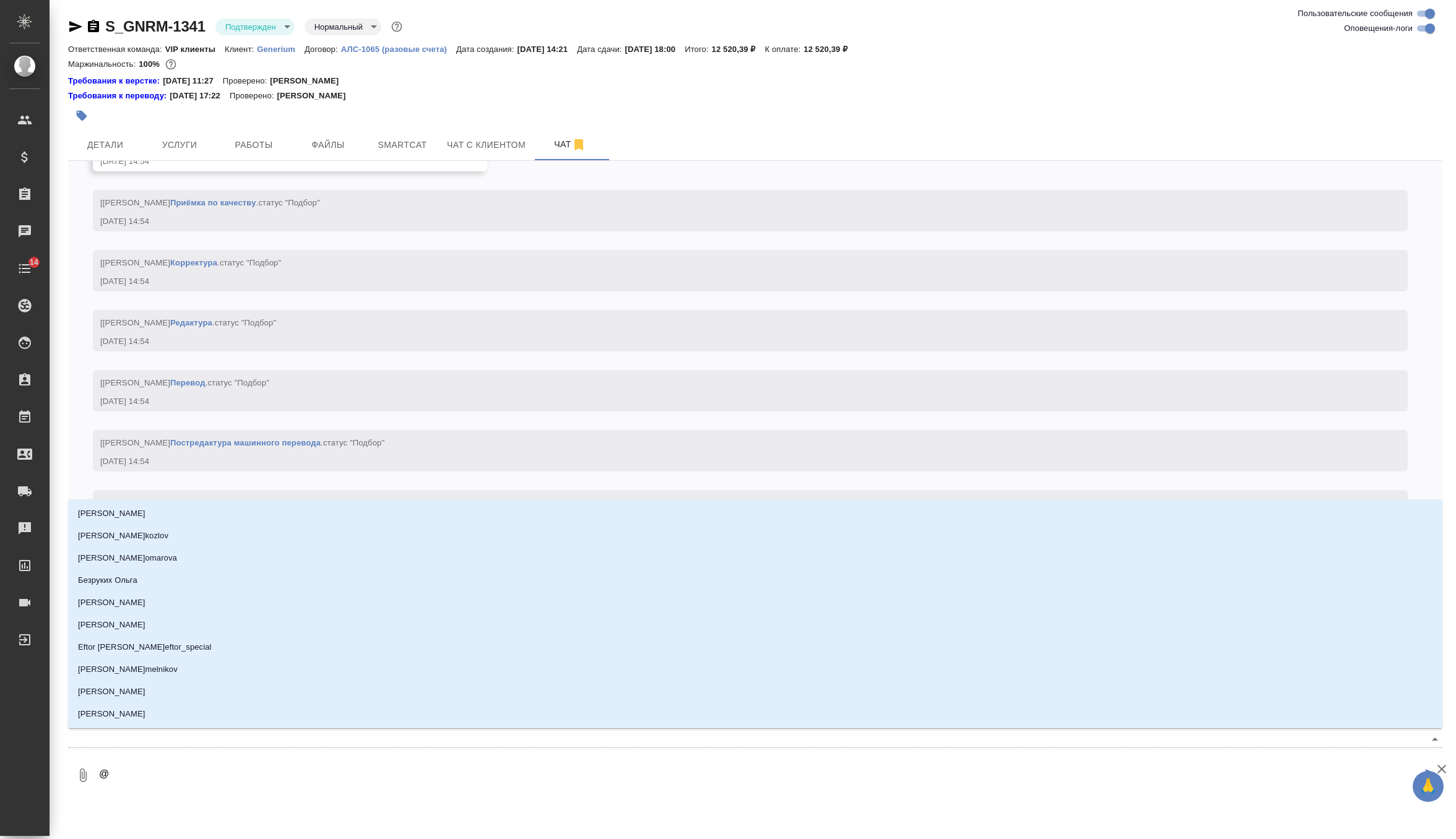
type textarea "@г"
type input "г"
type textarea "@гр"
type input "гр"
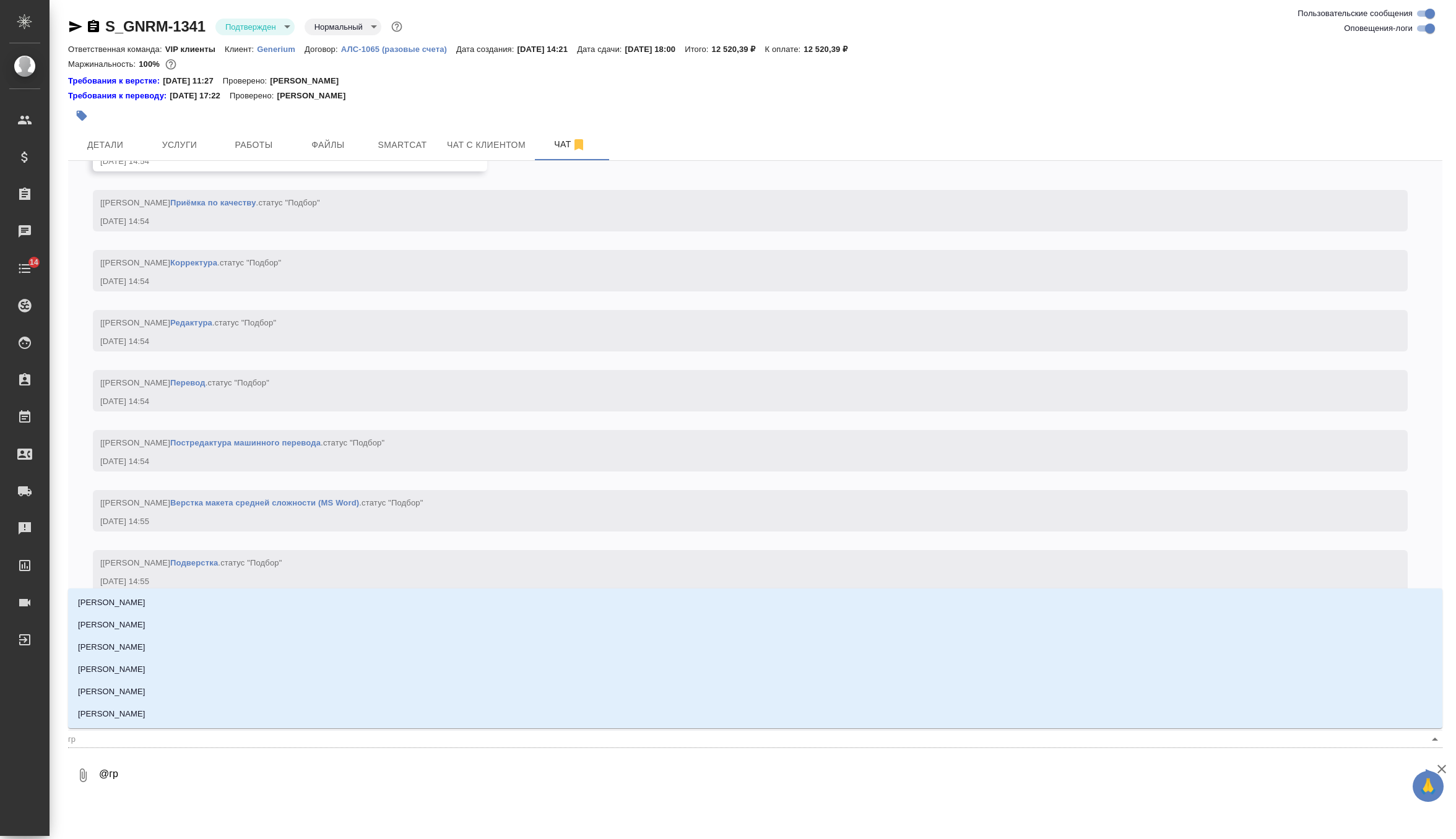
type textarea "@гра"
type input "гра"
type textarea "@граб"
type input "граб"
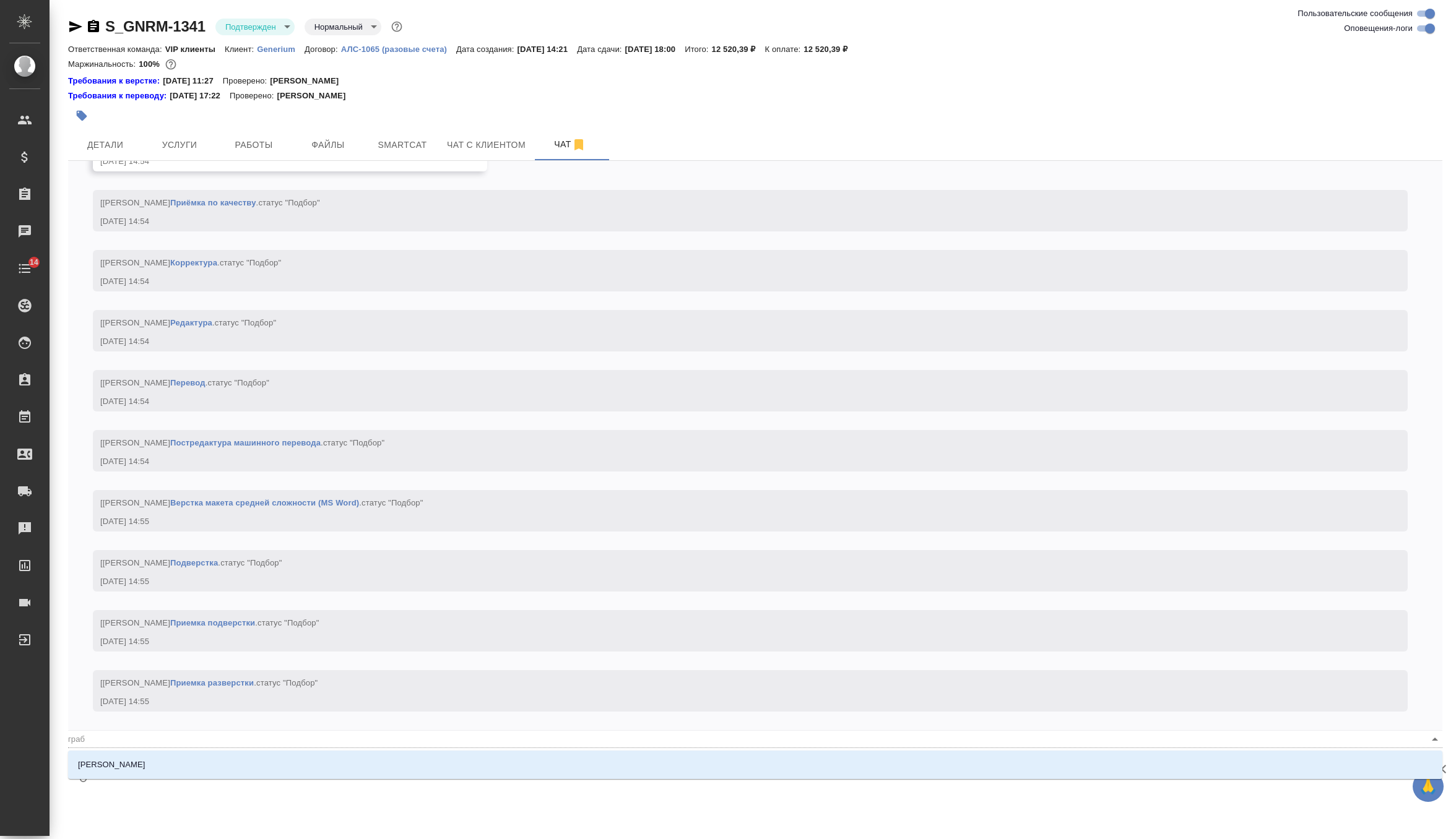
click at [209, 776] on ul "[PERSON_NAME]" at bounding box center [756, 775] width 1374 height 23
click at [210, 773] on li "[PERSON_NAME]" at bounding box center [756, 765] width 1374 height 23
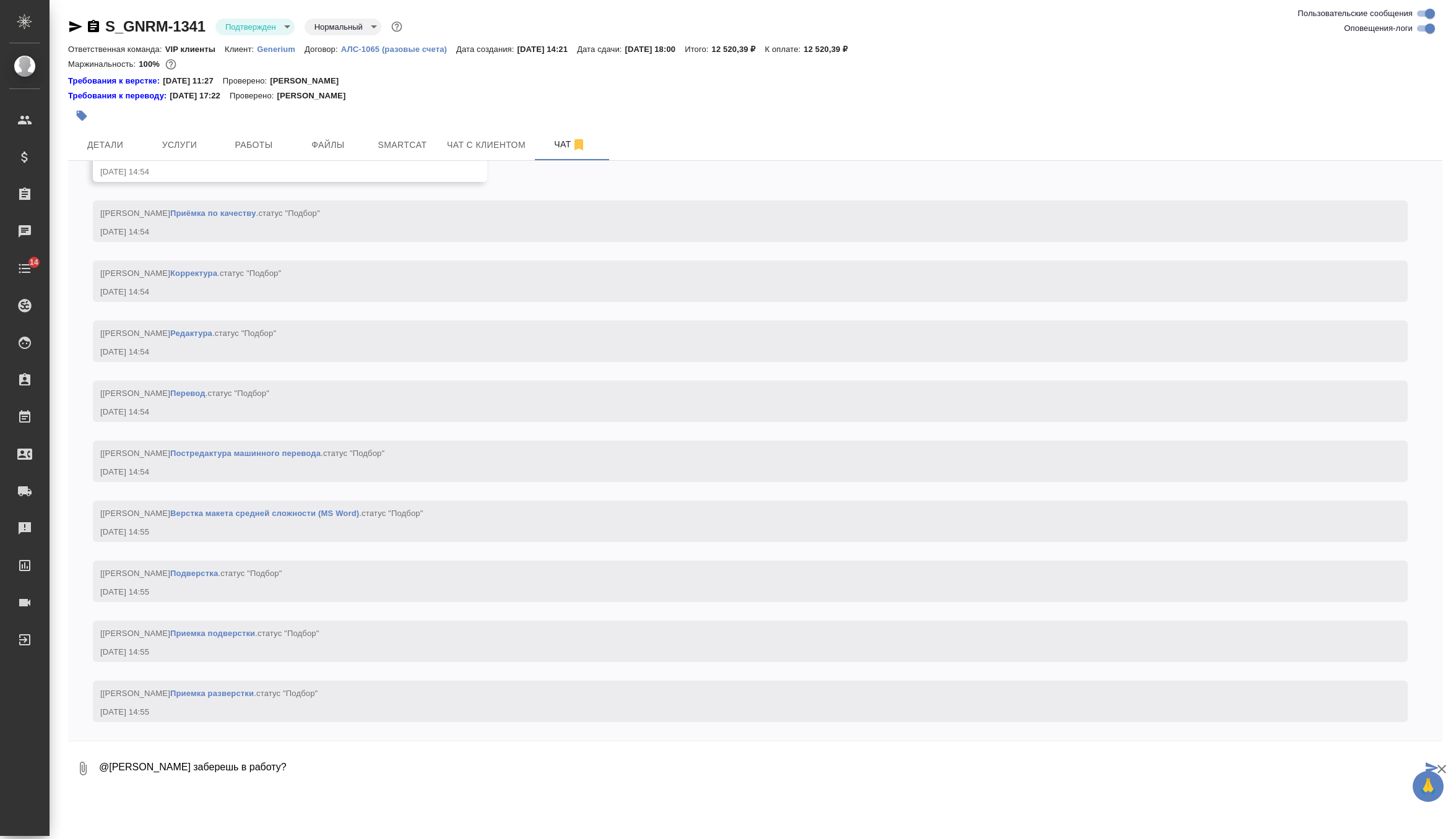
type textarea "@[PERSON_NAME] заберешь в работу?"
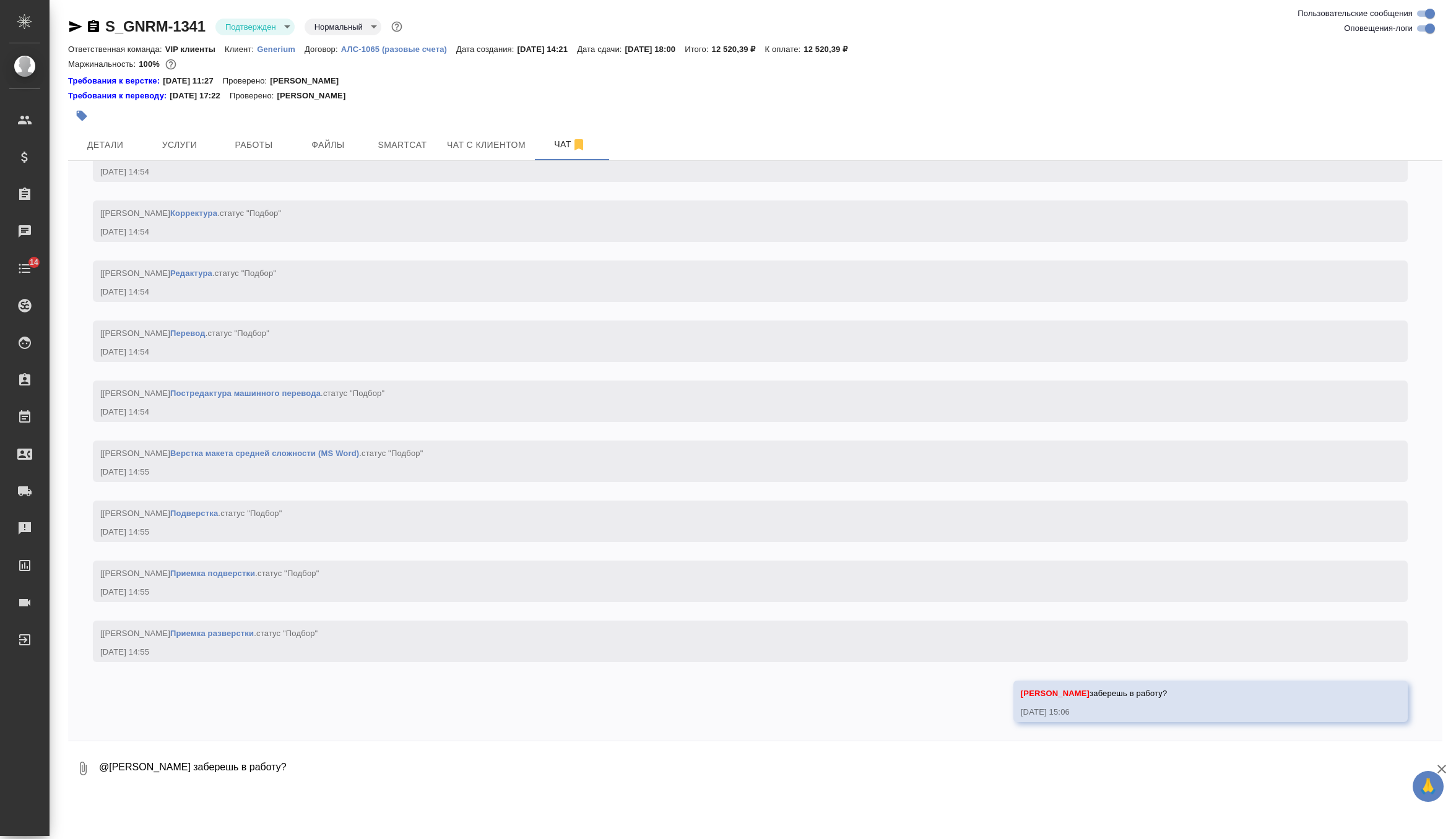
scroll to position [1450, 0]
type textarea "тут без разверстки"
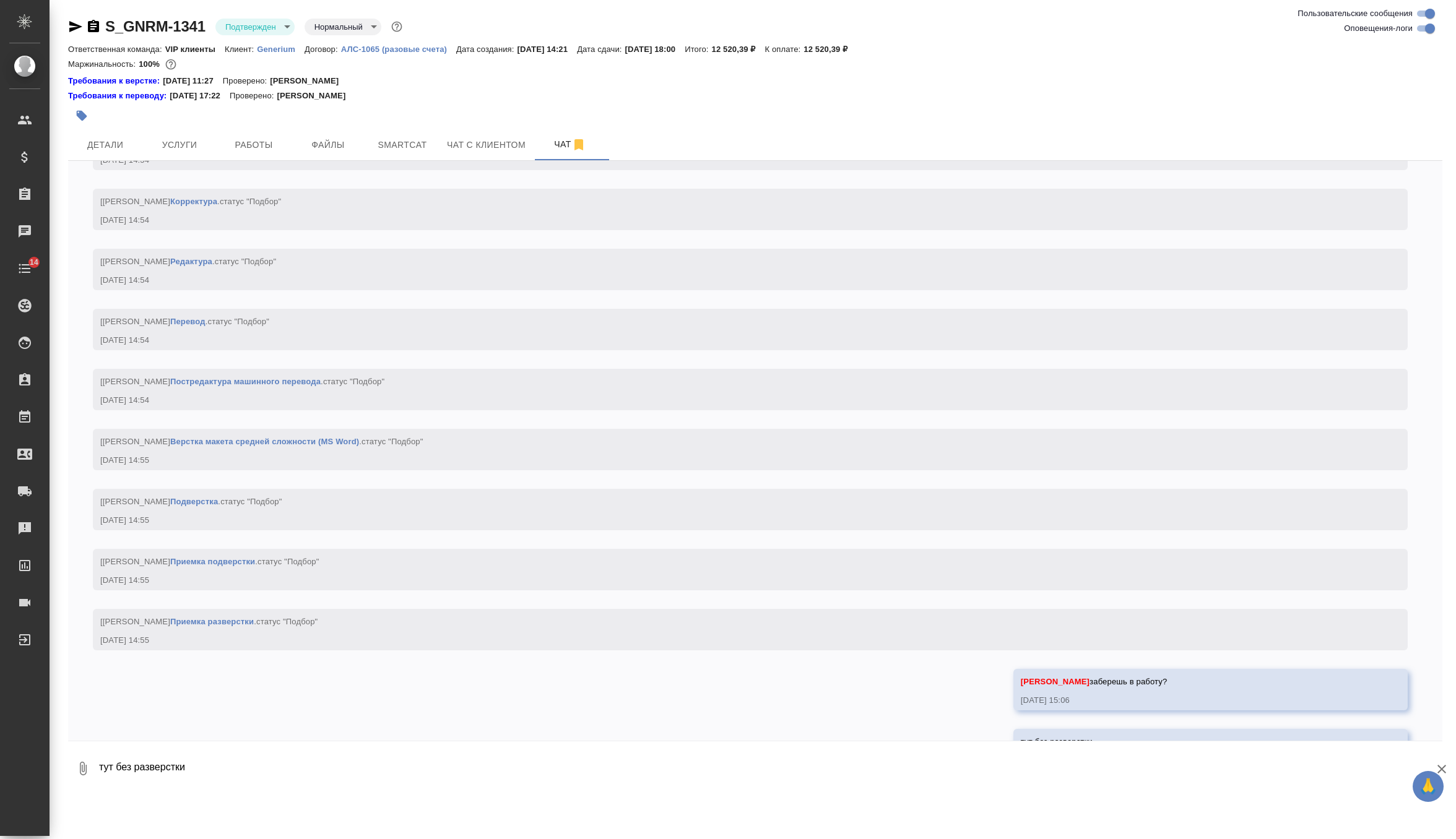
scroll to position [1511, 0]
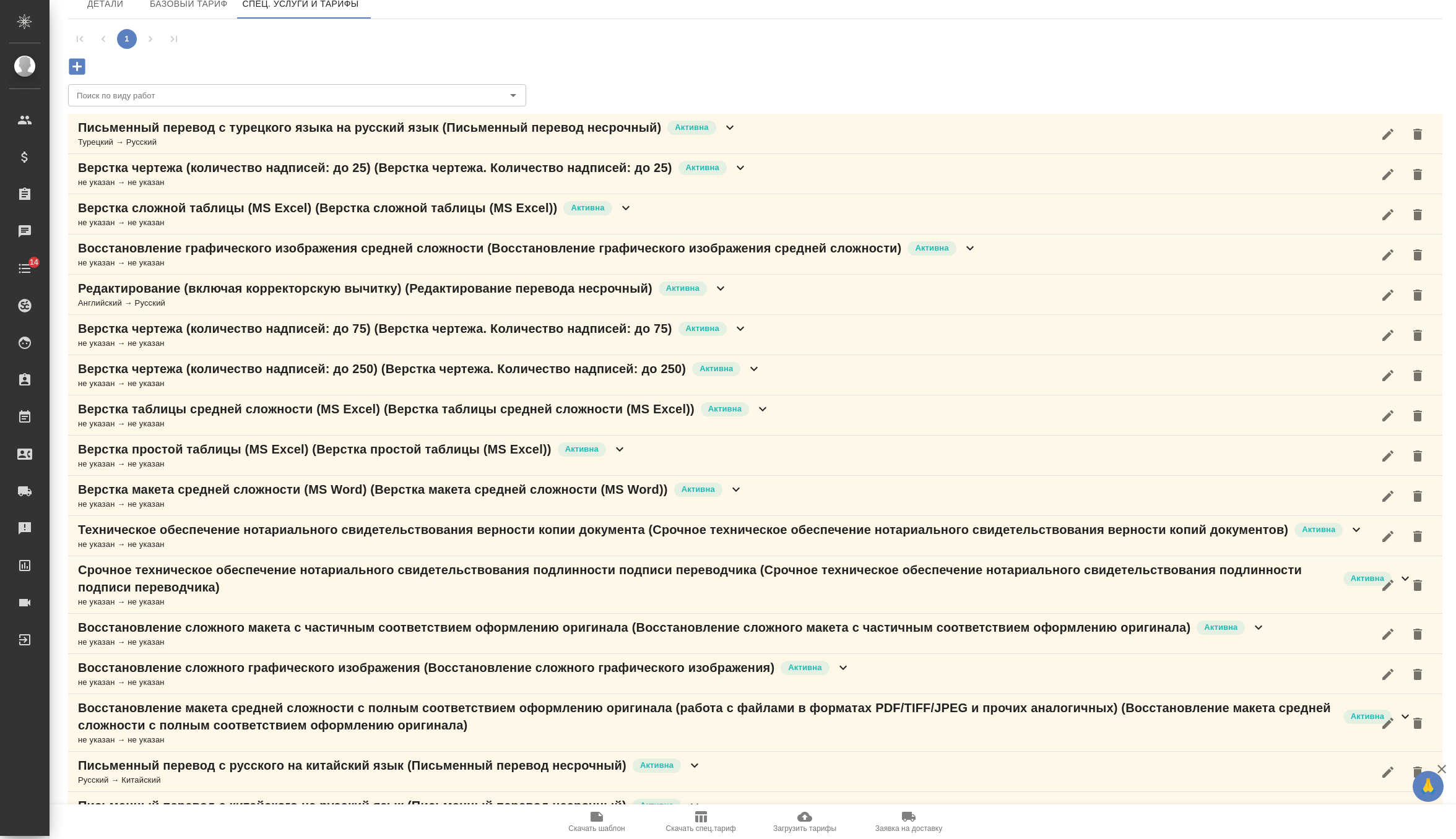
scroll to position [169, 0]
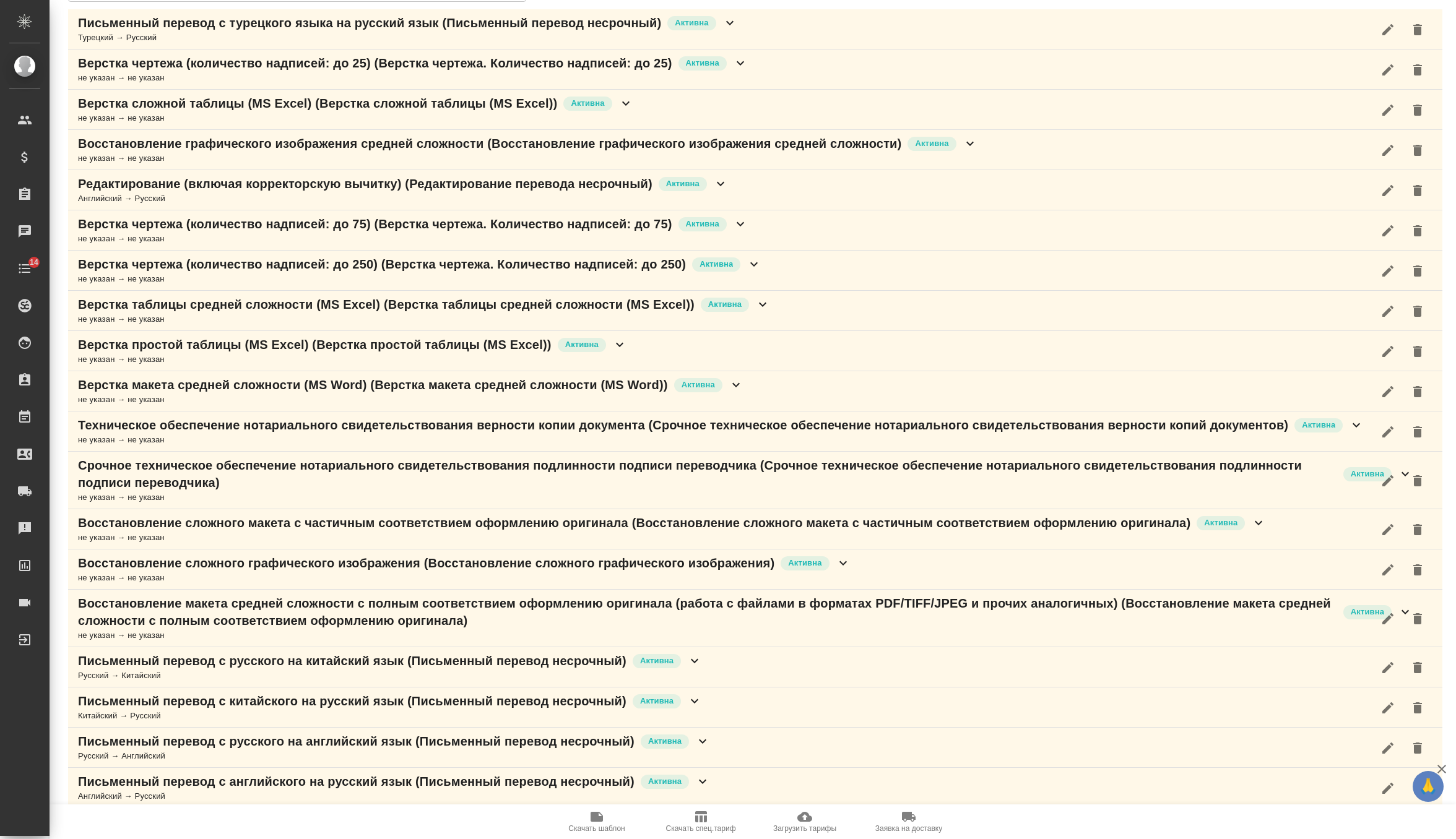
click at [1385, 786] on icon "button" at bounding box center [1388, 788] width 11 height 11
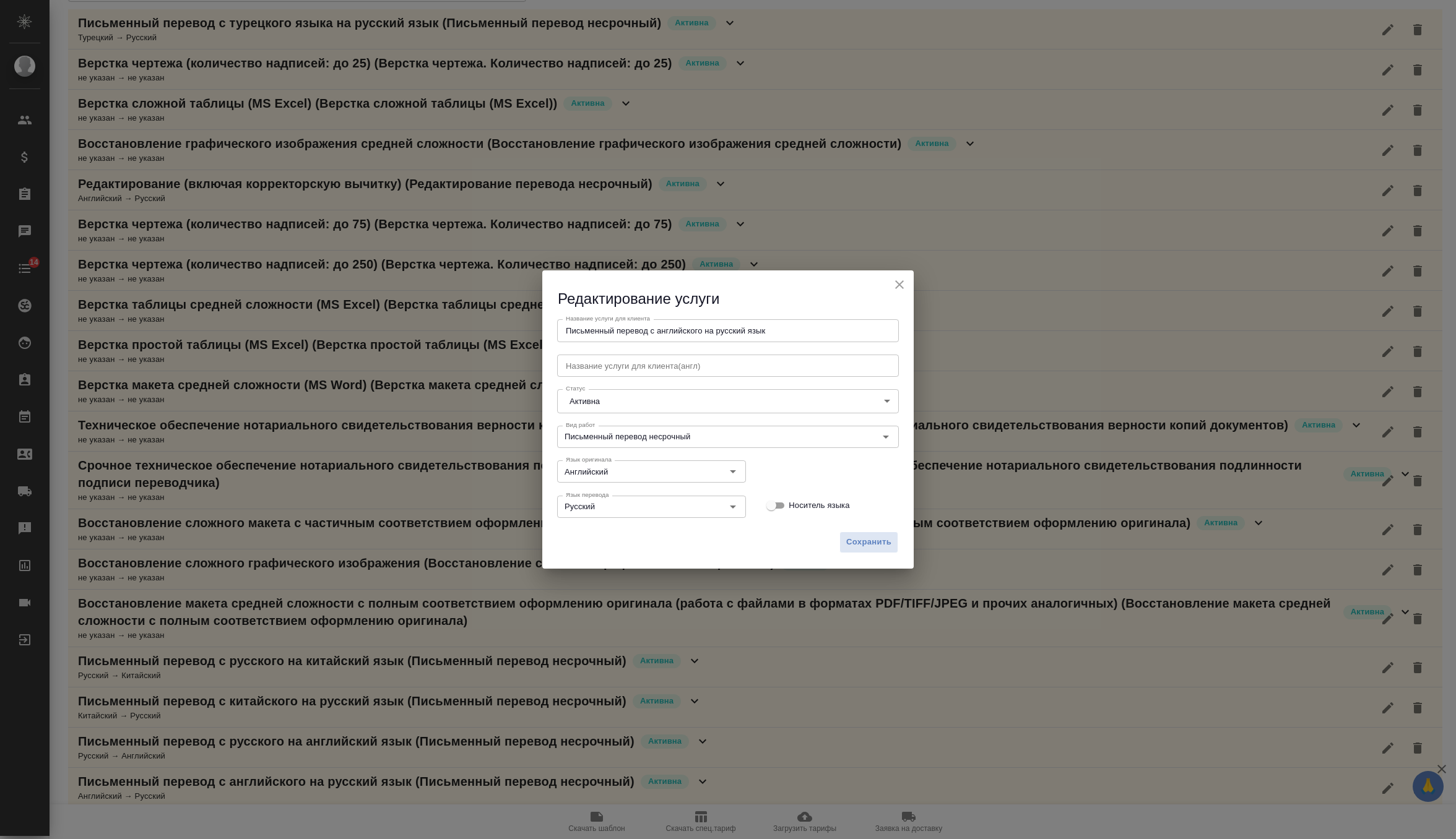
click at [897, 286] on icon "close" at bounding box center [899, 284] width 8 height 8
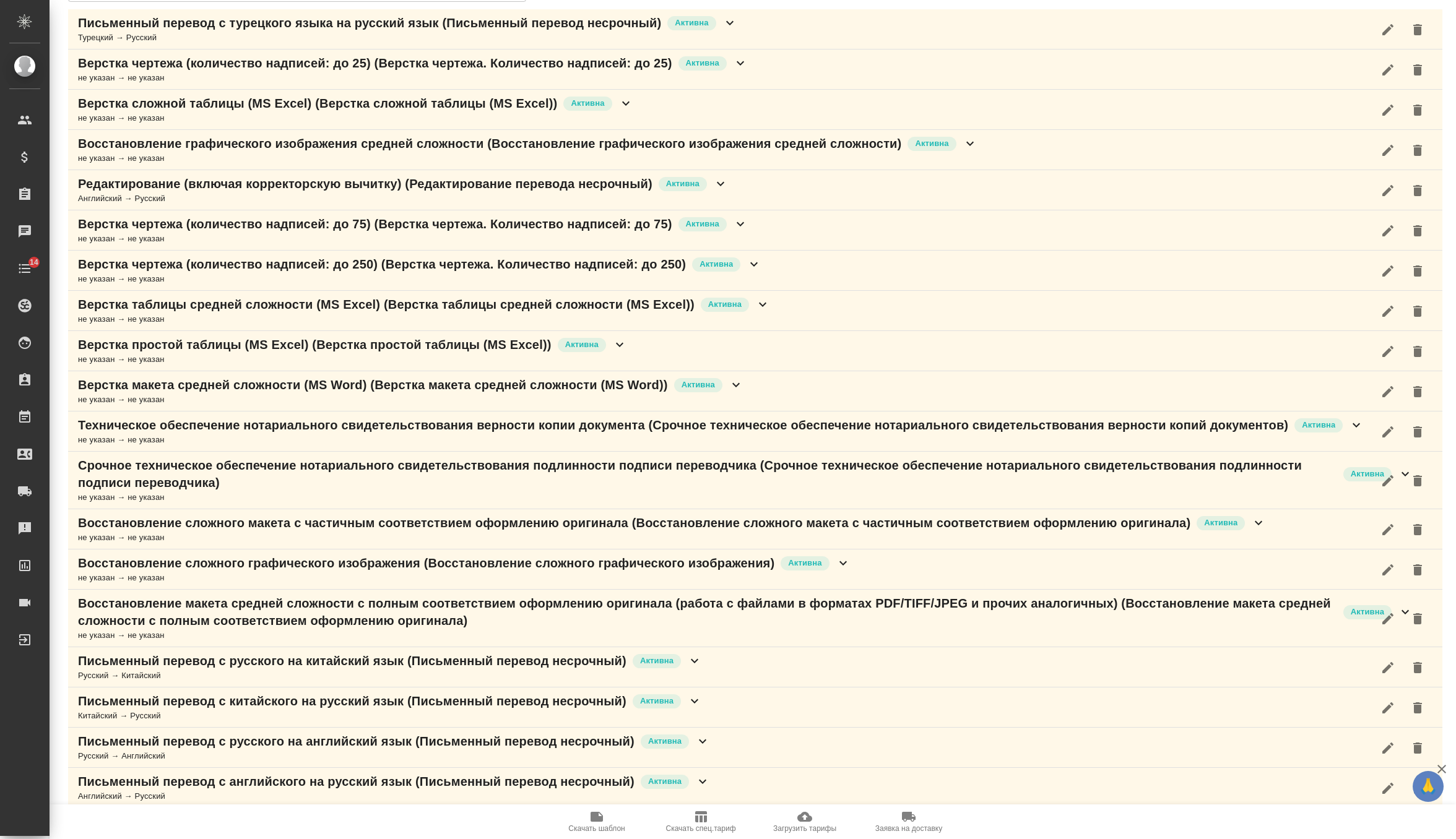
click at [701, 778] on icon at bounding box center [702, 781] width 15 height 15
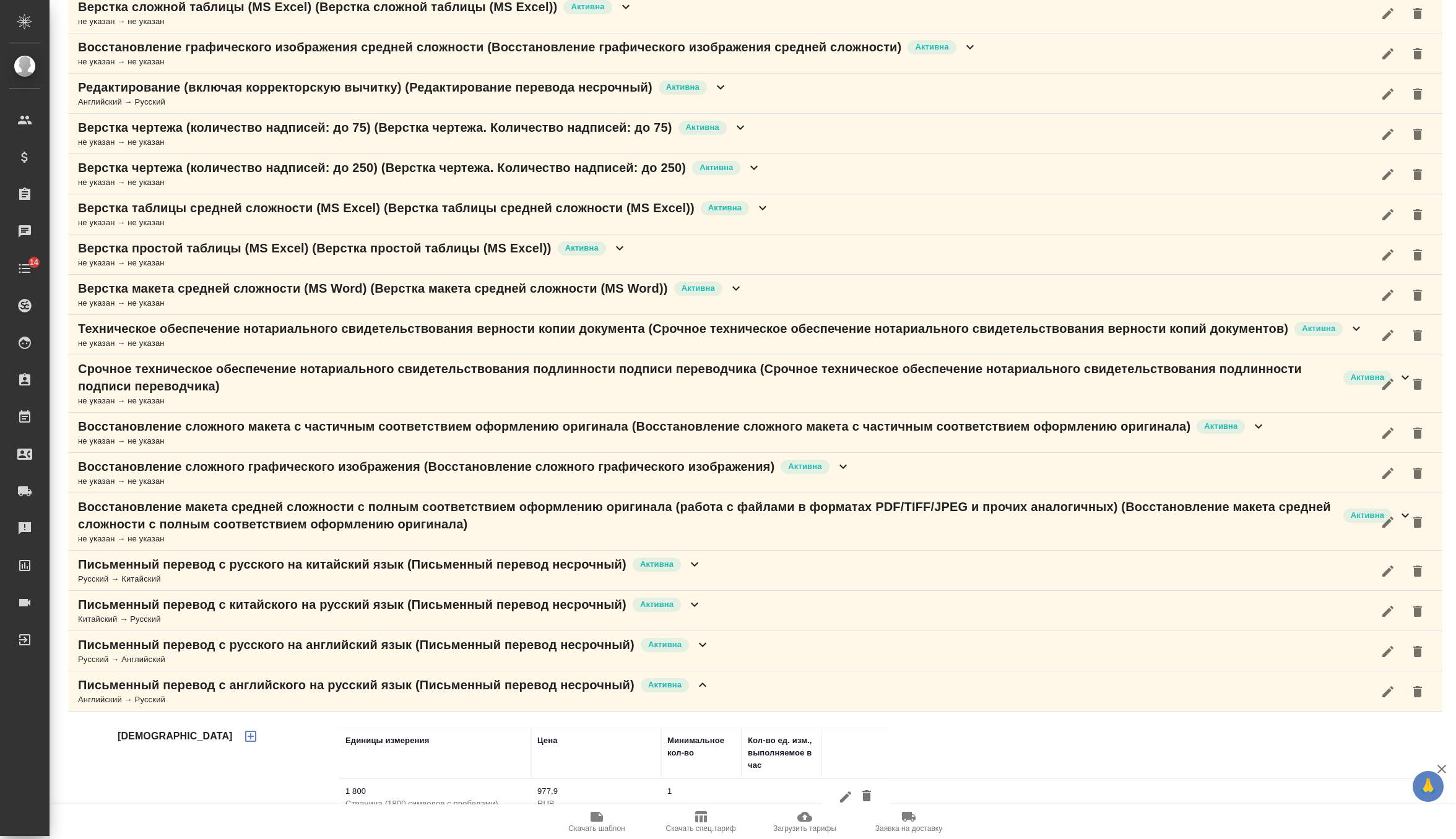
scroll to position [280, 0]
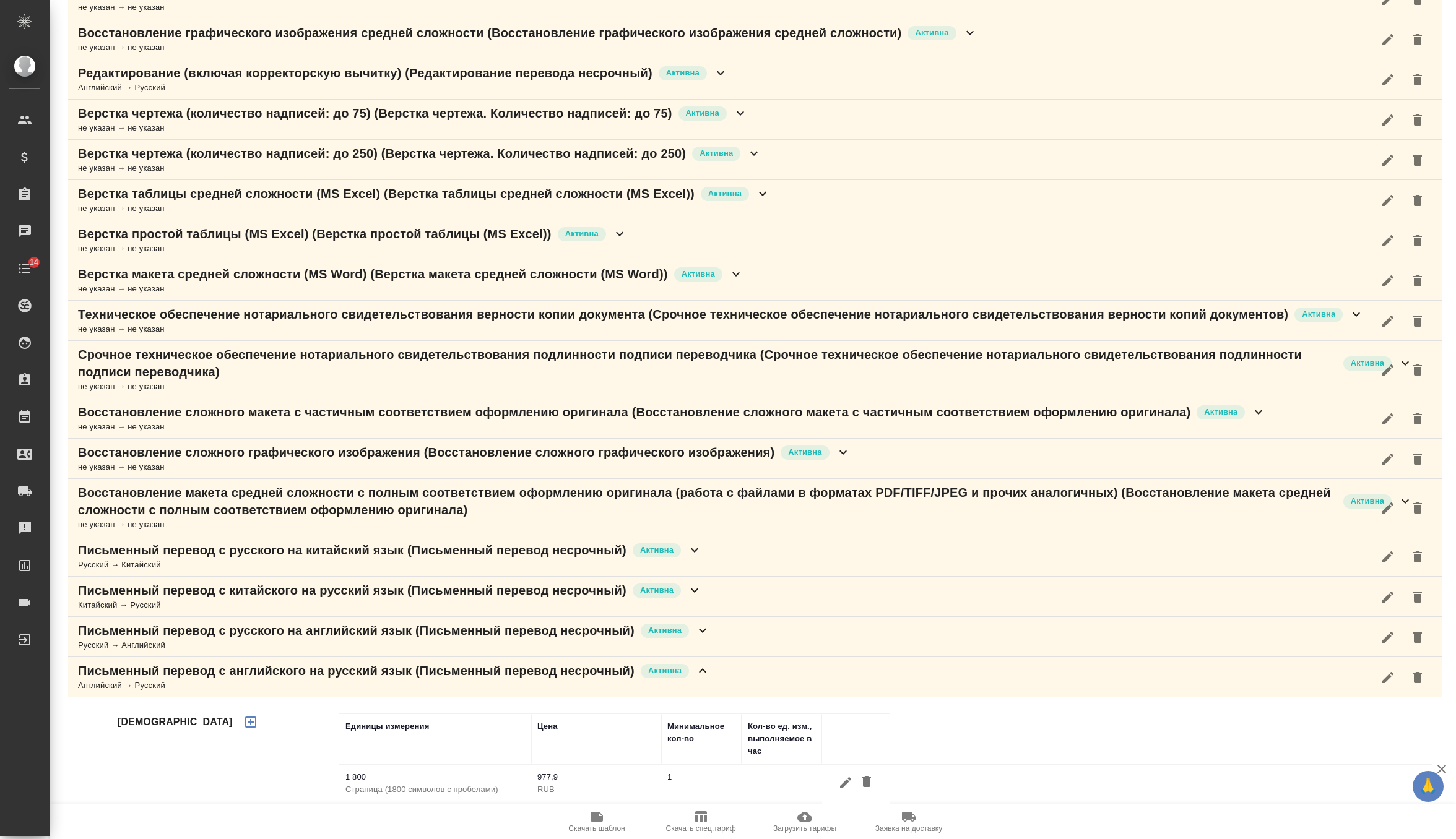
click at [838, 771] on div at bounding box center [856, 782] width 56 height 23
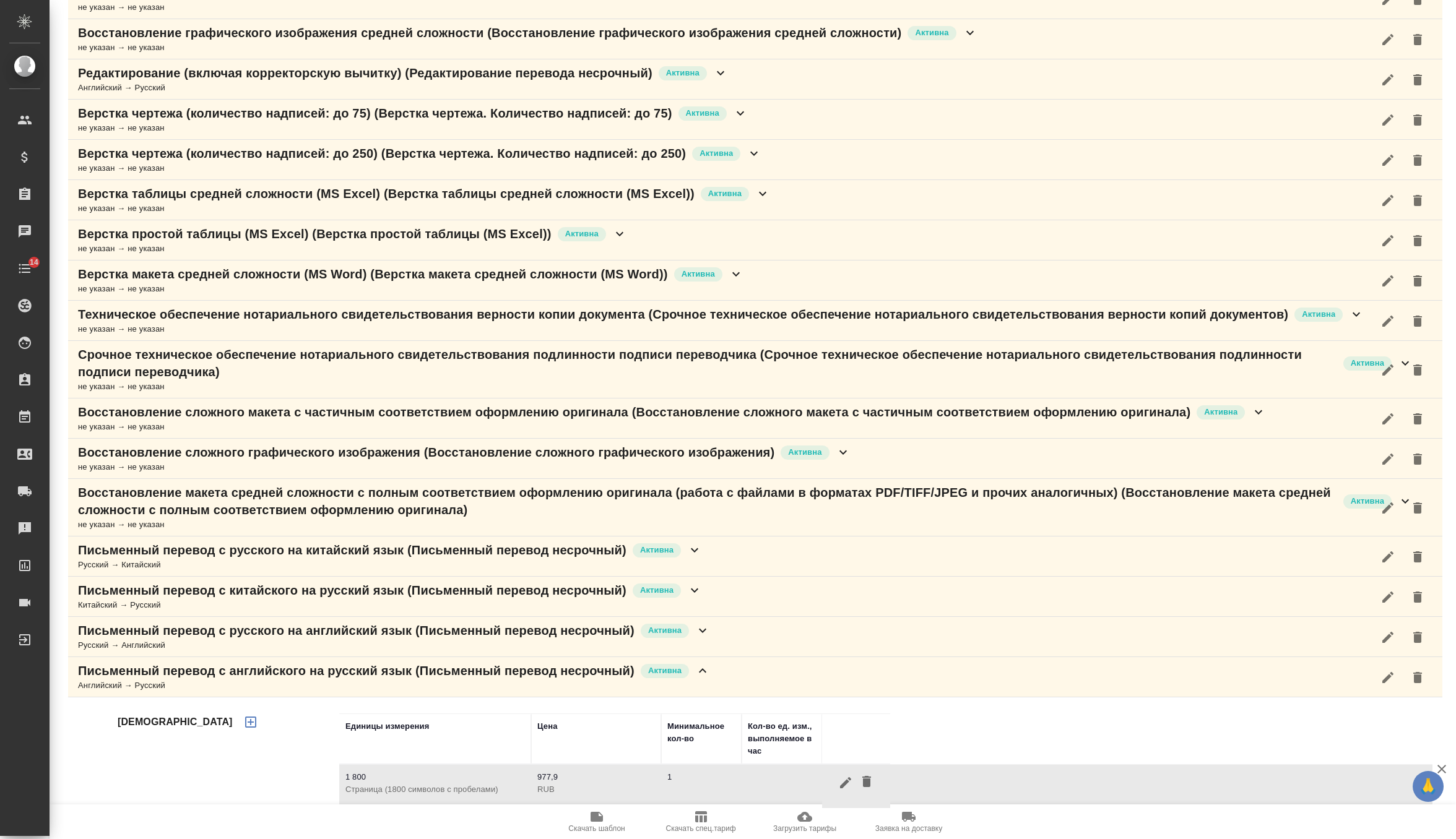
click at [840, 775] on icon "button" at bounding box center [845, 782] width 15 height 15
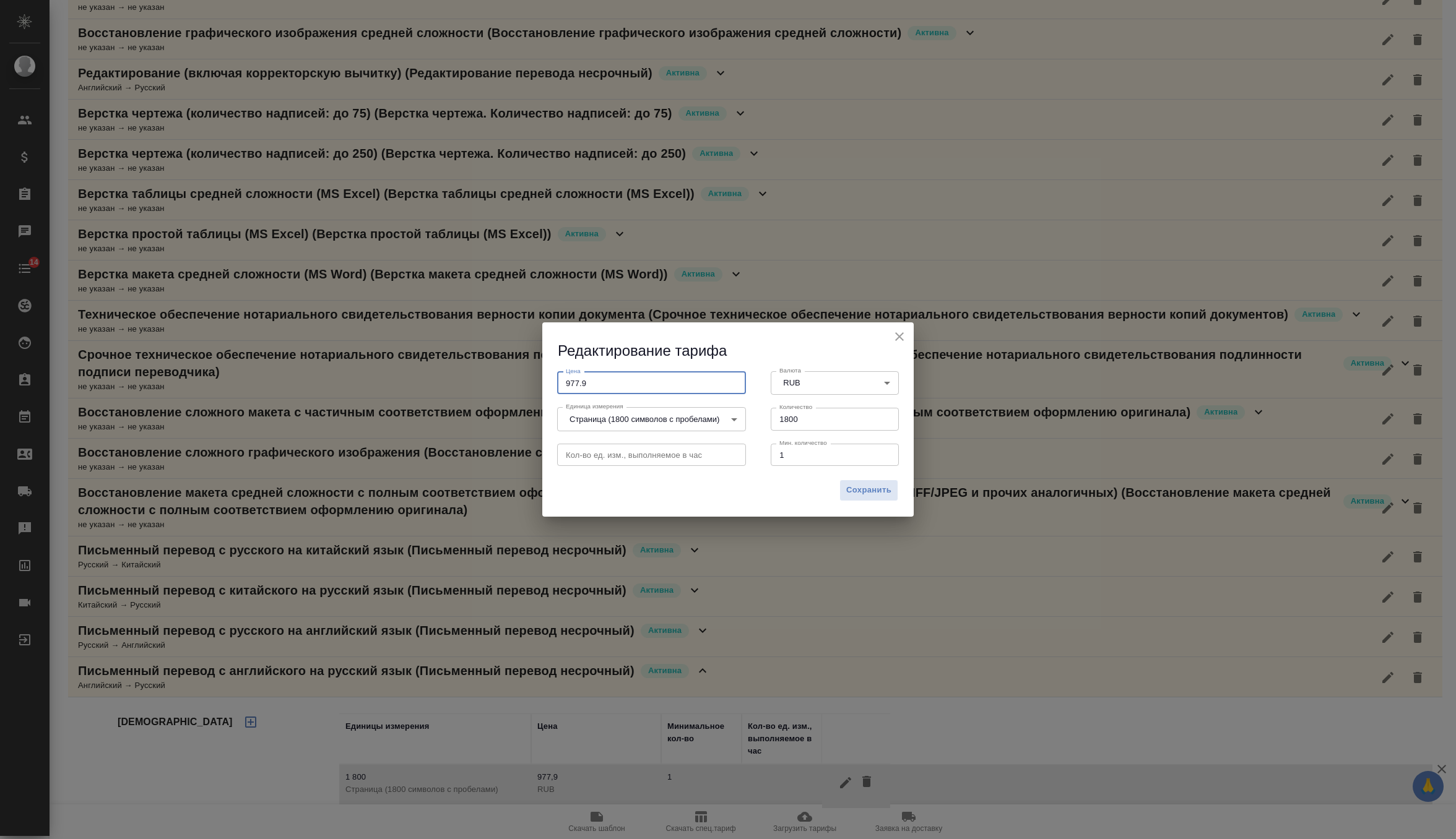
drag, startPoint x: 601, startPoint y: 377, endPoint x: 614, endPoint y: 381, distance: 13.6
click at [614, 381] on input "977.9" at bounding box center [652, 383] width 189 height 23
type input "300"
click at [862, 487] on span "Сохранить" at bounding box center [868, 490] width 45 height 14
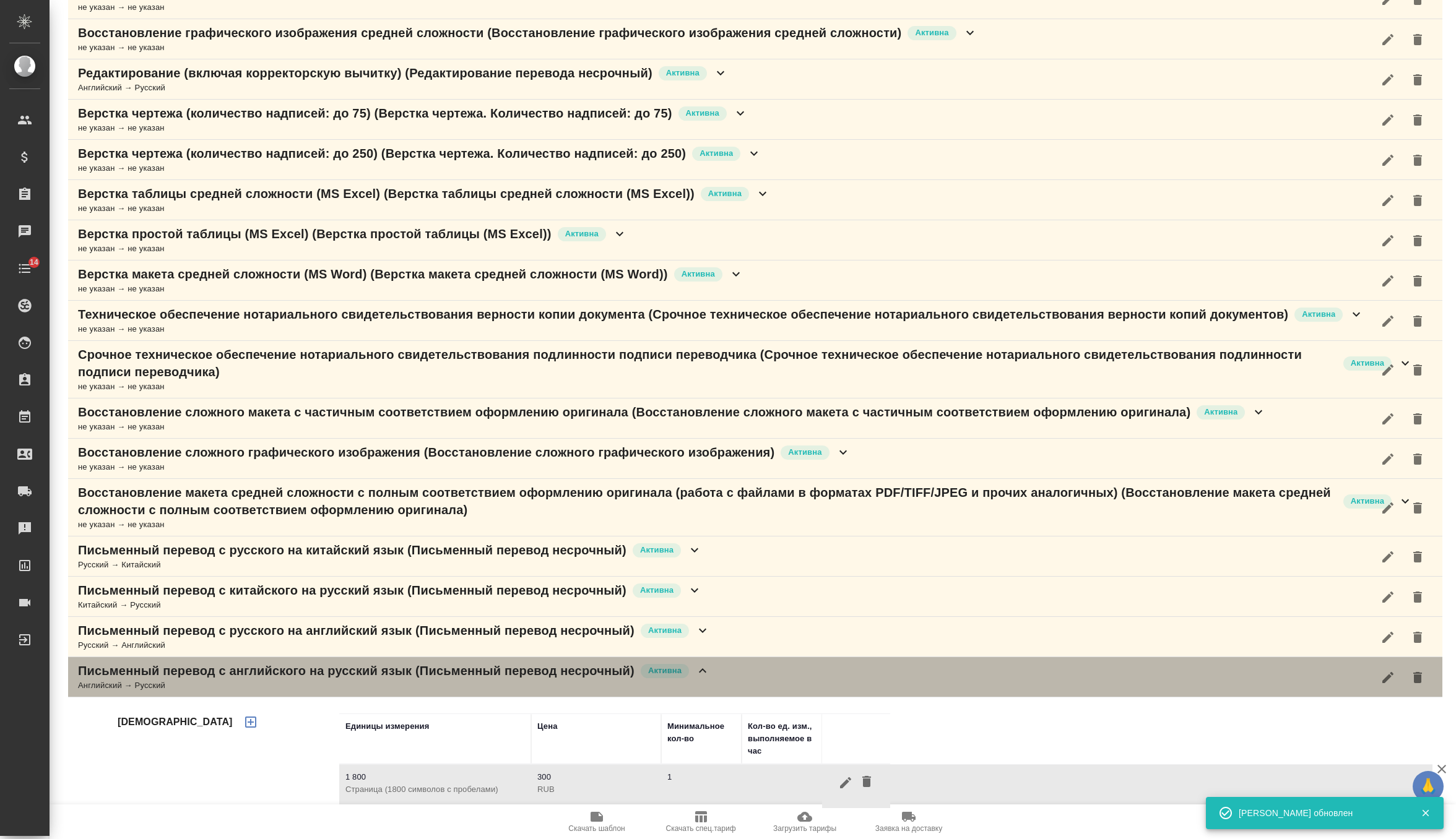
click at [709, 669] on icon at bounding box center [702, 670] width 15 height 15
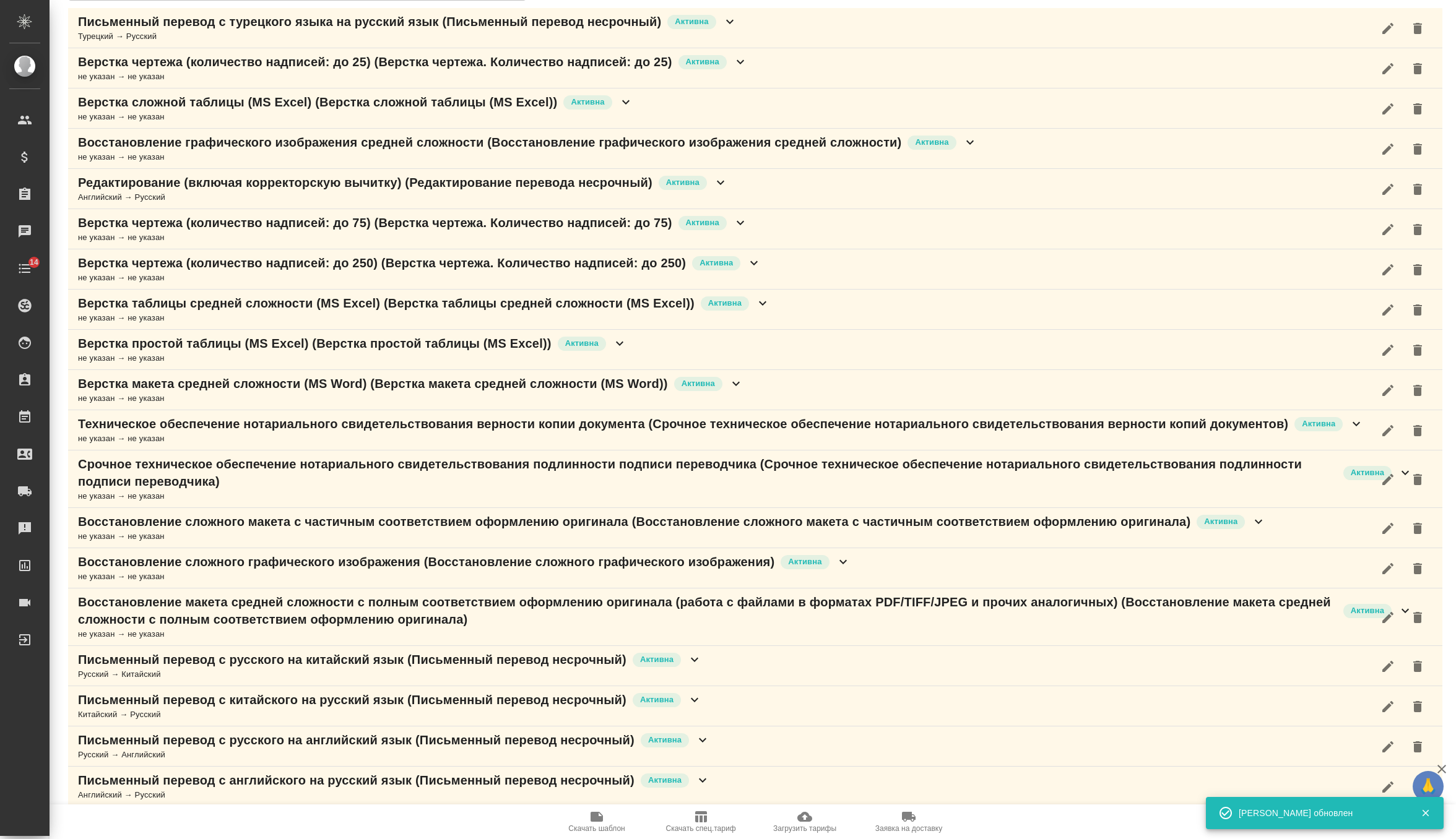
scroll to position [169, 0]
click at [704, 734] on icon at bounding box center [702, 741] width 15 height 15
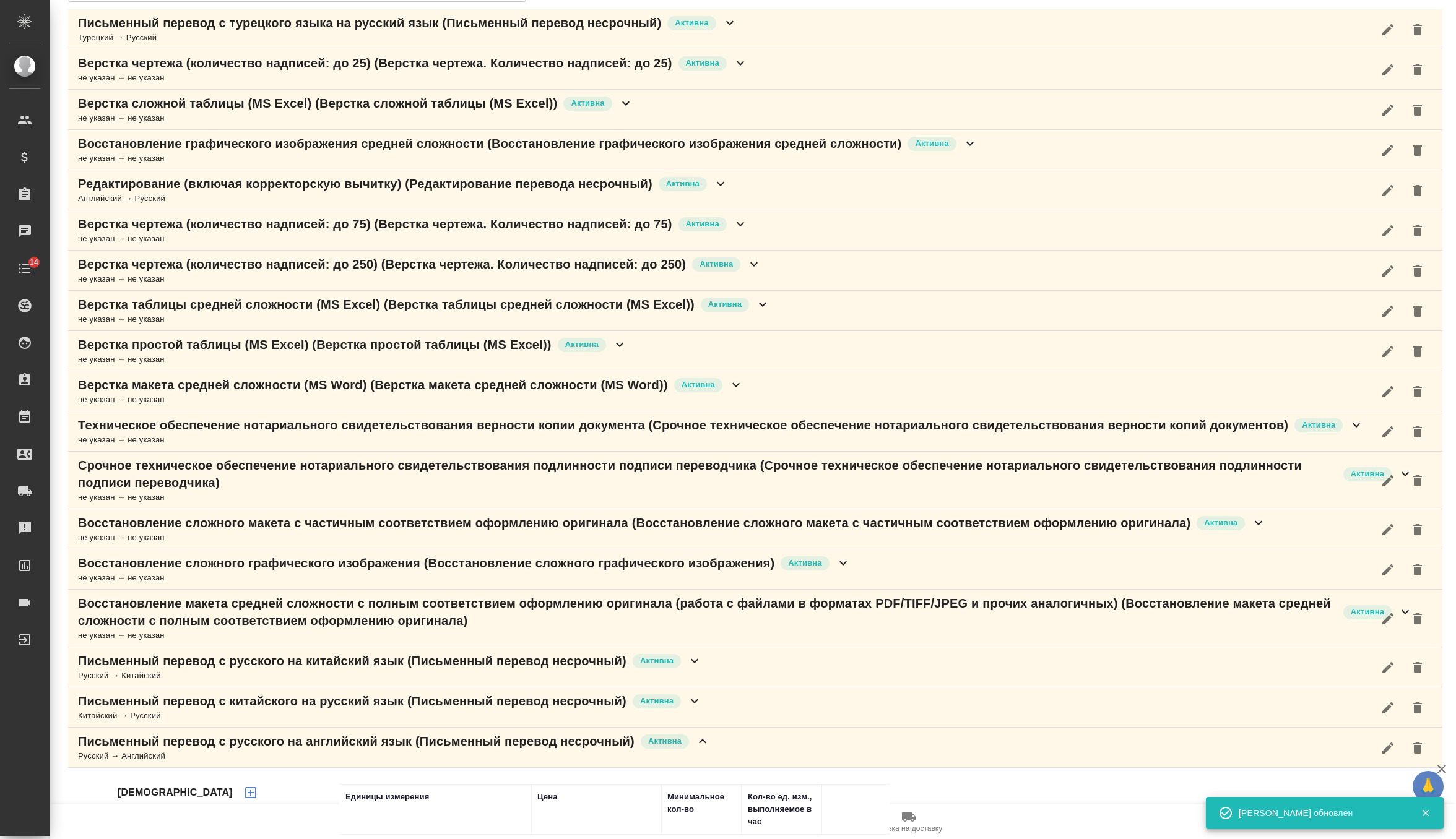
scroll to position [280, 0]
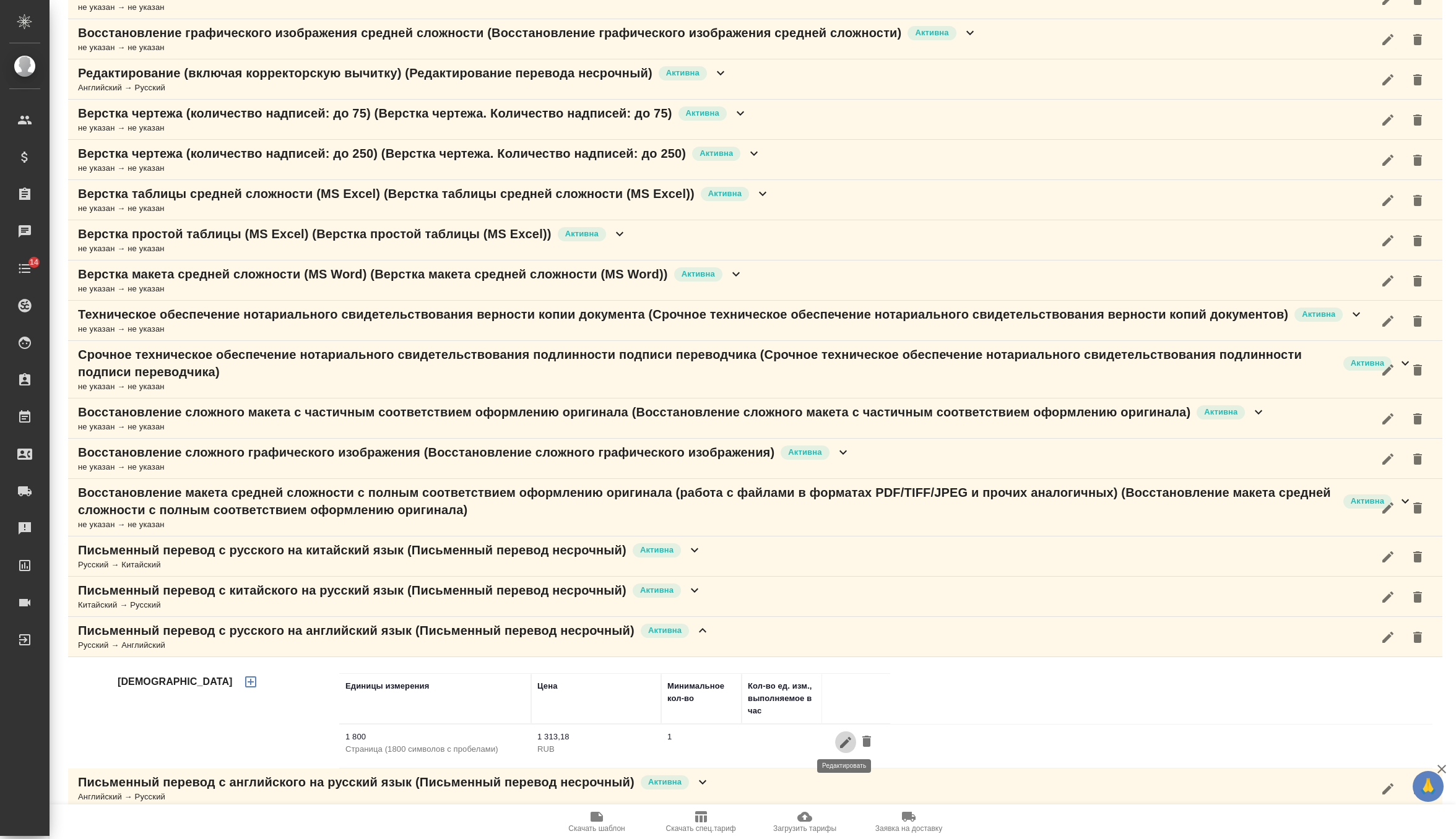
click at [839, 739] on icon "button" at bounding box center [845, 742] width 15 height 15
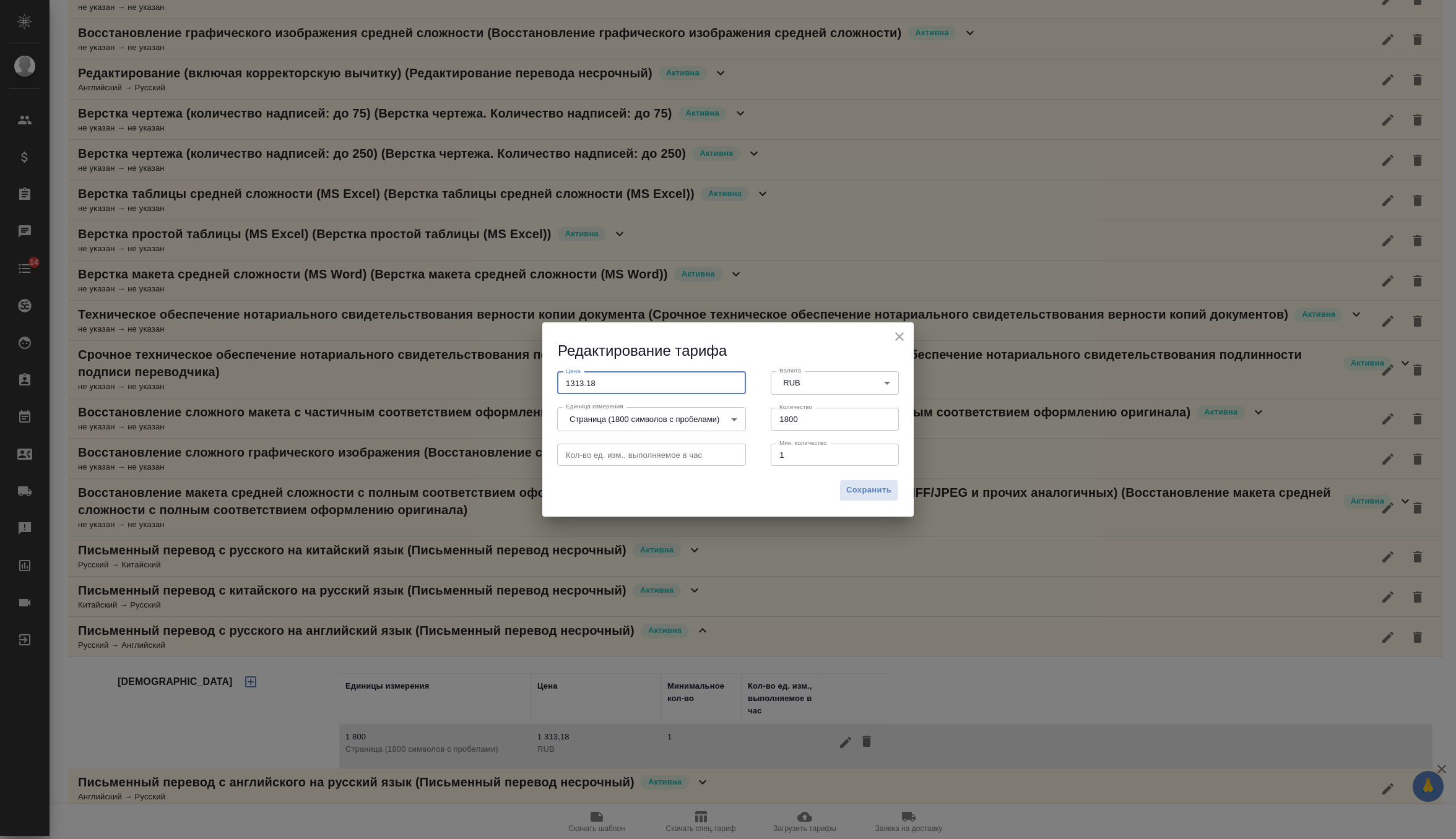
drag, startPoint x: 621, startPoint y: 391, endPoint x: 512, endPoint y: 391, distance: 109.0
click at [512, 391] on div "Редактирование тарифа Цена 1313.18 Цена Валюта RUB RUB Валюта Единица измерения…" at bounding box center [728, 420] width 1456 height 839
drag, startPoint x: 600, startPoint y: 382, endPoint x: 557, endPoint y: 381, distance: 43.0
click at [557, 381] on input "1313.18" at bounding box center [652, 383] width 189 height 23
type input "300"
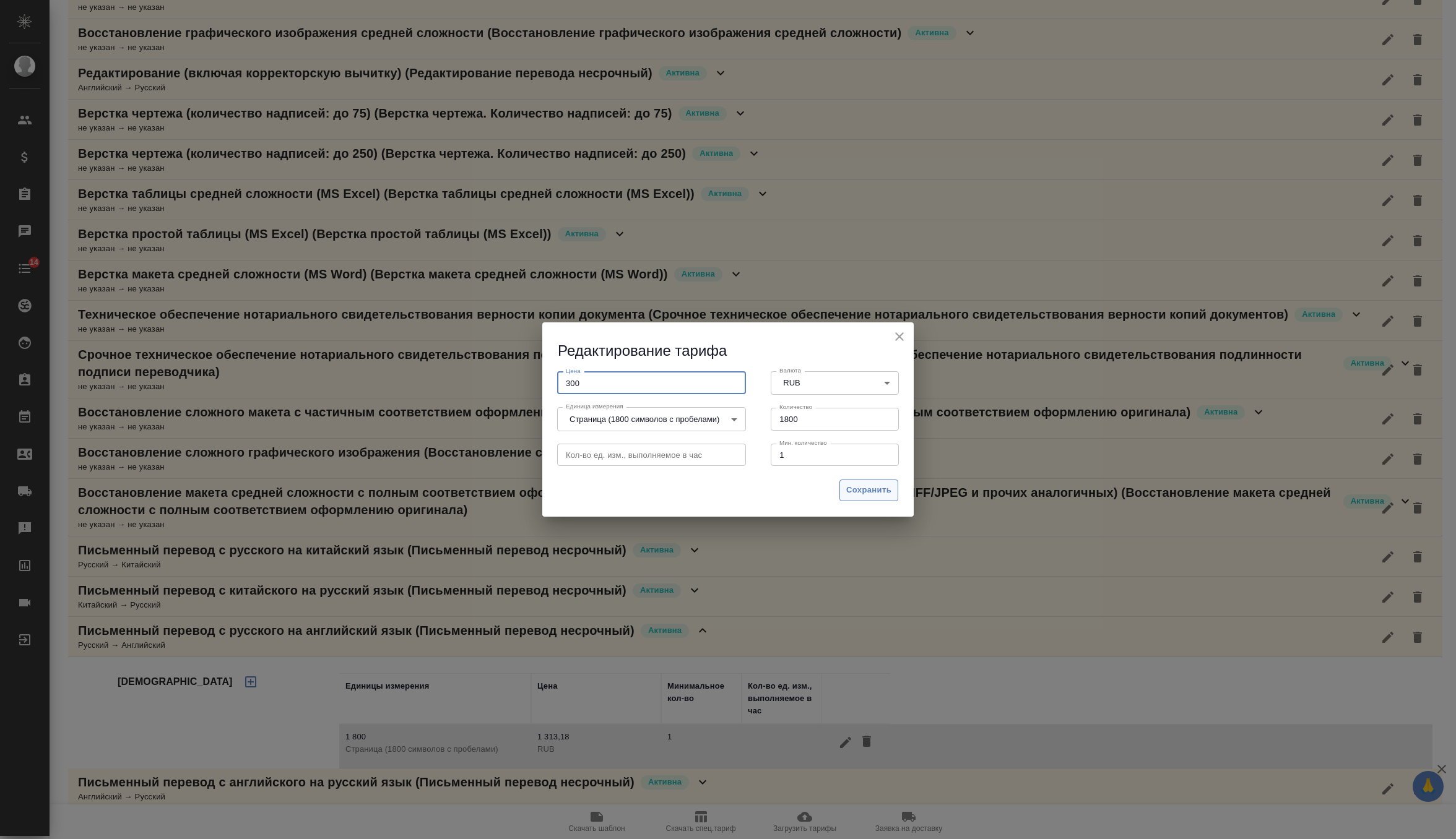
click at [856, 485] on span "Сохранить" at bounding box center [868, 490] width 45 height 14
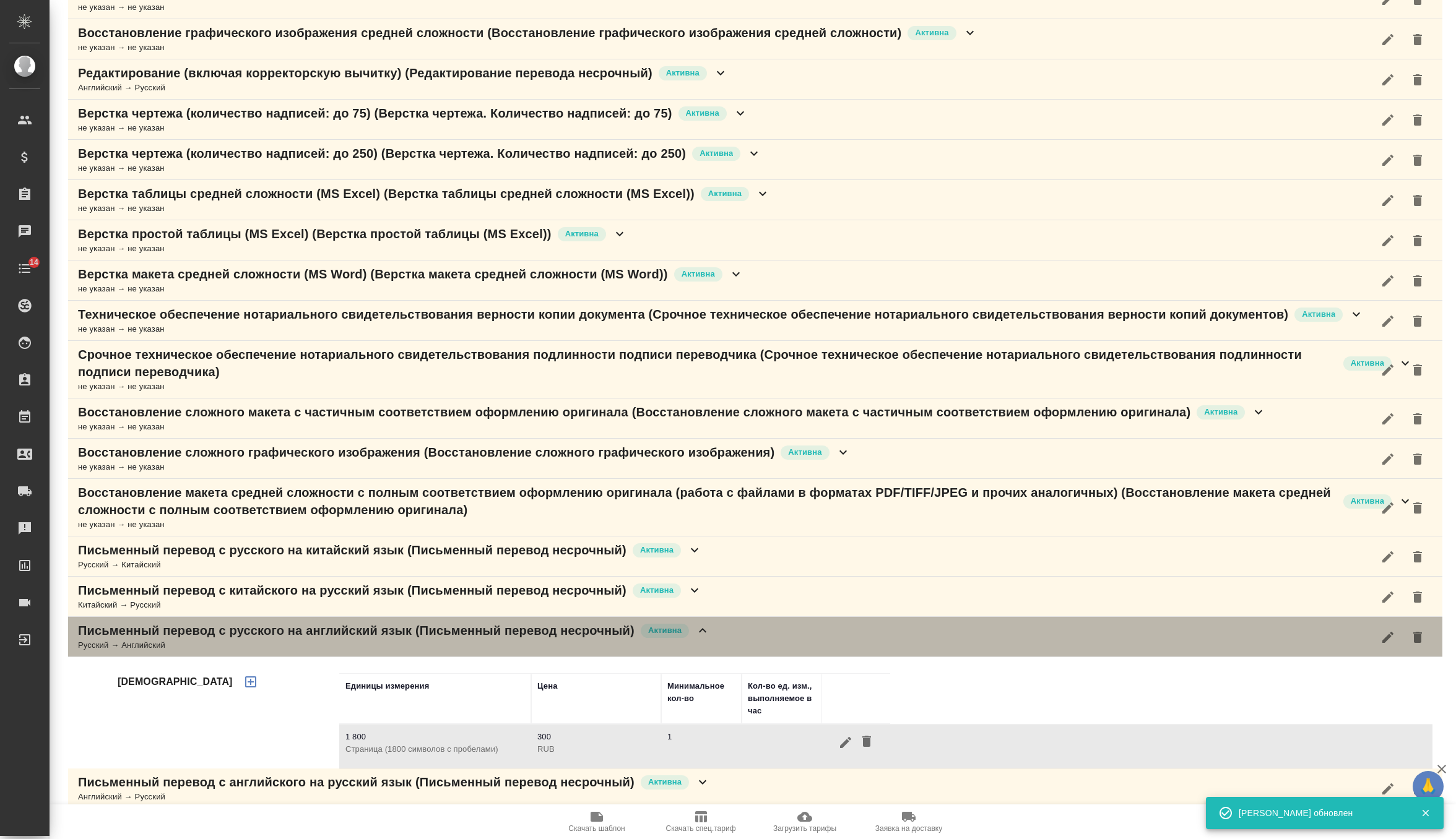
click at [708, 625] on icon at bounding box center [702, 630] width 15 height 15
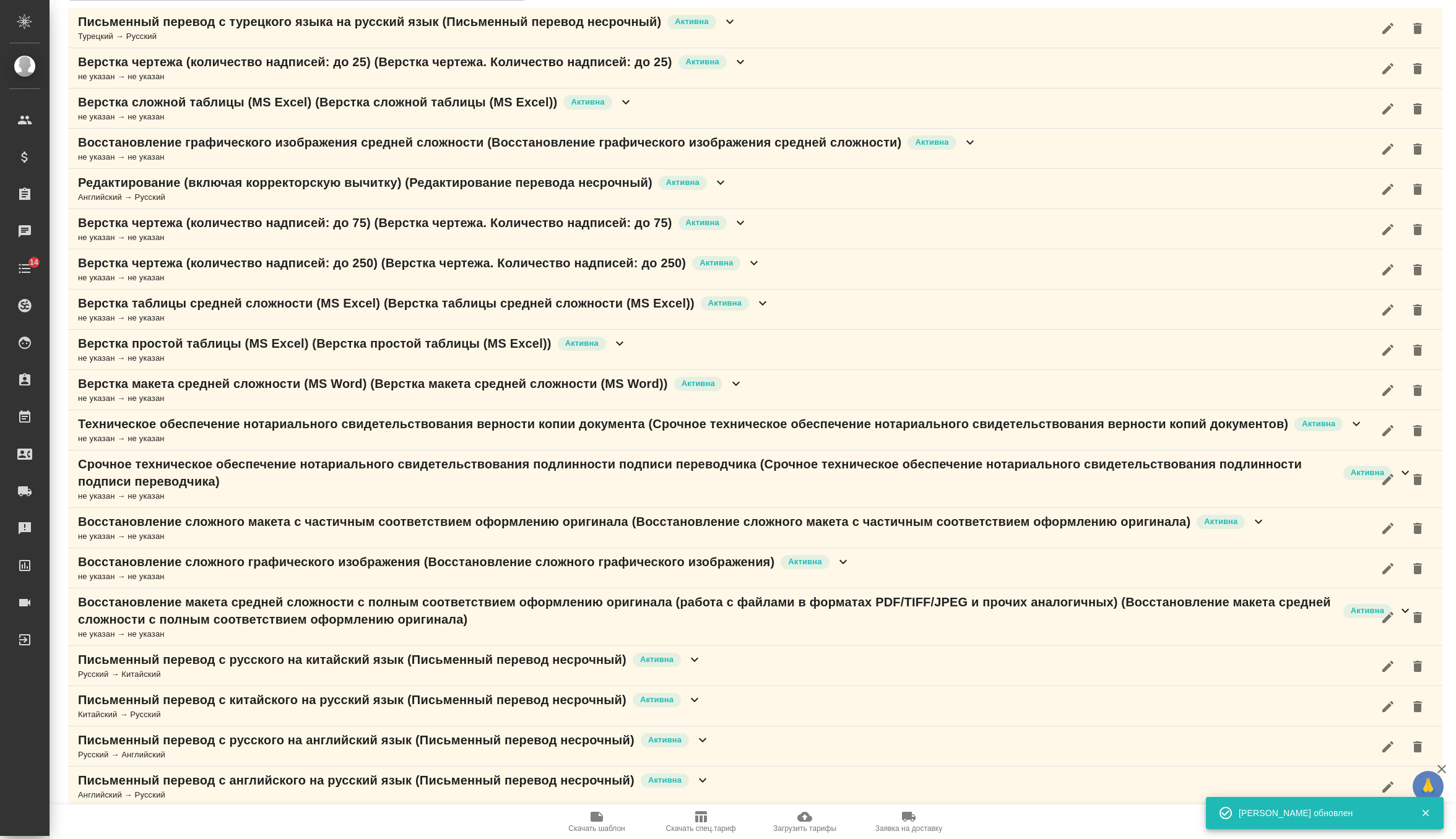
scroll to position [169, 0]
click at [698, 699] on icon at bounding box center [694, 701] width 8 height 4
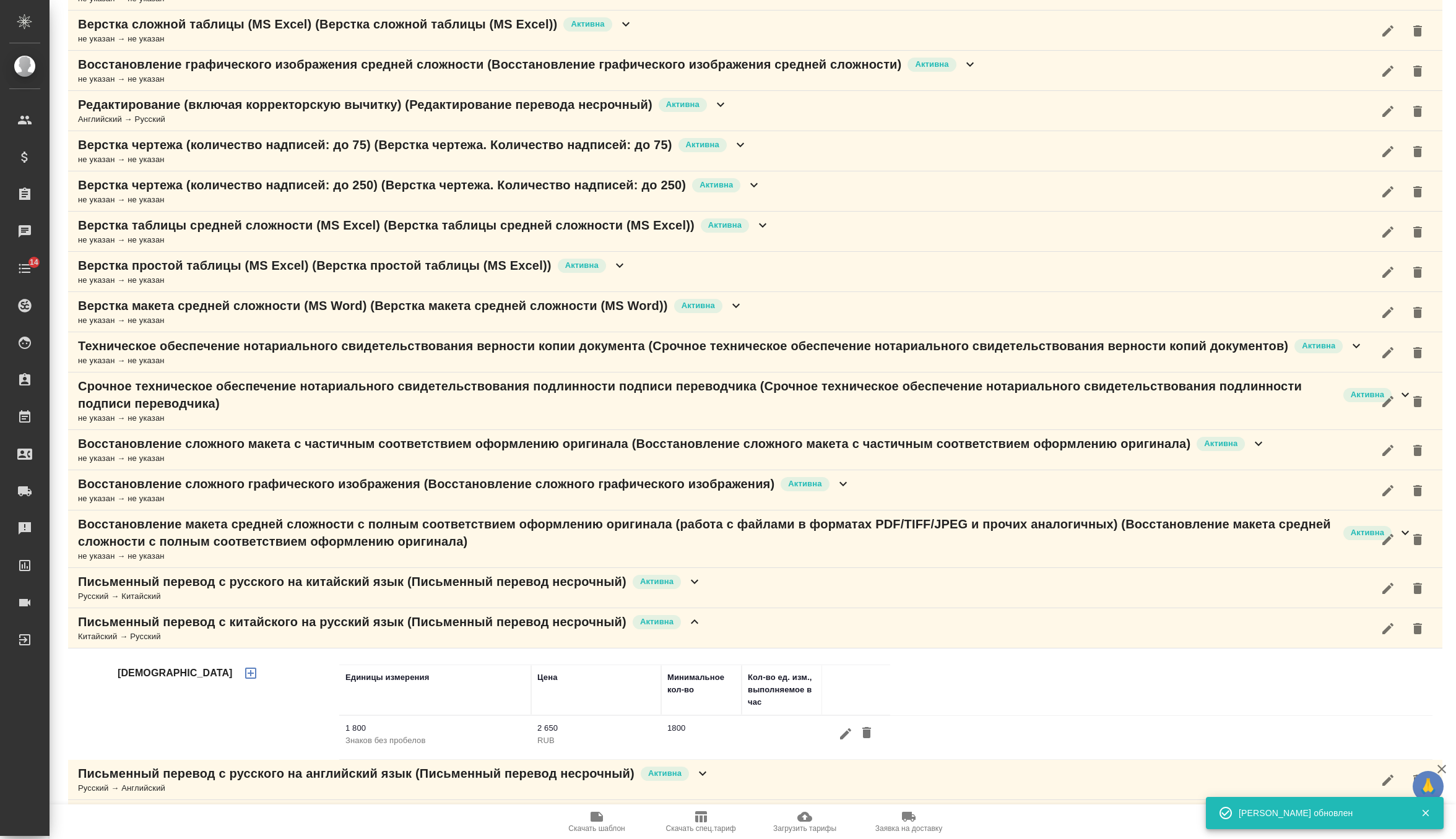
scroll to position [256, 0]
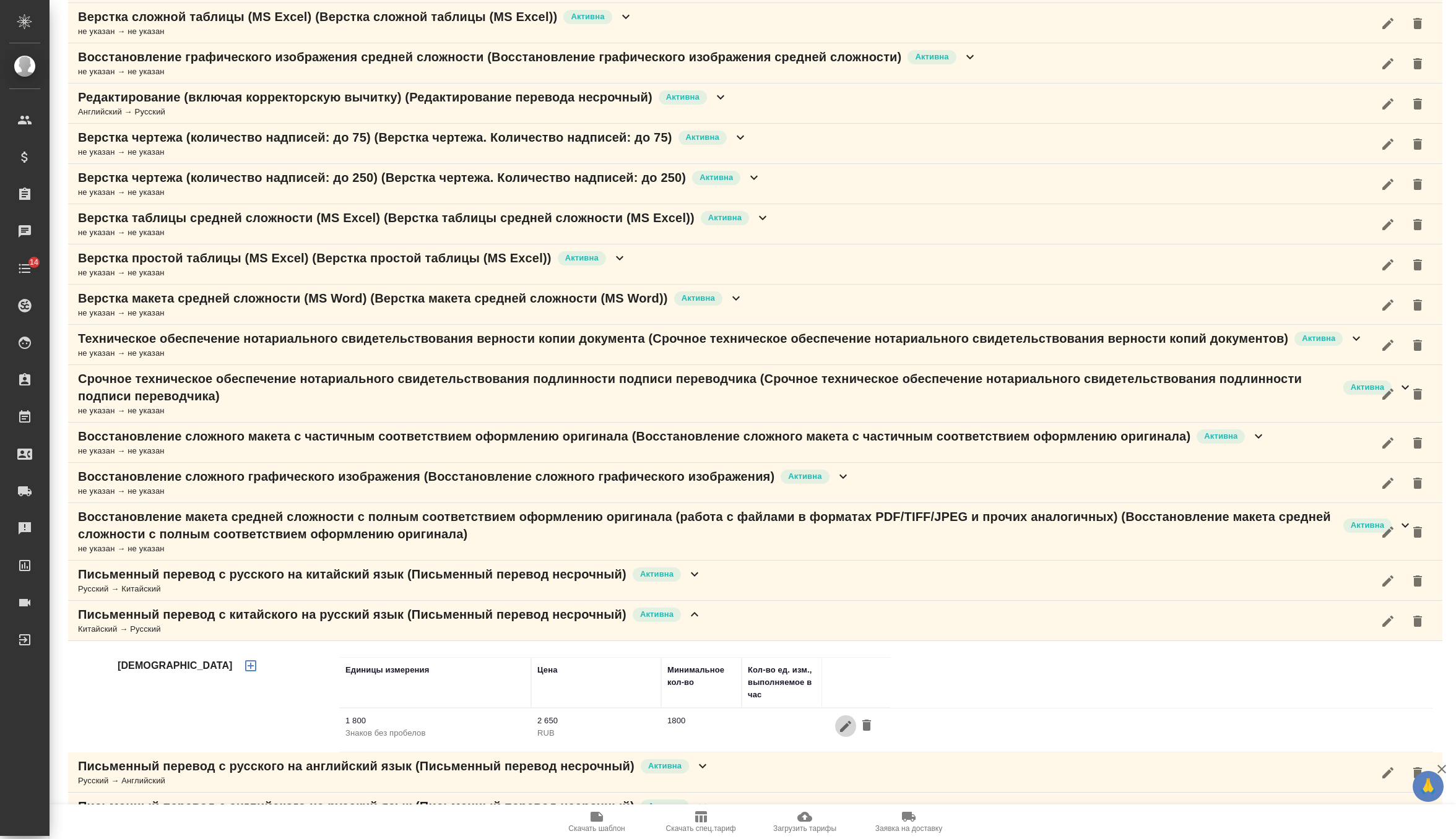
click at [841, 725] on icon "button" at bounding box center [846, 726] width 11 height 11
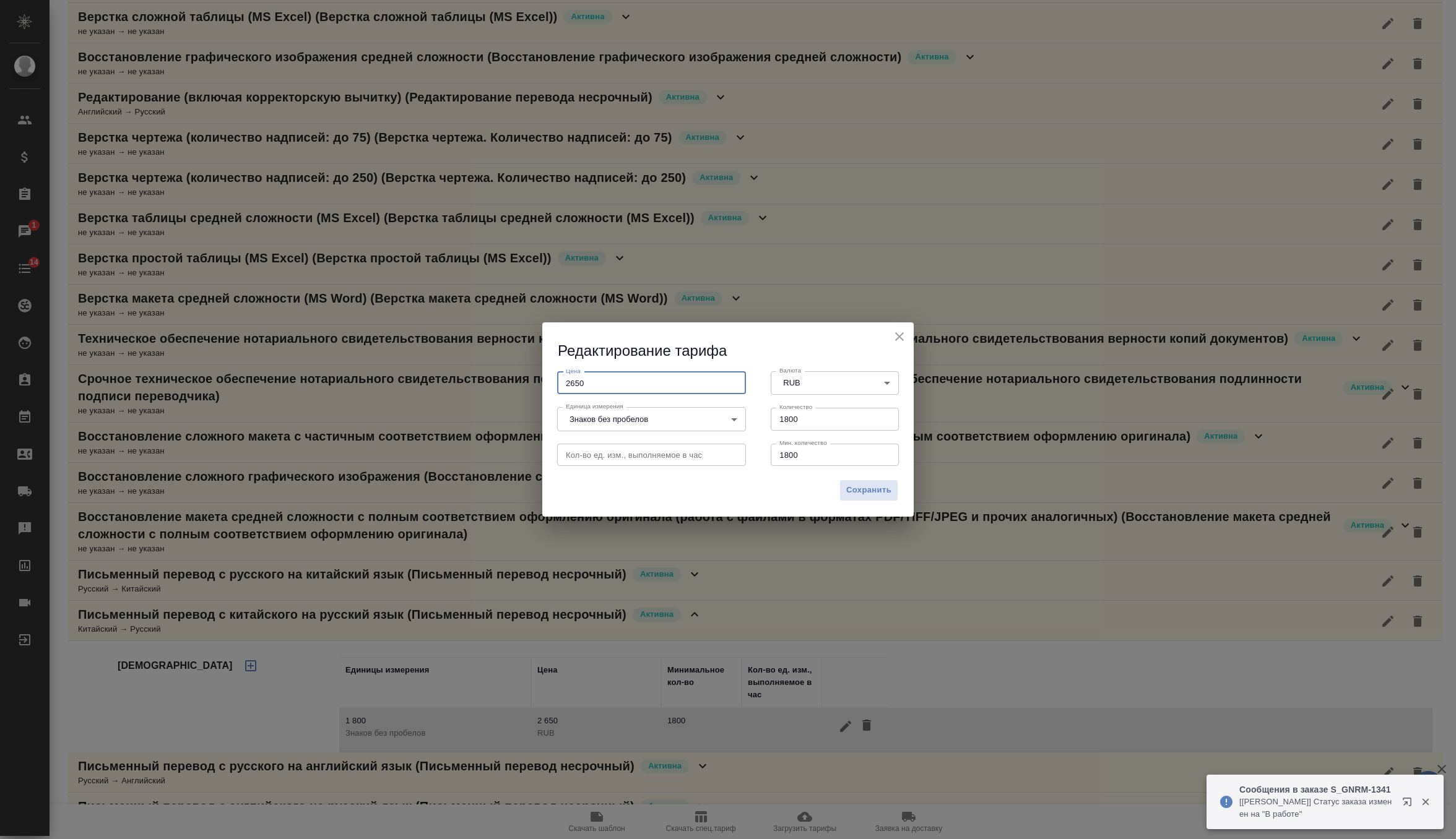
drag, startPoint x: 598, startPoint y: 381, endPoint x: 509, endPoint y: 381, distance: 89.0
click at [509, 381] on div "Редактирование тарифа Цена 2650 Цена Валюта RUB RUB Валюта Единица измерения Зн…" at bounding box center [728, 420] width 1456 height 839
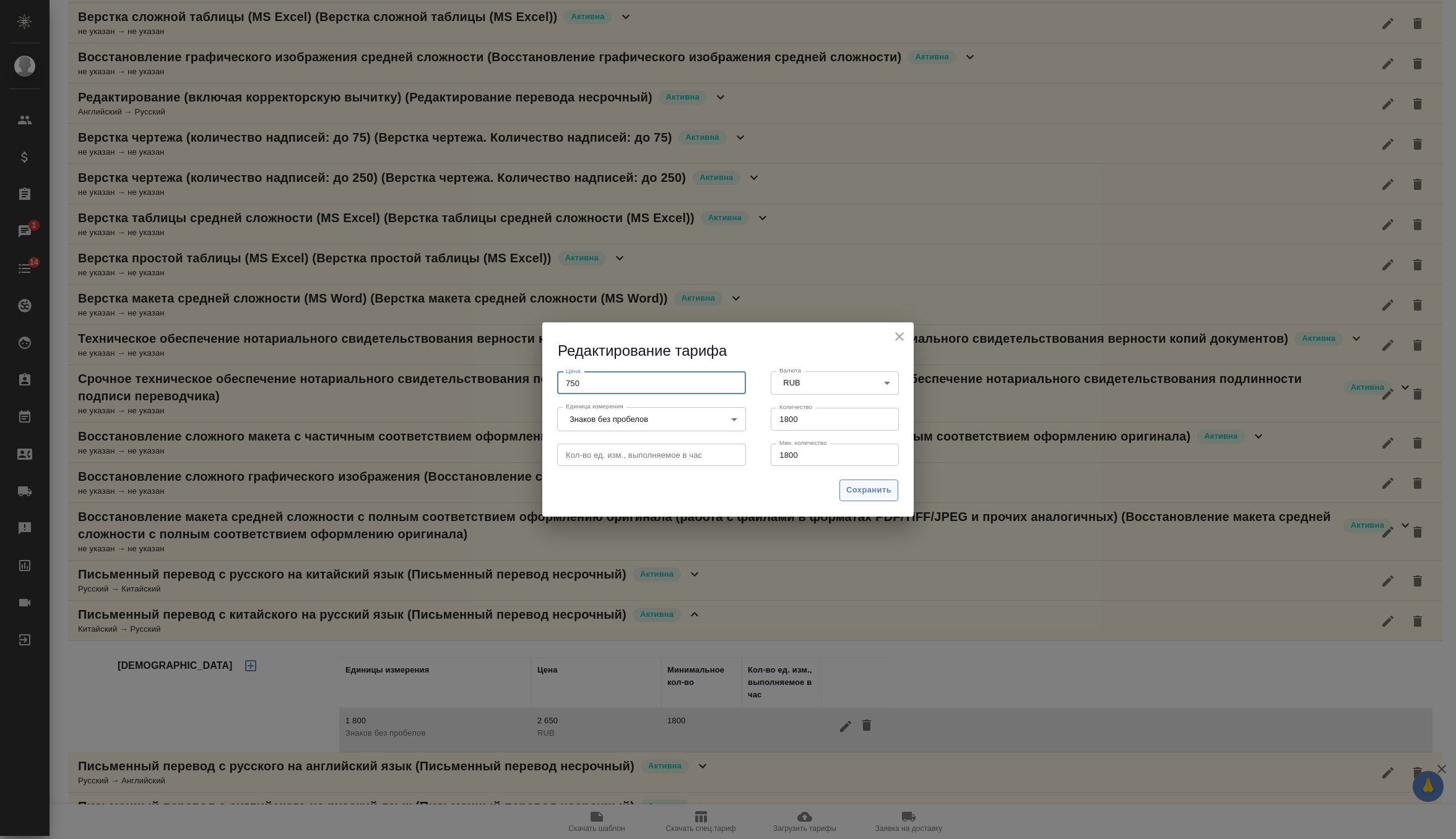
type input "750"
click at [884, 494] on span "Сохранить" at bounding box center [868, 490] width 45 height 14
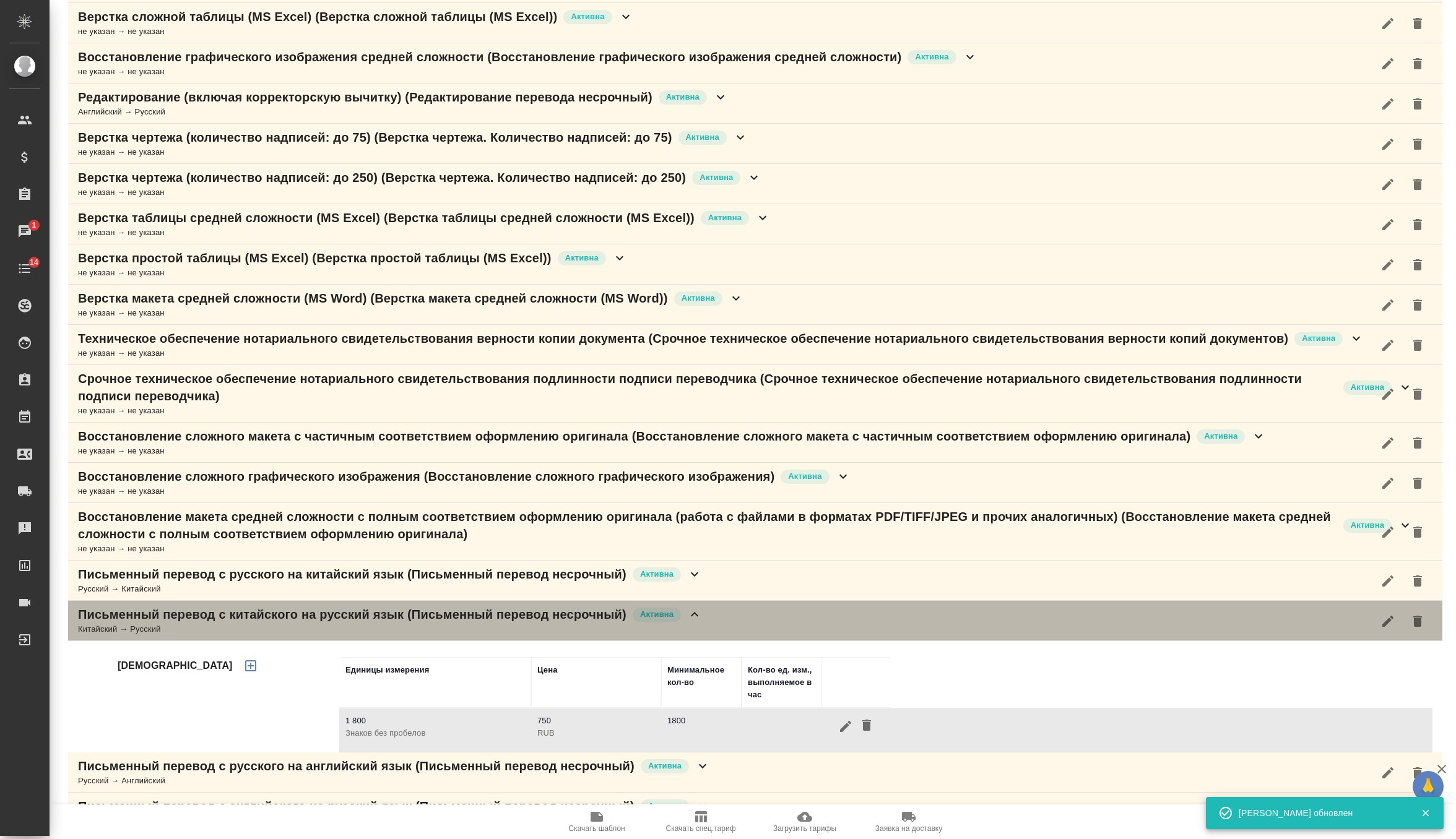
click at [700, 612] on icon at bounding box center [694, 614] width 15 height 15
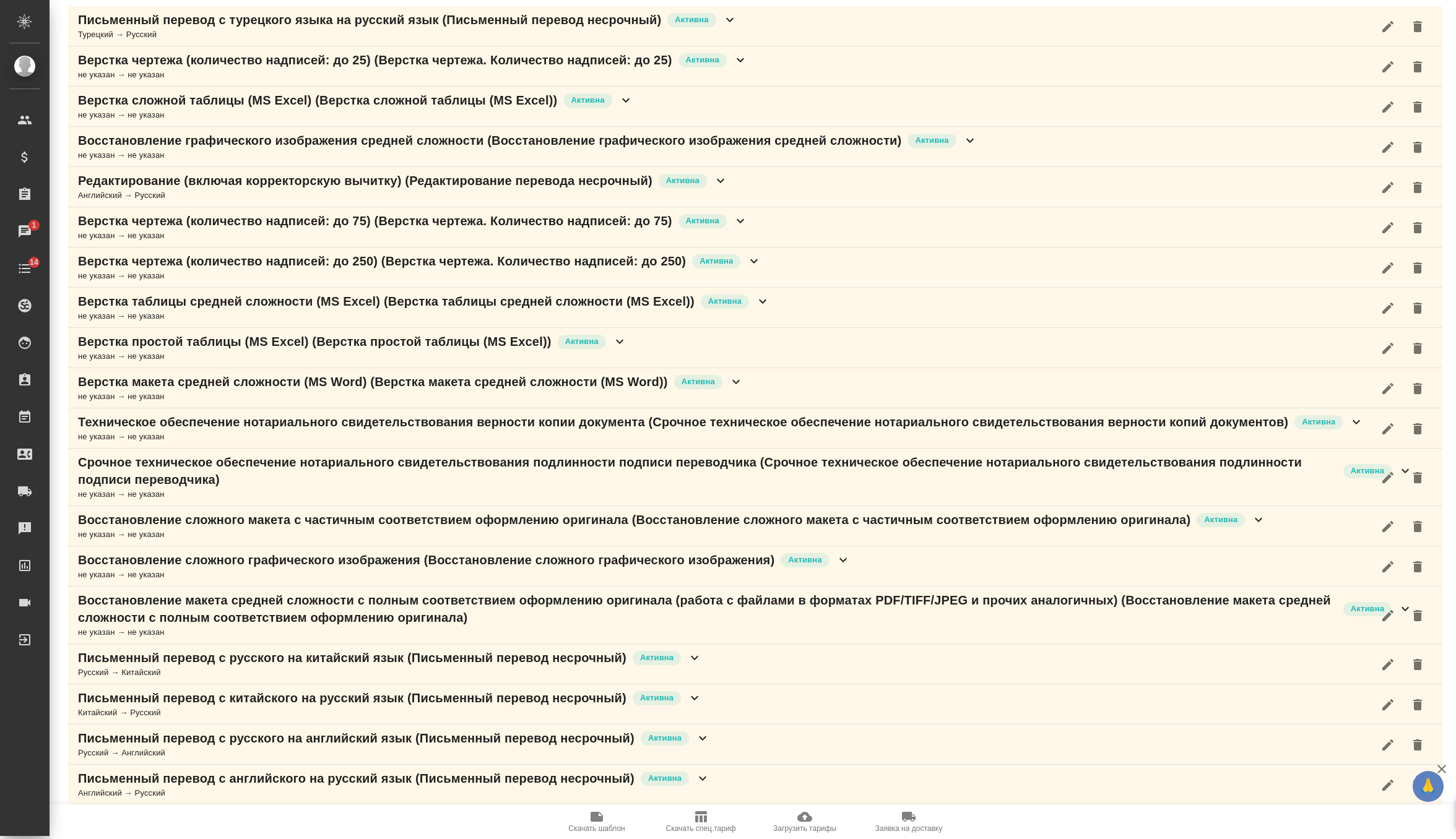
scroll to position [169, 0]
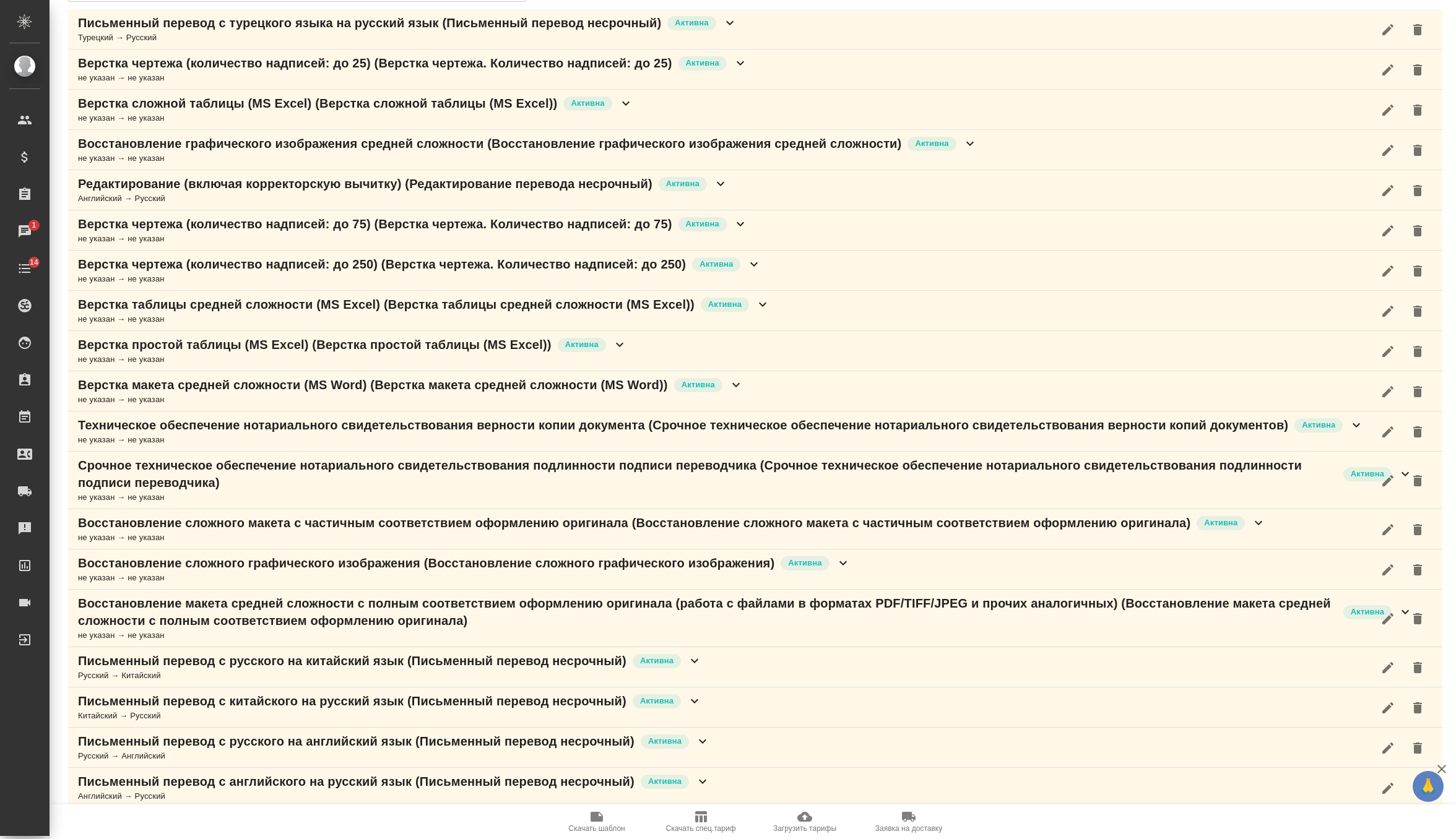
click at [695, 661] on icon at bounding box center [694, 661] width 15 height 15
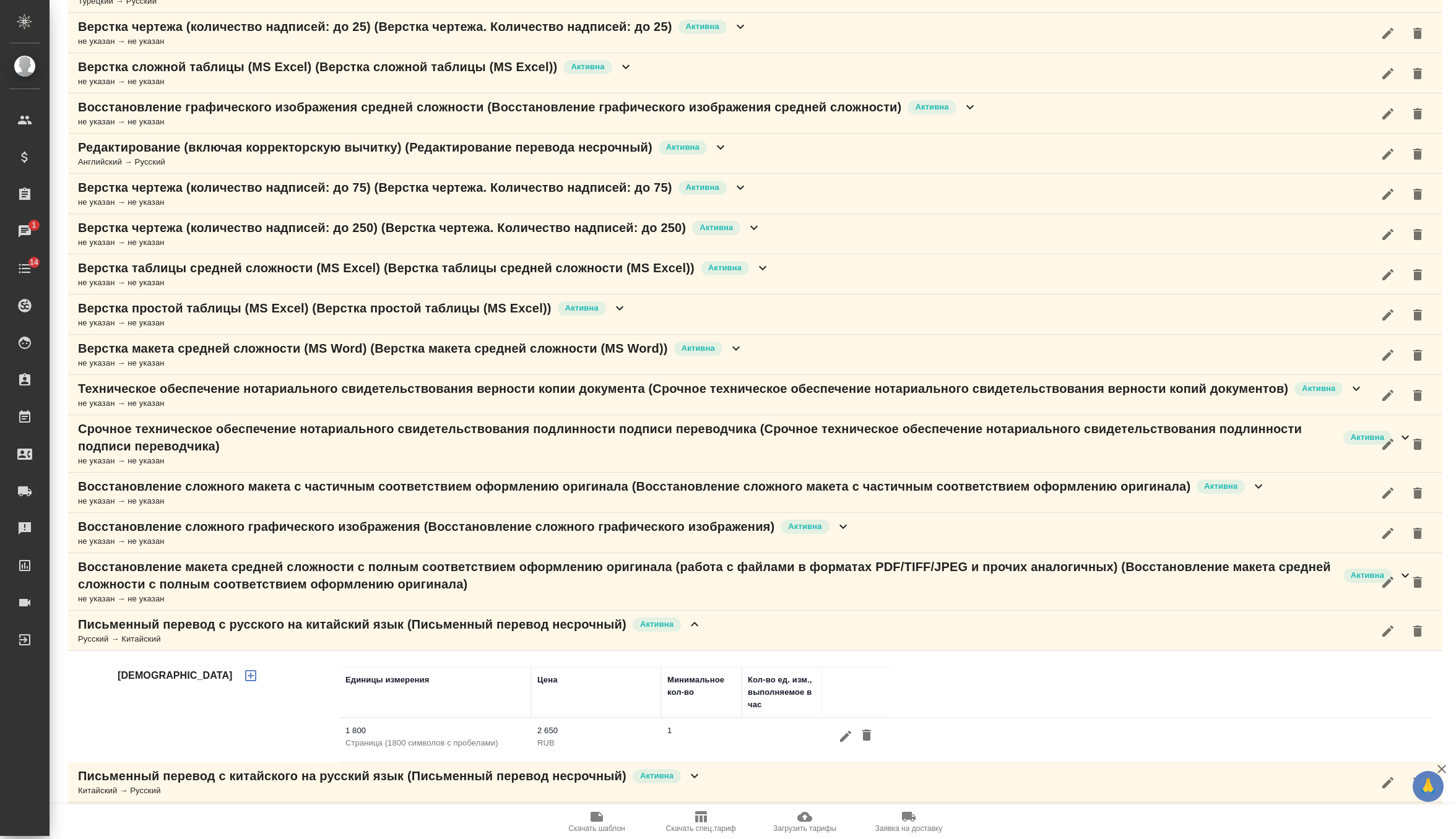
scroll to position [251, 0]
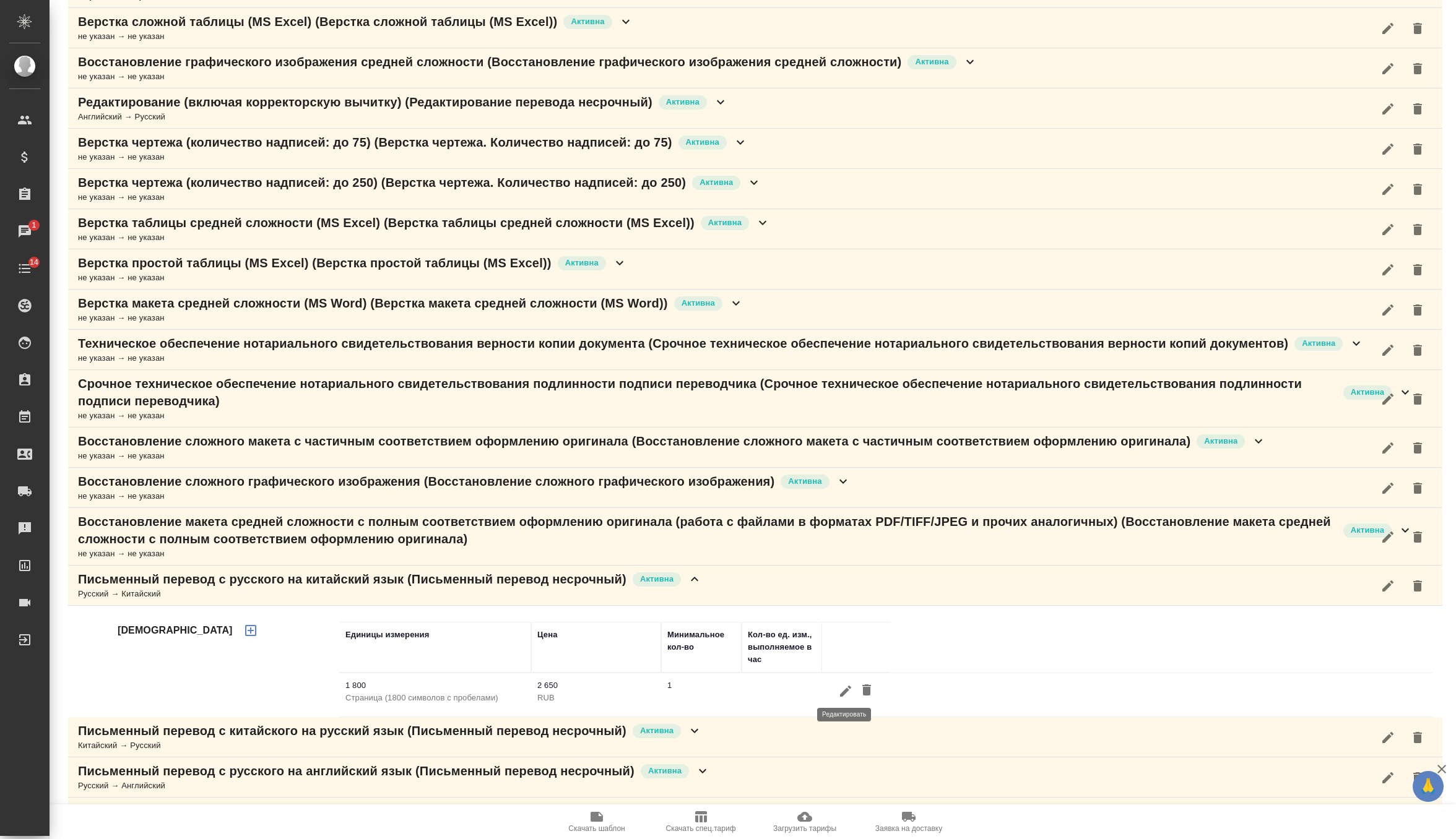
click at [842, 691] on icon "button" at bounding box center [846, 691] width 11 height 11
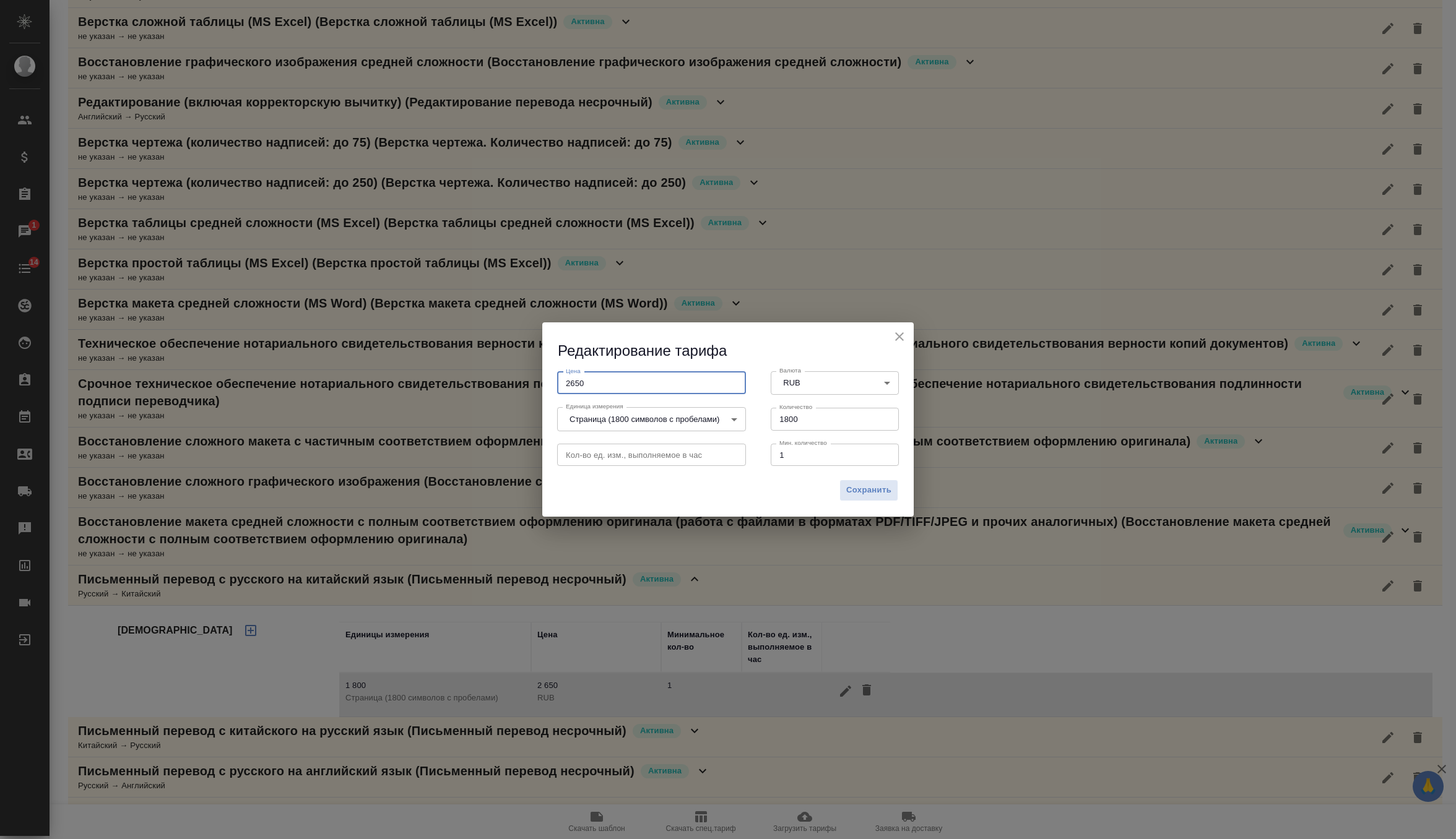
click at [571, 378] on input "2650" at bounding box center [652, 383] width 189 height 23
type input "750"
click at [877, 501] on button "Сохранить" at bounding box center [868, 490] width 59 height 22
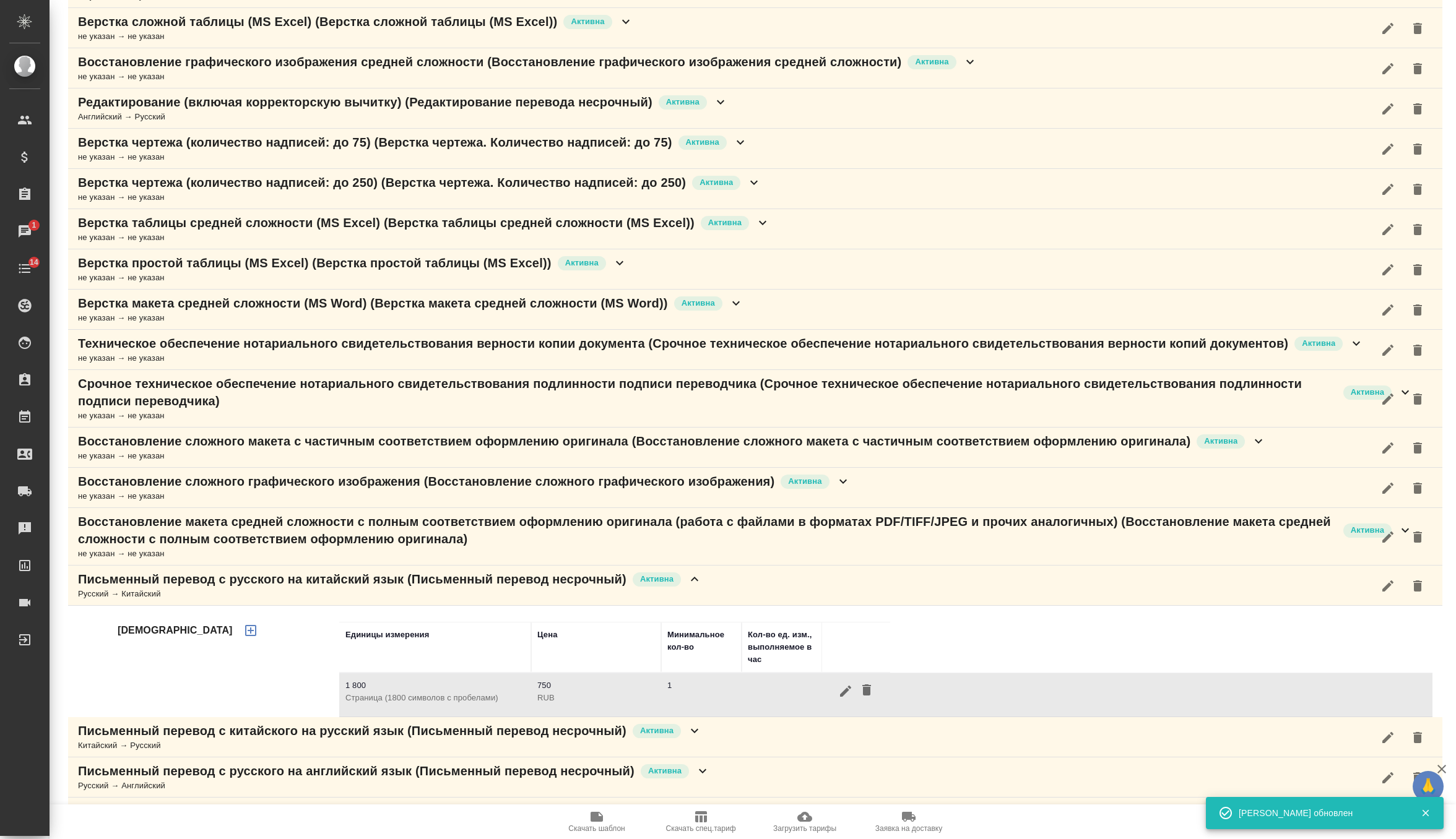
click at [695, 577] on icon at bounding box center [694, 579] width 15 height 15
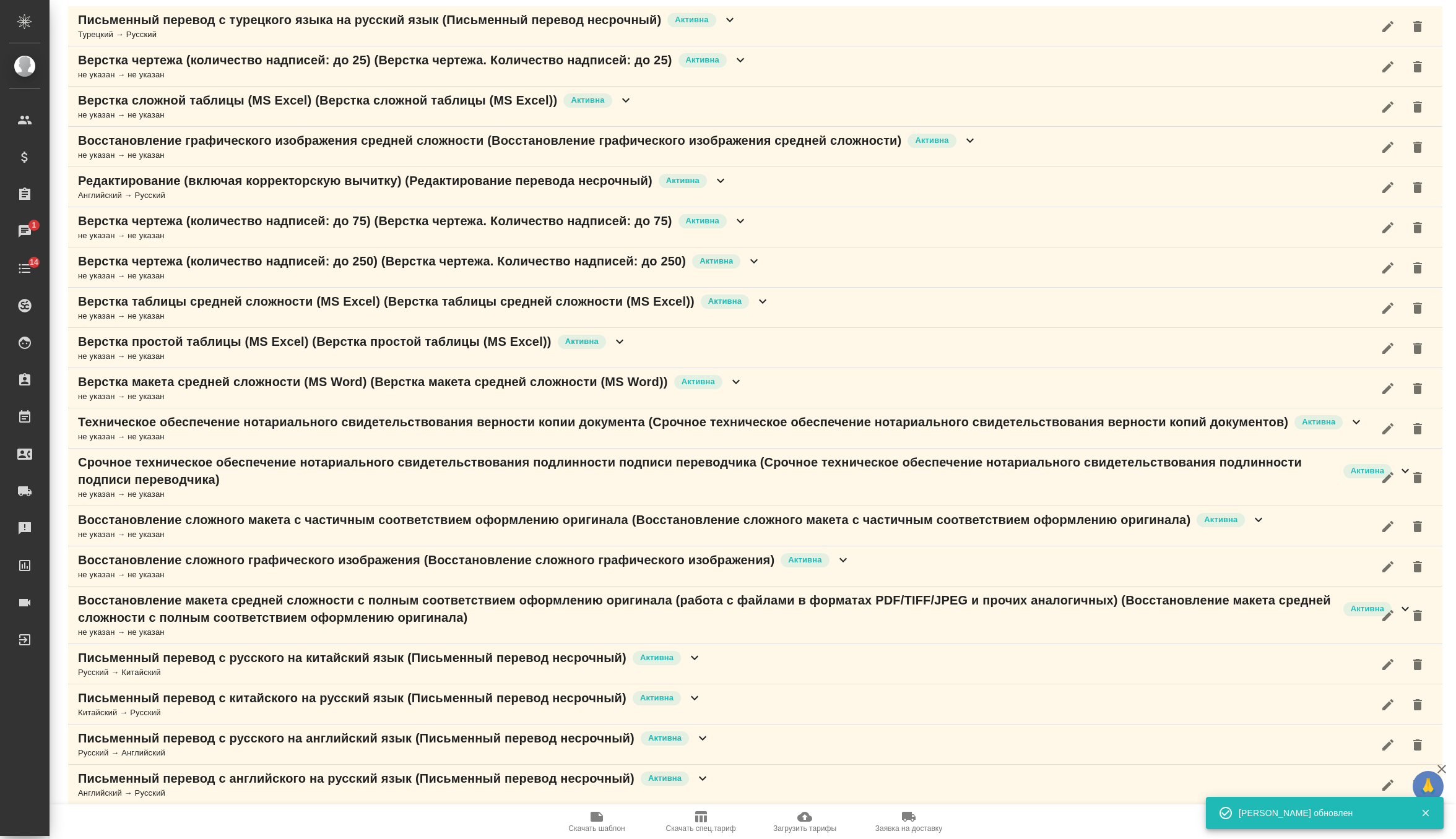
scroll to position [169, 0]
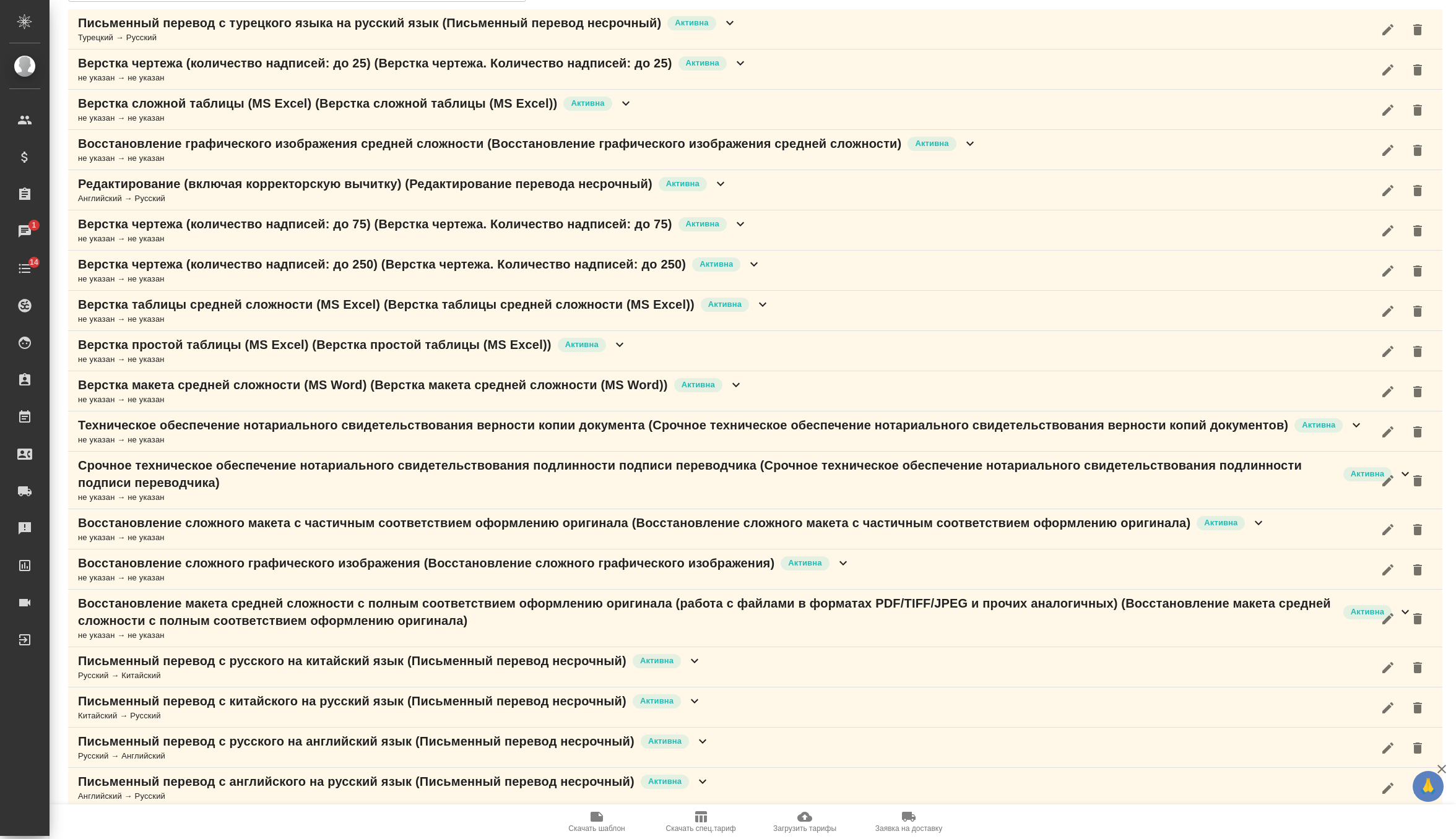
click at [1132, 639] on div "Восстановление макета средней сложности с полным соответствием оформлению ориги…" at bounding box center [756, 618] width 1374 height 58
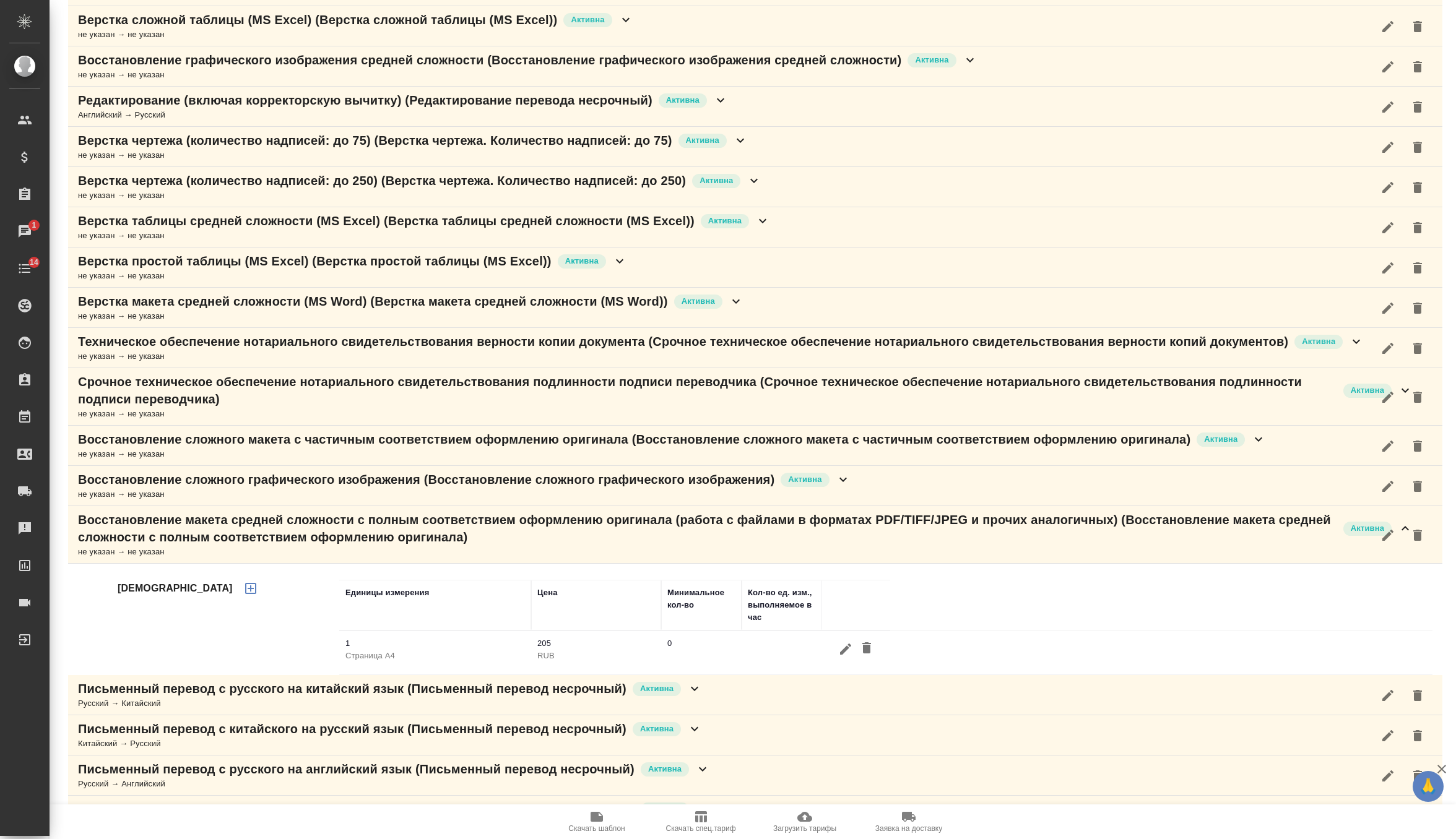
scroll to position [264, 0]
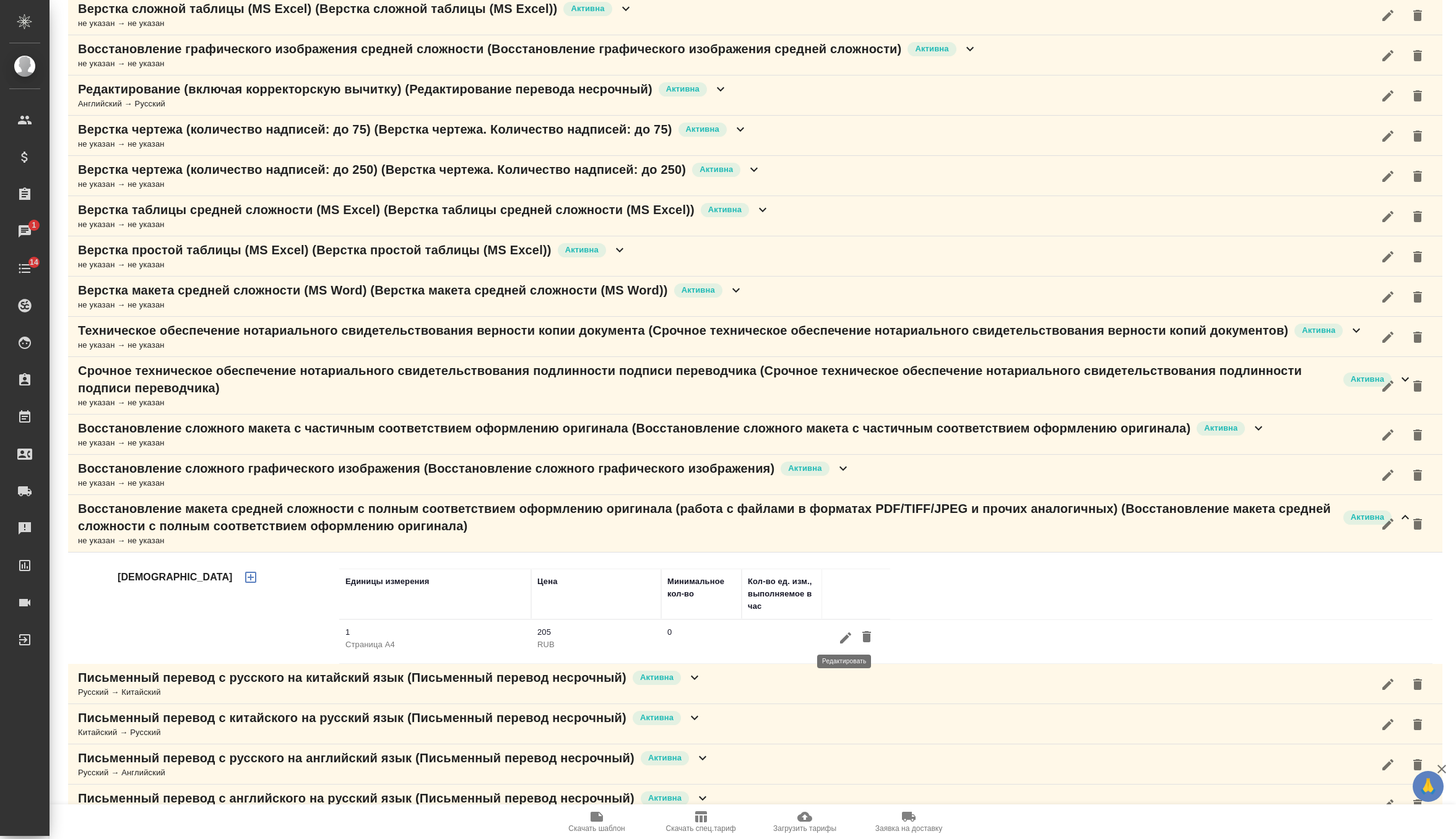
click at [844, 638] on icon "button" at bounding box center [845, 637] width 15 height 15
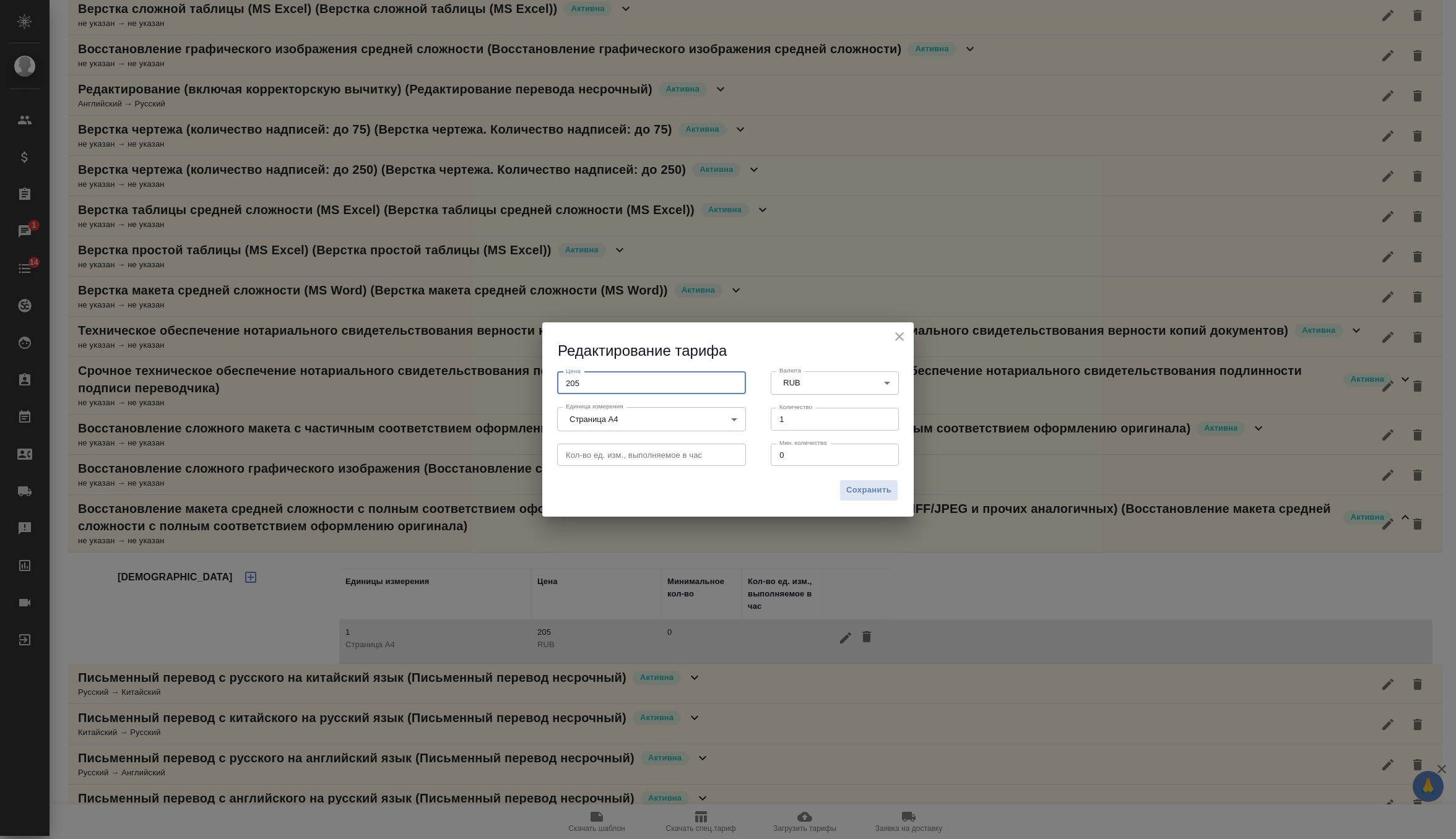
click at [575, 379] on input "205" at bounding box center [652, 383] width 189 height 23
type input "70"
click at [861, 491] on span "Сохранить" at bounding box center [868, 490] width 45 height 14
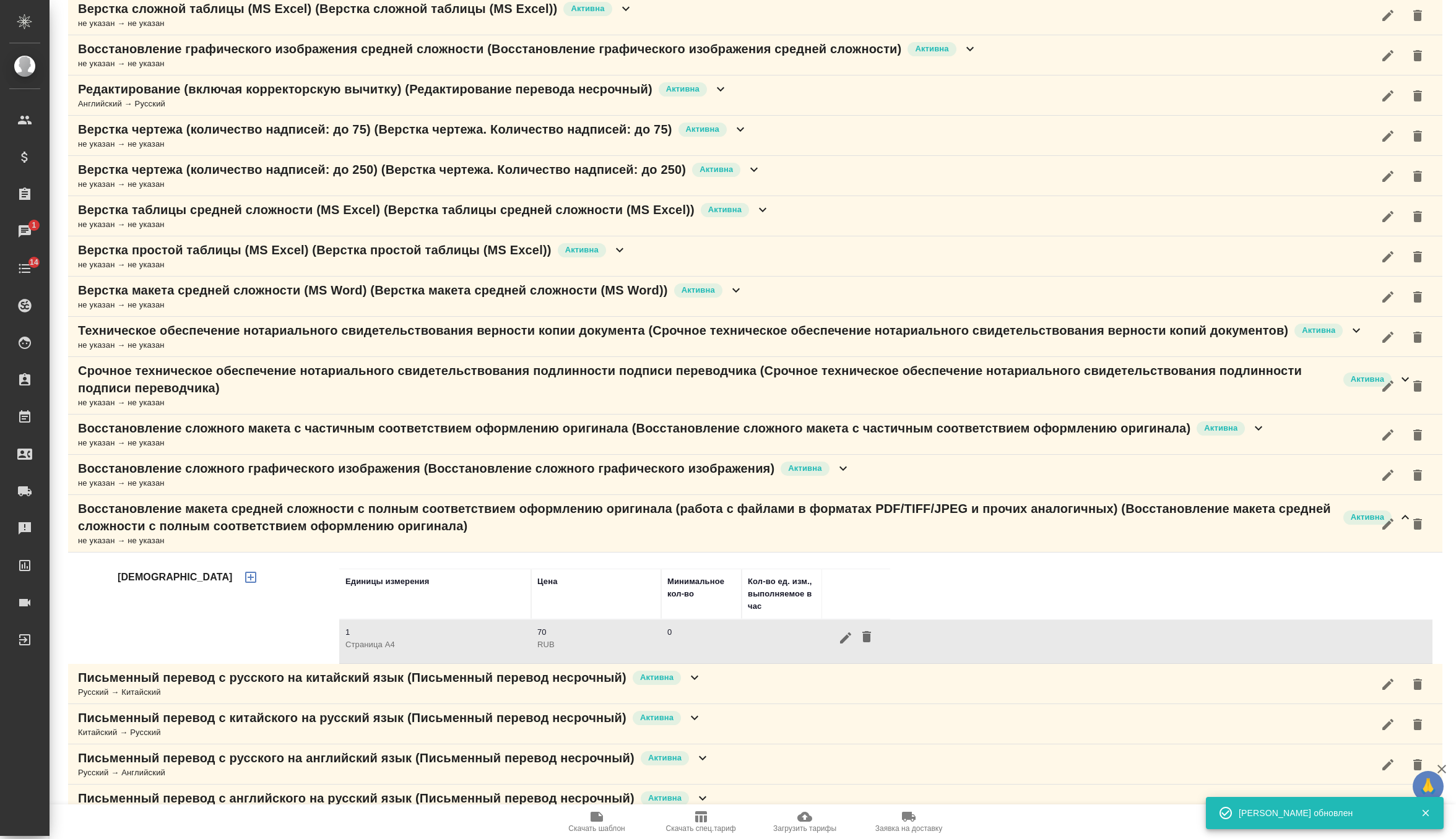
click at [821, 466] on p "Активна" at bounding box center [804, 468] width 33 height 13
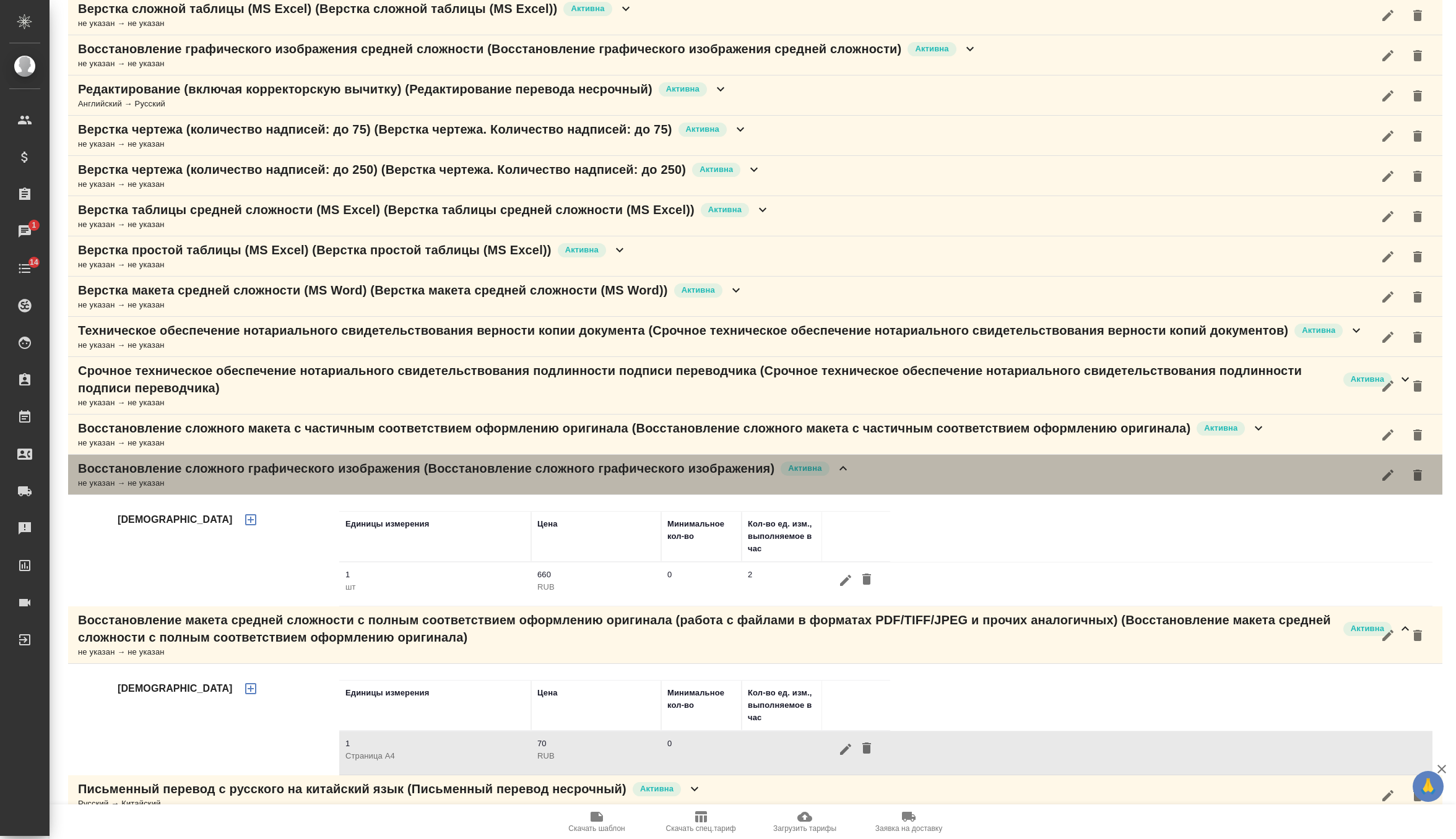
click at [851, 469] on icon at bounding box center [842, 468] width 15 height 15
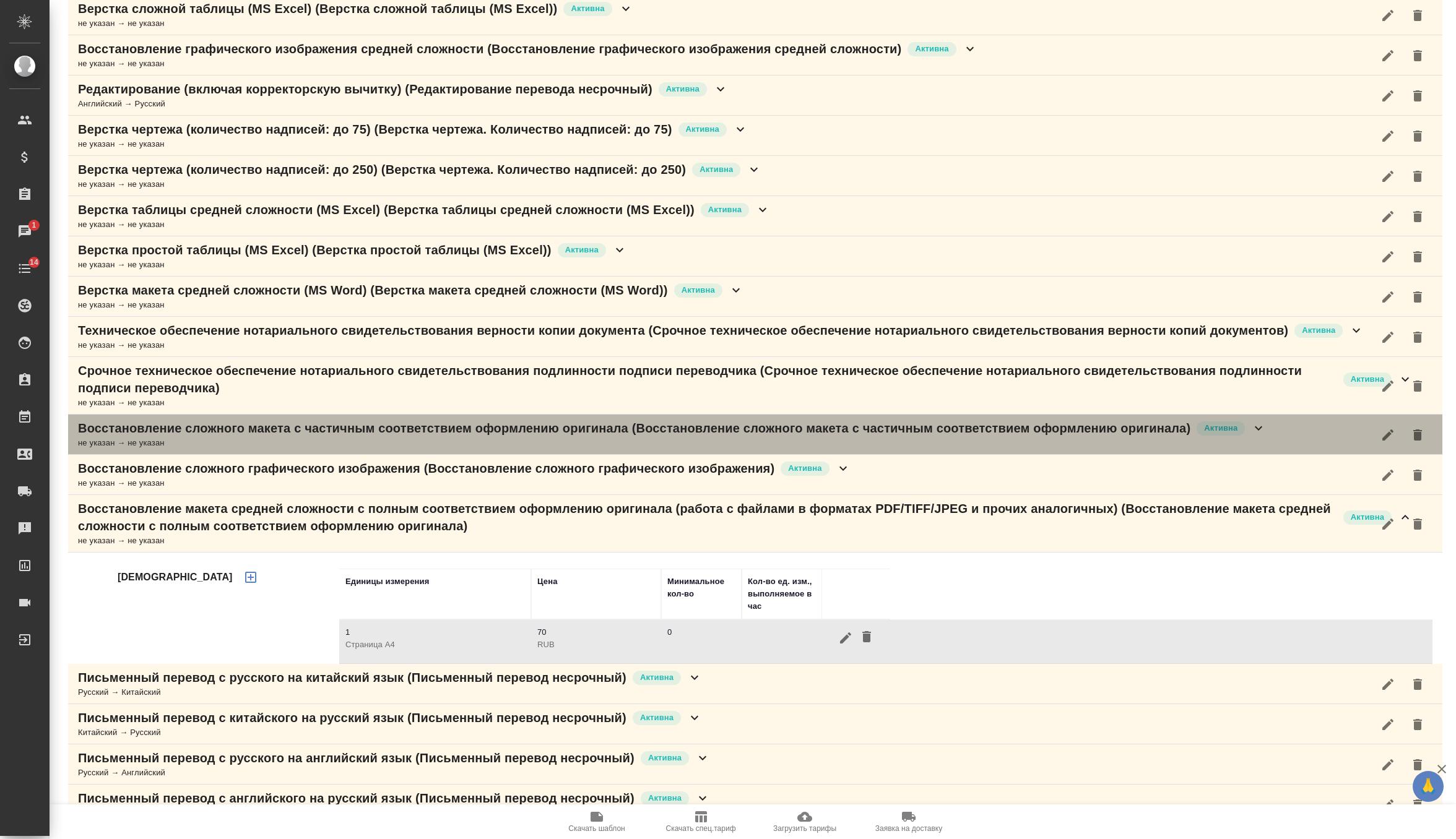
click at [782, 436] on div "не указан → не указан" at bounding box center [672, 443] width 1188 height 13
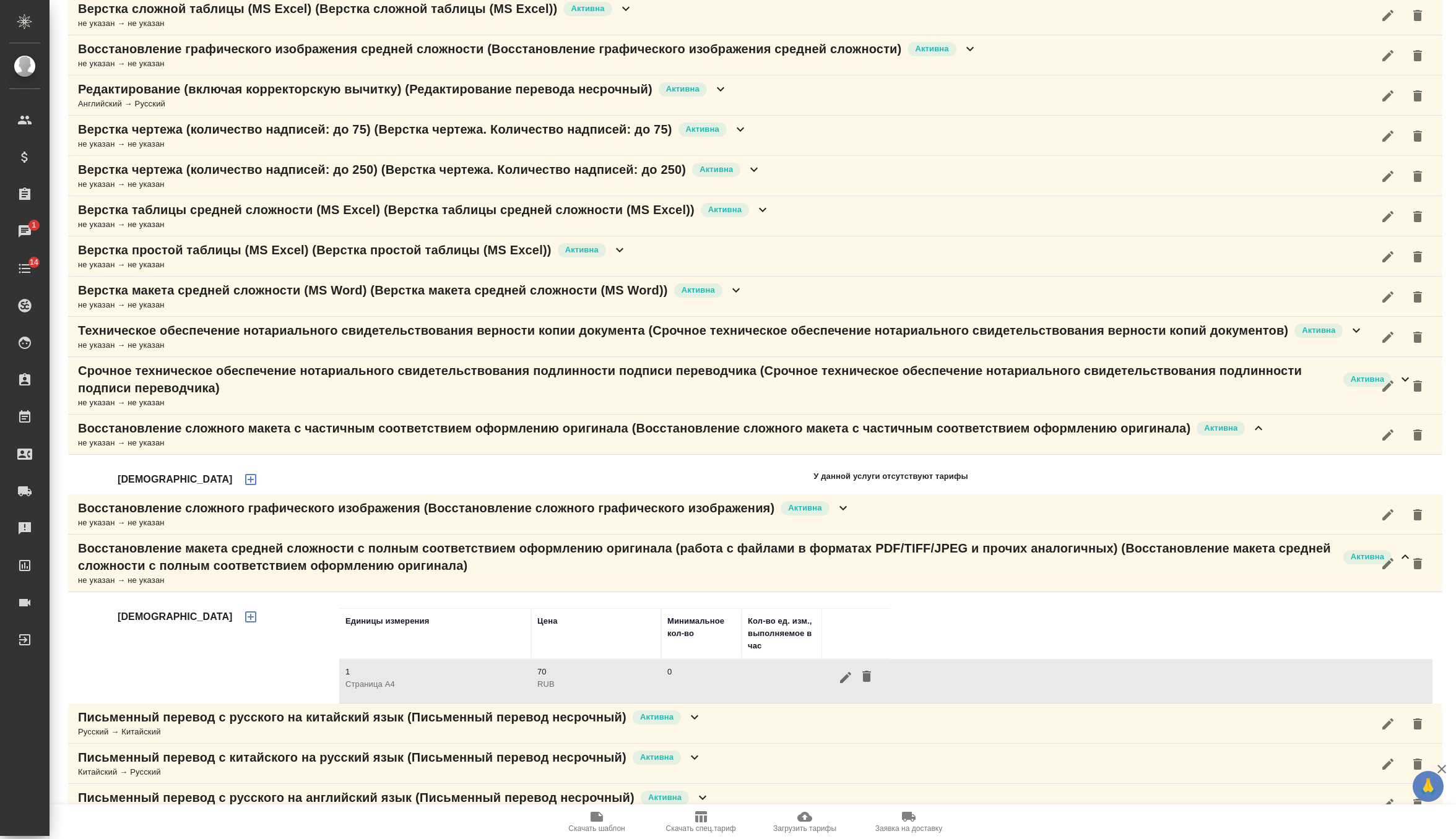
click at [917, 440] on div "не указан → не указан" at bounding box center [672, 443] width 1188 height 13
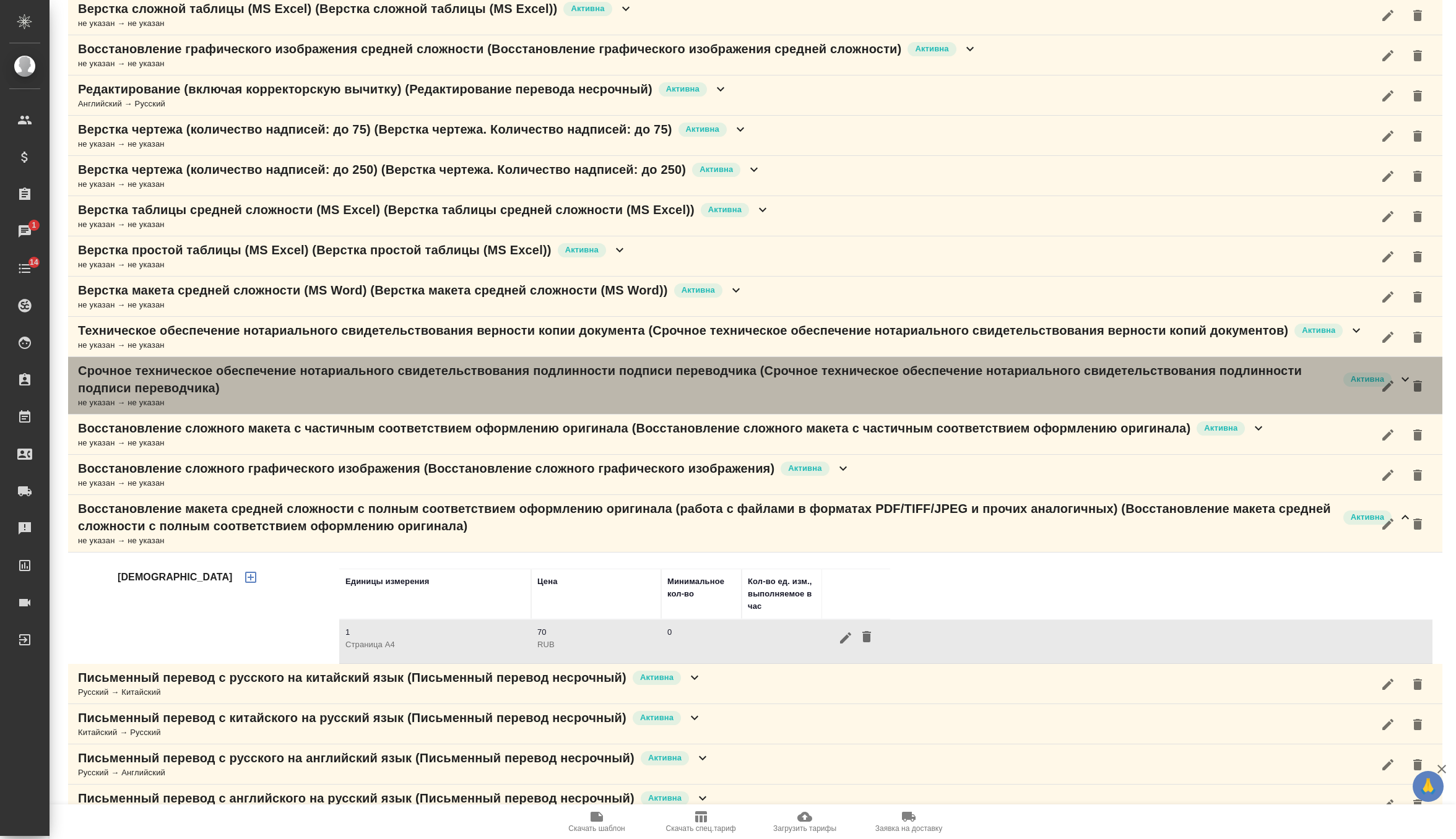
click at [764, 385] on p "Срочное техническое обеспечение нотариального свидетельствования подлинности по…" at bounding box center [708, 379] width 1259 height 35
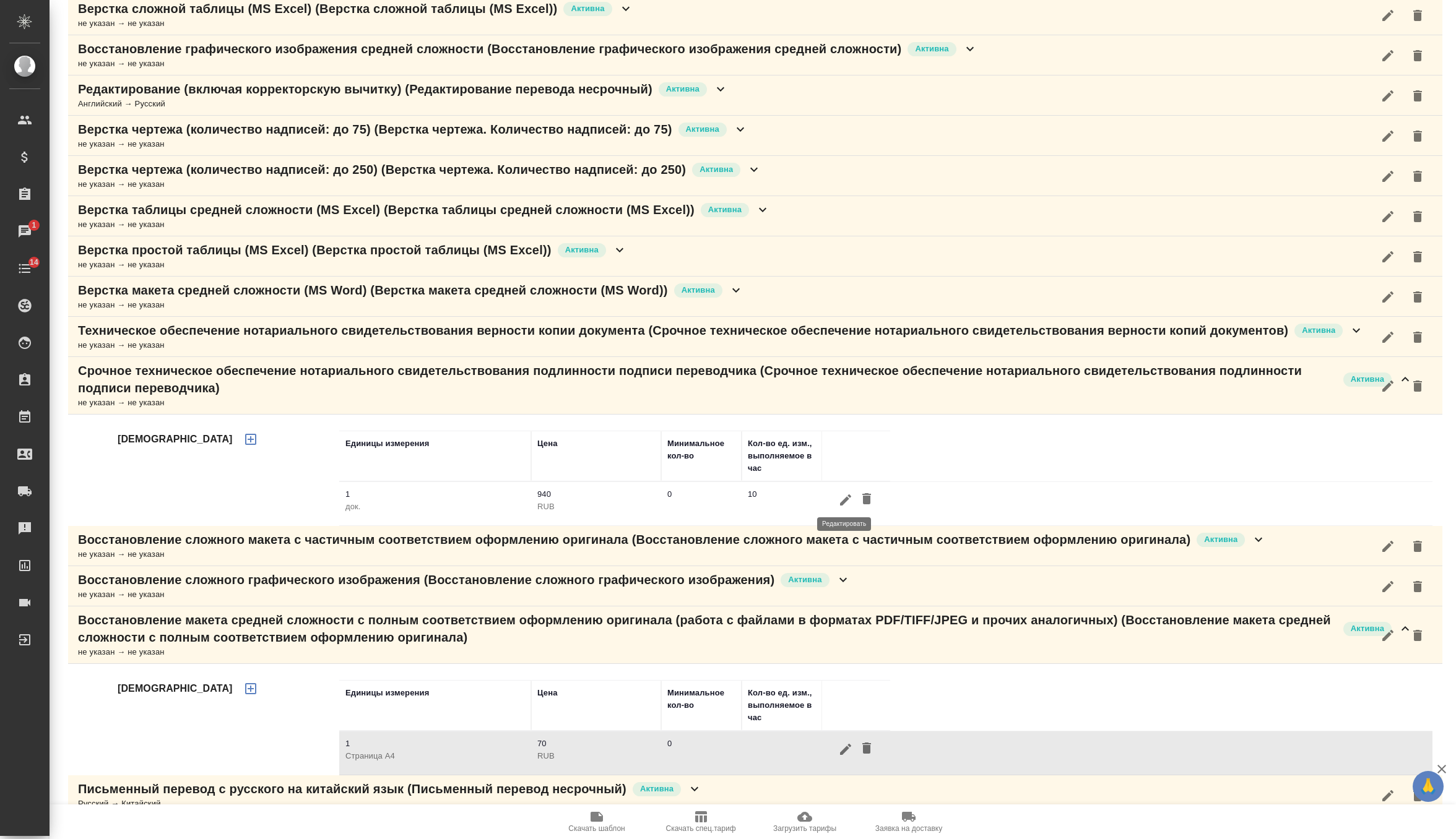
click at [844, 497] on icon "button" at bounding box center [846, 500] width 11 height 11
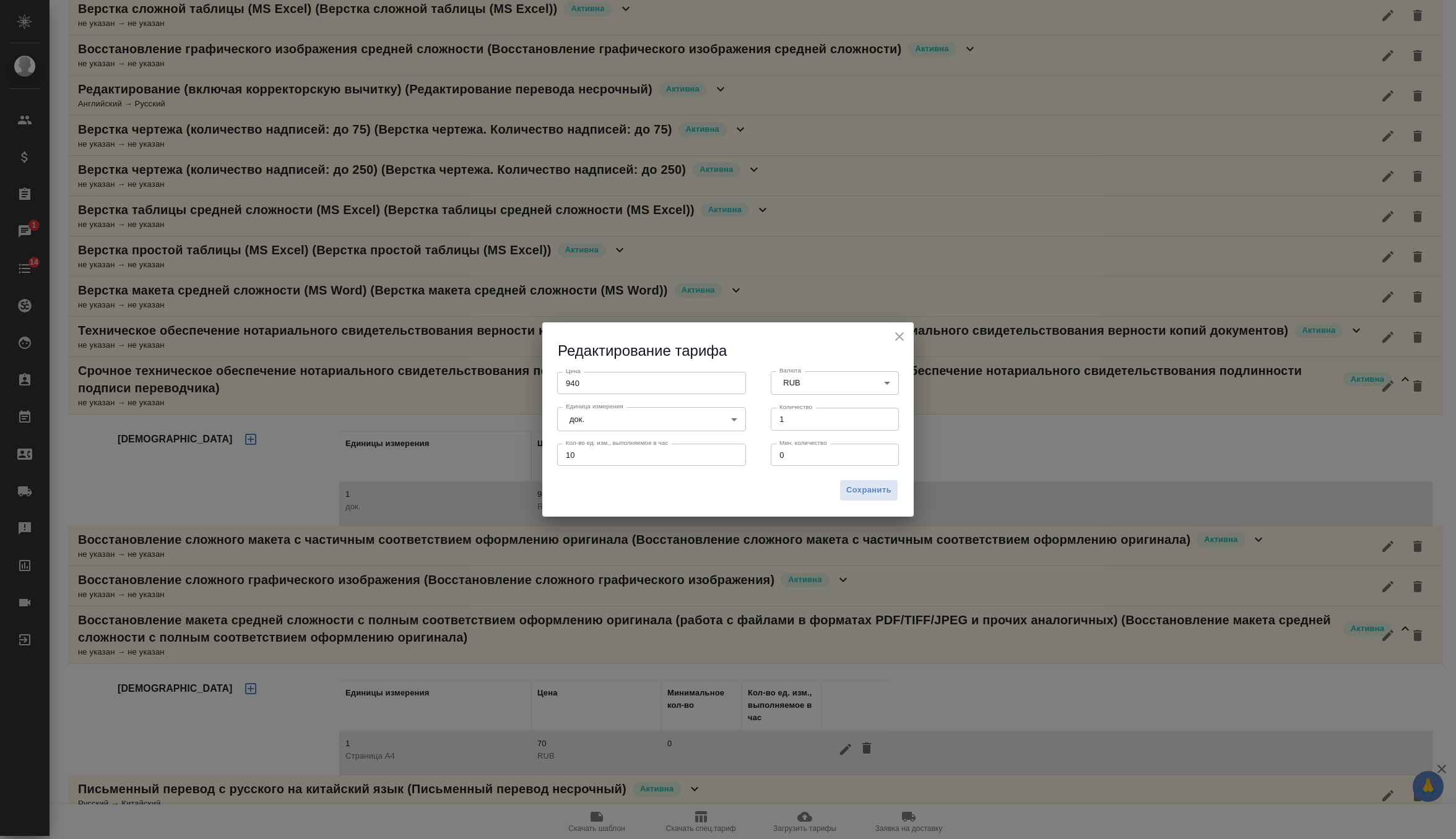
click at [897, 336] on icon "close" at bounding box center [899, 336] width 15 height 15
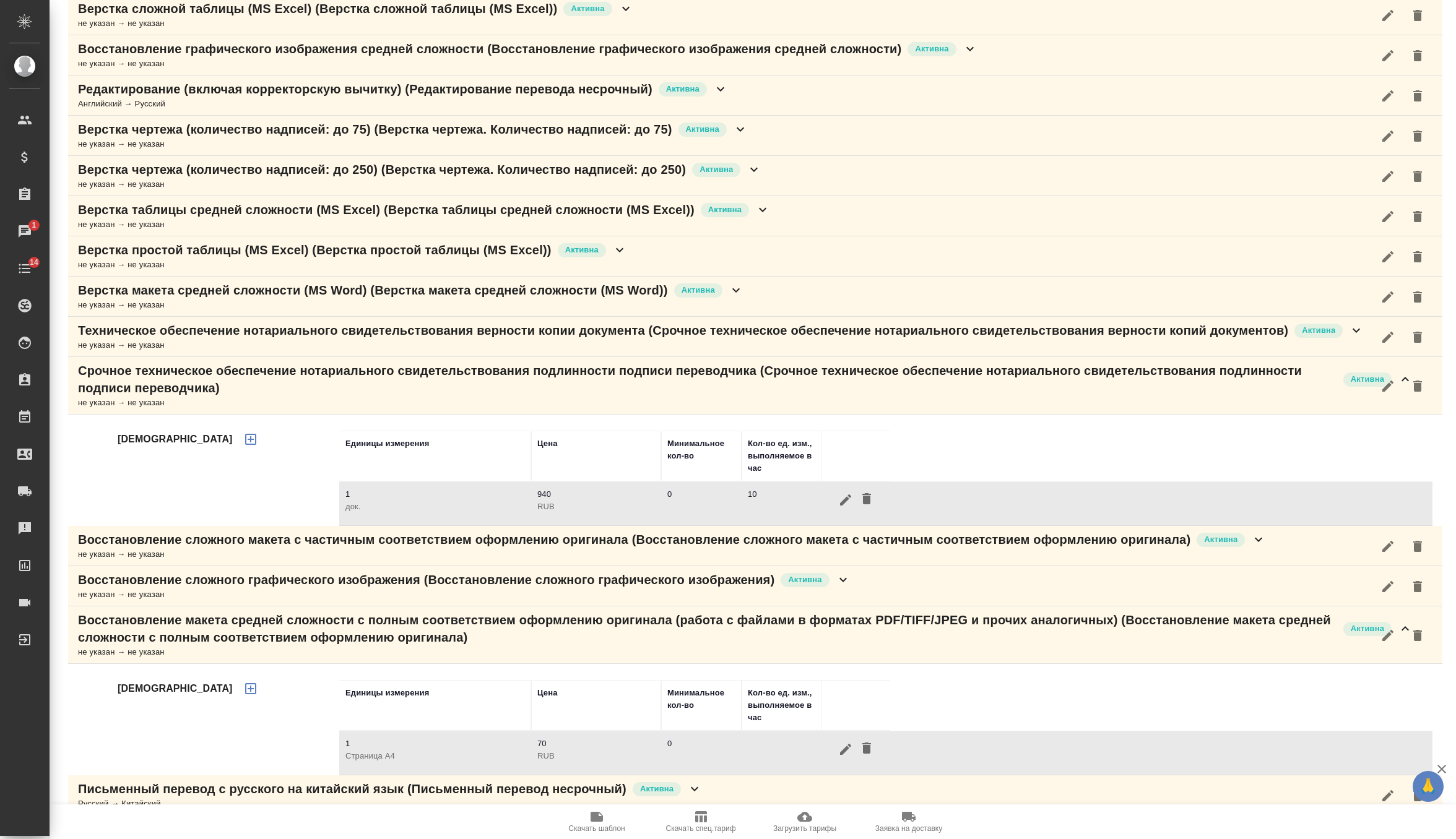
click at [755, 404] on div "не указан → не указан" at bounding box center [746, 403] width 1335 height 13
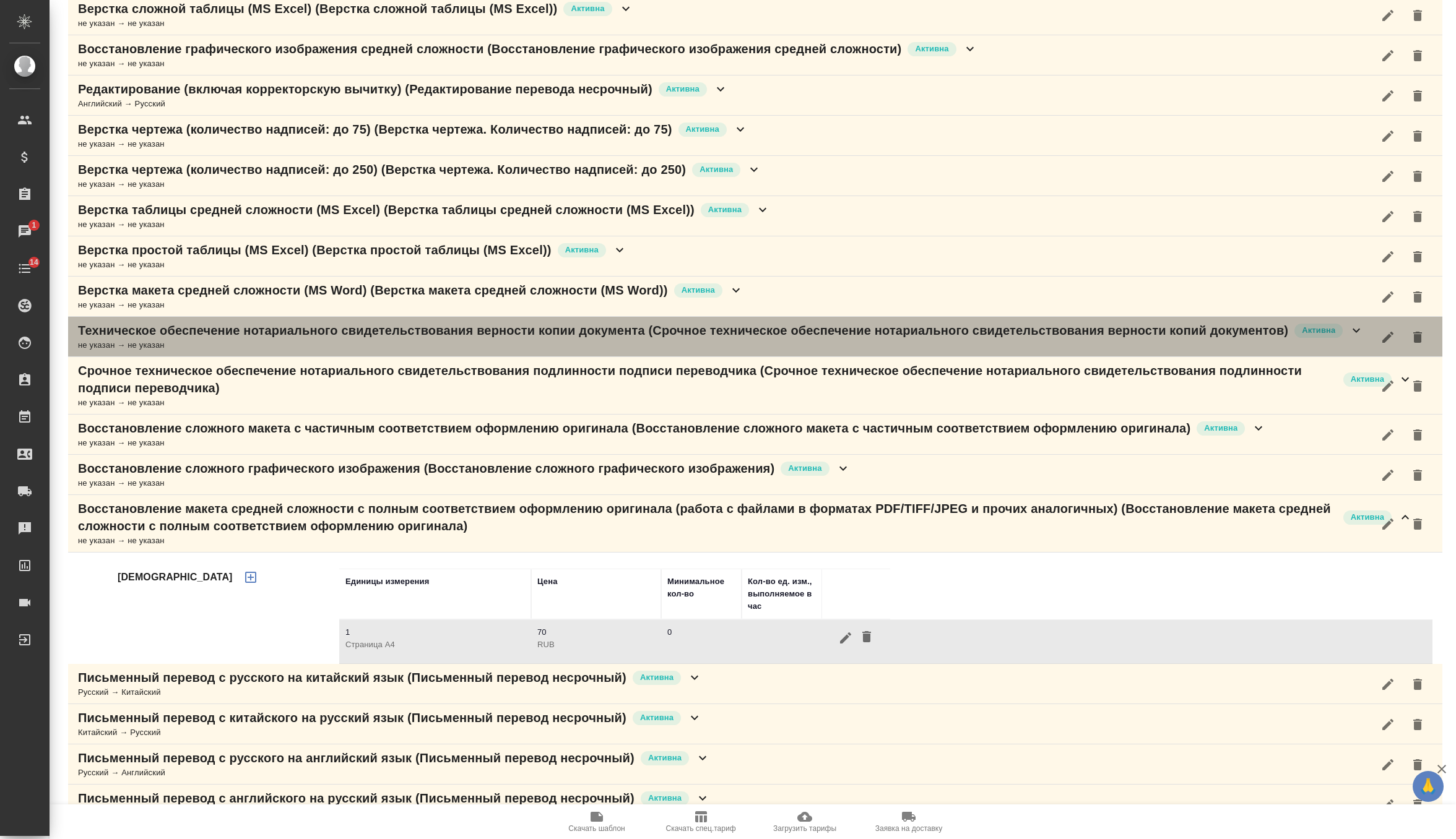
click at [780, 339] on div "не указан → не указан" at bounding box center [721, 345] width 1285 height 13
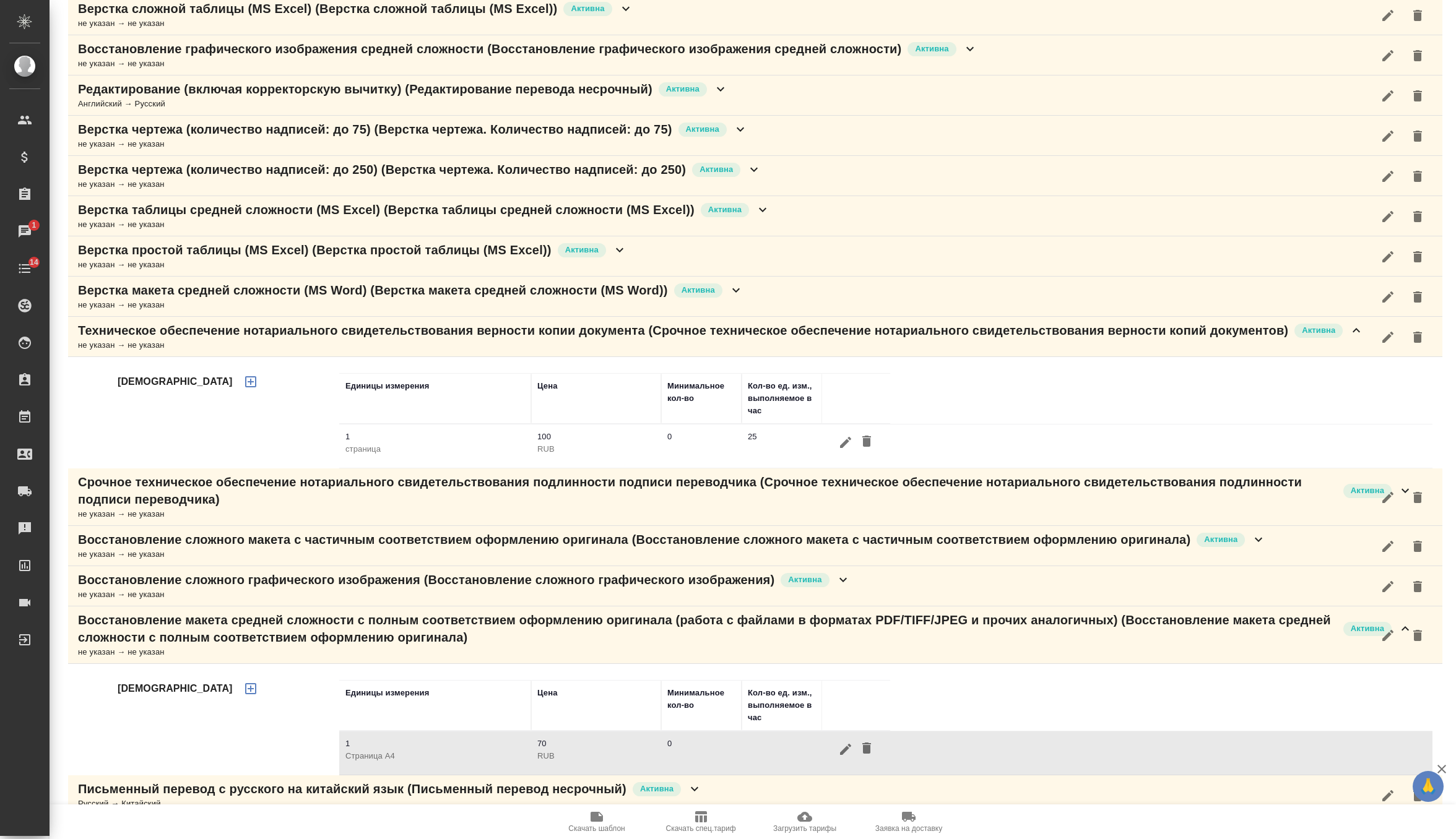
click at [838, 442] on icon "button" at bounding box center [845, 442] width 15 height 15
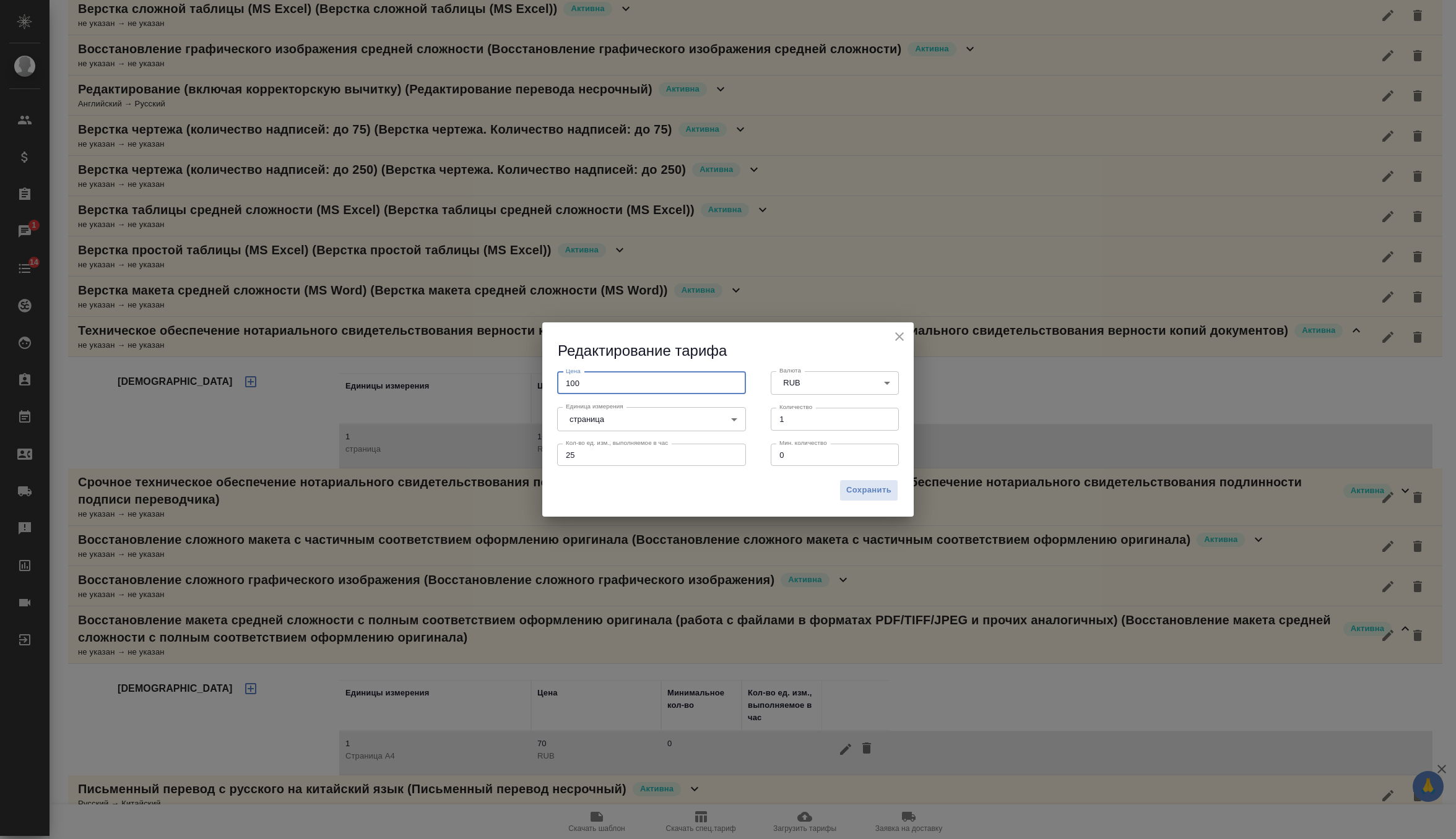
click at [570, 383] on input "100" at bounding box center [652, 383] width 189 height 23
type input "5000"
click at [639, 417] on body "🙏 .cls-1 fill:#fff; AWATERA Zverzhanovskaya Diana Клиенты Спецификации Заказы 1…" at bounding box center [728, 420] width 1456 height 839
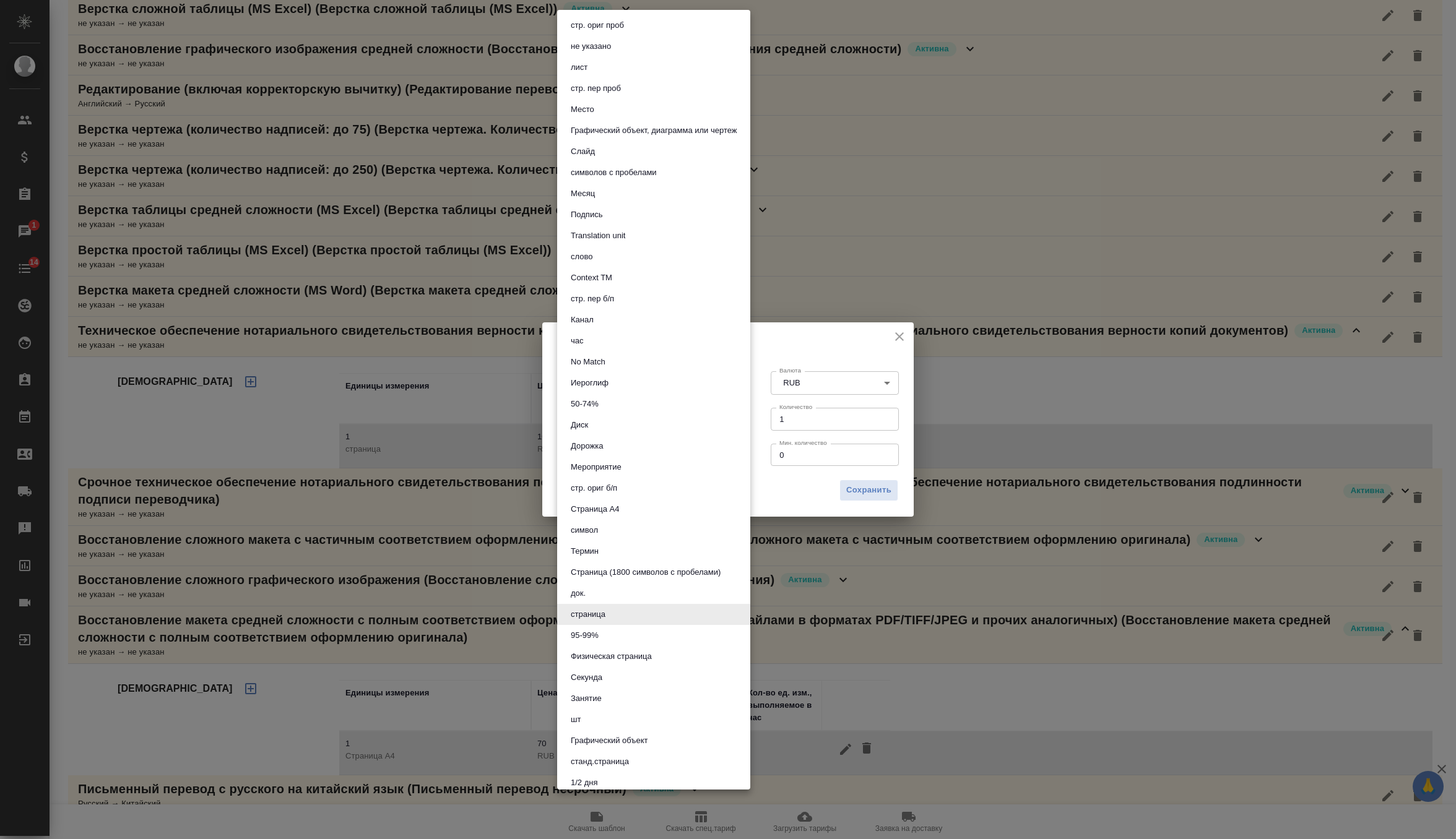
click at [612, 592] on li "док." at bounding box center [654, 594] width 193 height 21
type input "5a8b1489cc6b4906c91bfd8b"
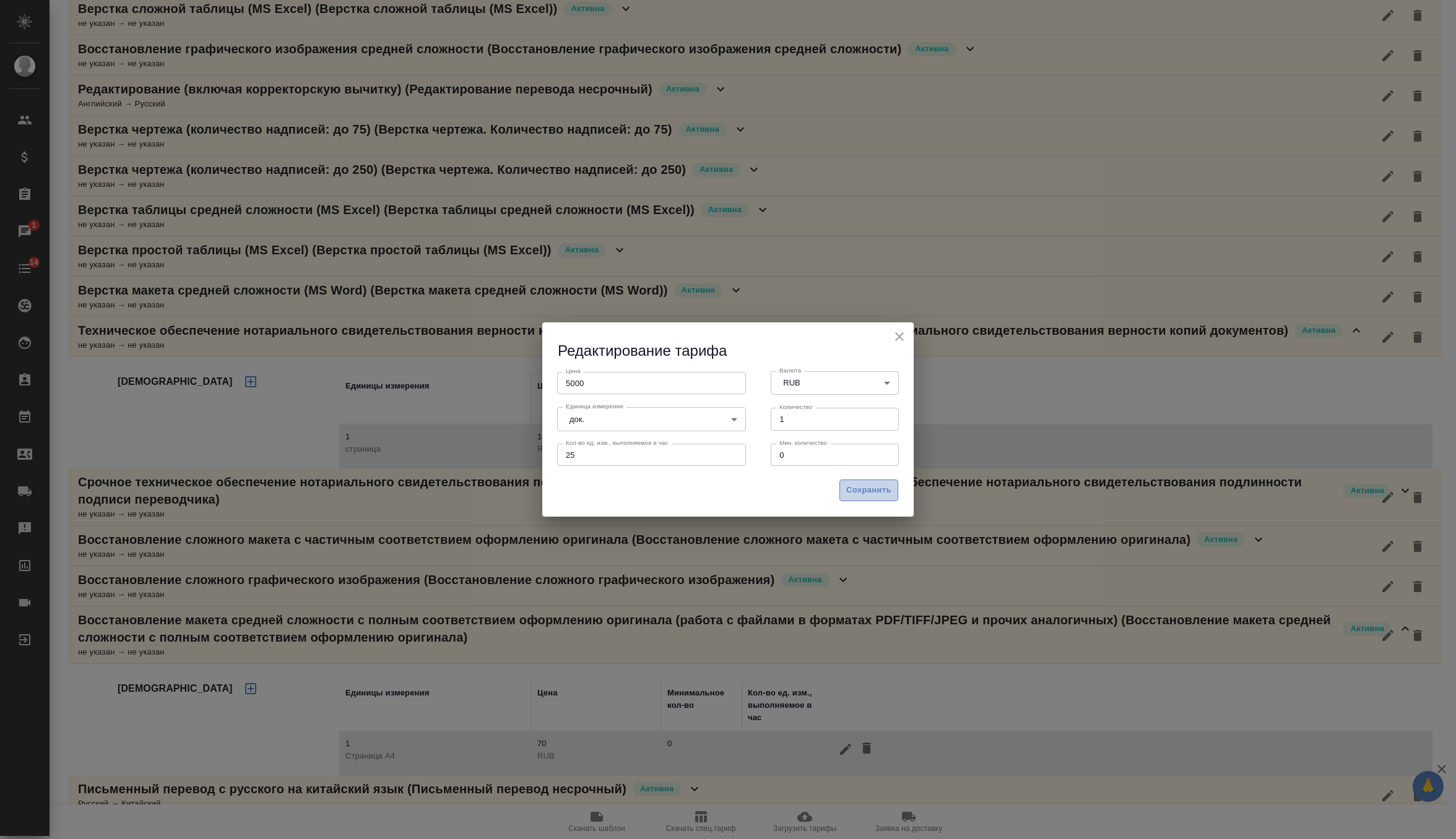
click at [854, 486] on span "Сохранить" at bounding box center [868, 490] width 45 height 14
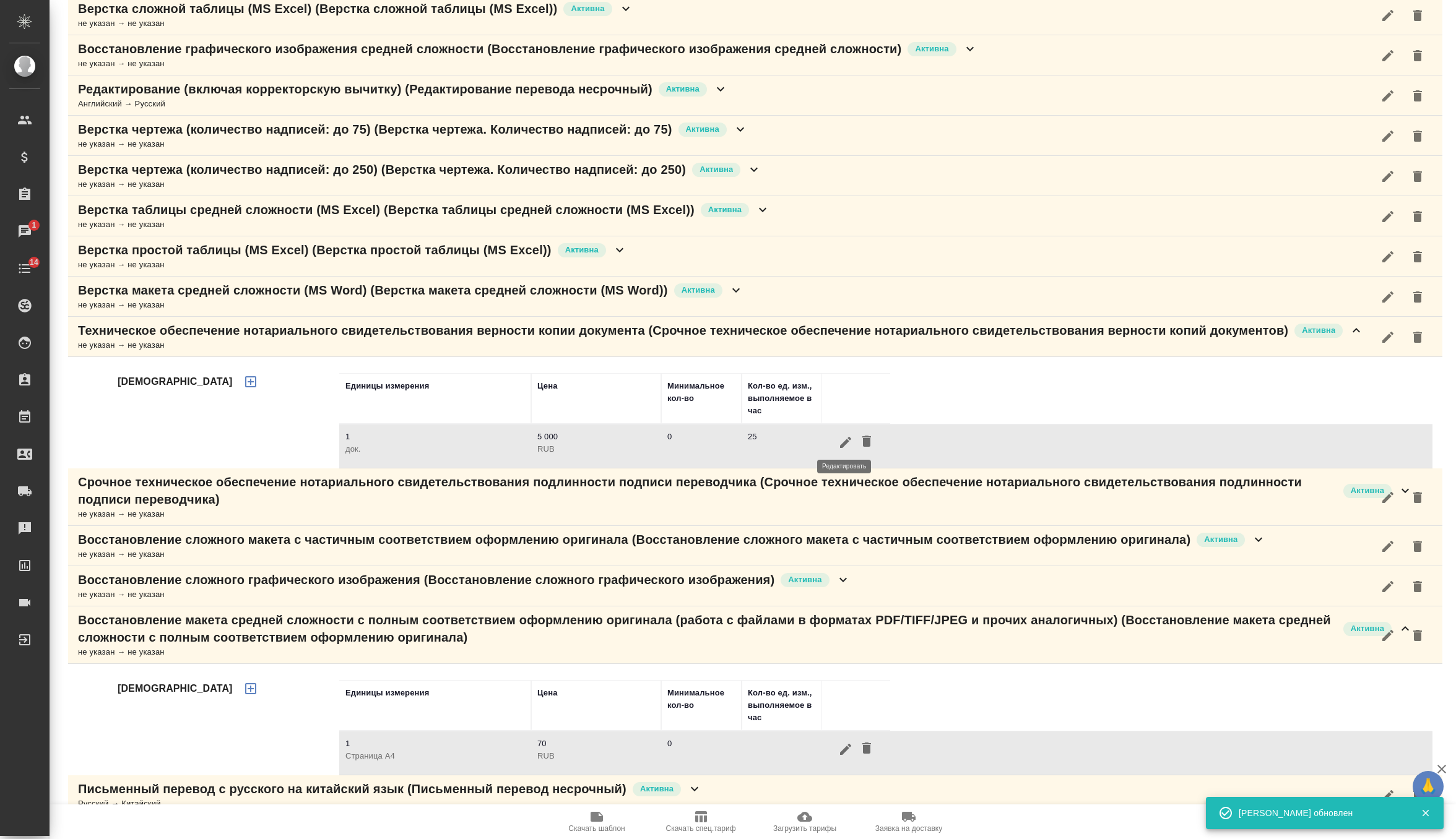
click at [846, 443] on icon "button" at bounding box center [845, 442] width 15 height 15
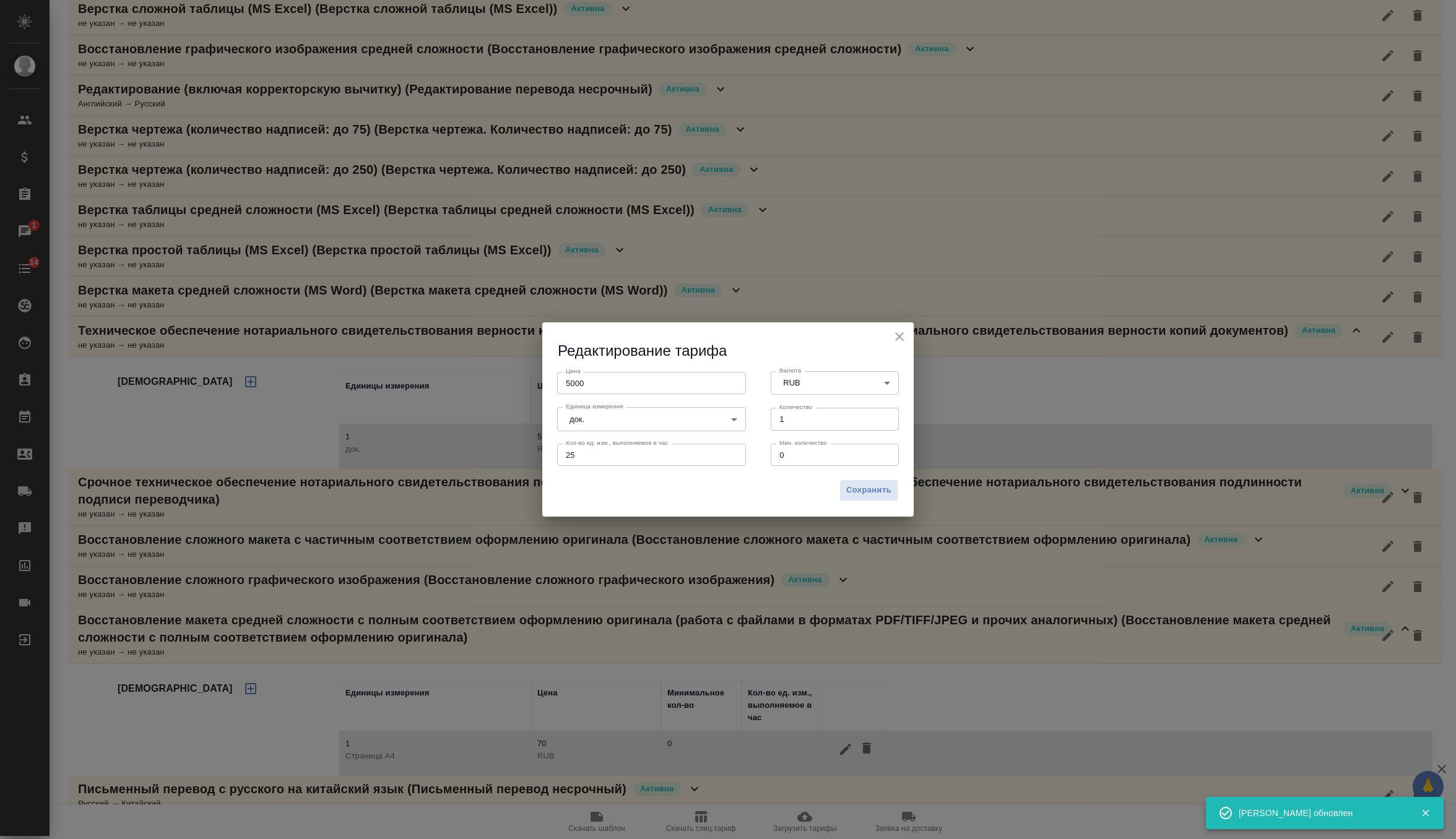
click at [649, 453] on input "25" at bounding box center [652, 455] width 189 height 23
type input "2"
type input "5"
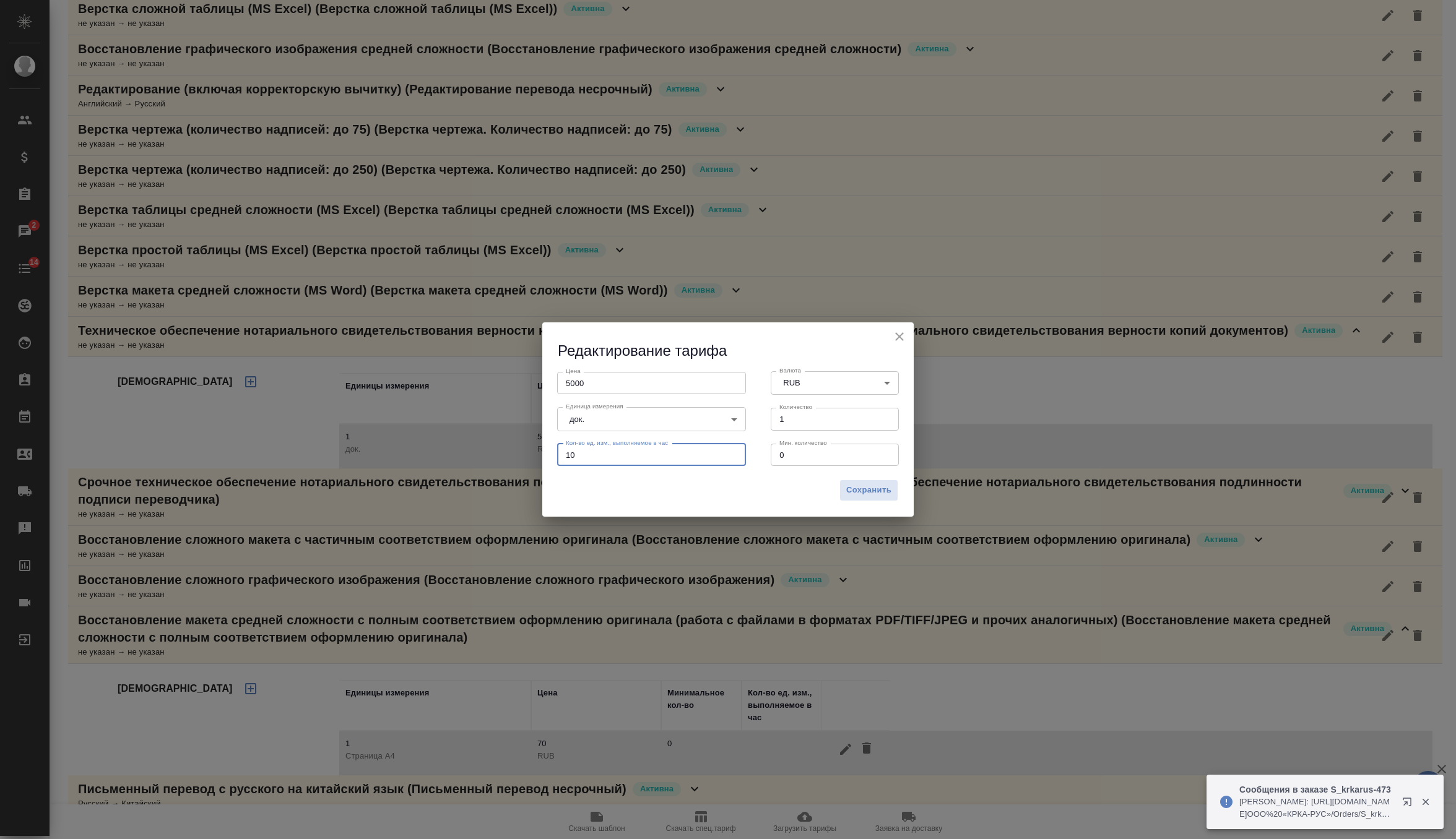
type input "1"
type input "5"
click at [860, 498] on button "Сохранить" at bounding box center [868, 490] width 59 height 22
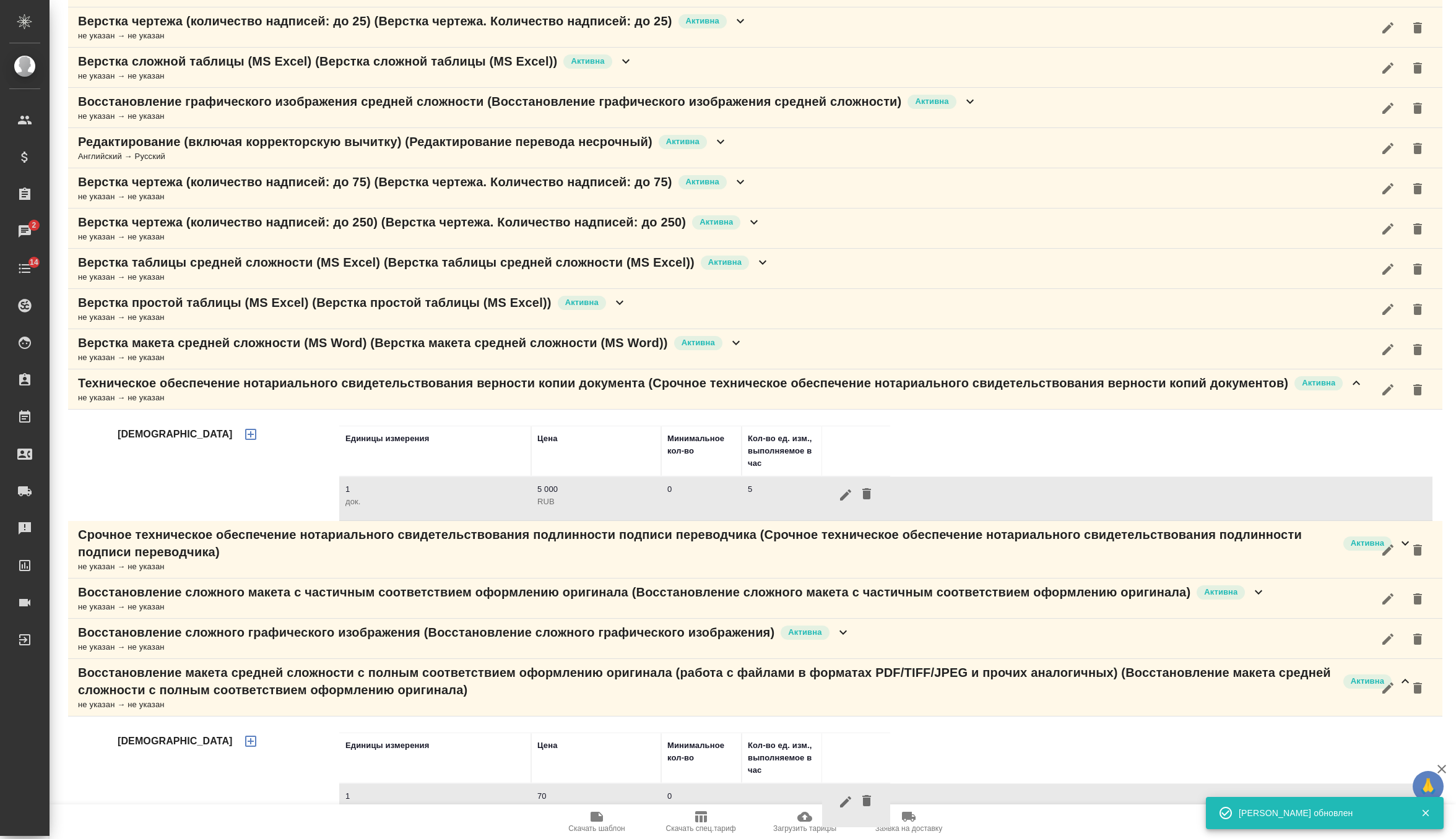
scroll to position [197, 0]
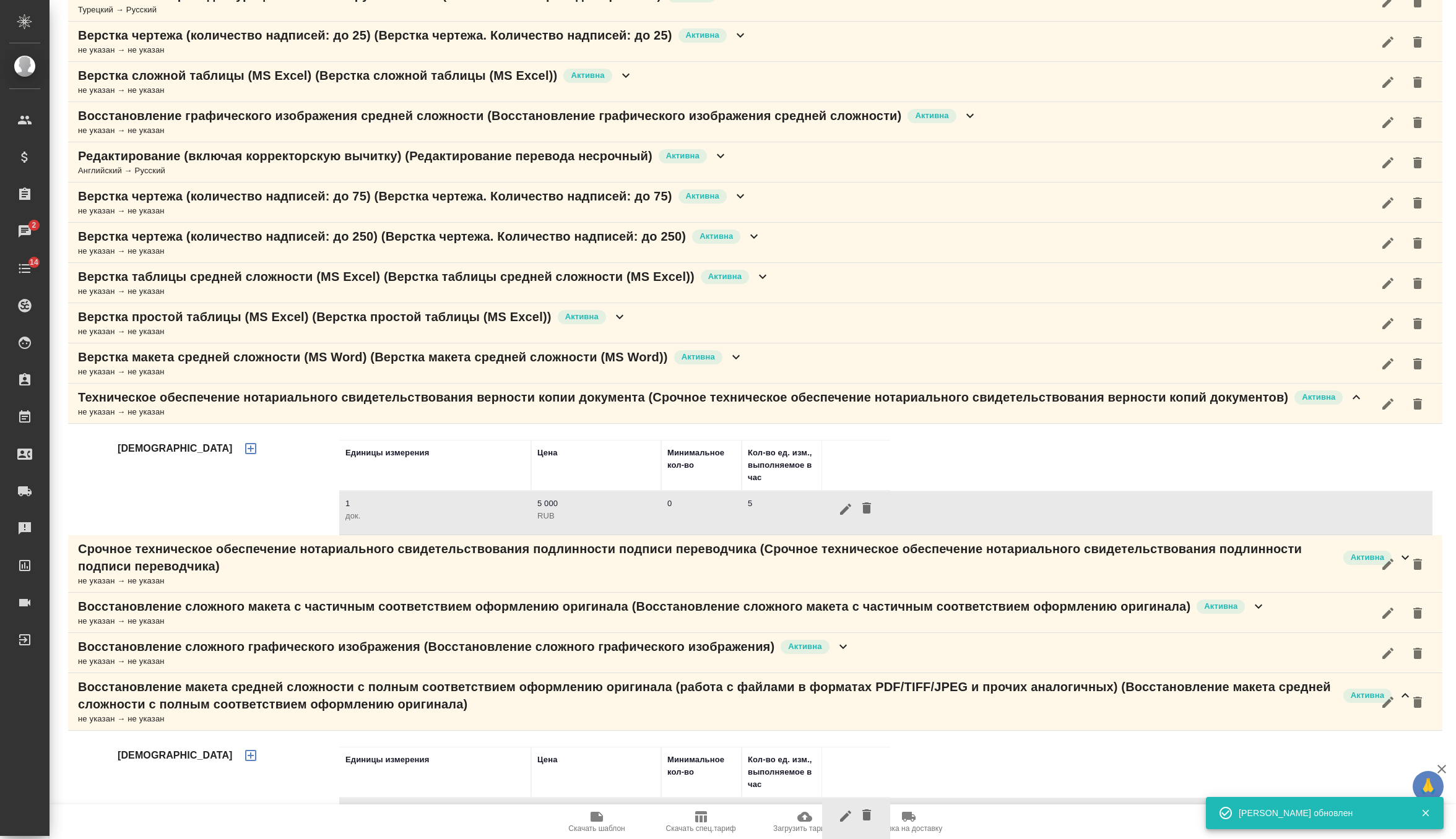
click at [808, 403] on p "Техническое обеспечение нотариального свидетельствования верности копии докумен…" at bounding box center [683, 397] width 1210 height 18
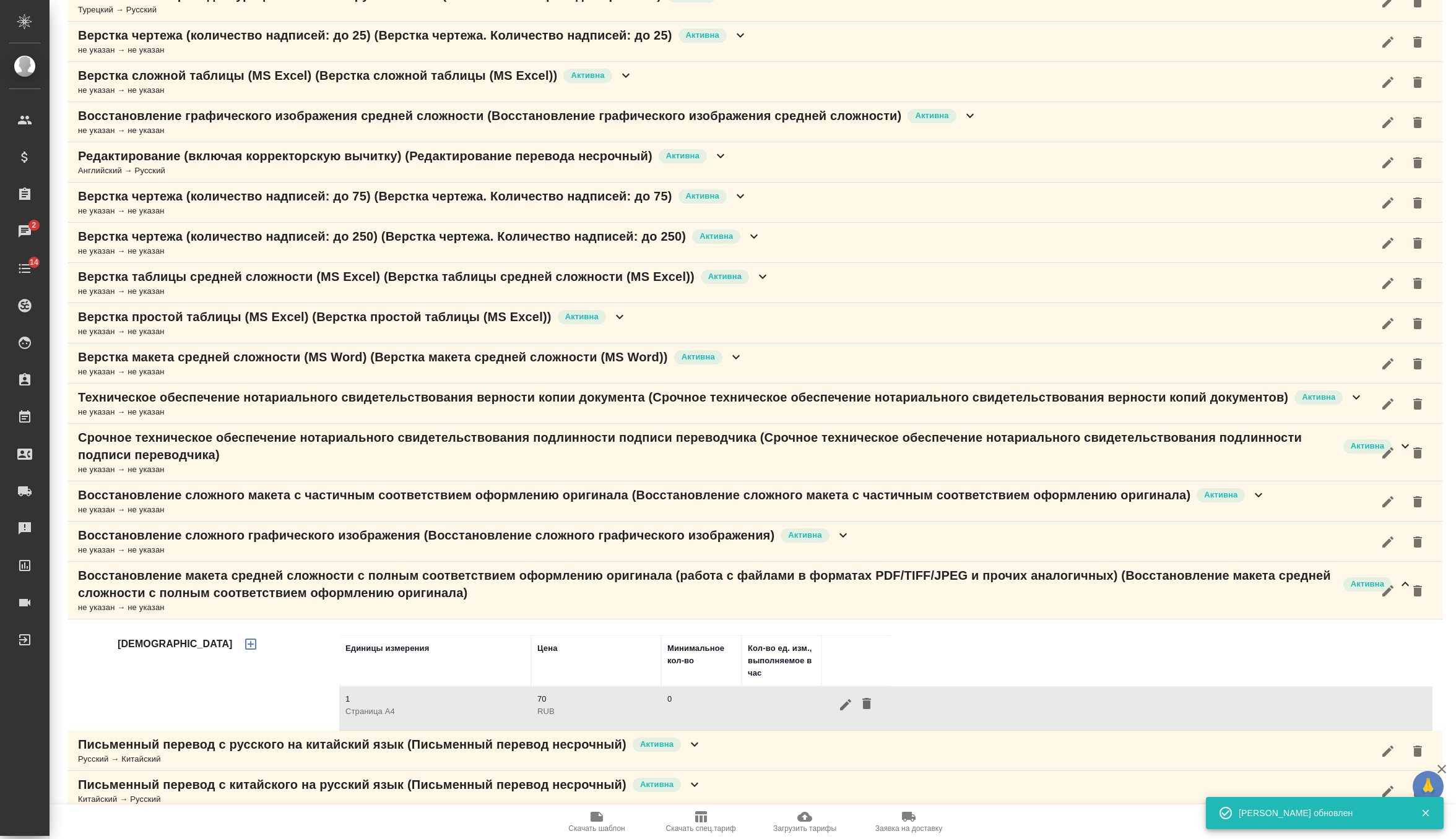
click at [768, 356] on div "Верстка макета средней сложности (MS Word) (Верстка макета средней сложности (M…" at bounding box center [756, 363] width 1374 height 40
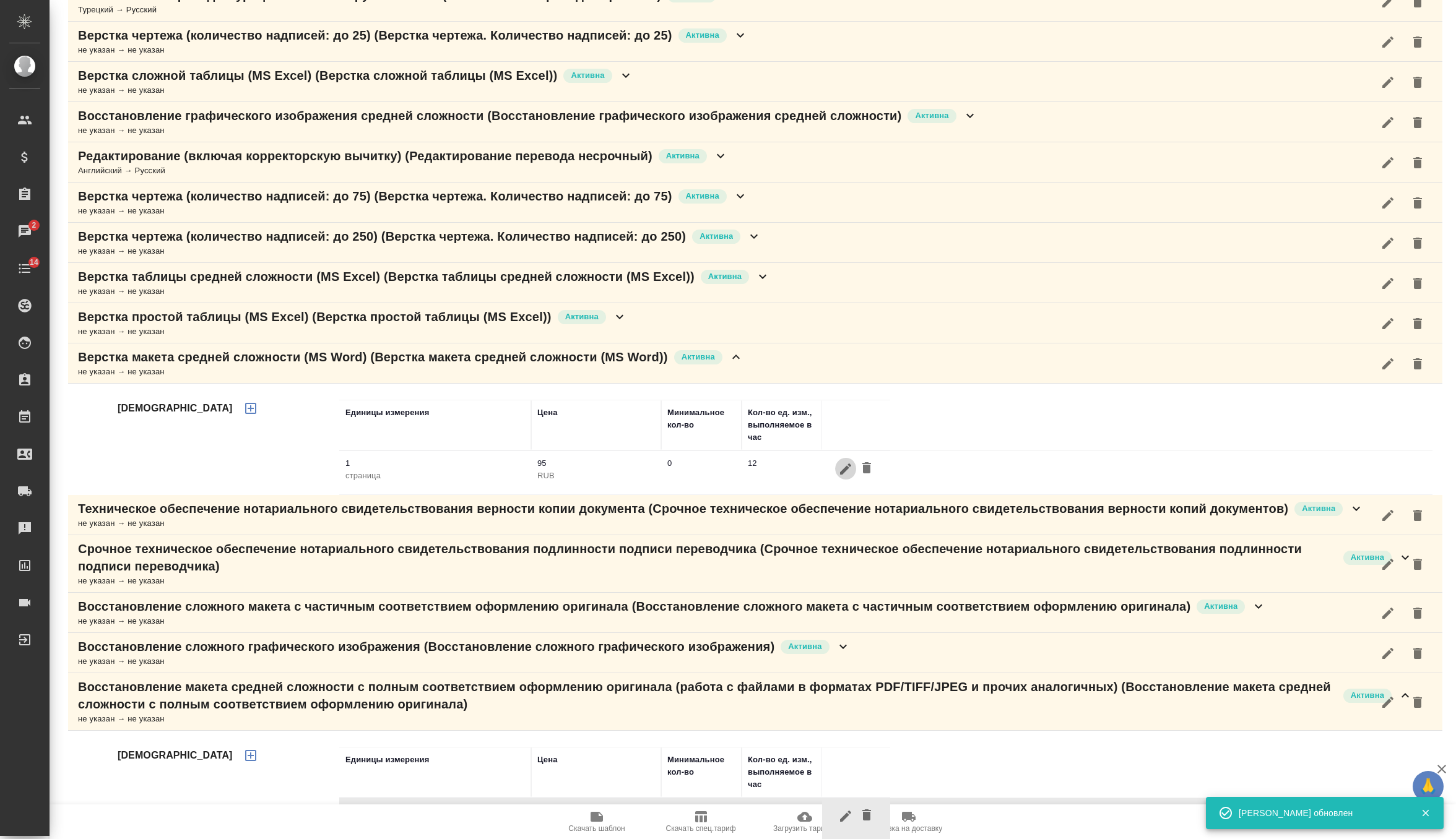
click at [841, 470] on icon "button" at bounding box center [846, 469] width 11 height 11
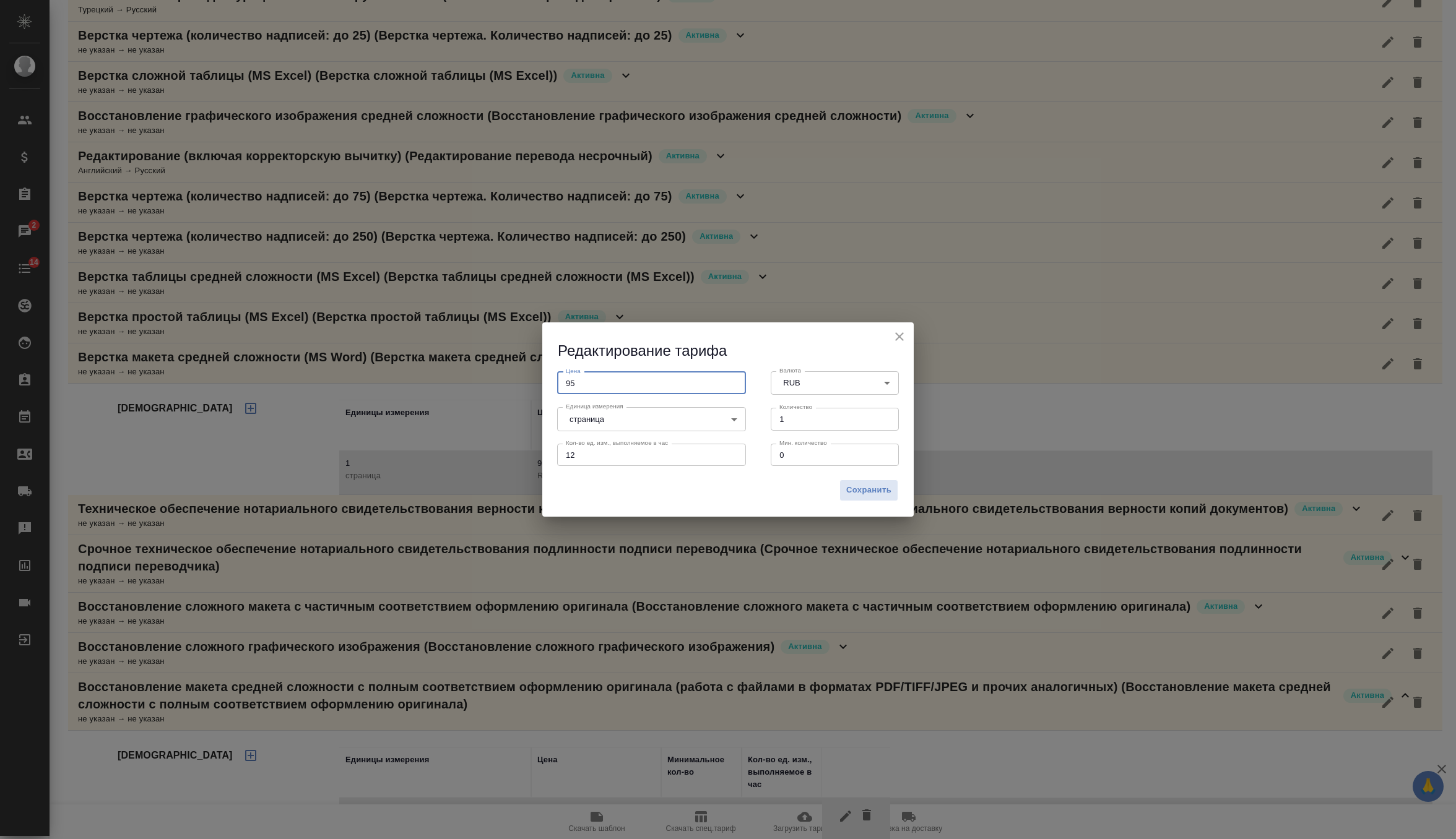
drag, startPoint x: 585, startPoint y: 378, endPoint x: 612, endPoint y: 384, distance: 27.7
click at [612, 384] on input "95" at bounding box center [652, 383] width 189 height 23
type input "70"
click at [859, 484] on span "Сохранить" at bounding box center [868, 490] width 45 height 14
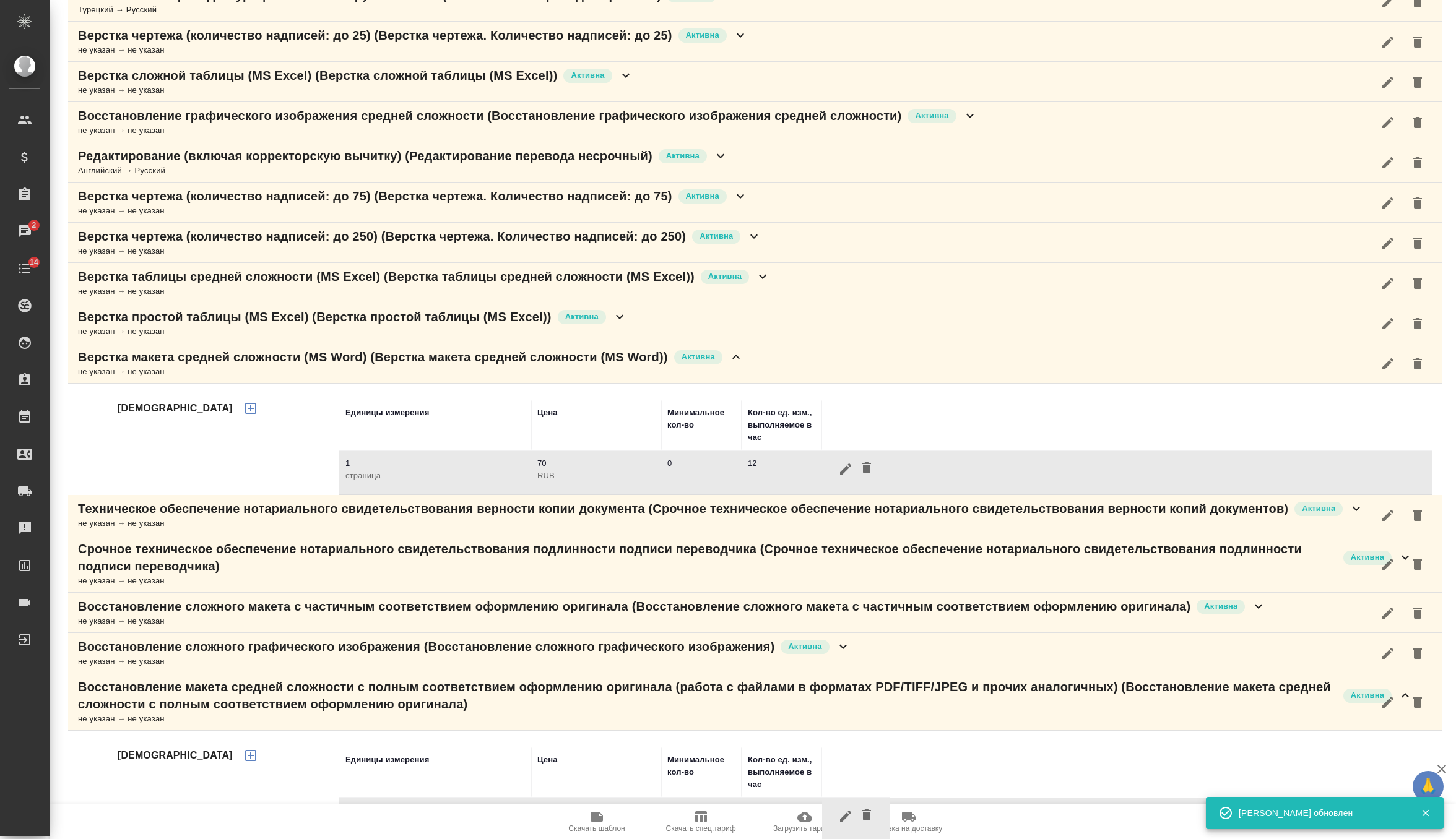
click at [703, 303] on div "Верстка простой таблицы (MS Excel) (Верстка простой таблицы (MS Excel)) Активна…" at bounding box center [756, 323] width 1374 height 40
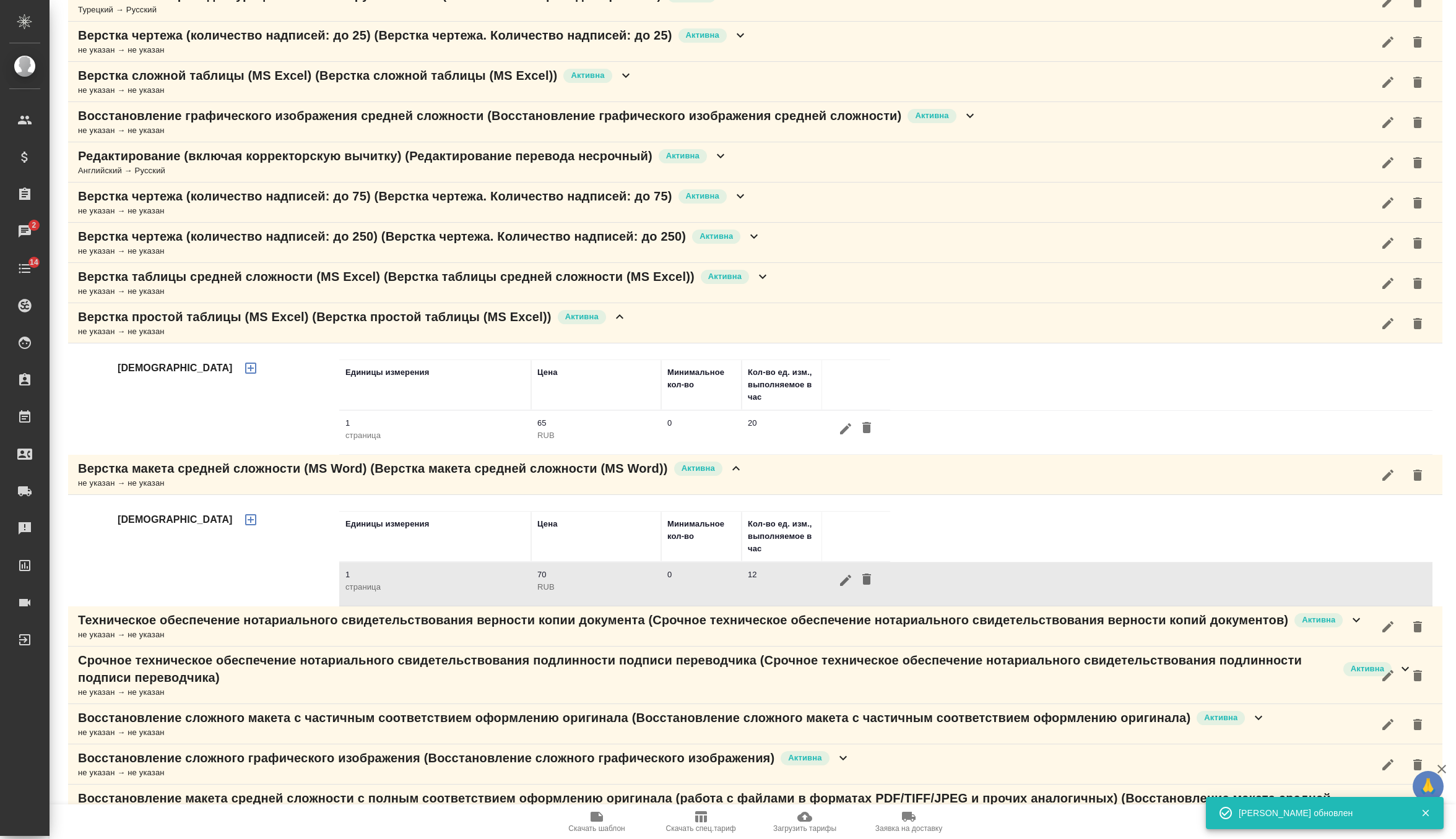
click at [845, 431] on icon "button" at bounding box center [845, 429] width 15 height 15
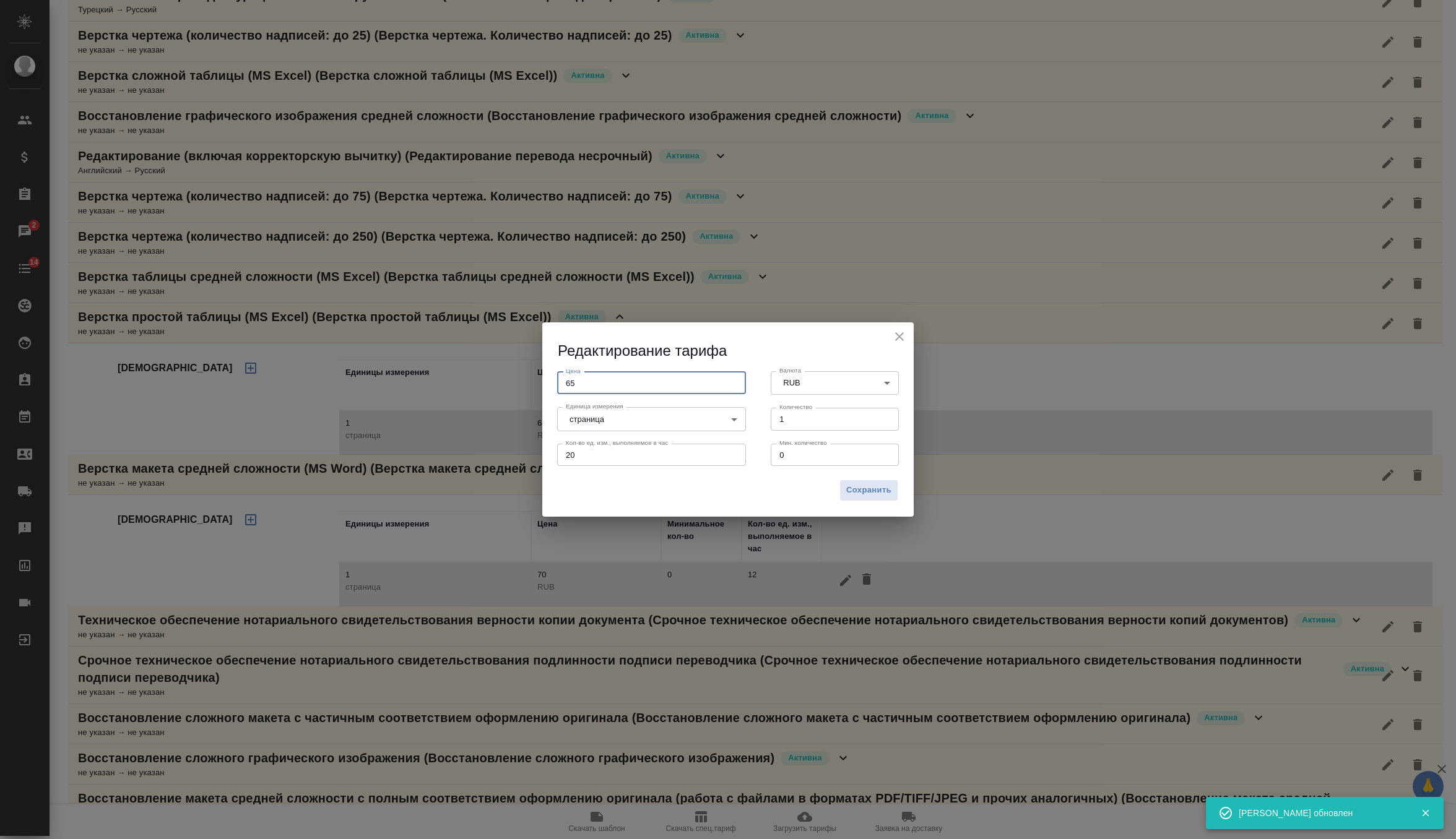
drag, startPoint x: 588, startPoint y: 391, endPoint x: 546, endPoint y: 376, distance: 44.6
click at [546, 376] on div "Цена 65 Цена" at bounding box center [651, 381] width 214 height 54
type input "70"
click at [859, 489] on span "Сохранить" at bounding box center [868, 490] width 45 height 14
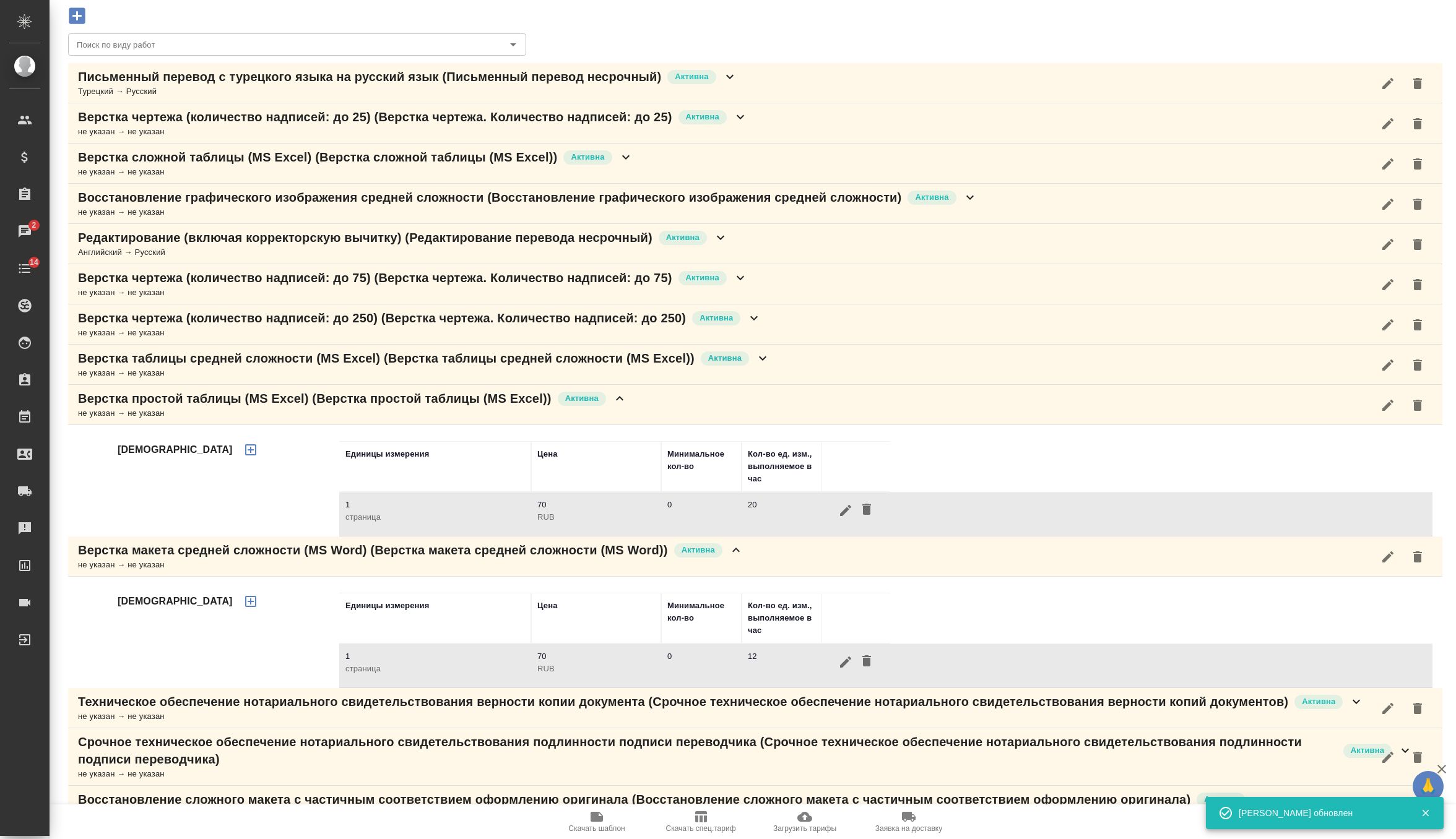
scroll to position [100, 0]
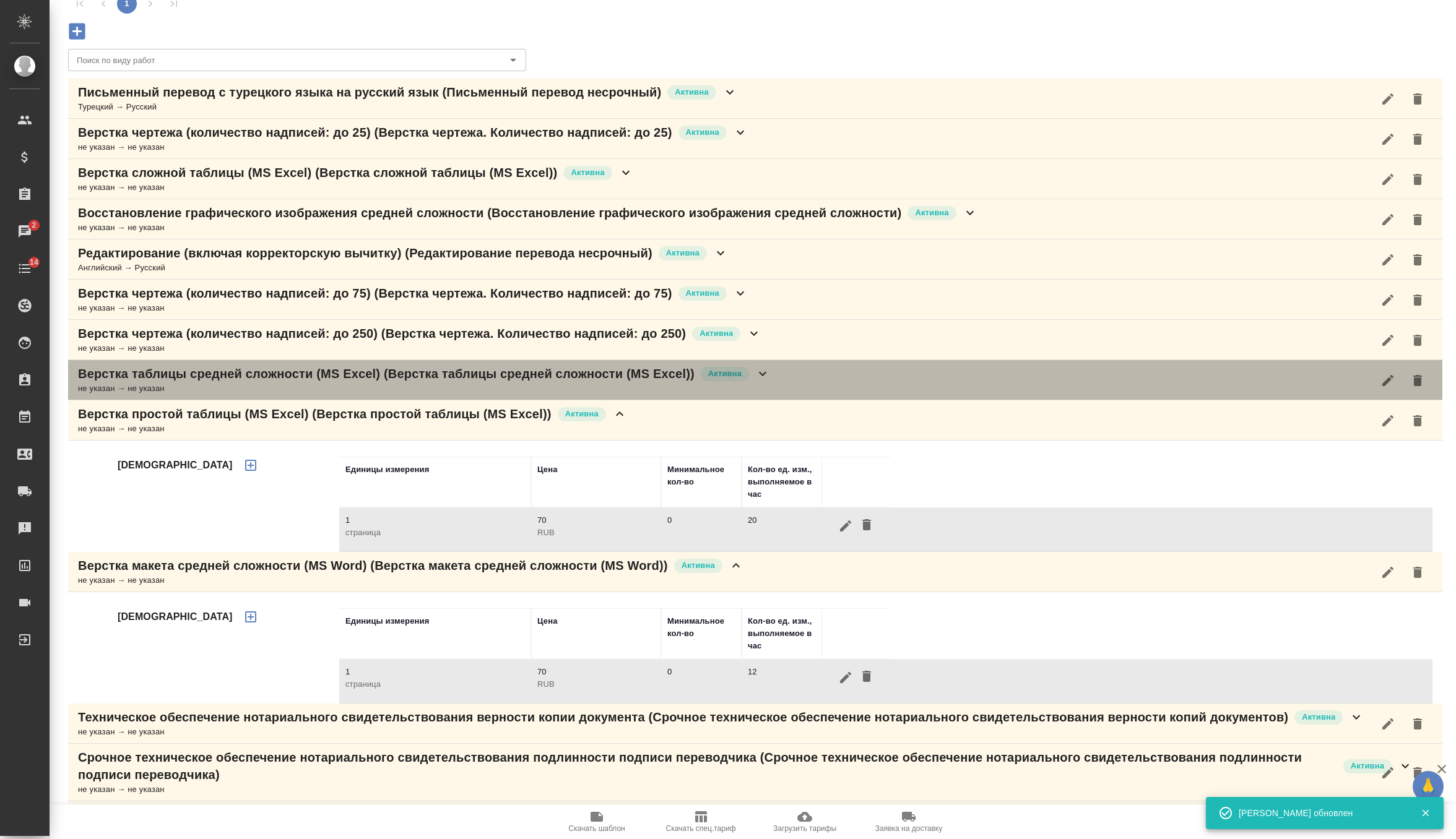
click at [763, 375] on div "Верстка таблицы средней сложности (MS Excel) (Верстка таблицы средней сложности…" at bounding box center [424, 374] width 692 height 18
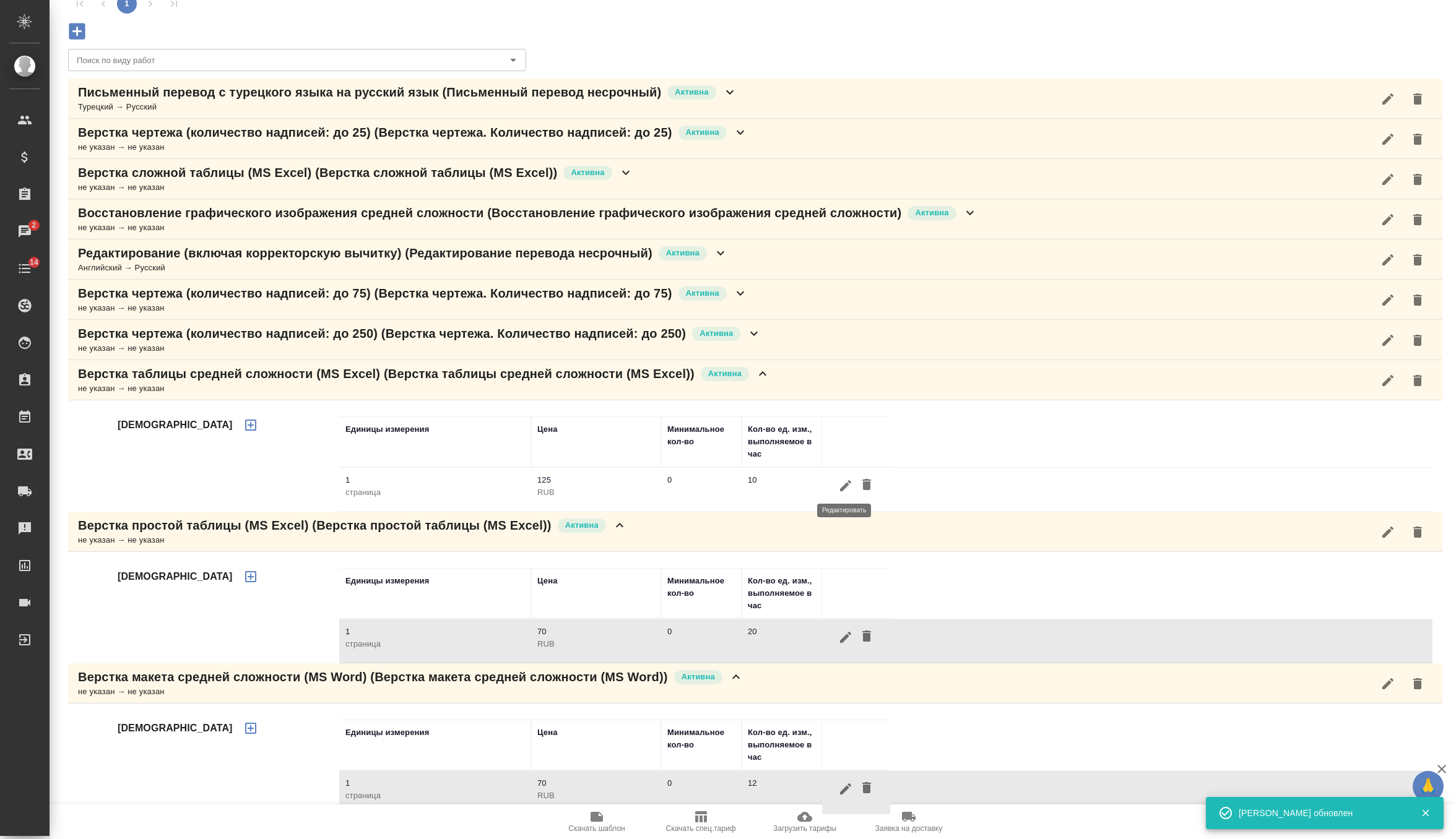
click at [839, 478] on icon "button" at bounding box center [845, 485] width 15 height 15
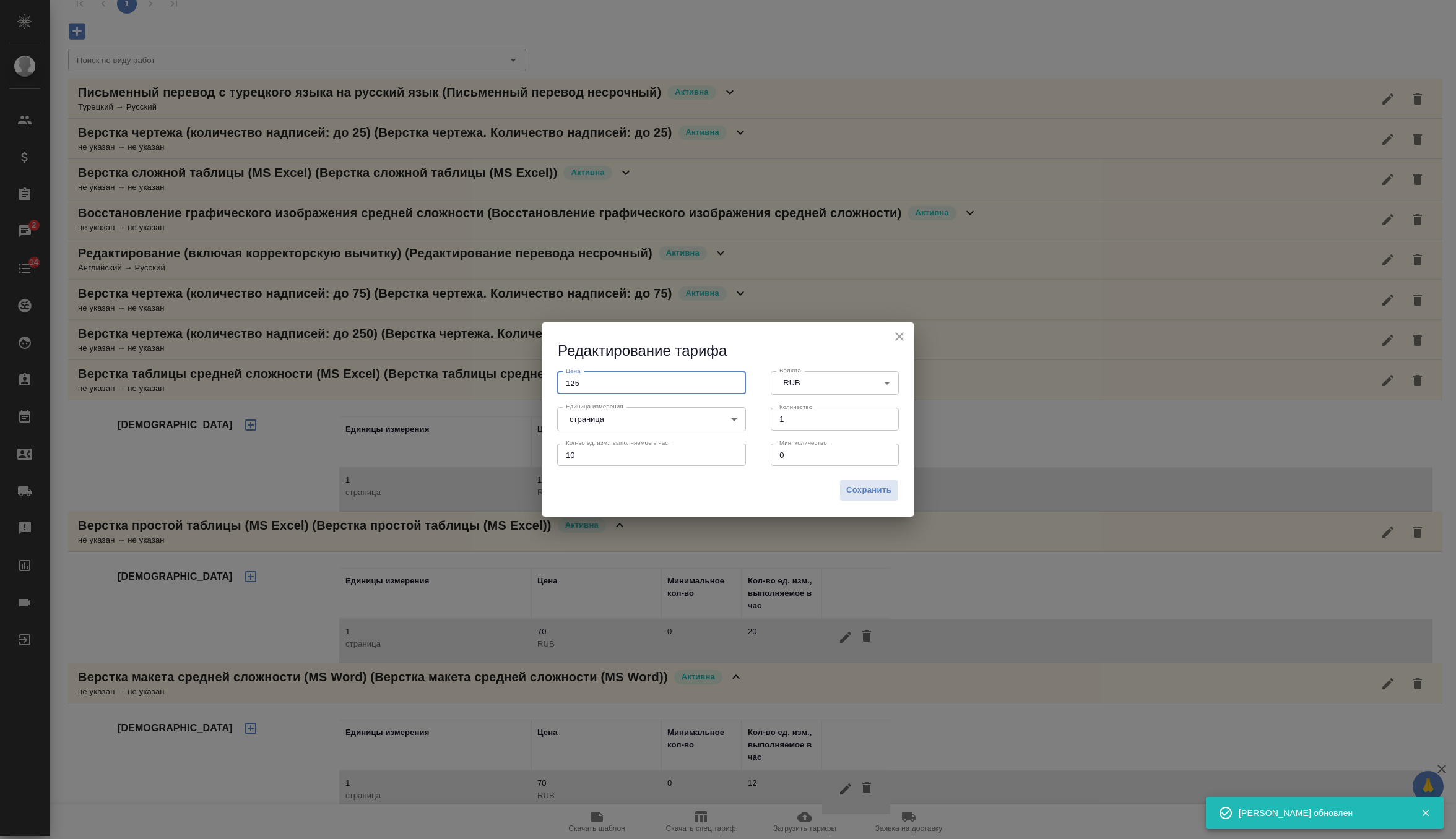
drag, startPoint x: 590, startPoint y: 383, endPoint x: 545, endPoint y: 381, distance: 45.0
click at [545, 381] on div "Цена 125 Цена" at bounding box center [651, 381] width 214 height 54
type input "70"
click at [867, 506] on div "Сохранить" at bounding box center [728, 494] width 371 height 43
click at [873, 502] on div "Сохранить" at bounding box center [728, 494] width 371 height 43
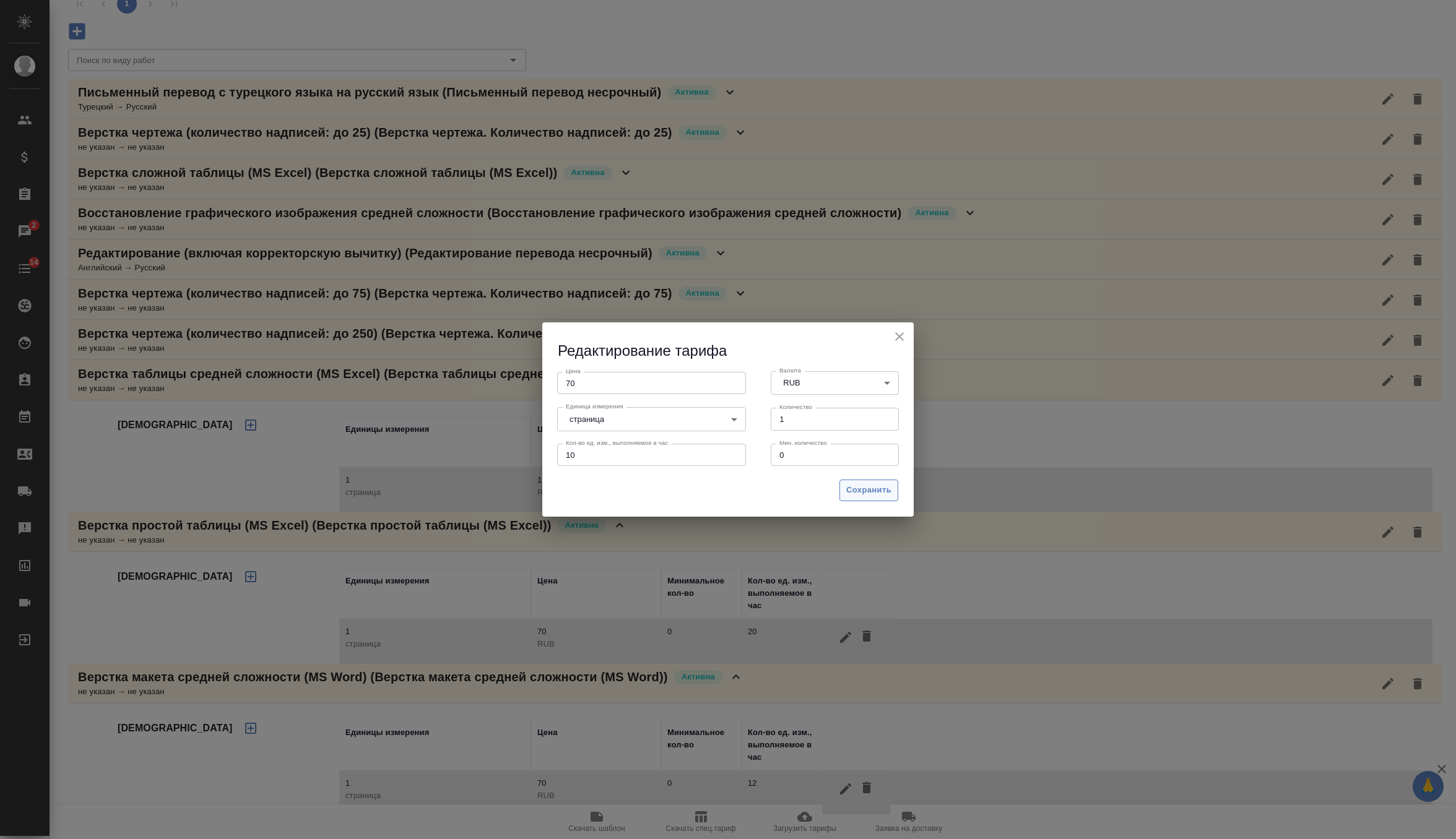
click at [878, 480] on button "Сохранить" at bounding box center [868, 490] width 59 height 22
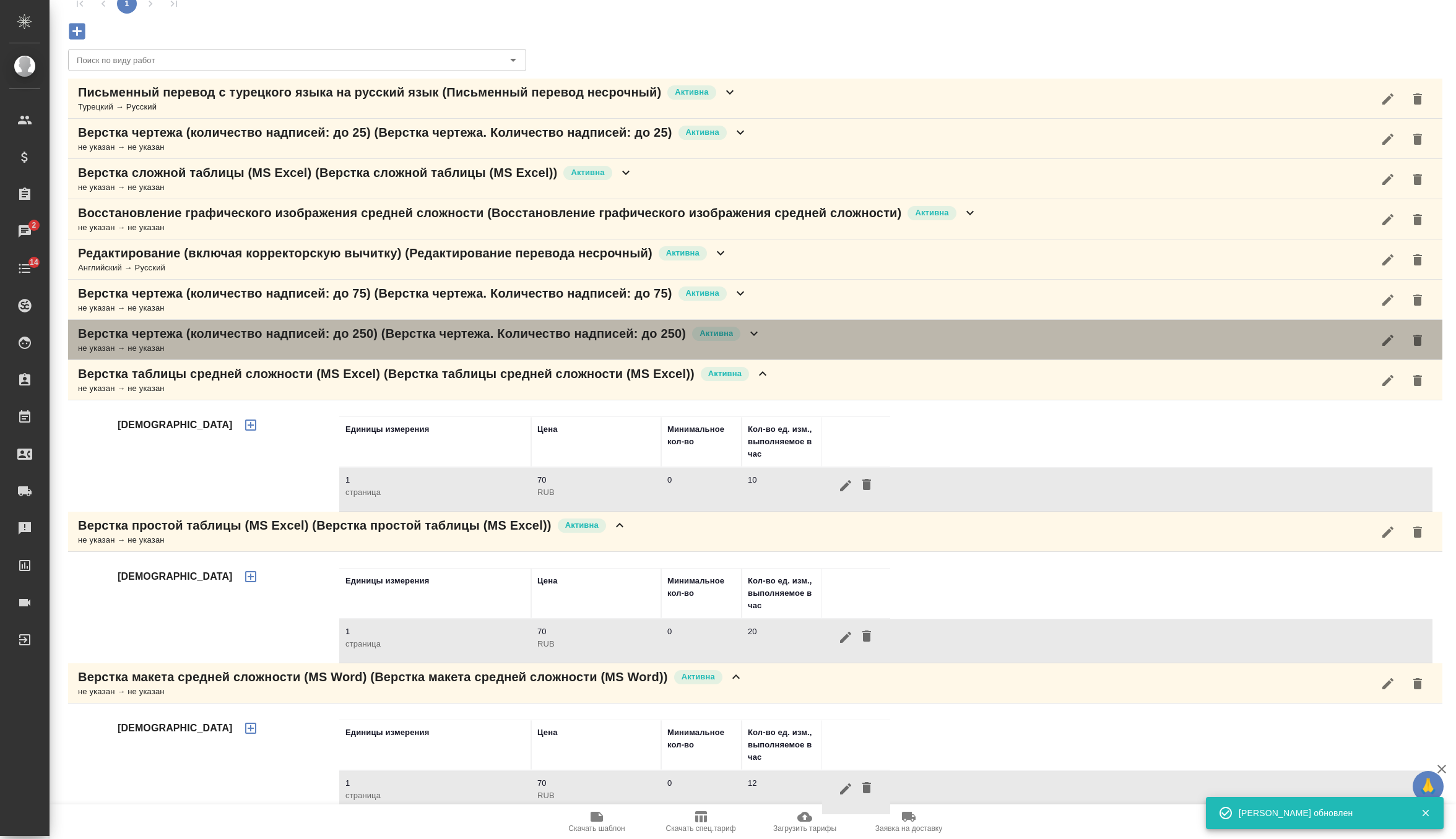
click at [761, 337] on icon at bounding box center [753, 333] width 15 height 15
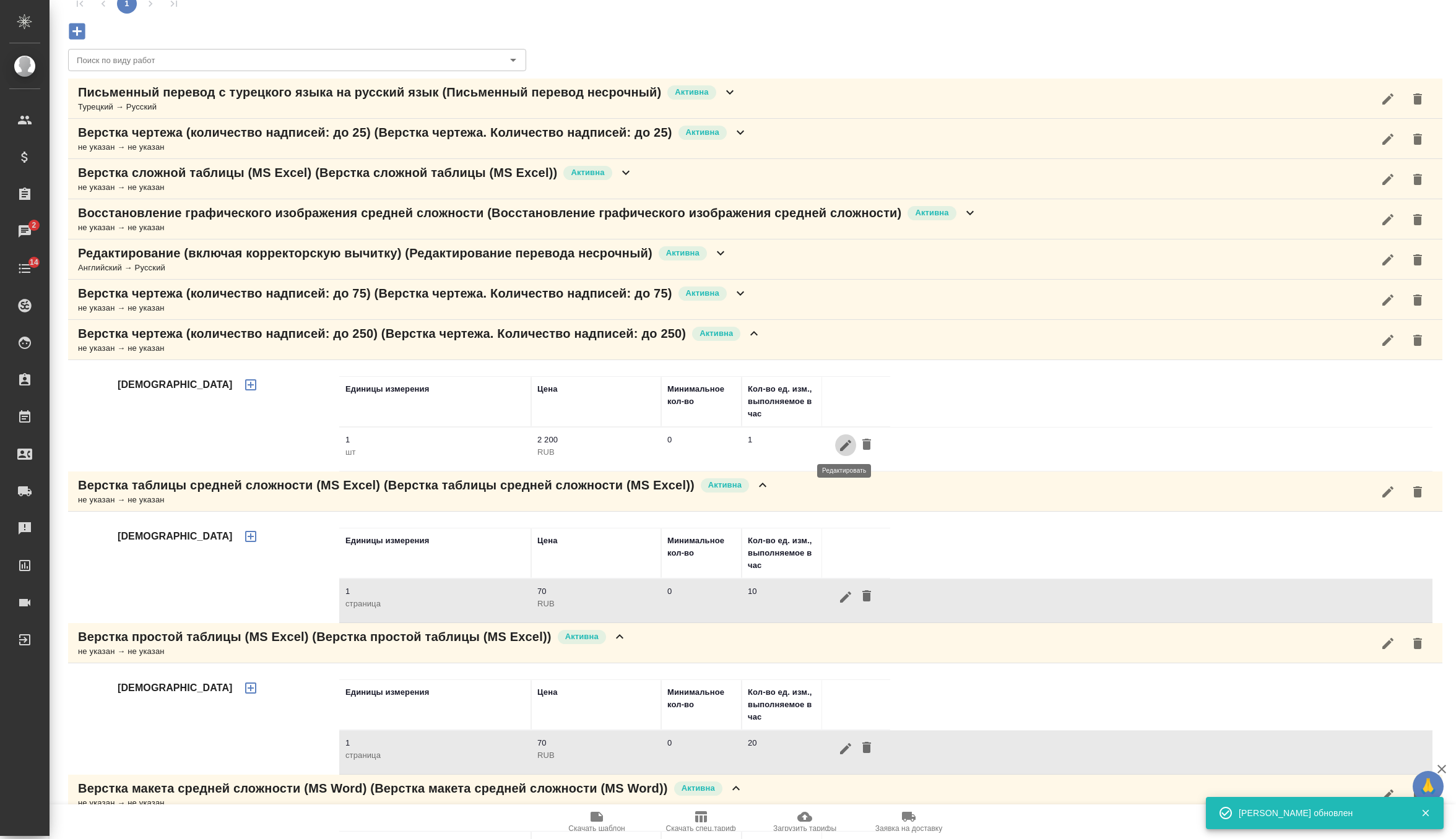
click at [839, 445] on icon "button" at bounding box center [845, 445] width 15 height 15
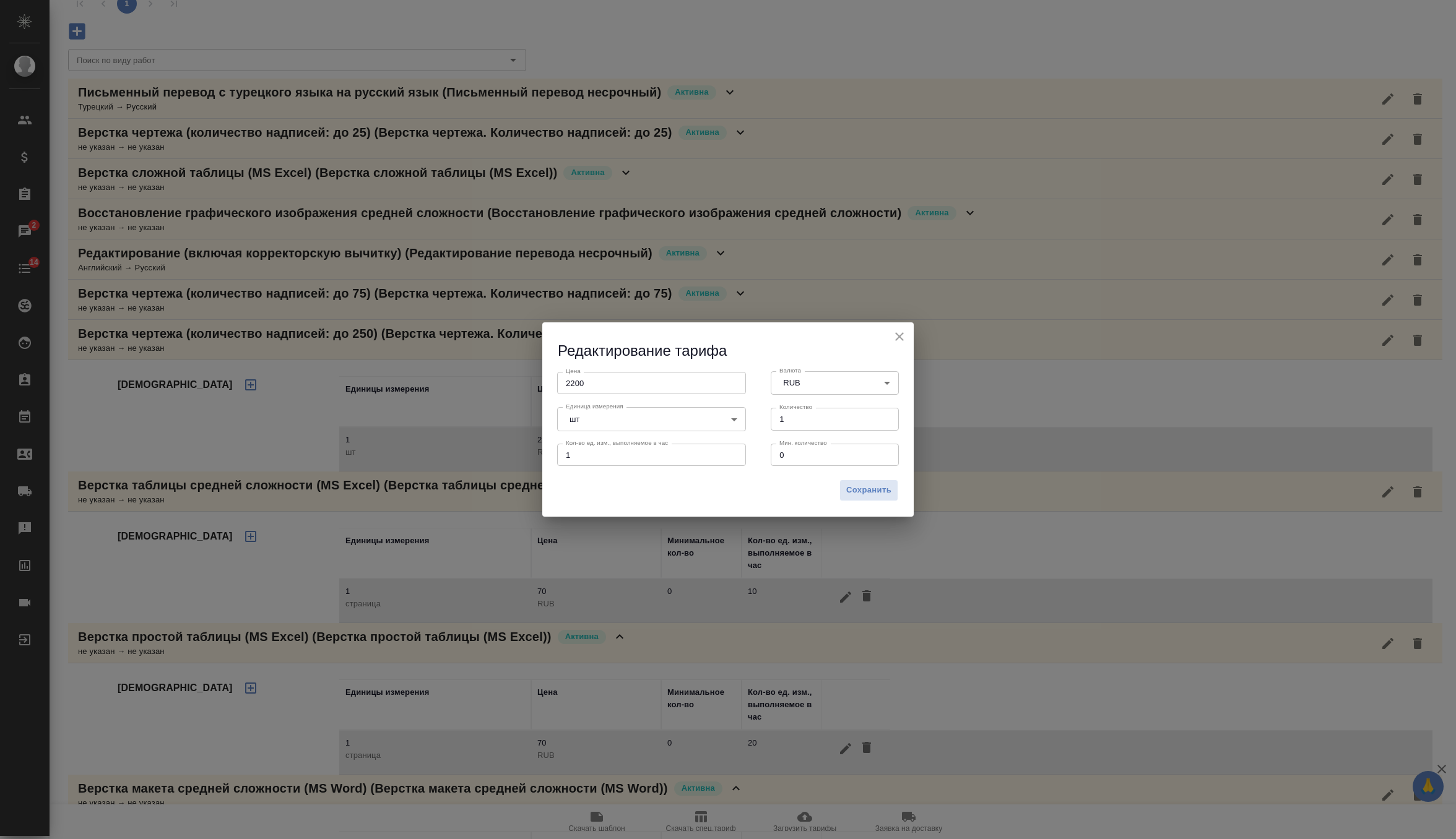
click at [578, 384] on input "2200" at bounding box center [652, 383] width 189 height 23
type input "500"
click at [866, 481] on button "Сохранить" at bounding box center [868, 490] width 59 height 22
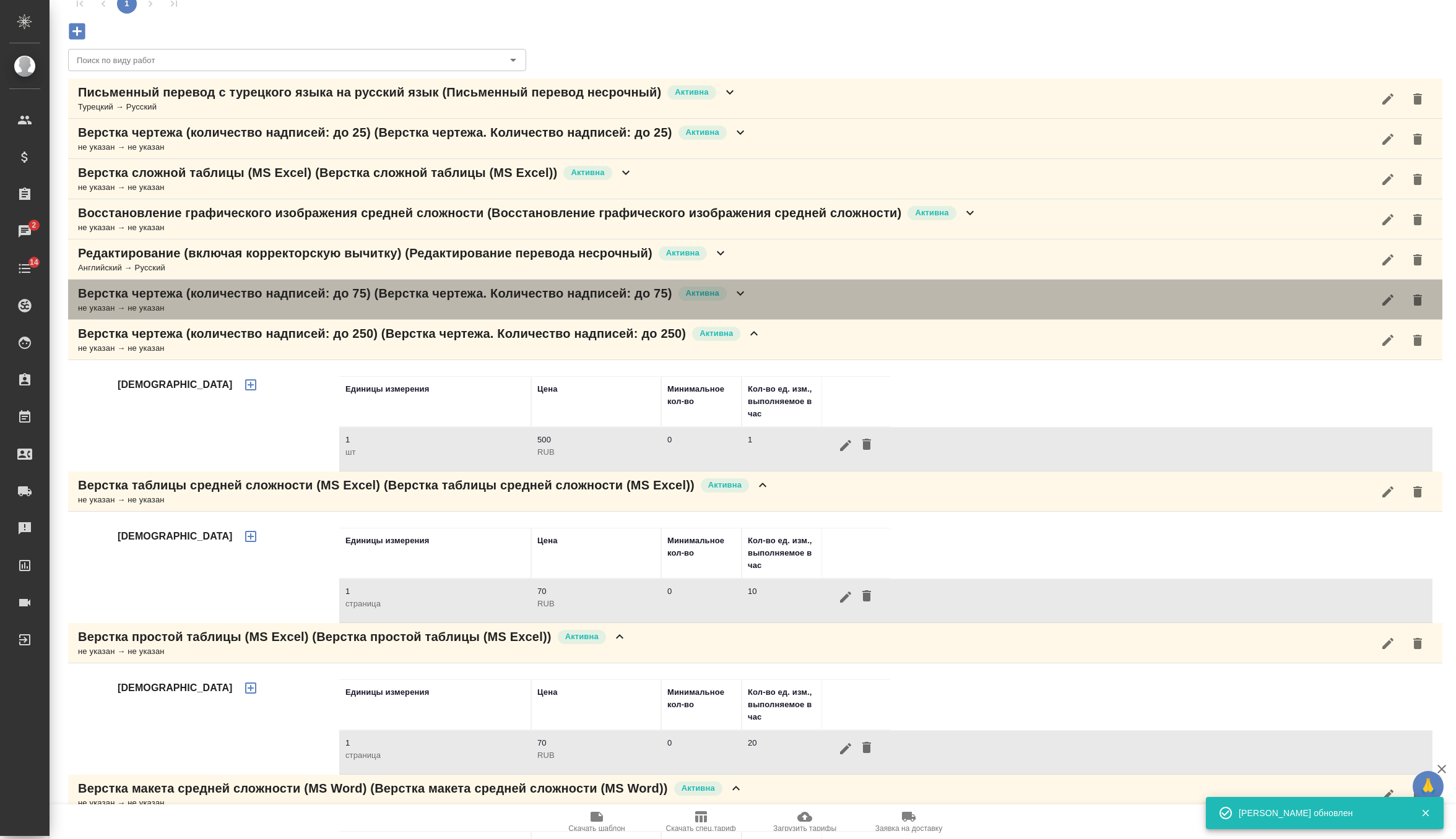
click at [763, 298] on div "Верстка чертежа (количество надписей: до 75) (Верстка чертежа. Количество надпи…" at bounding box center [756, 300] width 1374 height 40
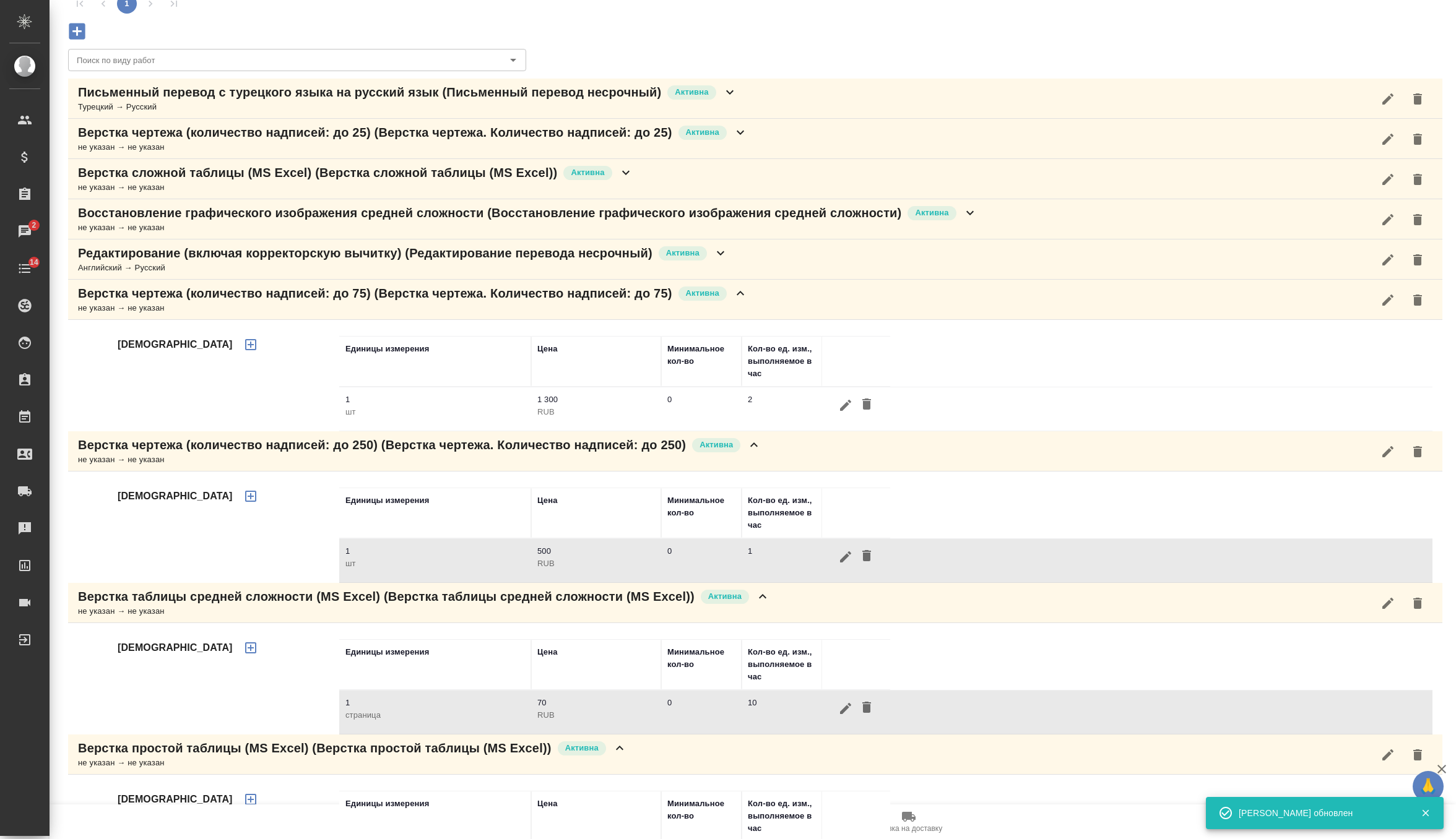
click at [843, 403] on icon "button" at bounding box center [845, 405] width 15 height 15
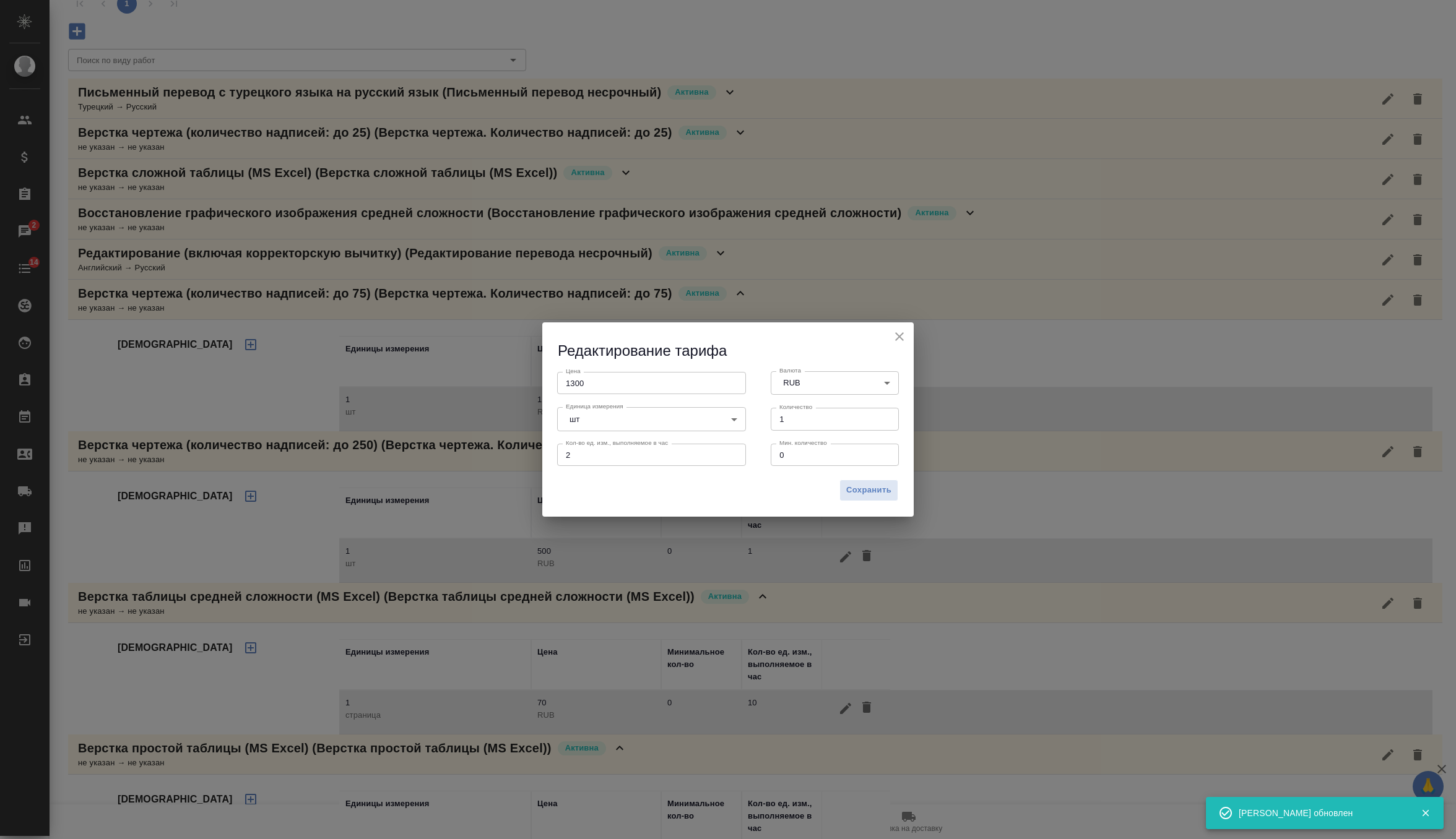
click at [575, 381] on input "1300" at bounding box center [652, 383] width 189 height 23
type input "500"
click at [858, 498] on button "Сохранить" at bounding box center [868, 490] width 59 height 22
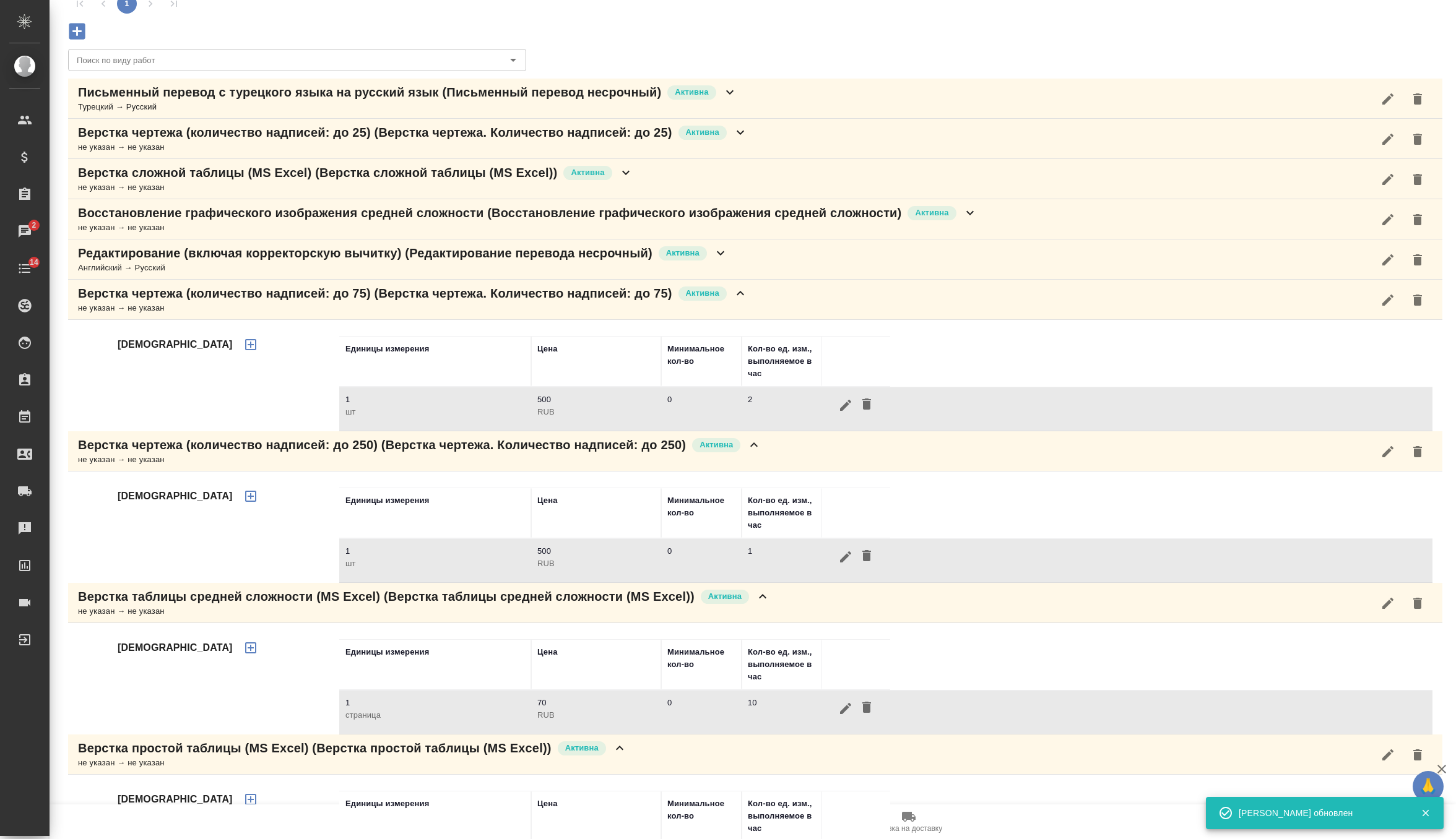
click at [739, 261] on div "Редактирование (включая корректорскую вычитку) (Редактирование перевода несрочн…" at bounding box center [756, 259] width 1374 height 40
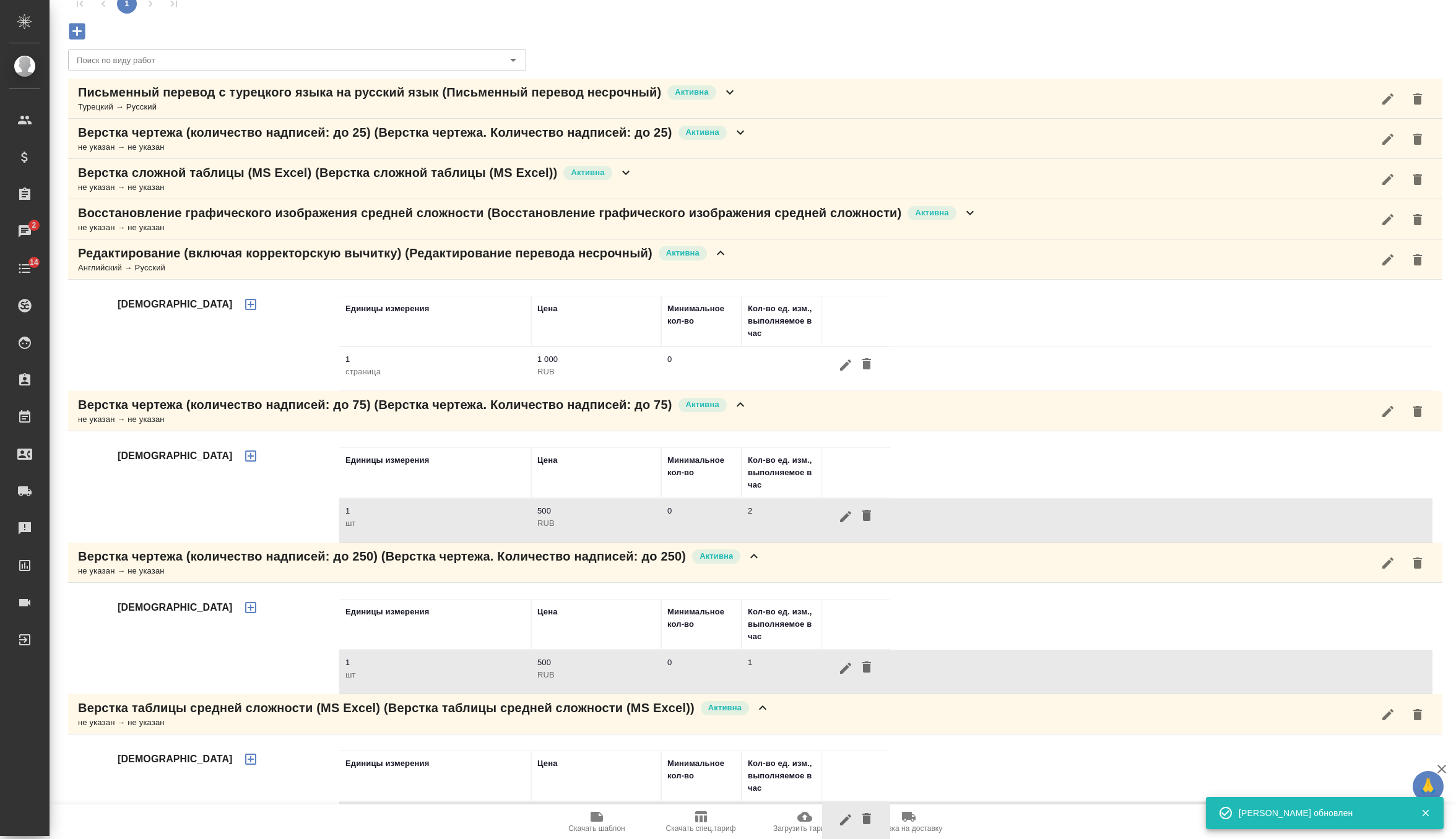
click at [842, 371] on icon "button" at bounding box center [845, 365] width 15 height 15
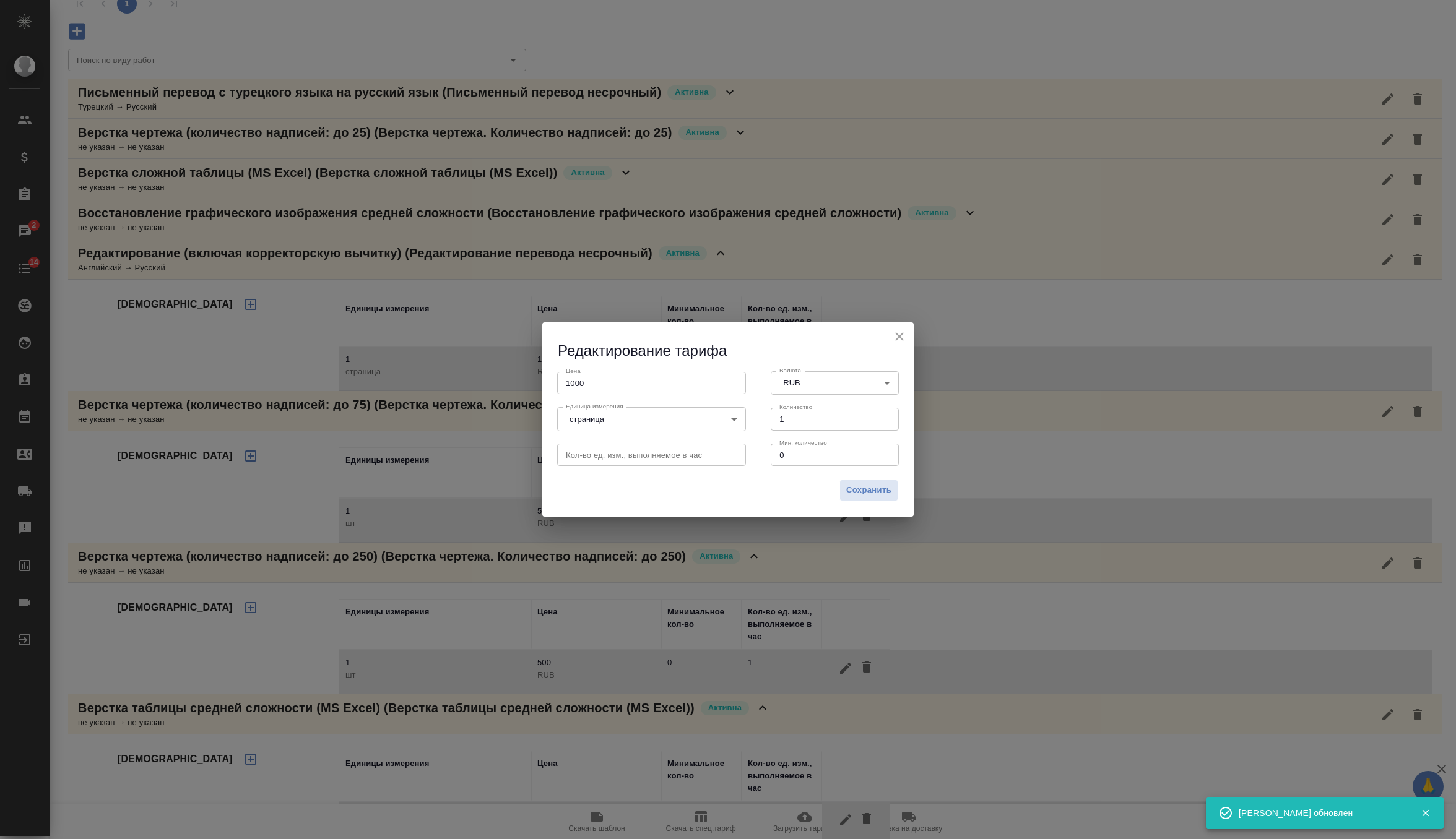
click at [578, 385] on input "1000" at bounding box center [652, 383] width 189 height 23
type input "225"
click at [881, 483] on span "Сохранить" at bounding box center [868, 490] width 45 height 14
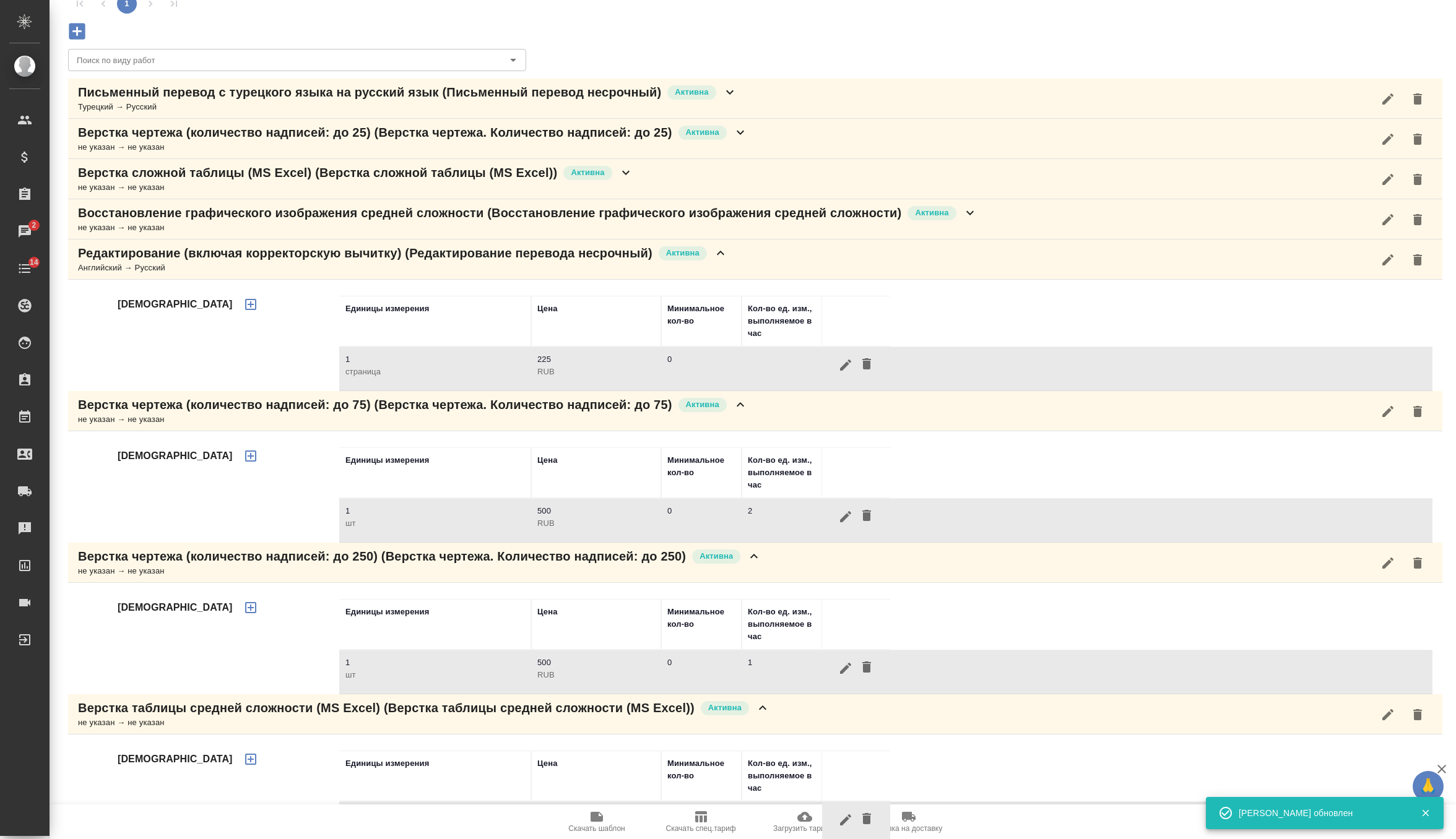
click at [861, 216] on p "Восстановление графического изображения средней сложности (Восстановление графи…" at bounding box center [490, 213] width 823 height 18
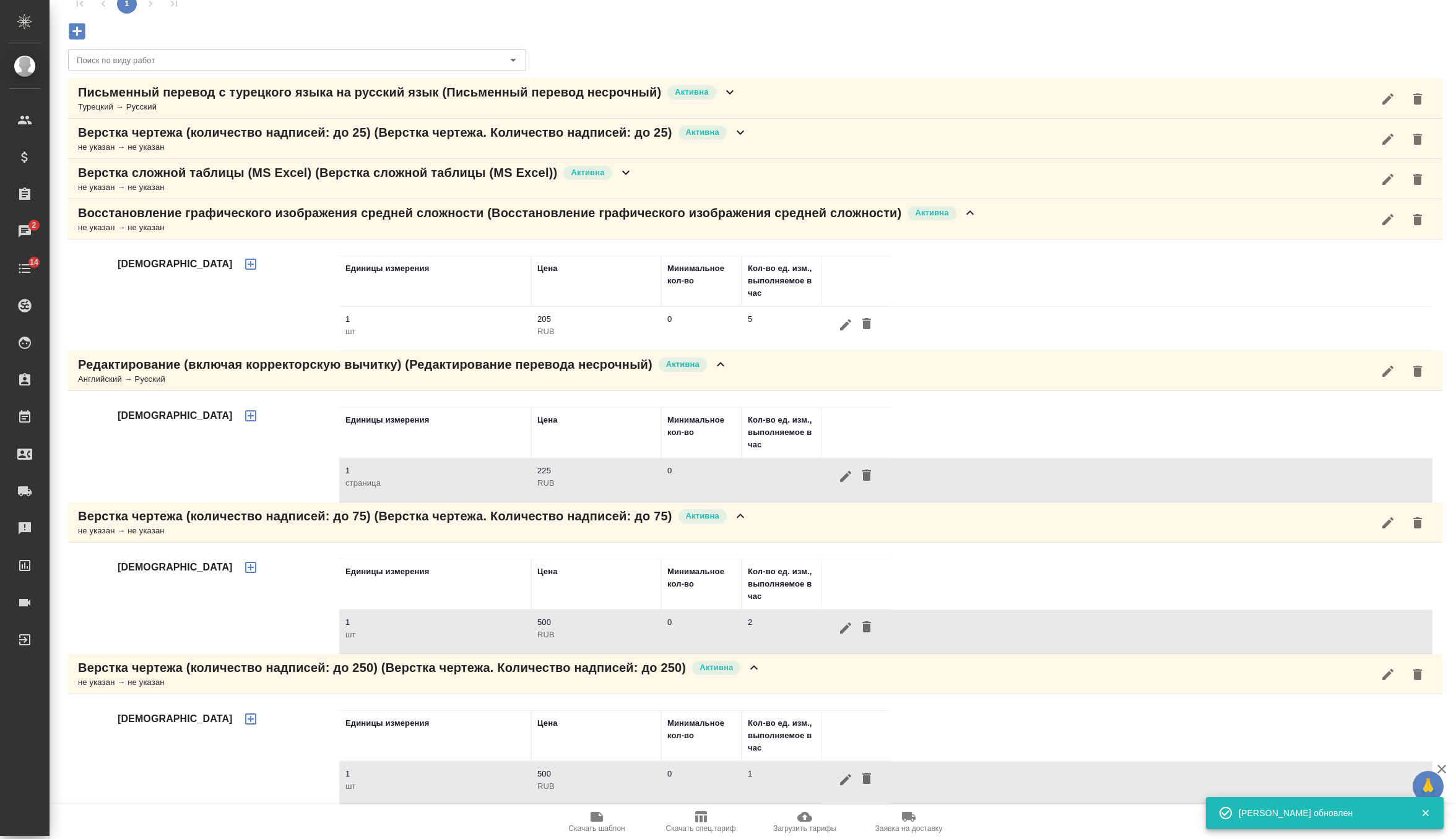
click at [861, 216] on p "Восстановление графического изображения средней сложности (Восстановление графи…" at bounding box center [490, 213] width 823 height 18
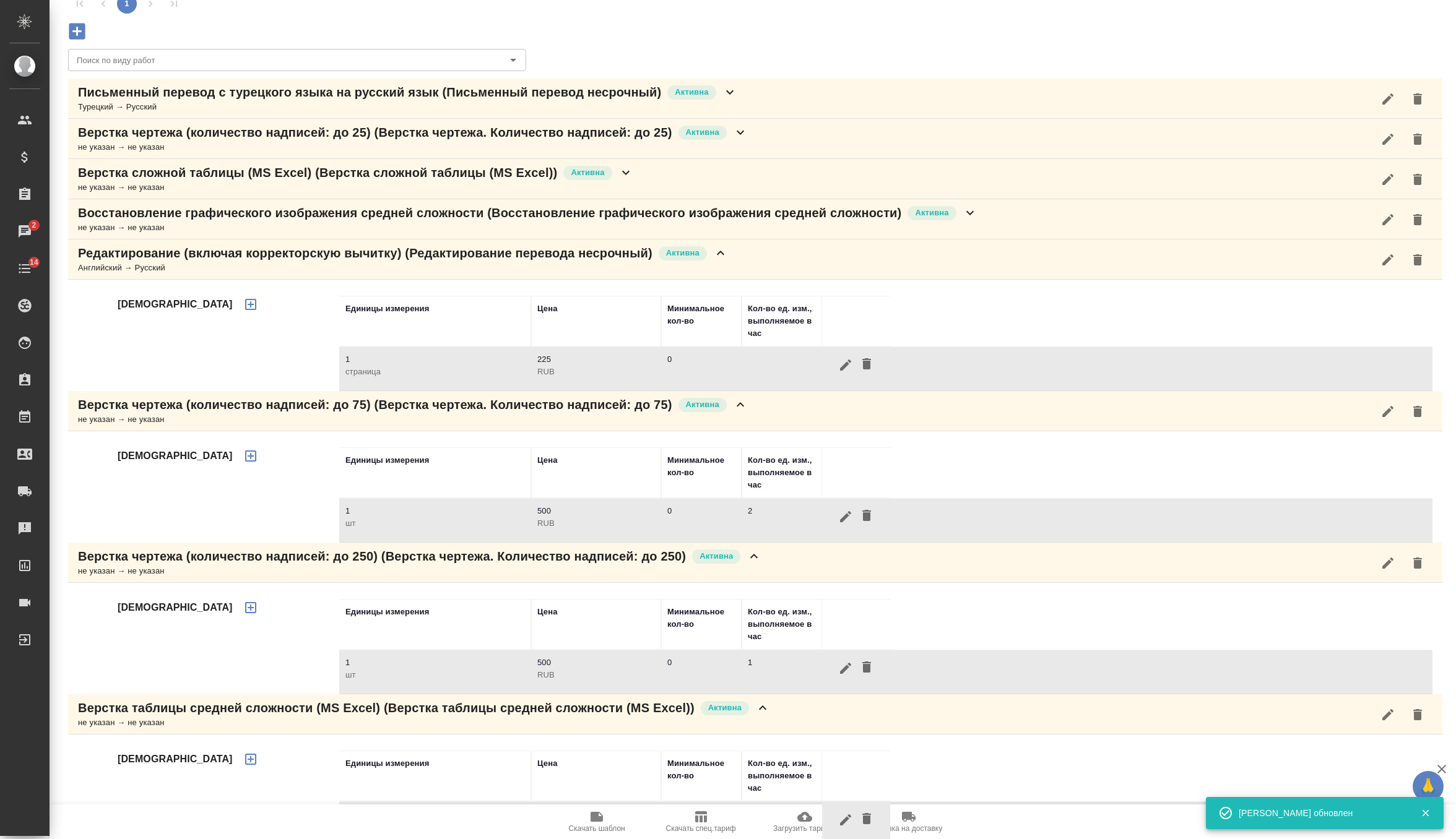
click at [602, 181] on div "не указан → не указан" at bounding box center [356, 188] width 555 height 13
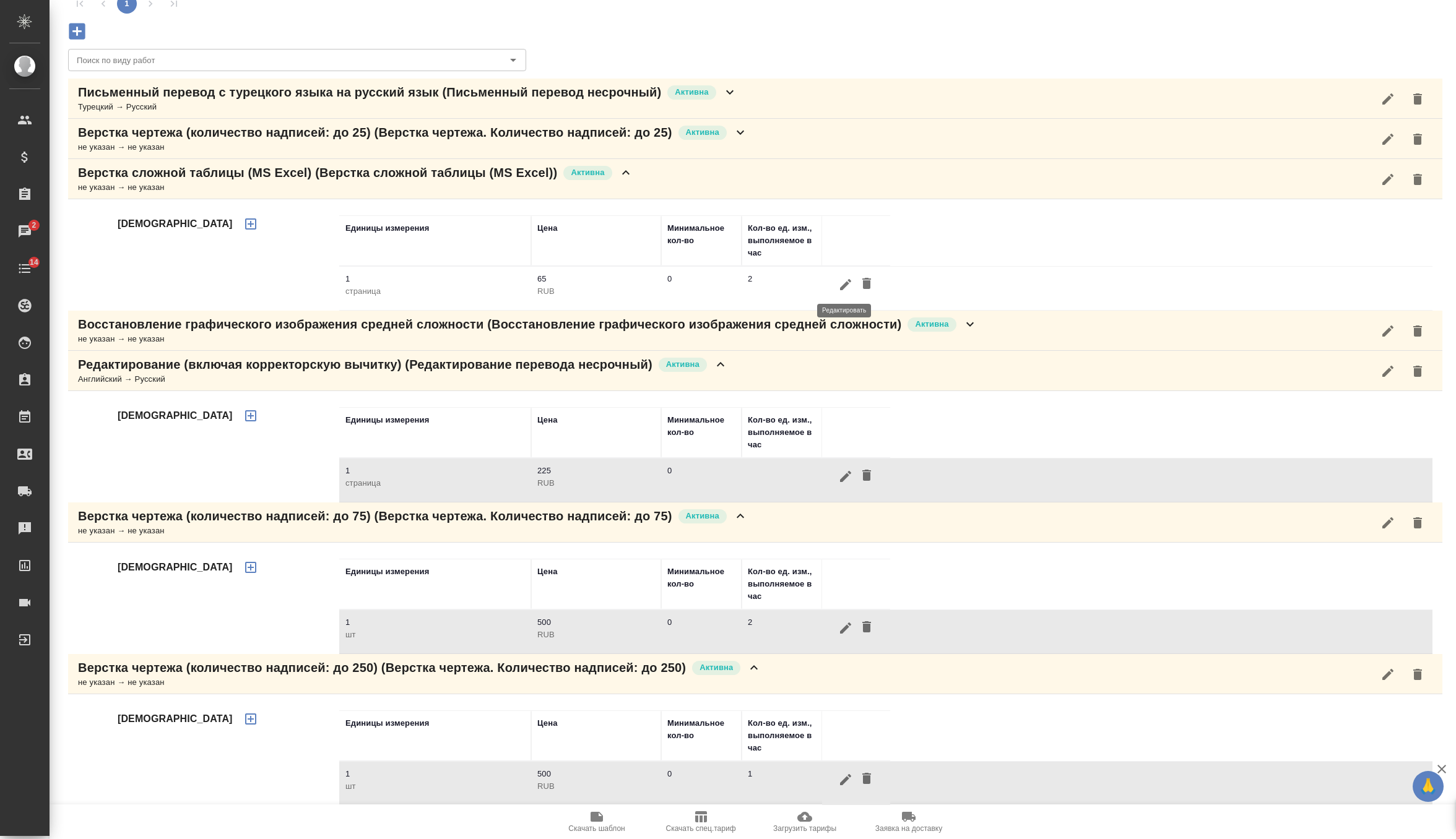
click at [847, 290] on icon "button" at bounding box center [845, 284] width 15 height 15
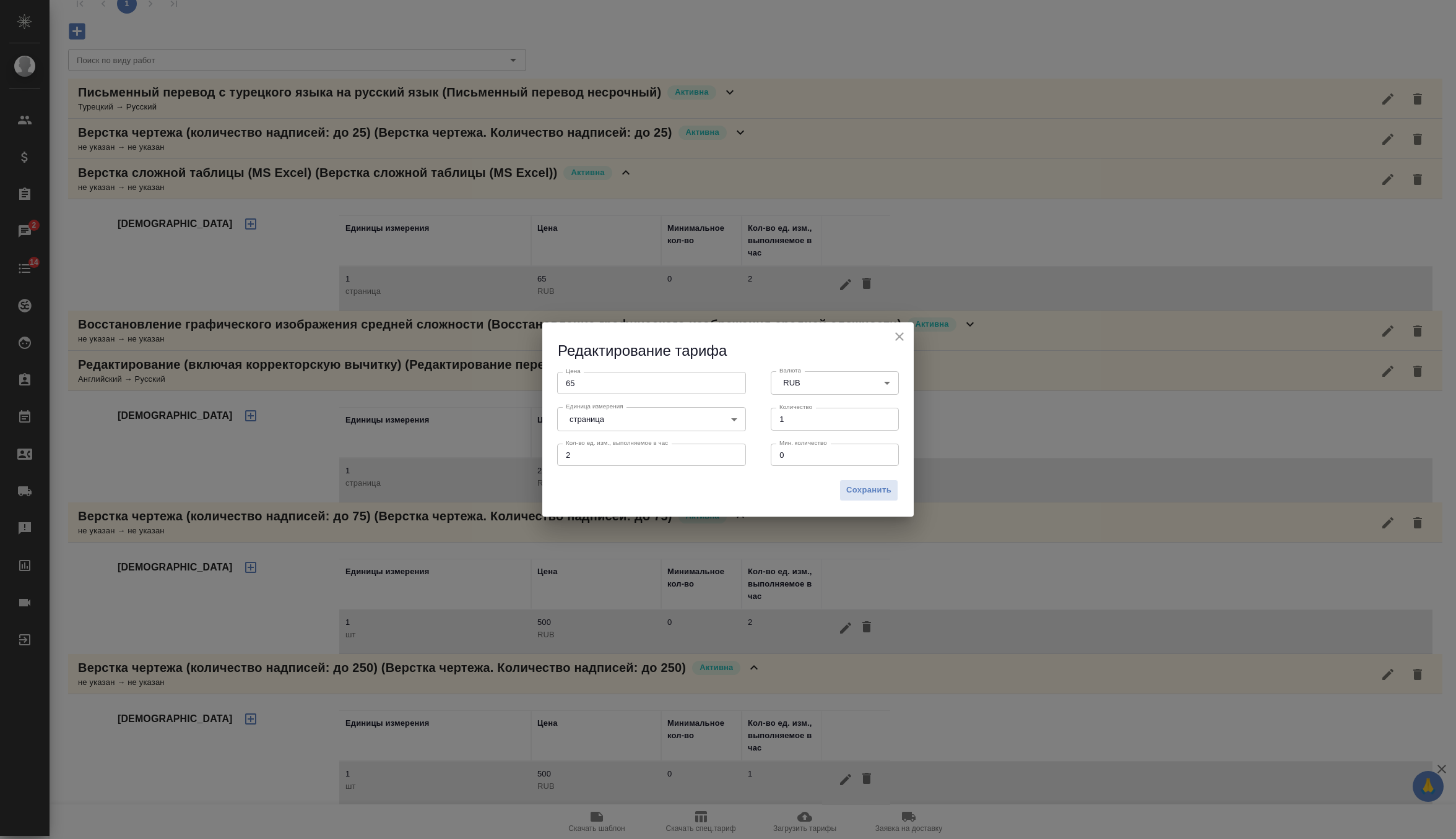
click at [571, 378] on input "65" at bounding box center [652, 383] width 189 height 23
type input "70"
click at [868, 484] on span "Сохранить" at bounding box center [868, 490] width 45 height 14
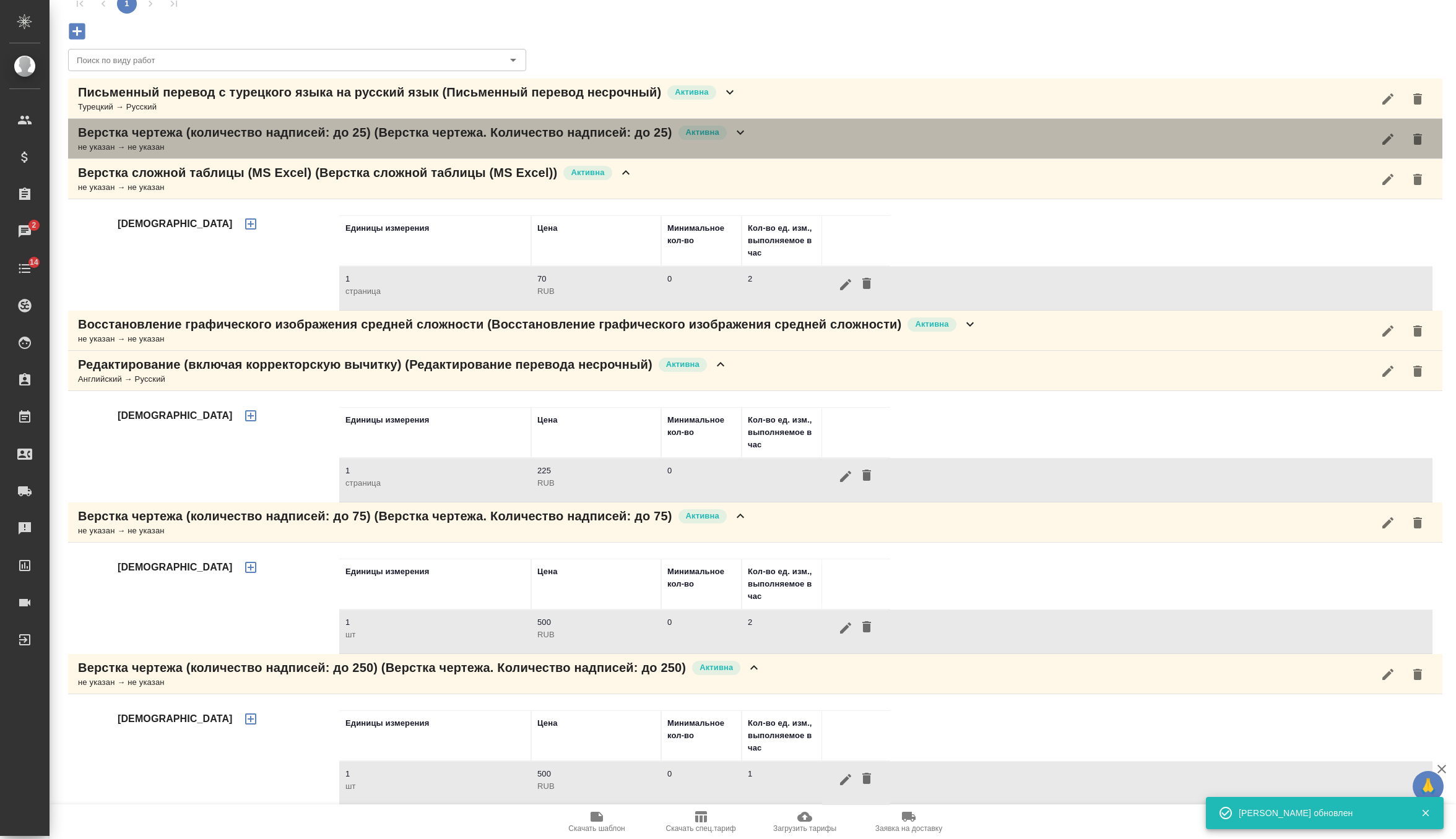
click at [720, 135] on p "Активна" at bounding box center [702, 133] width 33 height 13
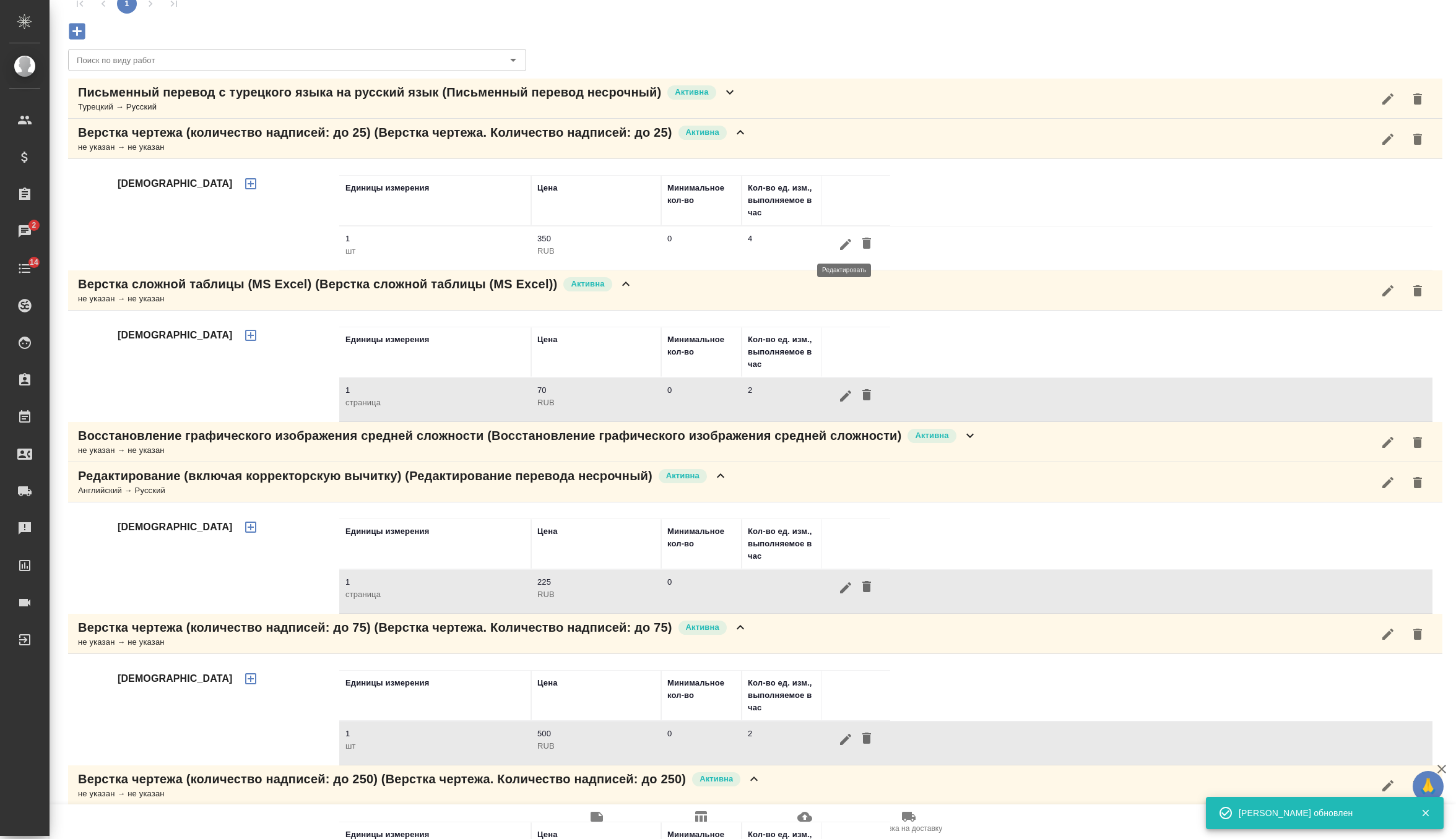
click at [851, 240] on icon "button" at bounding box center [846, 245] width 11 height 11
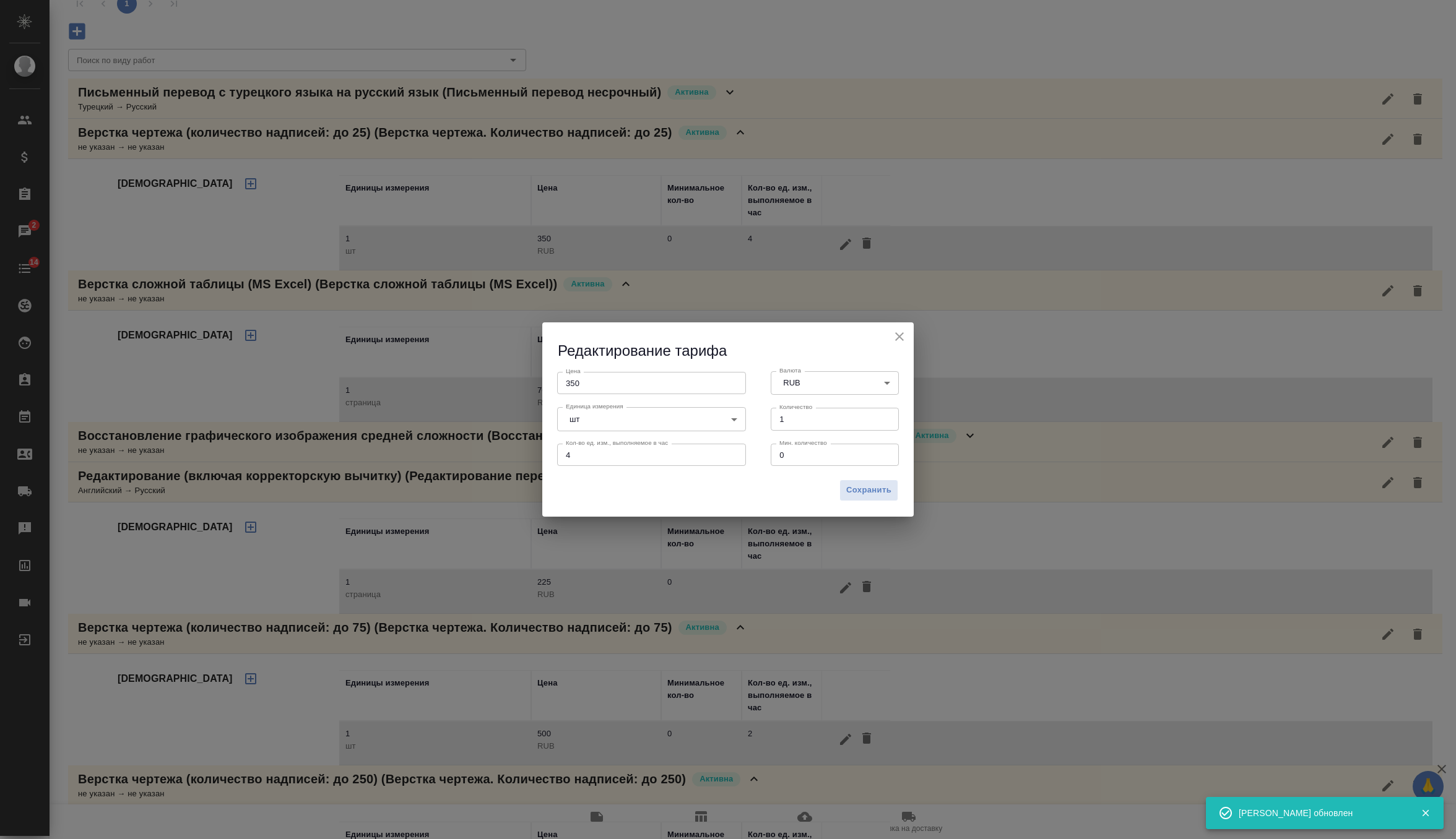
click at [572, 382] on input "350" at bounding box center [652, 383] width 189 height 23
type input "500"
click at [880, 491] on span "Сохранить" at bounding box center [868, 490] width 45 height 14
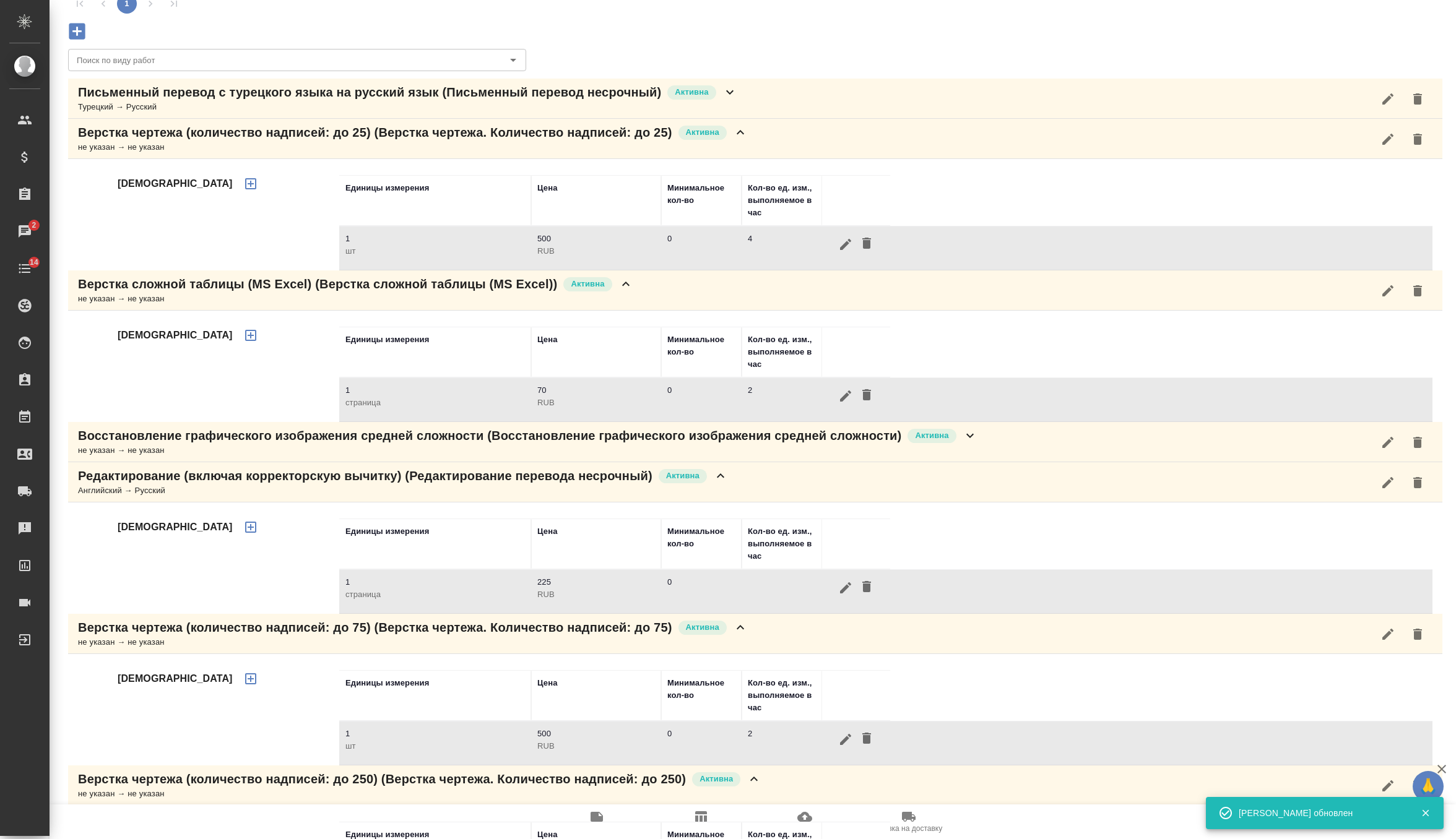
click at [744, 132] on icon at bounding box center [740, 132] width 8 height 4
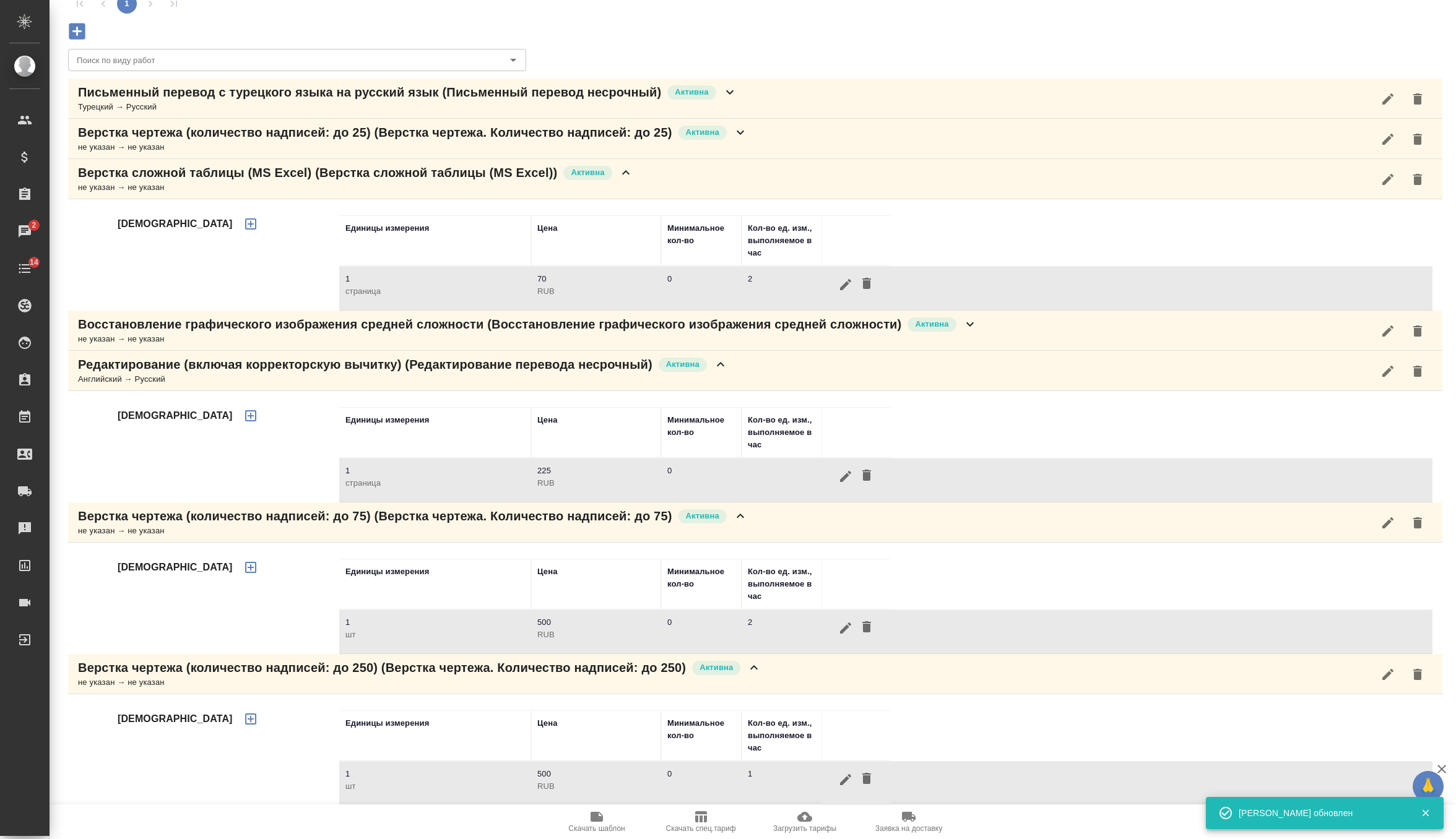
click at [729, 173] on div "Верстка сложной таблицы (MS Excel) (Верстка сложной таблицы (MS Excel)) Активна…" at bounding box center [756, 178] width 1374 height 40
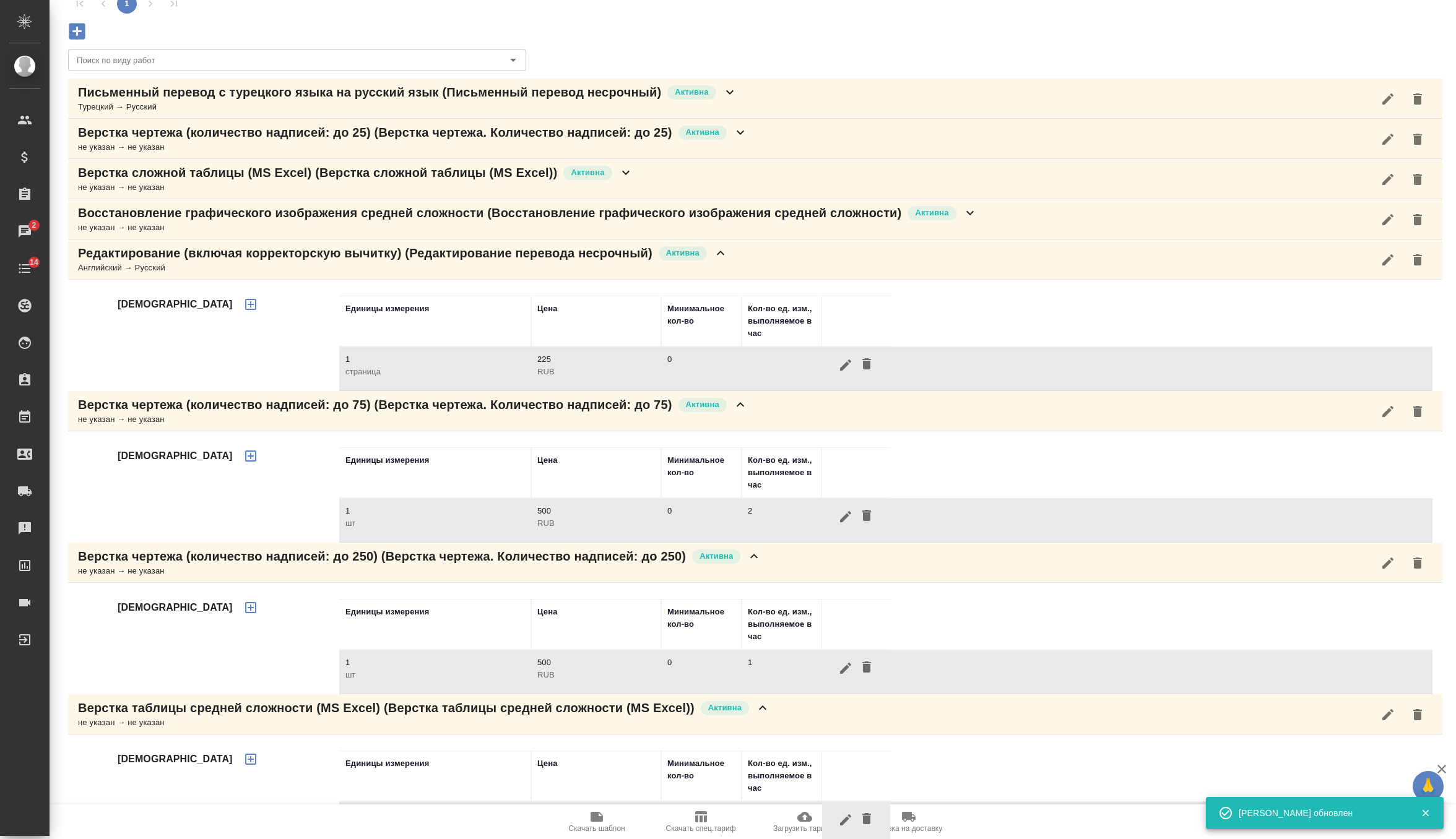
click at [765, 253] on div "Редактирование (включая корректорскую вычитку) (Редактирование перевода несрочн…" at bounding box center [756, 259] width 1374 height 40
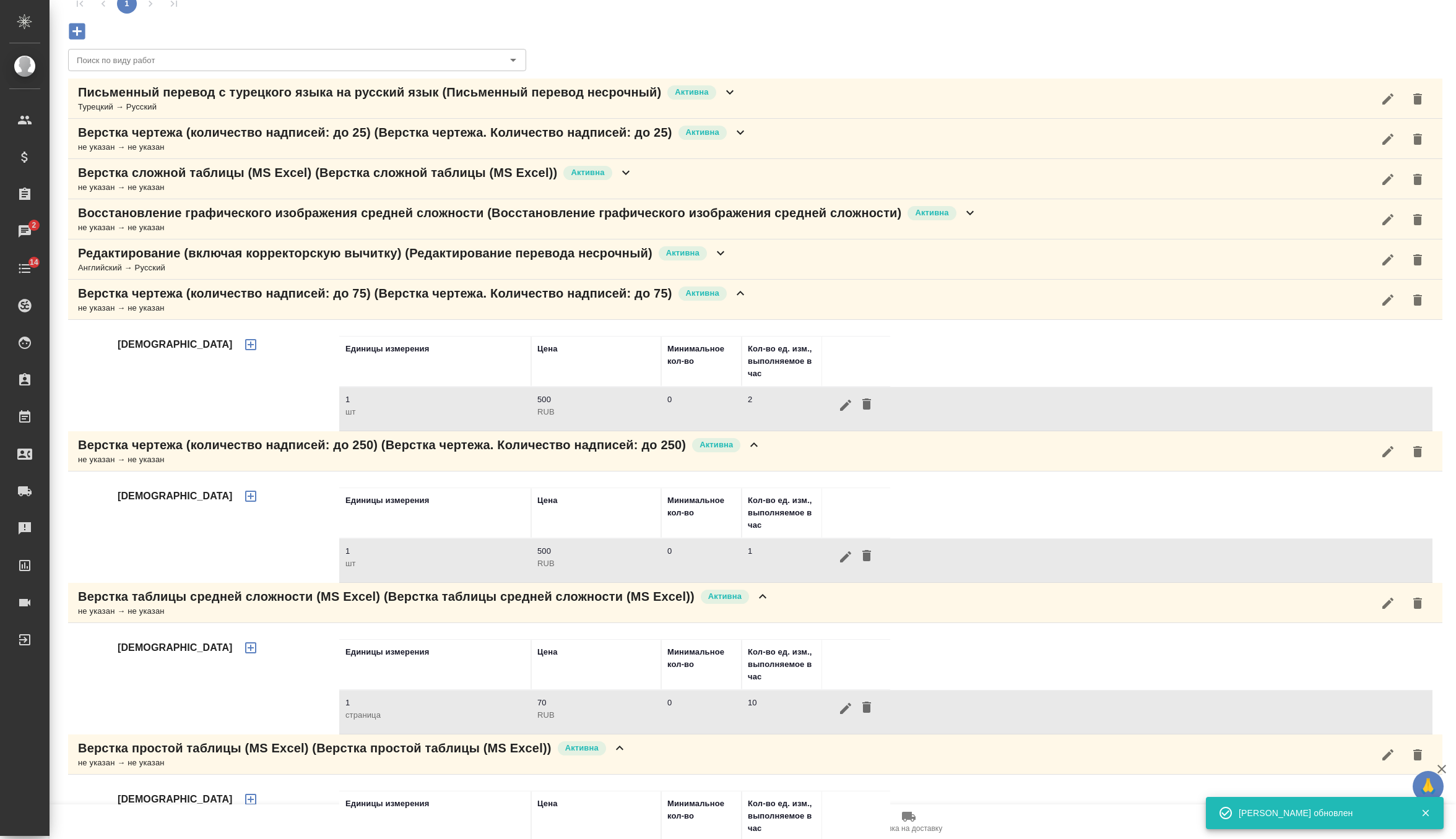
click at [760, 96] on div "Письменный перевод с турецкого языка на русский язык (Письменный перевод несроч…" at bounding box center [756, 98] width 1374 height 40
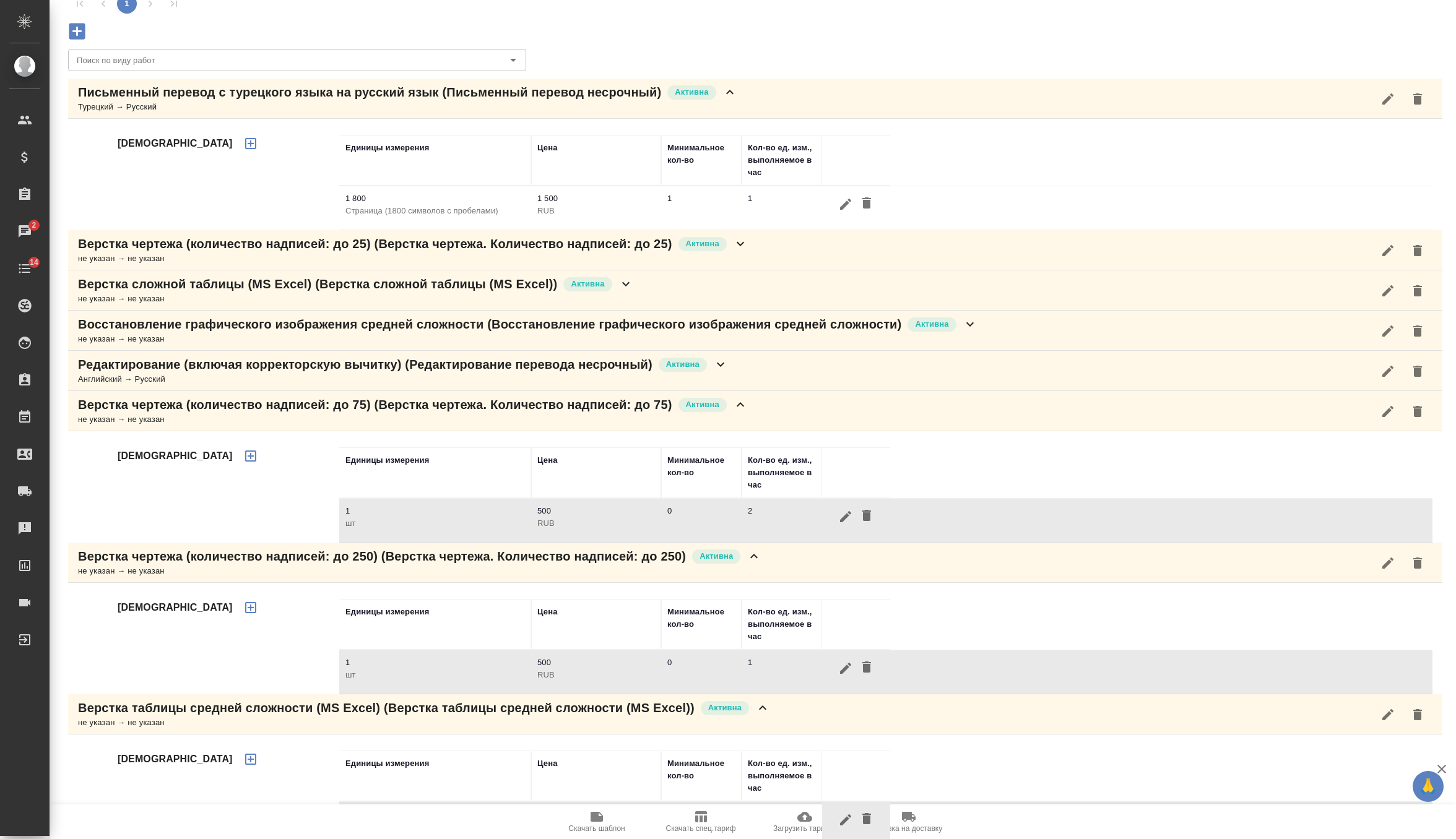
click at [843, 204] on icon "button" at bounding box center [846, 204] width 11 height 11
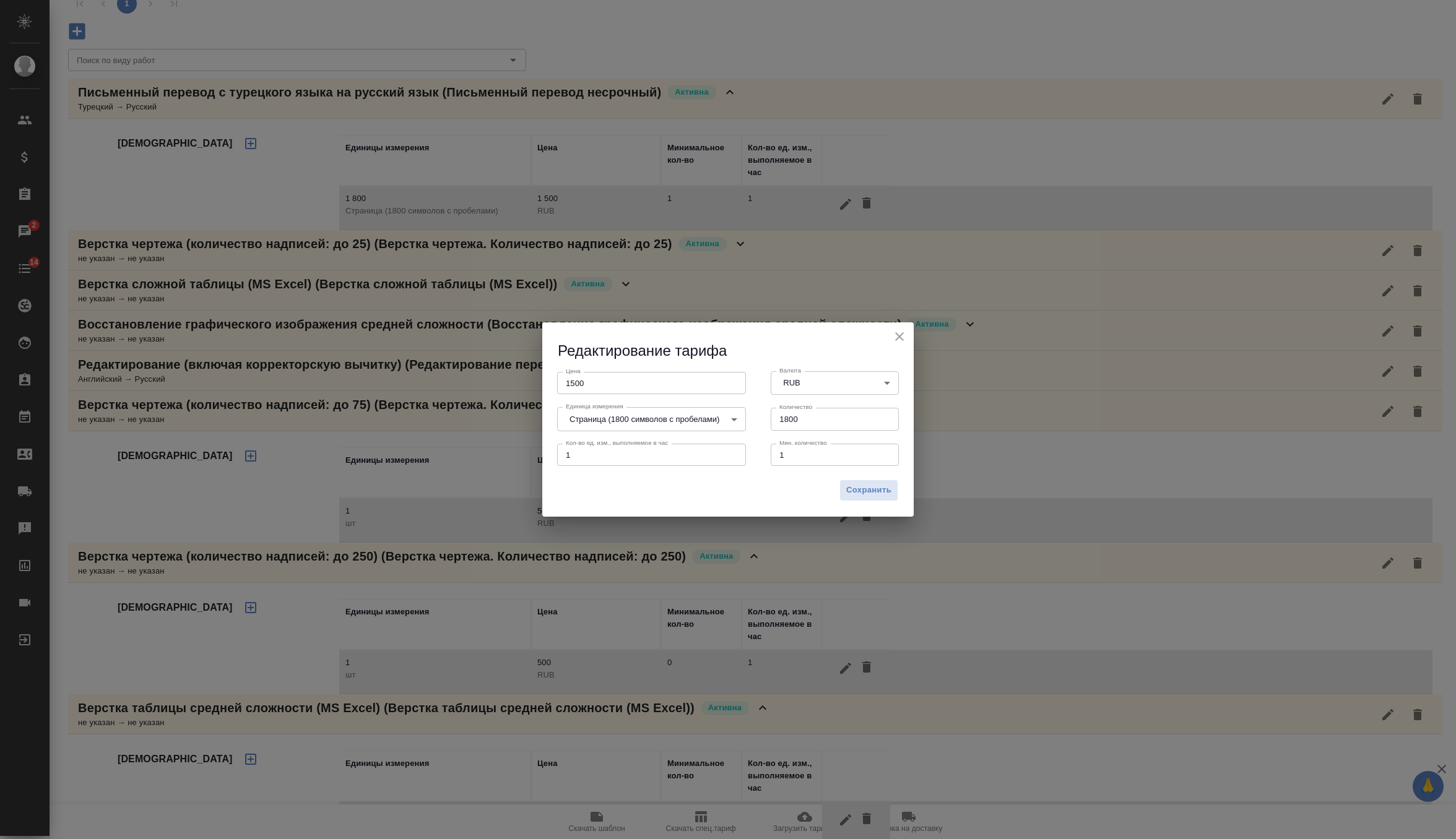
click at [583, 384] on input "1500" at bounding box center [652, 383] width 189 height 23
click at [577, 384] on input "1500" at bounding box center [652, 383] width 189 height 23
type input "400"
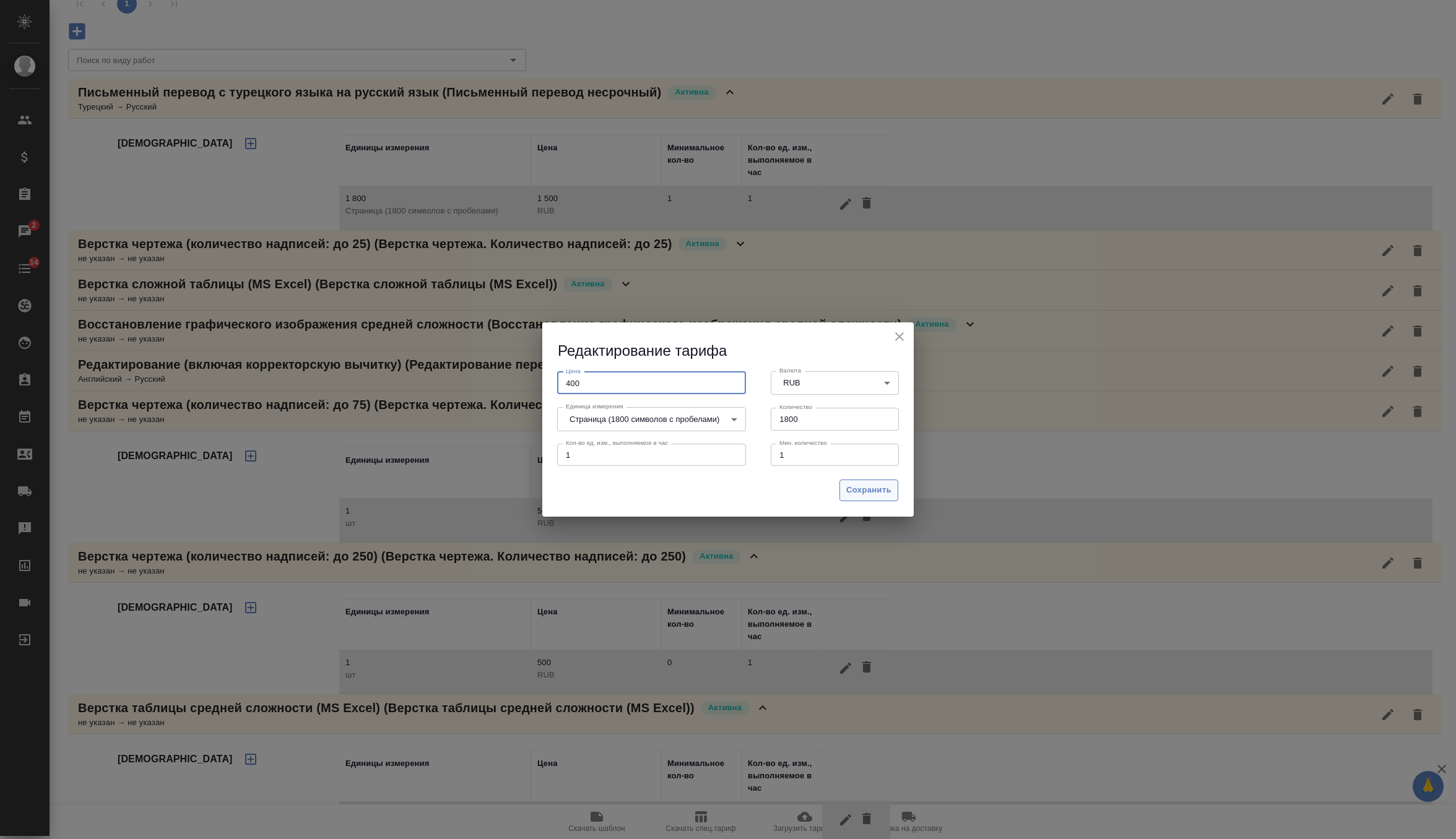
click at [859, 491] on span "Сохранить" at bounding box center [868, 490] width 45 height 14
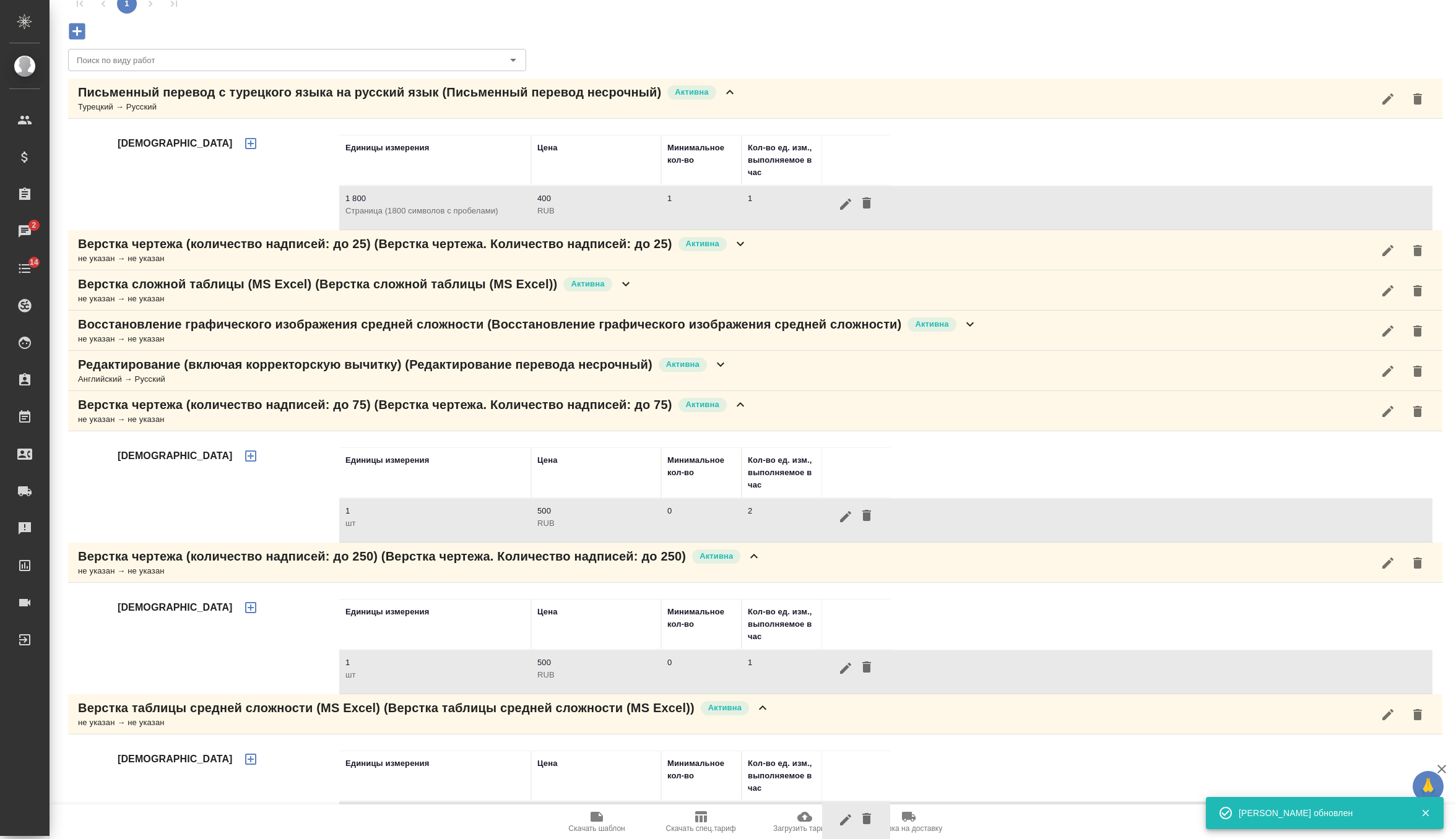
click at [748, 410] on icon at bounding box center [740, 404] width 15 height 15
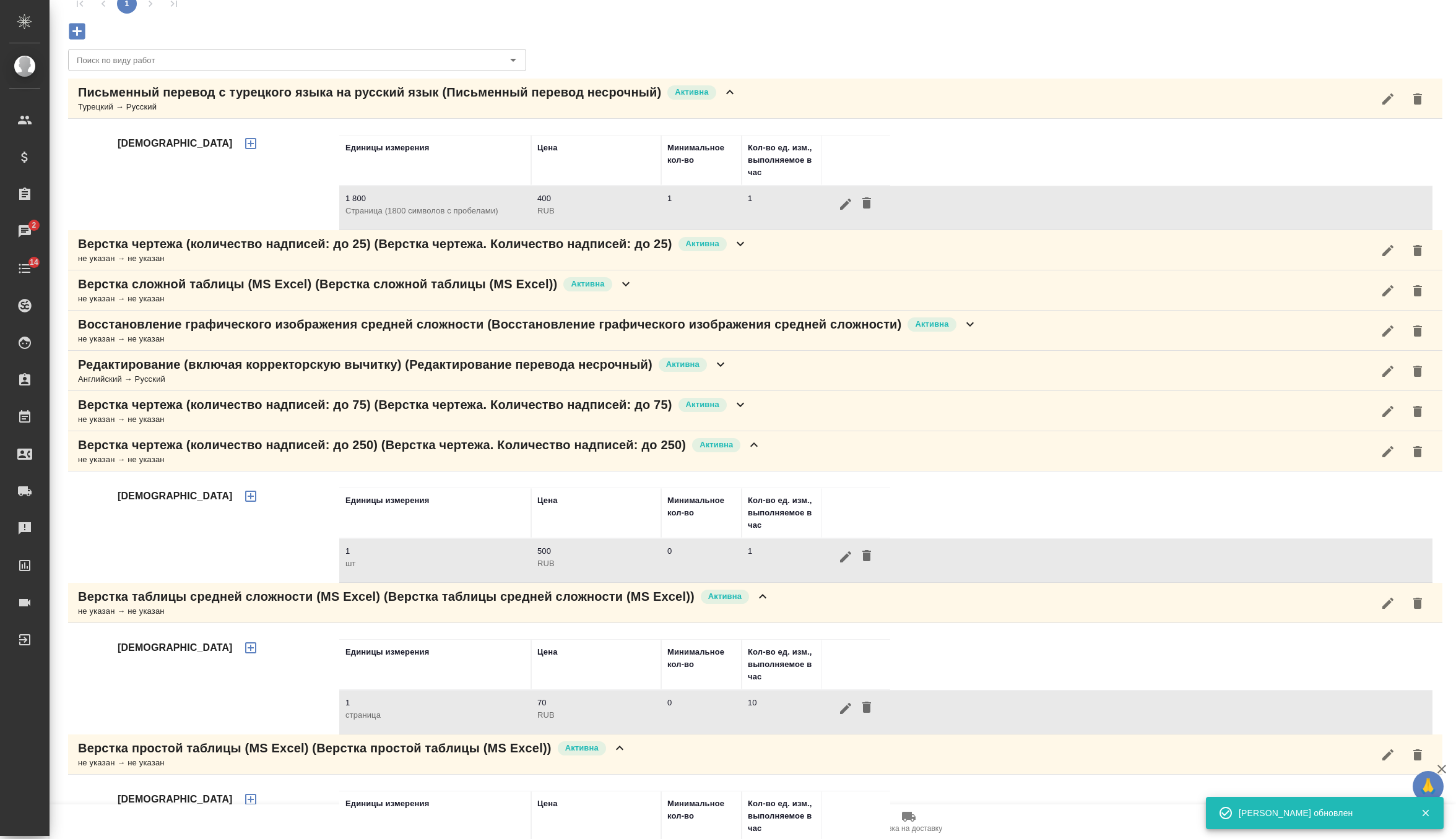
click at [754, 449] on div "Верстка чертежа (количество надписей: до 250) (Верстка чертежа. Количество надп…" at bounding box center [420, 445] width 684 height 18
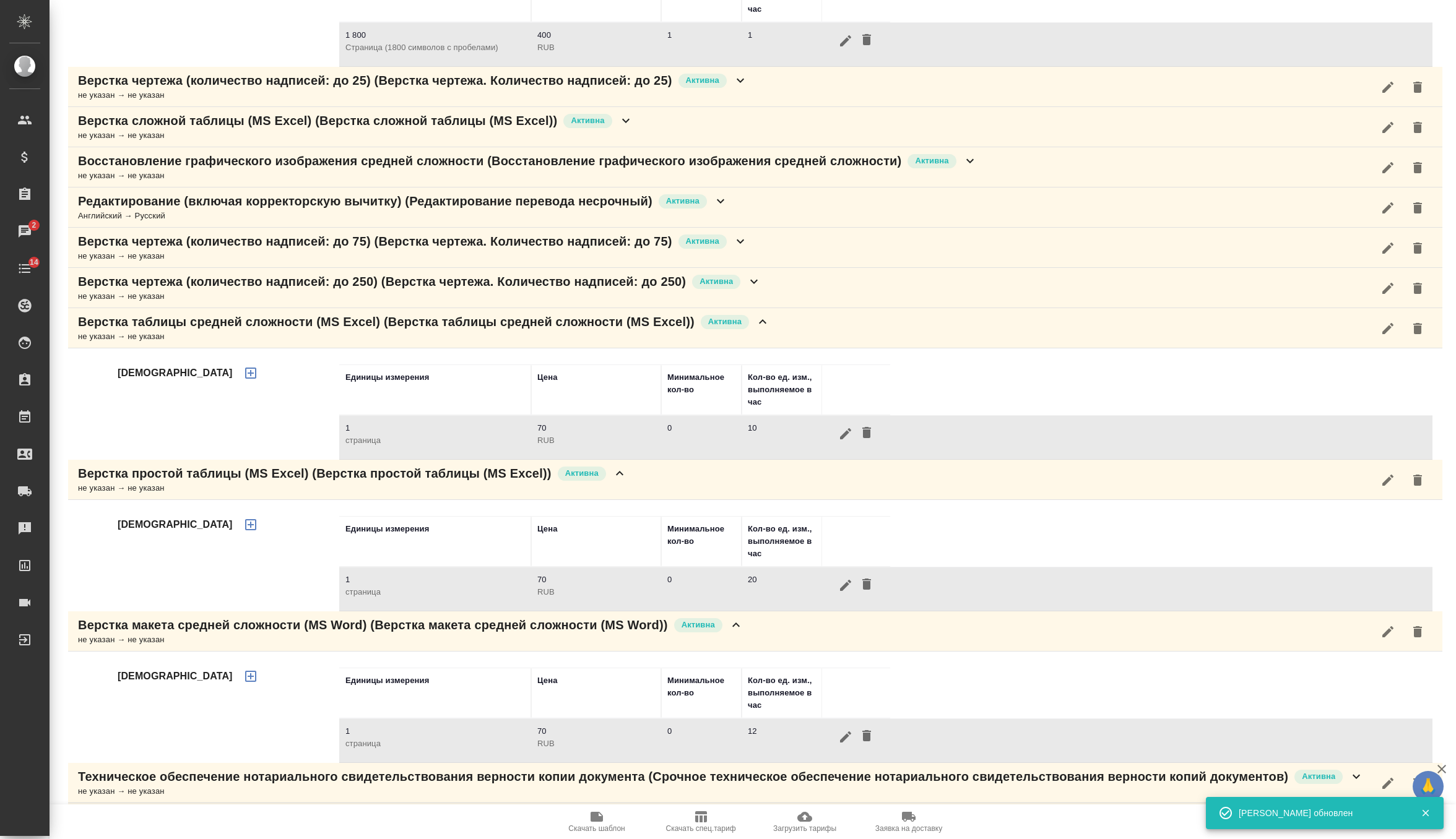
scroll to position [327, 0]
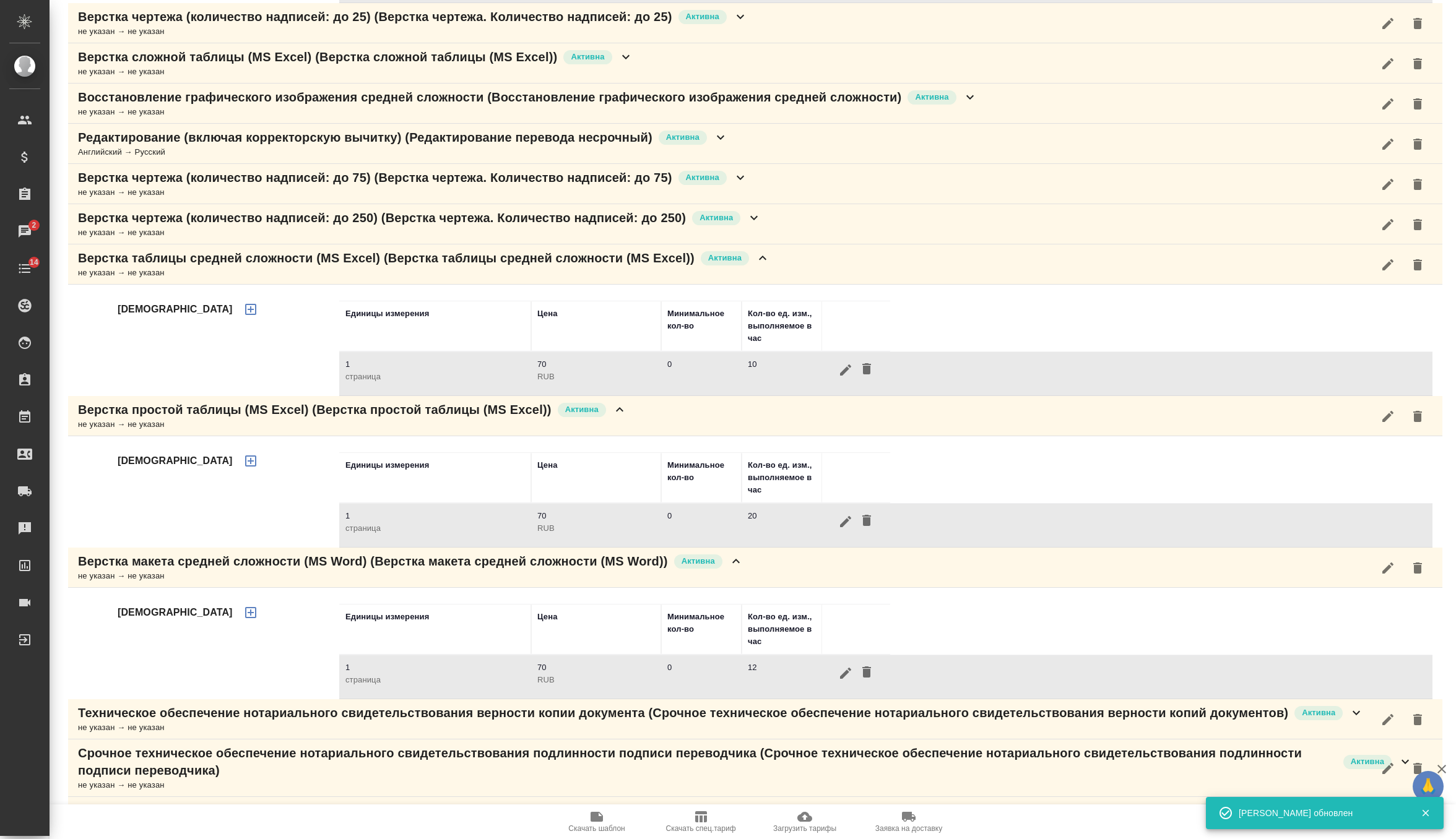
click at [770, 257] on icon at bounding box center [762, 257] width 15 height 15
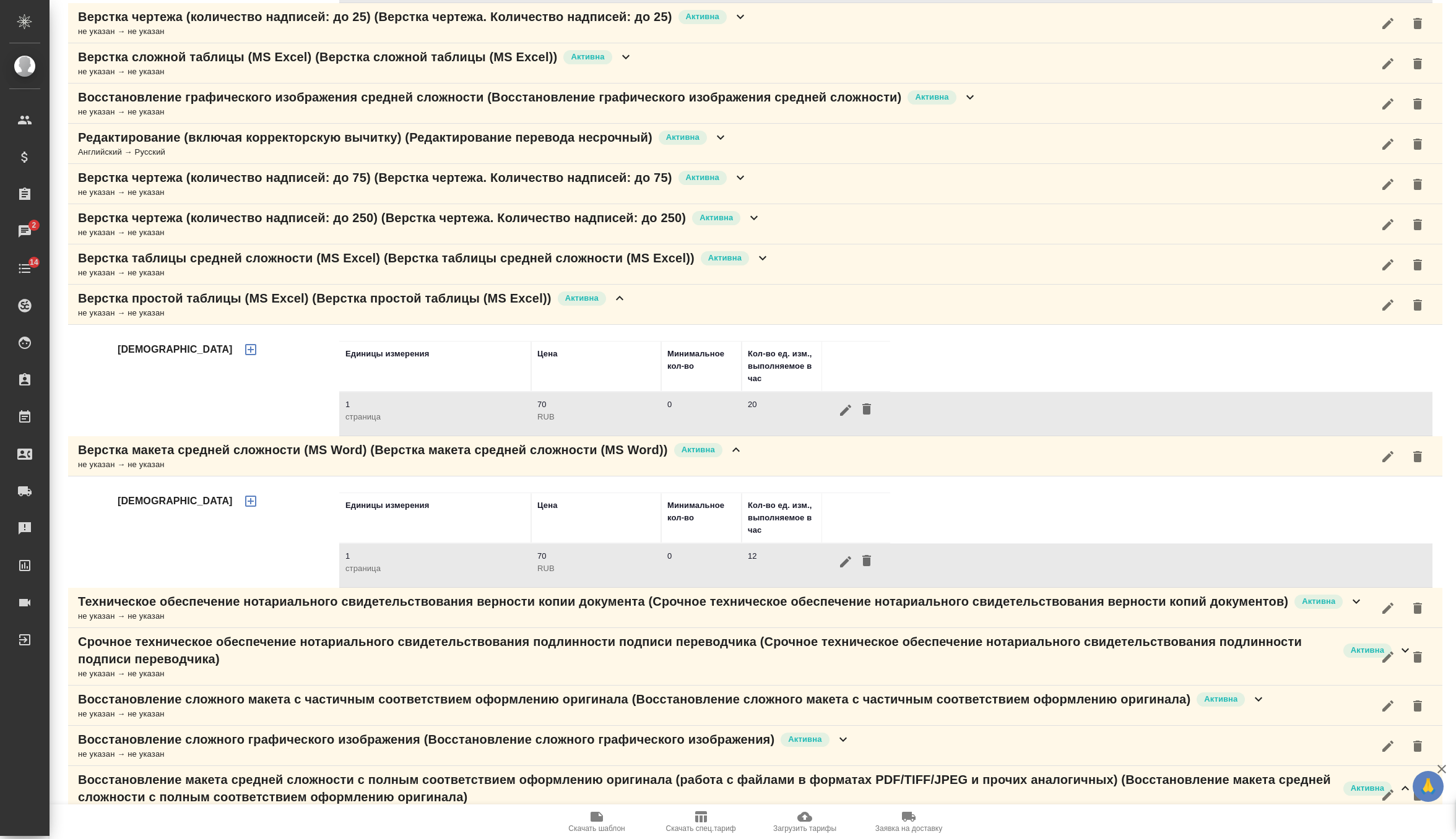
click at [663, 298] on div "Верстка простой таблицы (MS Excel) (Верстка простой таблицы (MS Excel)) Активна…" at bounding box center [756, 305] width 1374 height 40
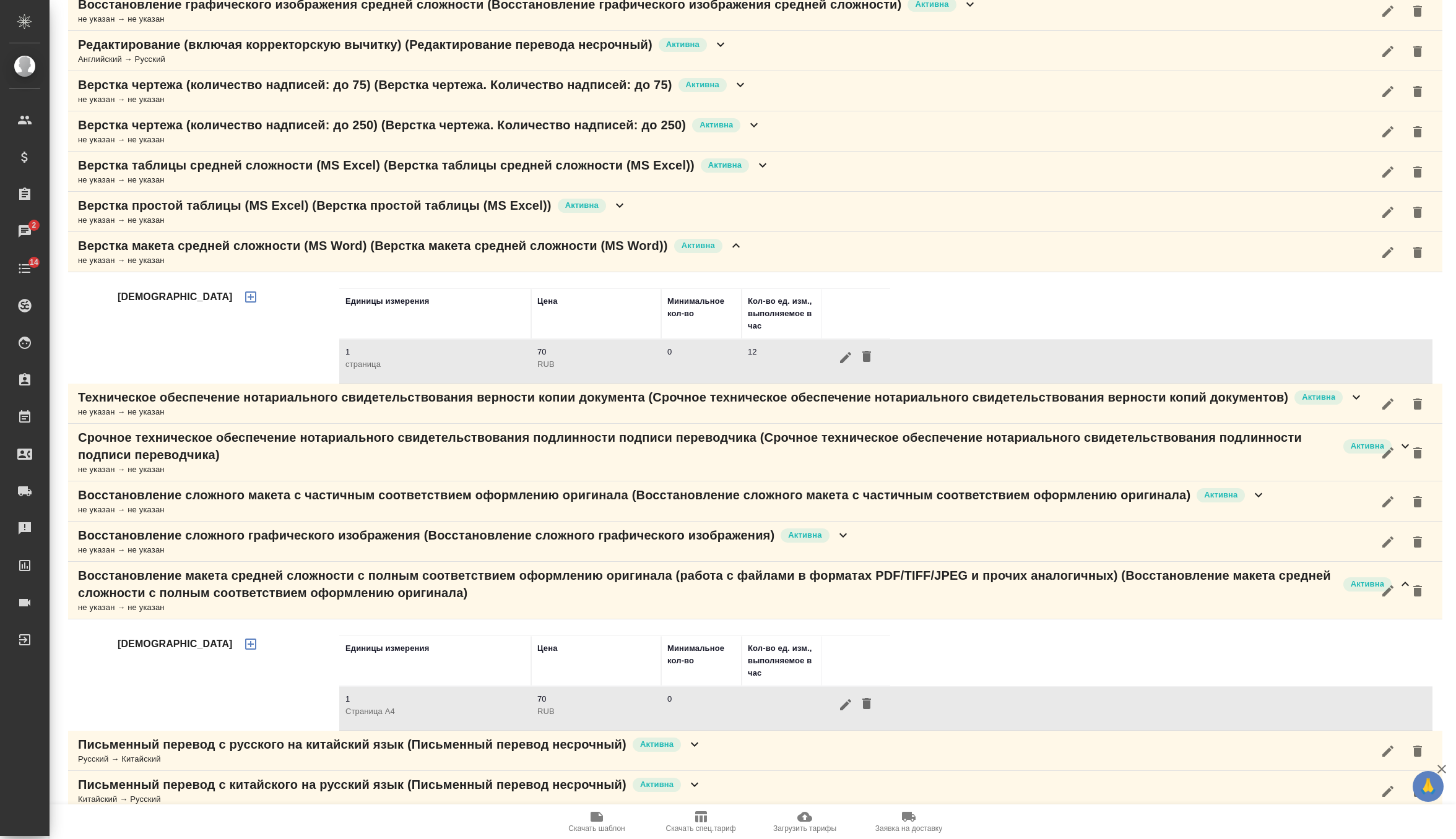
scroll to position [427, 0]
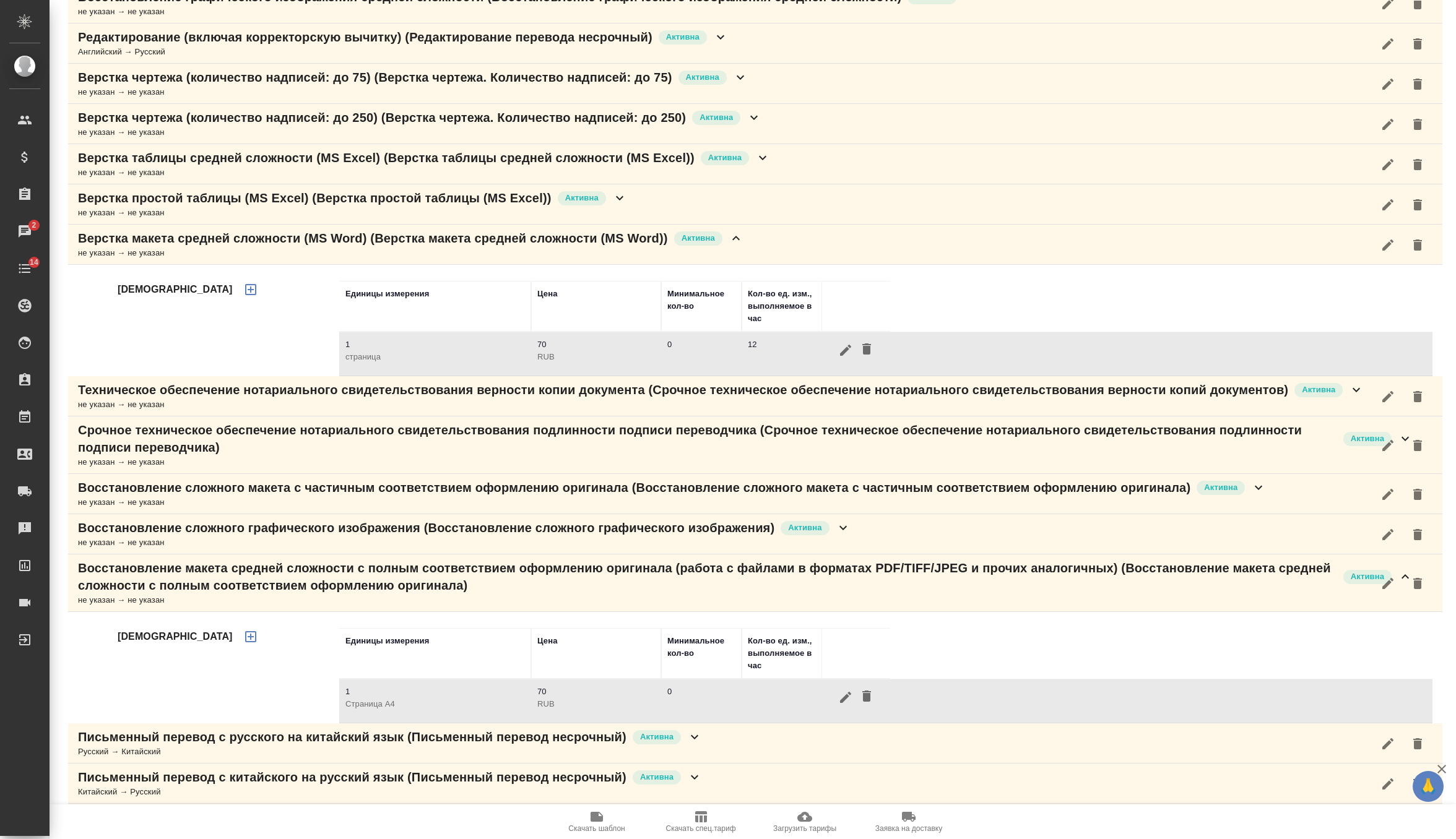
click at [744, 242] on icon at bounding box center [736, 238] width 15 height 15
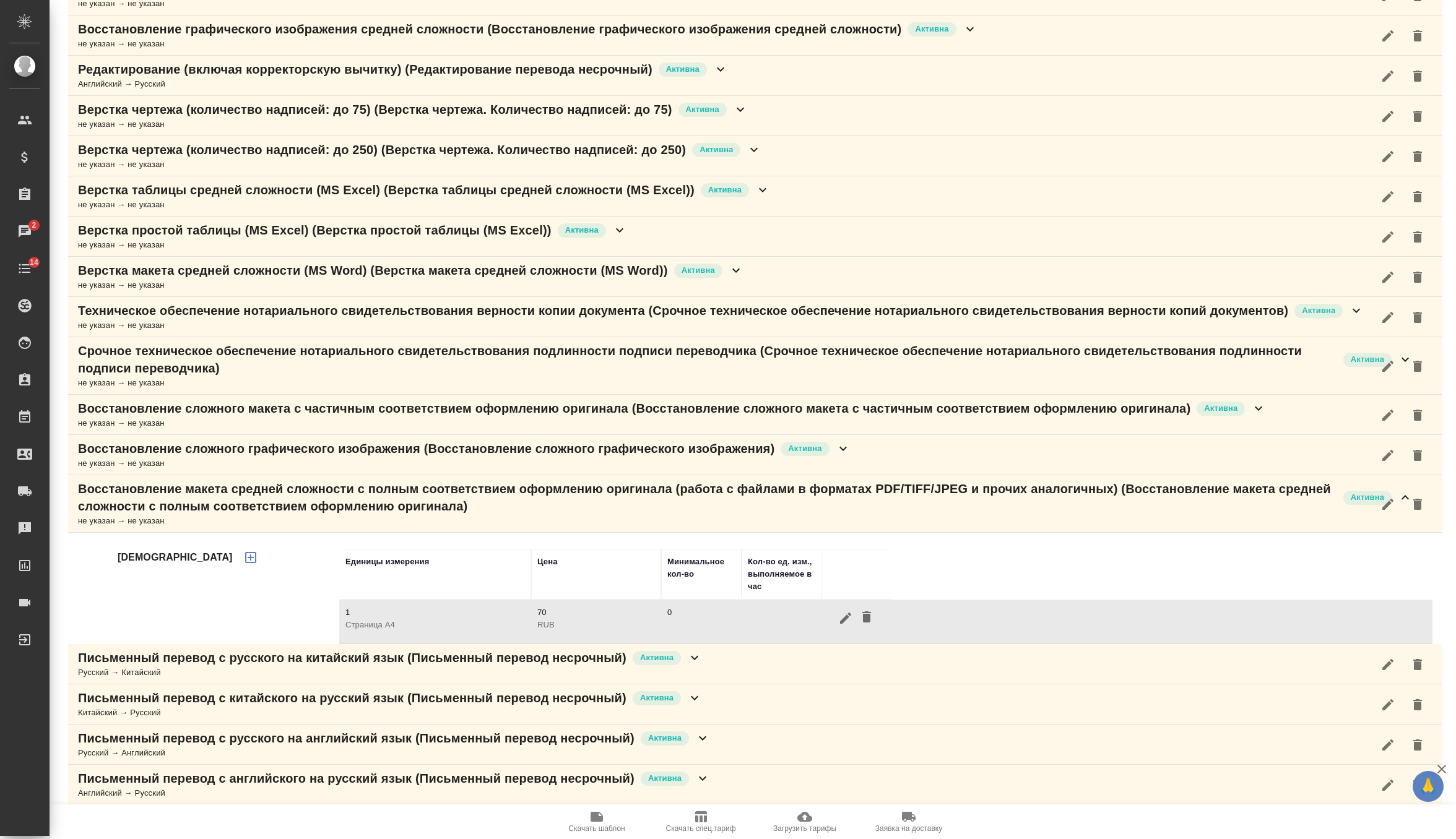
scroll to position [391, 0]
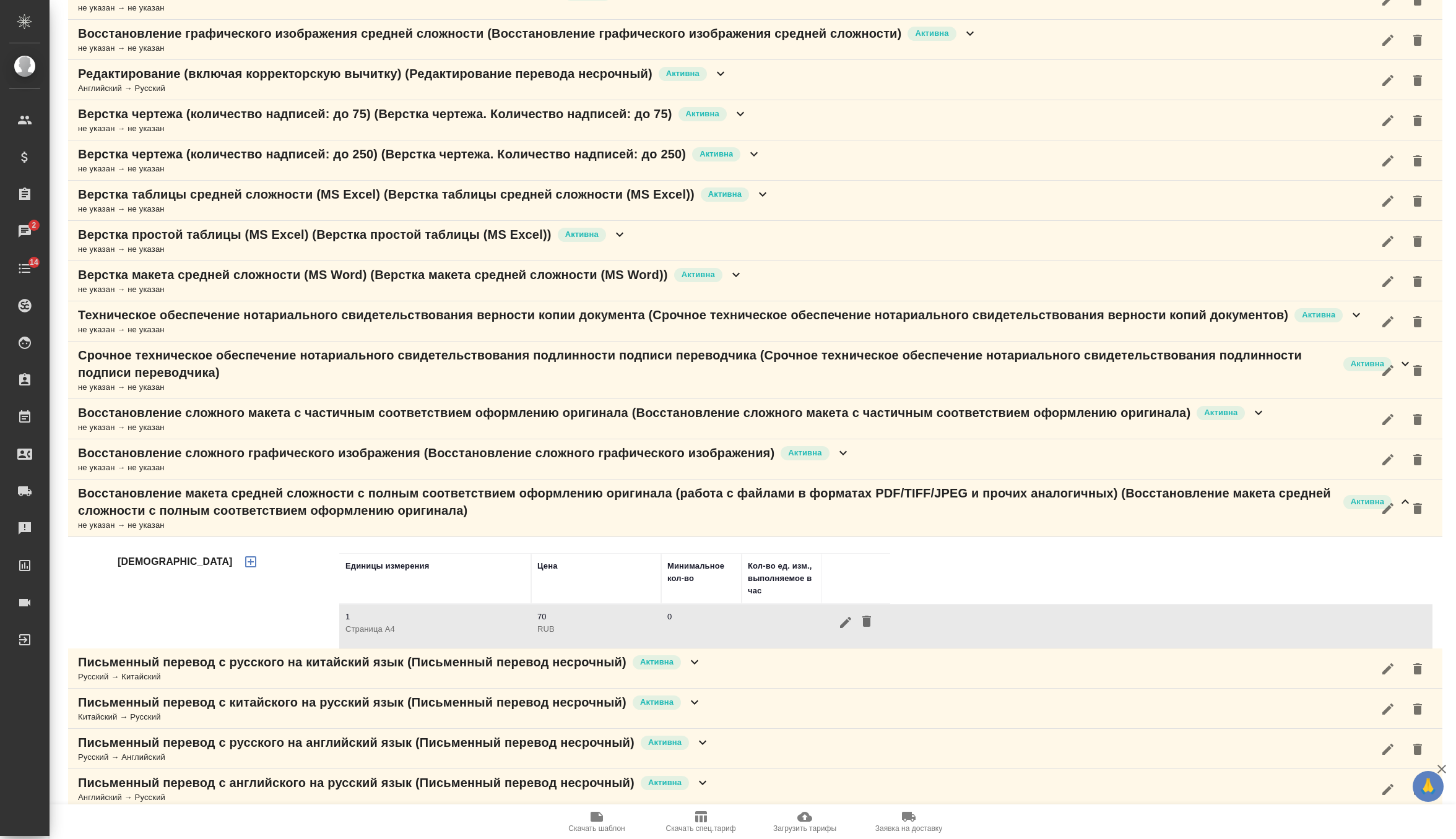
click at [624, 356] on p "Срочное техническое обеспечение нотариального свидетельствования подлинности по…" at bounding box center [708, 363] width 1259 height 35
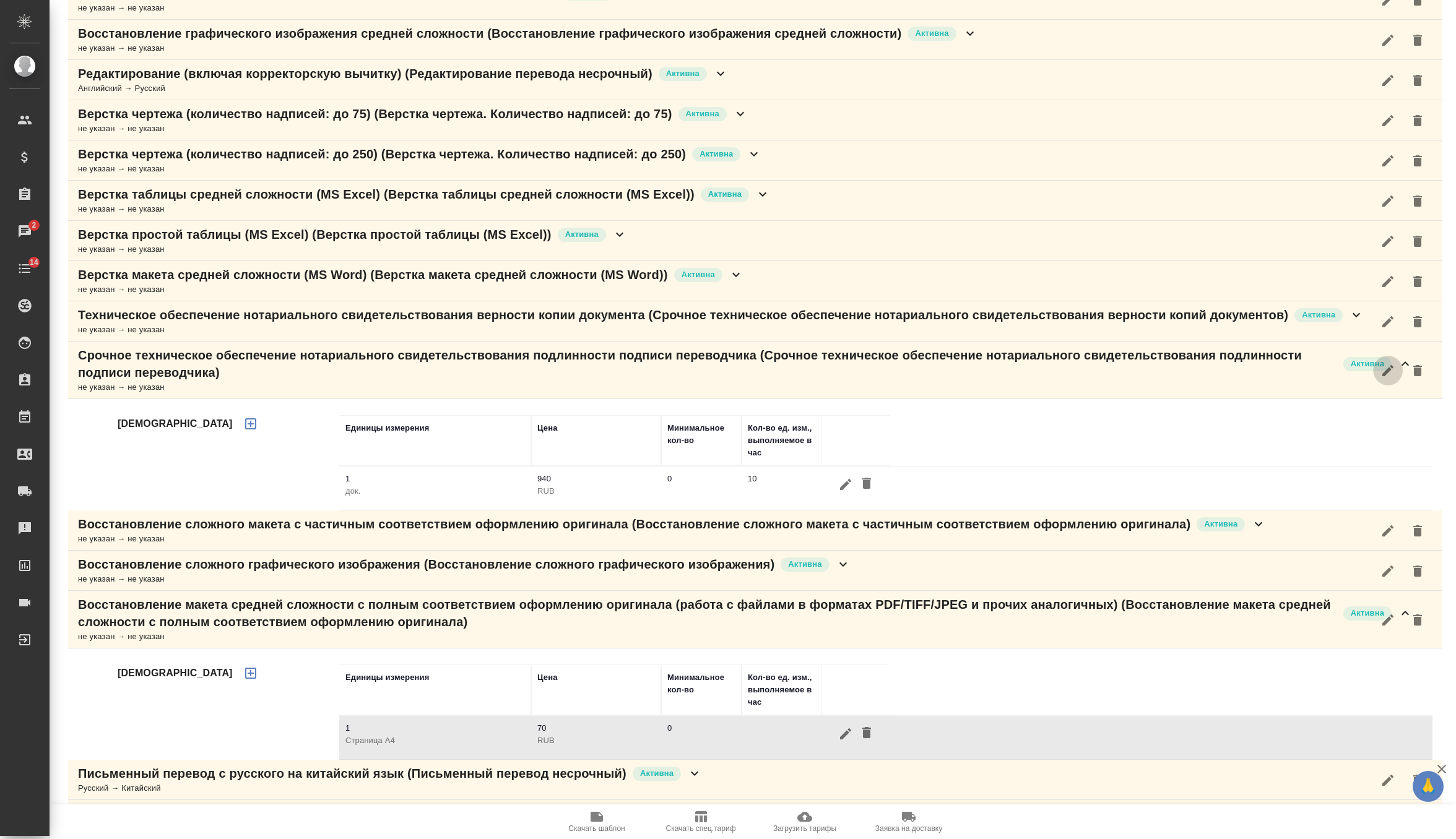
click at [1388, 367] on icon "button" at bounding box center [1388, 371] width 11 height 11
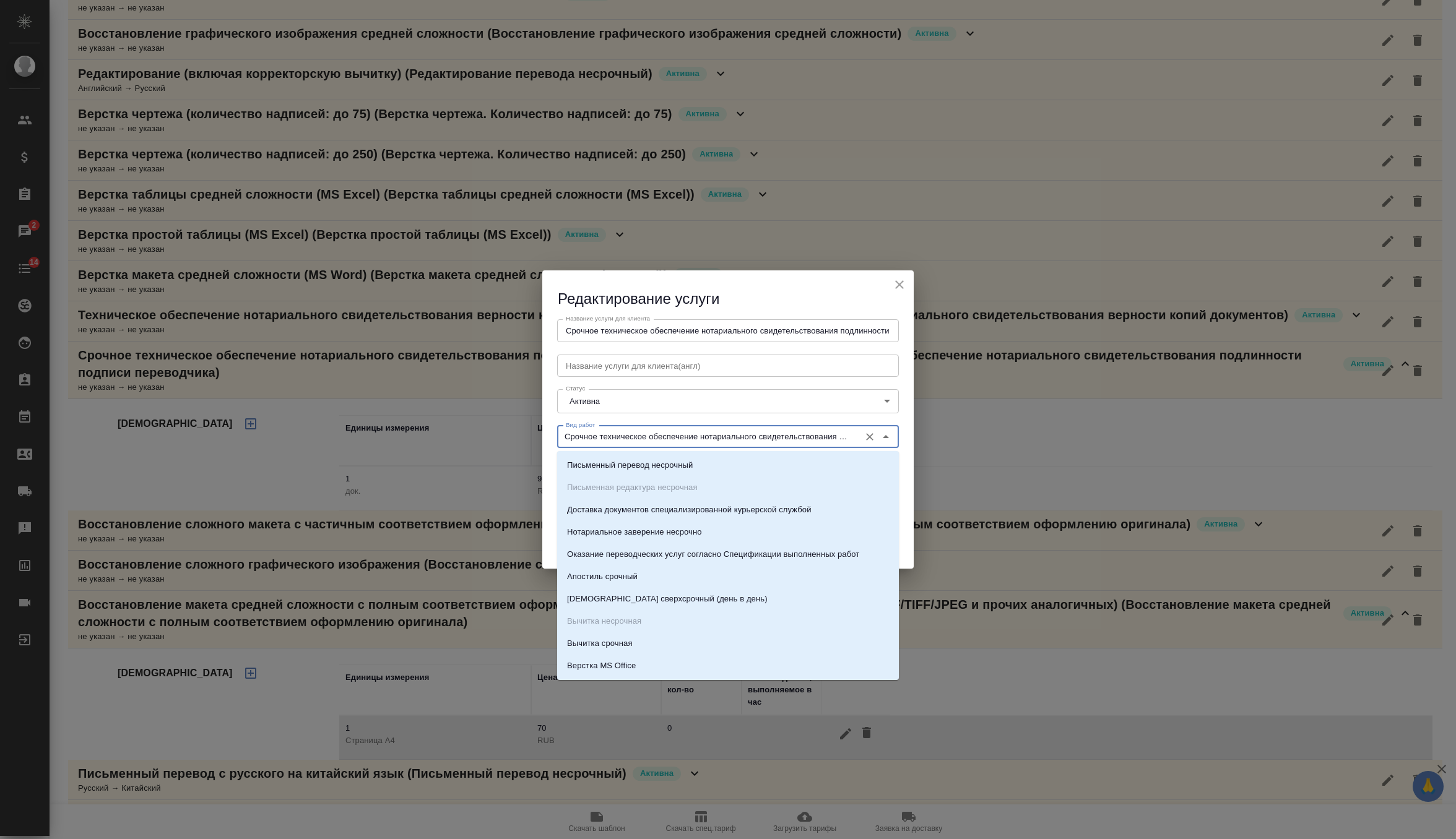
click at [645, 441] on input "Срочное техническое обеспечение нотариального свидетельствования подлинности по…" at bounding box center [707, 436] width 293 height 15
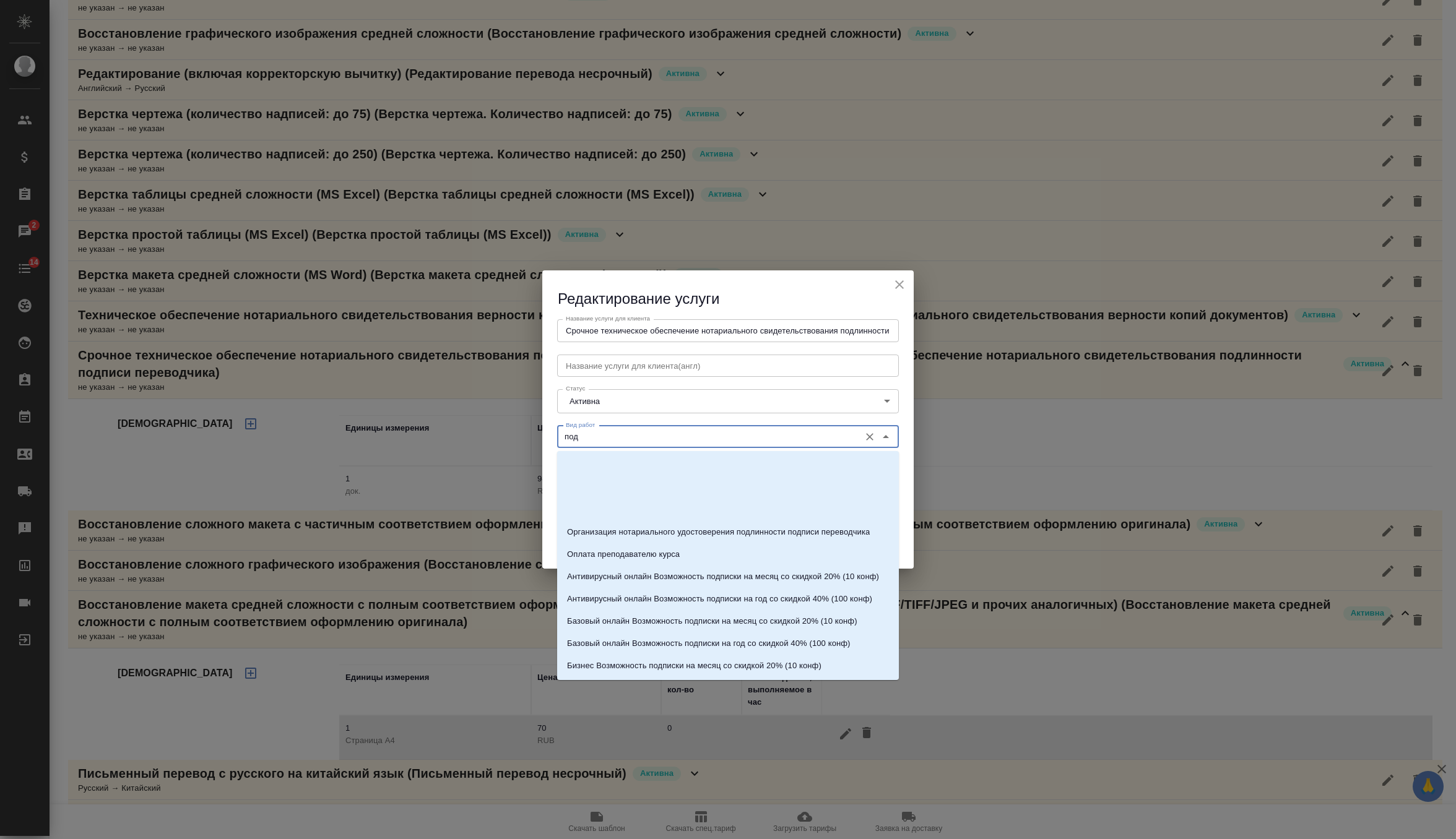
scroll to position [108, 0]
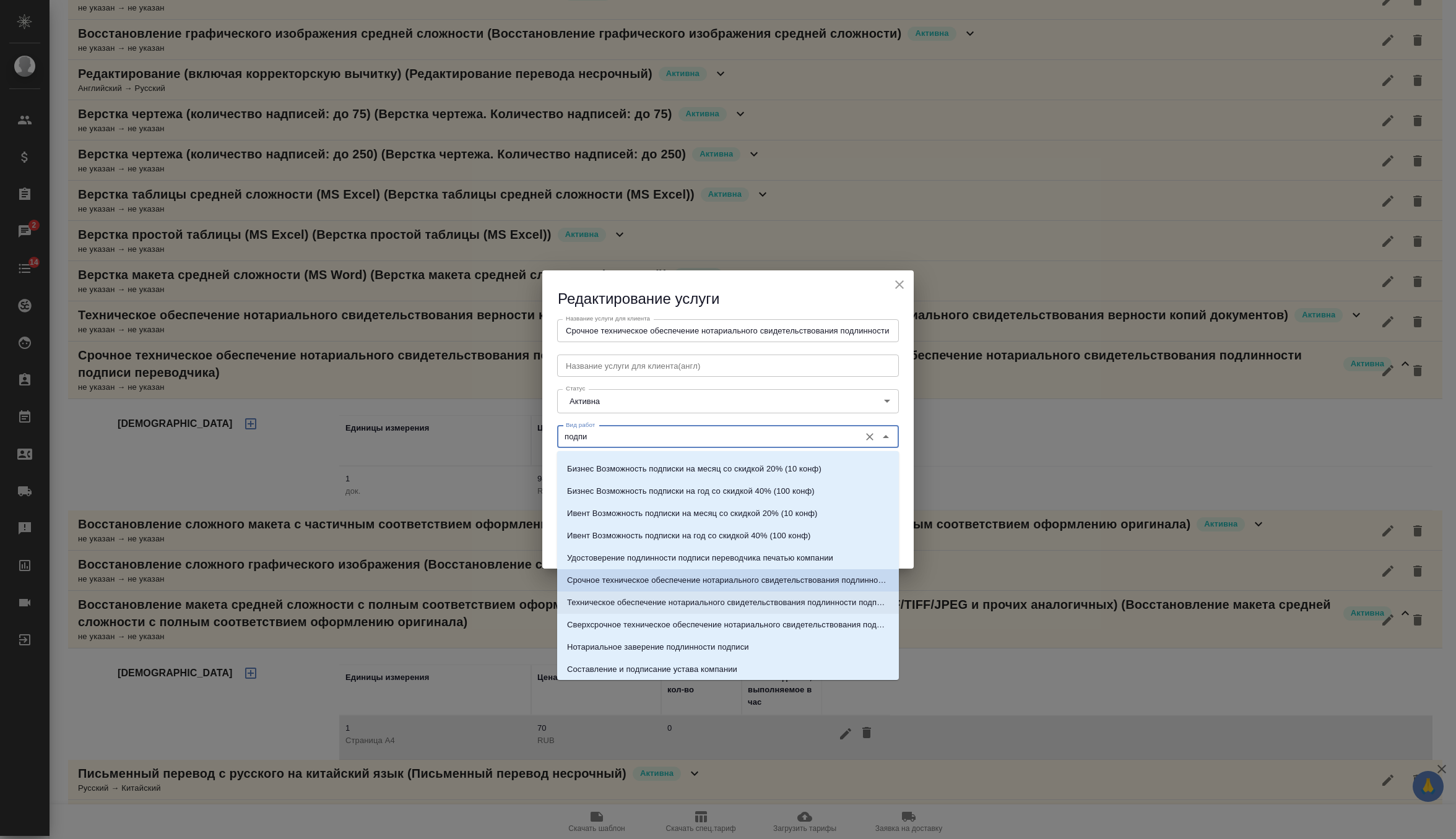
click at [664, 602] on p "Техническое обеспечение нотариального свидетельствования подлинности подписи пе…" at bounding box center [728, 603] width 322 height 13
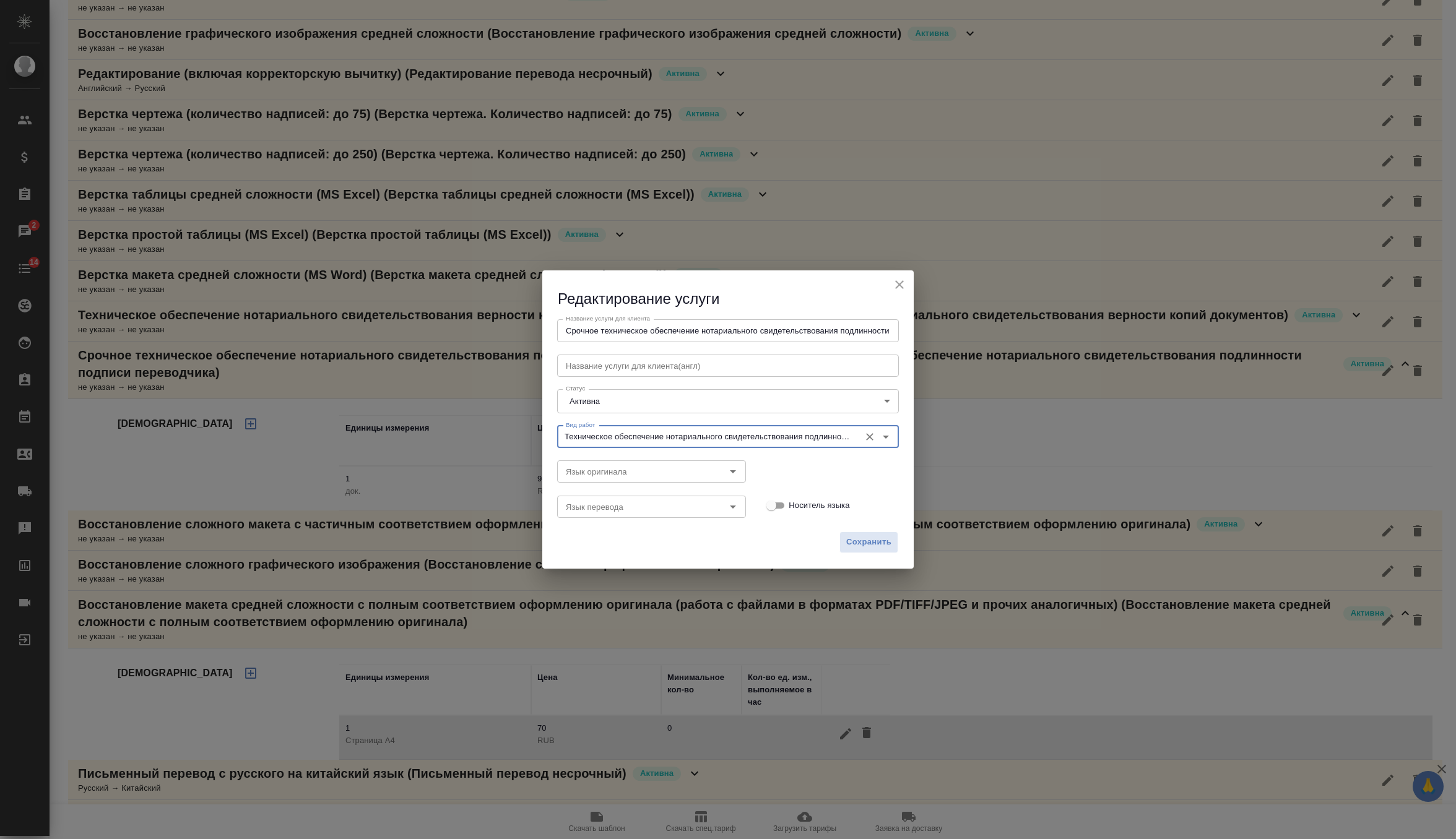
type input "Техническое обеспечение нотариального свидетельствования подлинности подписи пе…"
drag, startPoint x: 606, startPoint y: 331, endPoint x: 526, endPoint y: 326, distance: 80.2
click at [526, 326] on div "Редактирование услуги Название услуги для клиента Срочное техническое обеспечен…" at bounding box center [728, 420] width 1456 height 839
type input "Техническое обеспечение нотариального свидетельствования подлинности подписи пе…"
click at [868, 544] on span "Сохранить" at bounding box center [868, 542] width 45 height 14
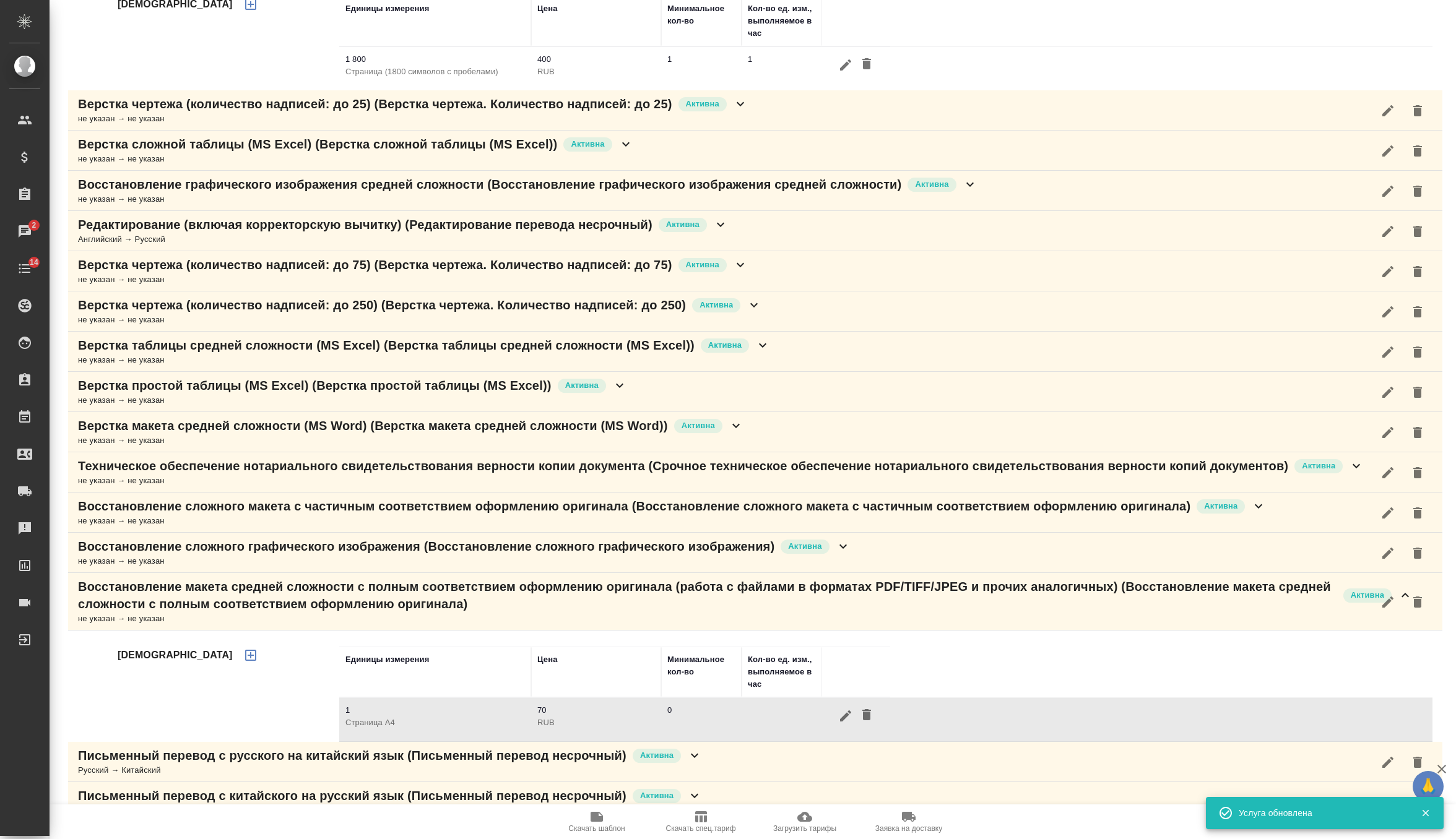
scroll to position [8, 0]
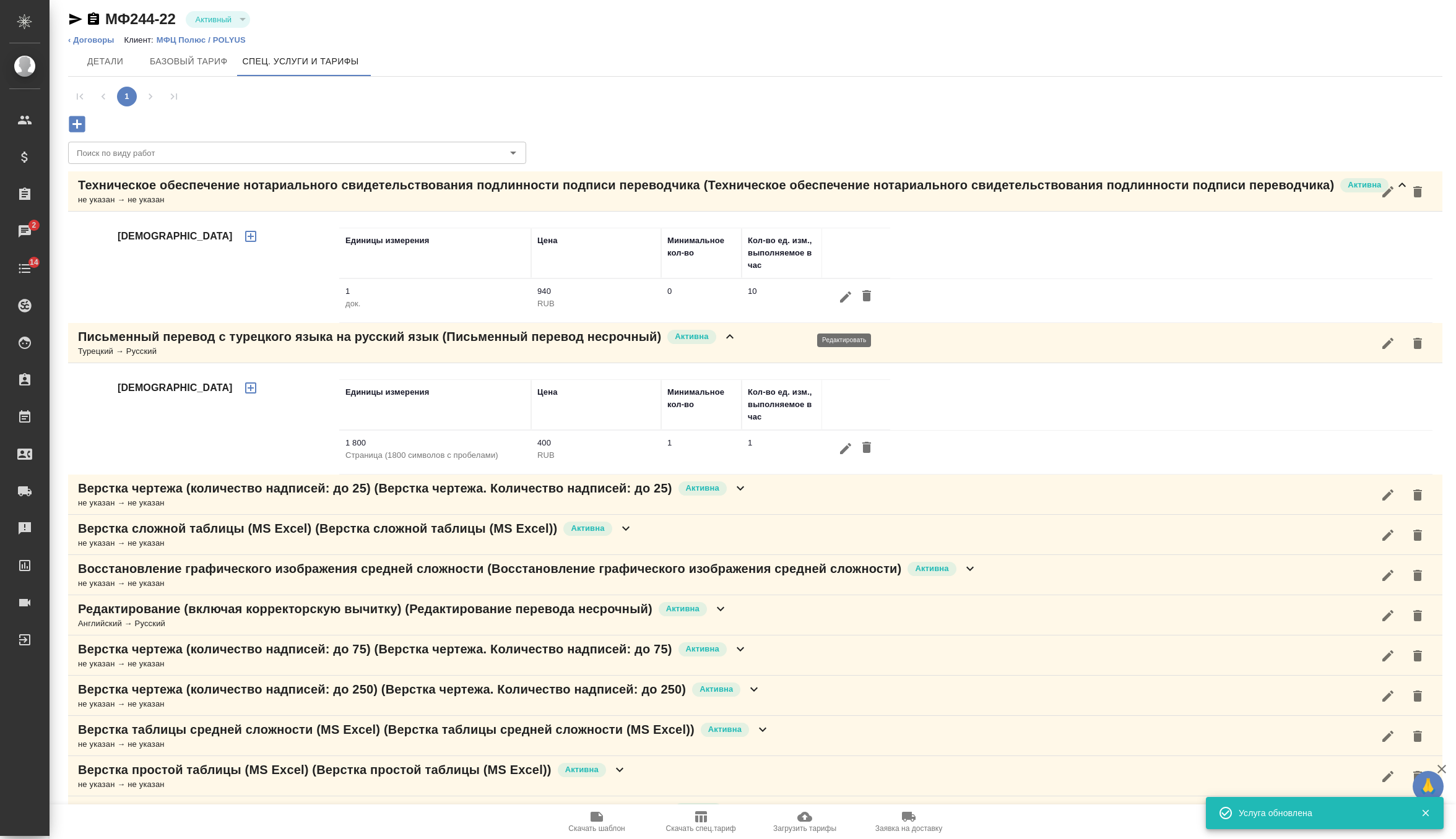
click at [847, 305] on icon "button" at bounding box center [845, 297] width 15 height 15
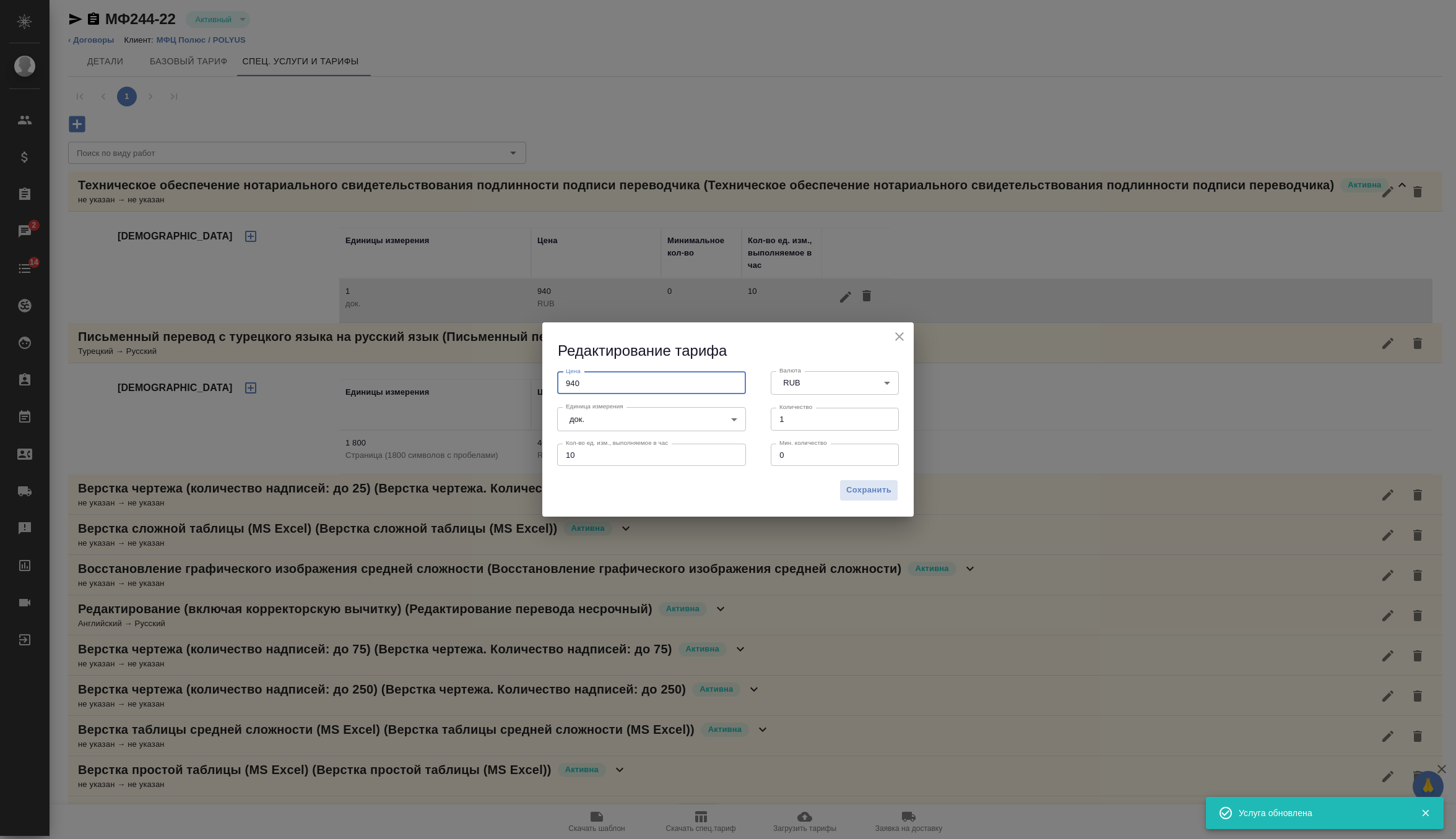
drag, startPoint x: 602, startPoint y: 388, endPoint x: 535, endPoint y: 372, distance: 68.9
click at [535, 372] on div "Редактирование тарифа Цена 940 Цена Валюта RUB RUB Валюта Единица измерения док…" at bounding box center [728, 420] width 1456 height 839
type input "500"
click at [877, 493] on span "Сохранить" at bounding box center [868, 490] width 45 height 14
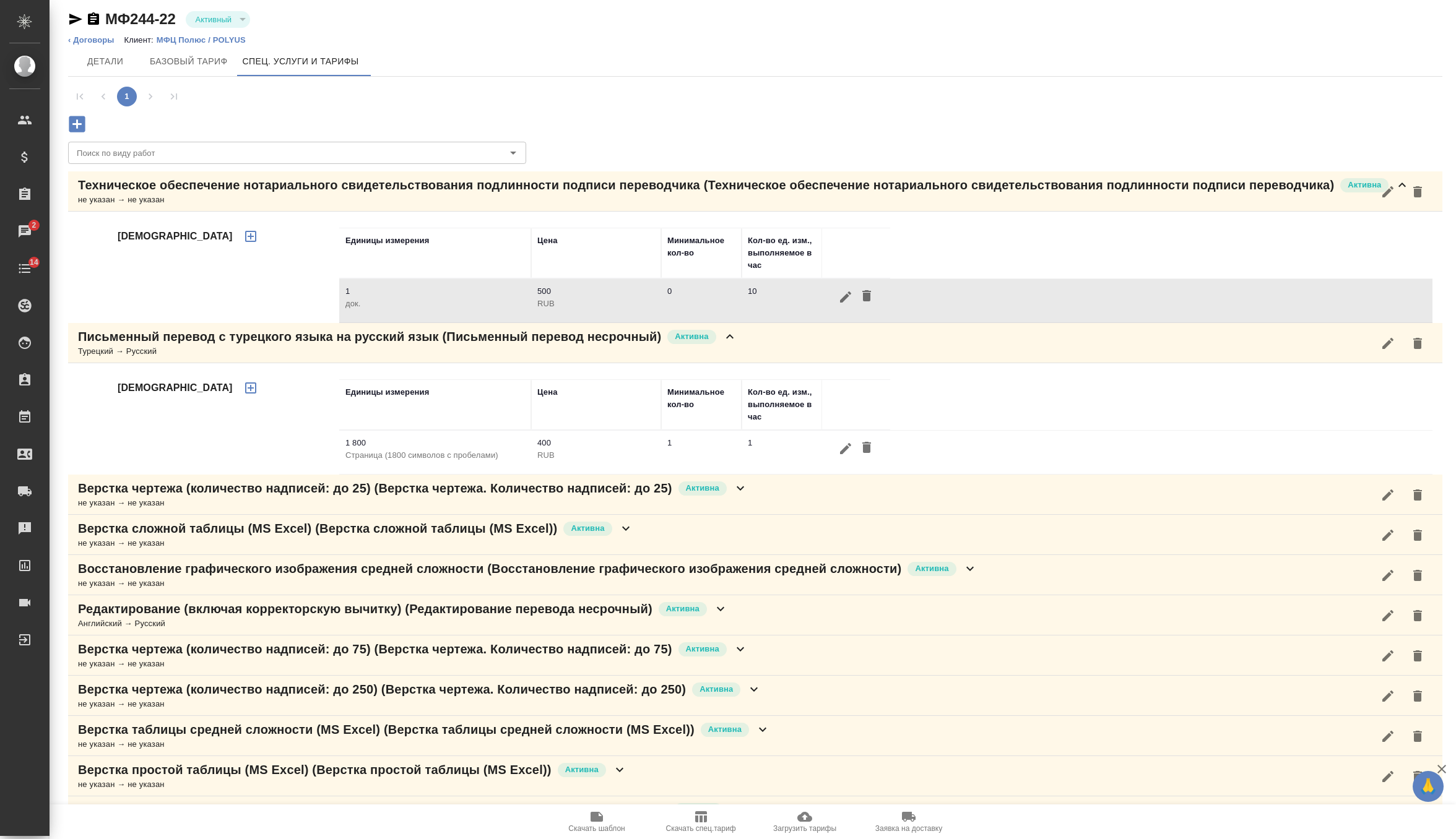
click at [731, 344] on icon at bounding box center [729, 336] width 15 height 15
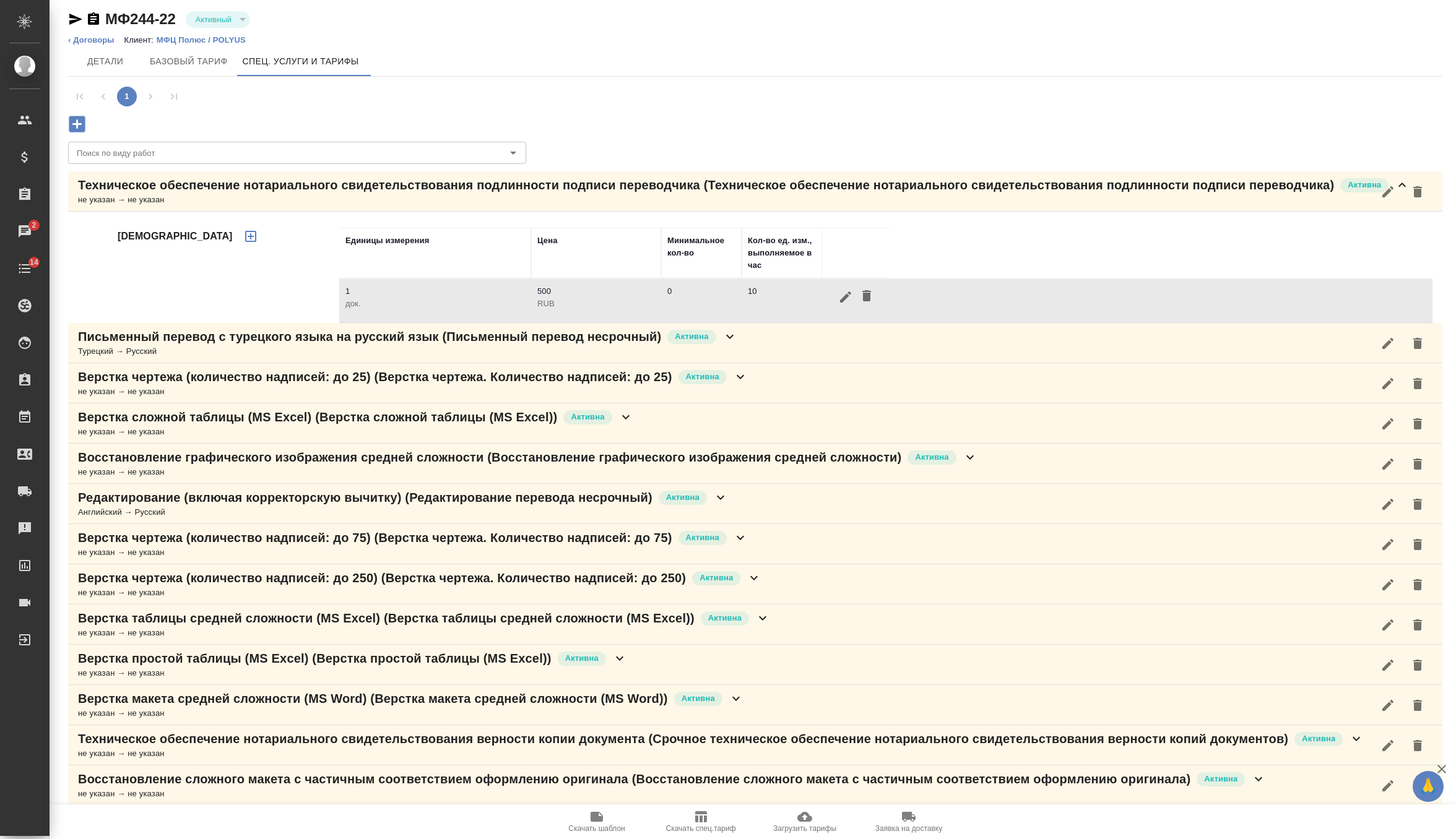
click at [739, 194] on p "Техническое обеспечение нотариального свидетельствования подлинности подписи пе…" at bounding box center [706, 185] width 1256 height 18
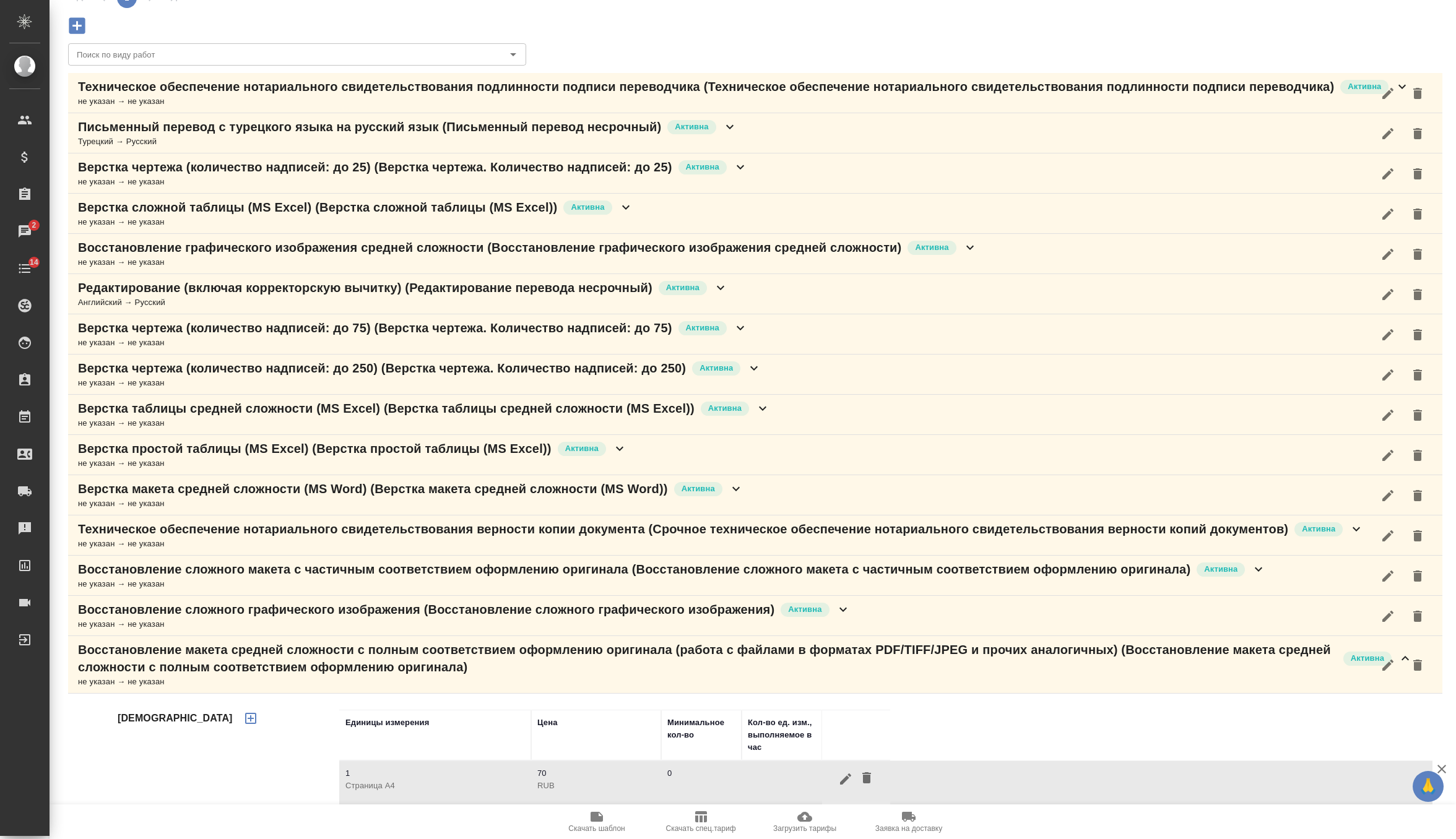
scroll to position [280, 0]
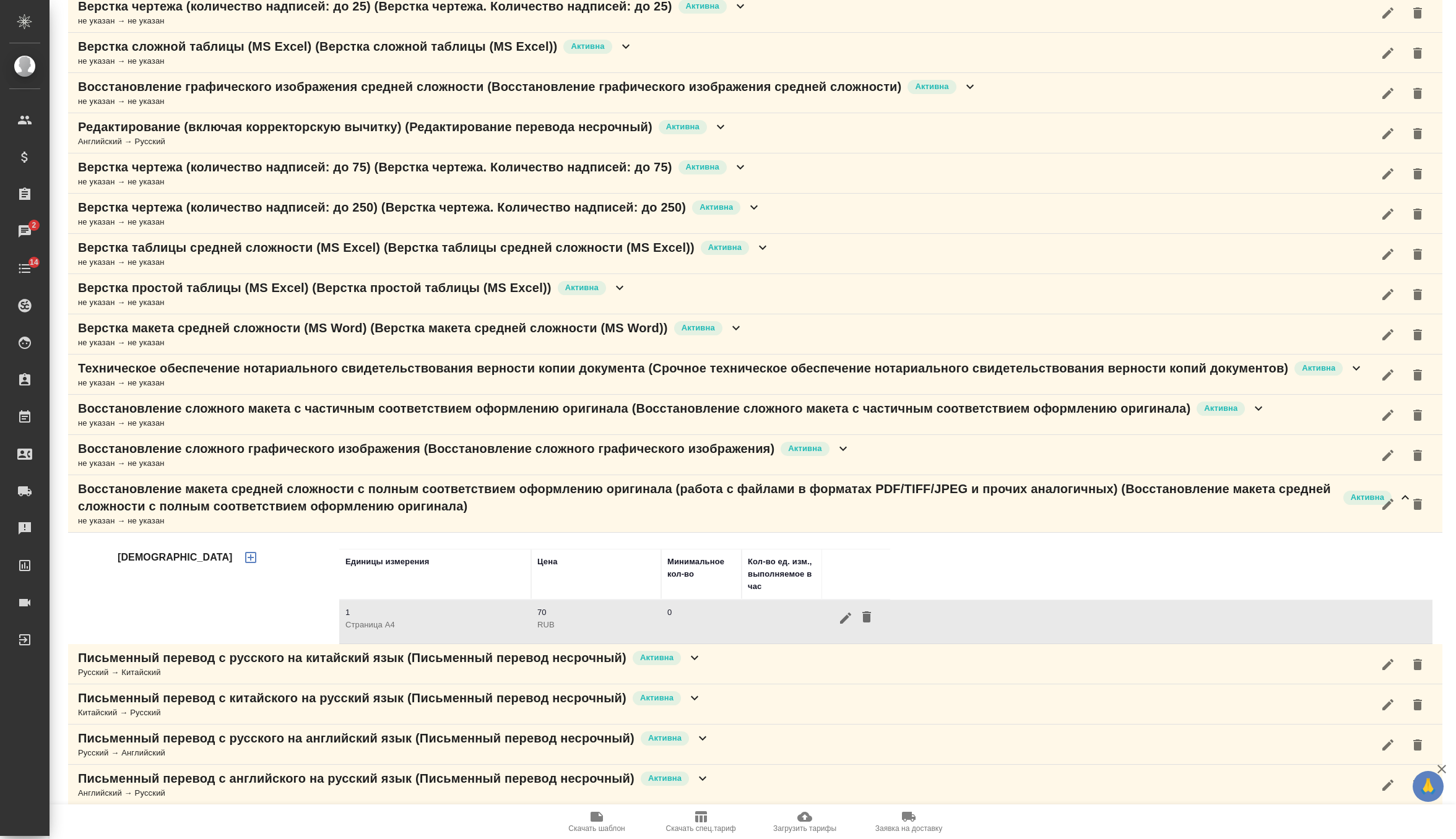
click at [650, 514] on p "Восстановление макета средней сложности с полным соответствием оформлению ориги…" at bounding box center [708, 497] width 1259 height 35
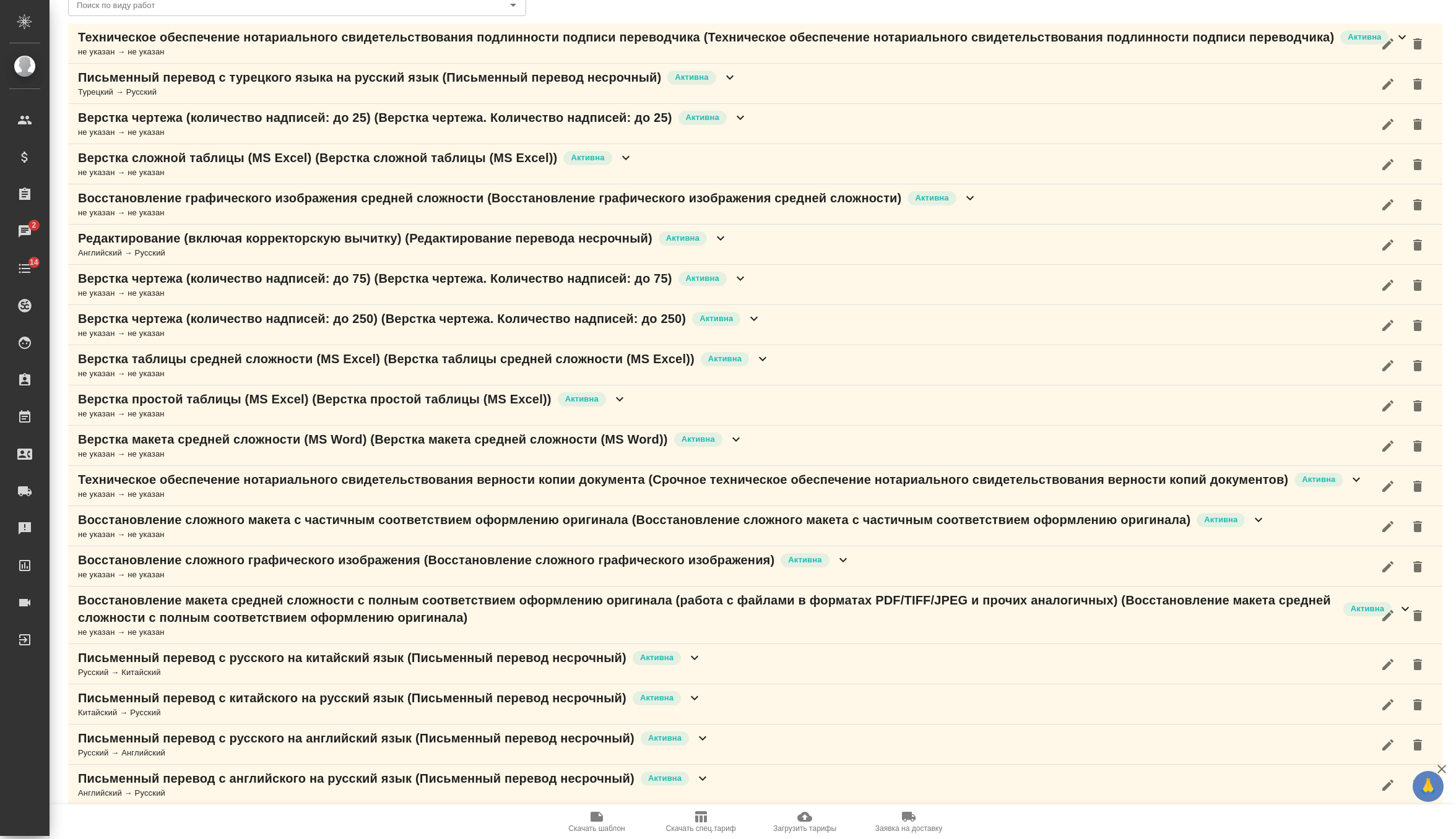
scroll to position [169, 0]
click at [724, 668] on div "Письменный перевод с русского на китайский язык (Письменный перевод несрочный) …" at bounding box center [756, 663] width 1374 height 40
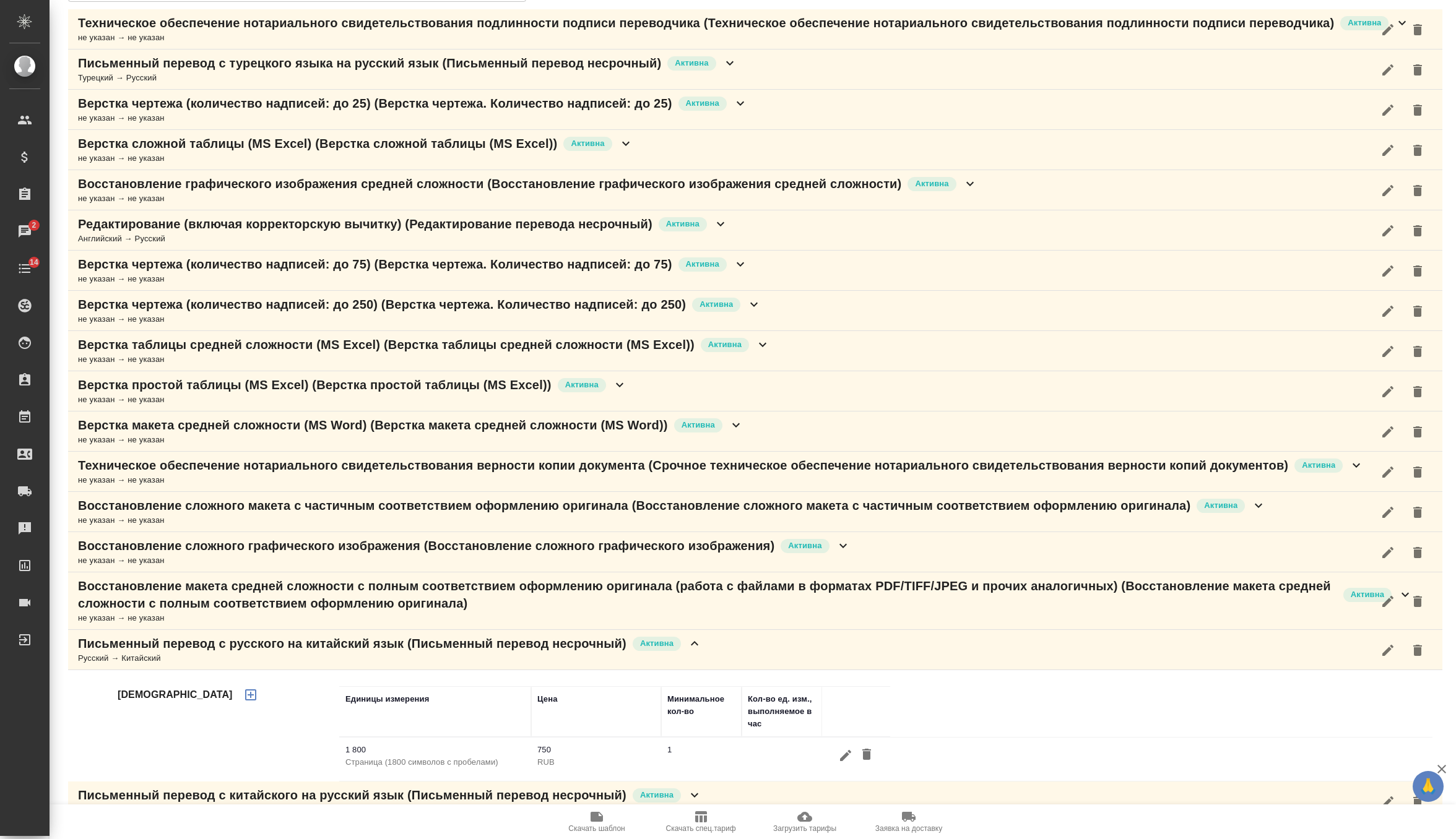
scroll to position [280, 0]
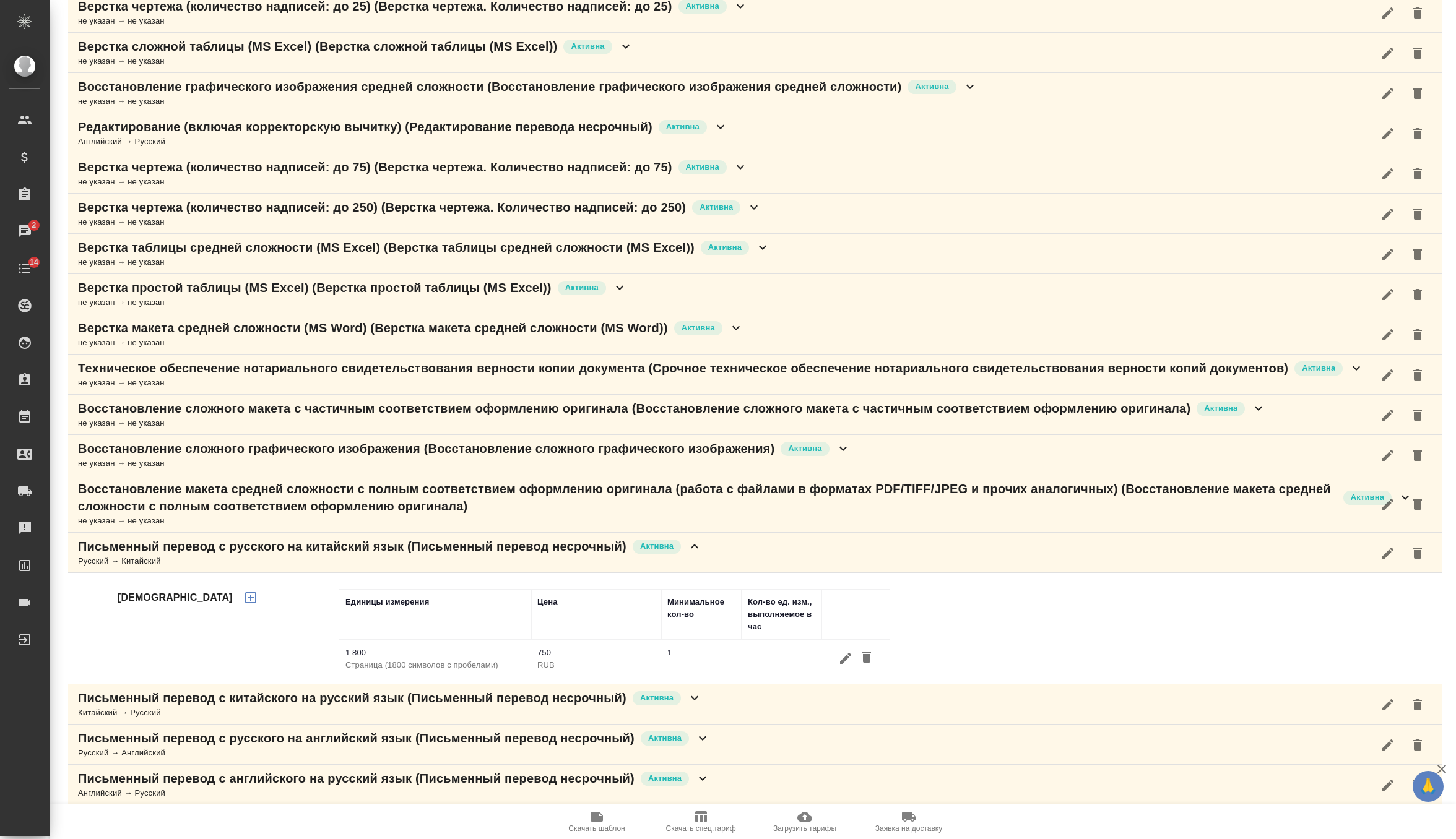
click at [724, 694] on div "Письменный перевод с китайского на русский язык (Письменный перевод несрочный) …" at bounding box center [756, 704] width 1374 height 40
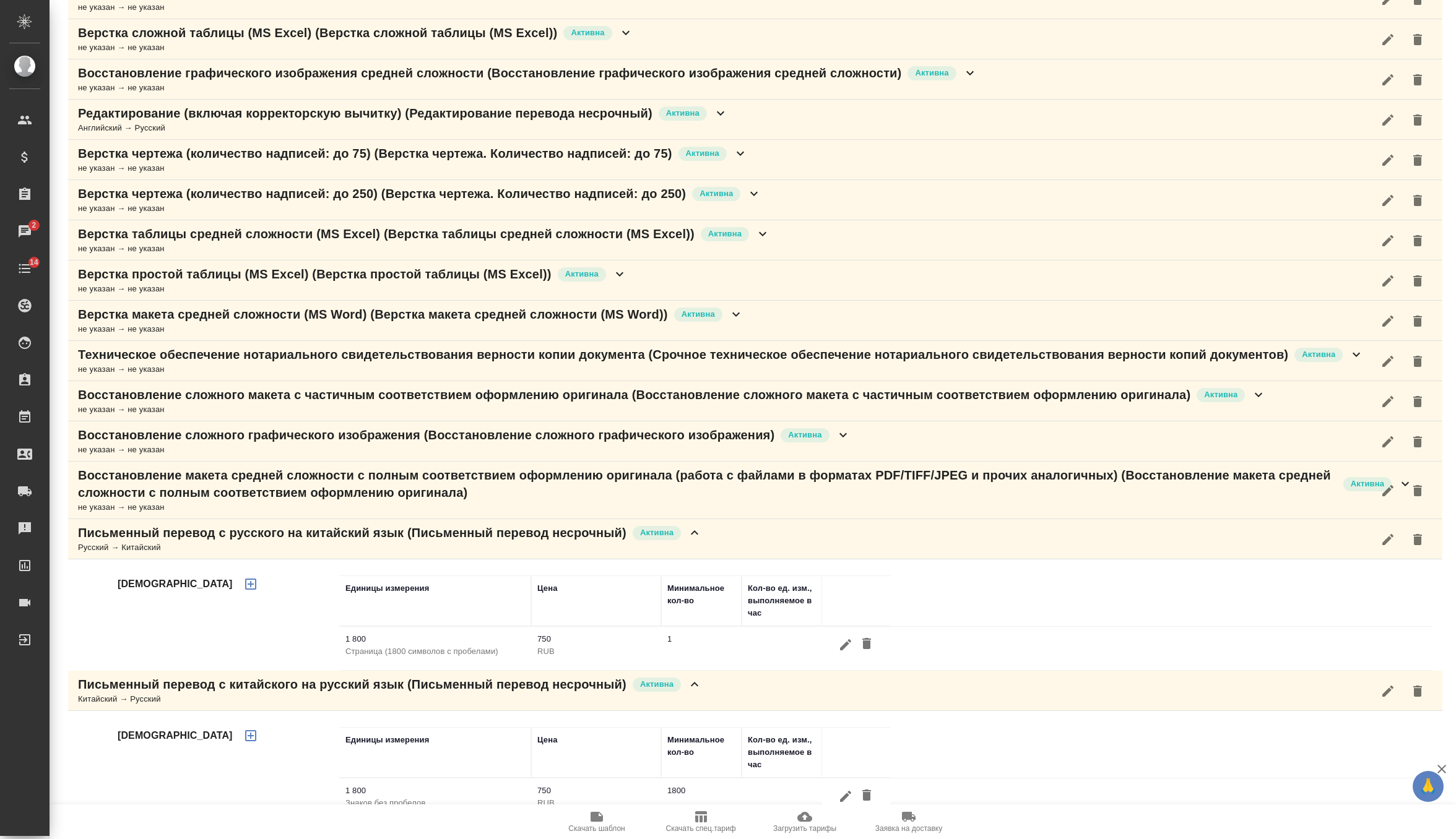
scroll to position [391, 0]
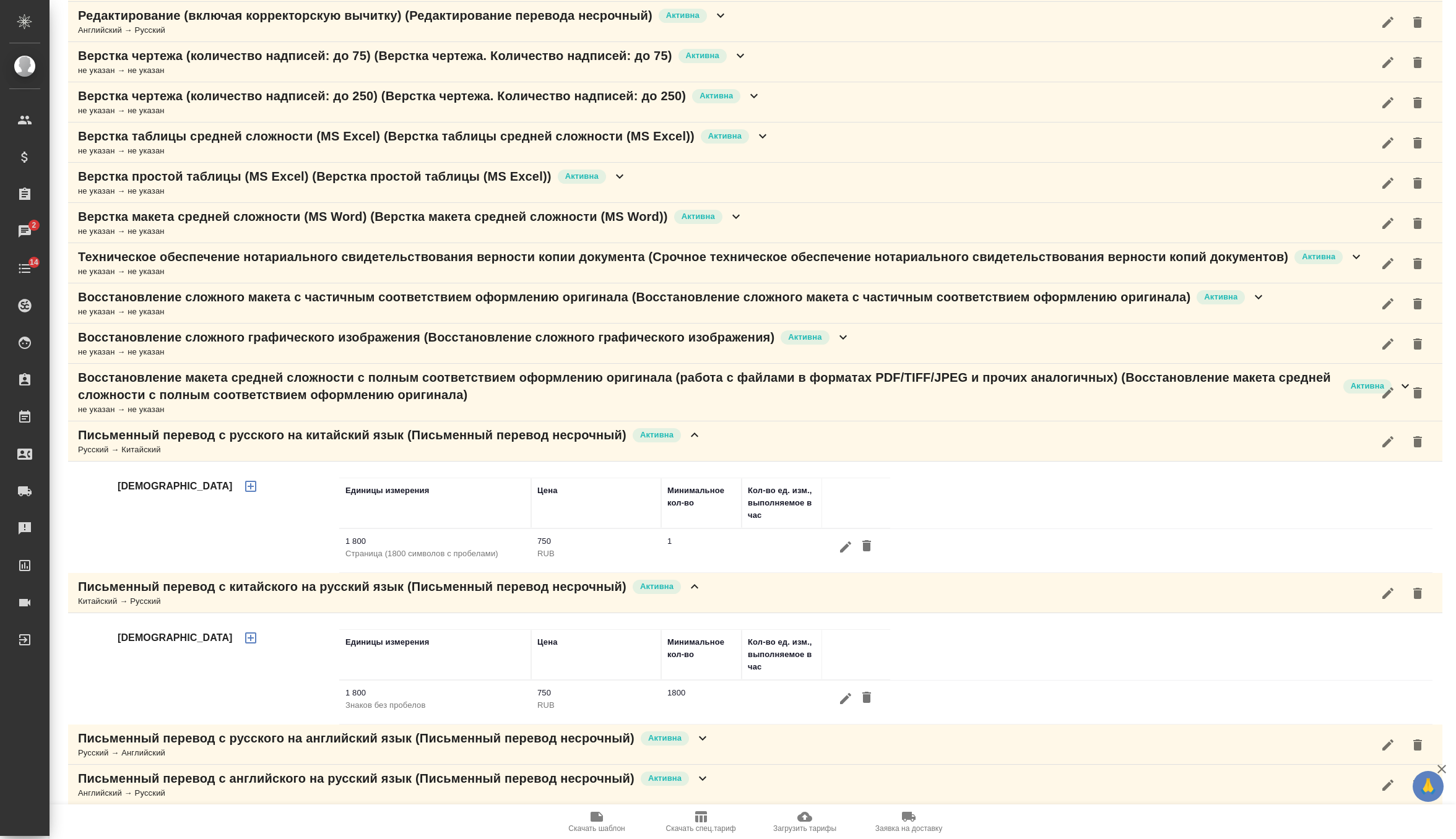
click at [725, 746] on div "Письменный перевод с русского на английский язык (Письменный перевод несрочный)…" at bounding box center [756, 744] width 1374 height 40
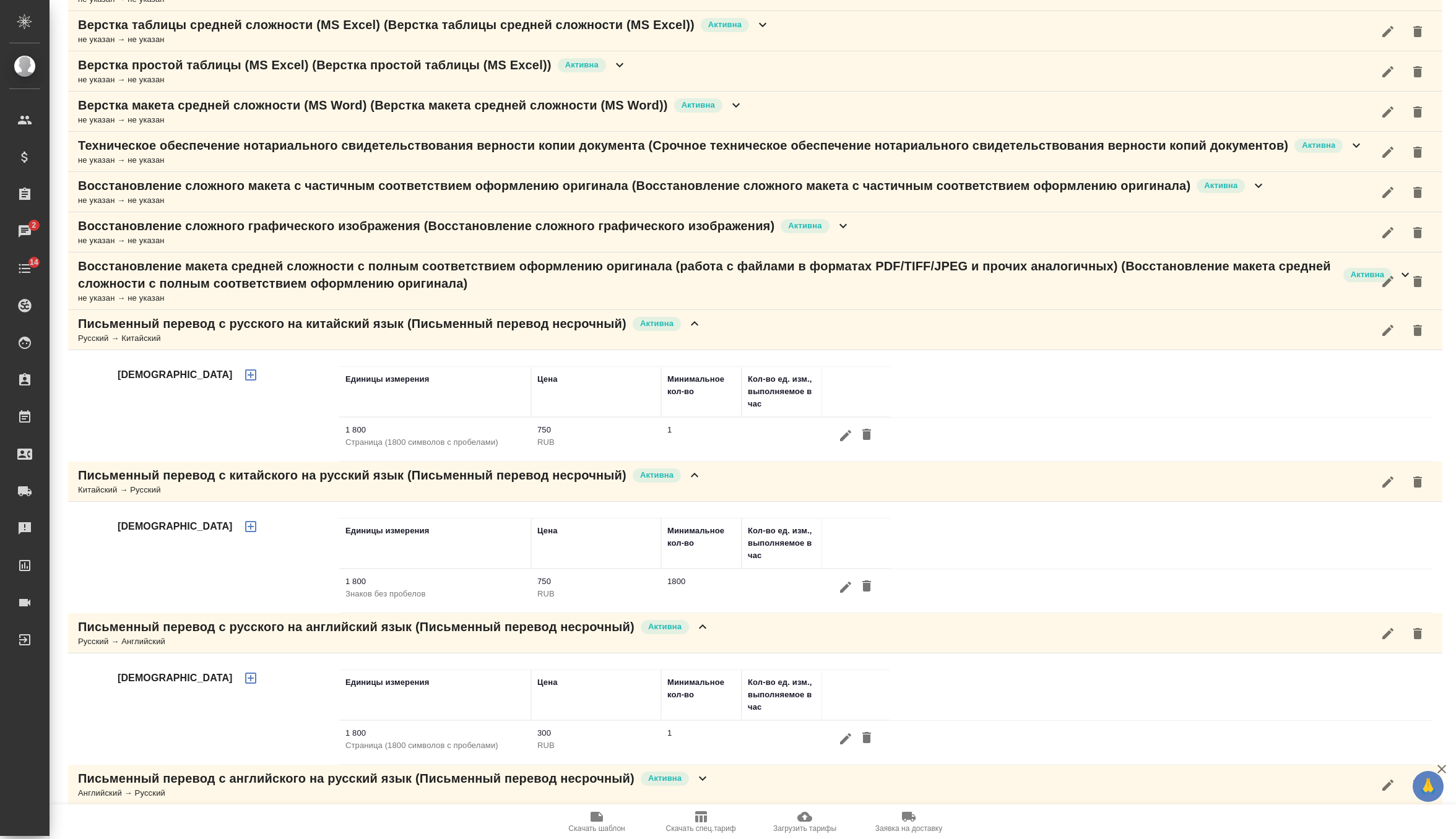
scroll to position [0, 0]
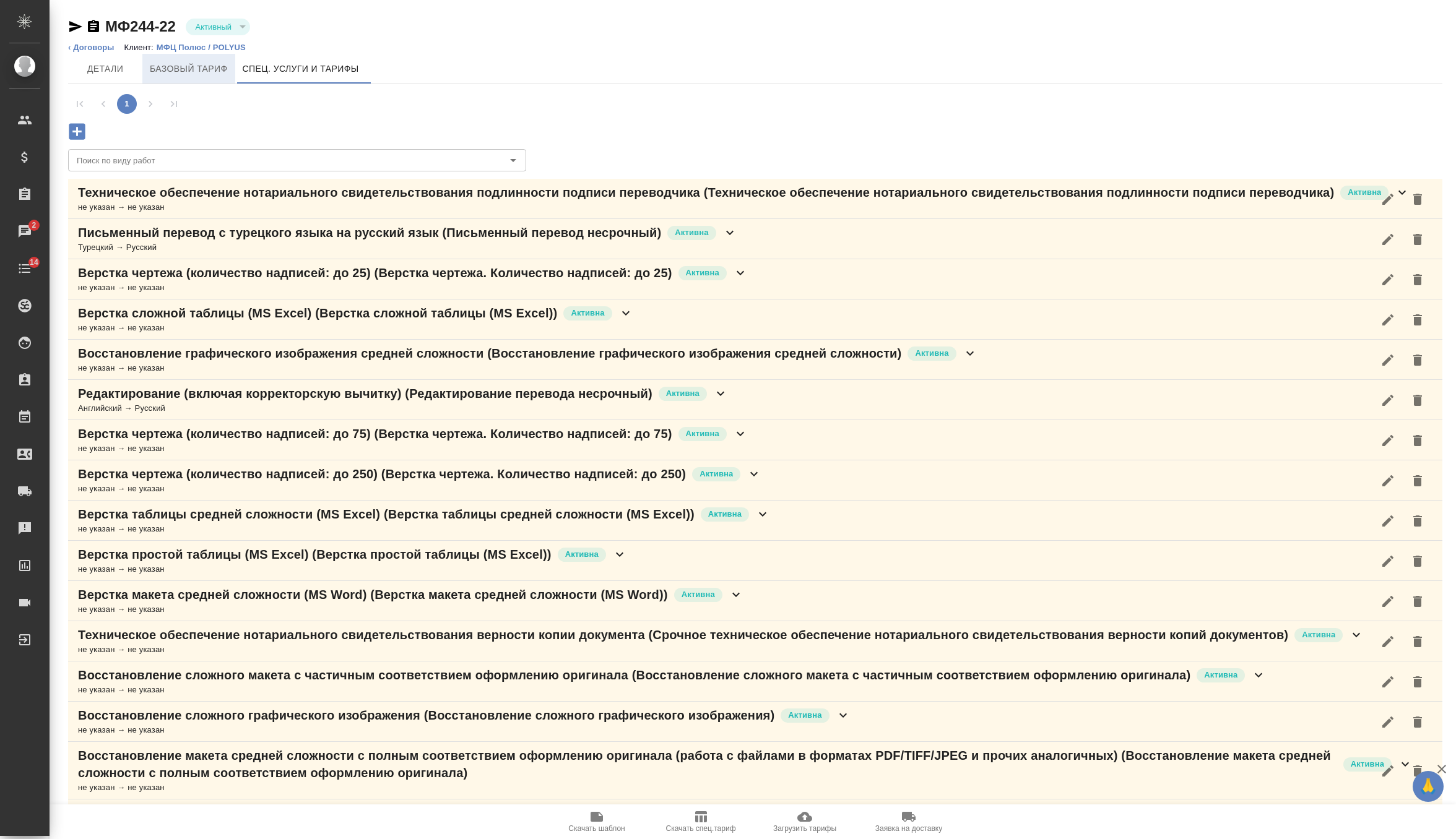
click at [217, 60] on button "Базовый тариф" at bounding box center [189, 68] width 93 height 30
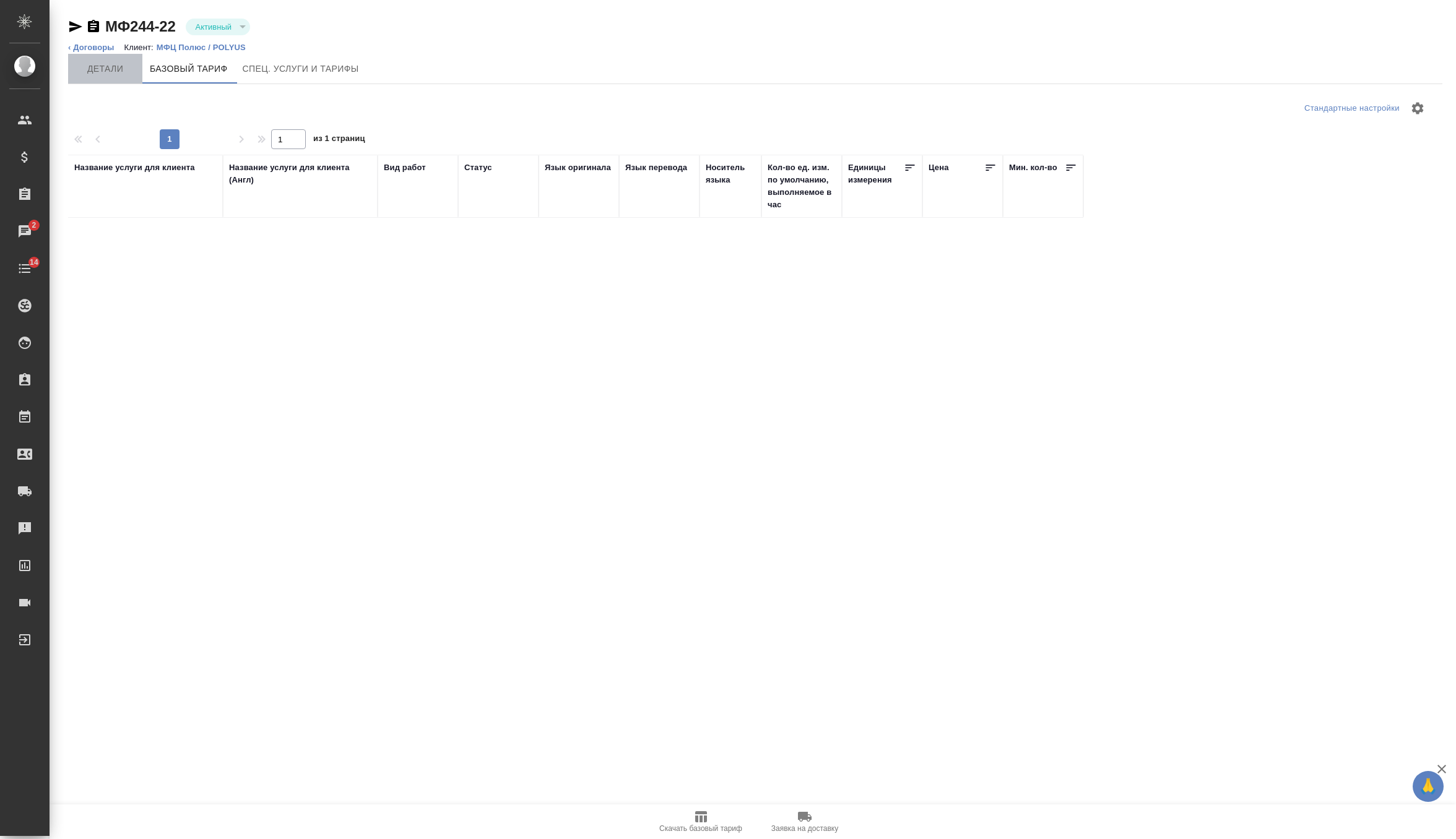
click at [90, 77] on button "Детали" at bounding box center [105, 68] width 74 height 30
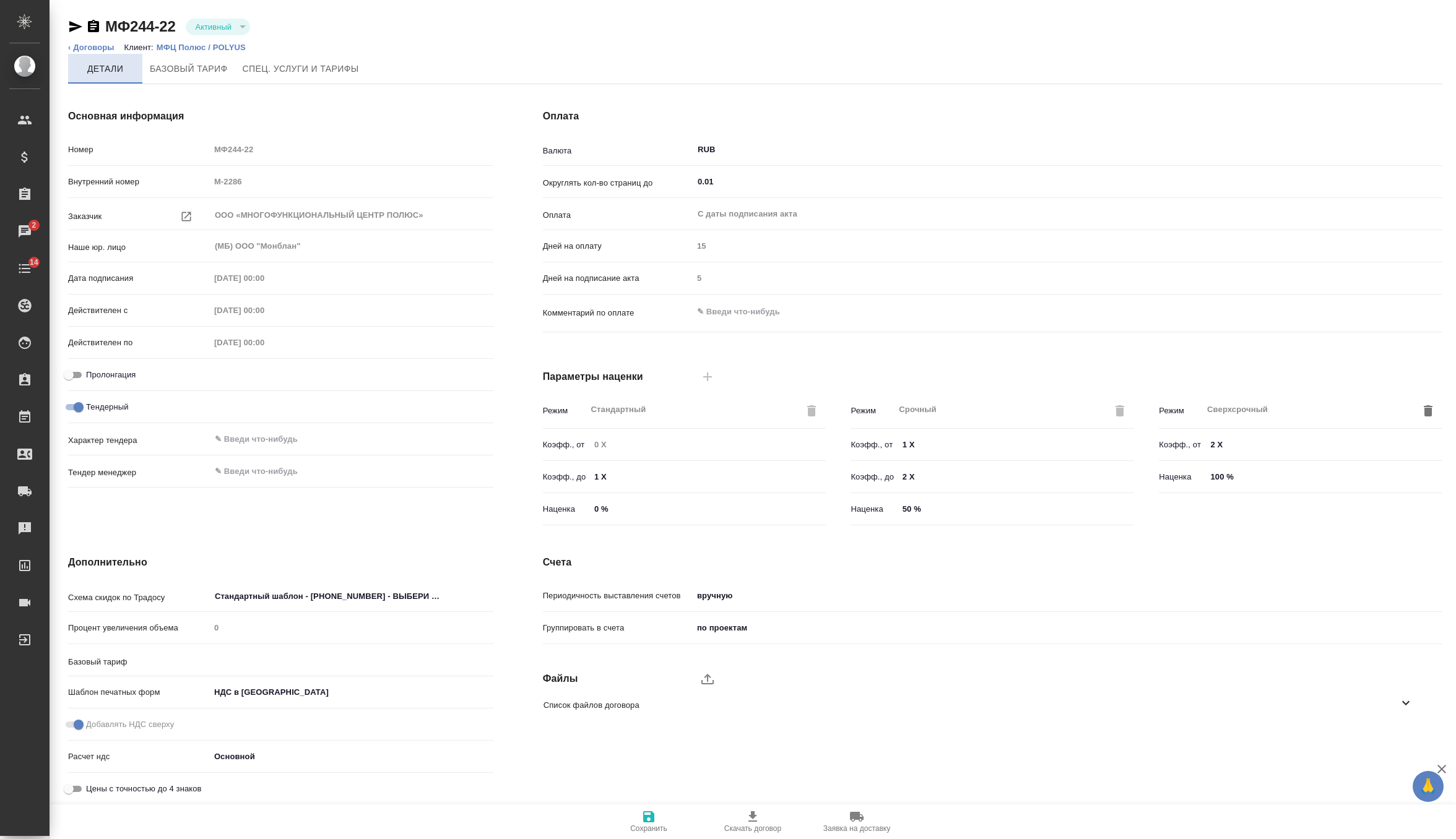
type input "без ТП"
click at [370, 570] on div "Дополнительно Схема скидок по Традосу Стандартный шаблон - 30-70-100 - ВЫБЕРИ М…" at bounding box center [280, 680] width 475 height 305
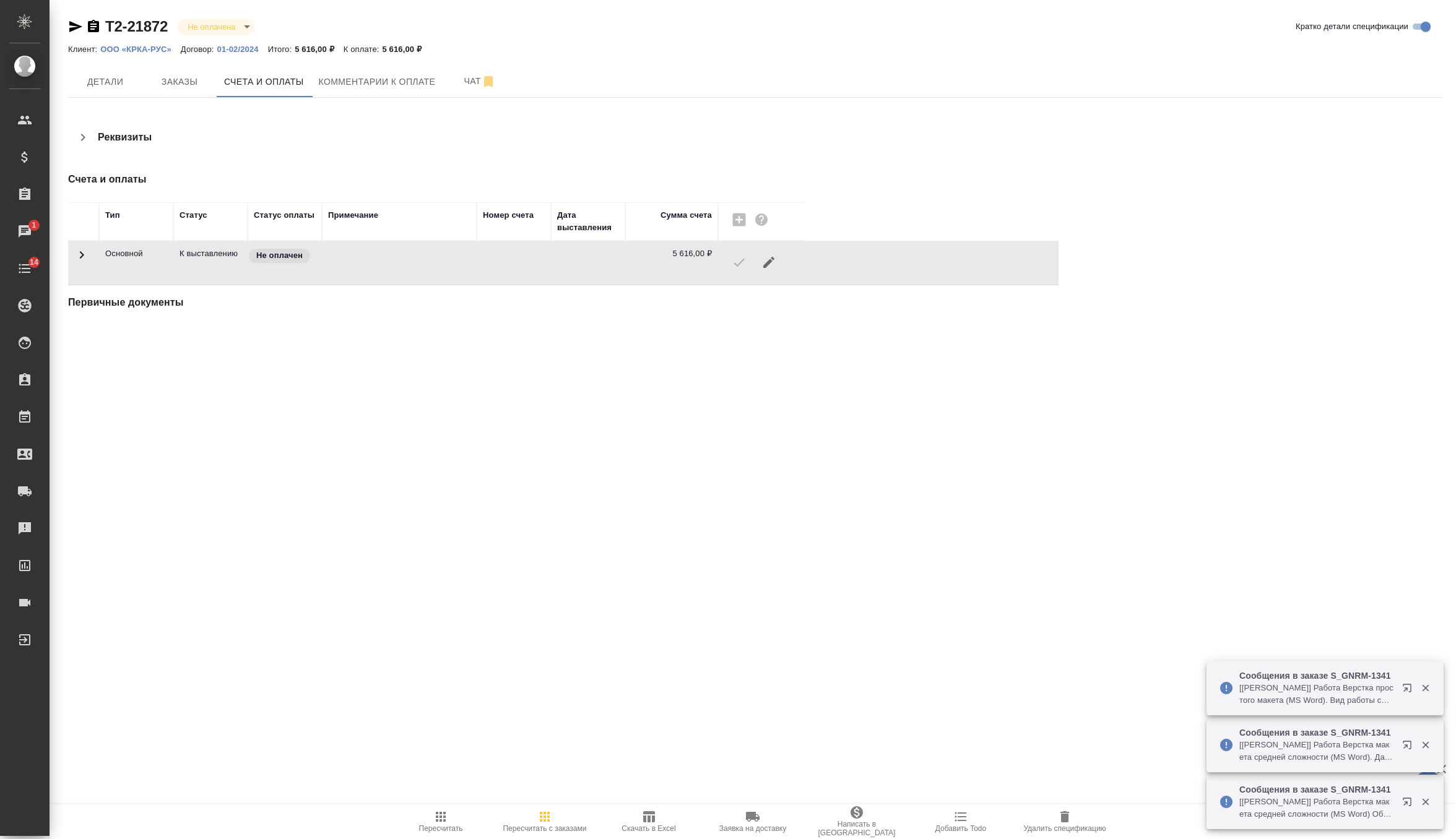
click at [744, 824] on span "Заявка на доставку" at bounding box center [753, 828] width 67 height 8
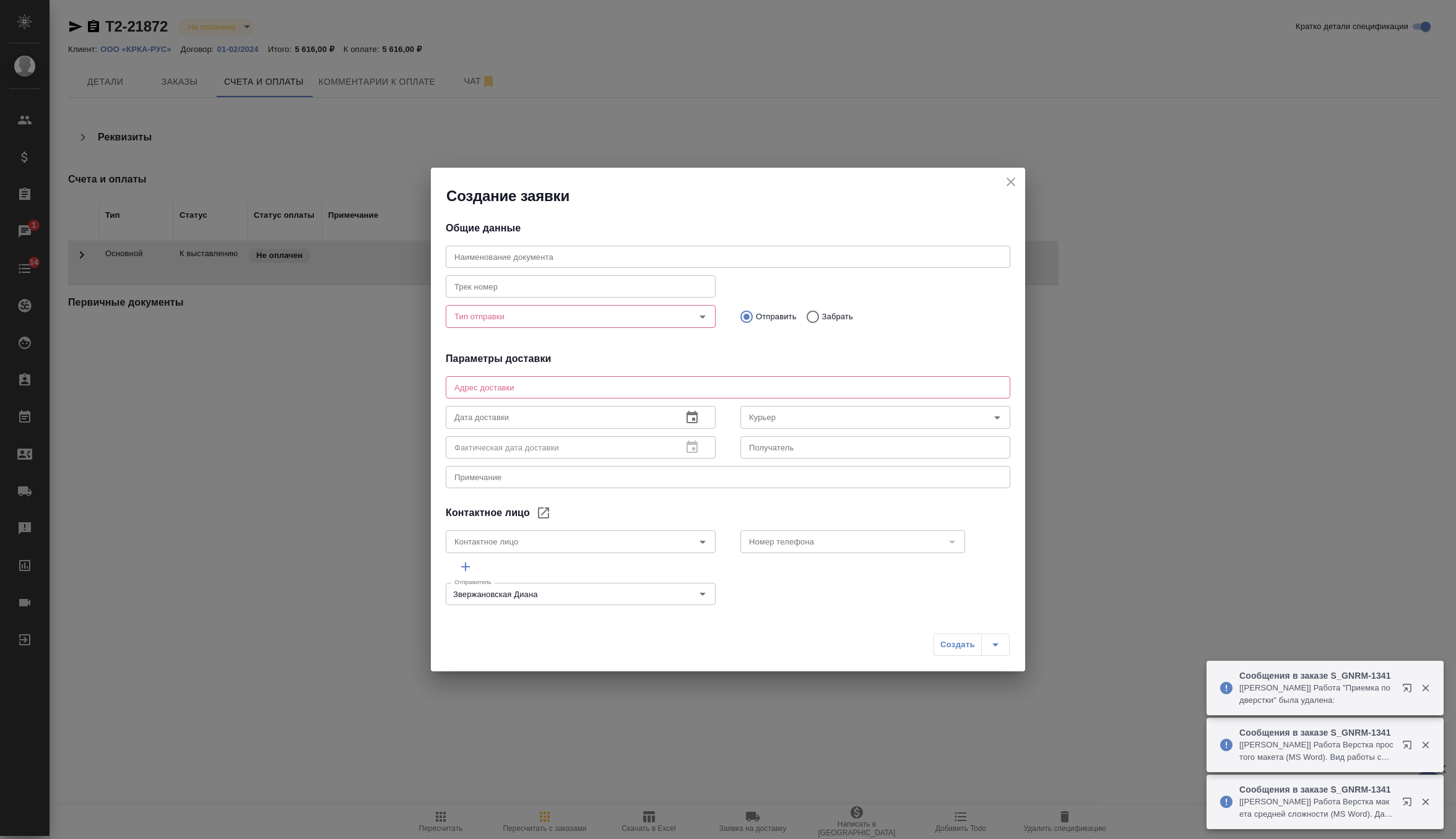
type input "[PERSON_NAME]"
click at [585, 384] on textarea at bounding box center [728, 387] width 547 height 9
paste textarea "[STREET_ADDRESS], [GEOGRAPHIC_DATA], [GEOGRAPHIC_DATA]"
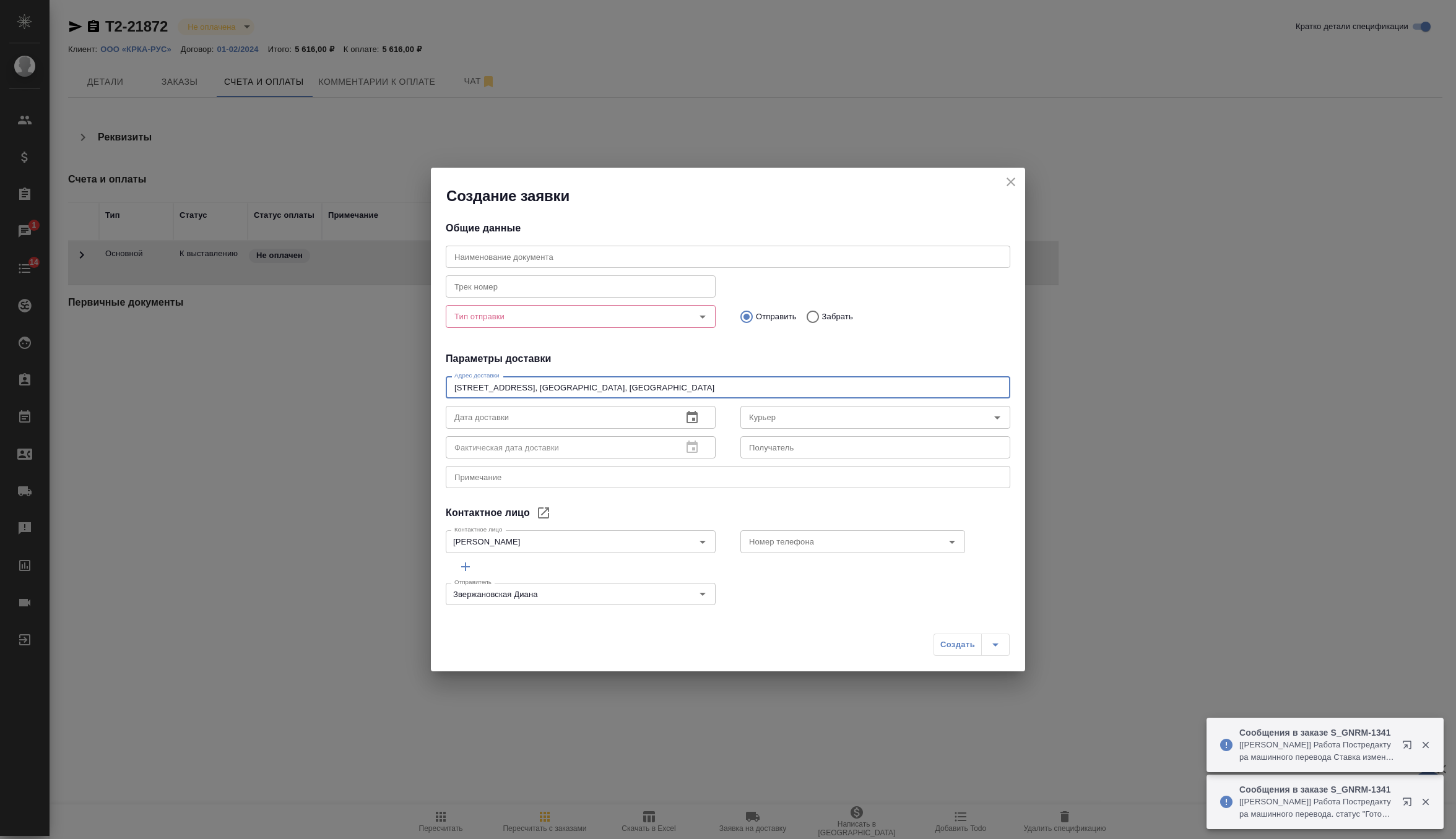
type textarea "[STREET_ADDRESS], [GEOGRAPHIC_DATA], [GEOGRAPHIC_DATA]"
click at [604, 320] on input "Тип отправки" at bounding box center [559, 316] width 221 height 15
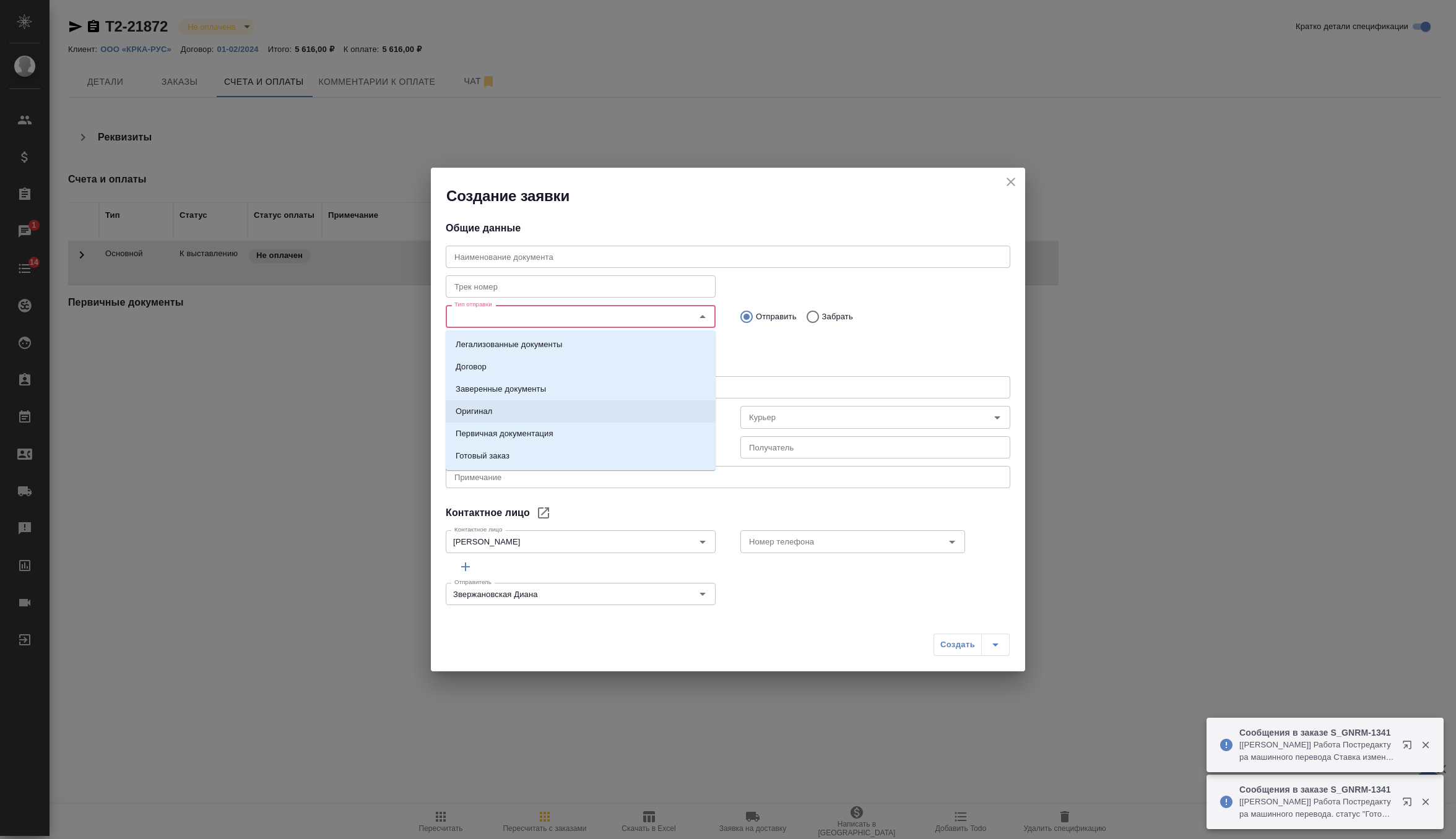
click at [571, 431] on li "Первичная документация" at bounding box center [581, 434] width 270 height 23
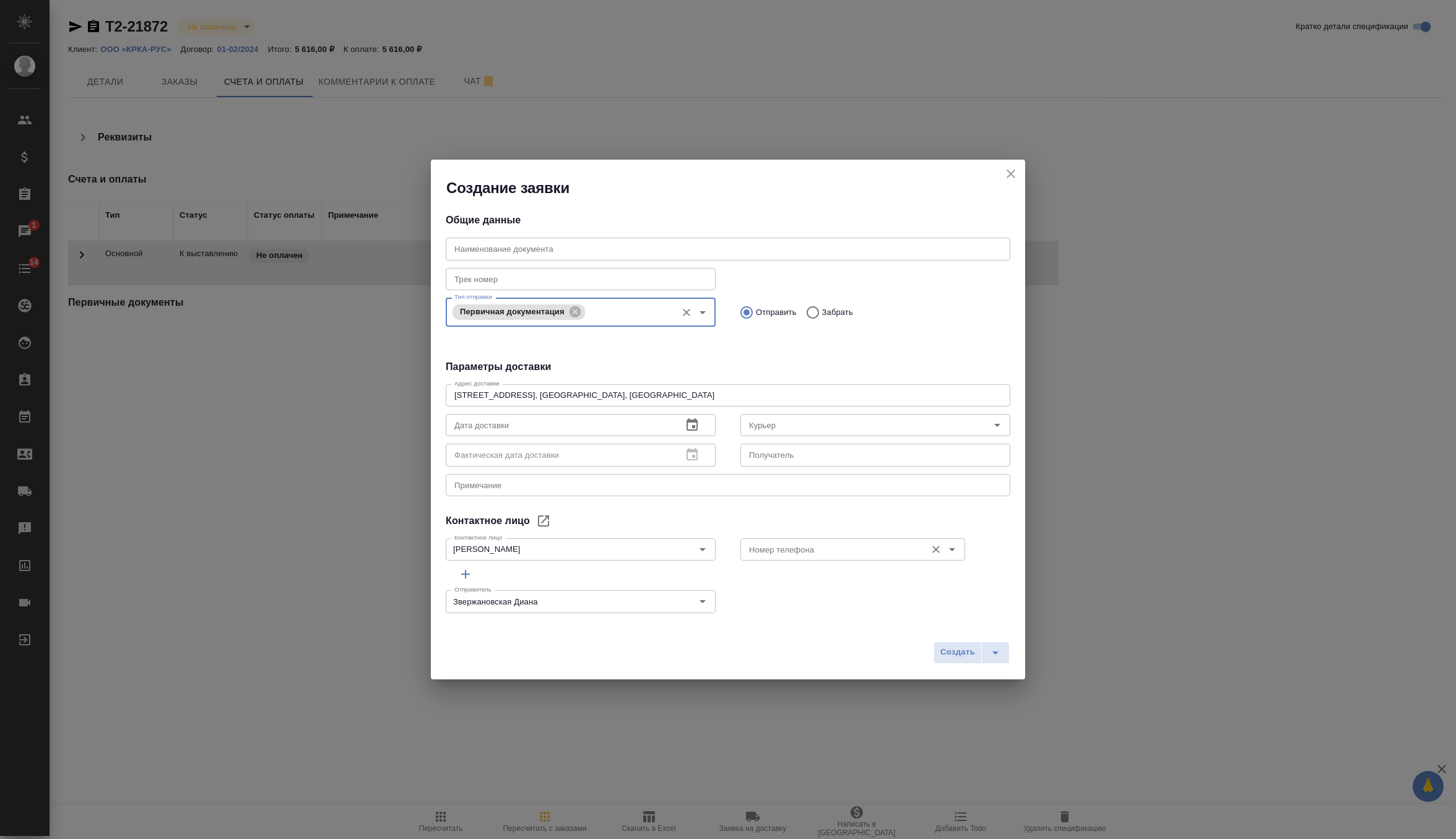
click at [786, 547] on input "Номер телефона" at bounding box center [832, 549] width 176 height 15
click at [789, 577] on p "[PHONE_NUMBER] (доб.461)" at bounding box center [806, 577] width 111 height 13
type input "[PHONE_NUMBER] (доб.461)"
click at [696, 423] on icon "button" at bounding box center [692, 424] width 11 height 13
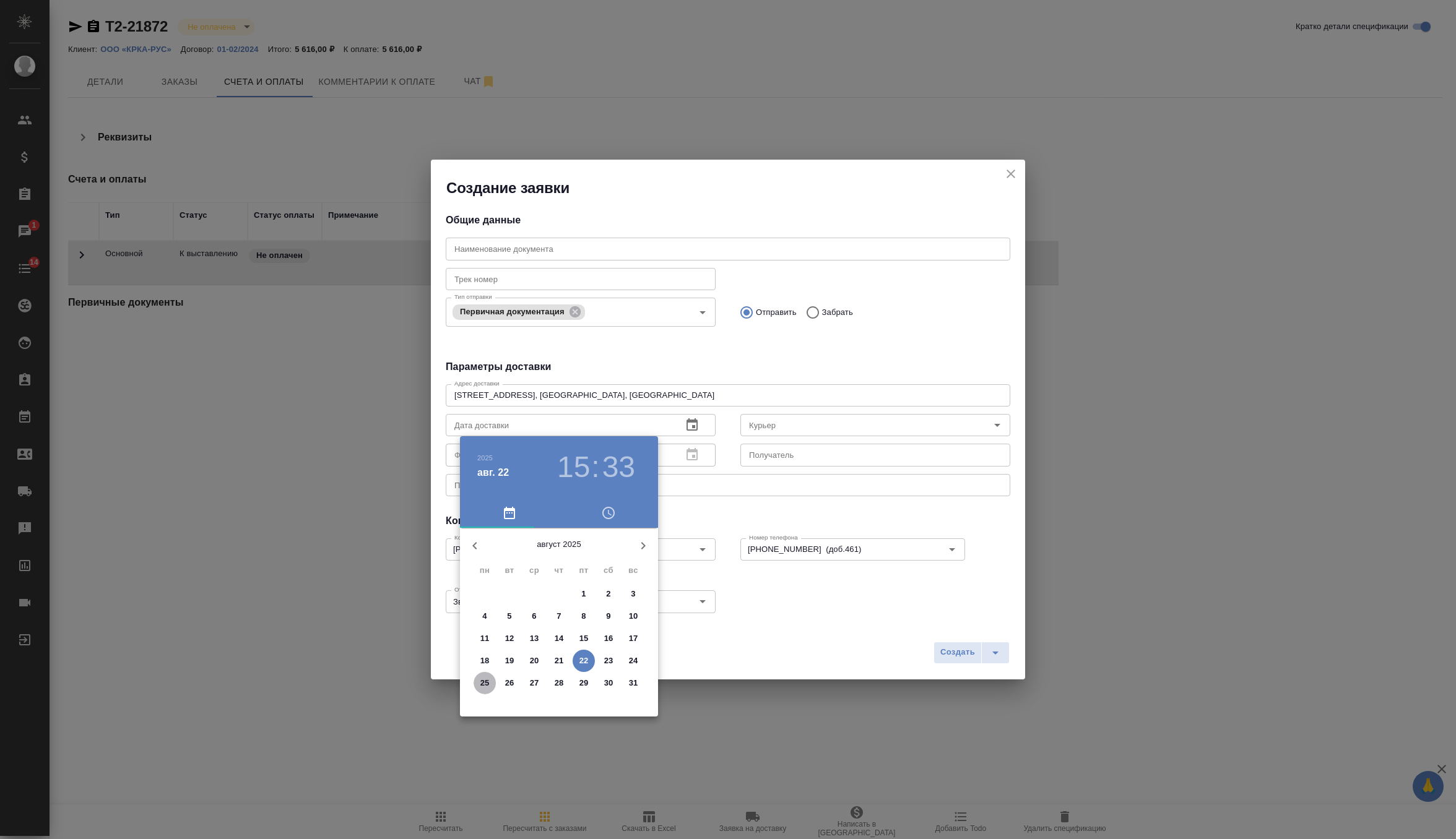
click at [487, 682] on p "25" at bounding box center [485, 683] width 9 height 13
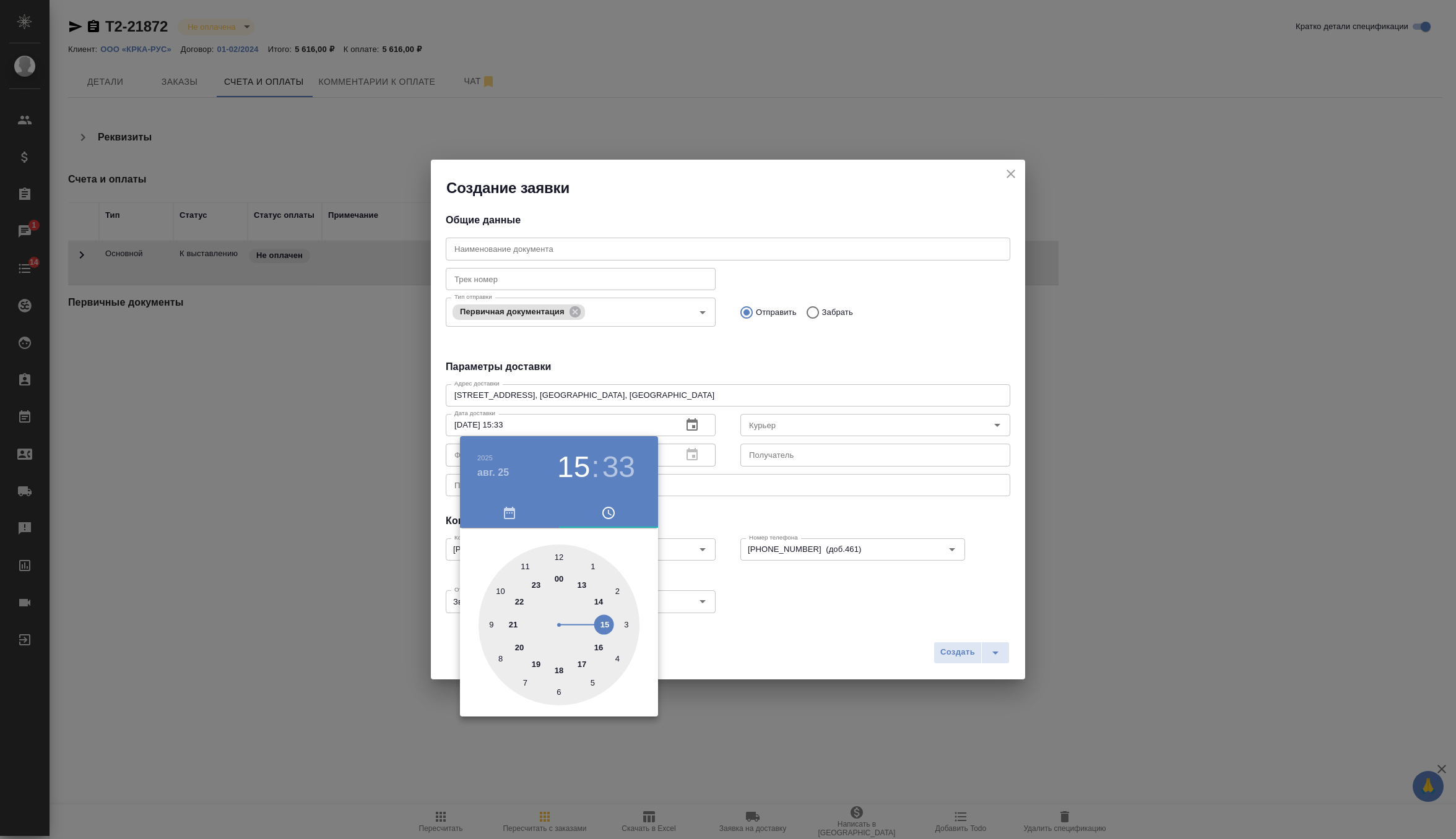
click at [560, 555] on div at bounding box center [559, 625] width 161 height 161
type input "[DATE] 12:00"
click at [815, 523] on div at bounding box center [728, 420] width 1456 height 839
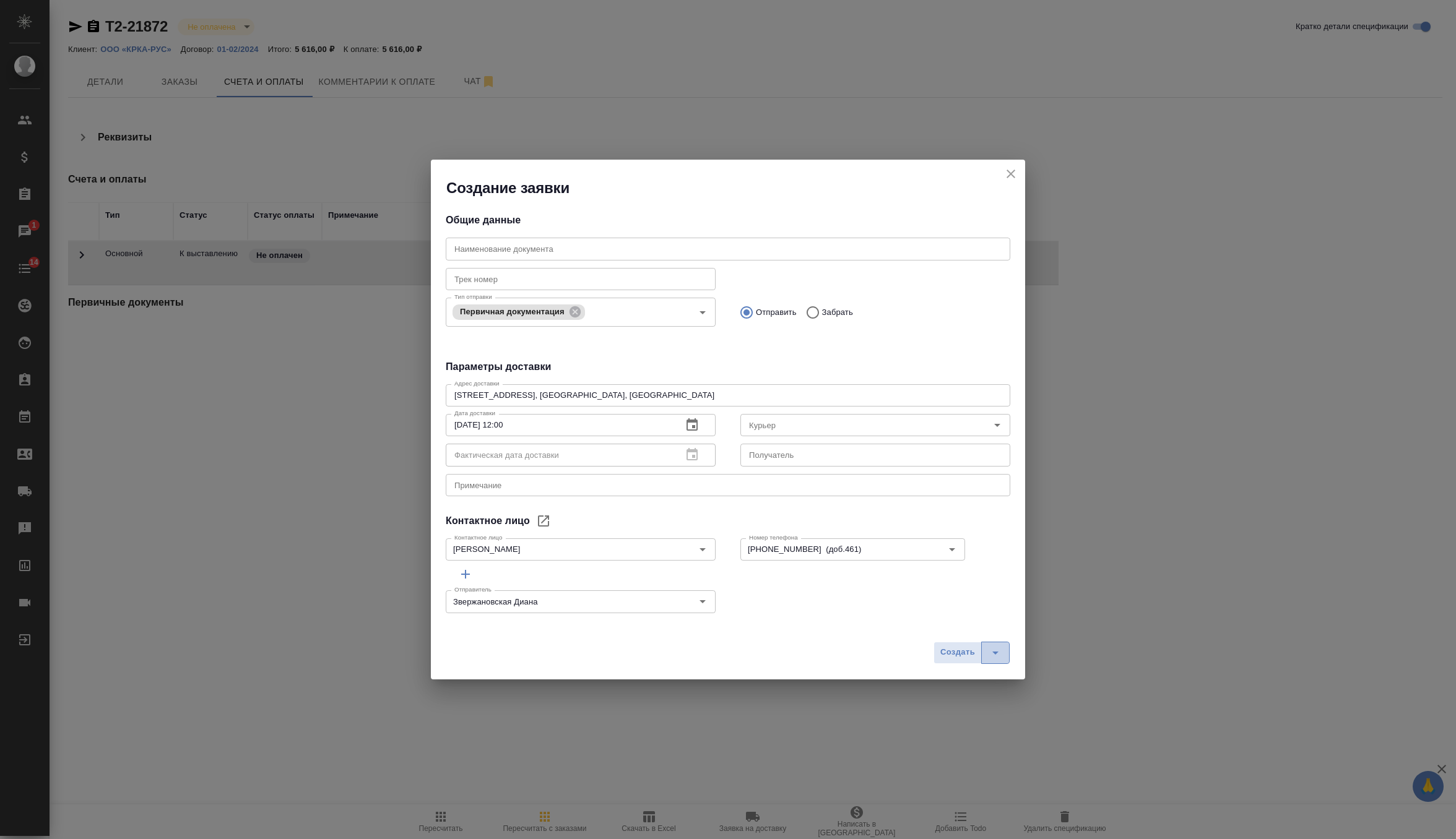
click at [993, 653] on icon "split button" at bounding box center [995, 652] width 15 height 15
click at [985, 623] on li "Создать и скачать" at bounding box center [973, 626] width 89 height 20
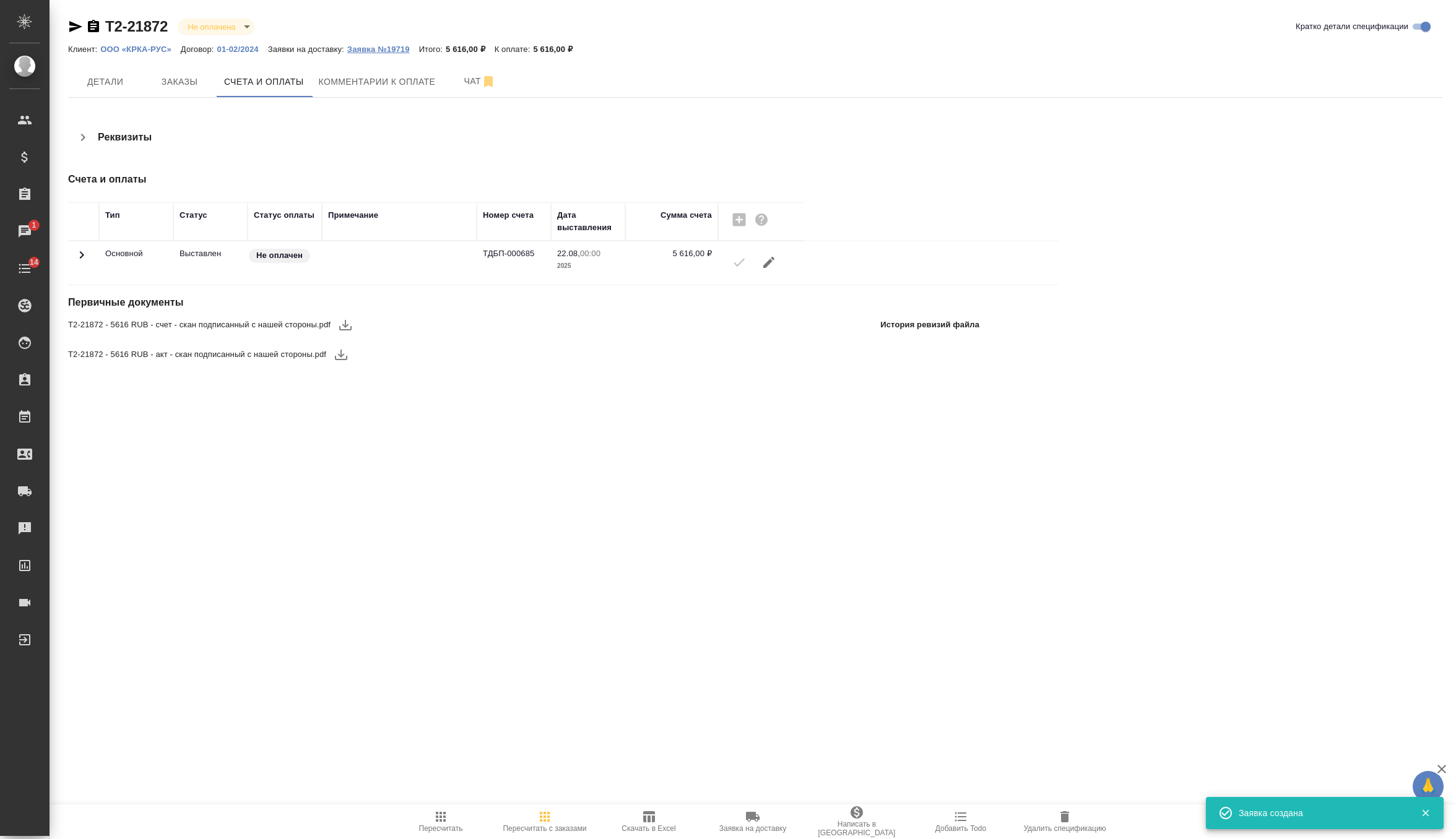
click at [394, 54] on button "Заявка №19719" at bounding box center [383, 49] width 72 height 13
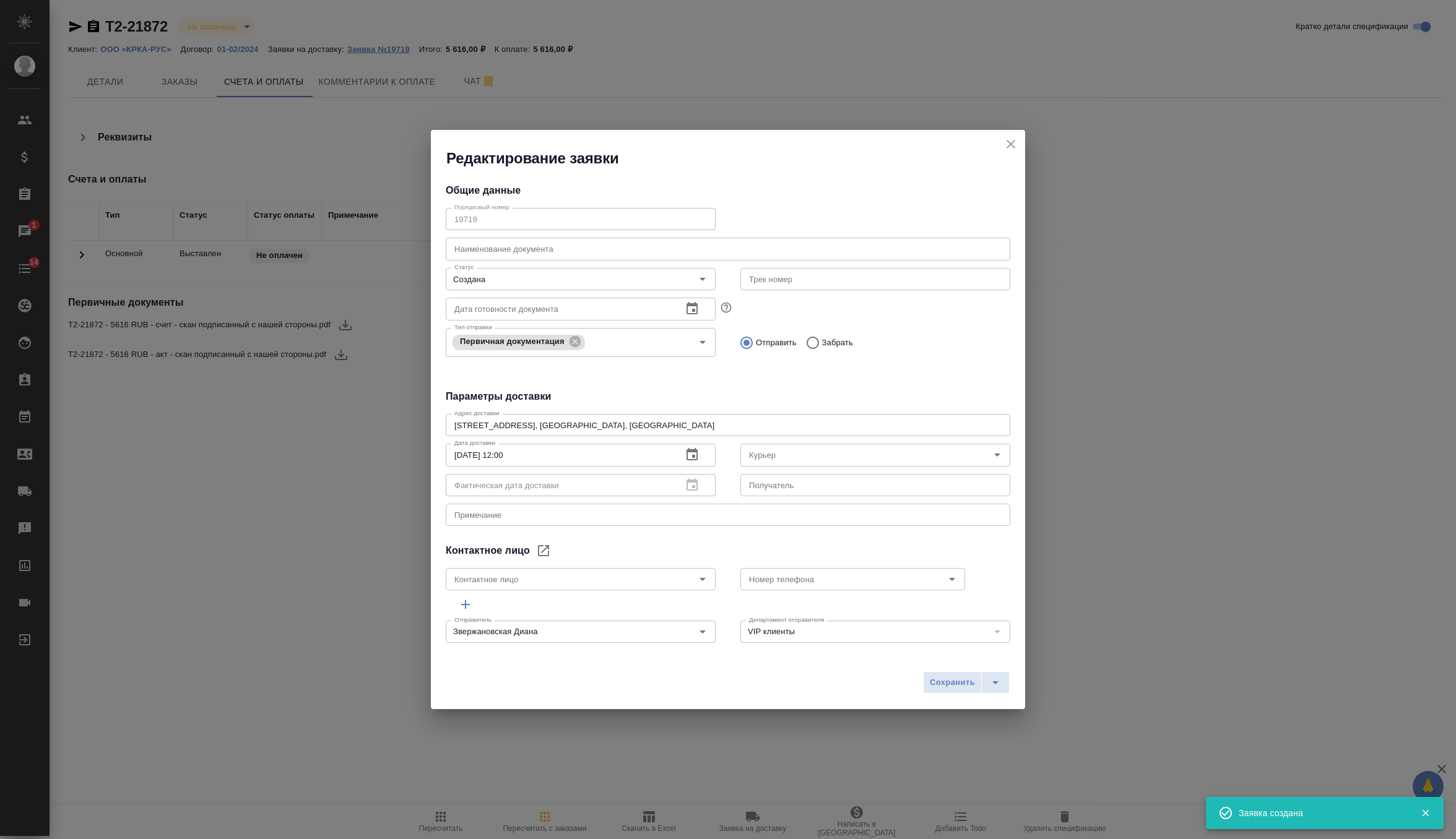
type input "Кулагина Екатерина"
type input "+7 (495) 981-10-87 (доб.461)"
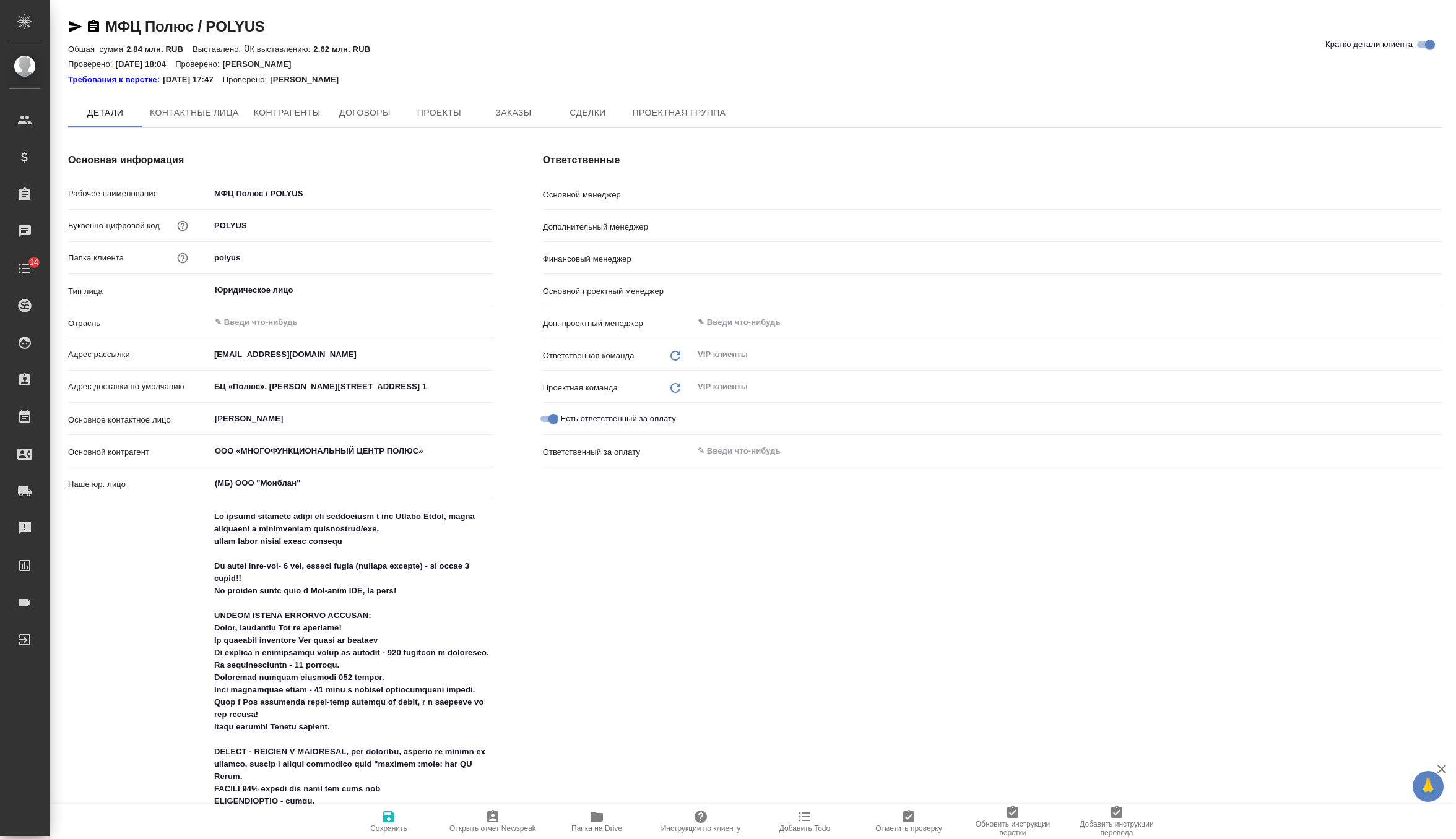
type textarea "x"
type input "Звержановская Диана"
type input "[PERSON_NAME]"
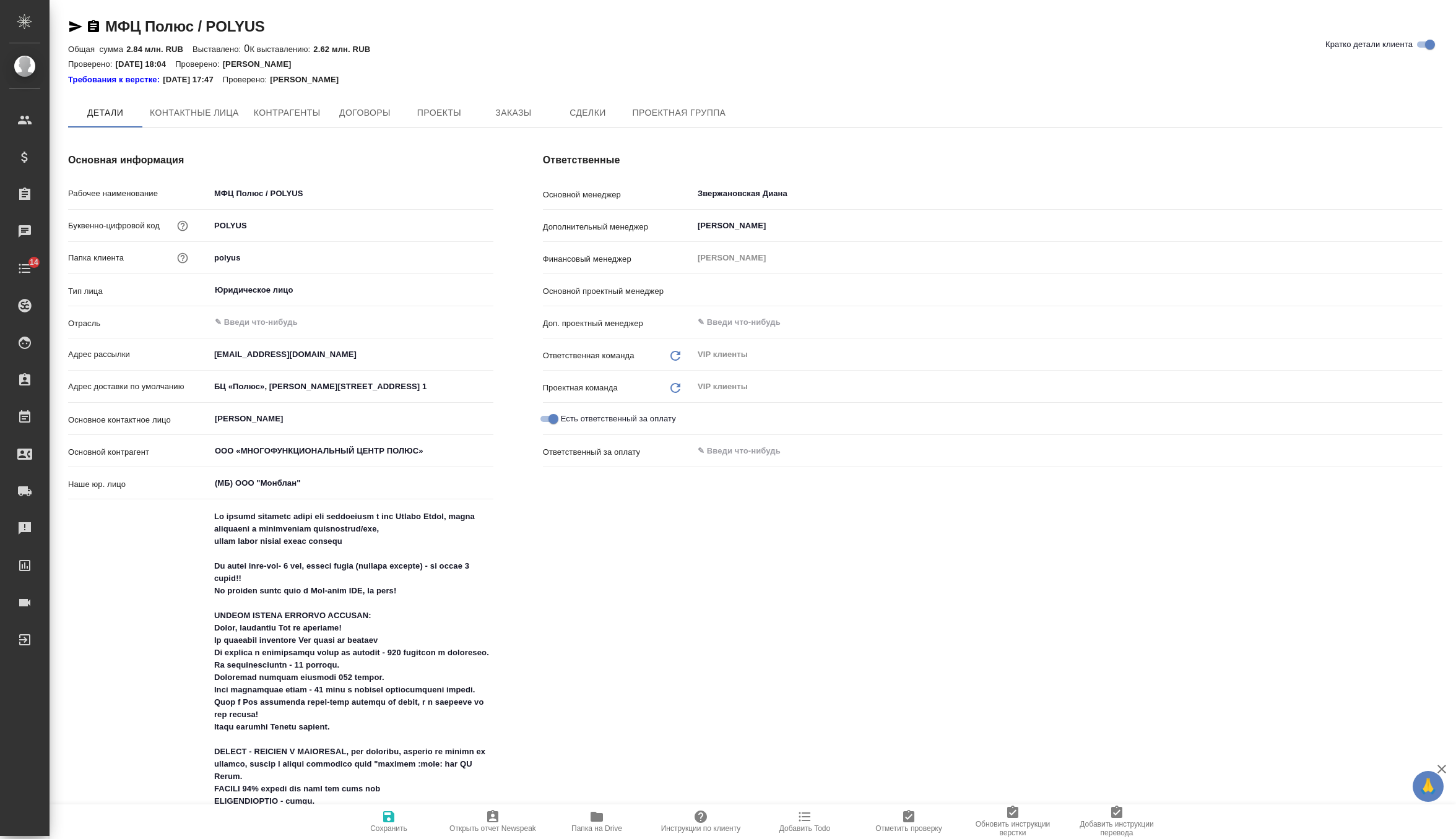
type textarea "x"
type input "[PERSON_NAME]"
click at [592, 819] on icon "button" at bounding box center [597, 816] width 13 height 10
type textarea "x"
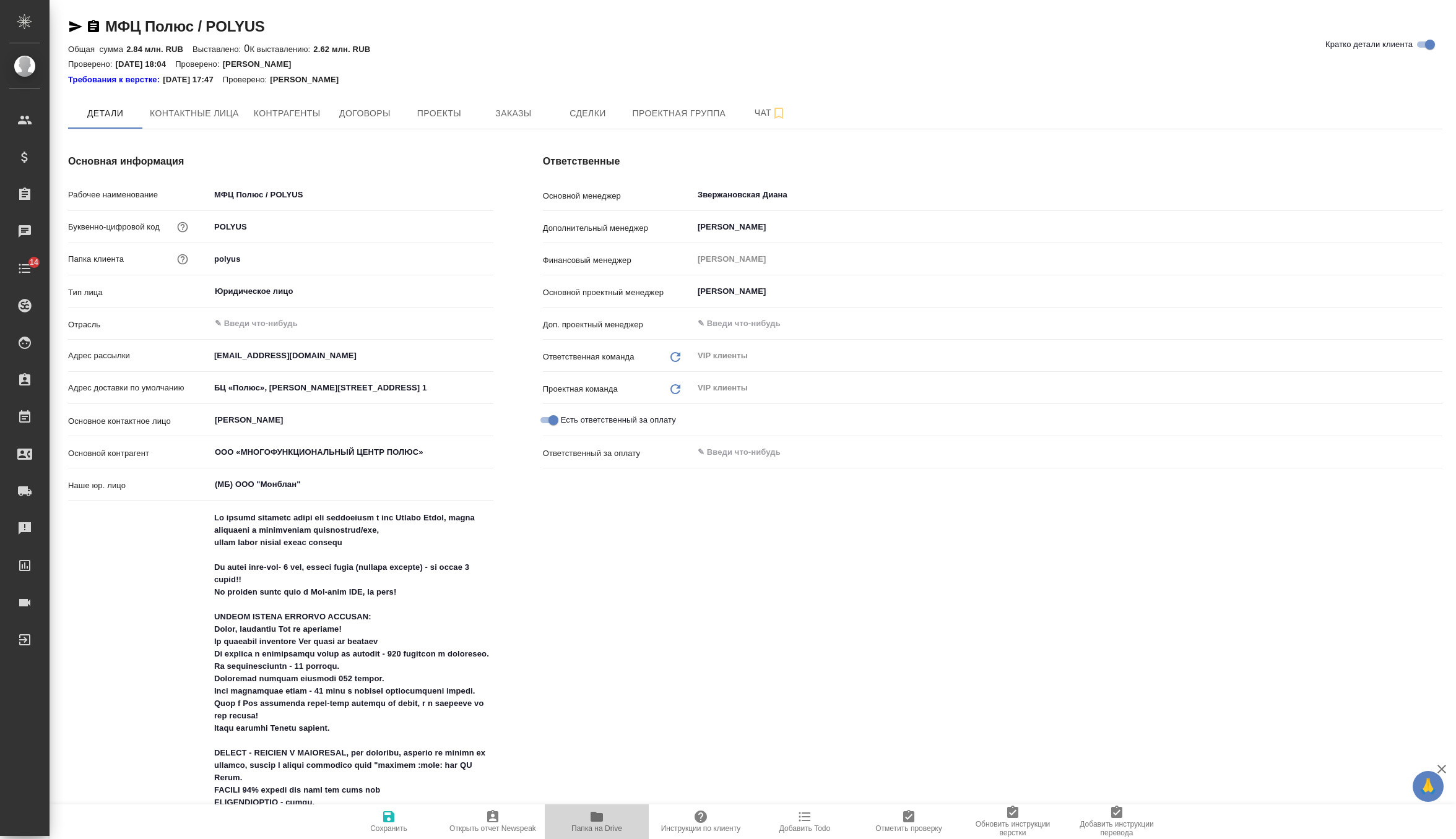
type textarea "x"
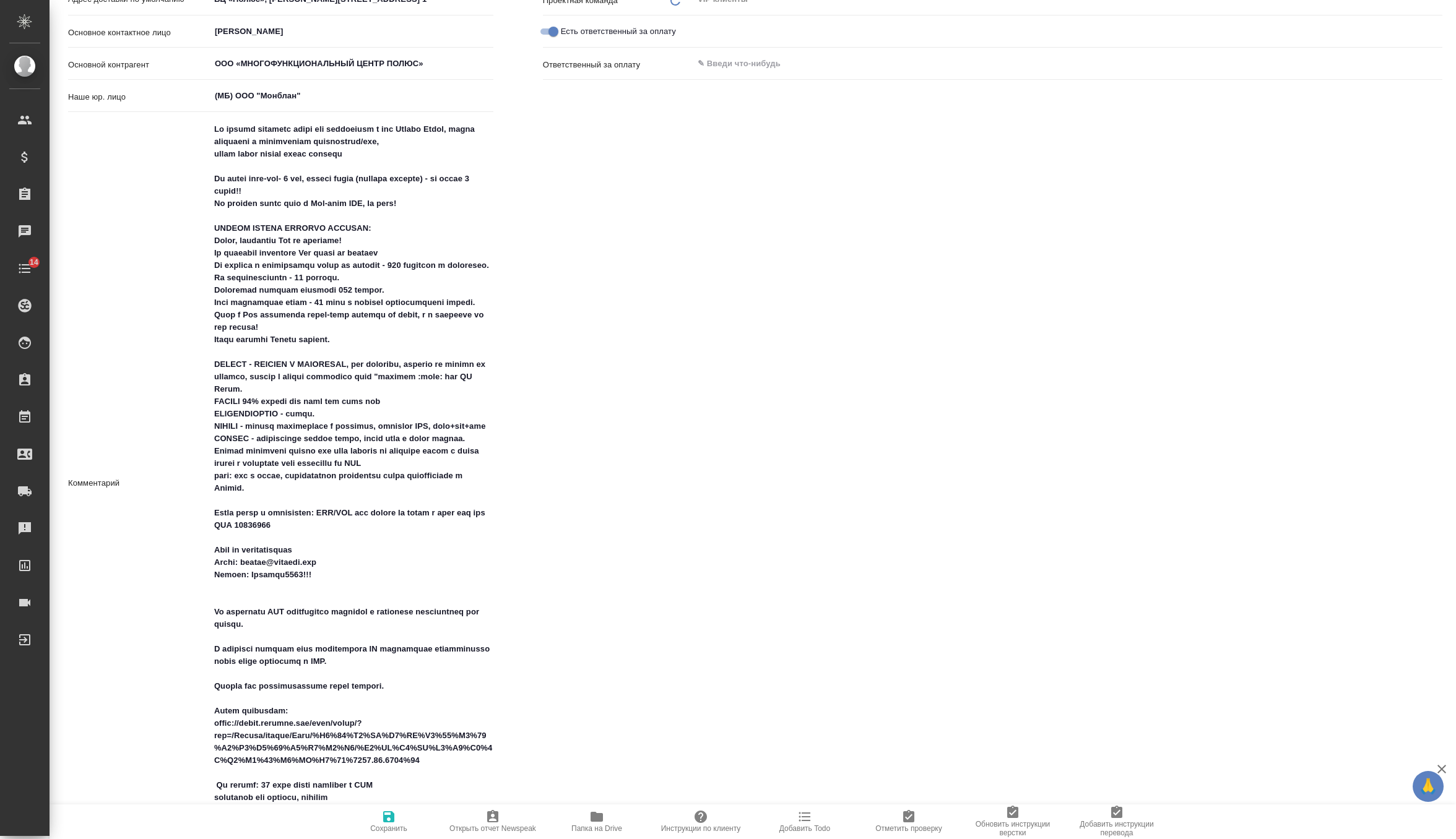
scroll to position [396, 0]
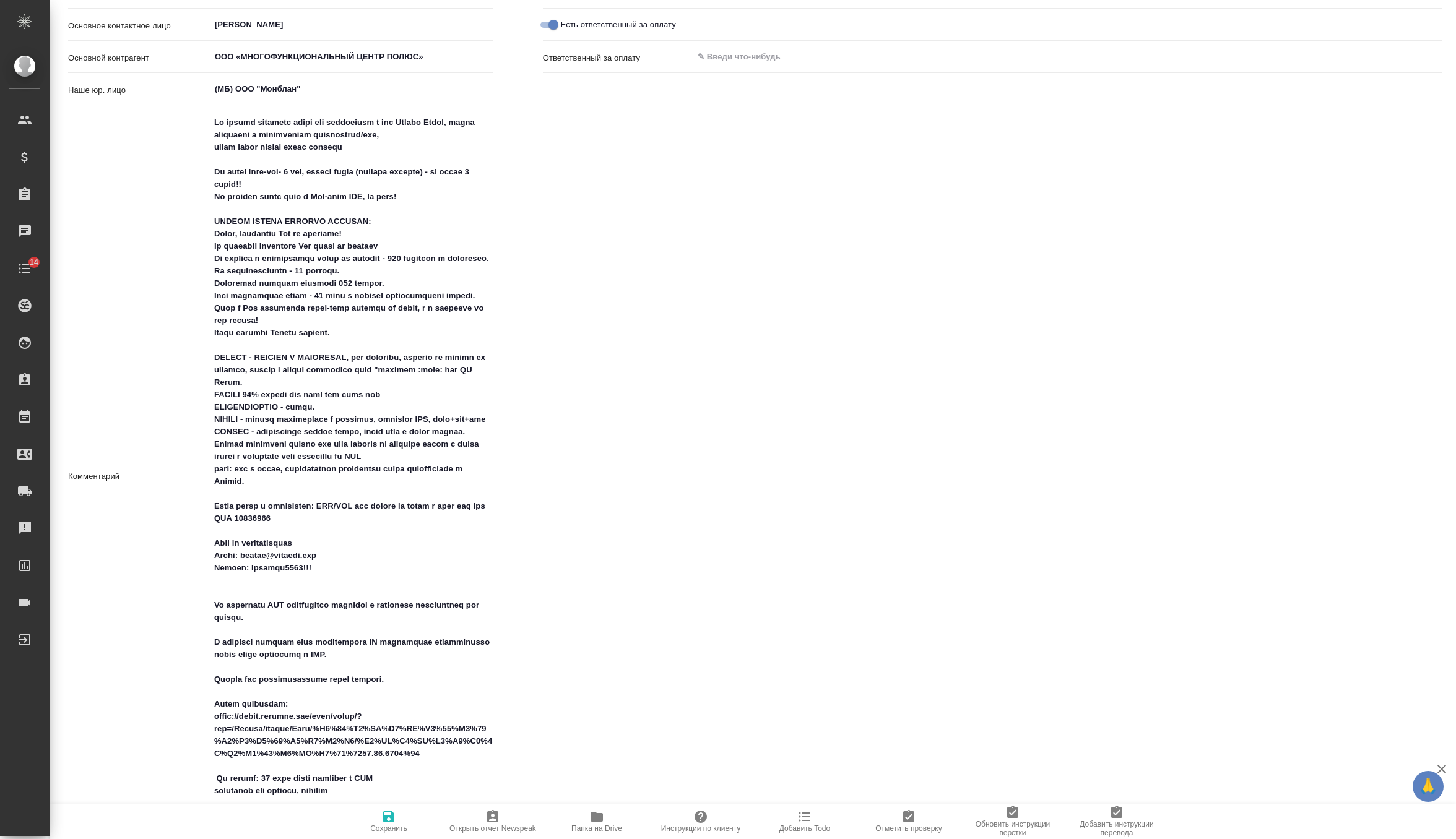
type textarea "x"
drag, startPoint x: 400, startPoint y: 417, endPoint x: 202, endPoint y: 415, distance: 198.0
click at [202, 415] on div "Комментарий x" at bounding box center [281, 477] width 425 height 734
type textarea "По устным проектам несем всю информацию в чат Устные Полюс, чтобы убедиться в д…"
type textarea "x"
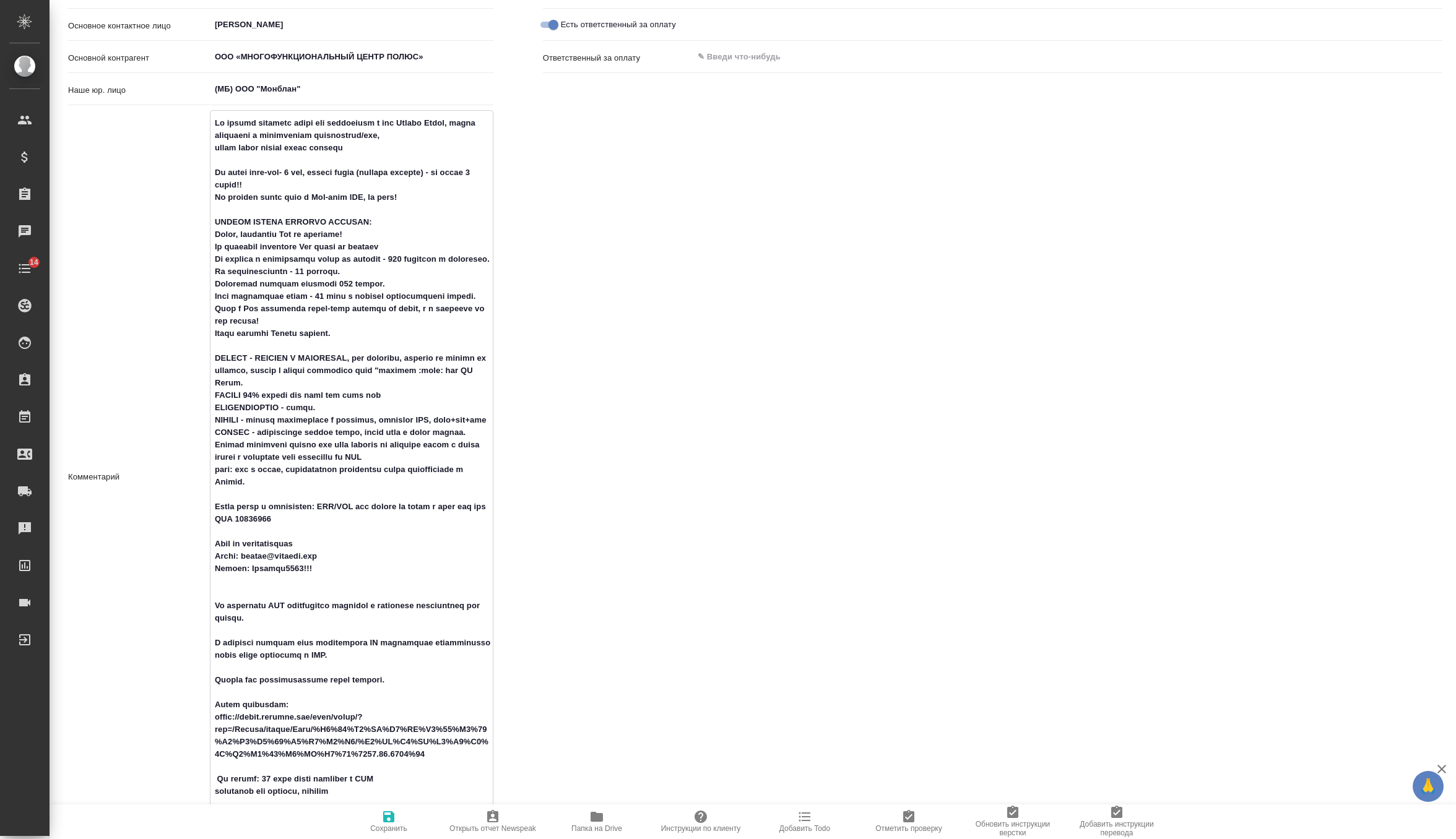
type textarea "x"
type textarea "По устным проектам несем всю информацию в чат Устные Полюс, чтобы убедиться в д…"
type textarea "x"
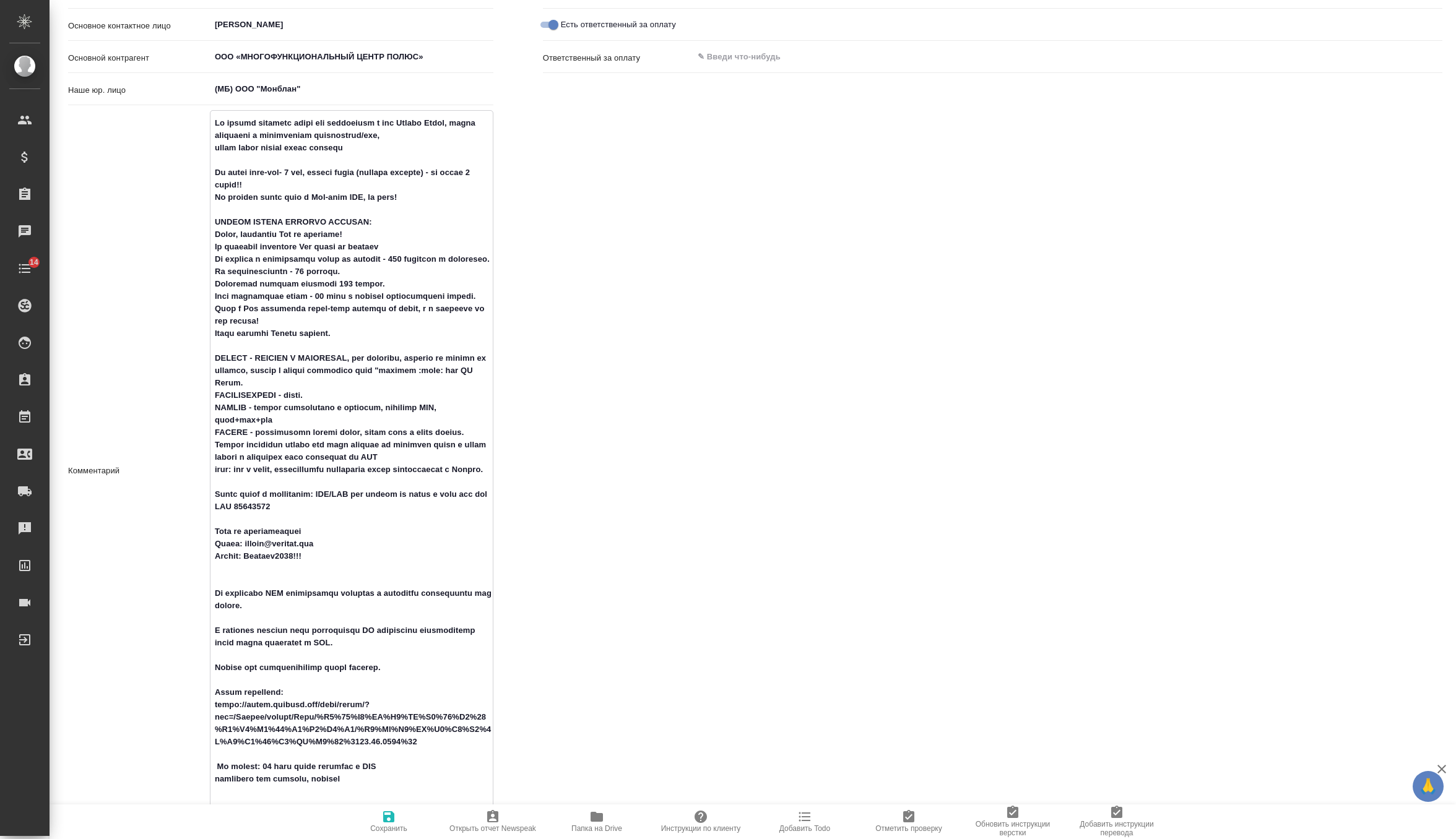
type textarea "По устным проектам несем всю информацию в чат Устные Полюс, чтобы убедиться в д…"
click at [384, 825] on span "Сохранить" at bounding box center [389, 828] width 37 height 8
type textarea "x"
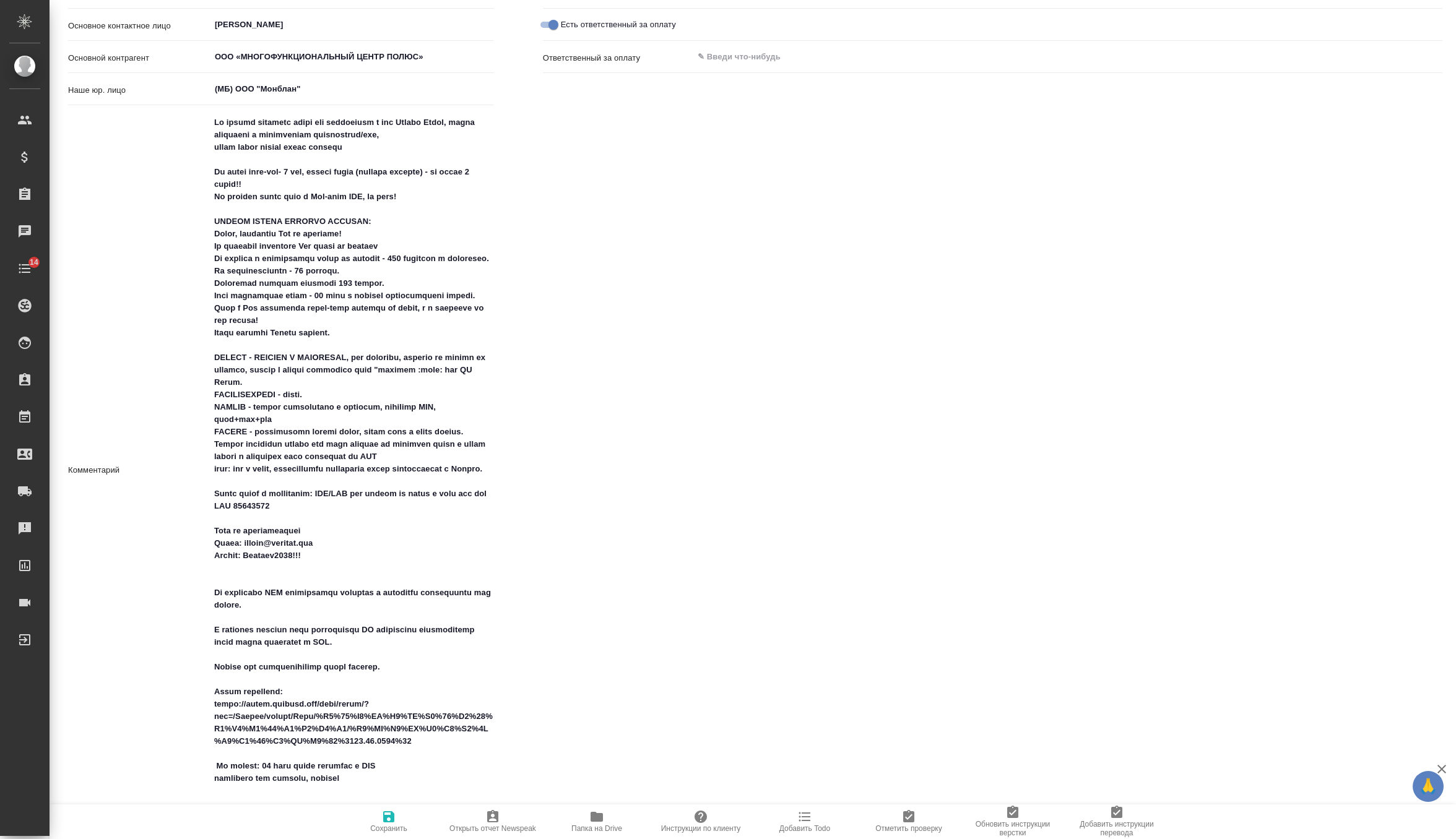
type textarea "x"
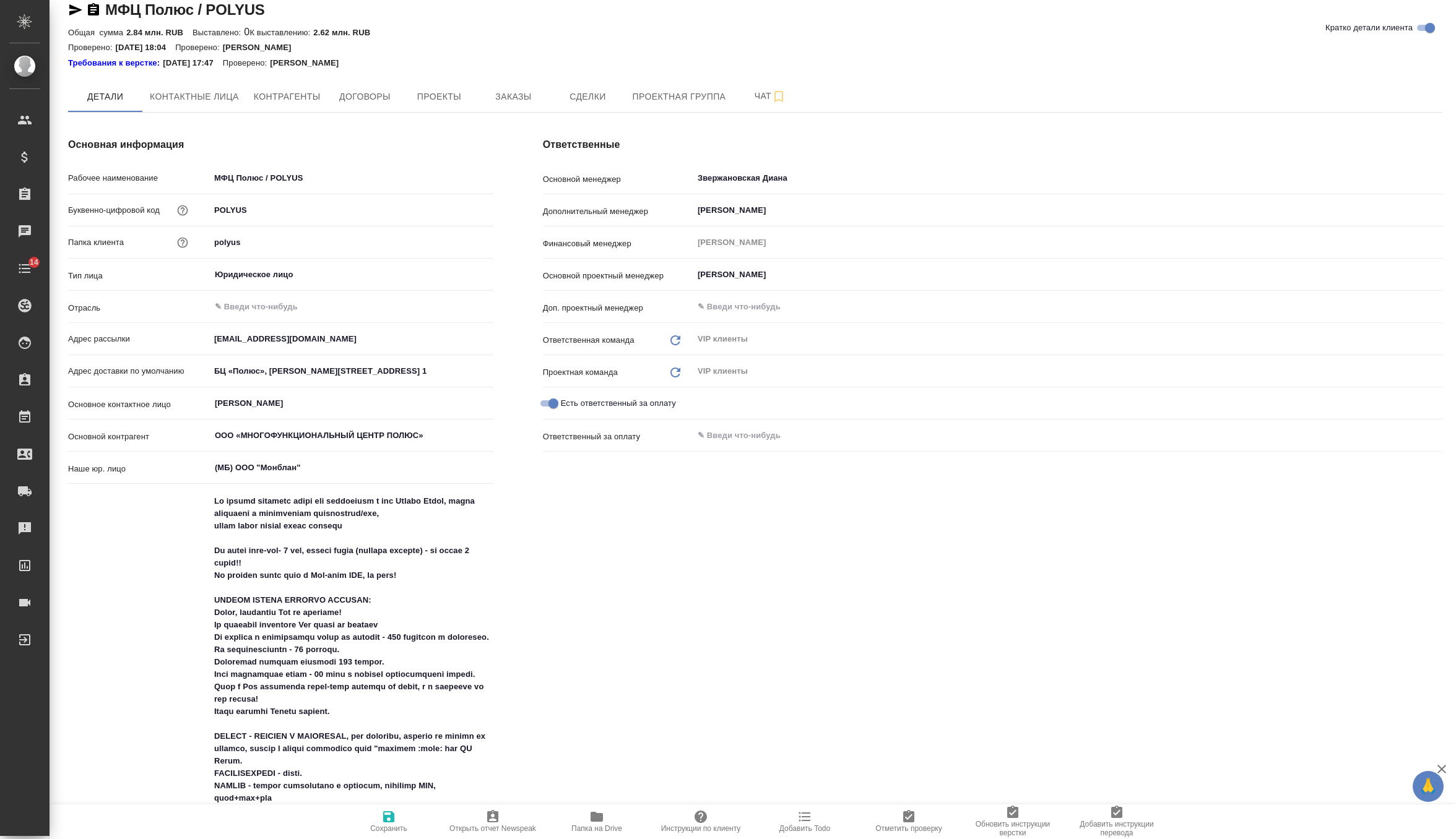
scroll to position [0, 0]
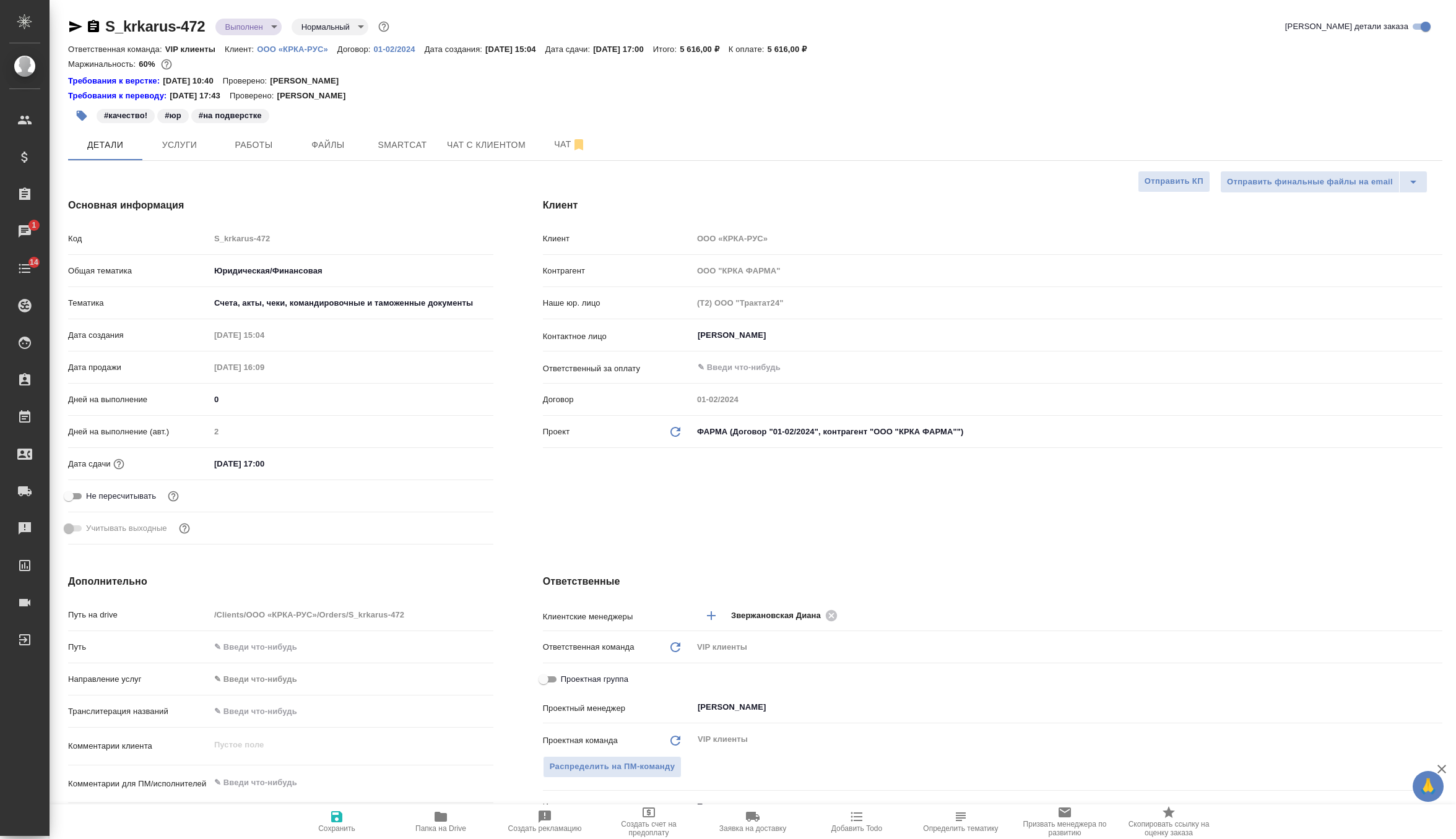
select select "RU"
click at [320, 50] on p "ООО «КРКА-РУС»" at bounding box center [297, 49] width 80 height 9
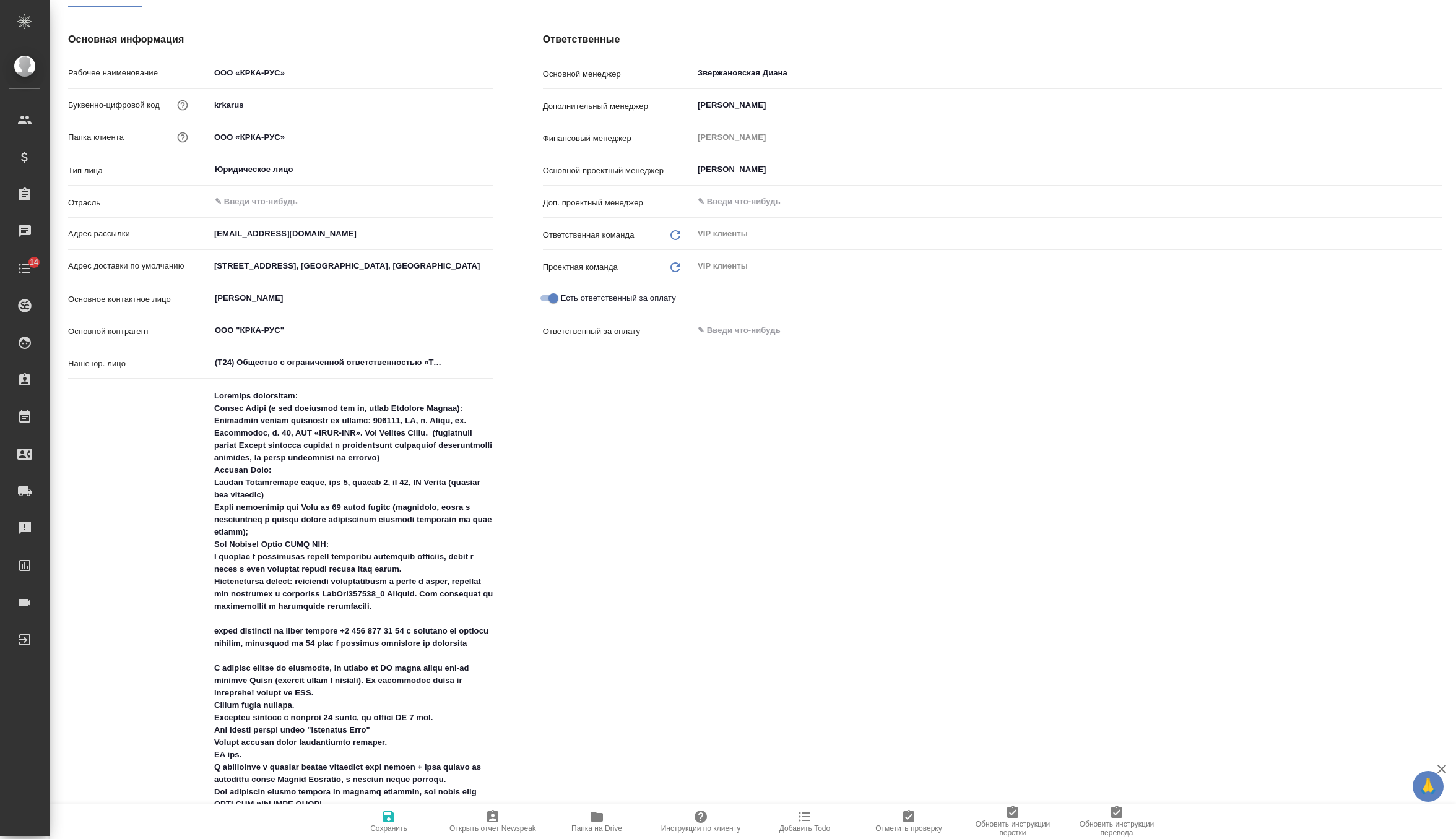
scroll to position [130, 0]
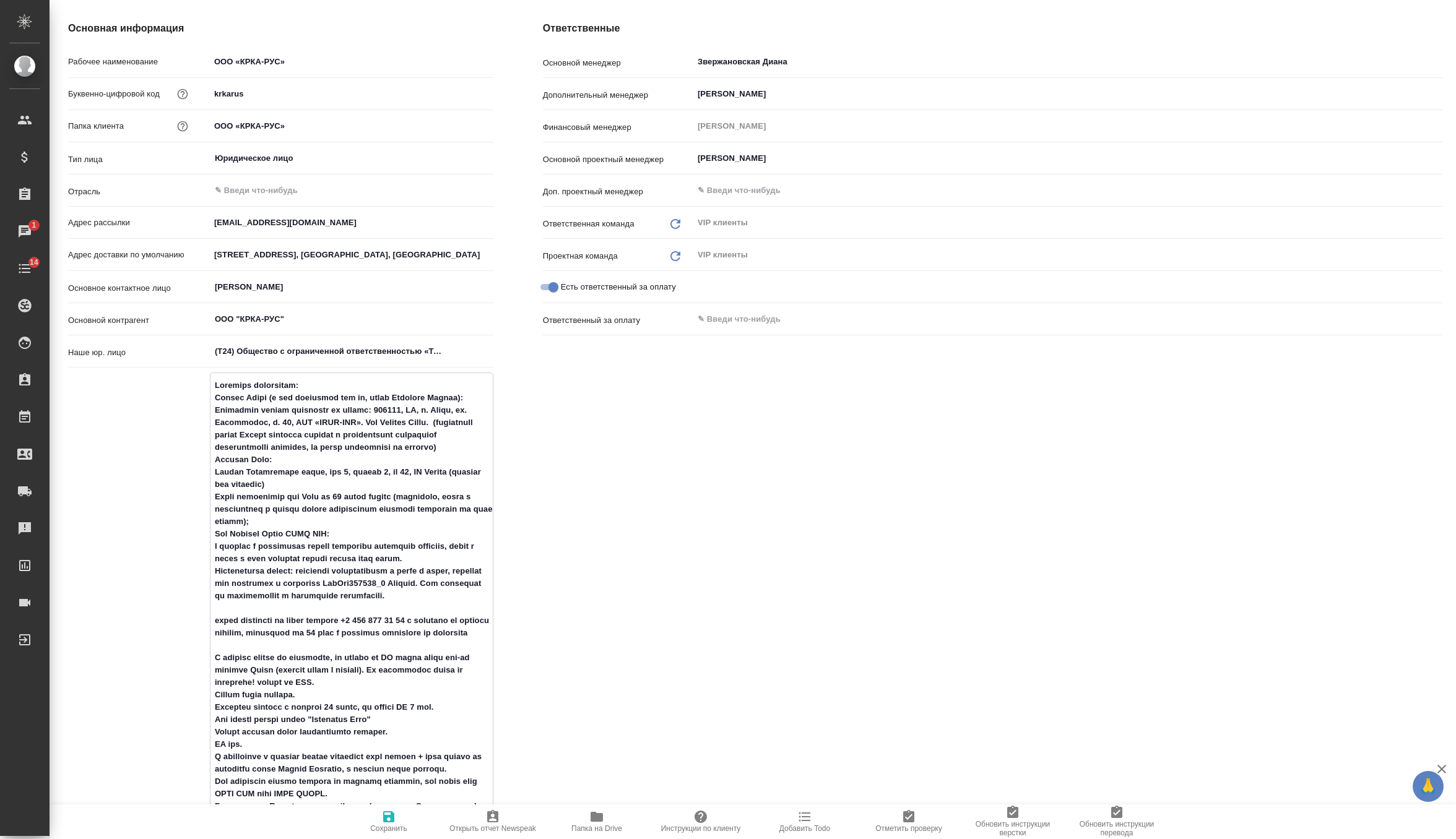
drag, startPoint x: 216, startPoint y: 479, endPoint x: 487, endPoint y: 483, distance: 271.0
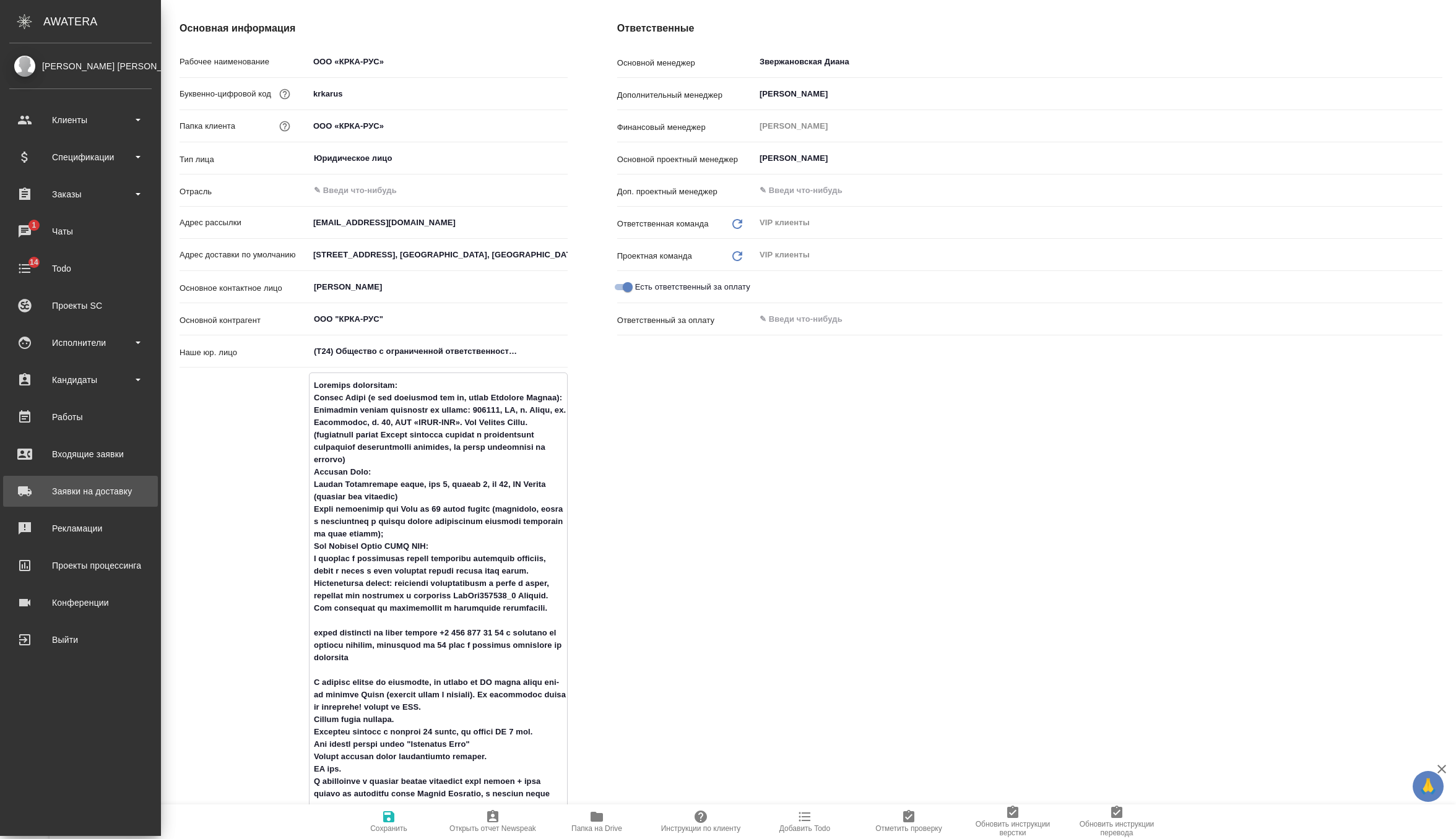
click at [99, 482] on div "Заявки на доставку" at bounding box center [80, 491] width 142 height 18
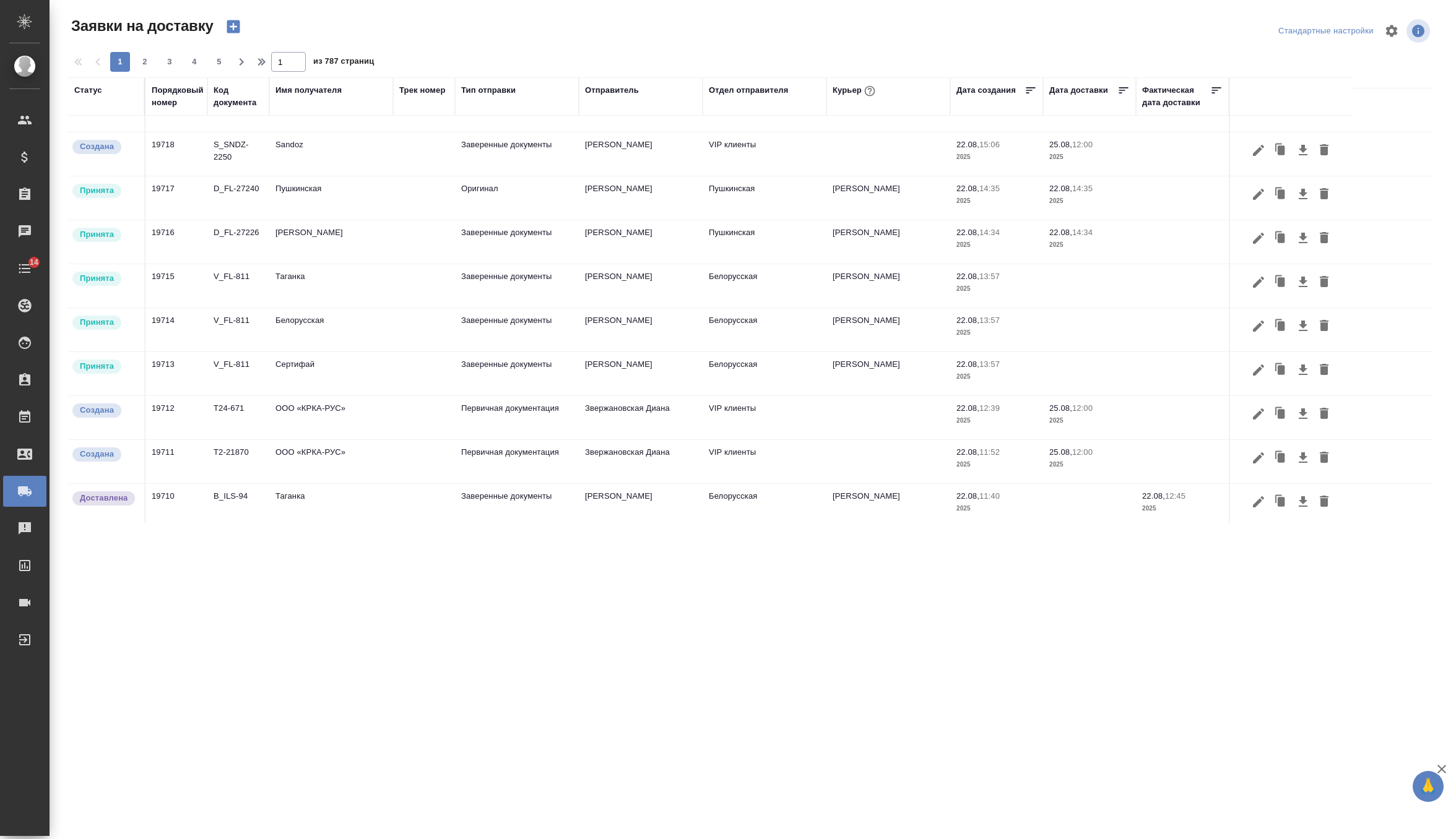
scroll to position [30, 0]
click at [182, 130] on td "19712" at bounding box center [176, 108] width 62 height 43
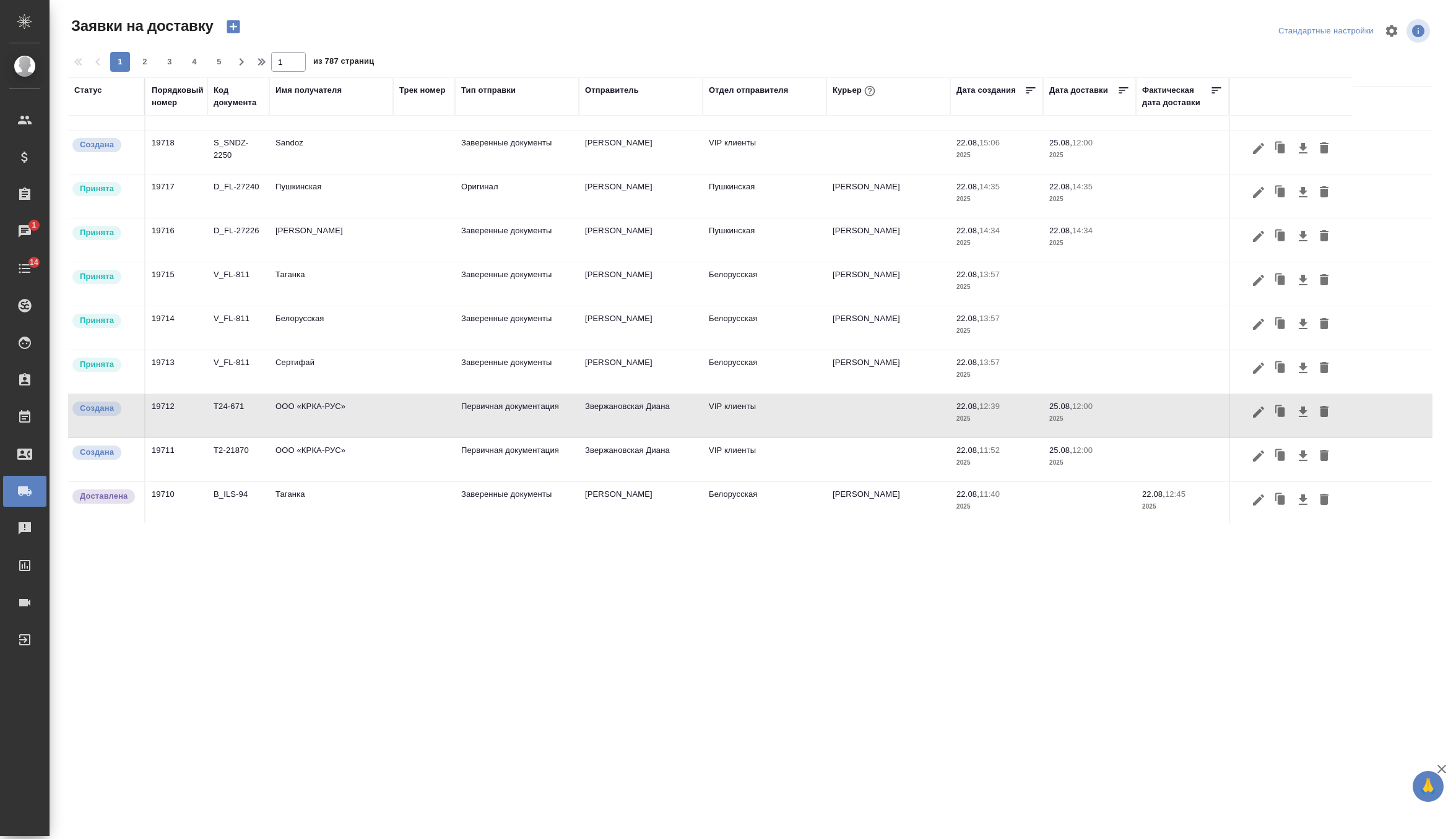
click at [197, 130] on td "19711" at bounding box center [176, 108] width 62 height 43
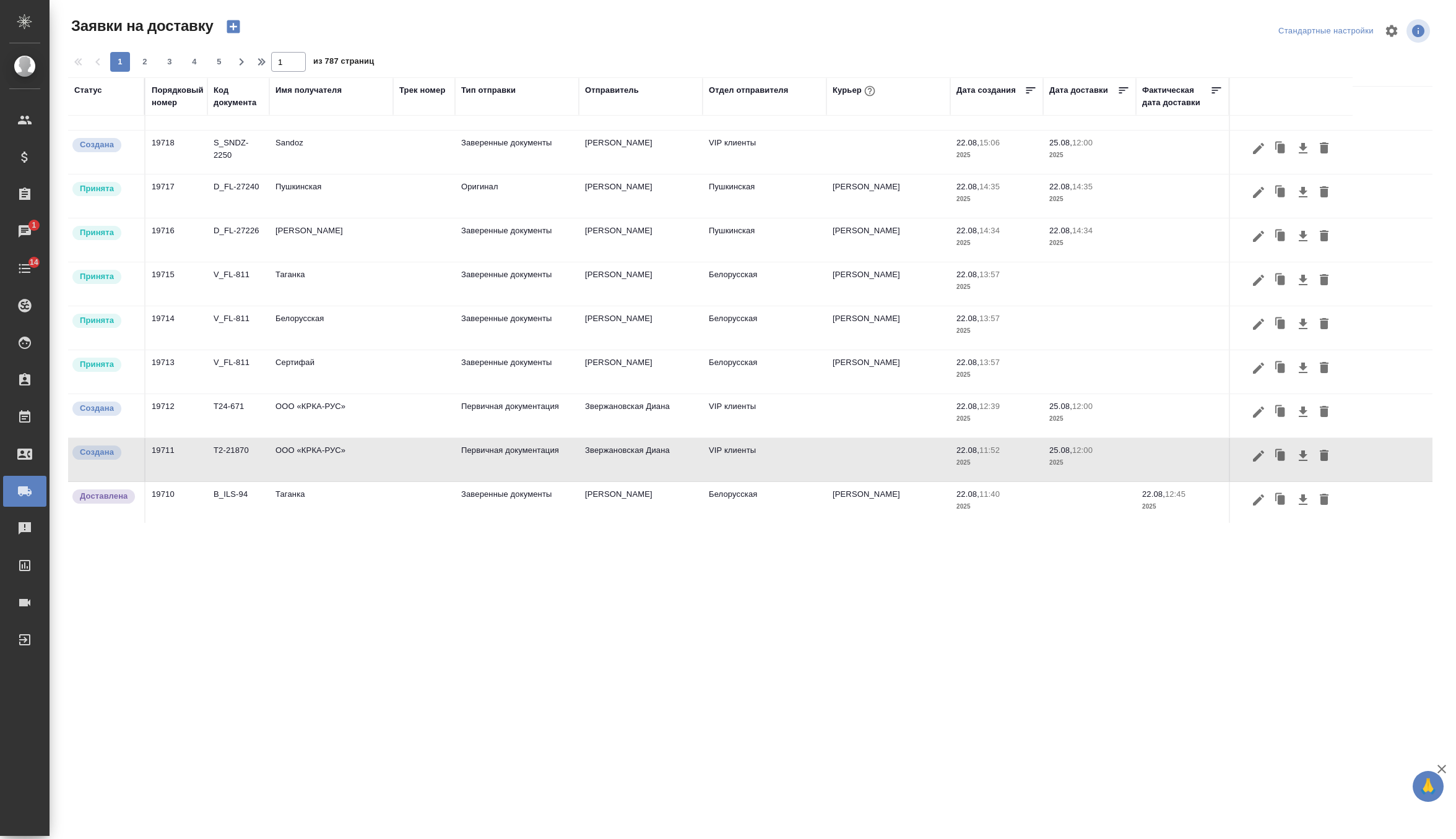
click at [269, 130] on td "ООО «КРКА-РУС»" at bounding box center [331, 108] width 123 height 43
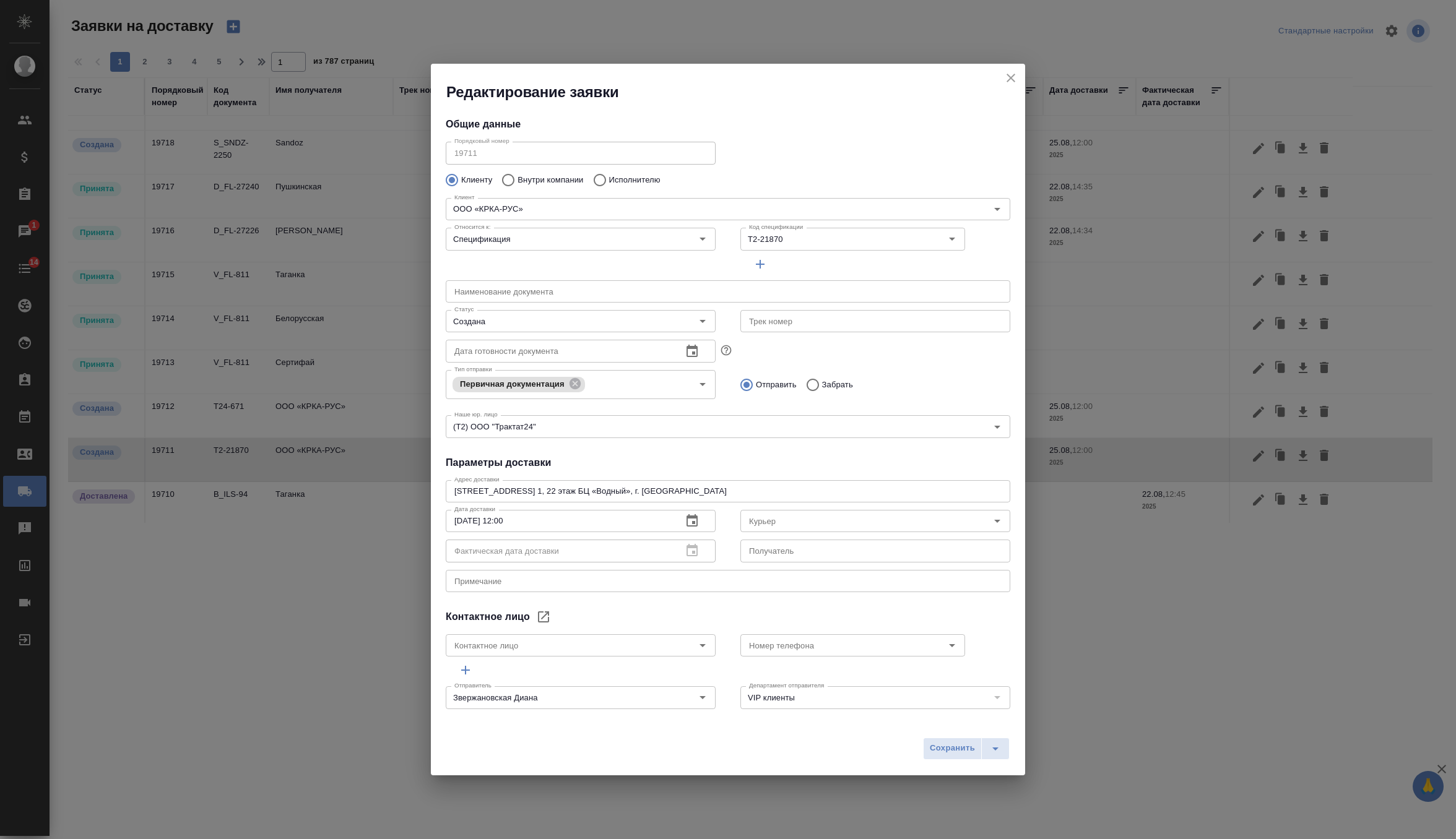
type input "Лукичева Марина"
type input "+7 495 981 10 95"
click at [1007, 73] on icon "close" at bounding box center [1010, 78] width 15 height 15
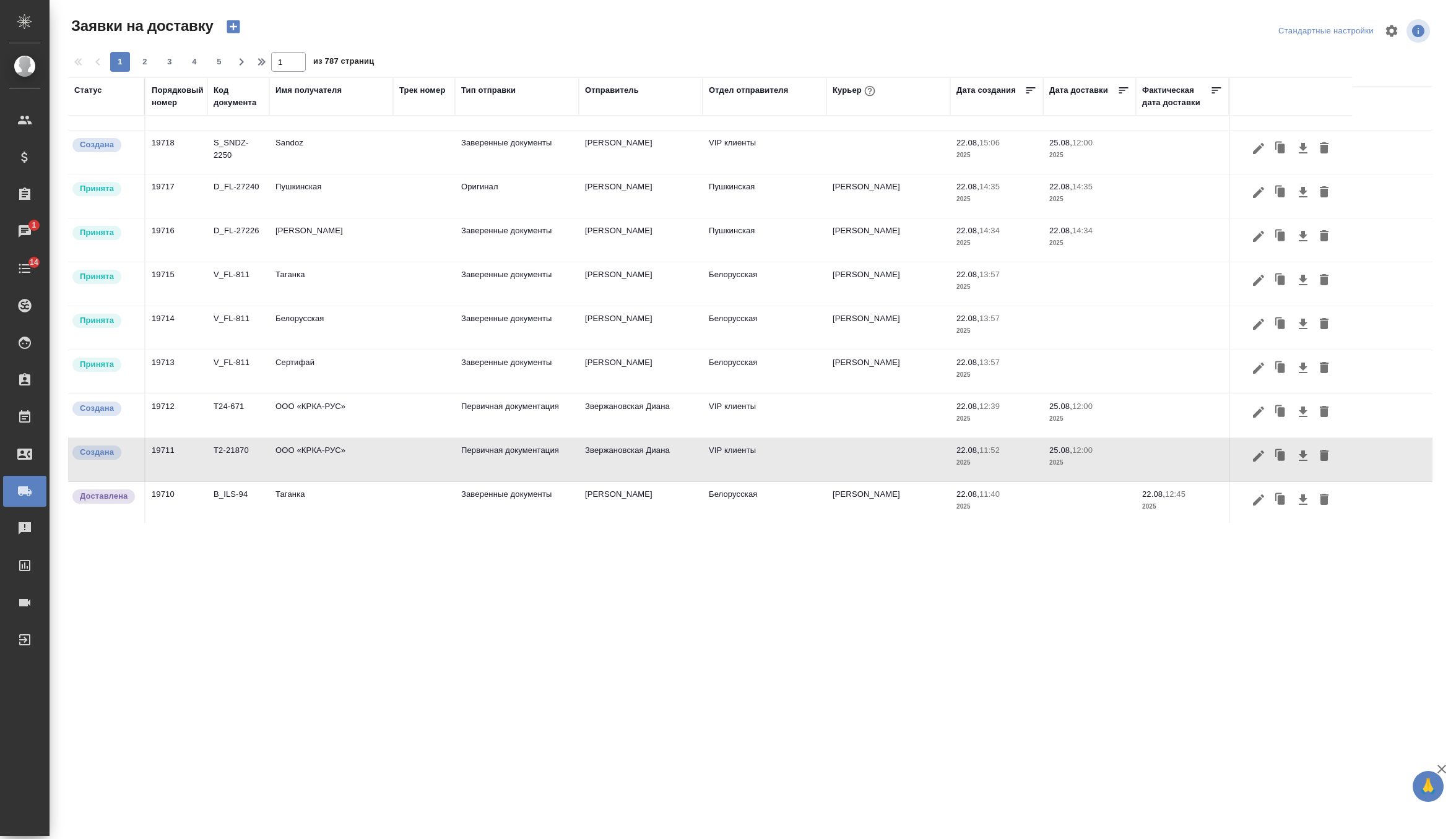
click at [384, 130] on td "ООО «КРКА-РУС»" at bounding box center [331, 108] width 123 height 43
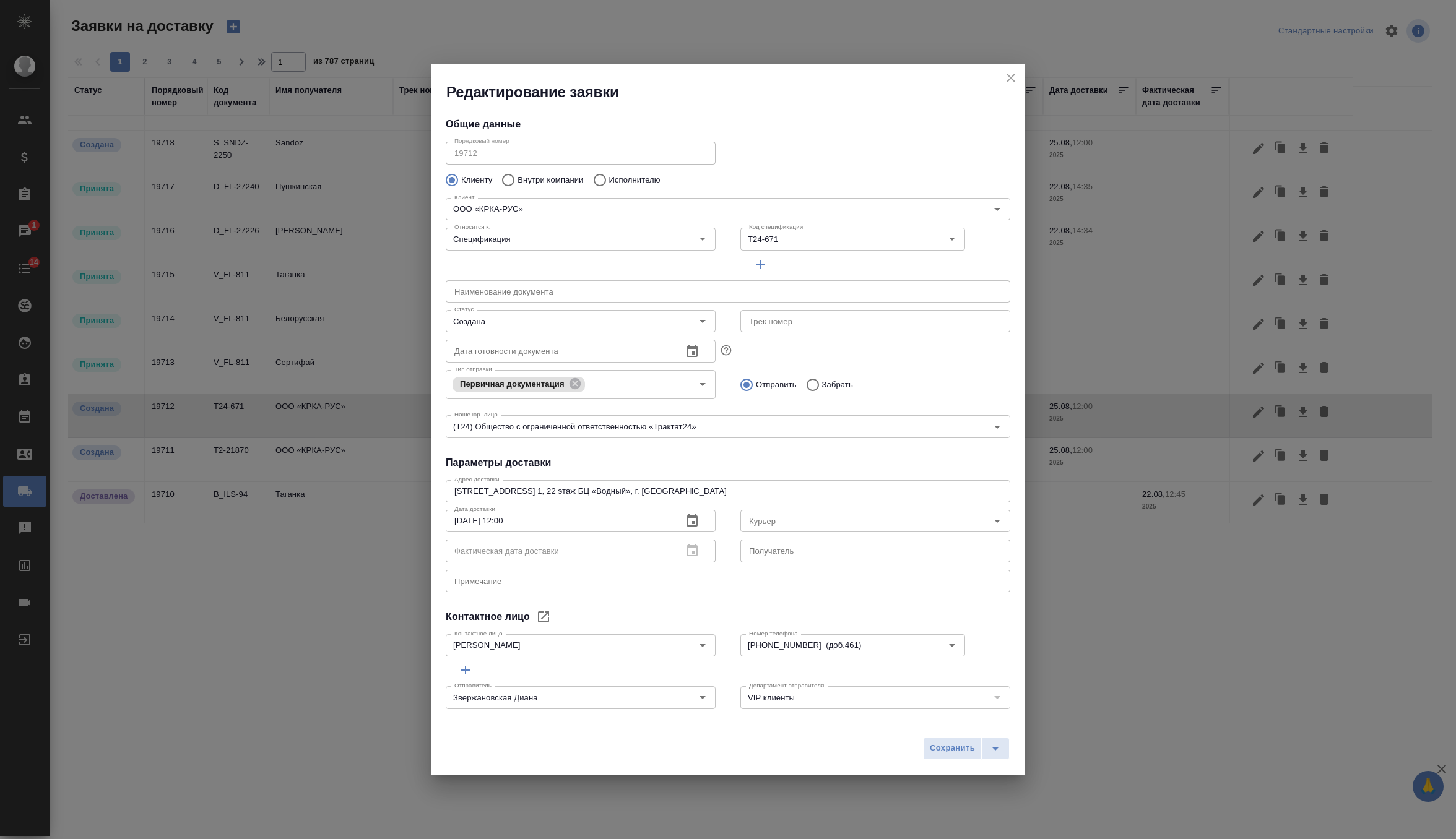
click at [1012, 80] on icon "close" at bounding box center [1010, 78] width 15 height 15
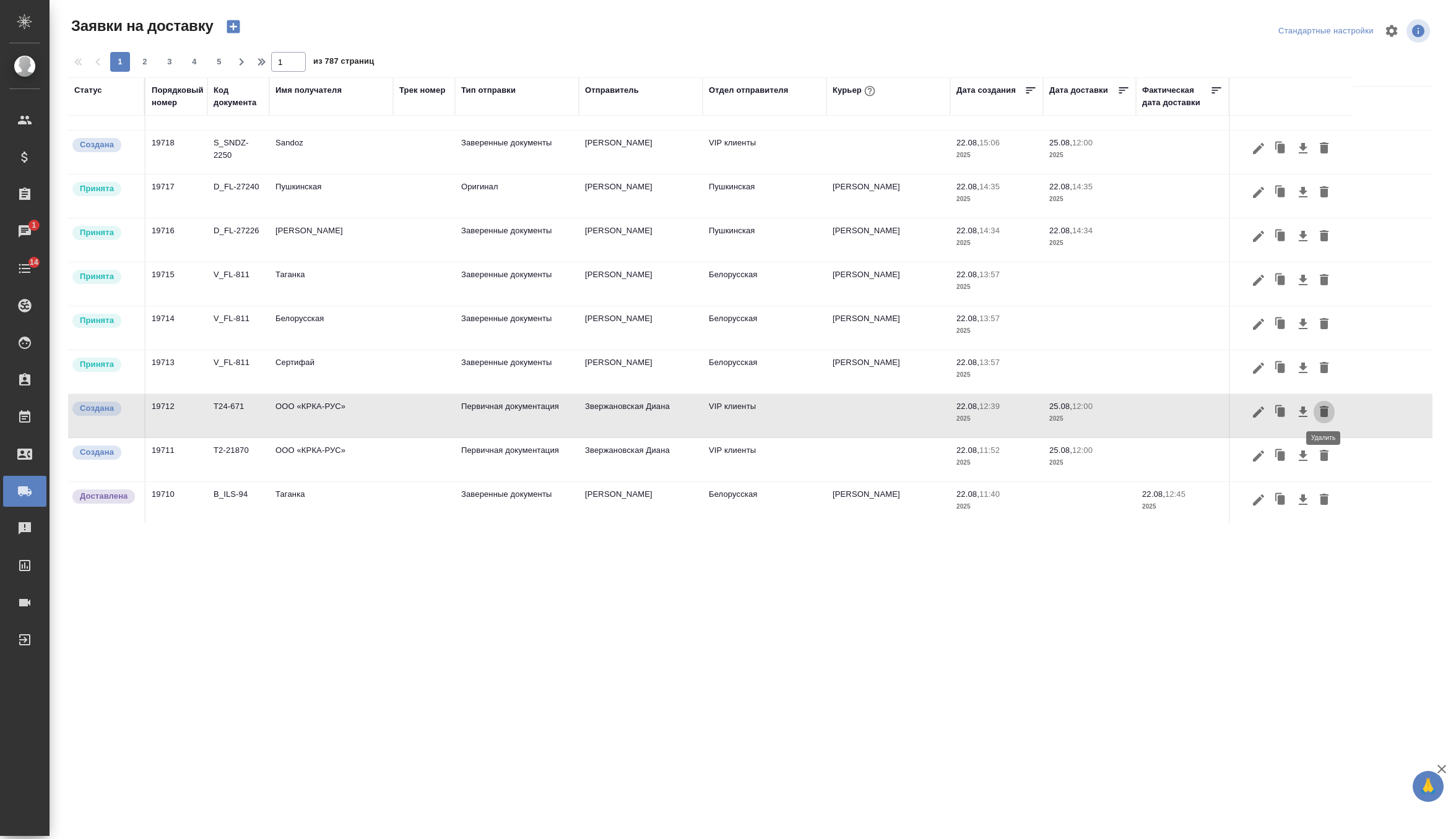
click at [1320, 408] on icon "button" at bounding box center [1323, 411] width 15 height 15
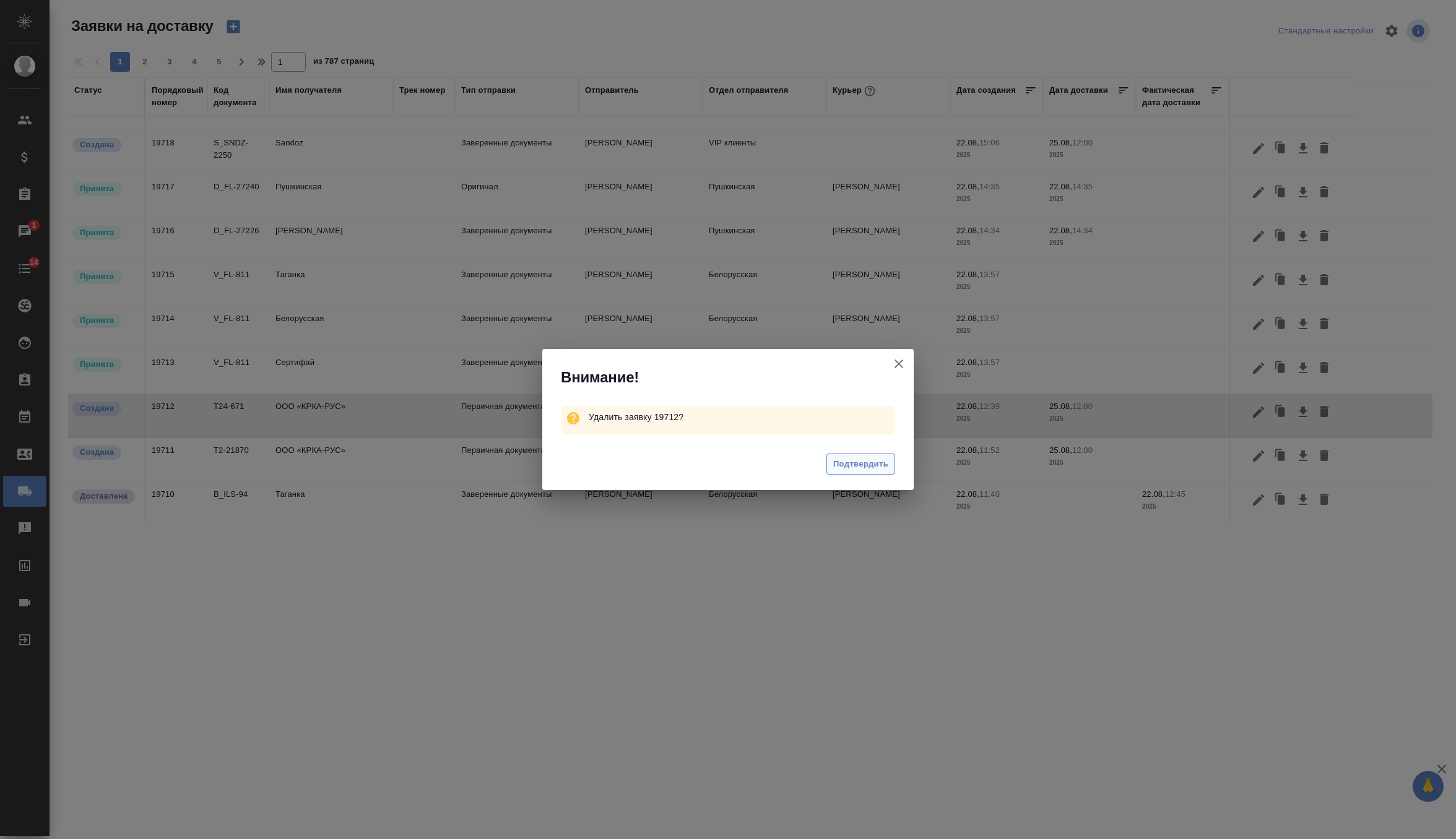
click at [872, 473] on button "Подтвердить" at bounding box center [860, 464] width 68 height 22
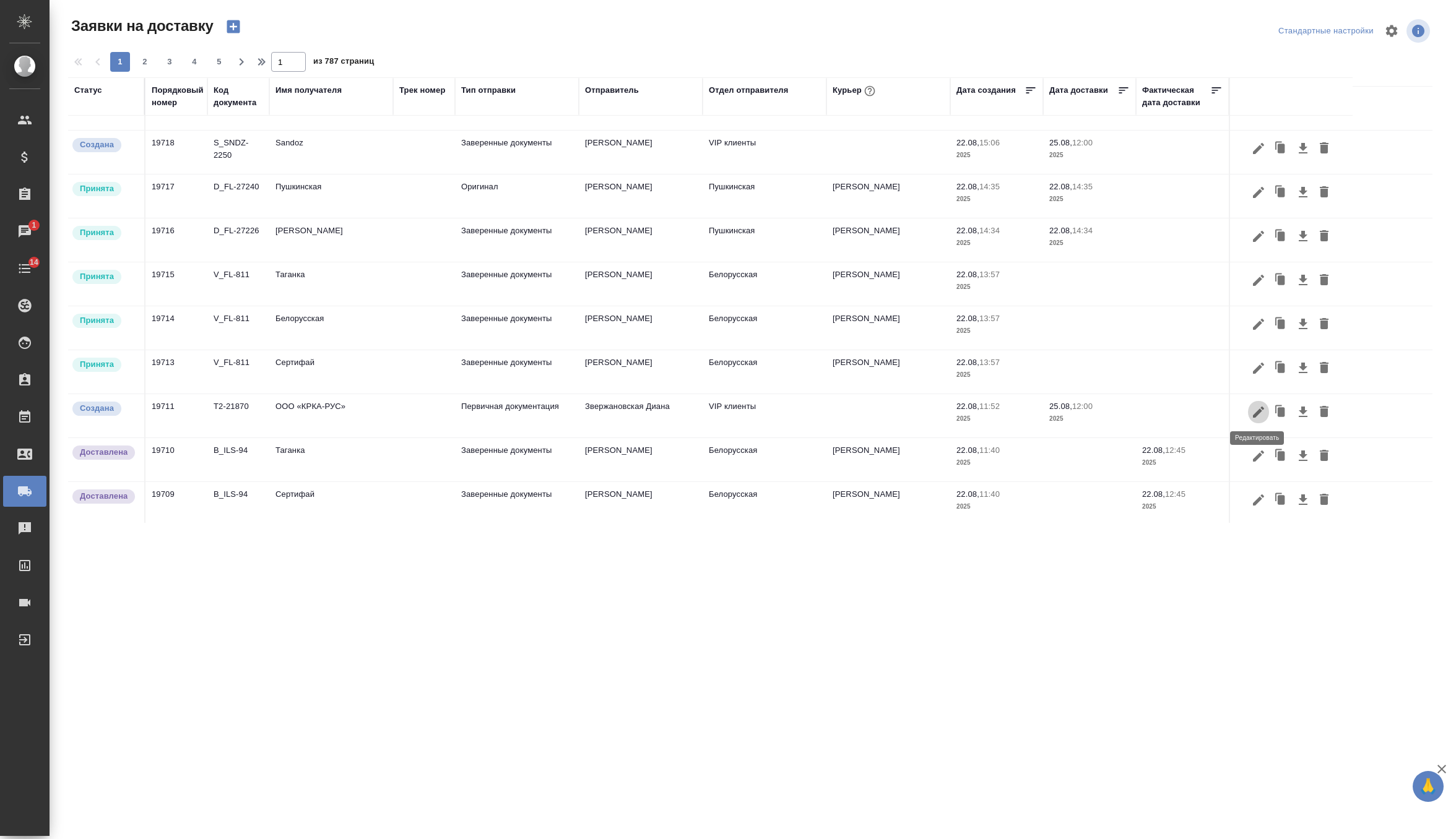
click at [1253, 410] on icon "button" at bounding box center [1258, 412] width 15 height 15
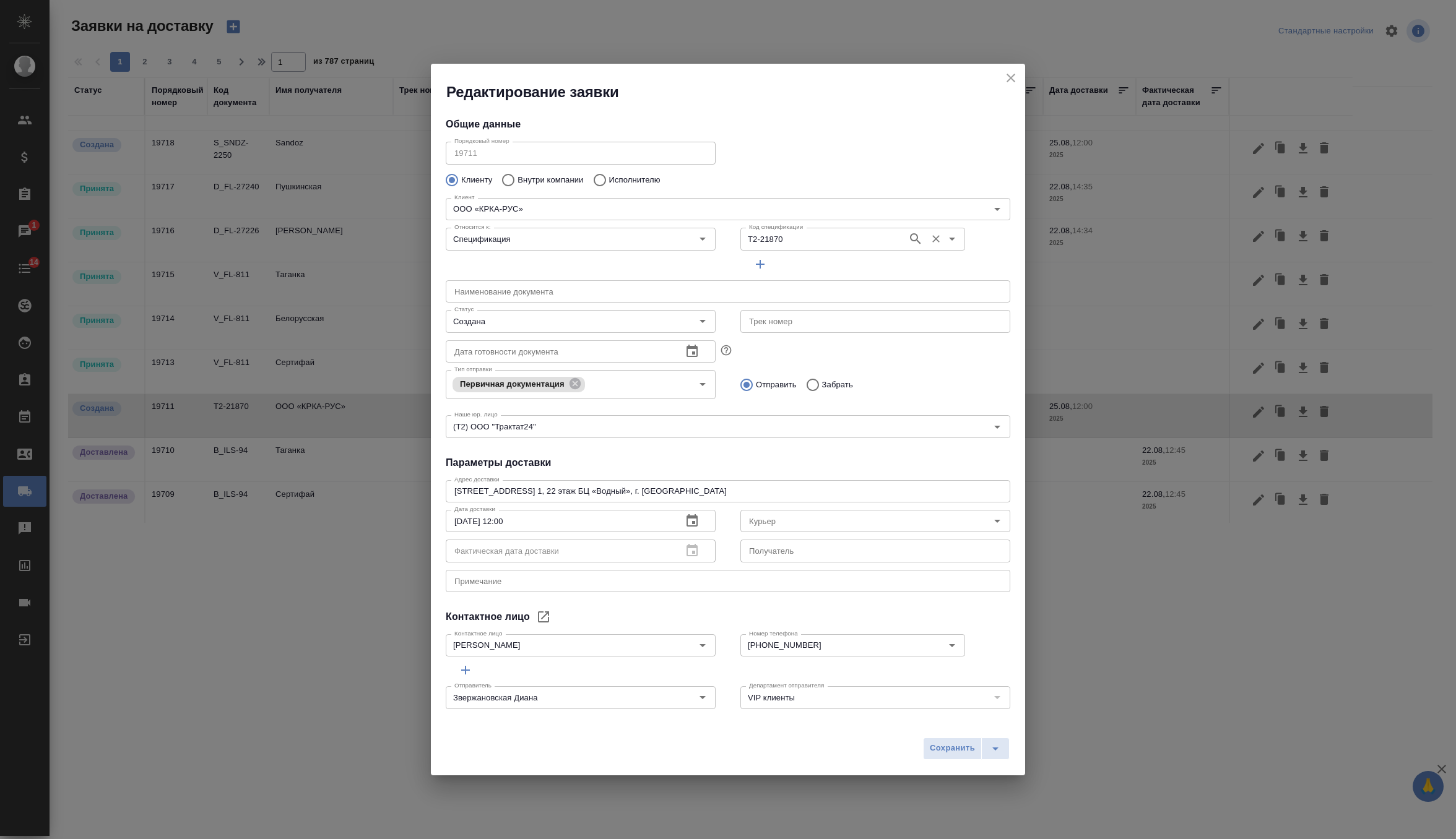
click at [868, 250] on div "Т2-21870 Код спецификации" at bounding box center [852, 239] width 224 height 23
click at [875, 250] on div "Т2-21870 Код спецификации" at bounding box center [852, 239] width 224 height 23
click at [861, 274] on div "Наименование документа Наименование документа" at bounding box center [727, 290] width 589 height 54
click at [1008, 78] on icon "close" at bounding box center [1010, 78] width 15 height 15
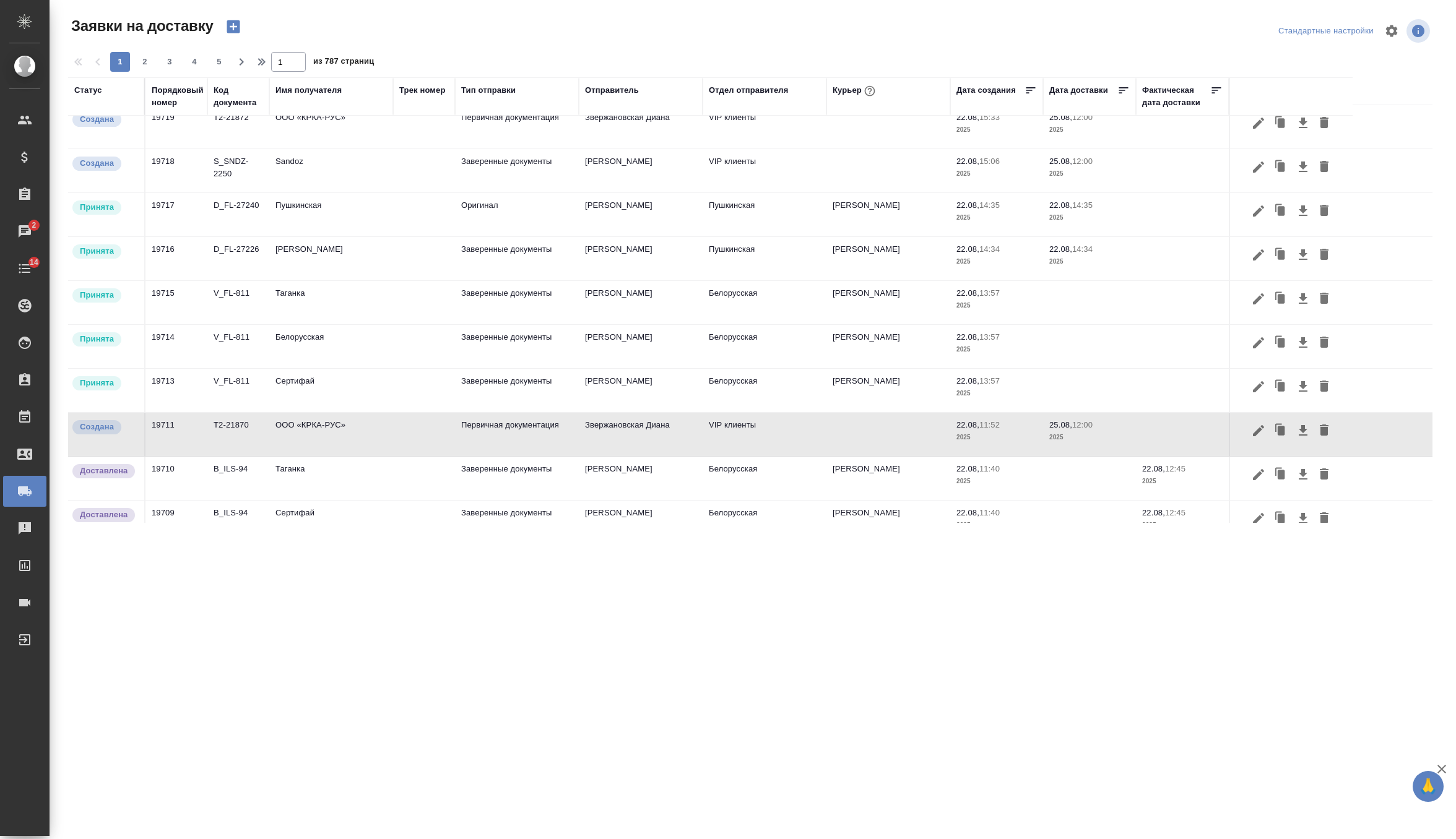
scroll to position [0, 0]
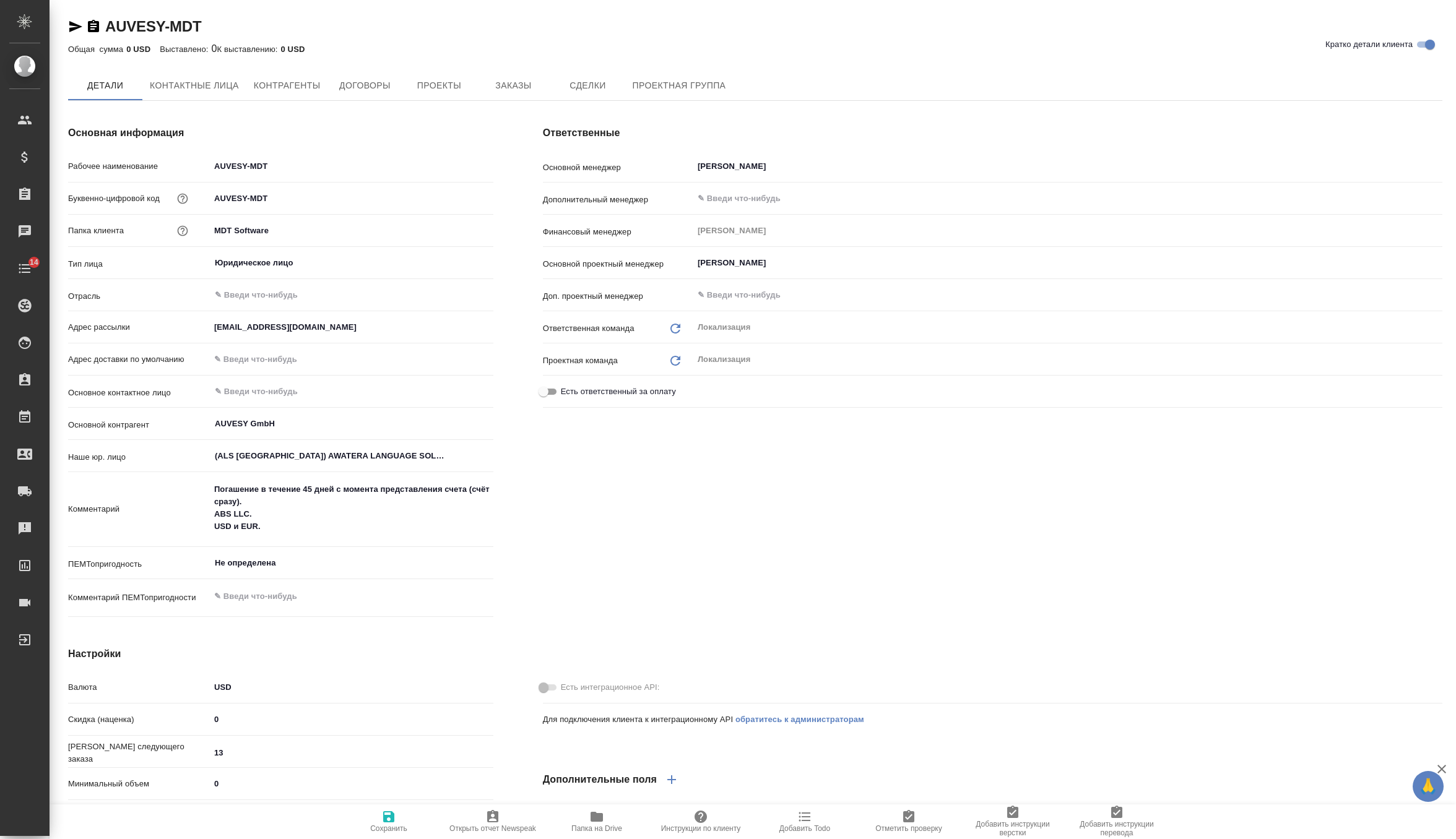
type textarea "x"
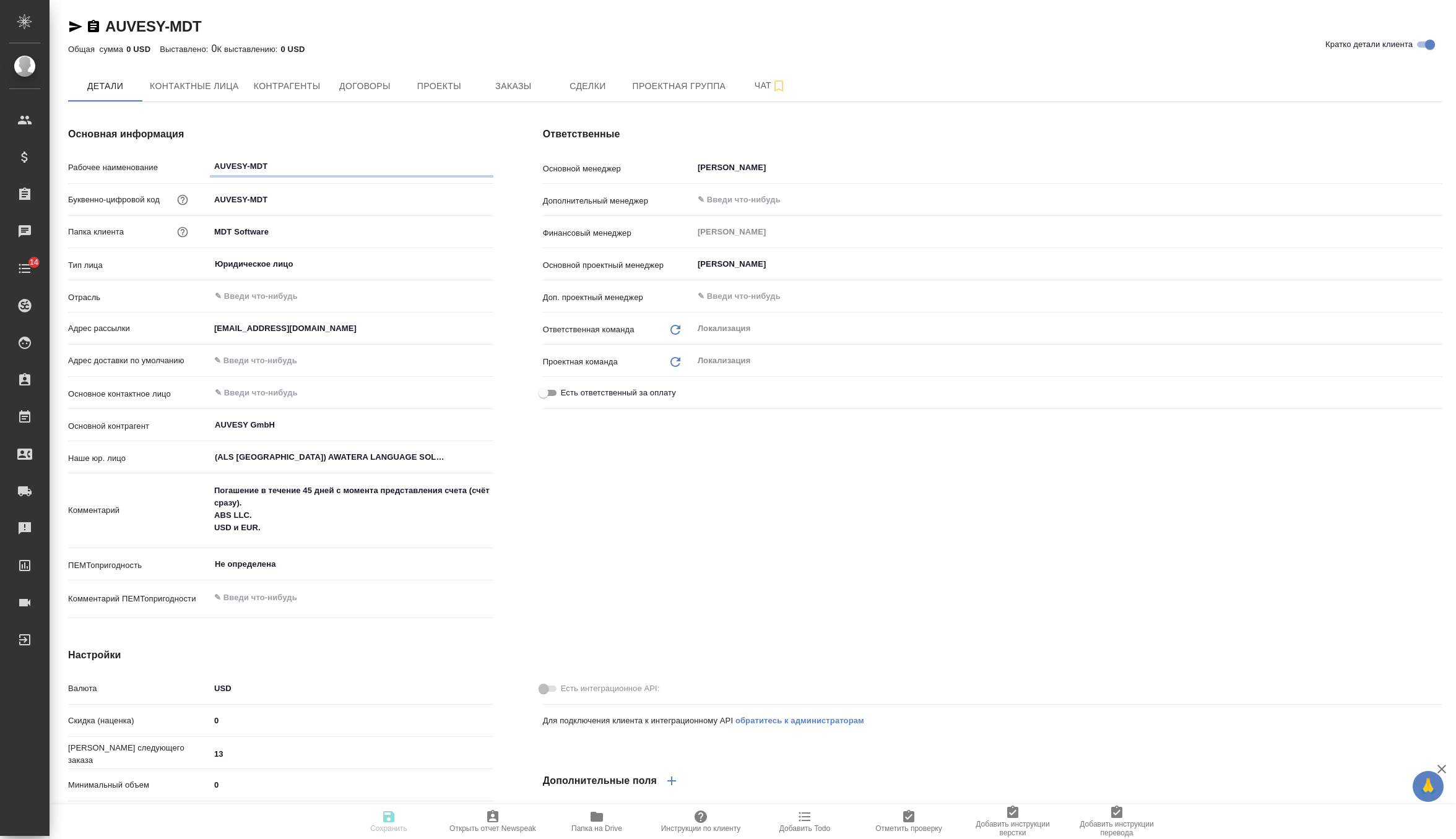
type textarea "x"
click at [526, 79] on span "Заказы" at bounding box center [513, 86] width 59 height 16
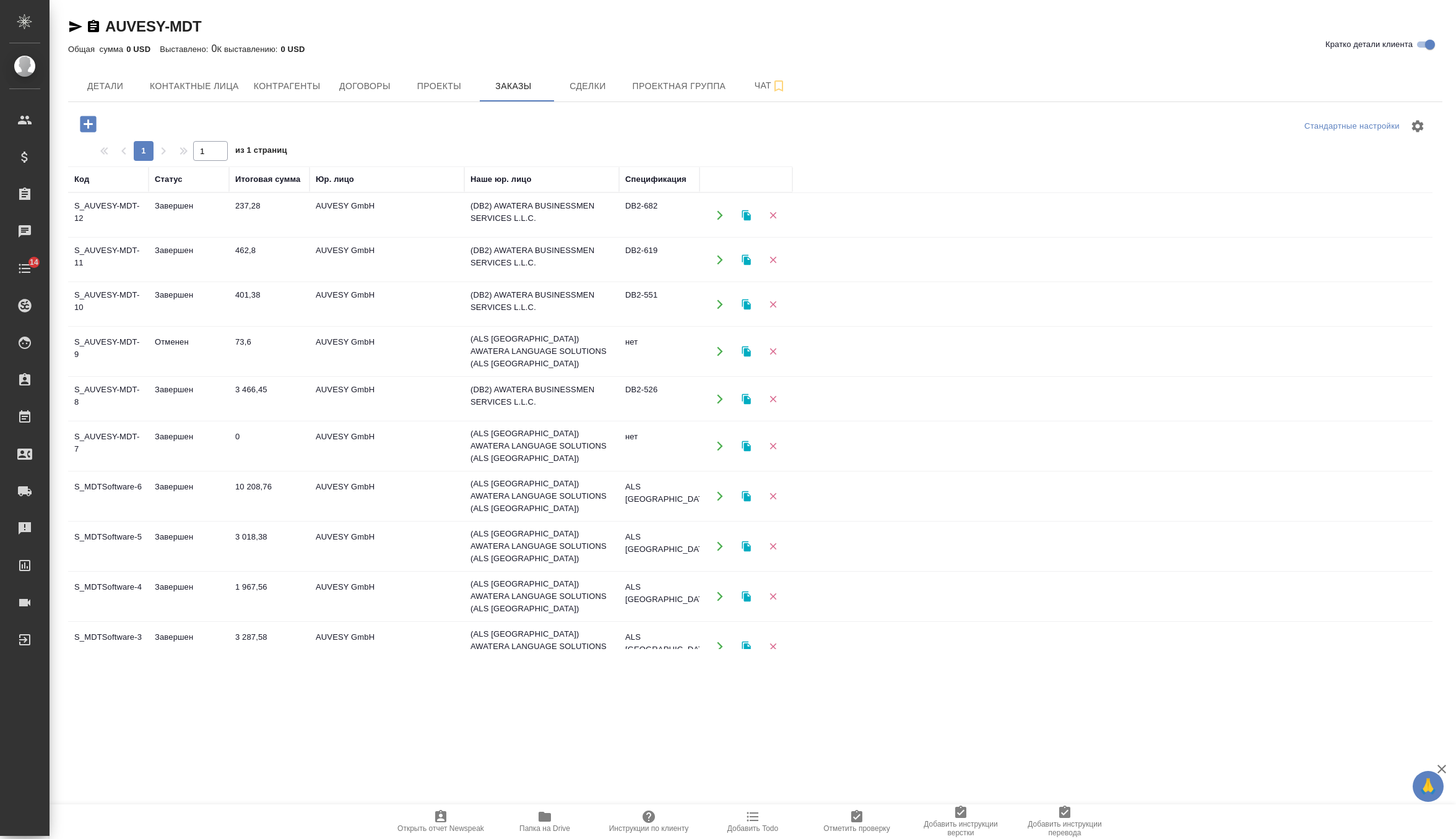
click at [250, 215] on td "237,28" at bounding box center [269, 215] width 80 height 43
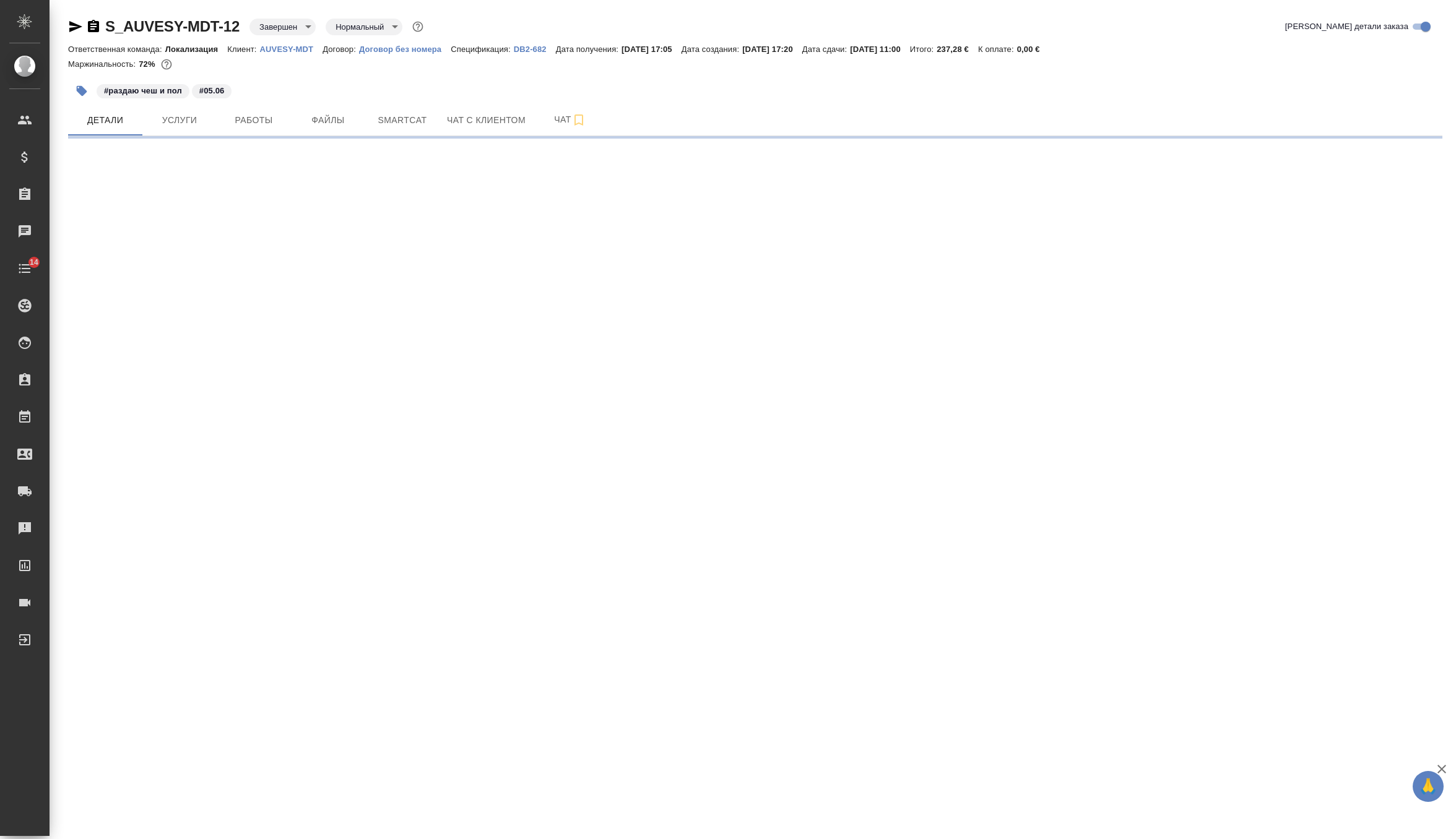
select select "RU"
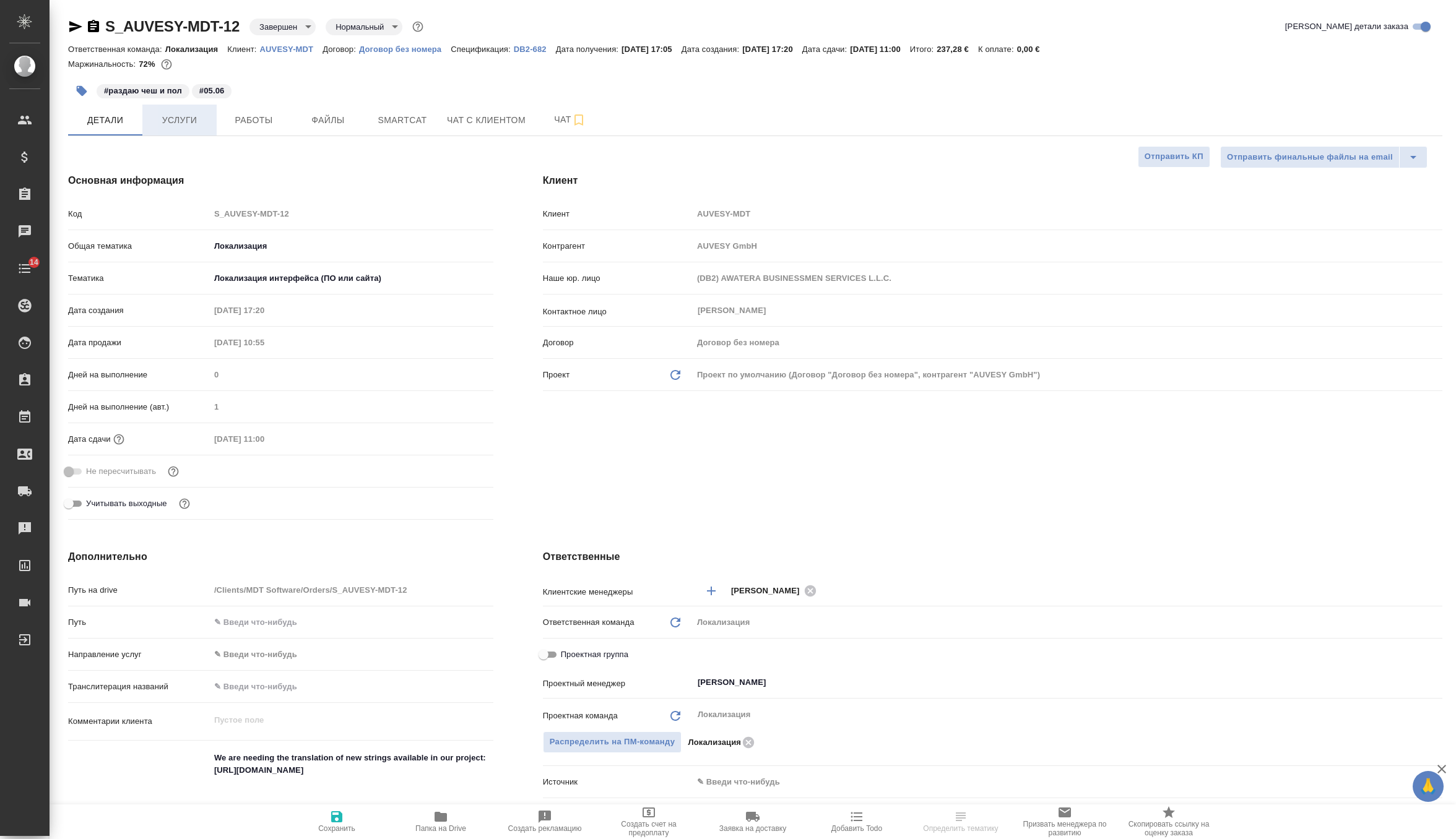
type textarea "x"
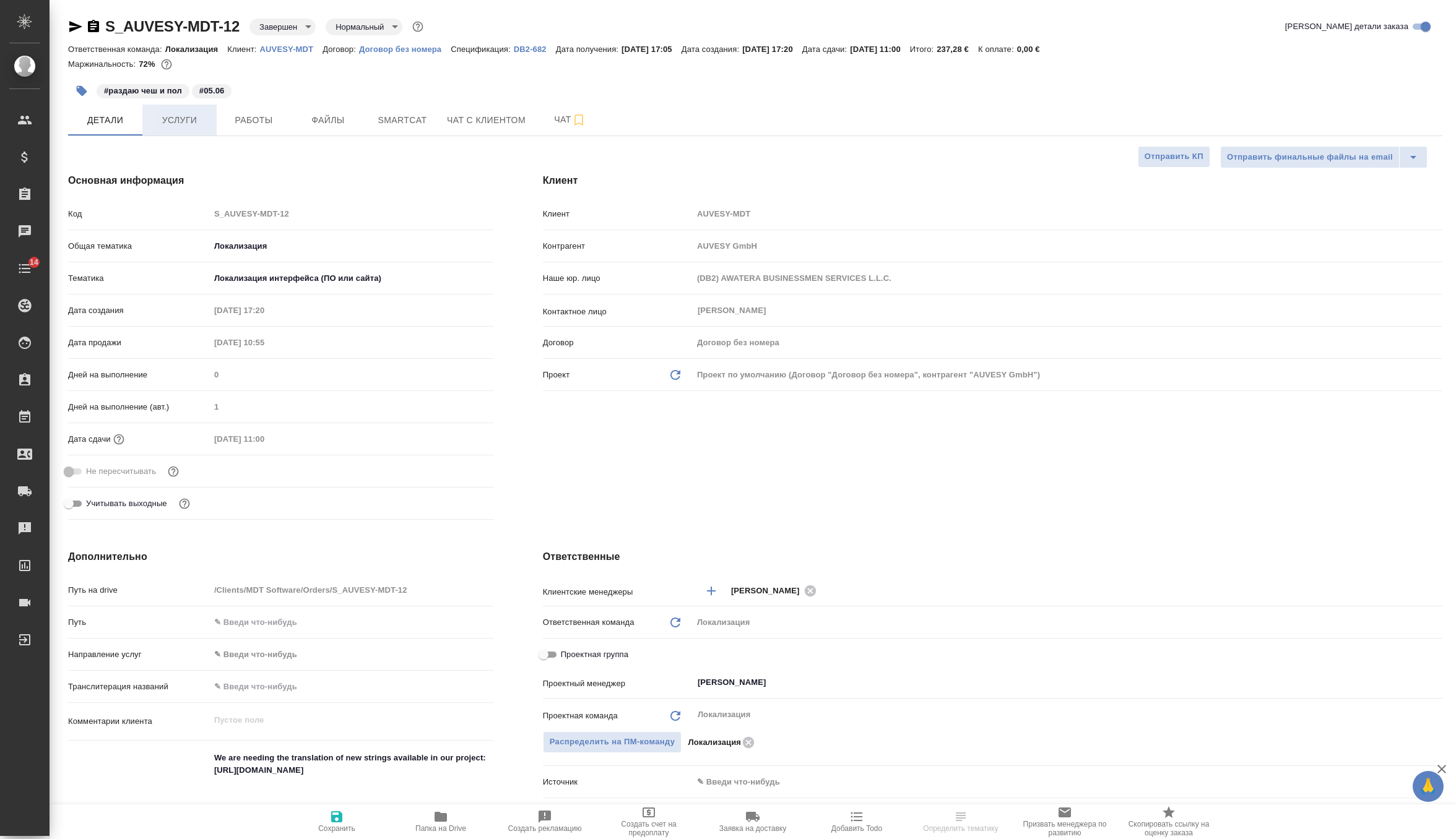
type textarea "x"
click at [190, 121] on span "Услуги" at bounding box center [179, 121] width 59 height 16
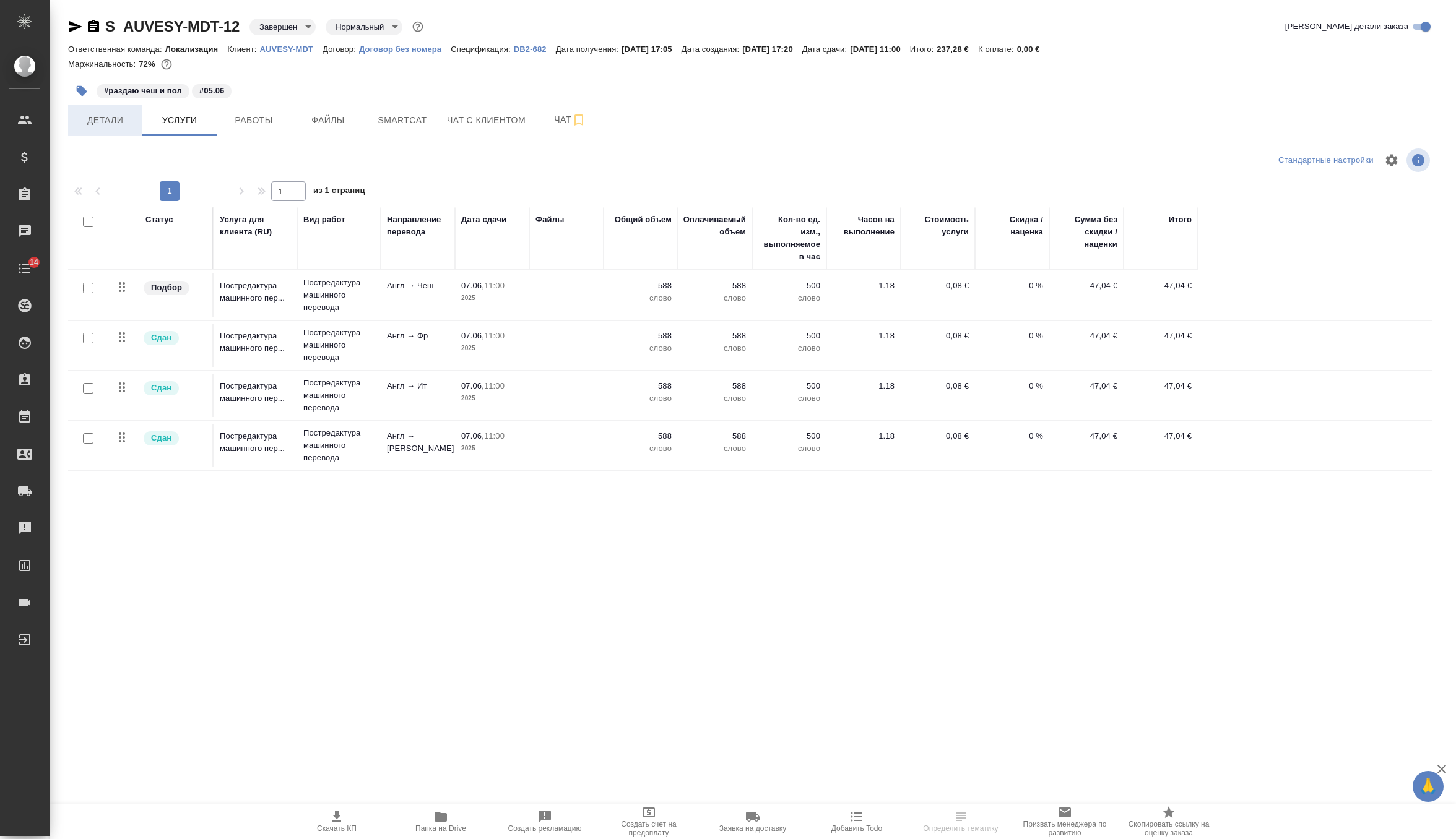
click at [104, 121] on span "Детали" at bounding box center [105, 121] width 59 height 16
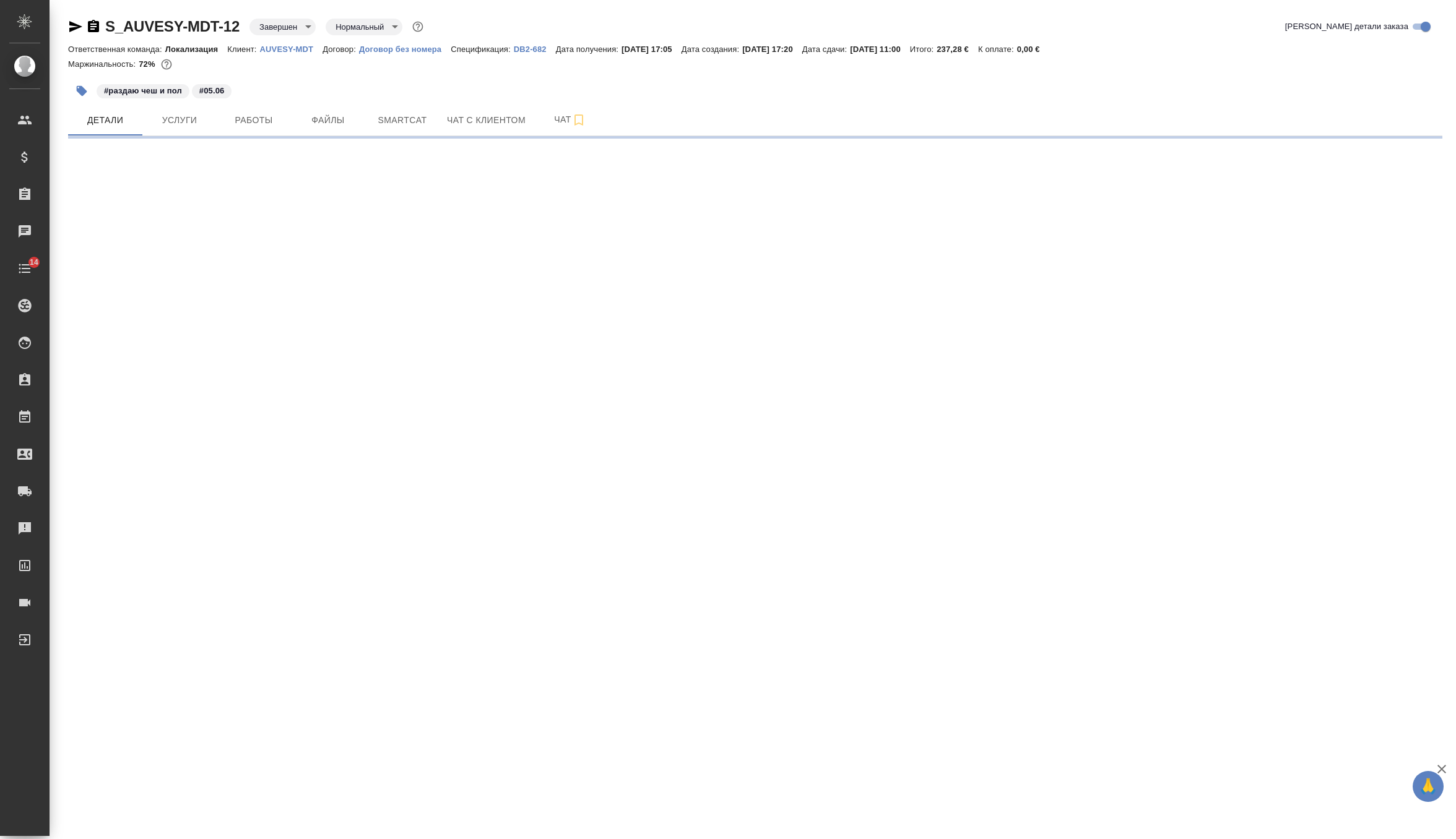
select select "RU"
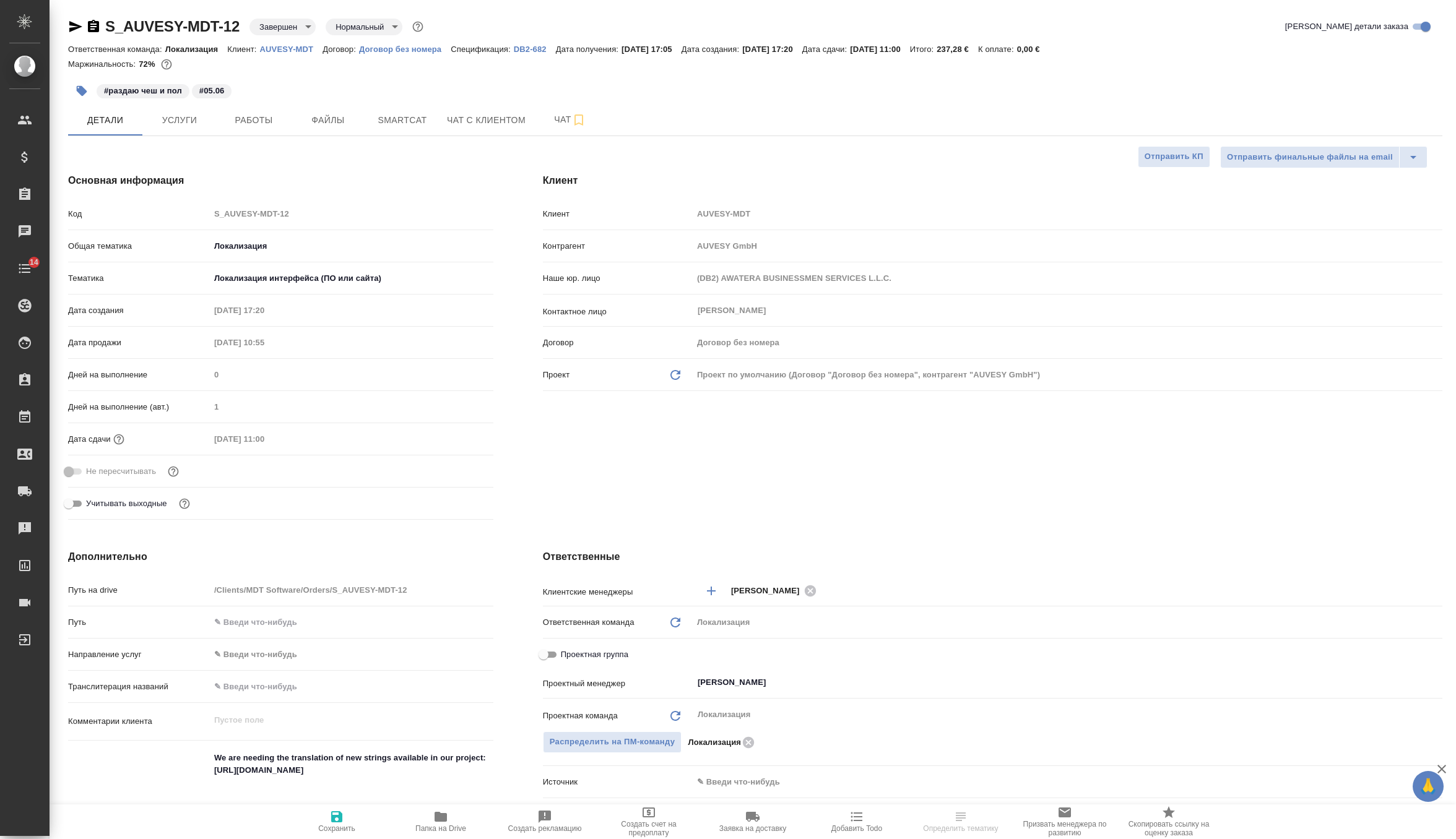
type textarea "x"
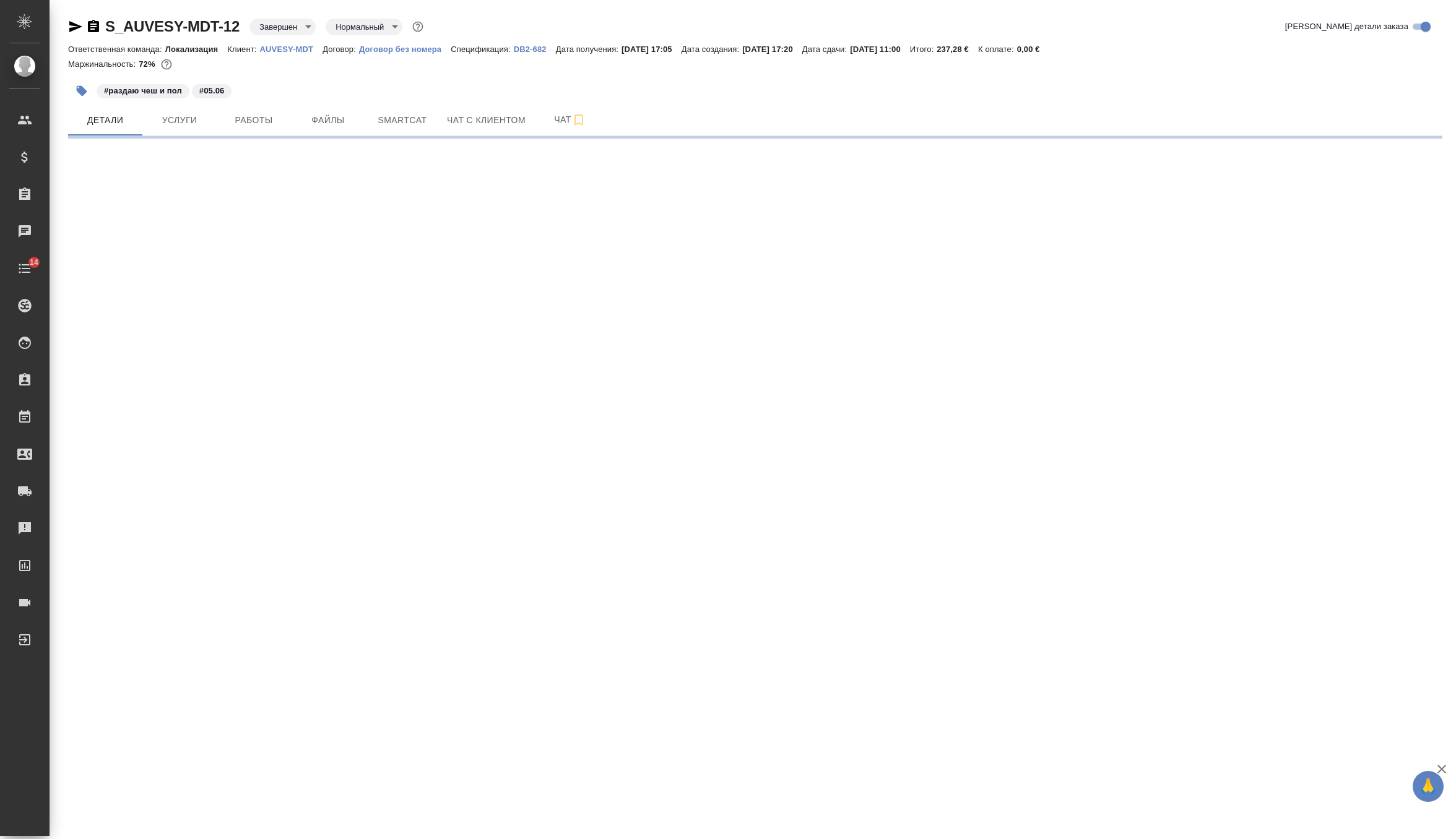
select select "RU"
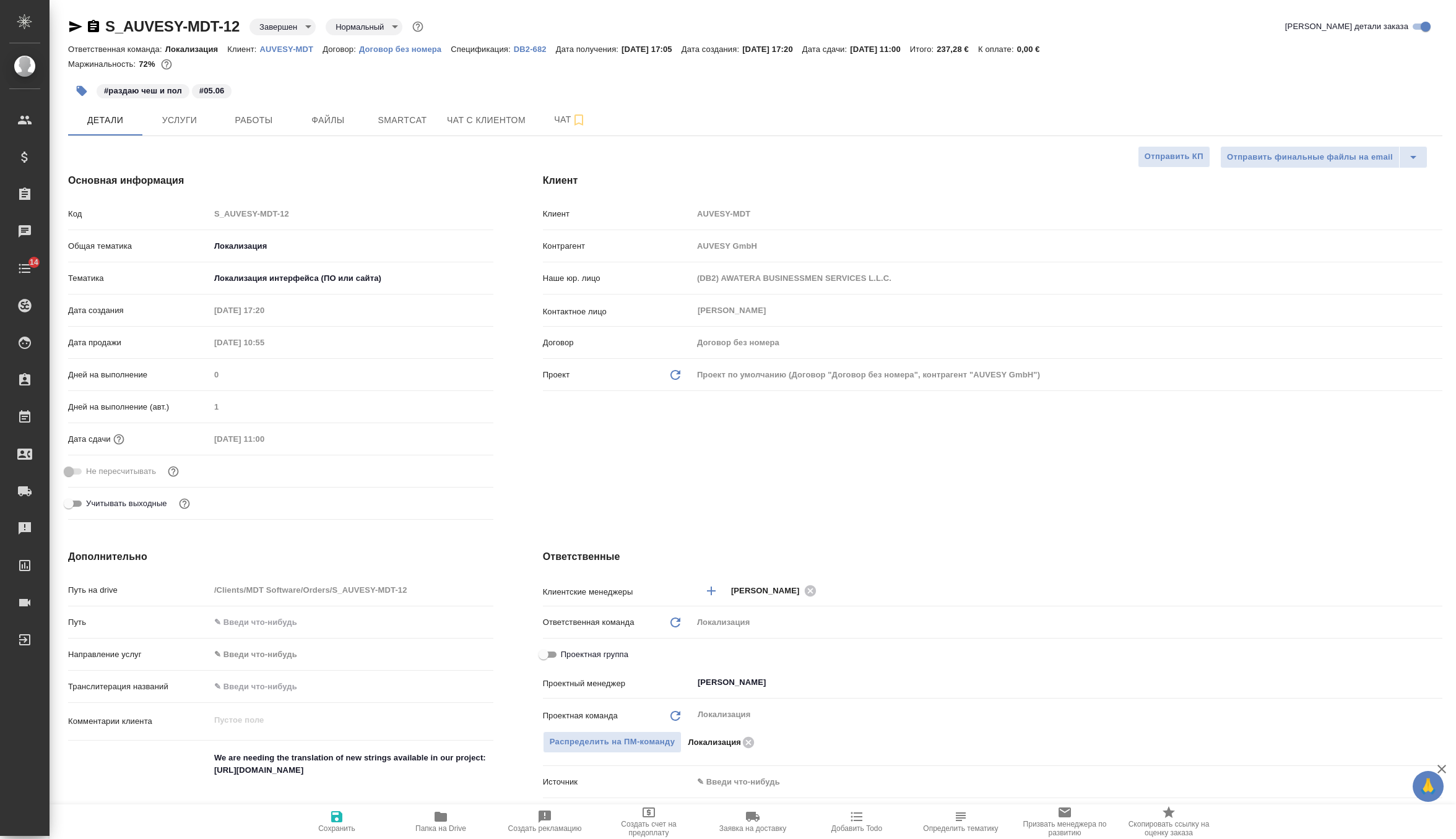
type textarea "x"
